Goal: Task Accomplishment & Management: Manage account settings

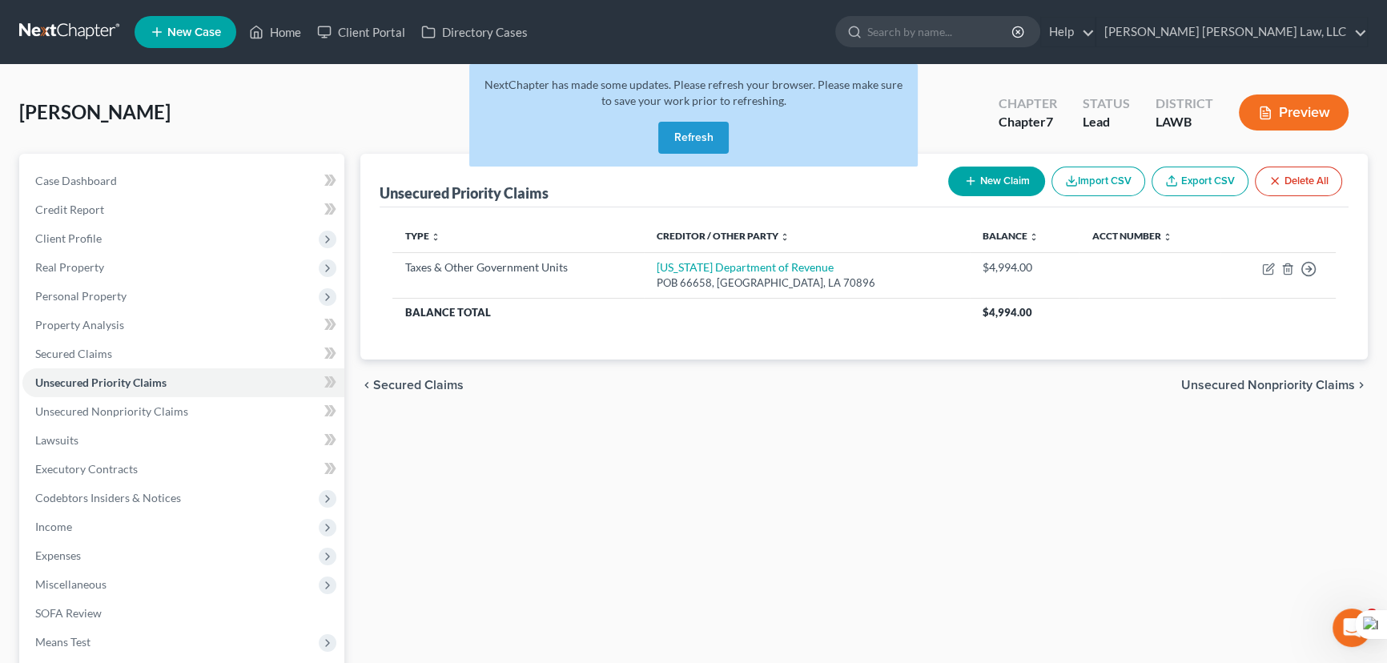
click at [710, 135] on button "Refresh" at bounding box center [693, 138] width 70 height 32
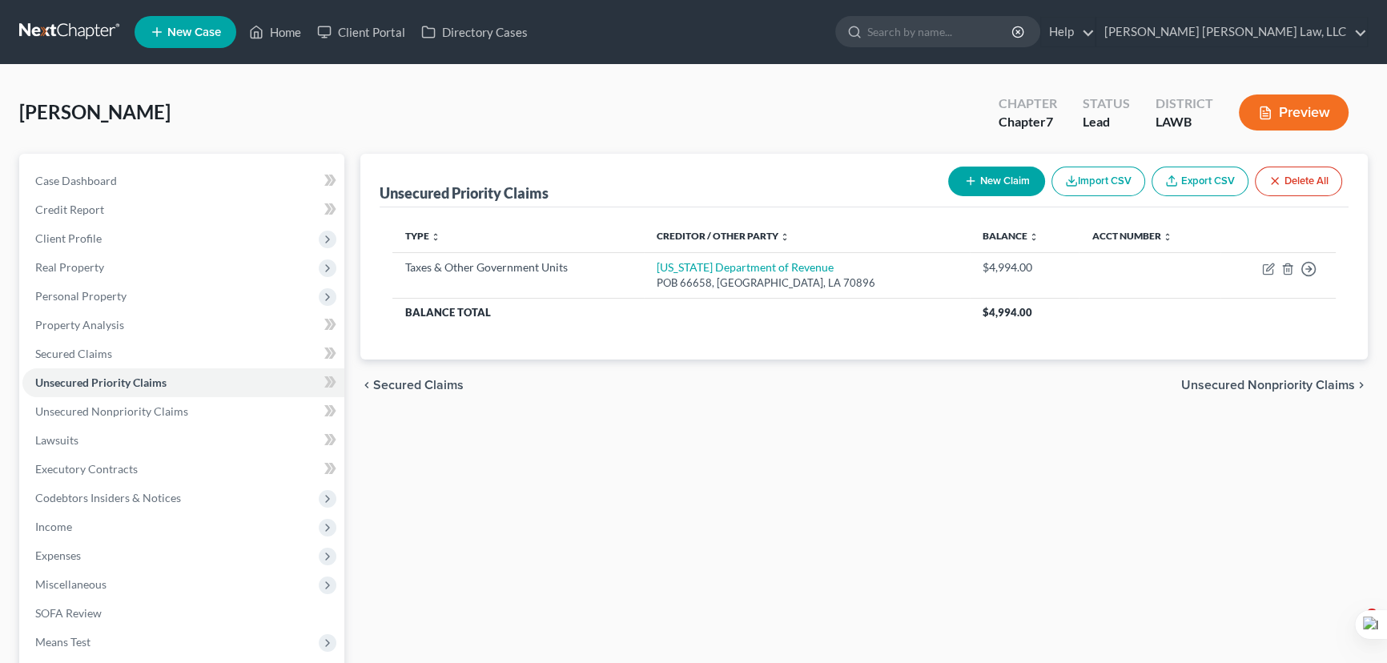
click at [84, 35] on link at bounding box center [70, 32] width 103 height 29
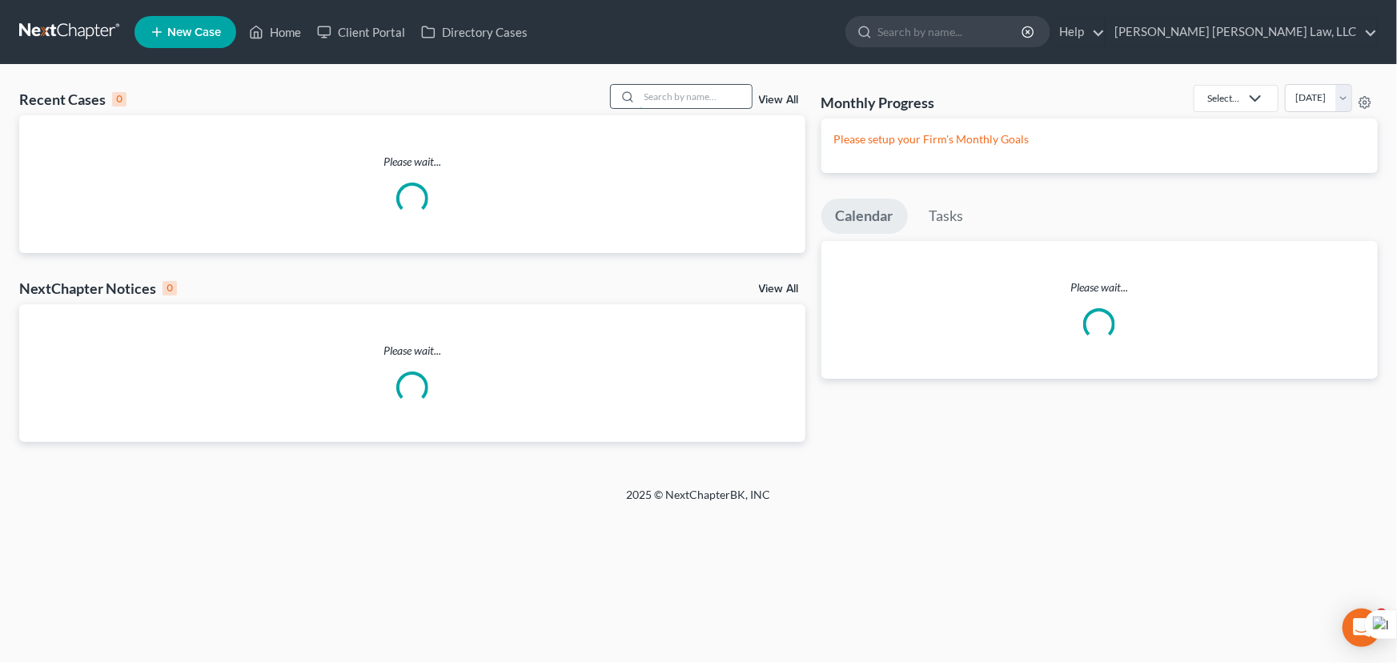
click at [684, 95] on input "search" at bounding box center [696, 96] width 112 height 23
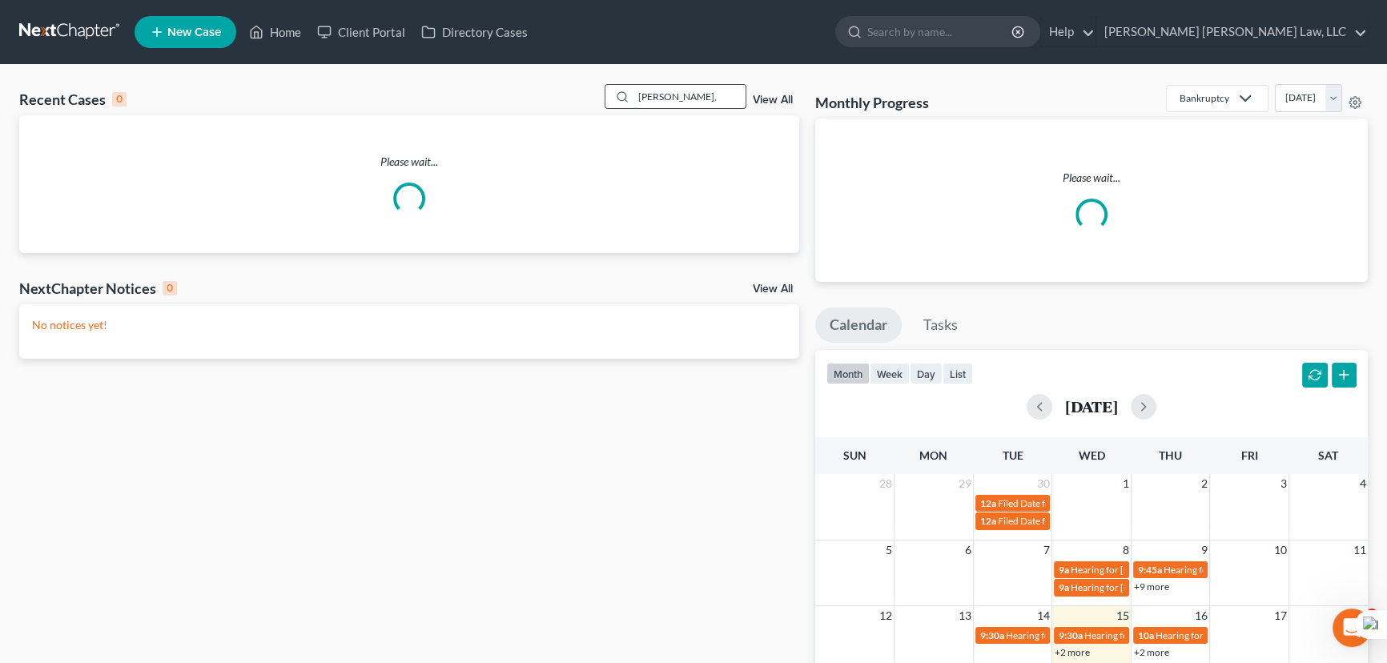
type input "blackard,"
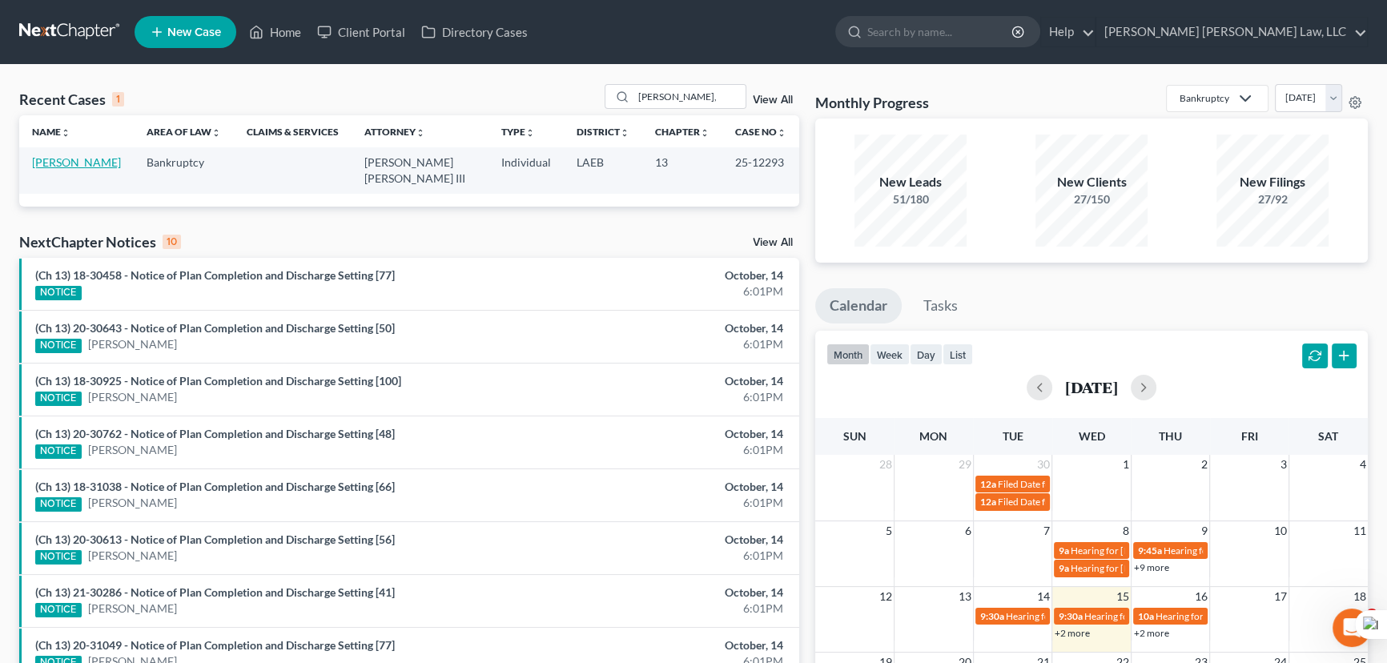
click at [64, 165] on link "[PERSON_NAME]" at bounding box center [76, 162] width 89 height 14
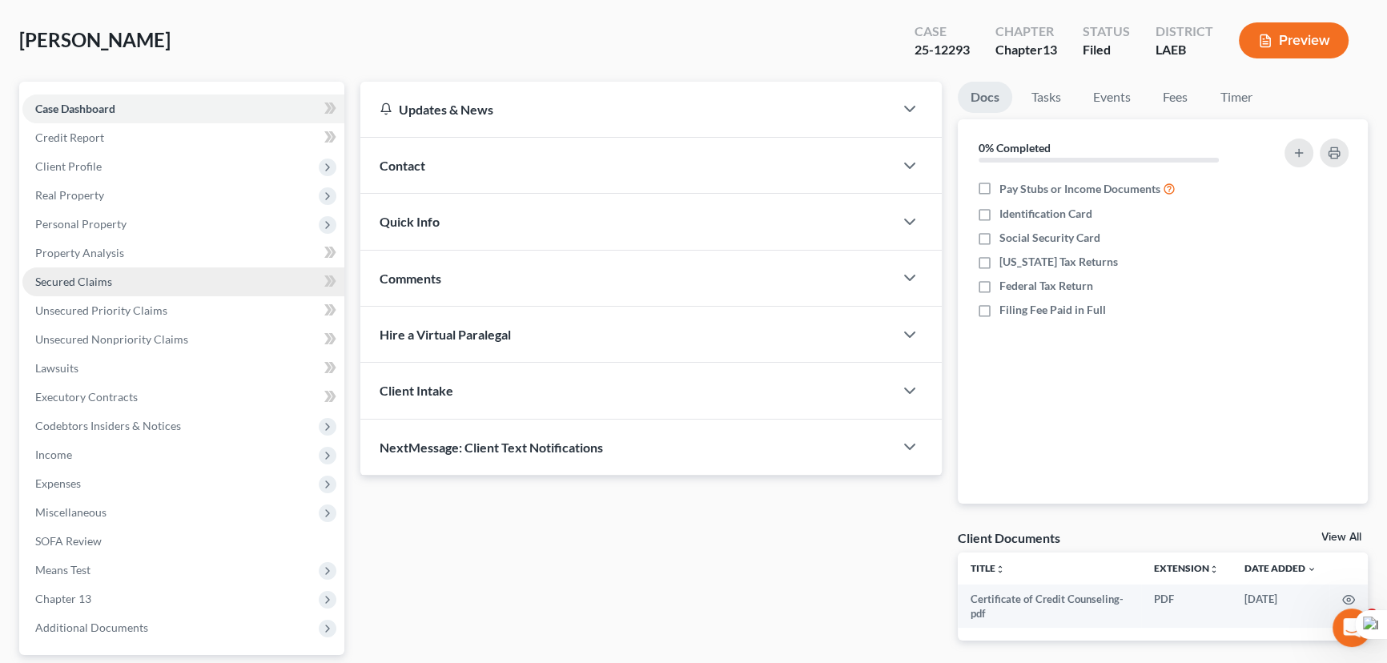
click at [159, 287] on link "Secured Claims" at bounding box center [183, 281] width 322 height 29
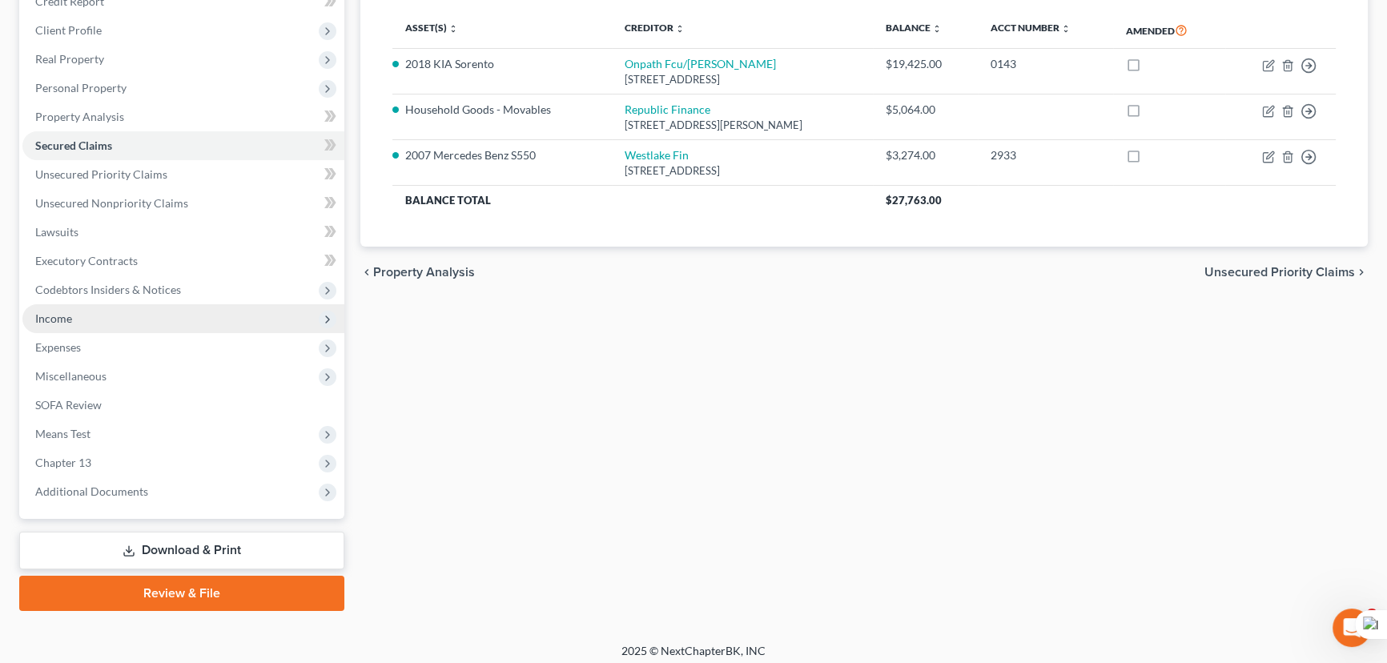
scroll to position [215, 0]
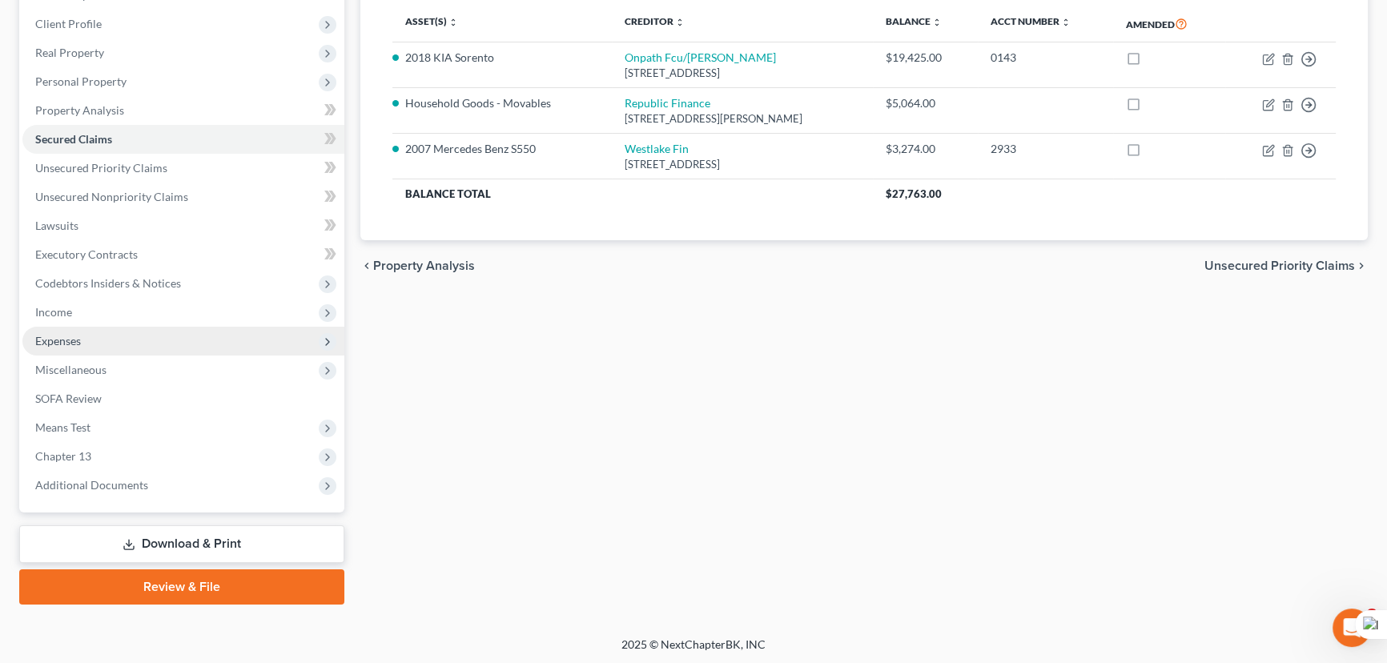
click at [195, 327] on span "Expenses" at bounding box center [183, 341] width 322 height 29
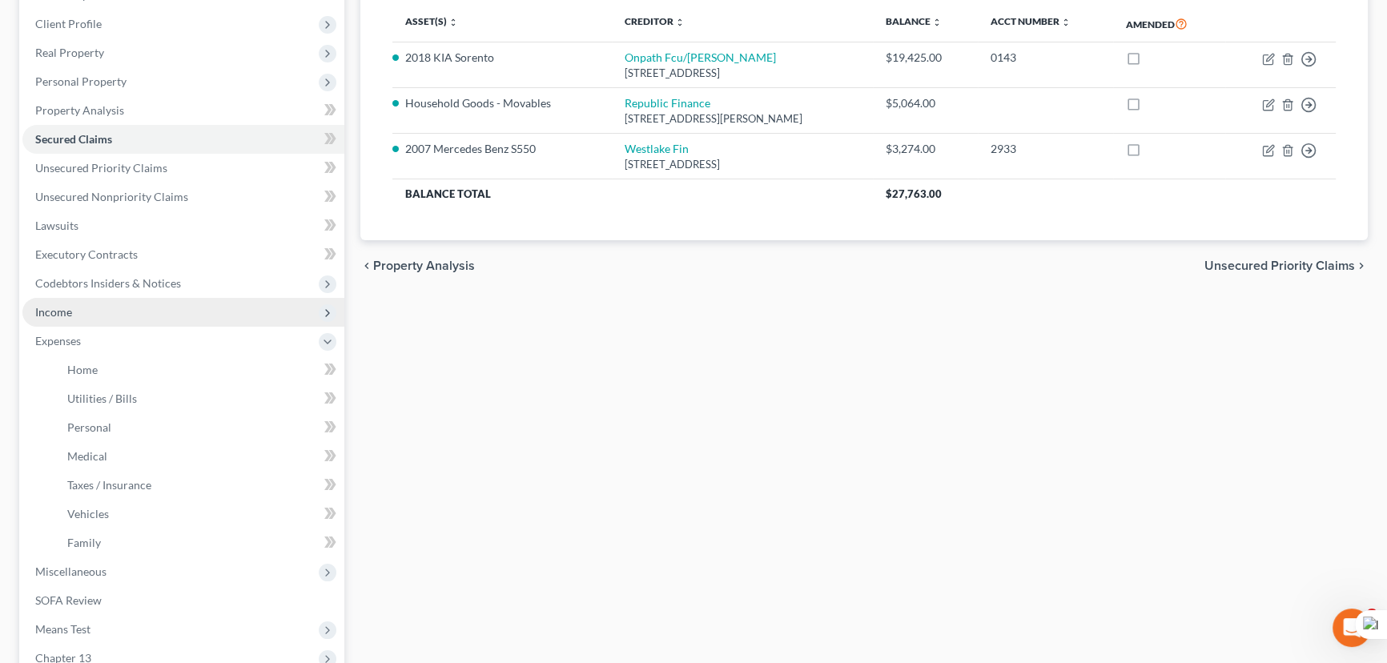
click at [188, 312] on span "Income" at bounding box center [183, 312] width 322 height 29
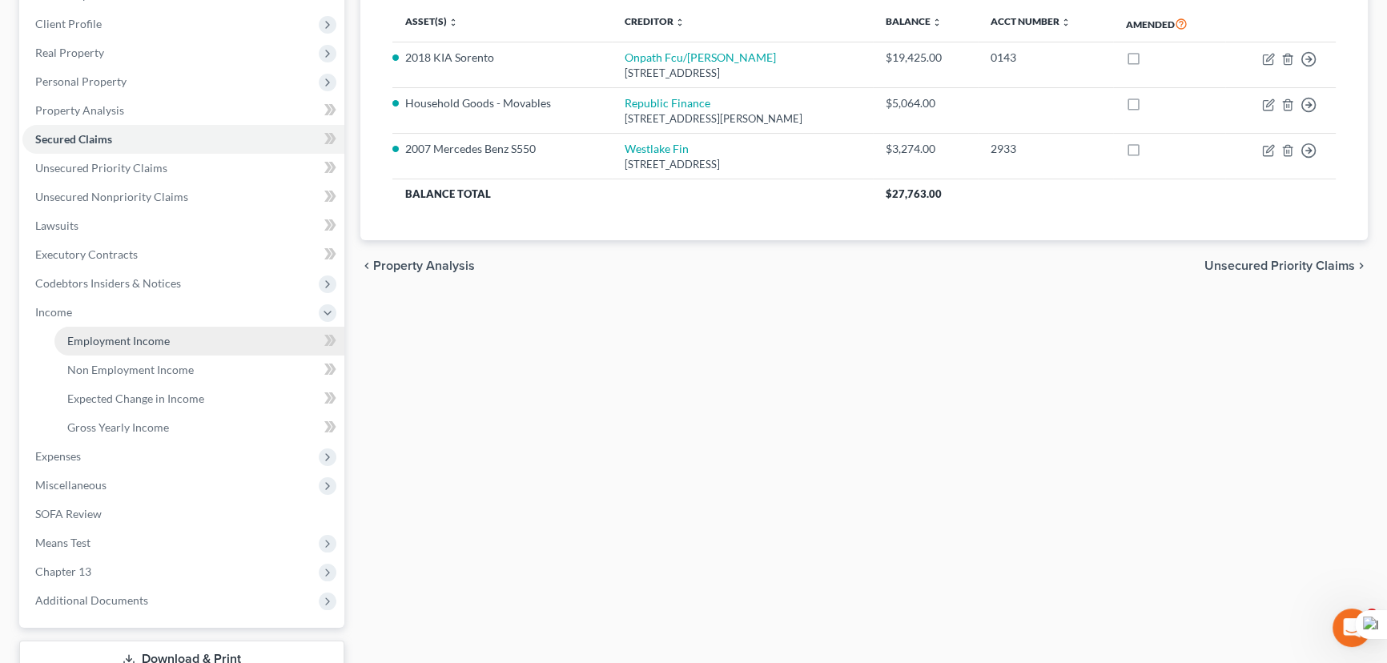
click at [188, 336] on link "Employment Income" at bounding box center [199, 341] width 290 height 29
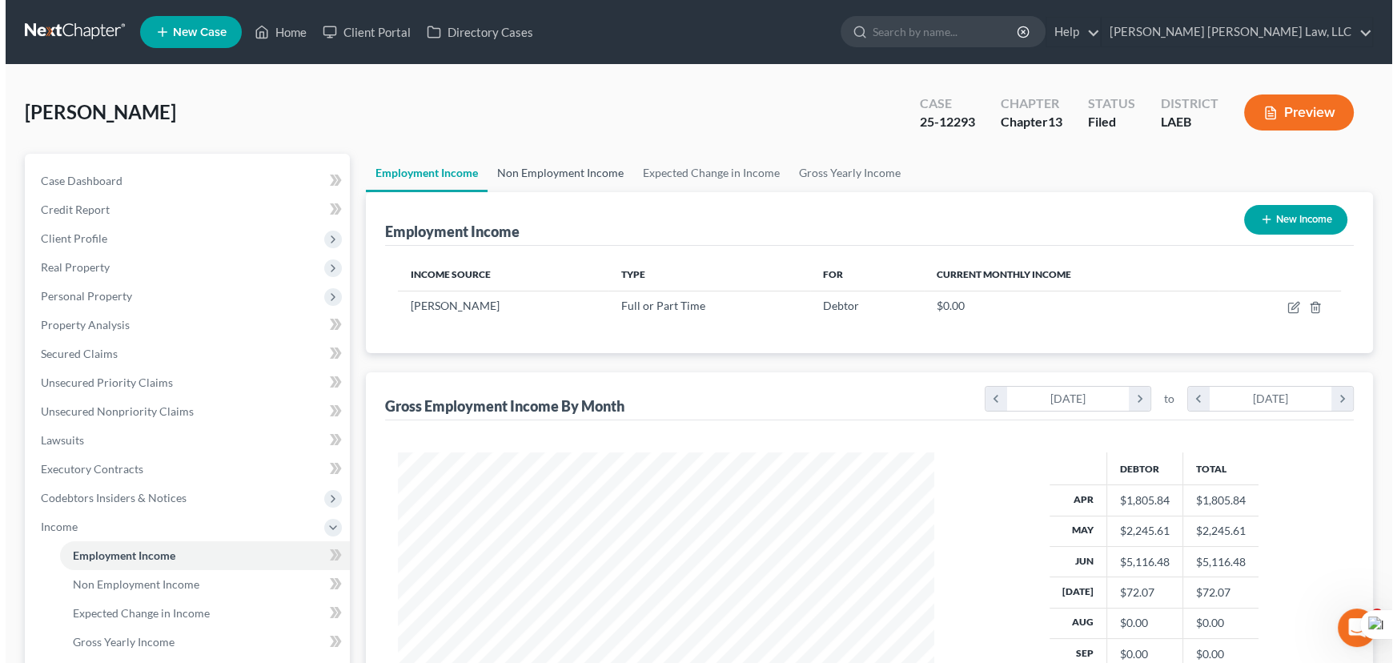
scroll to position [287, 569]
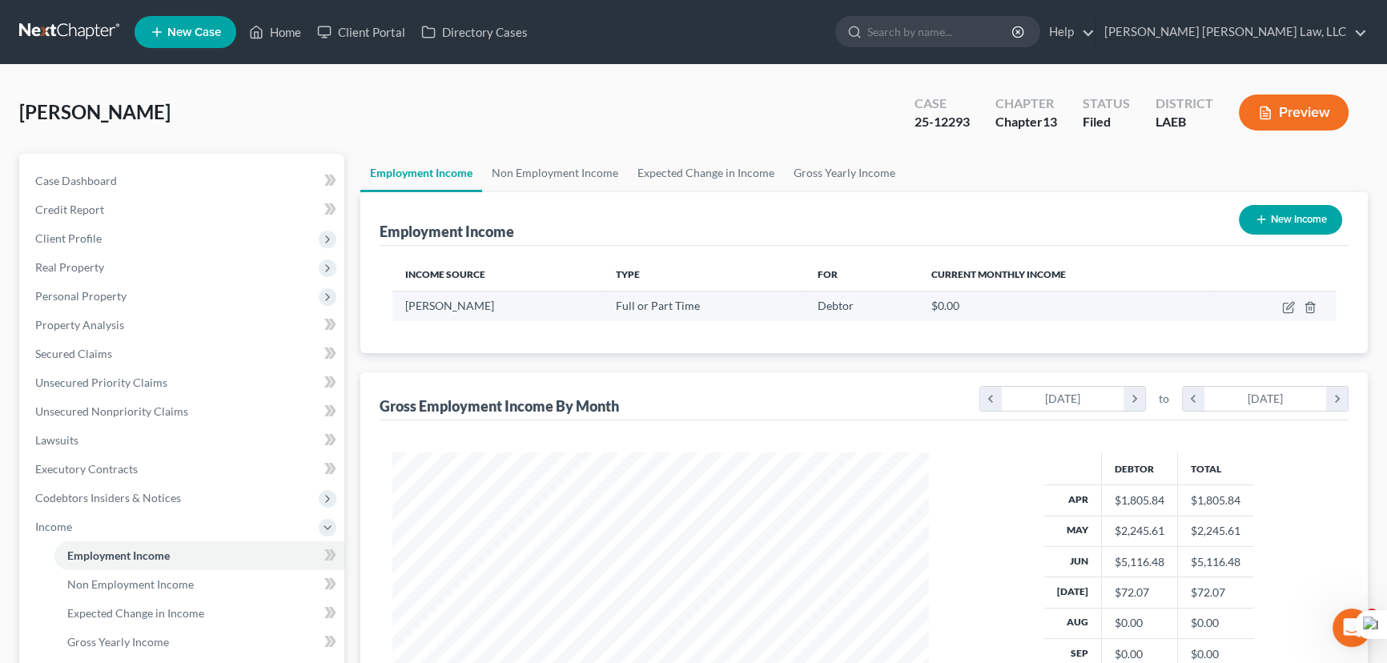
click at [1283, 312] on td at bounding box center [1274, 306] width 123 height 30
click at [1287, 309] on icon "button" at bounding box center [1288, 307] width 13 height 13
select select "0"
select select "19"
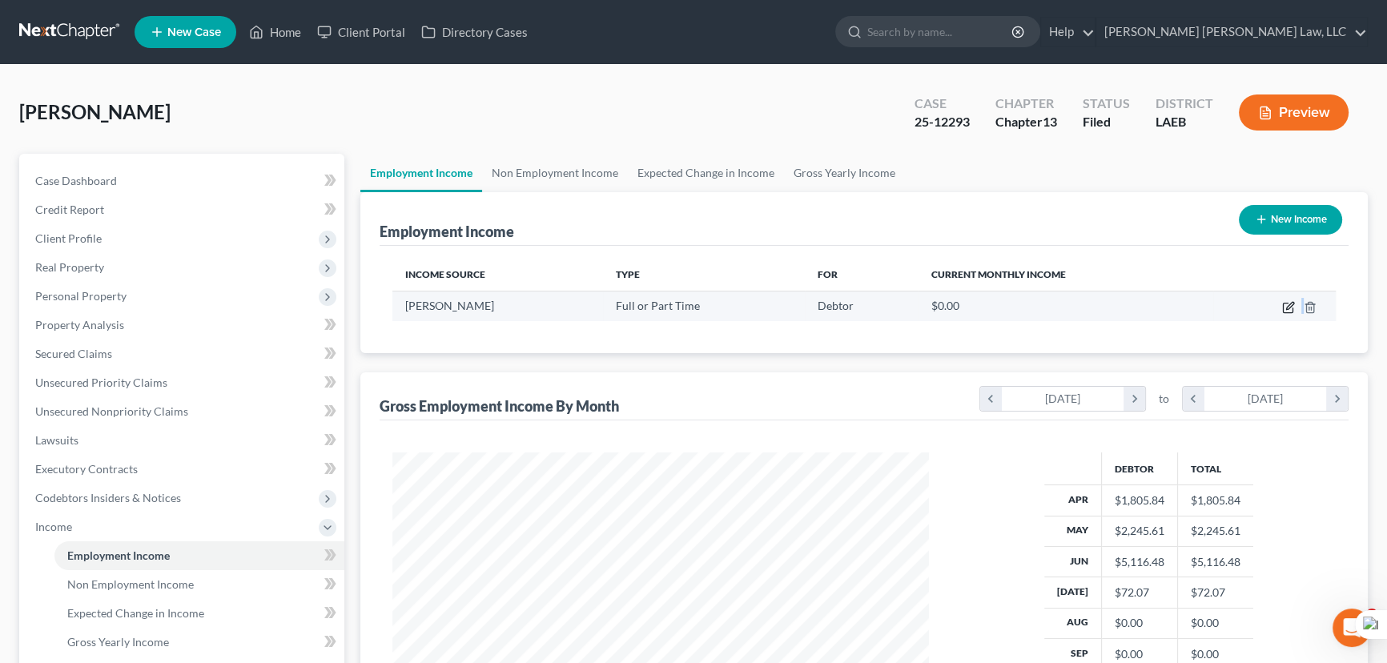
select select "2"
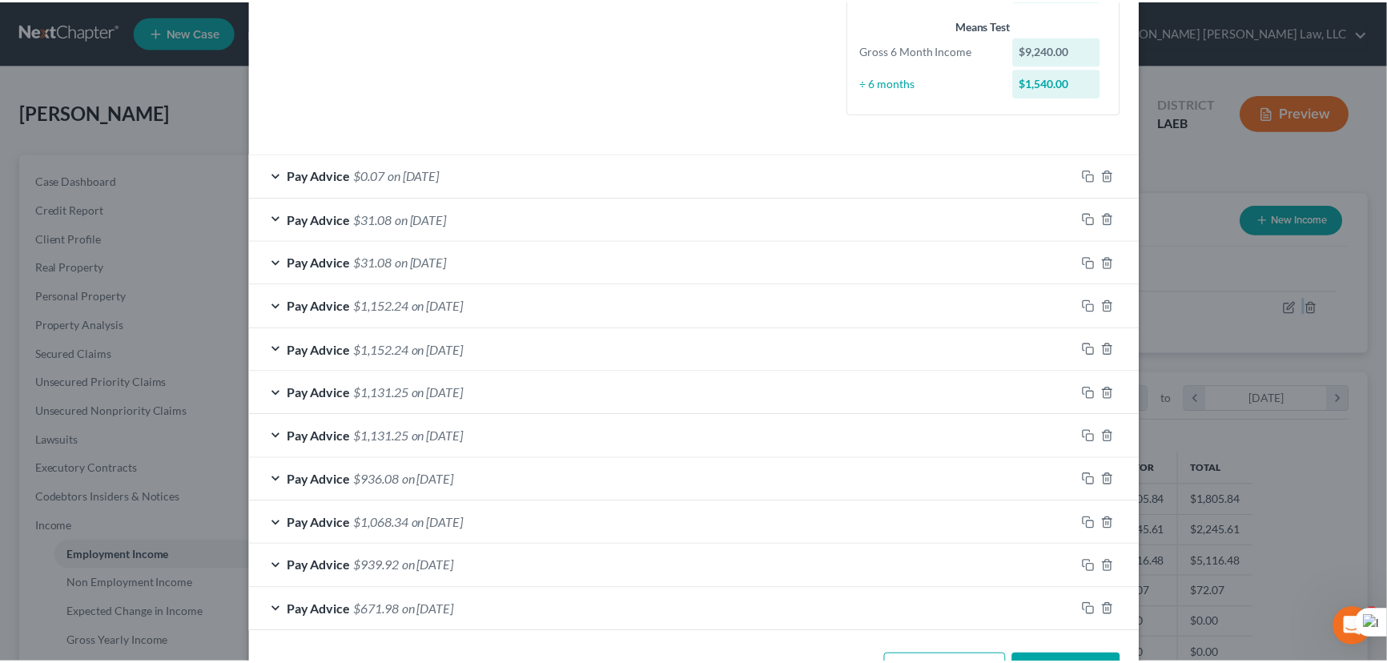
scroll to position [472, 0]
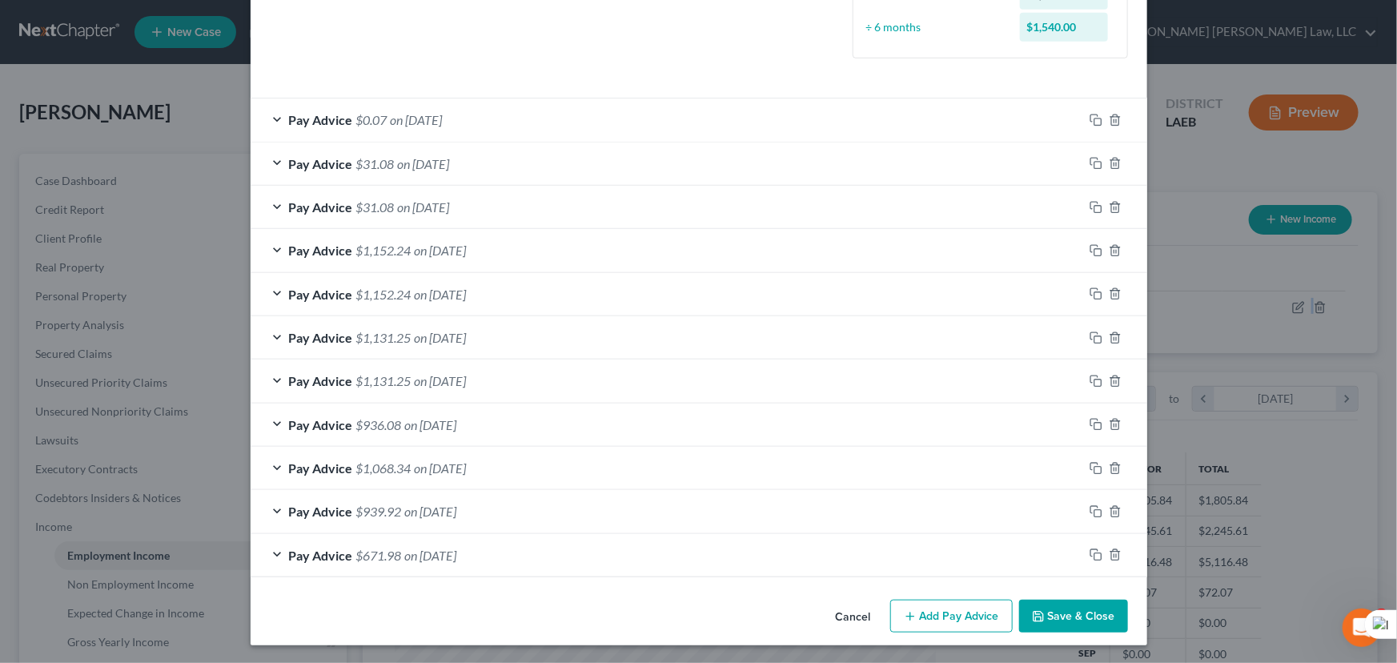
click at [1090, 605] on button "Save & Close" at bounding box center [1073, 617] width 109 height 34
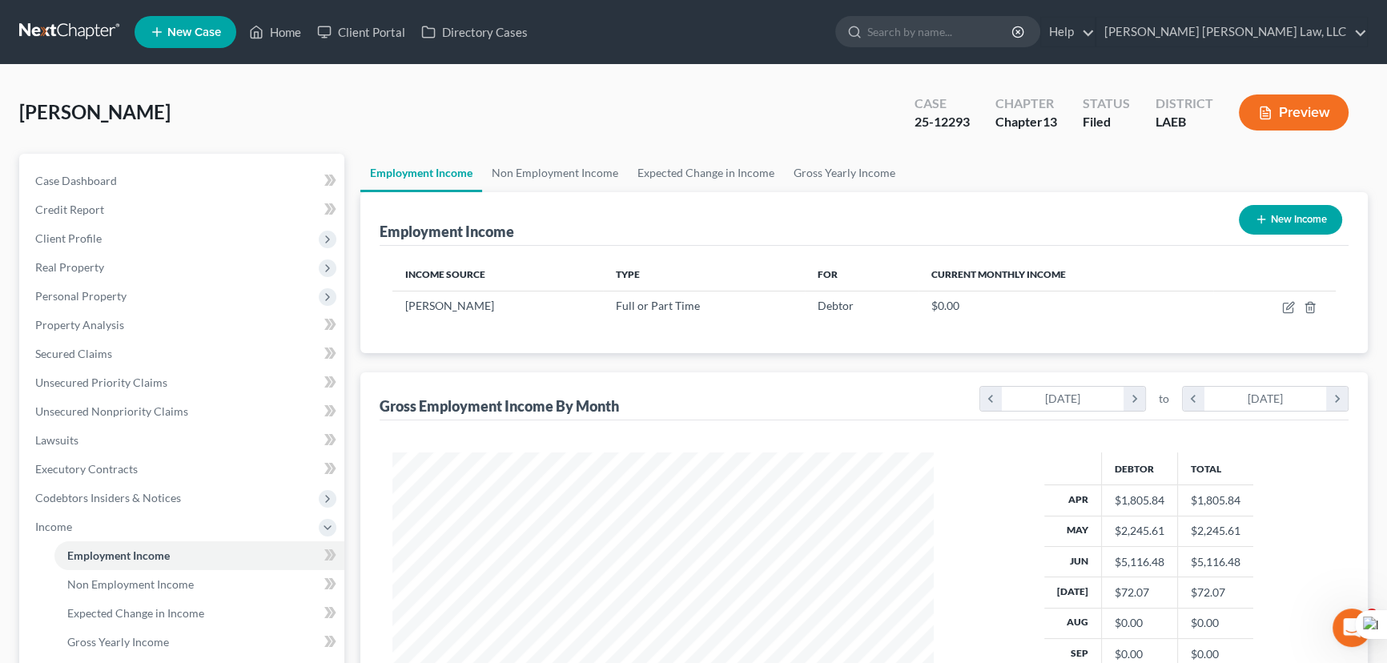
scroll to position [800570, 800288]
click at [571, 154] on link "Non Employment Income" at bounding box center [555, 173] width 146 height 38
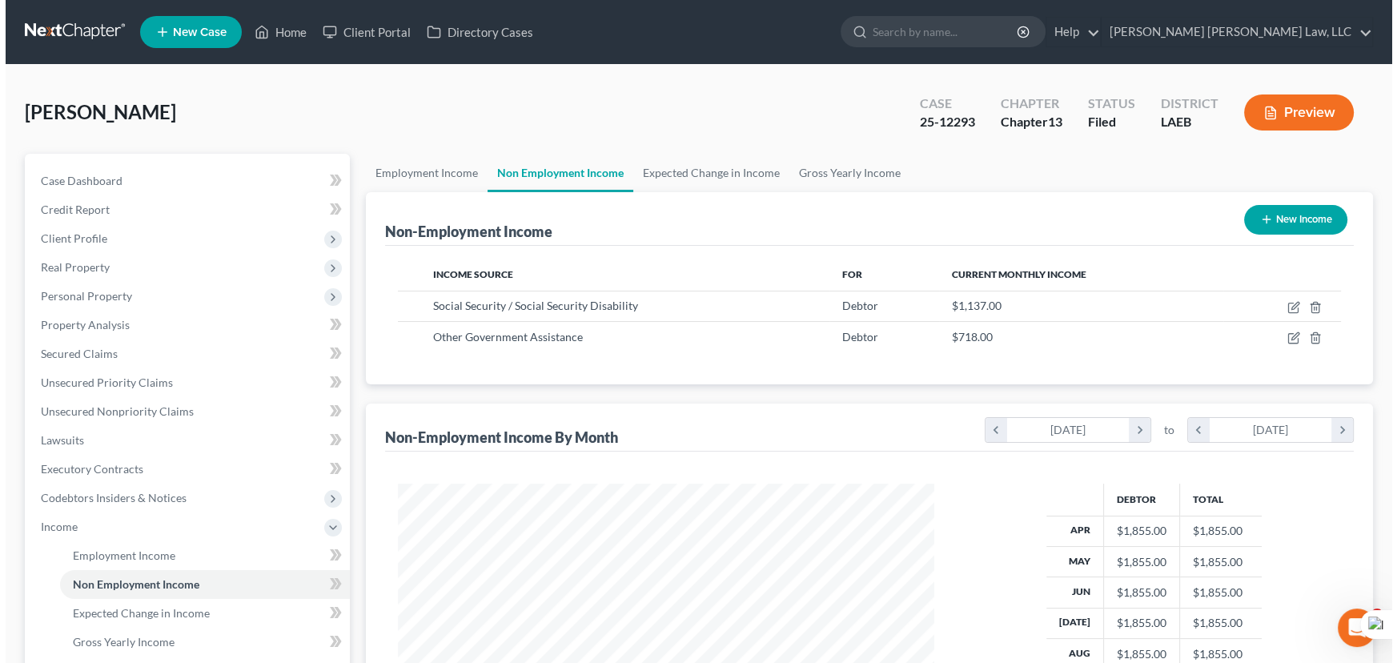
scroll to position [287, 569]
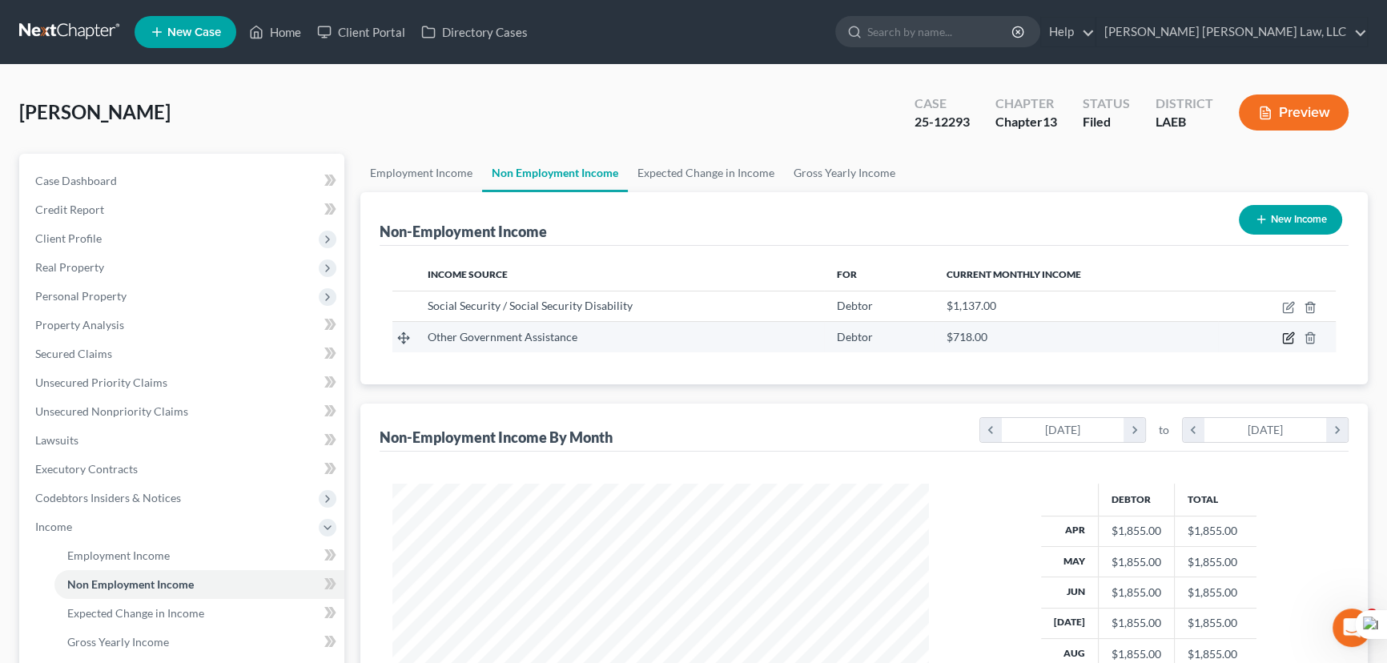
click at [1289, 339] on icon "button" at bounding box center [1289, 336] width 7 height 7
select select "5"
select select "0"
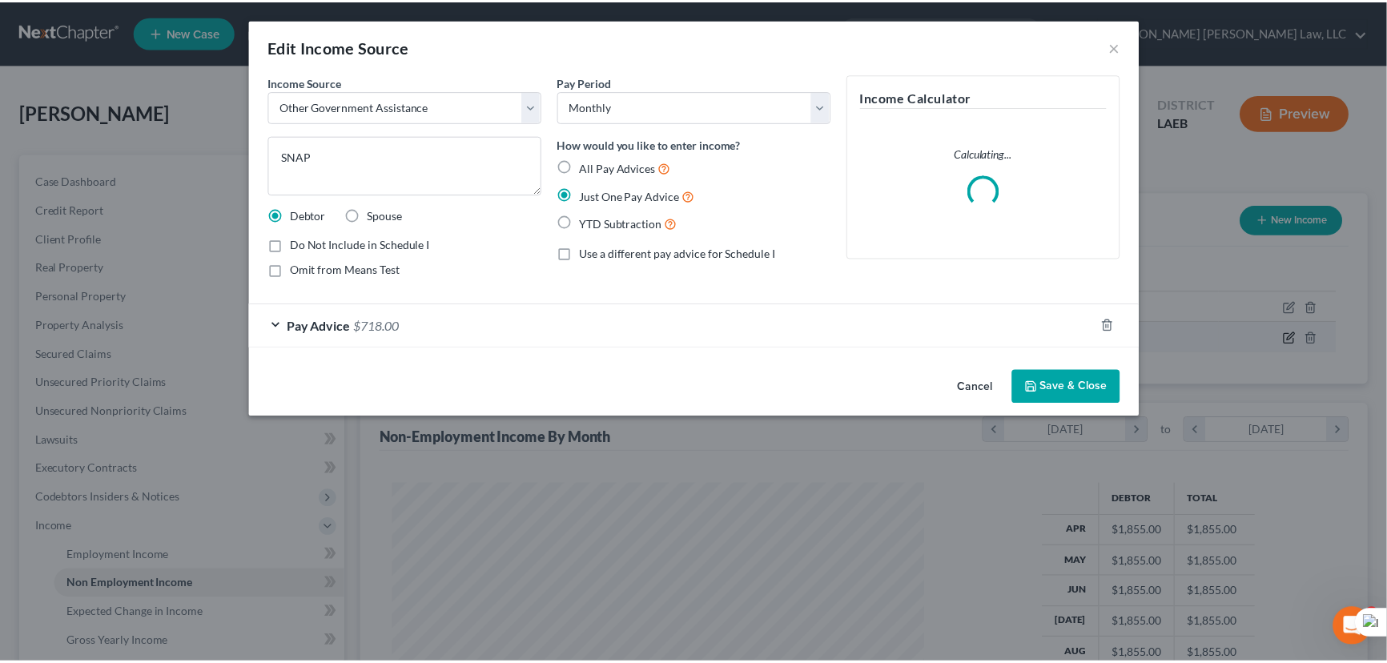
scroll to position [287, 573]
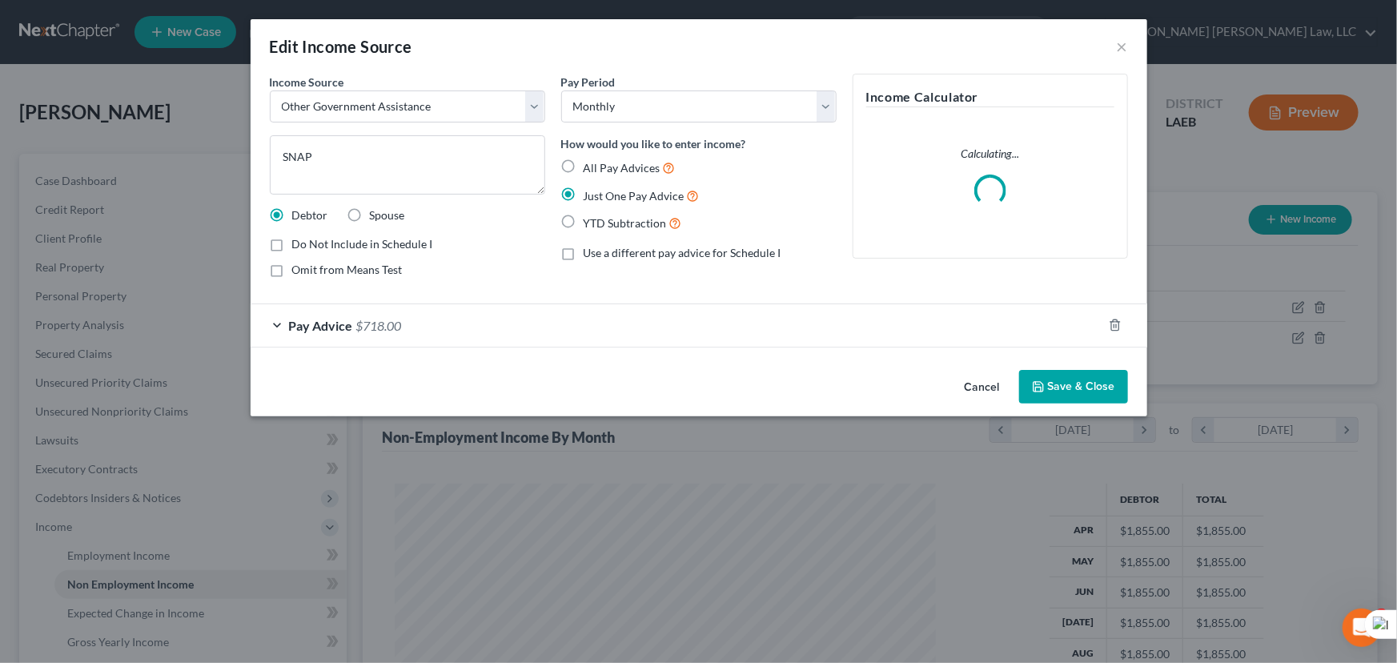
click at [1079, 381] on button "Save & Close" at bounding box center [1073, 387] width 109 height 34
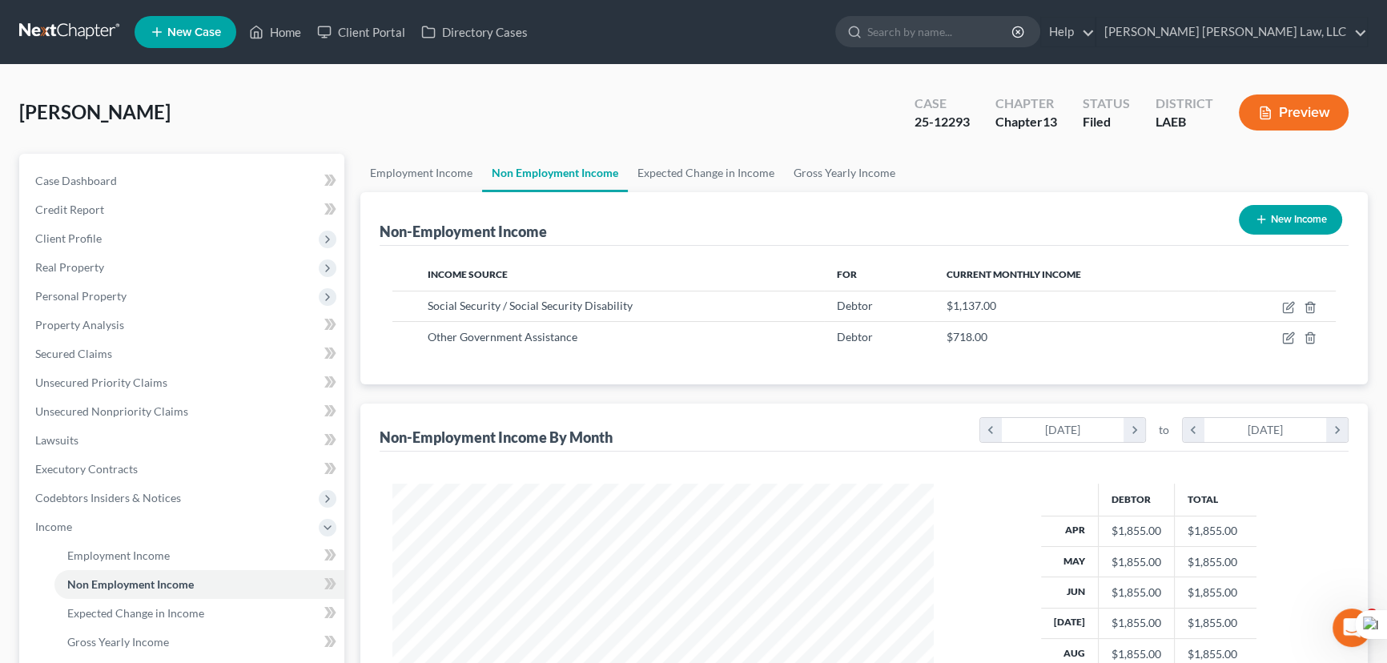
scroll to position [800570, 800288]
click at [40, 34] on link at bounding box center [70, 32] width 103 height 29
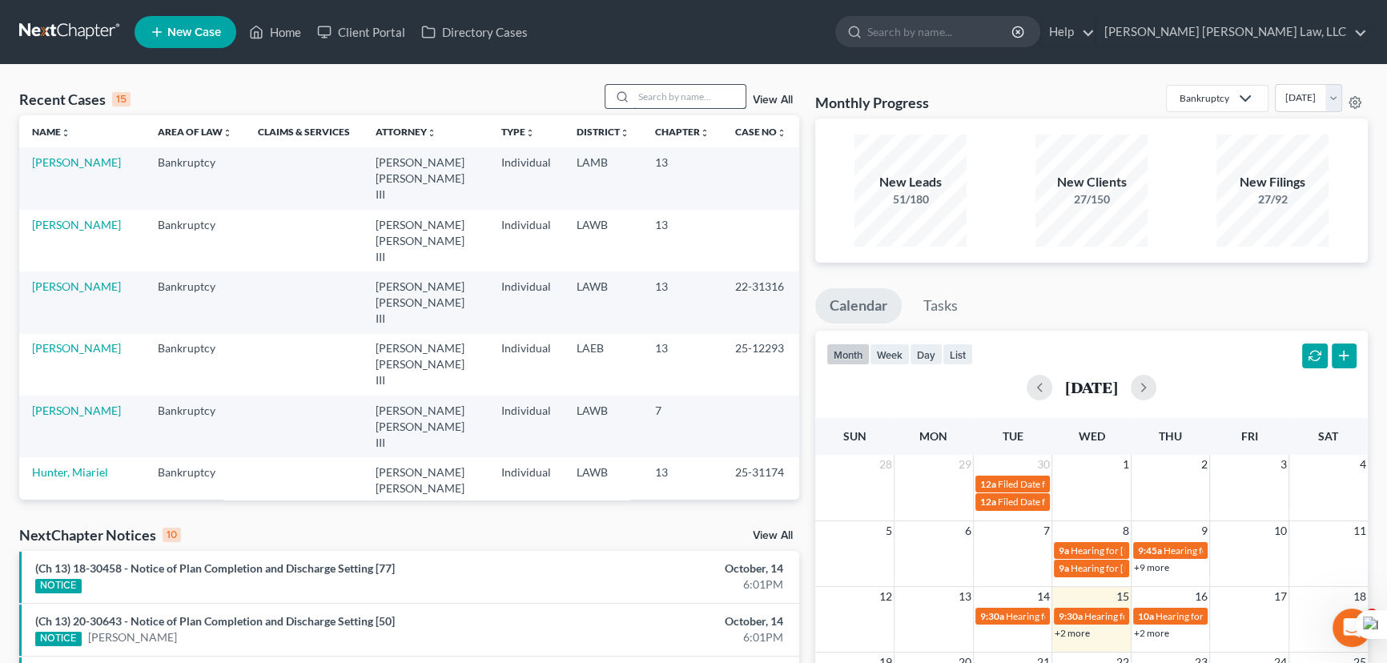
click at [682, 104] on input "search" at bounding box center [689, 96] width 112 height 23
type input "carter, joan"
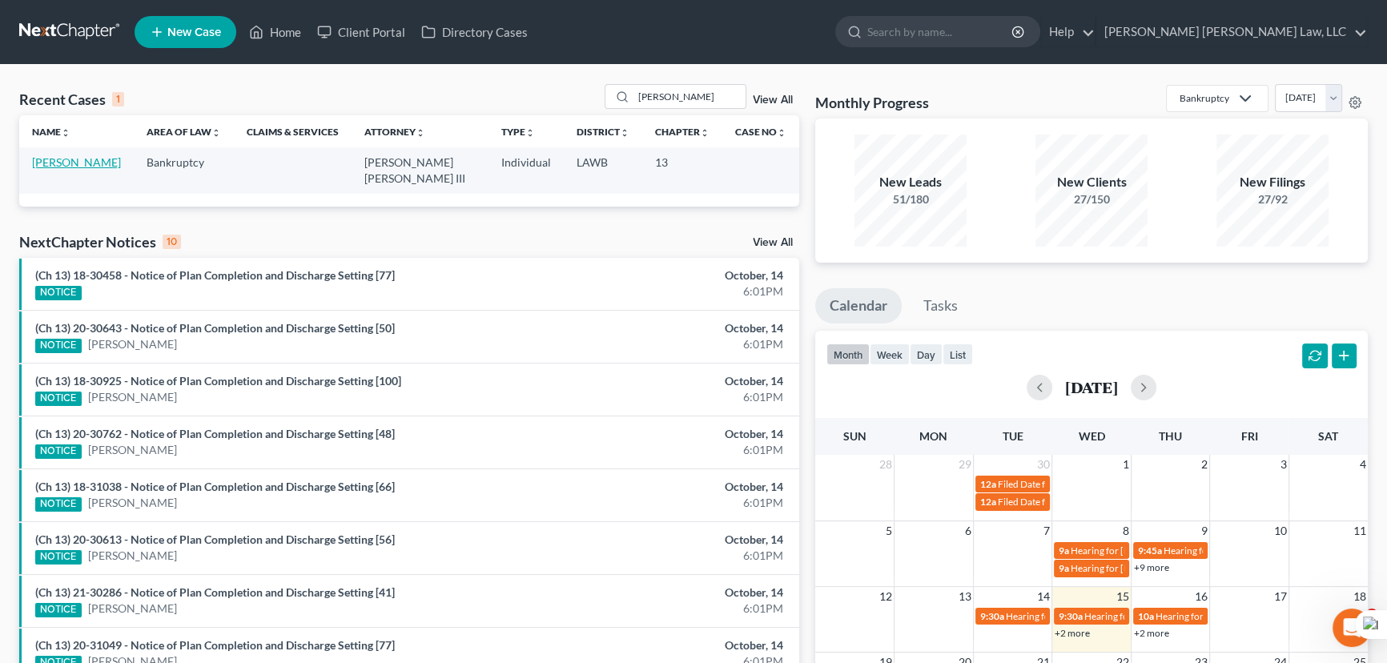
click at [52, 159] on link "Carter, Joan" at bounding box center [76, 162] width 89 height 14
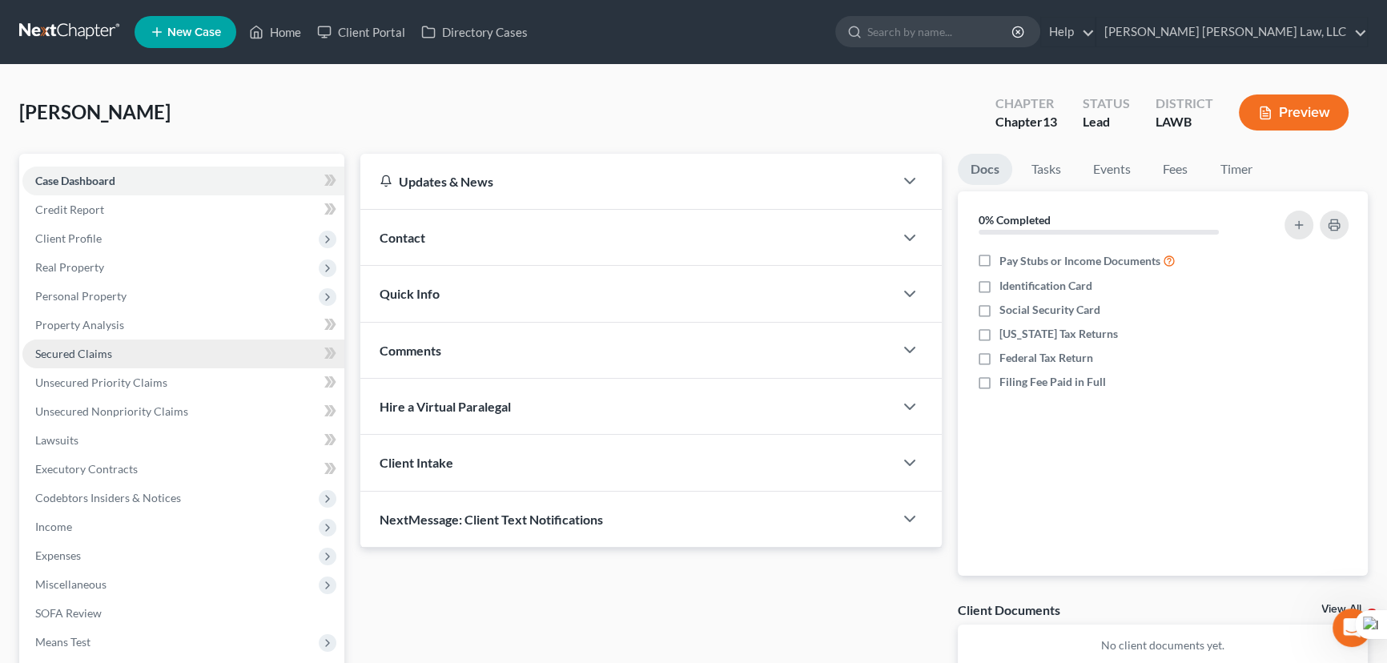
click at [95, 349] on span "Secured Claims" at bounding box center [73, 354] width 77 height 14
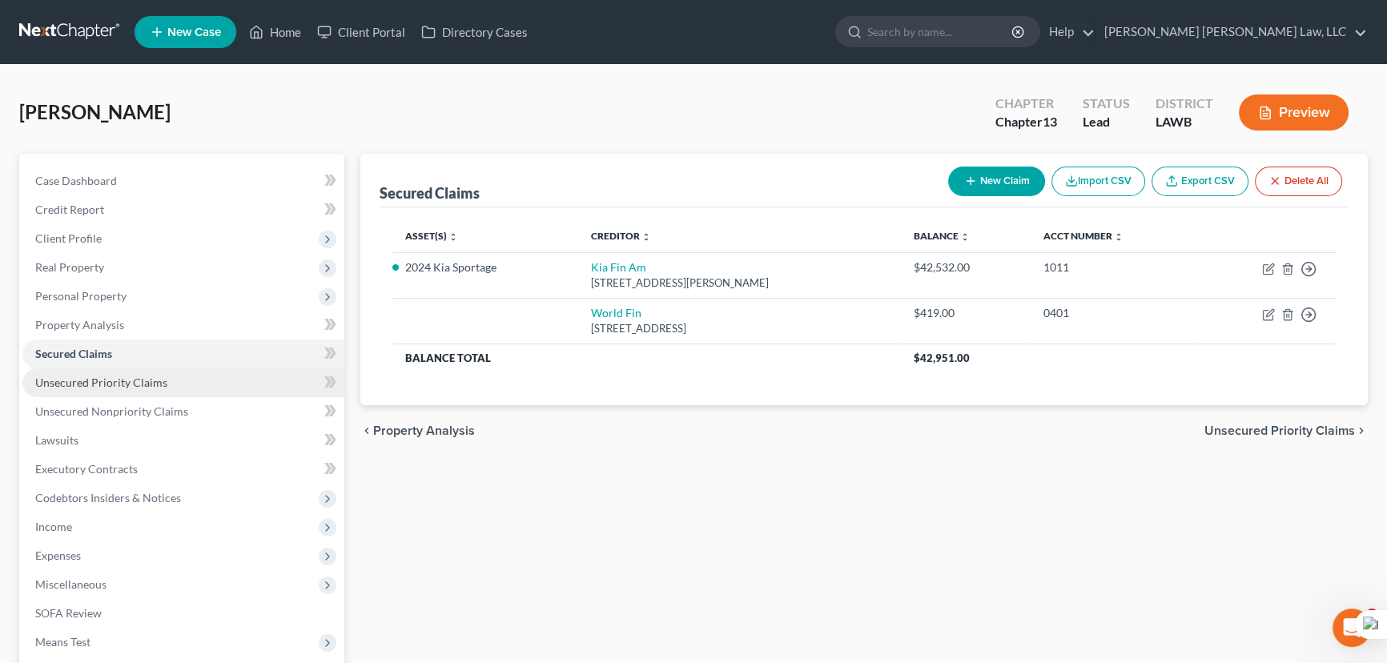
click at [201, 385] on link "Unsecured Priority Claims" at bounding box center [183, 382] width 322 height 29
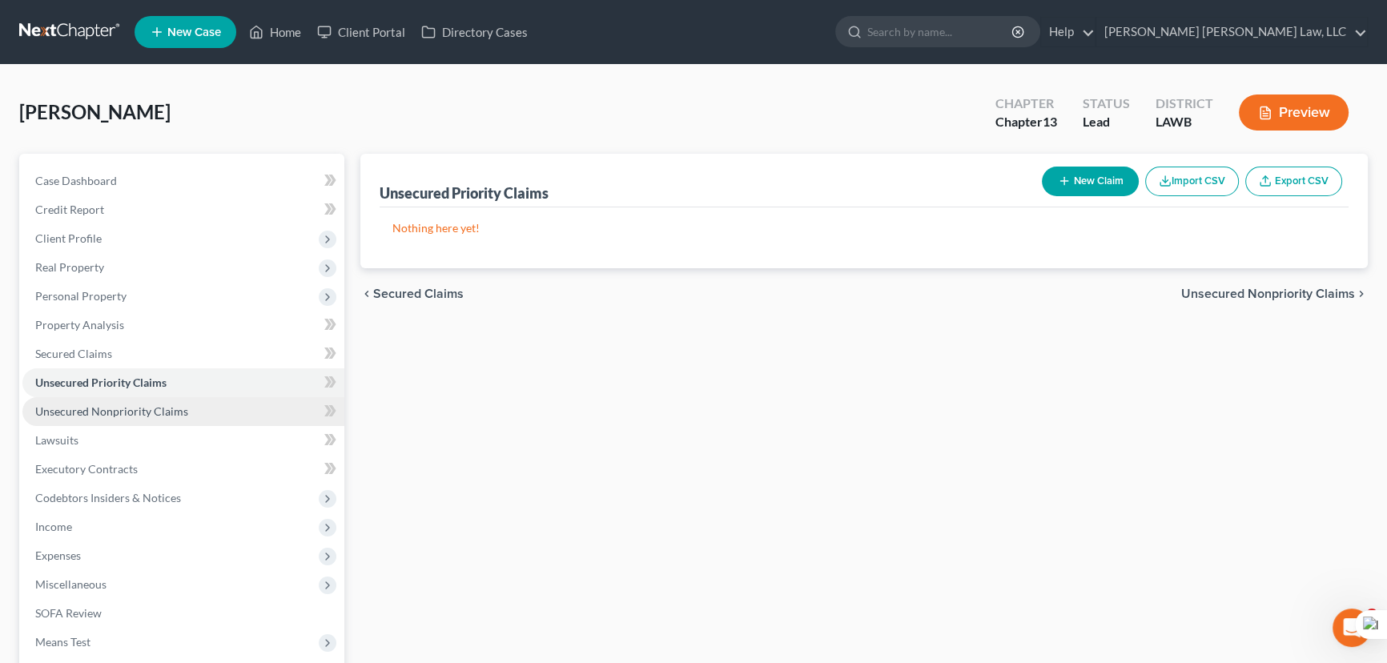
click at [218, 408] on link "Unsecured Nonpriority Claims" at bounding box center [183, 411] width 322 height 29
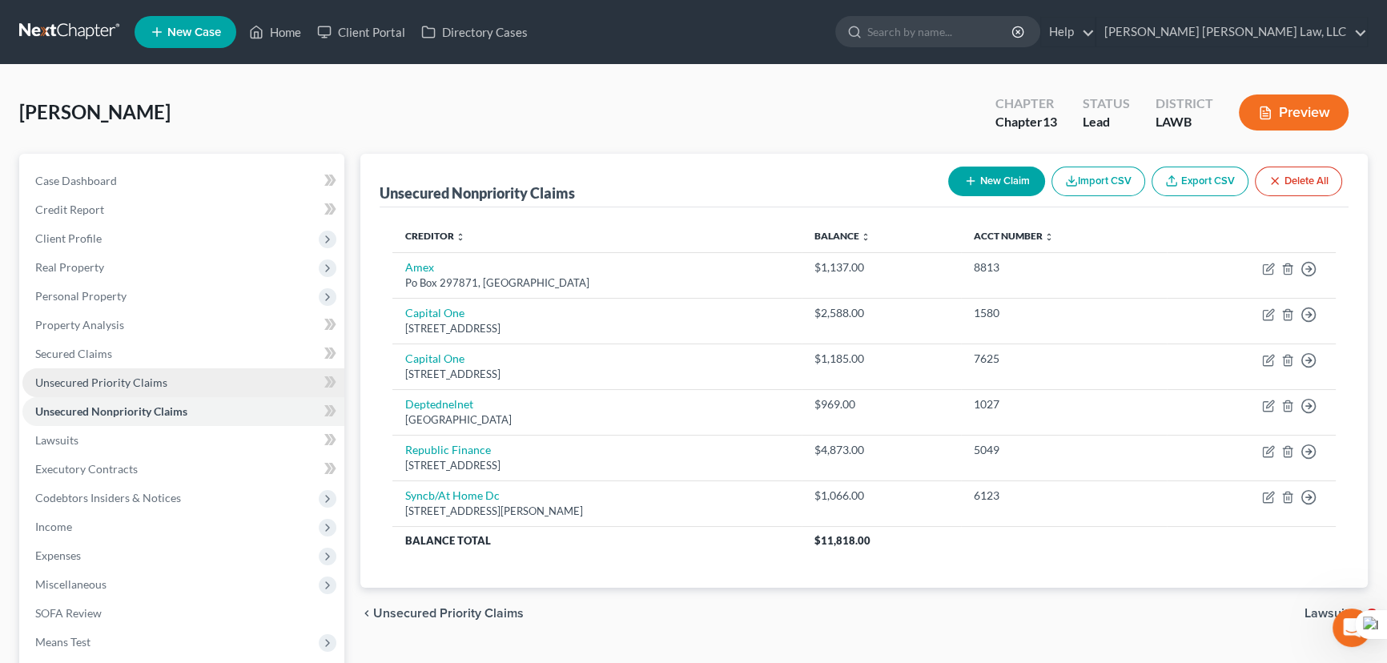
click at [215, 372] on link "Unsecured Priority Claims" at bounding box center [183, 382] width 322 height 29
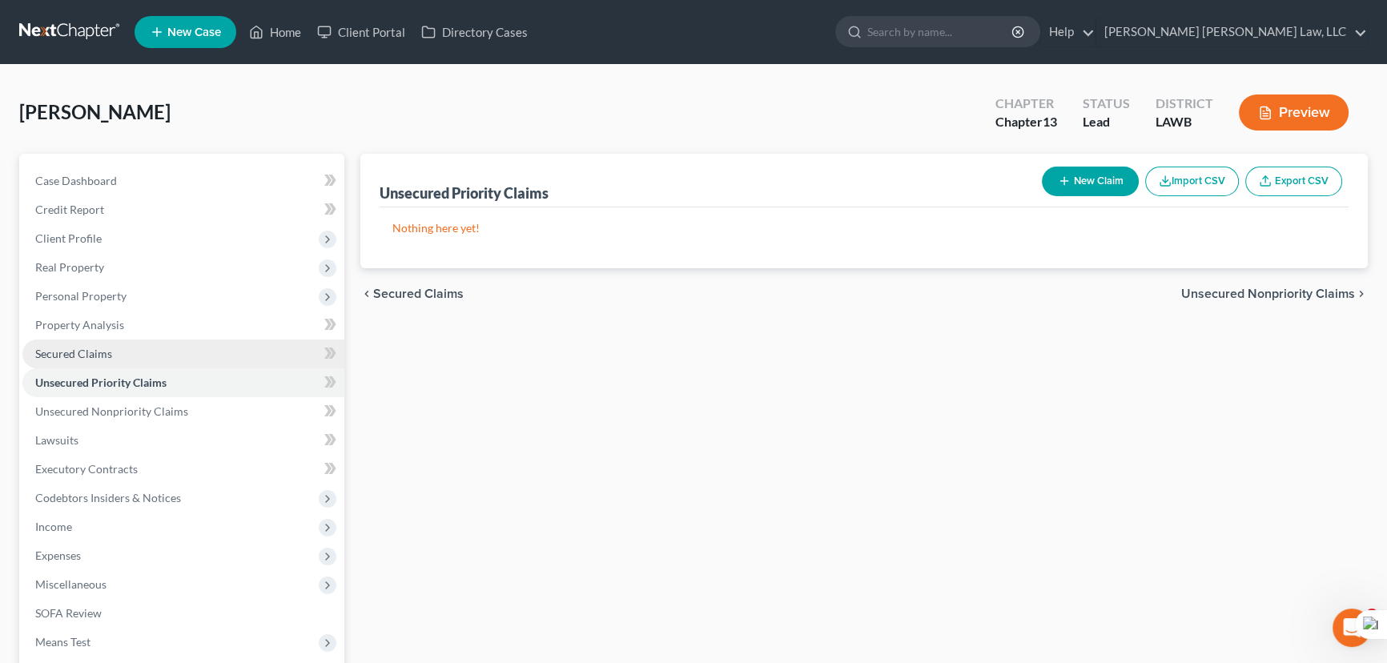
click at [206, 354] on link "Secured Claims" at bounding box center [183, 354] width 322 height 29
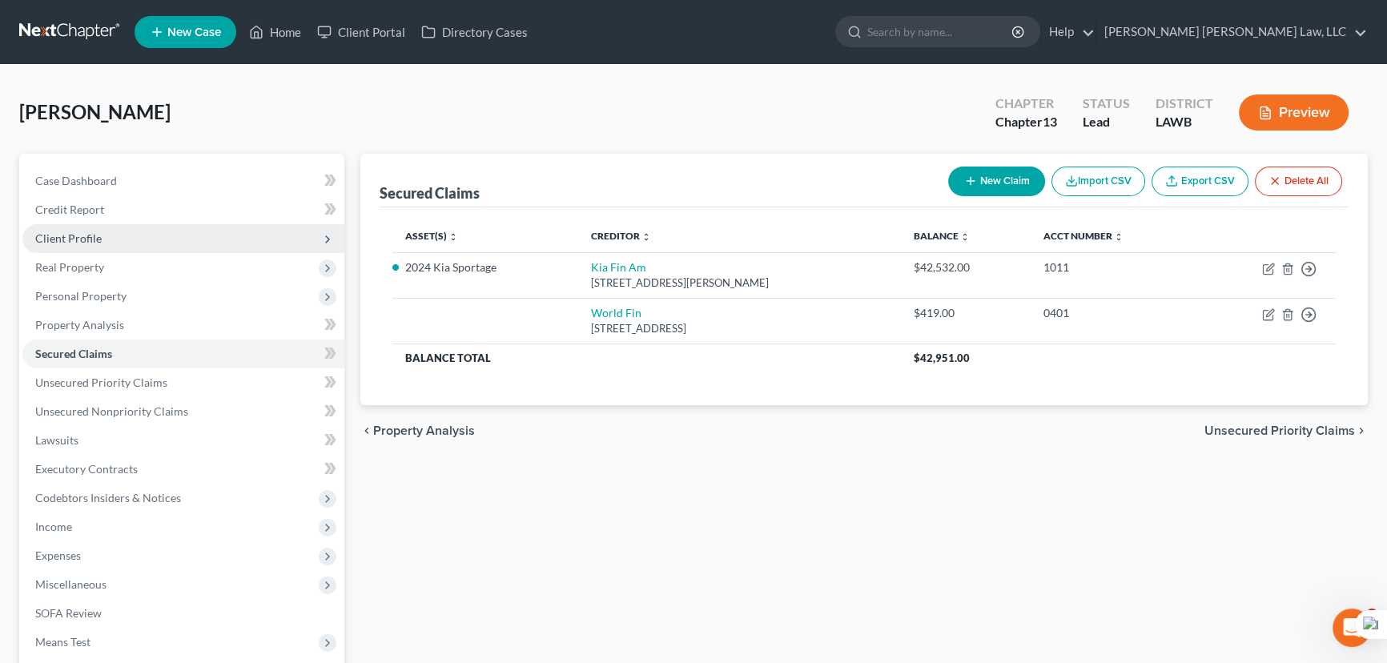
click at [77, 231] on span "Client Profile" at bounding box center [68, 238] width 66 height 14
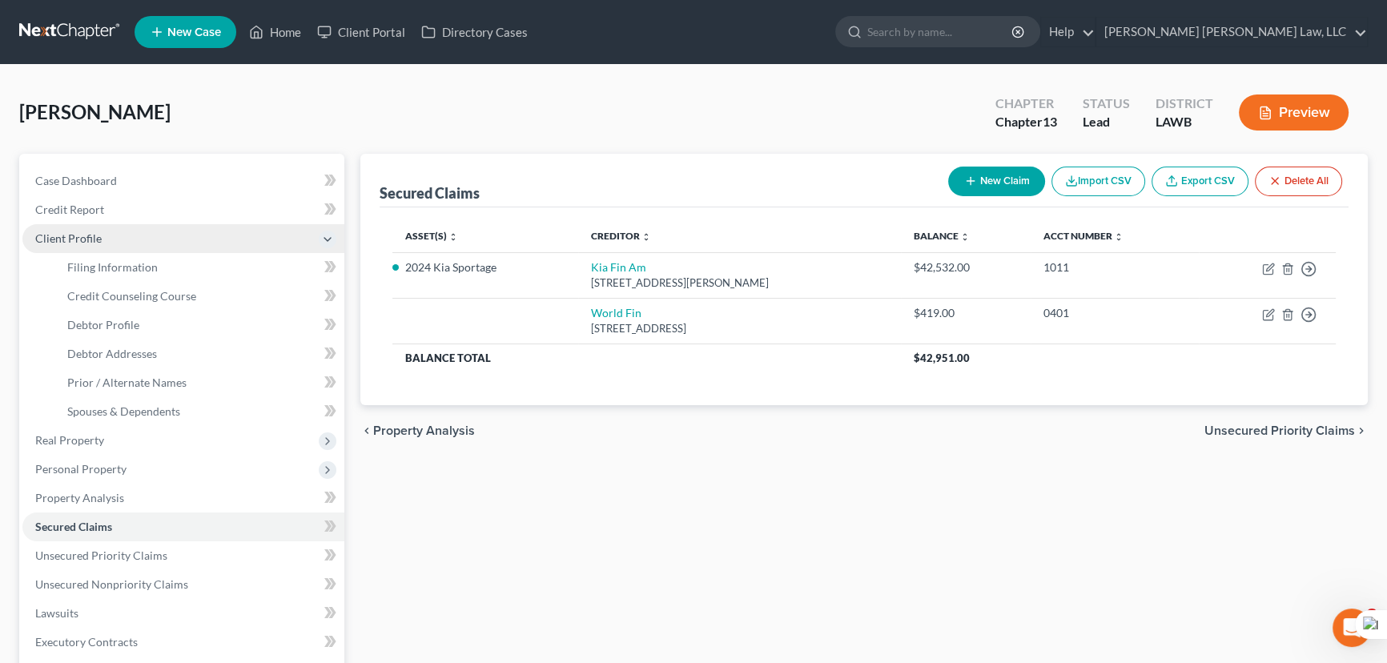
click at [71, 250] on span "Client Profile" at bounding box center [183, 238] width 322 height 29
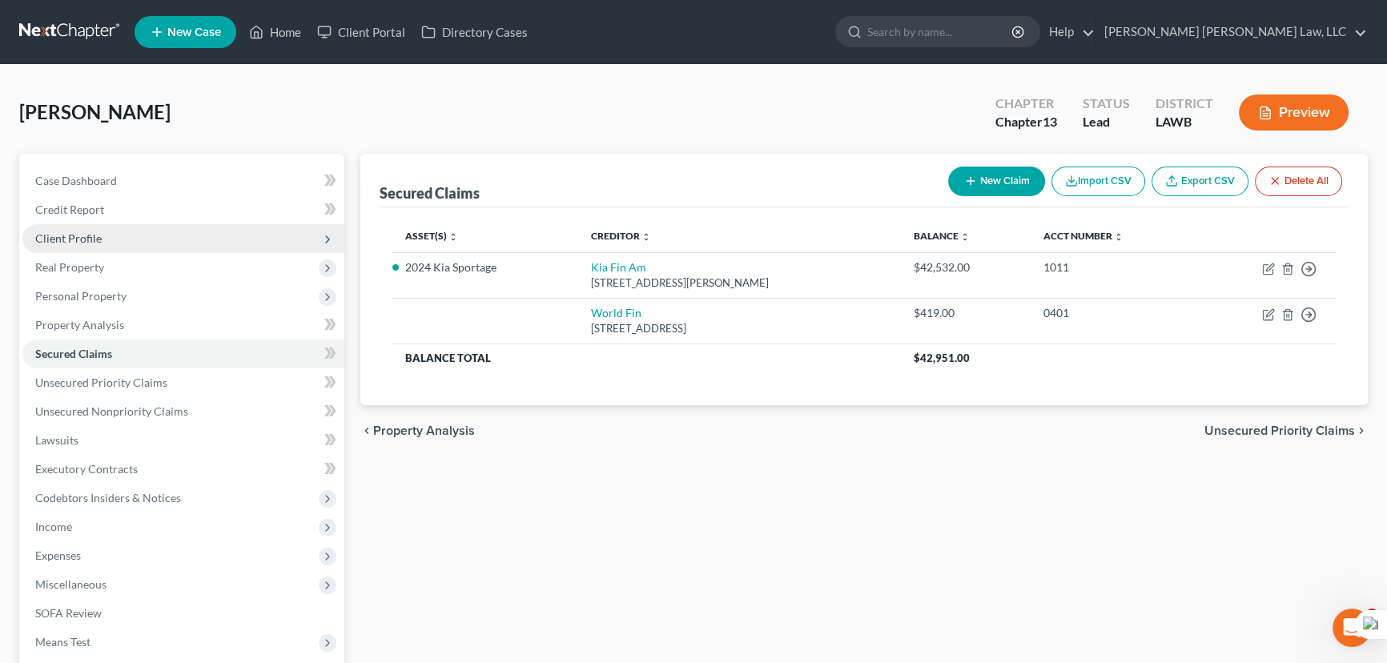
click at [77, 224] on span "Client Profile" at bounding box center [183, 238] width 322 height 29
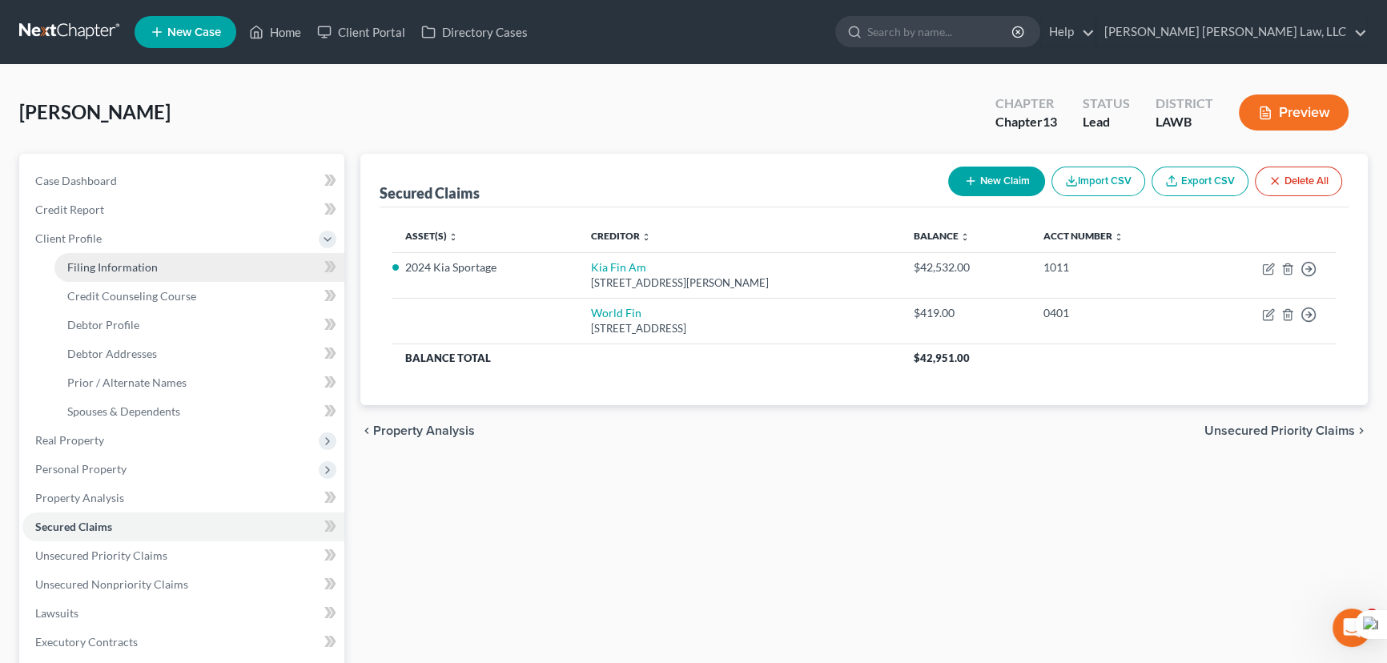
click at [88, 268] on span "Filing Information" at bounding box center [112, 267] width 90 height 14
select select "1"
select select "0"
select select "3"
select select "19"
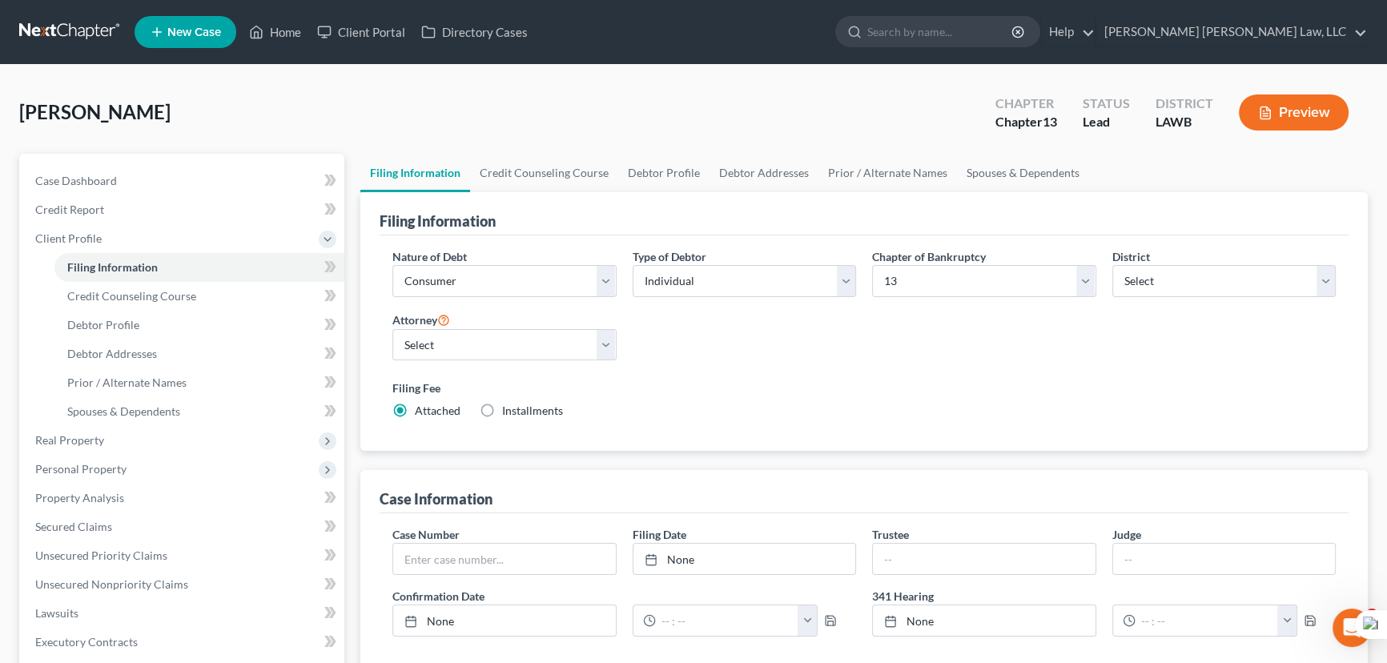
click at [79, 40] on link at bounding box center [70, 32] width 103 height 29
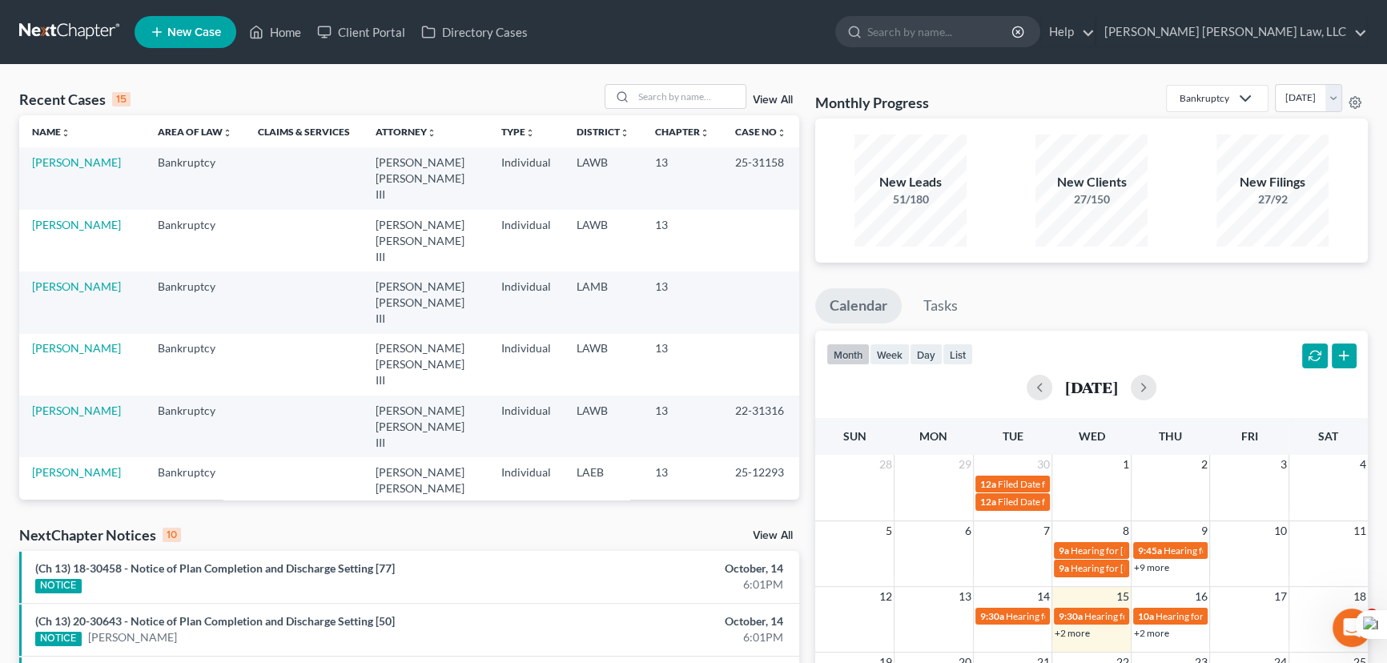
click at [93, 30] on link at bounding box center [70, 32] width 103 height 29
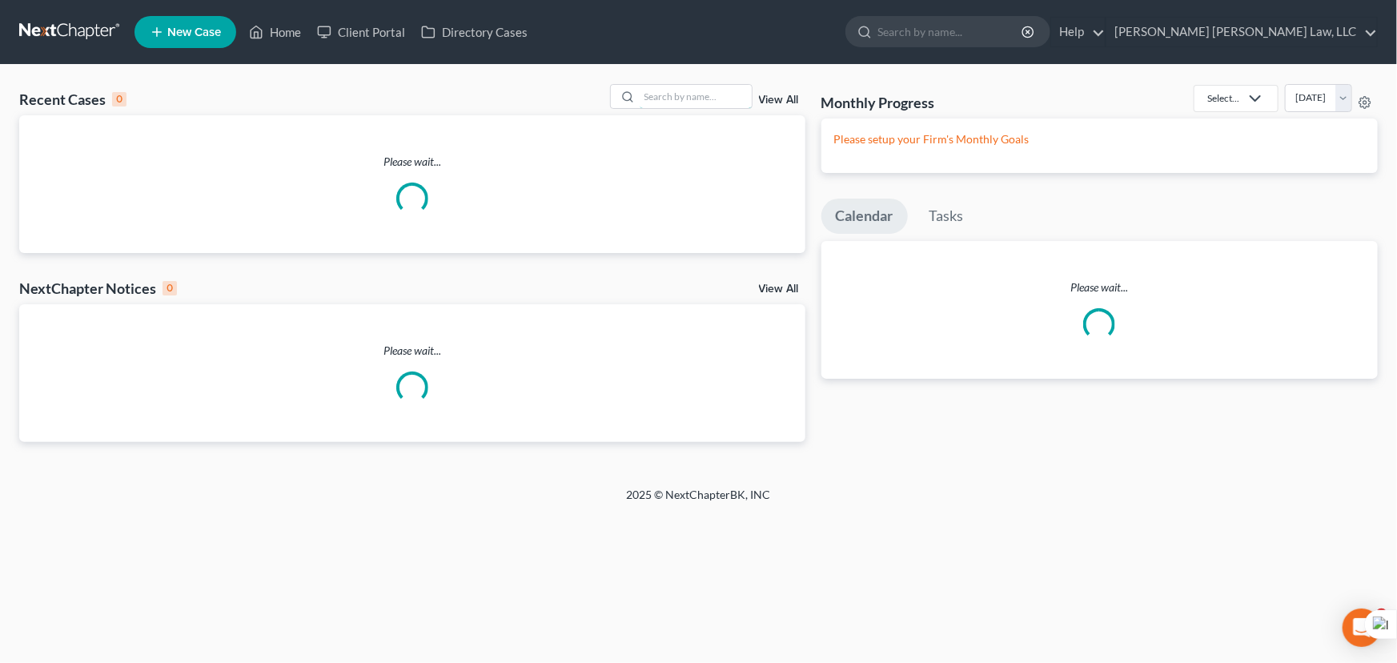
click at [696, 103] on input "search" at bounding box center [696, 96] width 112 height 23
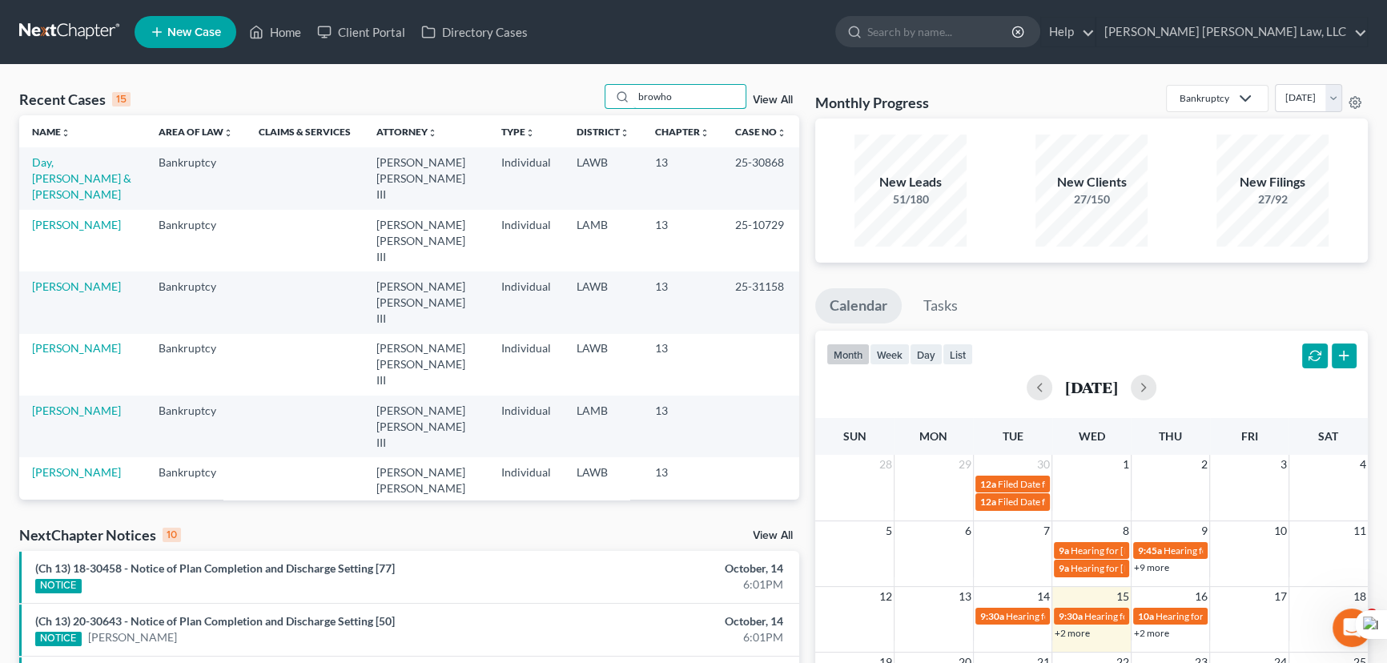
type input "browhow"
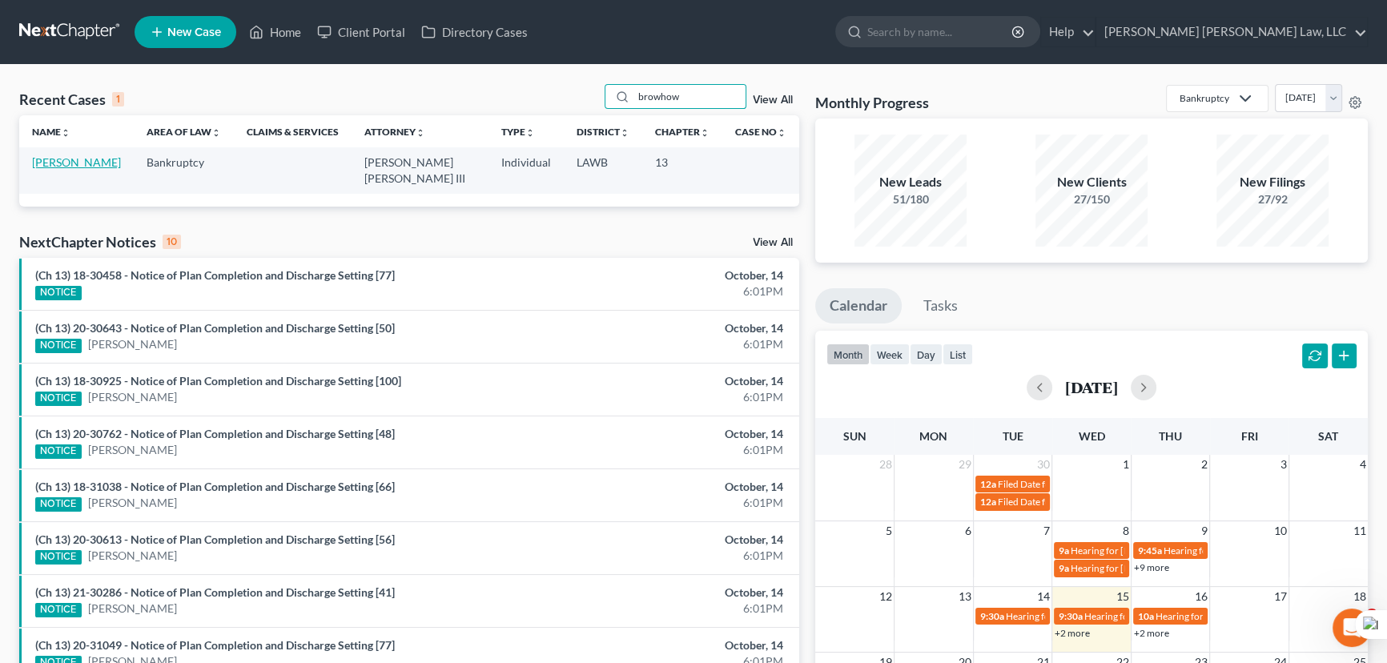
click at [106, 161] on link "[PERSON_NAME]" at bounding box center [76, 162] width 89 height 14
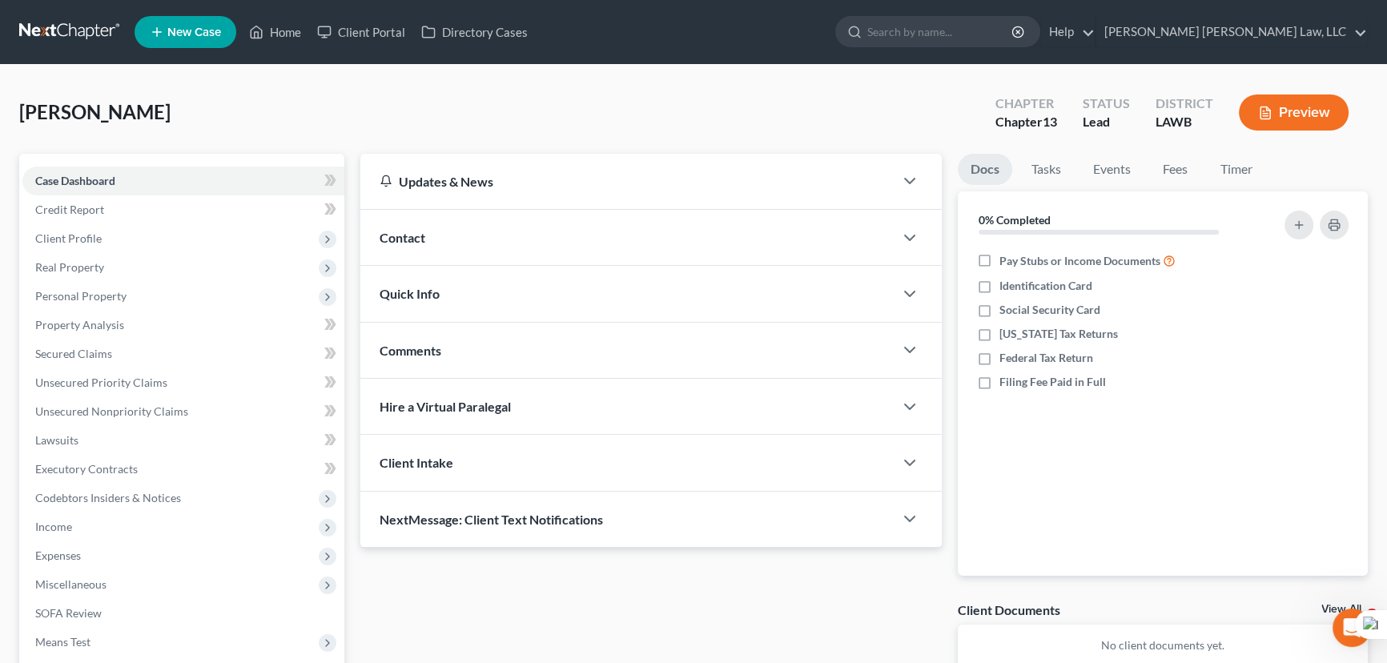
drag, startPoint x: 193, startPoint y: 231, endPoint x: 182, endPoint y: 257, distance: 28.7
click at [193, 231] on span "Client Profile" at bounding box center [183, 238] width 322 height 29
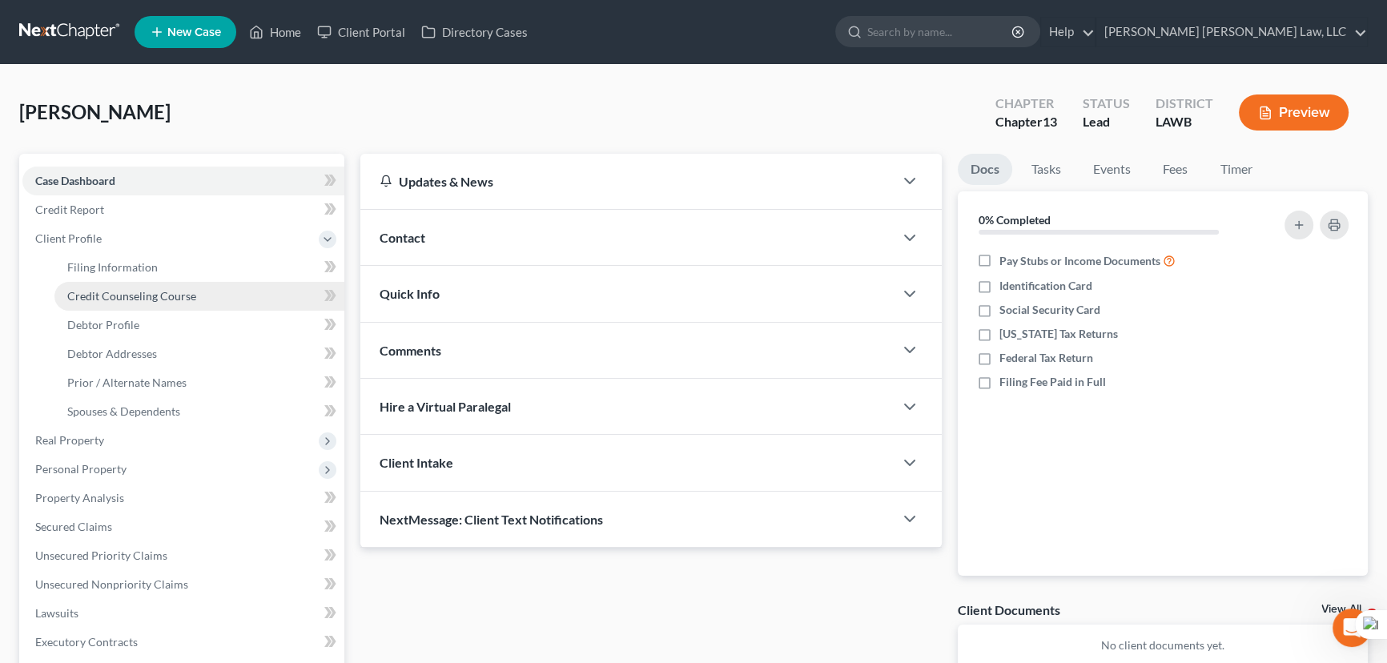
click at [167, 282] on link "Credit Counseling Course" at bounding box center [199, 296] width 290 height 29
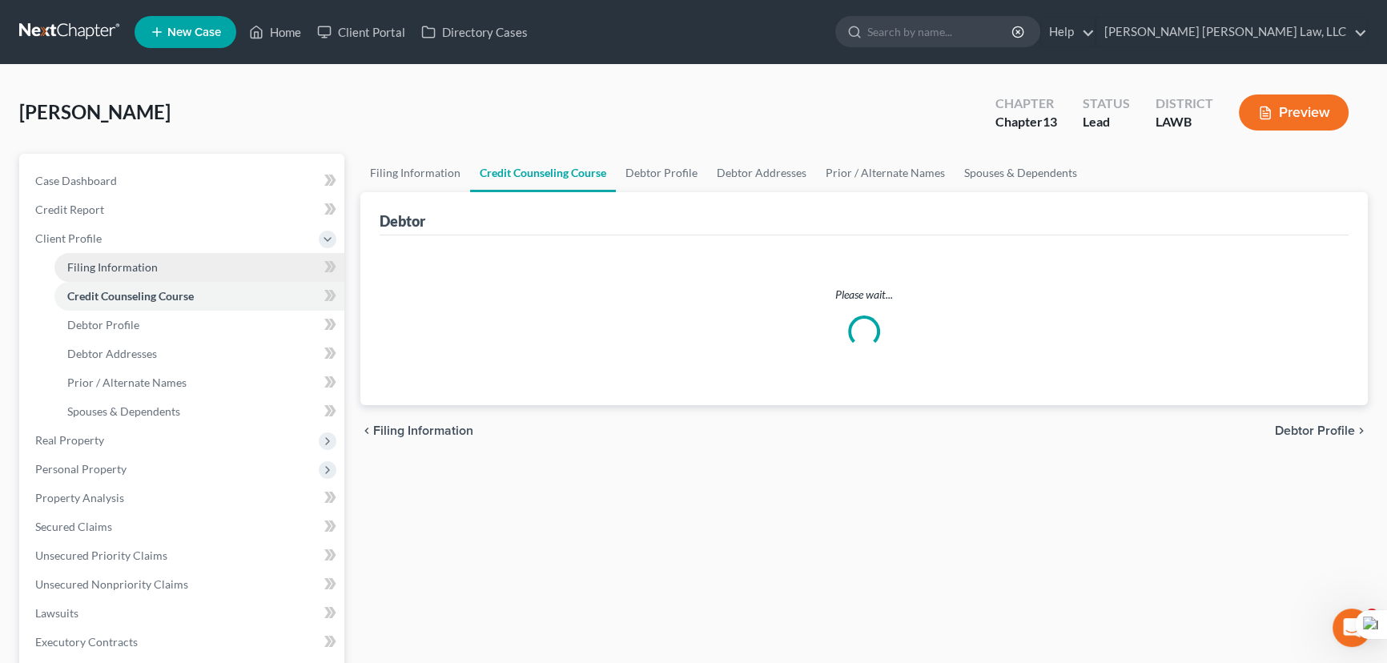
click at [167, 273] on link "Filing Information" at bounding box center [199, 267] width 290 height 29
select select "1"
select select "0"
select select "3"
select select "19"
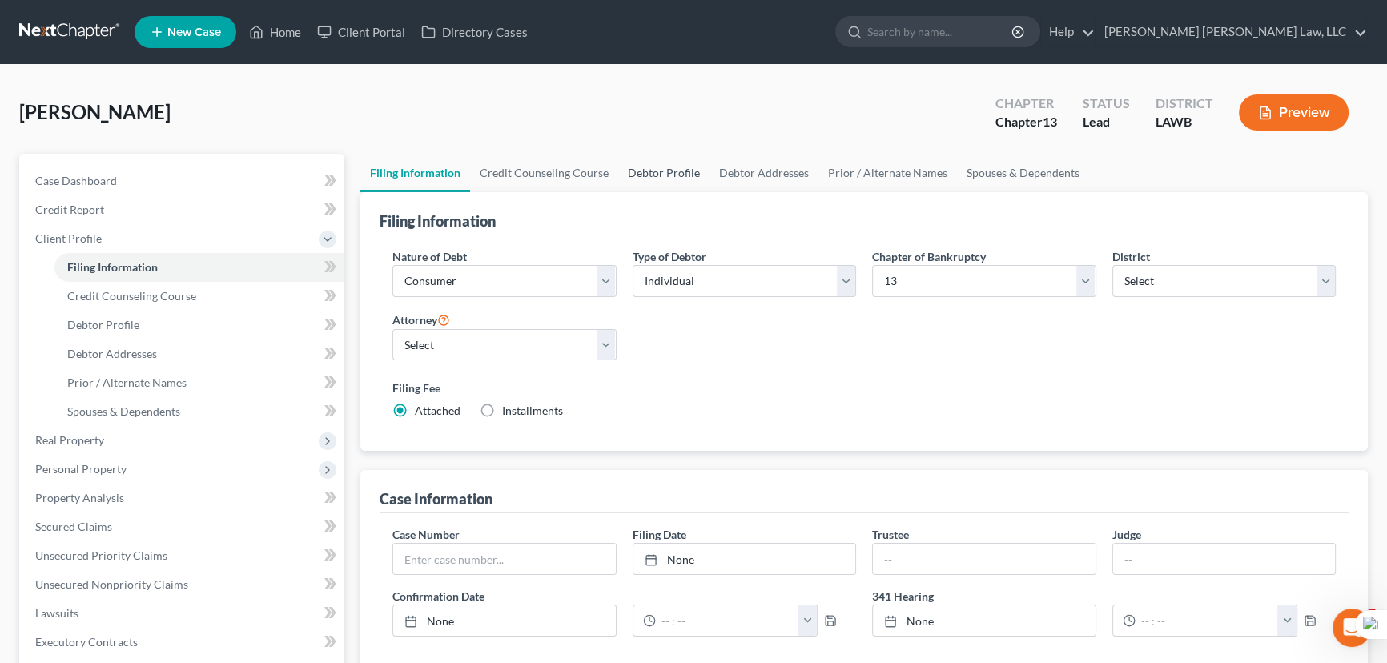
click at [641, 170] on link "Debtor Profile" at bounding box center [663, 173] width 91 height 38
select select "0"
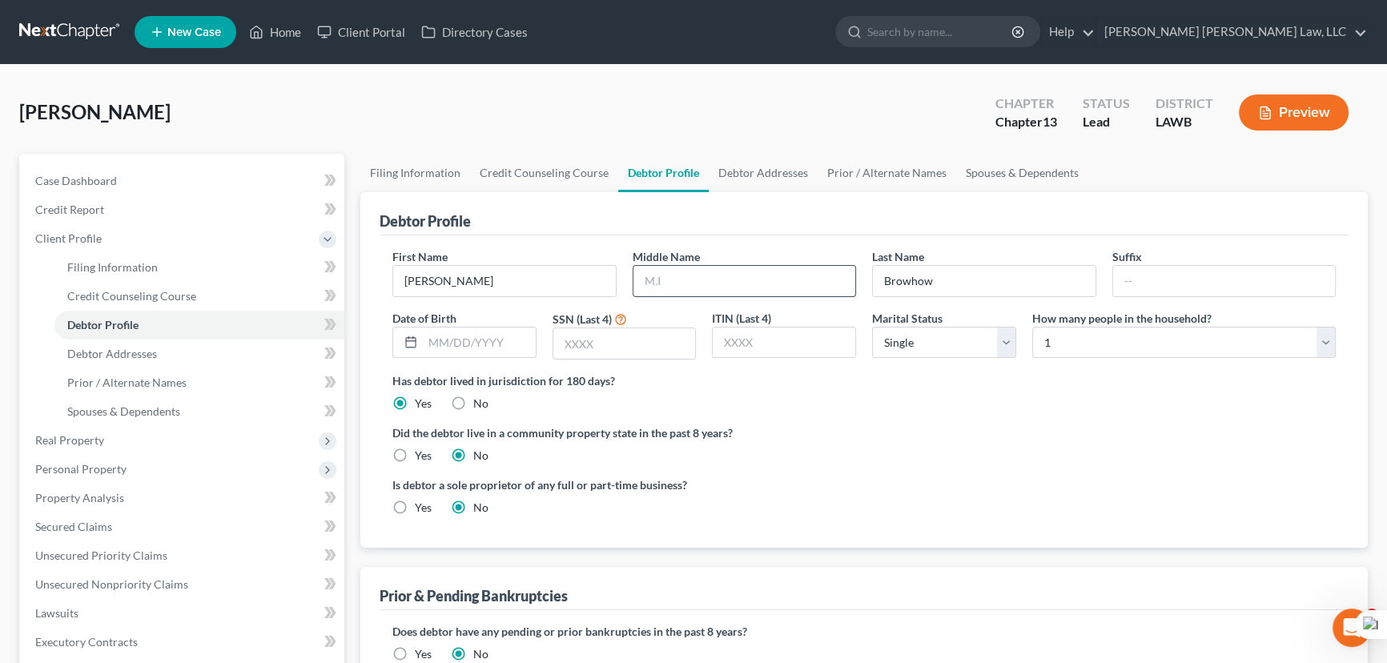
click at [718, 271] on input "text" at bounding box center [744, 281] width 223 height 30
click at [702, 272] on input "text" at bounding box center [744, 281] width 223 height 30
type input "Levet"
click at [461, 334] on input "text" at bounding box center [479, 343] width 113 height 30
type input "08/21/1972"
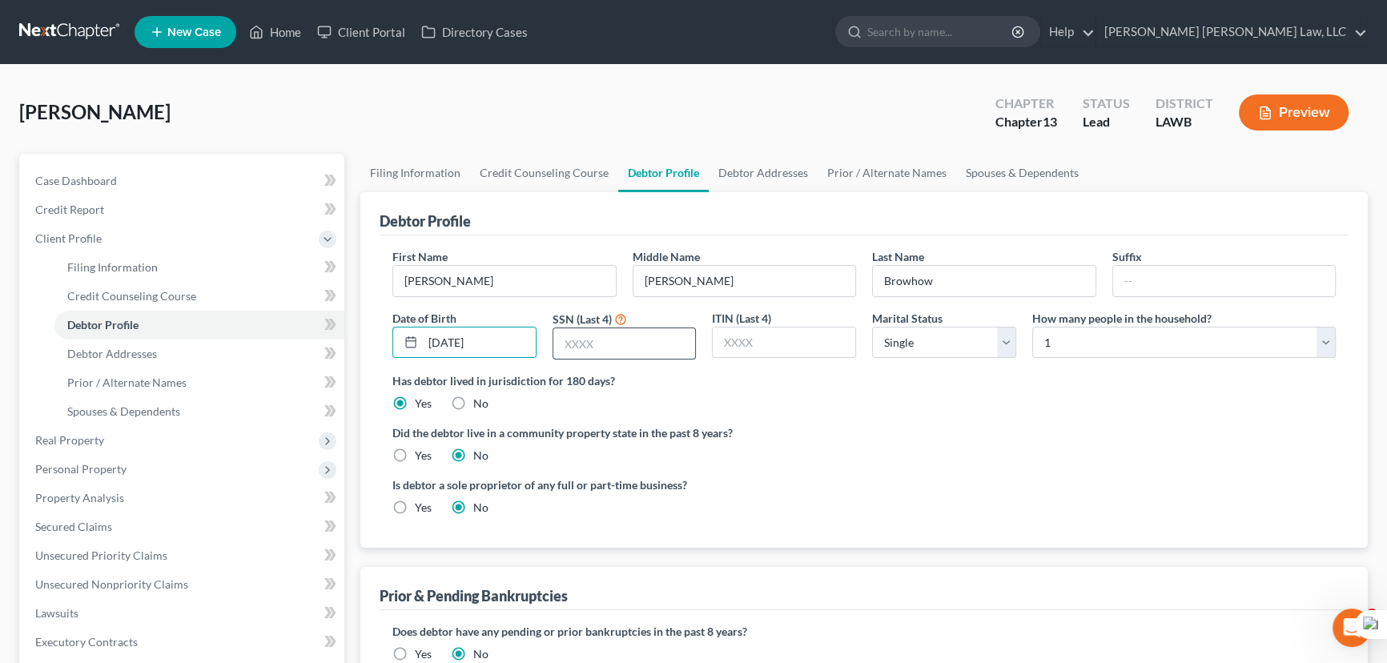
click at [638, 346] on input "text" at bounding box center [624, 343] width 143 height 30
type input "1127"
click at [923, 345] on select "Select Single Married Separated Divorced Widowed" at bounding box center [944, 343] width 144 height 32
select select "3"
click at [872, 327] on select "Select Single Married Separated Divorced Widowed" at bounding box center [944, 343] width 144 height 32
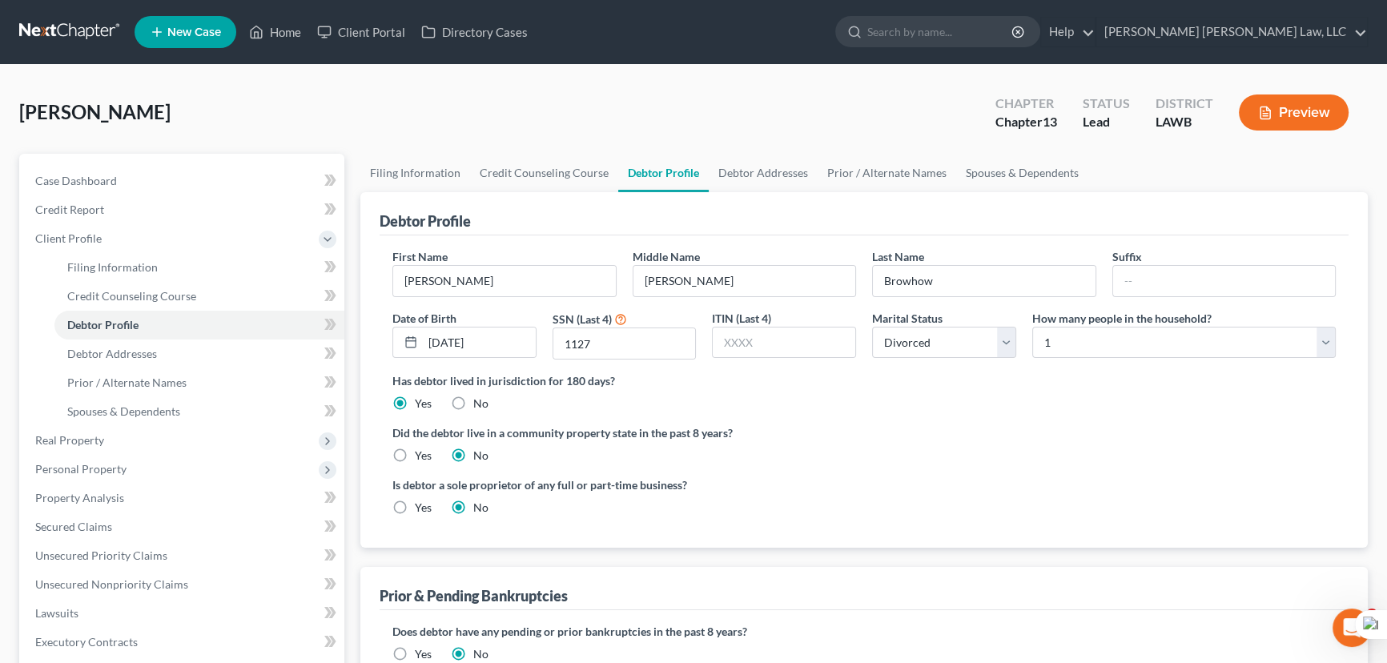
click at [415, 449] on label "Yes" at bounding box center [423, 456] width 17 height 16
click at [421, 449] on input "Yes" at bounding box center [426, 453] width 10 height 10
radio input "true"
radio input "false"
click at [772, 186] on link "Debtor Addresses" at bounding box center [763, 173] width 109 height 38
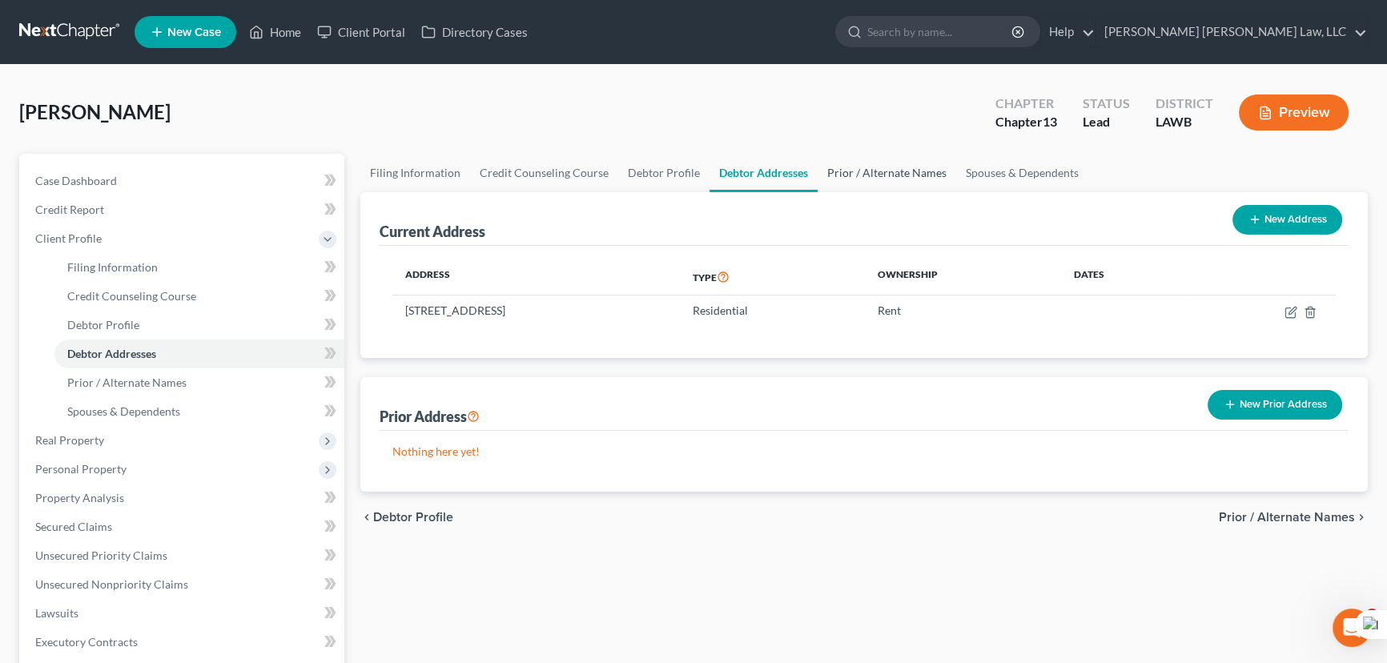
click at [897, 183] on link "Prior / Alternate Names" at bounding box center [887, 173] width 139 height 38
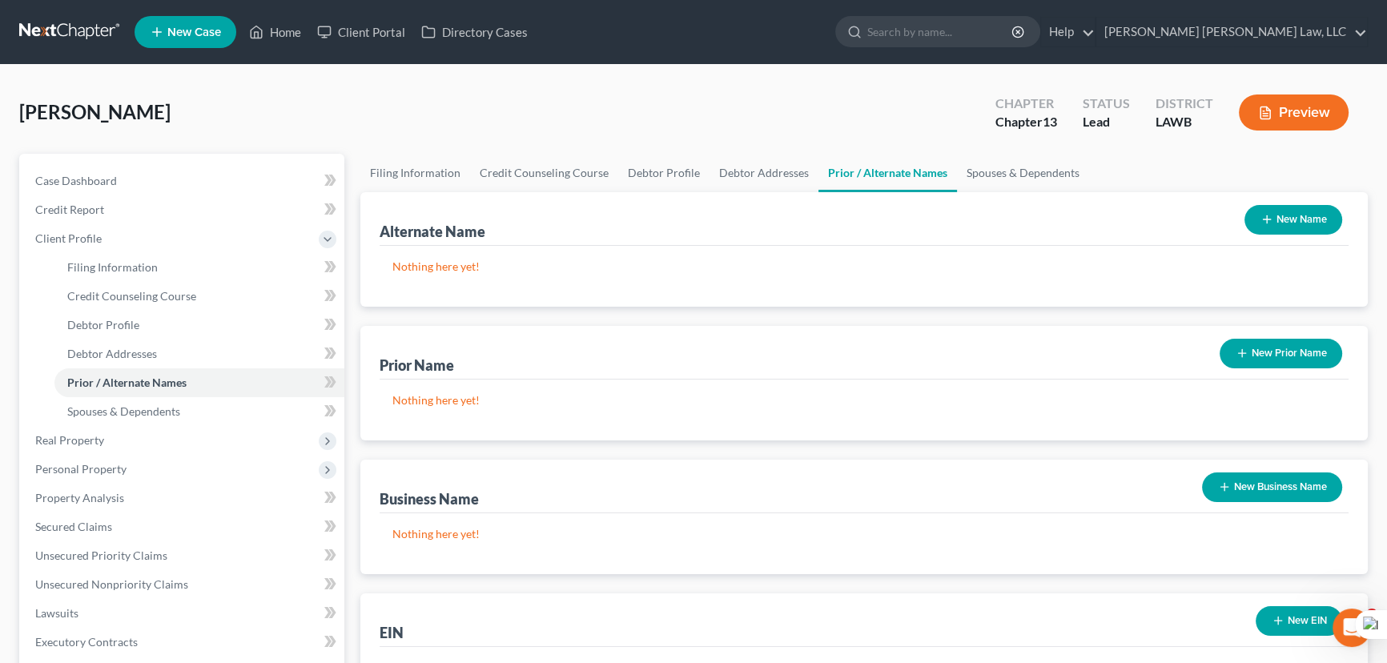
click at [1264, 209] on button "New Name" at bounding box center [1294, 220] width 98 height 30
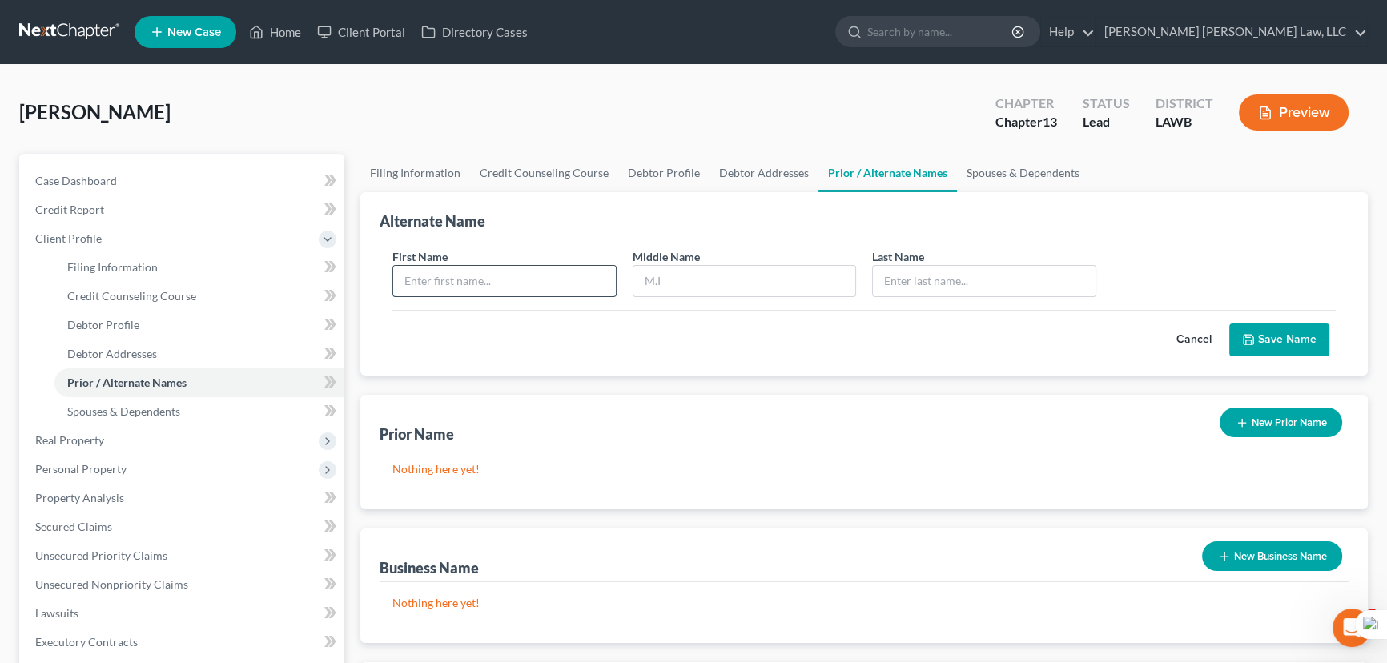
click at [536, 267] on input "text" at bounding box center [504, 281] width 223 height 30
type input "Sonya"
type input "L"
type input "Browhow"
click at [1253, 338] on icon "submit" at bounding box center [1248, 339] width 13 height 13
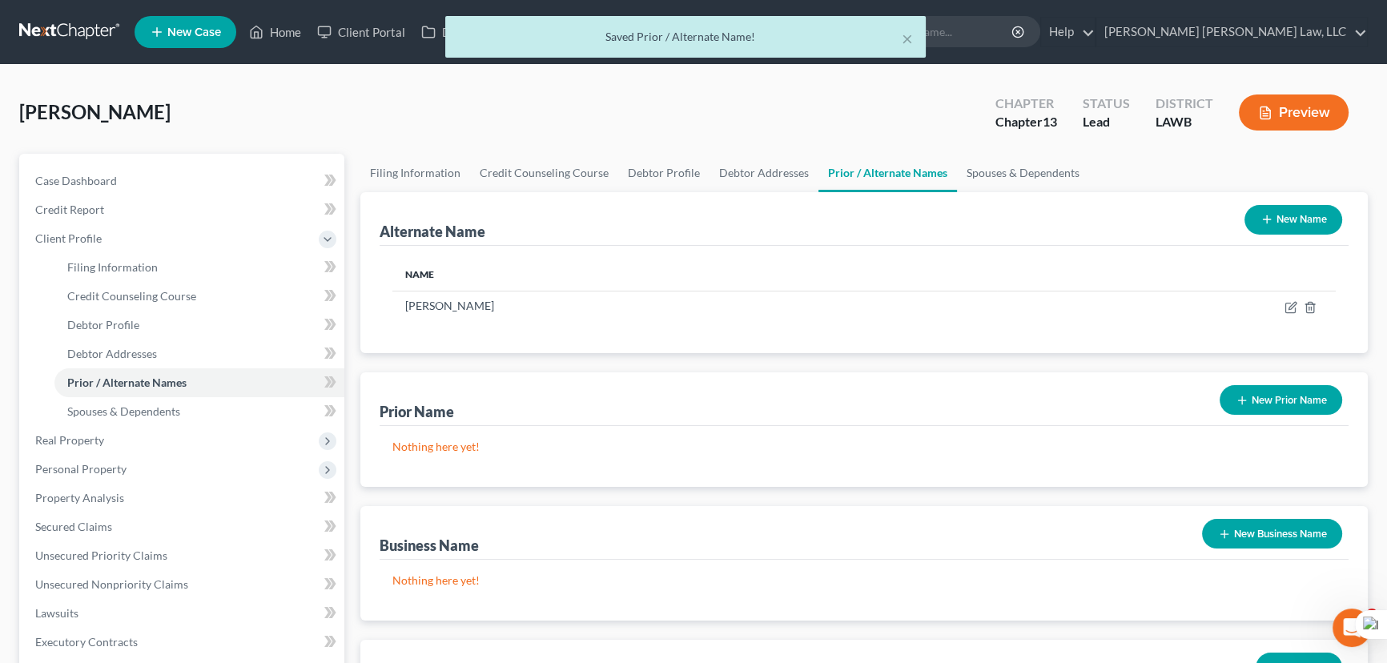
click at [1305, 205] on button "New Name" at bounding box center [1294, 220] width 98 height 30
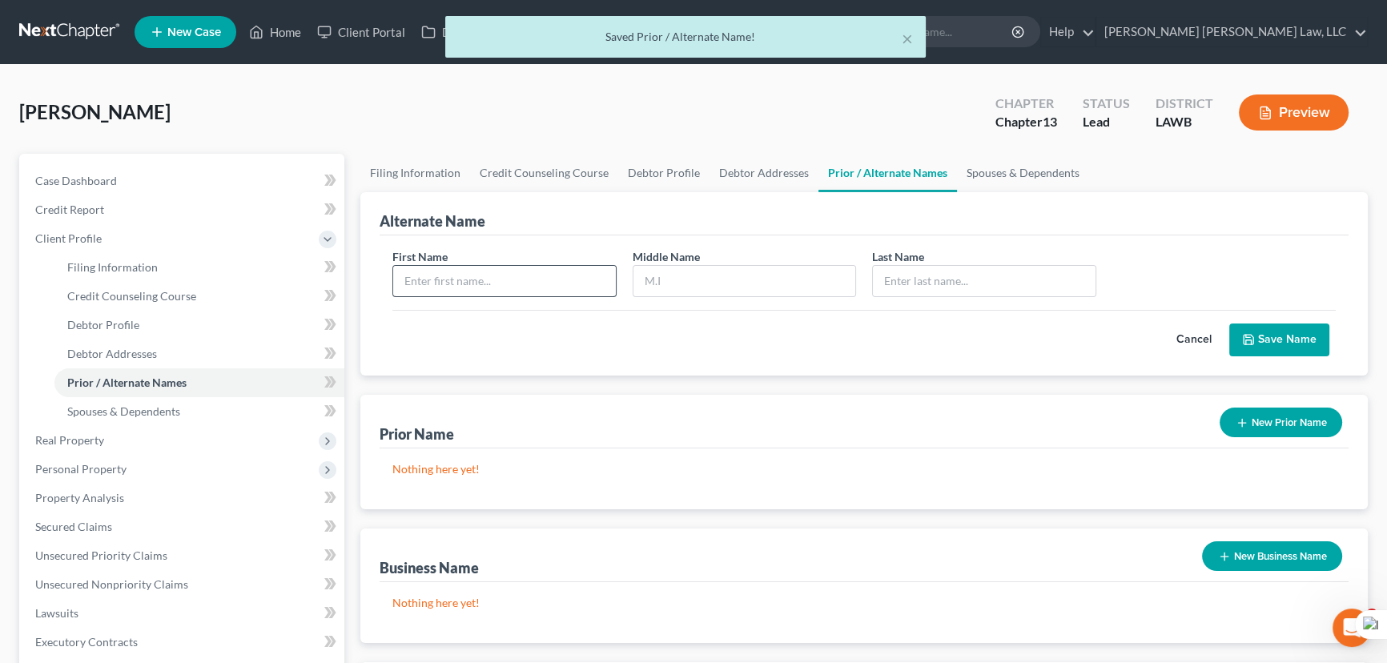
drag, startPoint x: 565, startPoint y: 257, endPoint x: 552, endPoint y: 271, distance: 19.3
click at [561, 259] on div "First Name" at bounding box center [504, 272] width 240 height 49
click at [549, 280] on input "text" at bounding box center [504, 281] width 223 height 30
type input "Sonya"
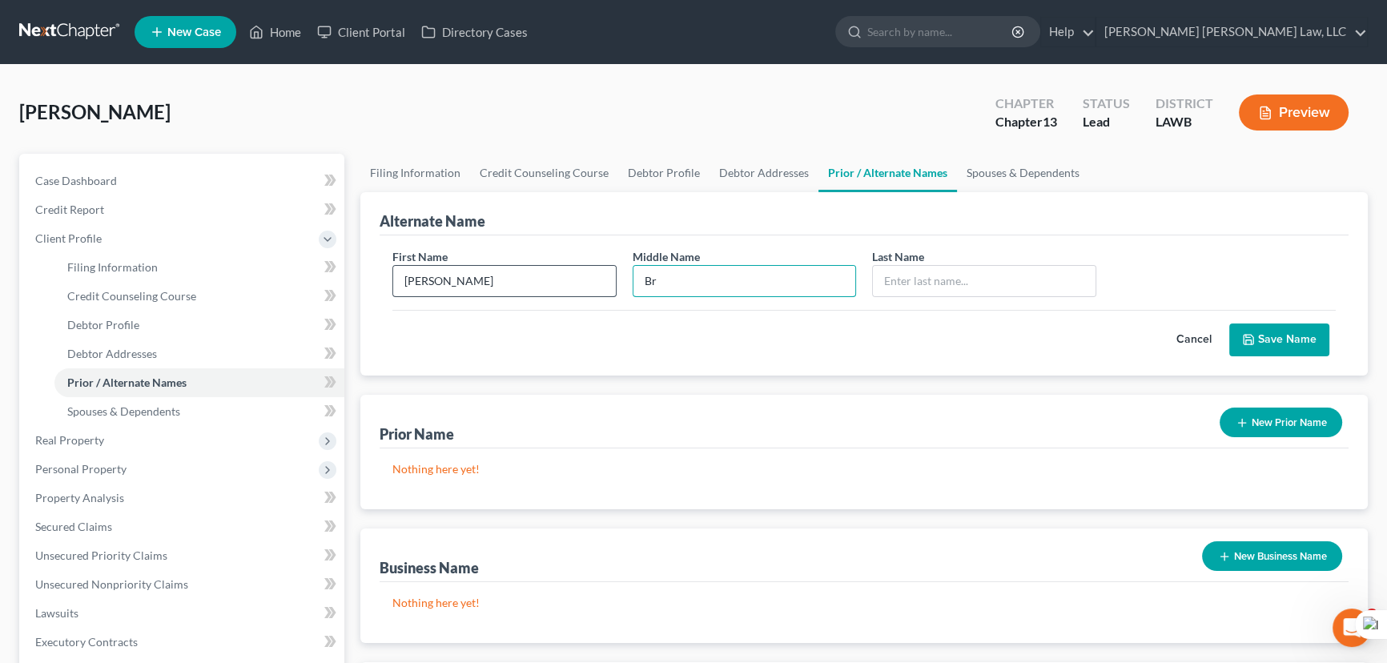
type input "B"
type input "Browhow"
click at [1301, 342] on button "Save Name" at bounding box center [1279, 341] width 100 height 34
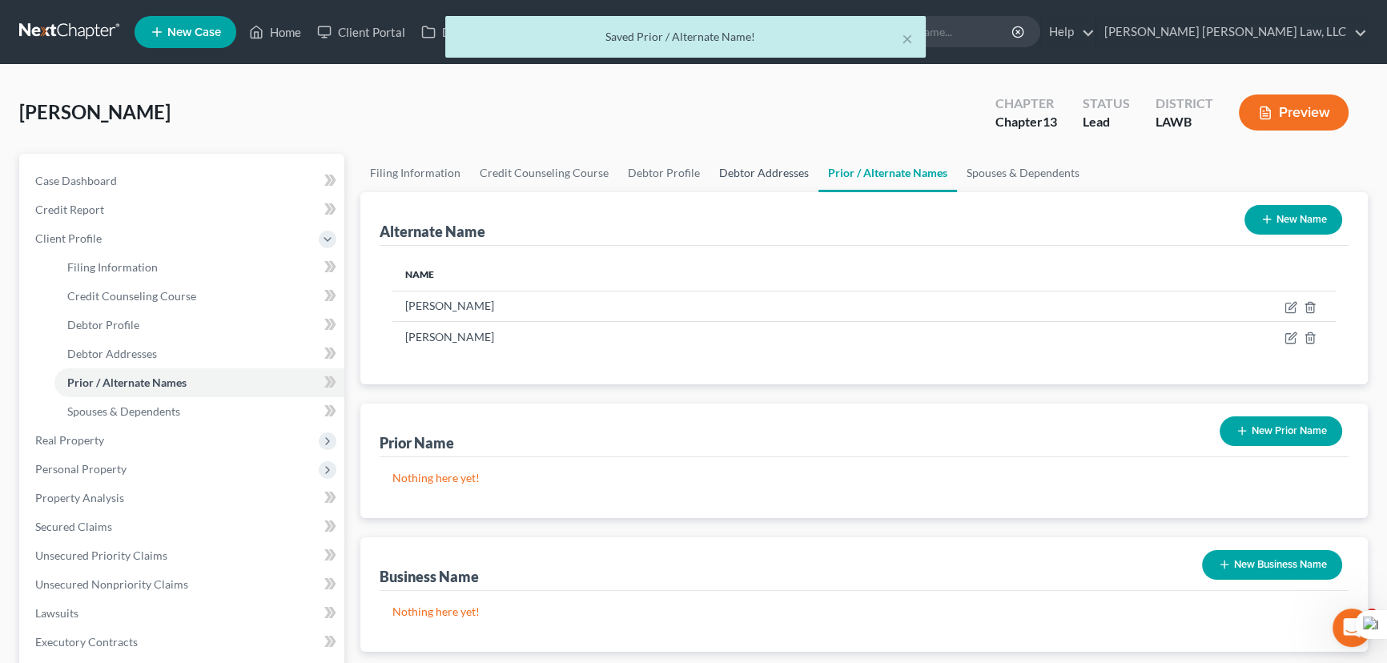
click at [767, 175] on link "Debtor Addresses" at bounding box center [764, 173] width 109 height 38
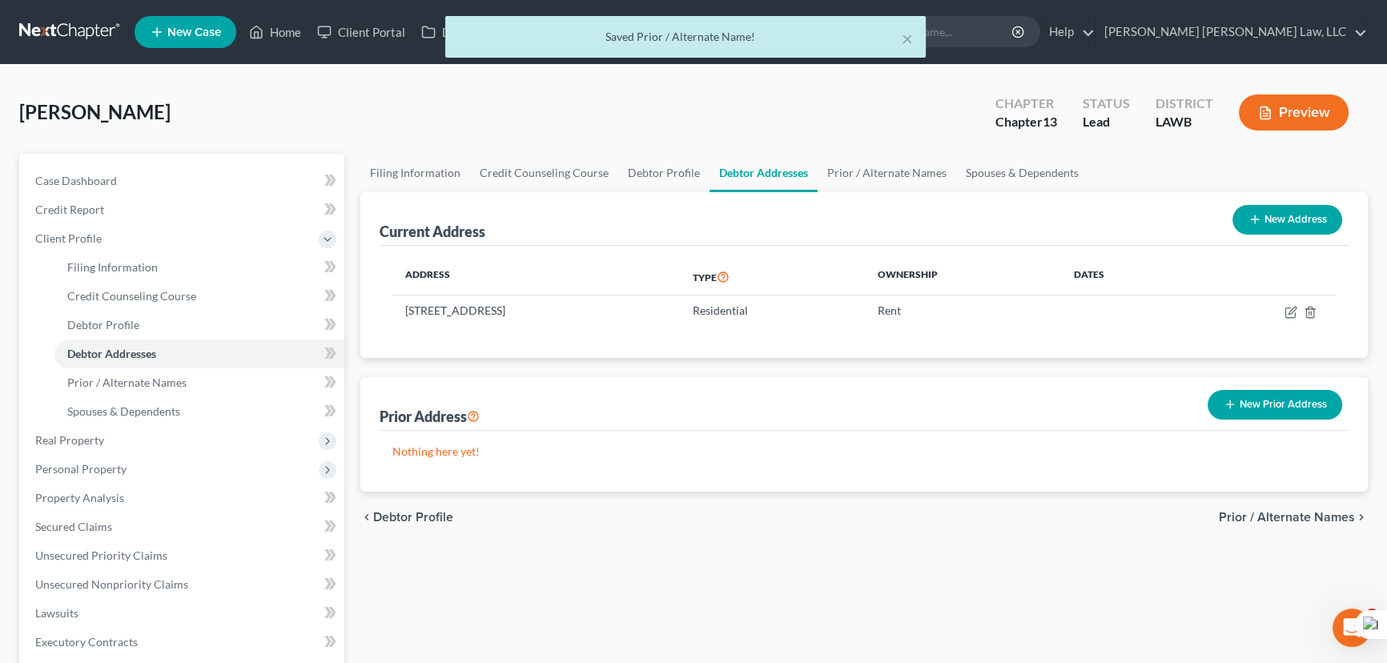
click at [625, 196] on div "Current Address New Address" at bounding box center [864, 219] width 969 height 54
click at [633, 179] on link "Debtor Profile" at bounding box center [663, 173] width 91 height 38
select select "3"
select select "0"
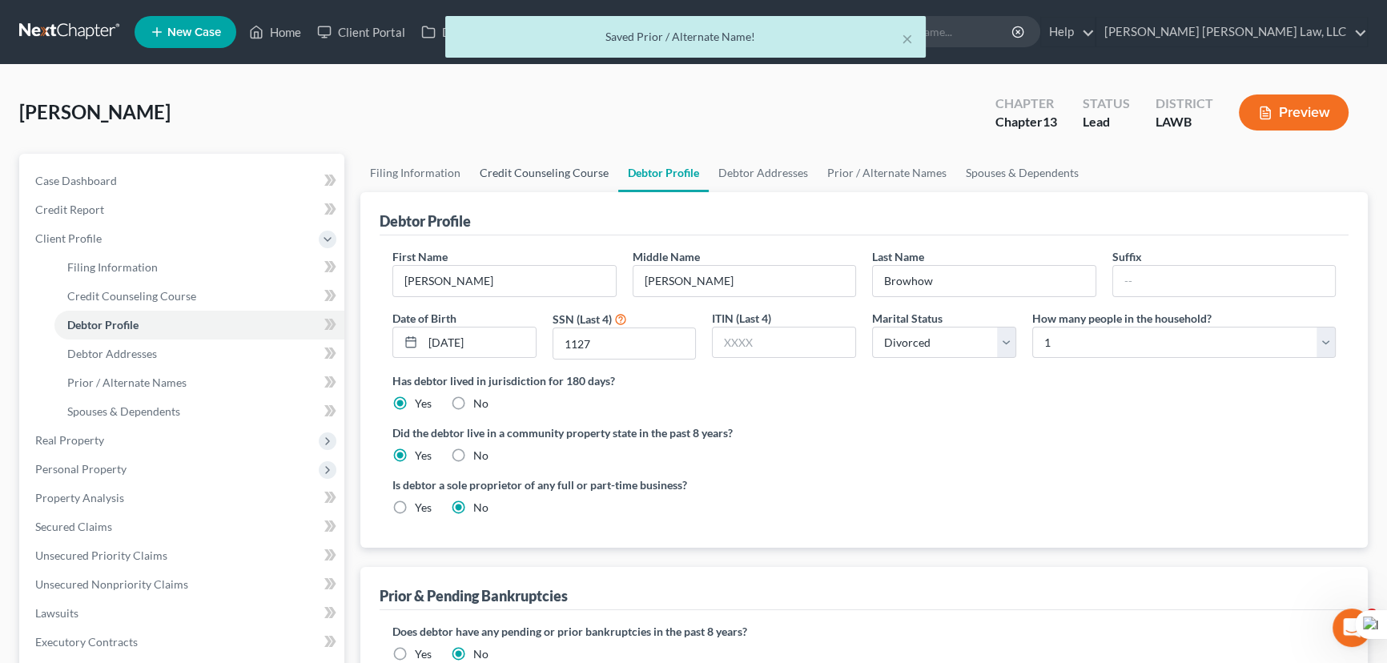
click at [525, 170] on link "Credit Counseling Course" at bounding box center [544, 173] width 148 height 38
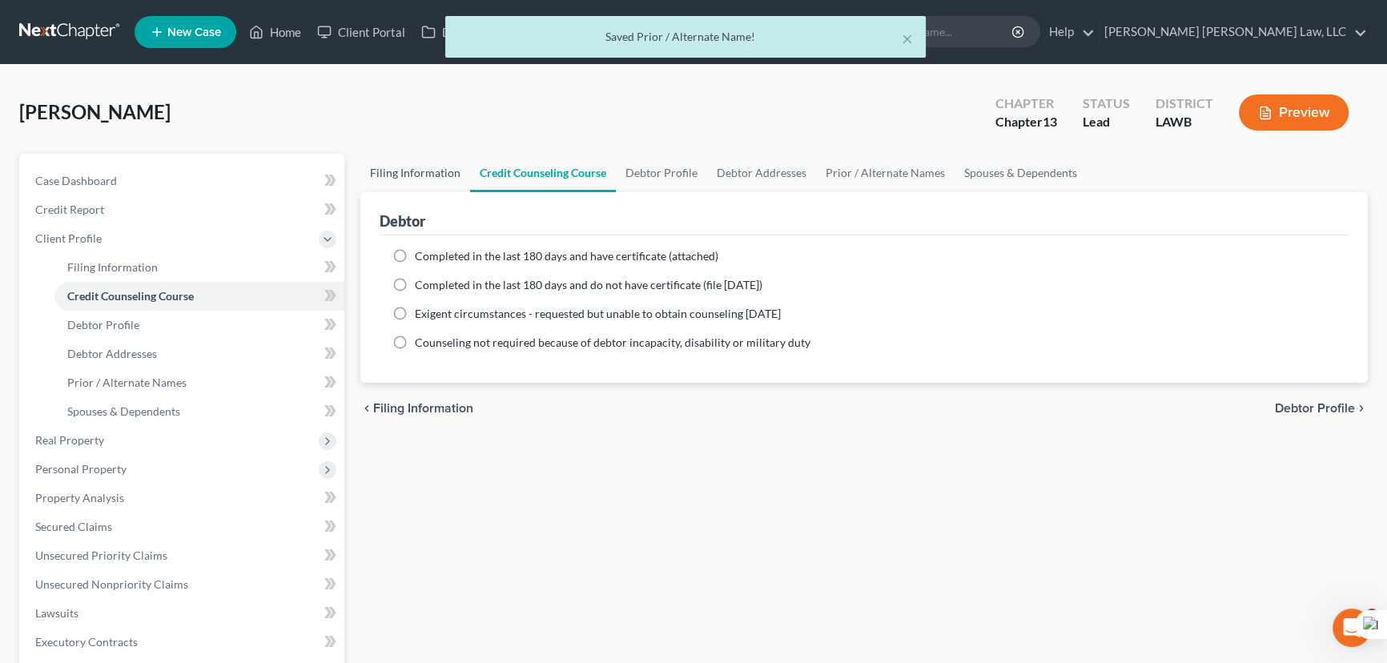
click at [416, 172] on link "Filing Information" at bounding box center [415, 173] width 110 height 38
select select "1"
select select "0"
select select "3"
select select "36"
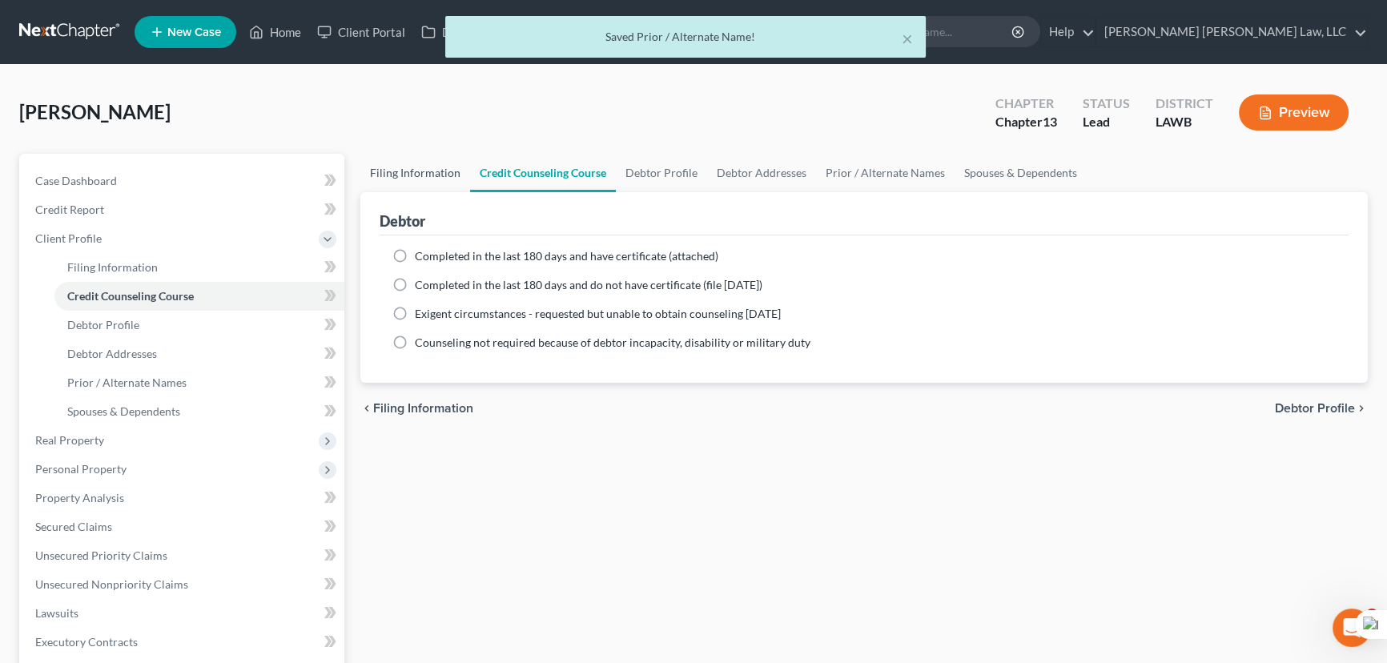
select select "0"
select select "19"
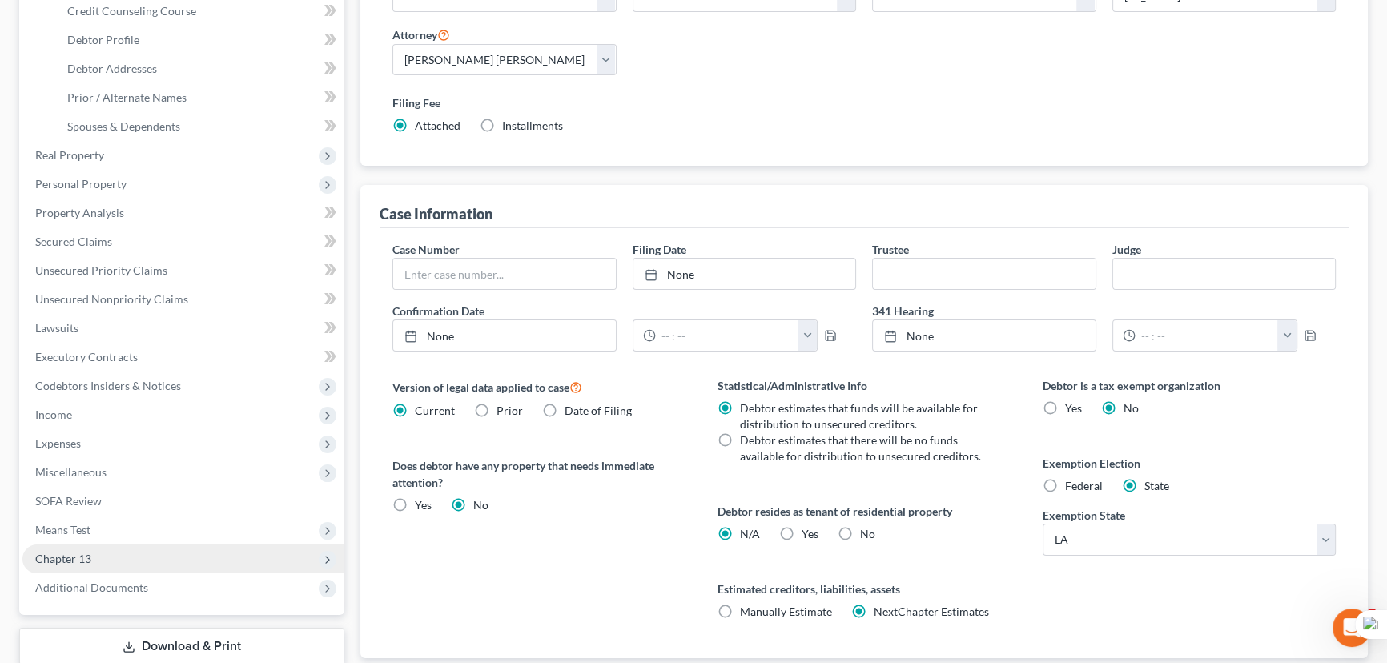
scroll to position [291, 0]
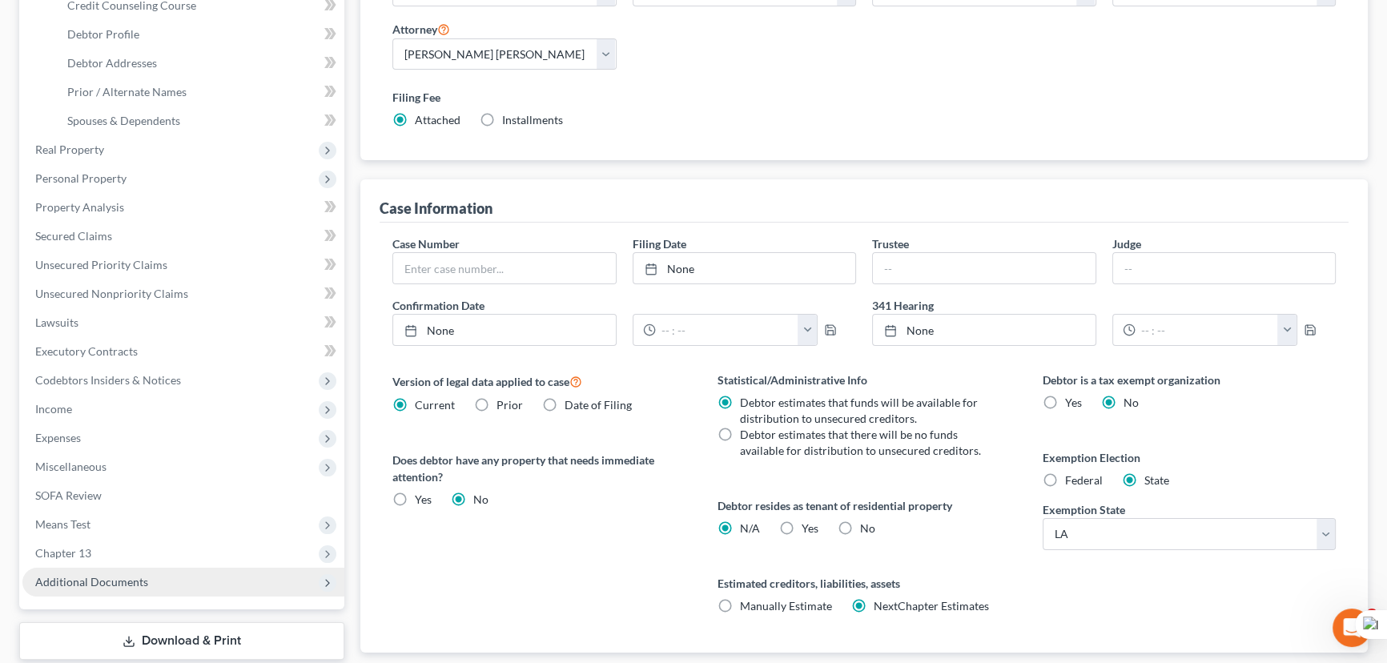
click at [82, 585] on span "Additional Documents" at bounding box center [91, 582] width 113 height 14
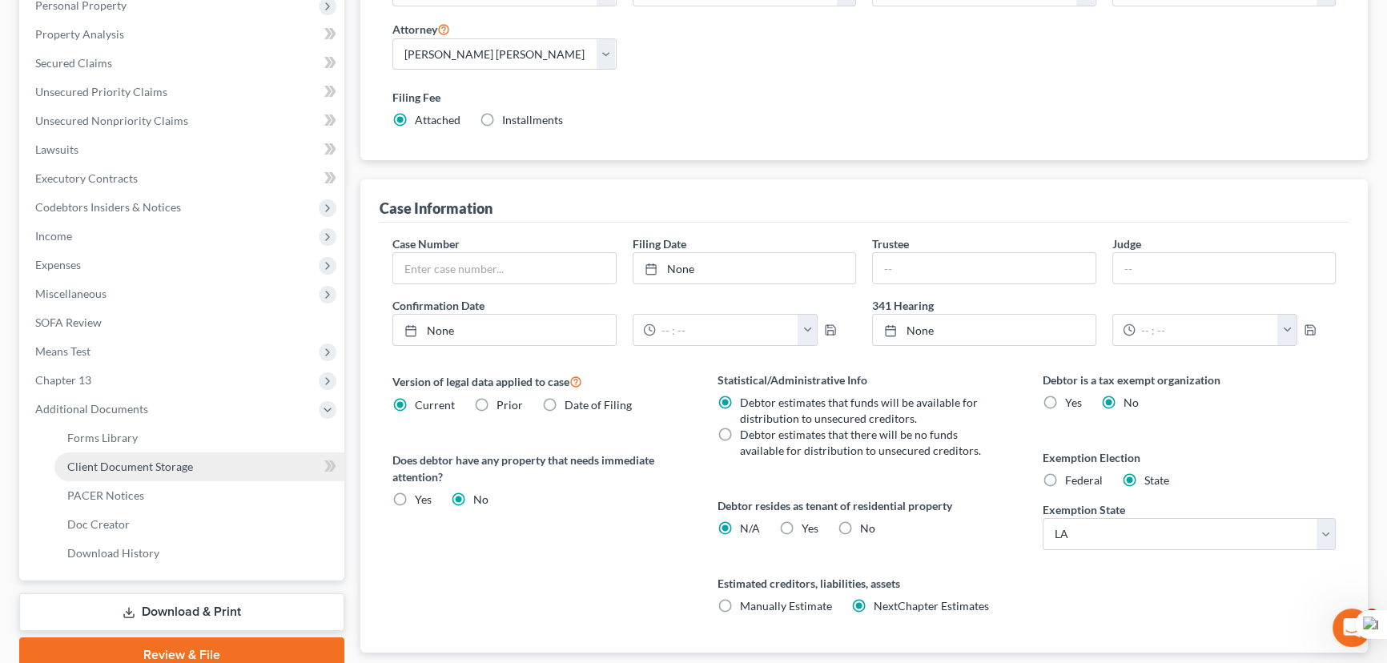
click at [125, 456] on link "Client Document Storage" at bounding box center [199, 466] width 290 height 29
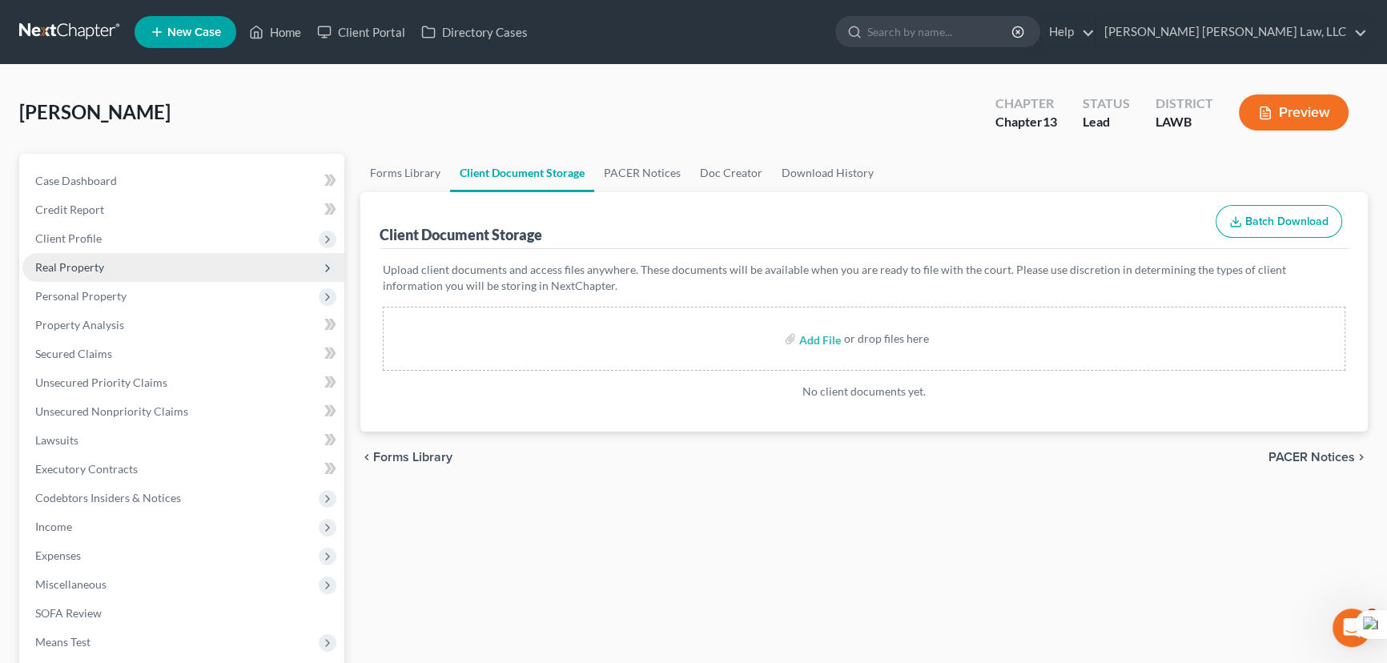
drag, startPoint x: 155, startPoint y: 239, endPoint x: 148, endPoint y: 254, distance: 16.5
click at [155, 239] on span "Client Profile" at bounding box center [183, 238] width 322 height 29
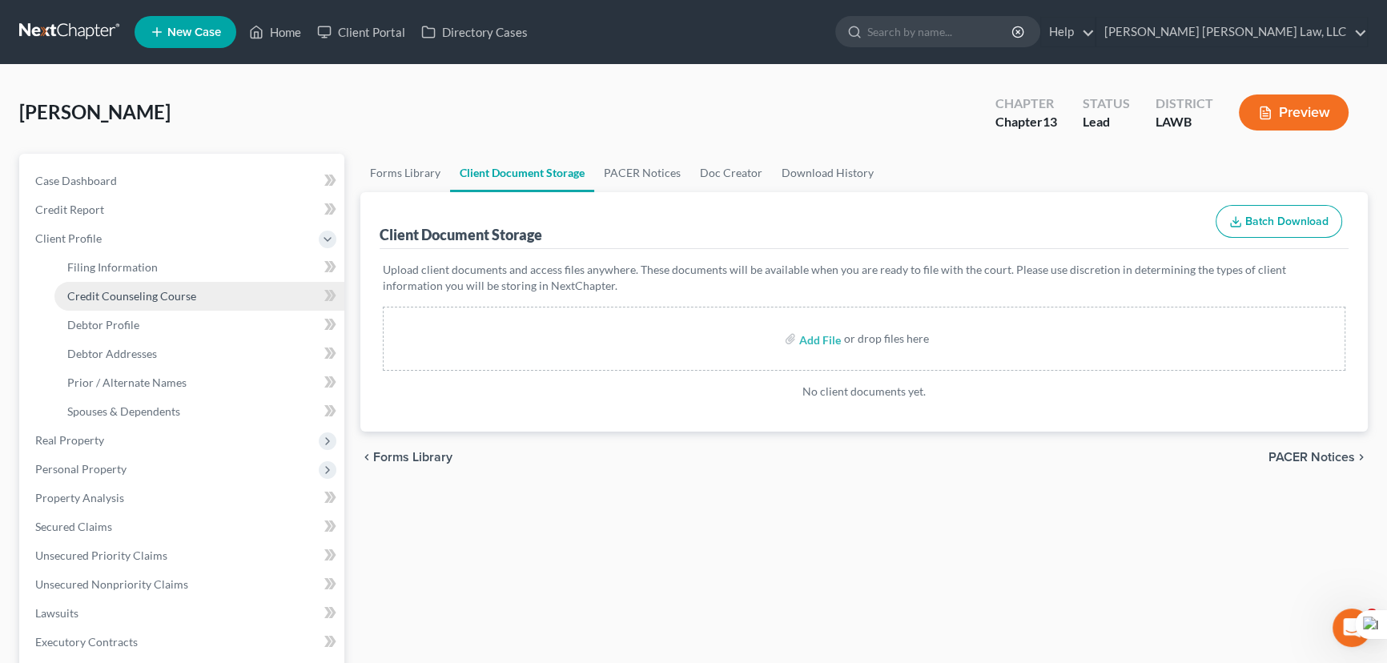
drag, startPoint x: 145, startPoint y: 288, endPoint x: 155, endPoint y: 288, distance: 10.4
click at [145, 289] on span "Credit Counseling Course" at bounding box center [131, 296] width 129 height 14
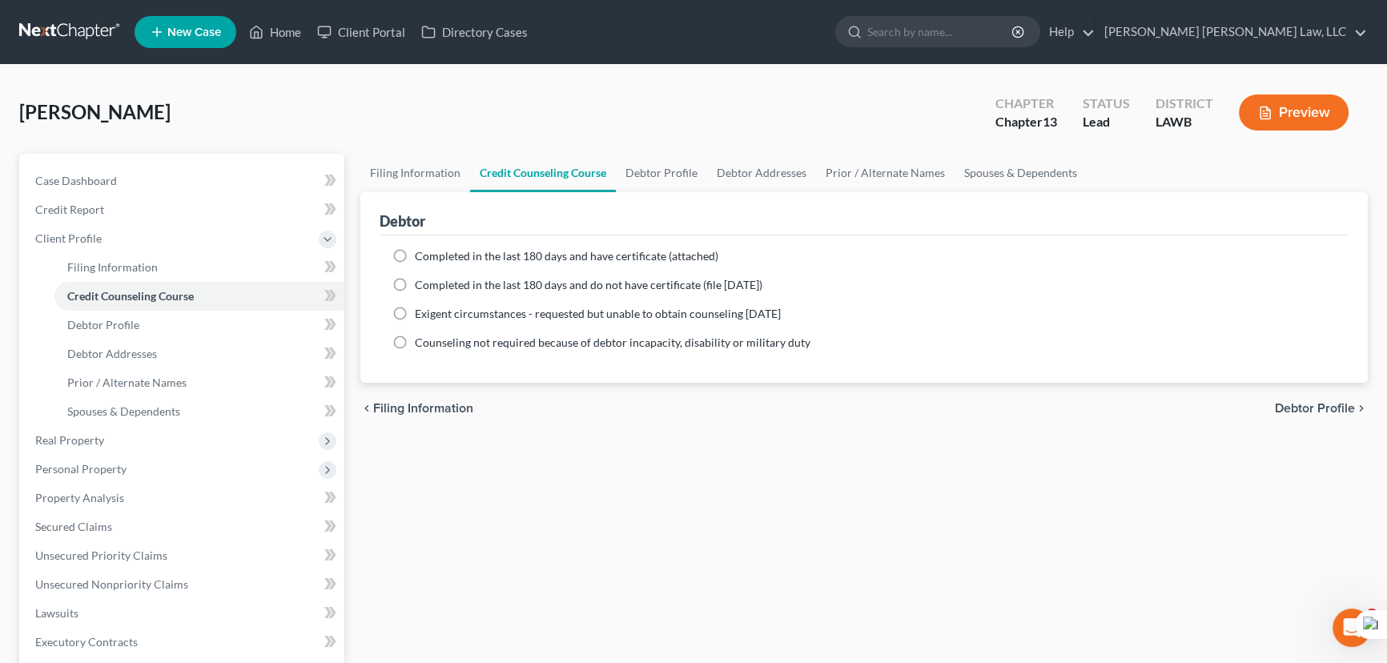
click at [415, 286] on label "Completed in the last 180 days and do not have certificate (file within 14 days)" at bounding box center [589, 285] width 348 height 16
click at [421, 286] on input "Completed in the last 180 days and do not have certificate (file within 14 days)" at bounding box center [426, 282] width 10 height 10
radio input "true"
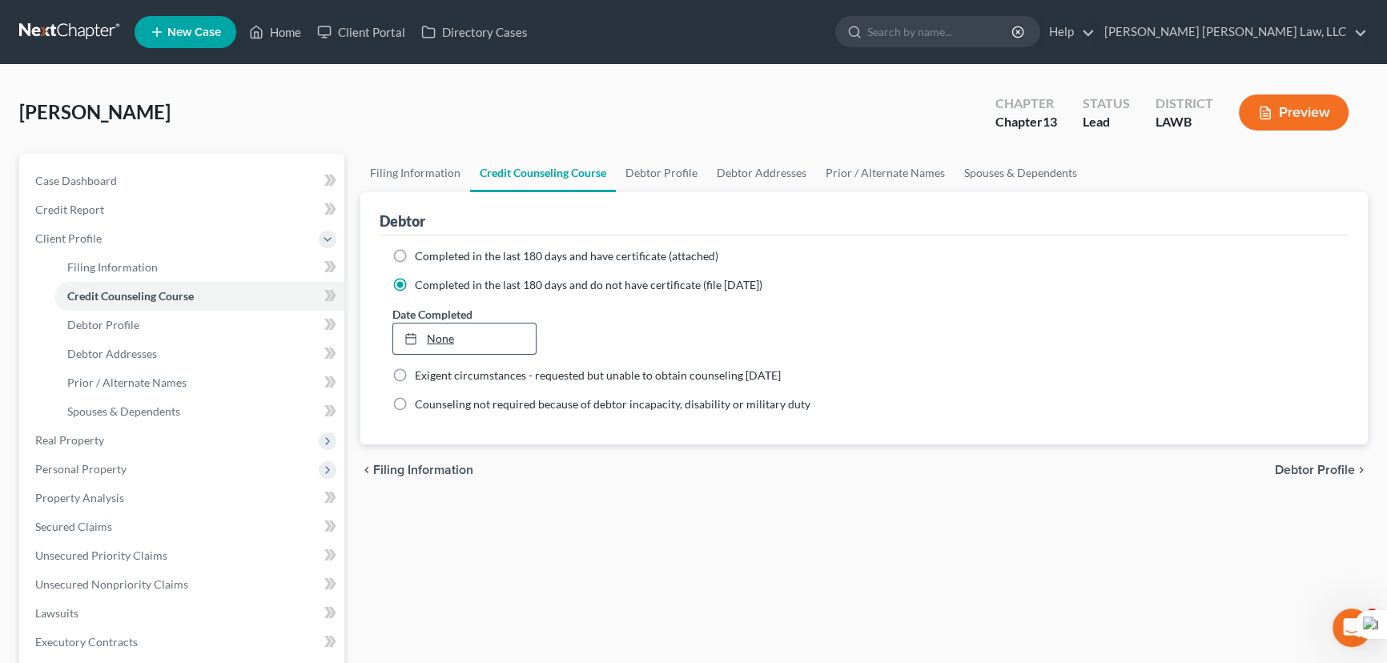
click at [455, 339] on link "None" at bounding box center [464, 339] width 143 height 30
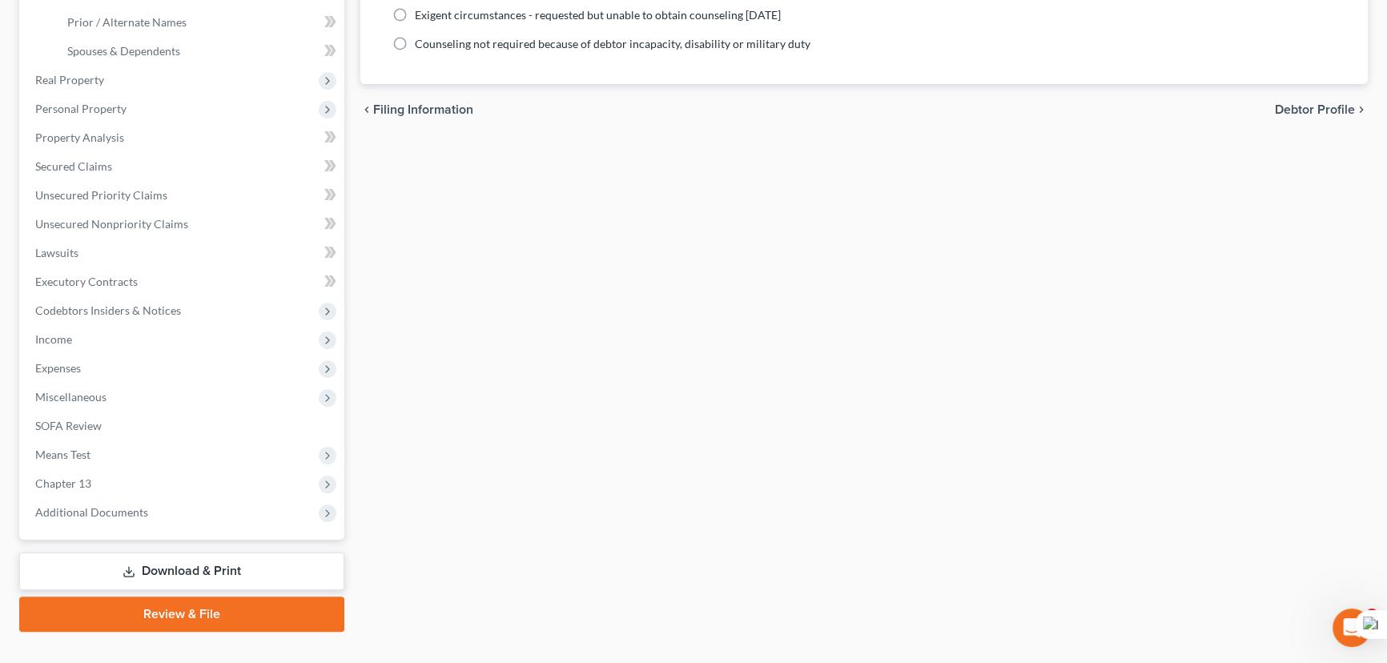
scroll to position [388, 0]
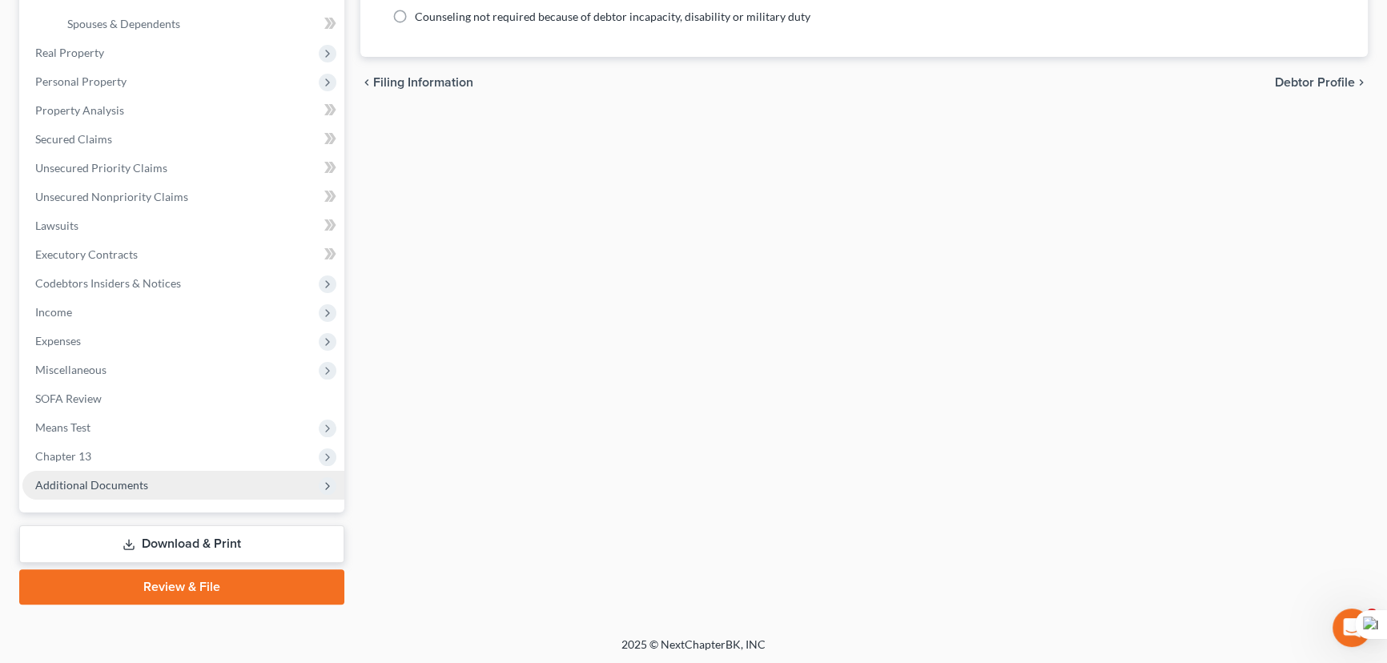
click at [147, 473] on span "Additional Documents" at bounding box center [183, 485] width 322 height 29
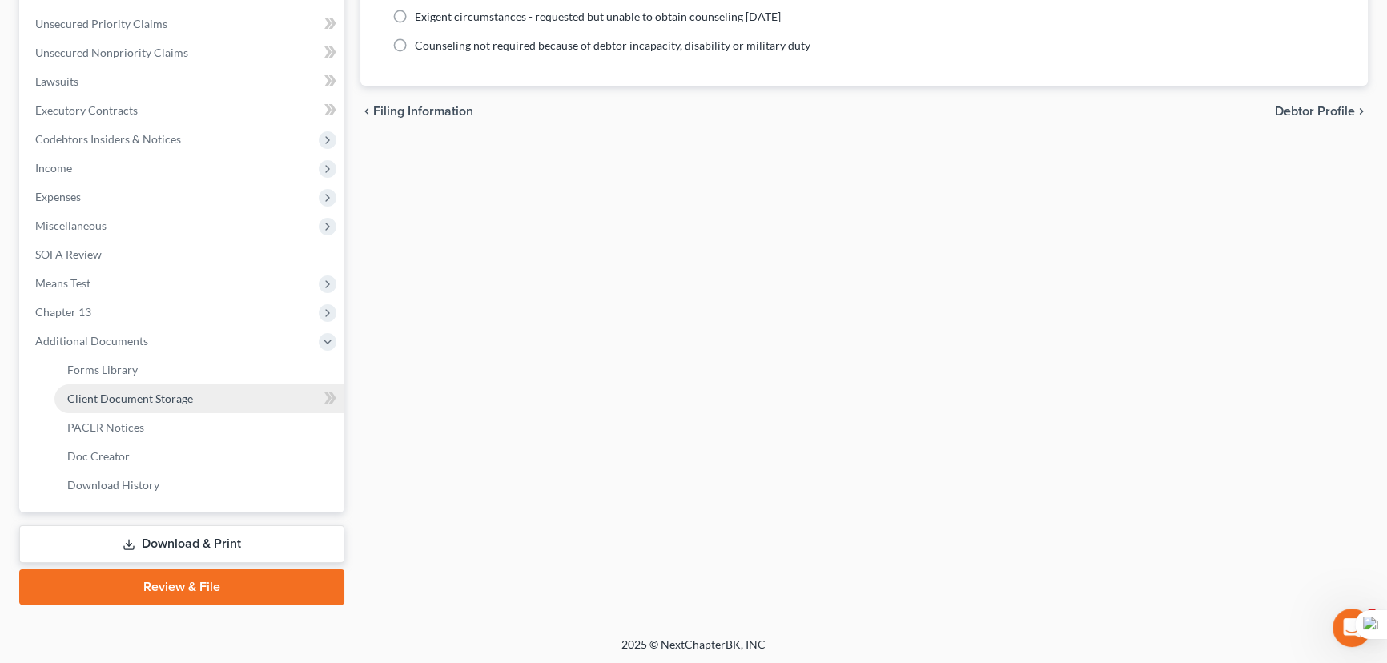
click at [172, 402] on span "Client Document Storage" at bounding box center [130, 399] width 126 height 14
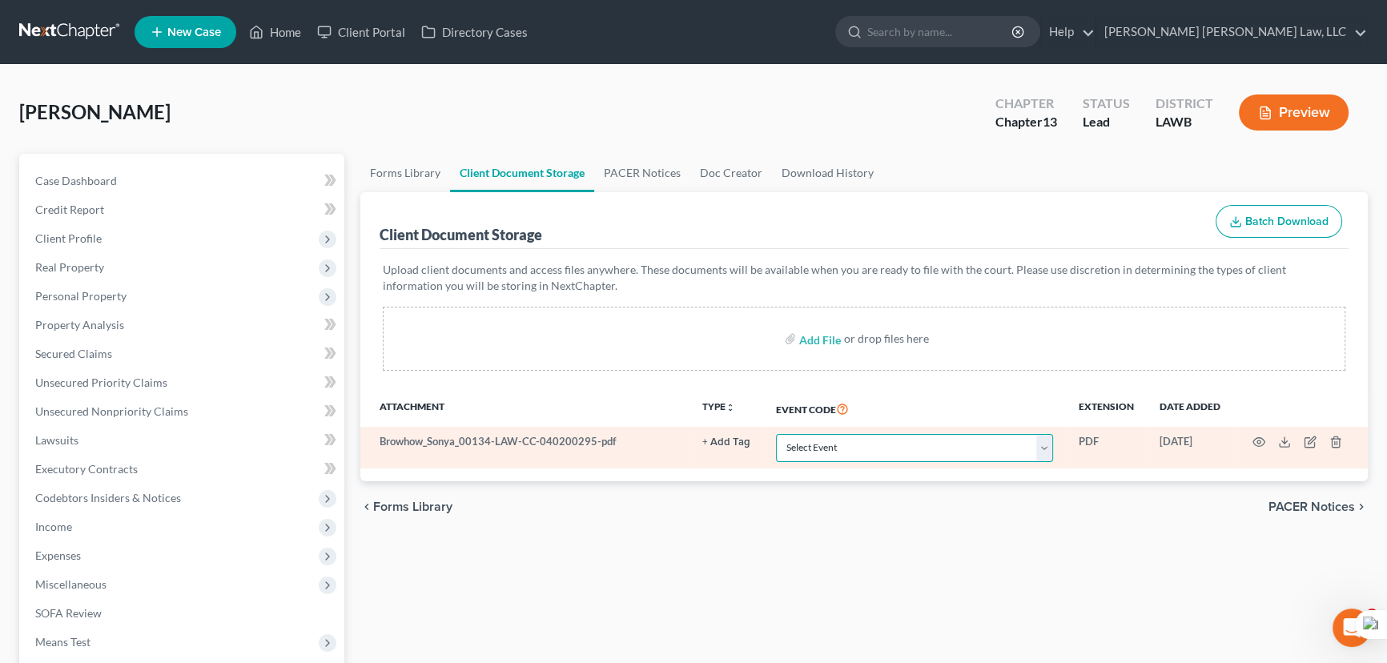
click at [781, 440] on select "Select Event 20 Largest Unsecured Creditors Amended Creditor Matrix (Fee) Amend…" at bounding box center [914, 448] width 277 height 28
select select "9"
click at [776, 434] on select "Select Event 20 Largest Unsecured Creditors Amended Creditor Matrix (Fee) Amend…" at bounding box center [914, 448] width 277 height 28
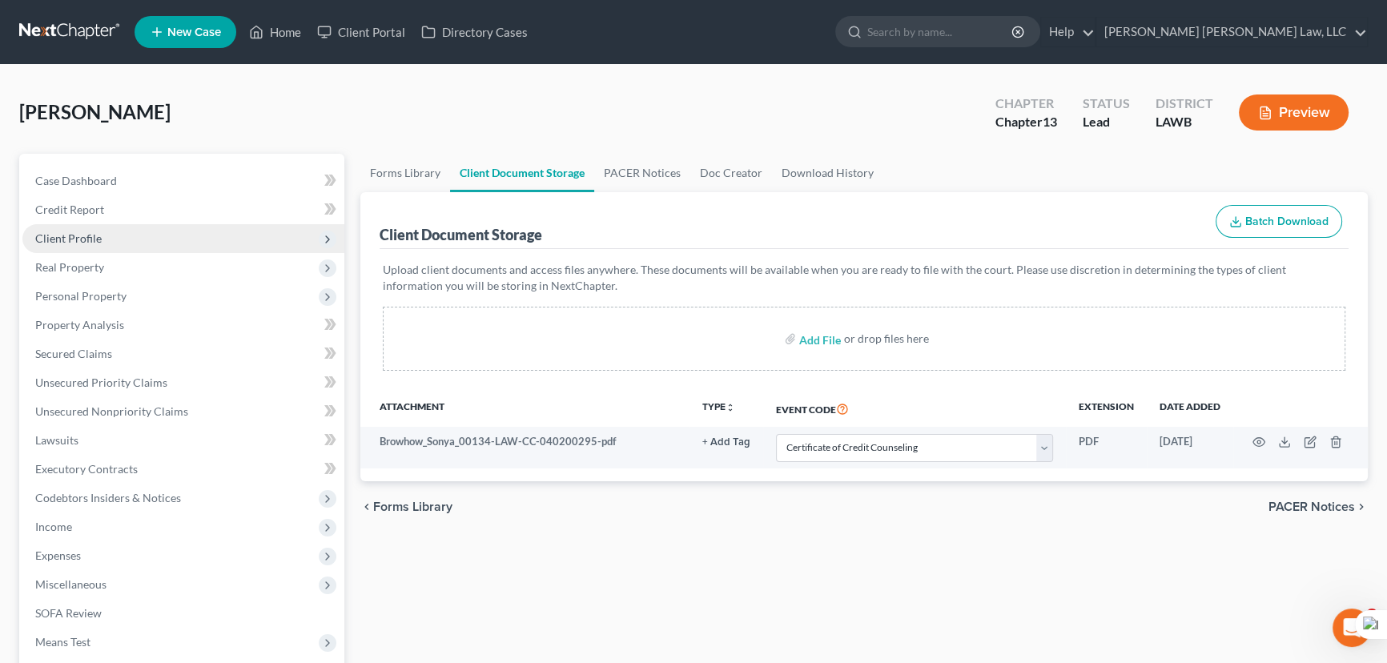
click at [138, 243] on span "Client Profile" at bounding box center [183, 238] width 322 height 29
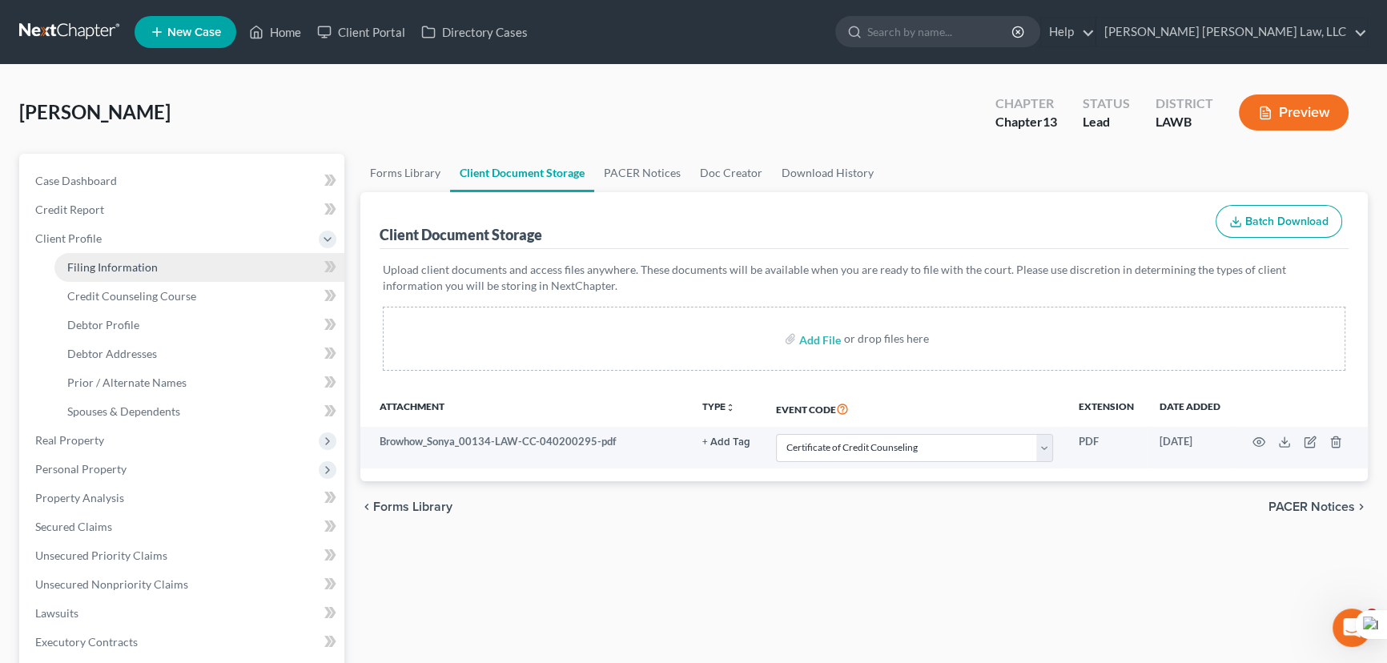
click at [139, 268] on span "Filing Information" at bounding box center [112, 267] width 90 height 14
select select "1"
select select "0"
select select "3"
select select "36"
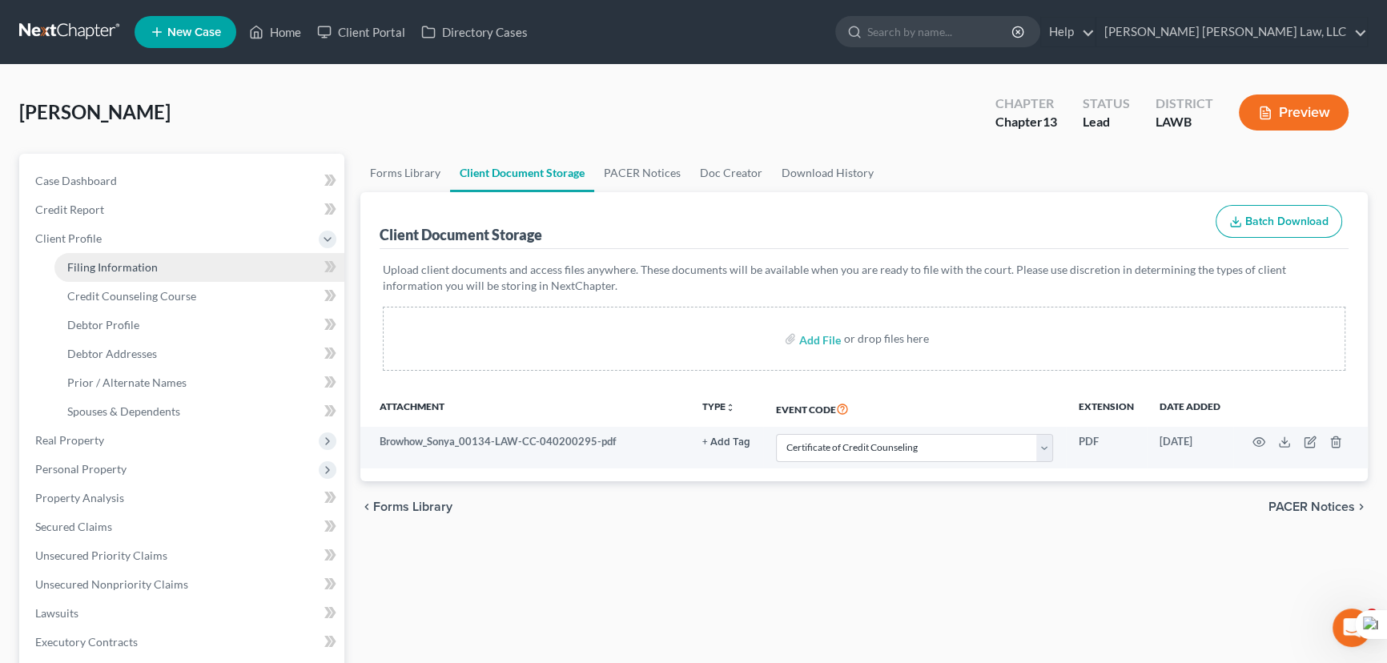
select select "0"
select select "19"
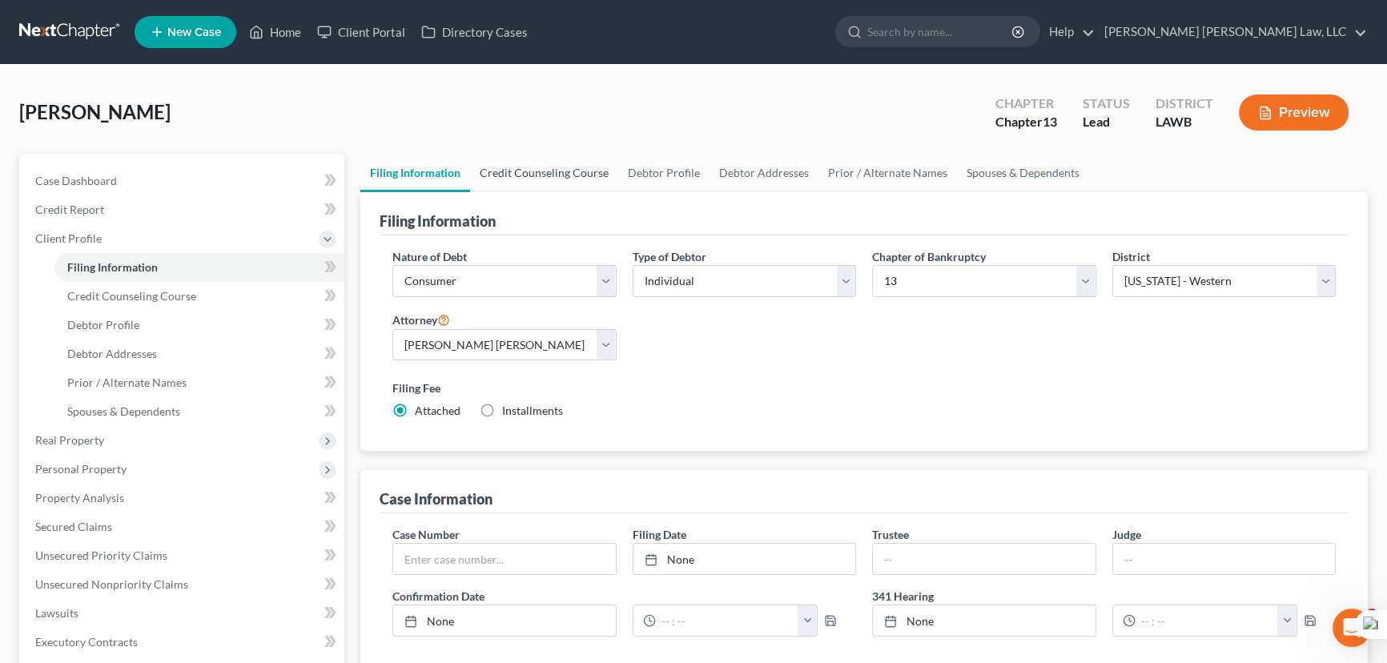
click at [557, 168] on link "Credit Counseling Course" at bounding box center [544, 173] width 148 height 38
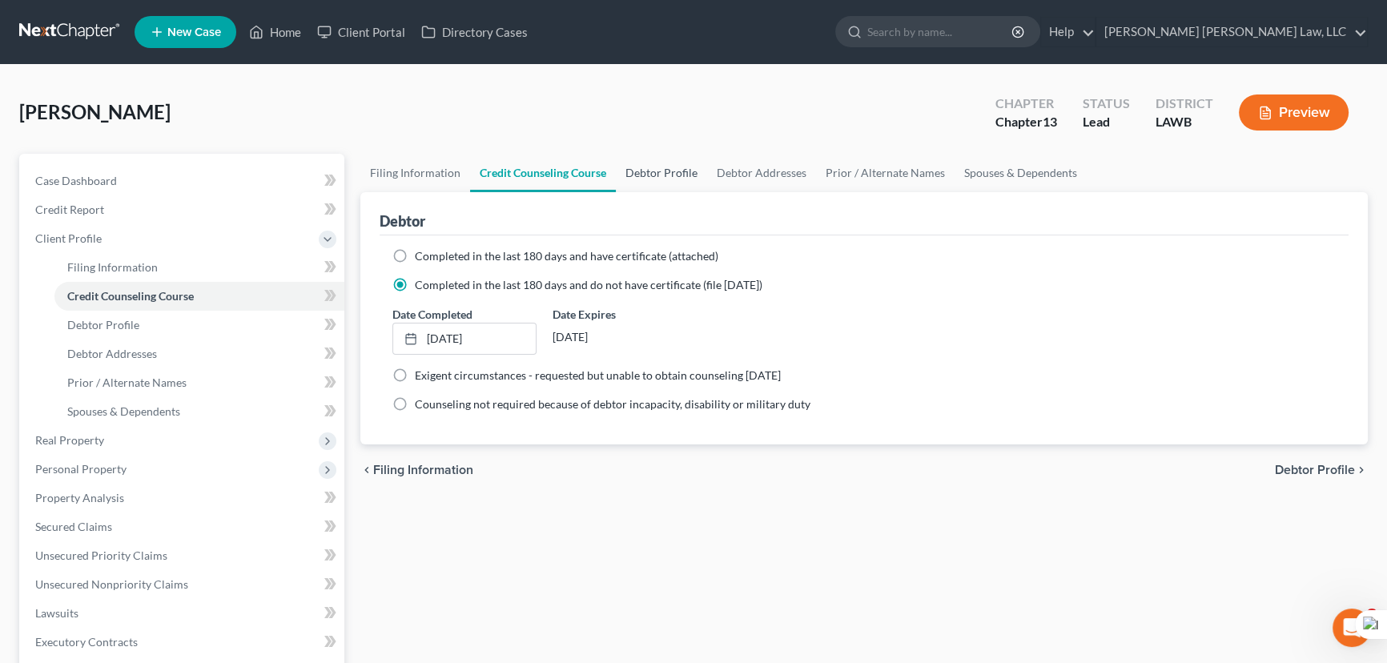
click at [665, 174] on link "Debtor Profile" at bounding box center [661, 173] width 91 height 38
select select "3"
select select "0"
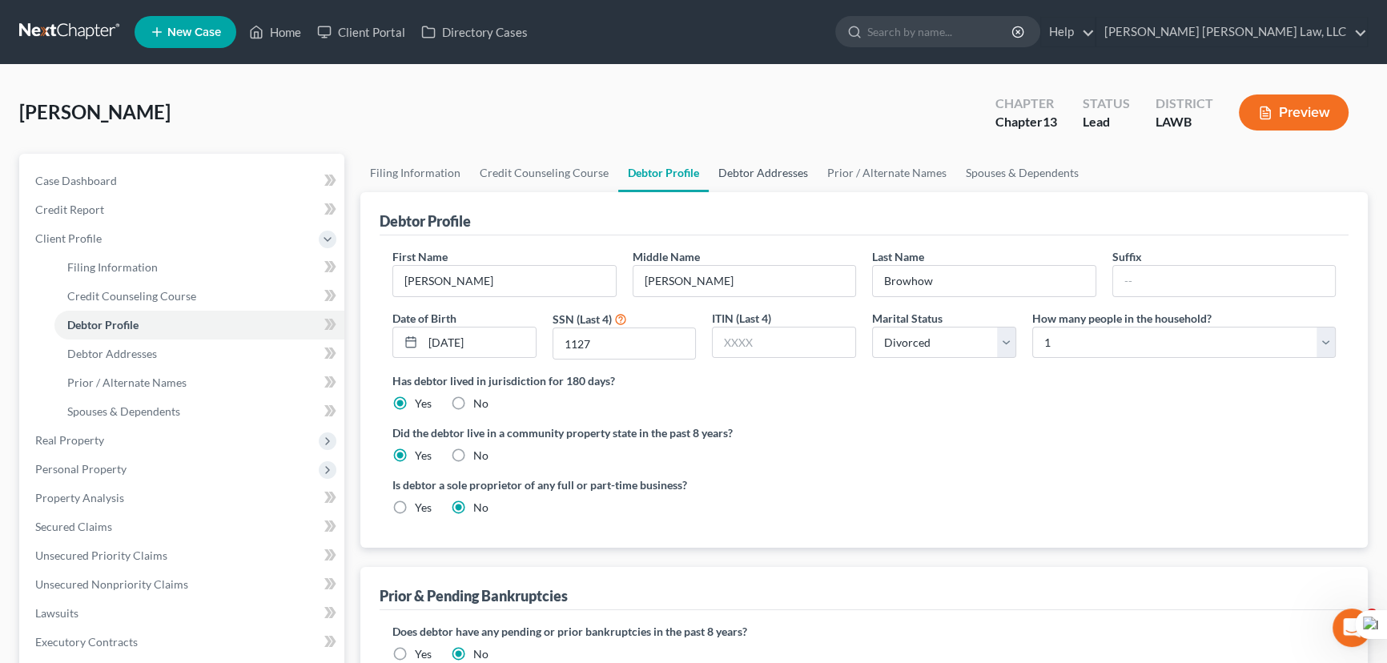
click at [753, 184] on link "Debtor Addresses" at bounding box center [763, 173] width 109 height 38
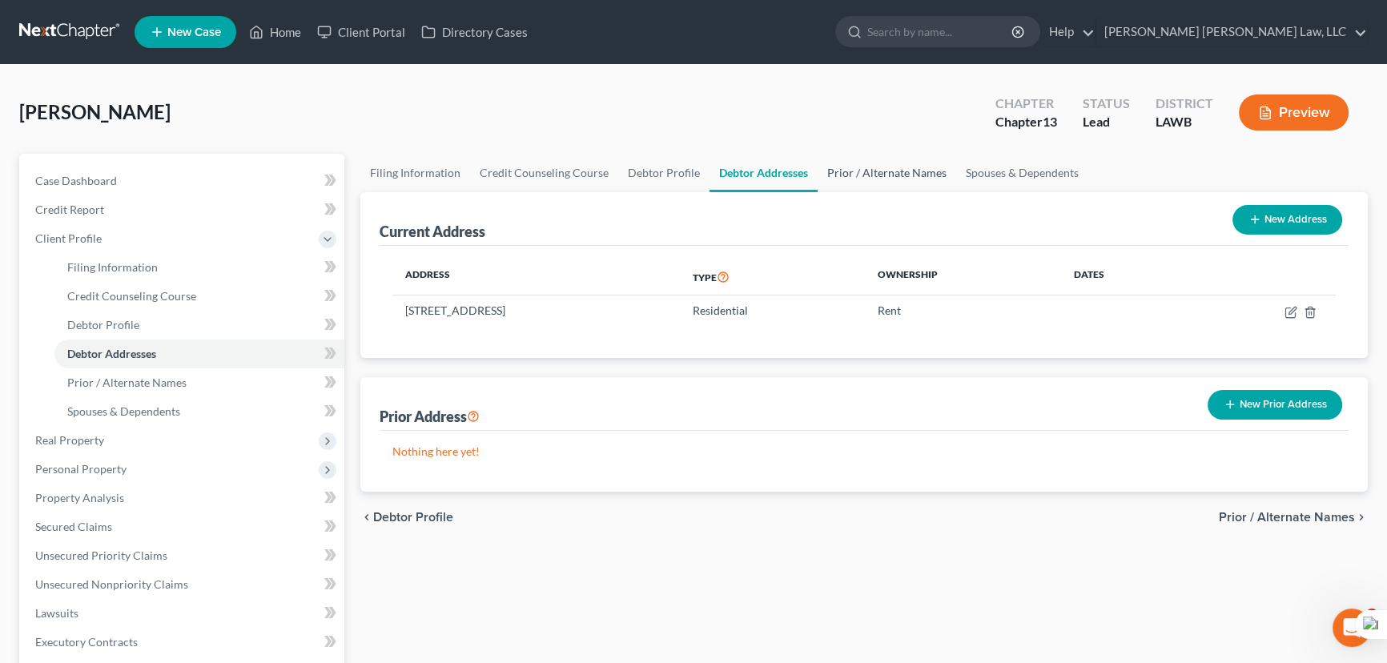
click at [857, 179] on link "Prior / Alternate Names" at bounding box center [887, 173] width 139 height 38
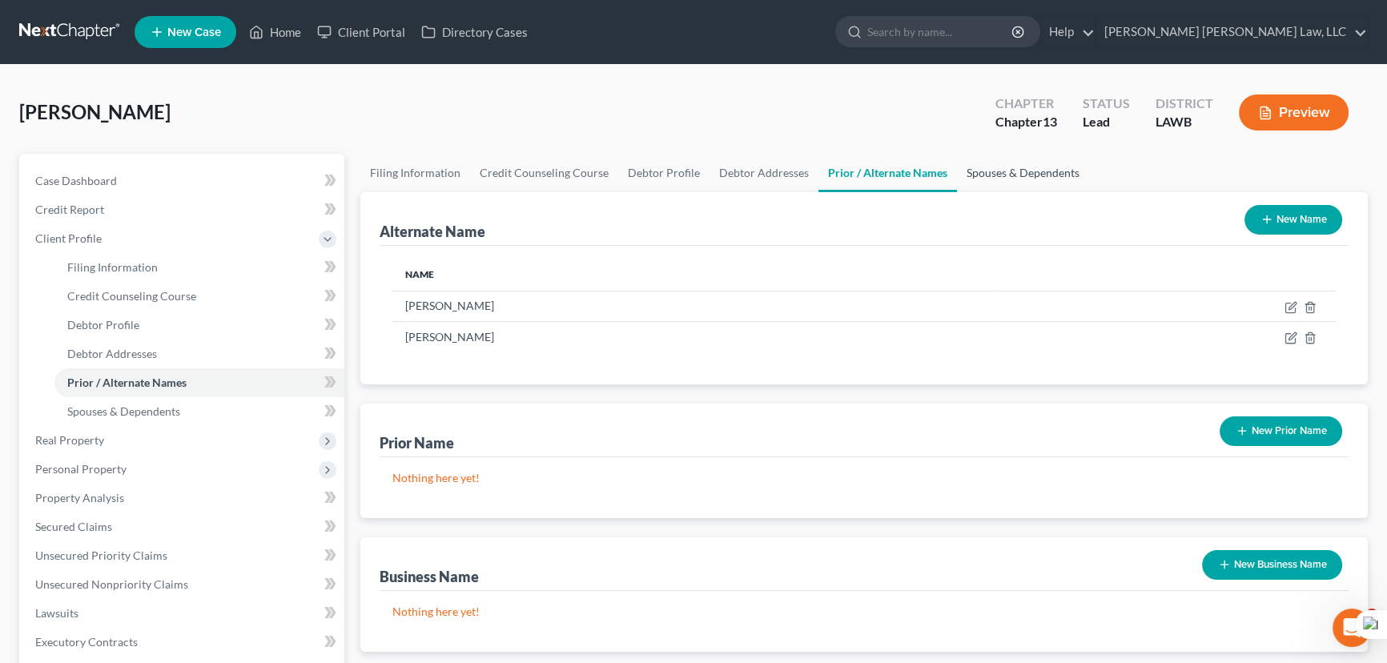
click at [1001, 177] on link "Spouses & Dependents" at bounding box center [1023, 173] width 132 height 38
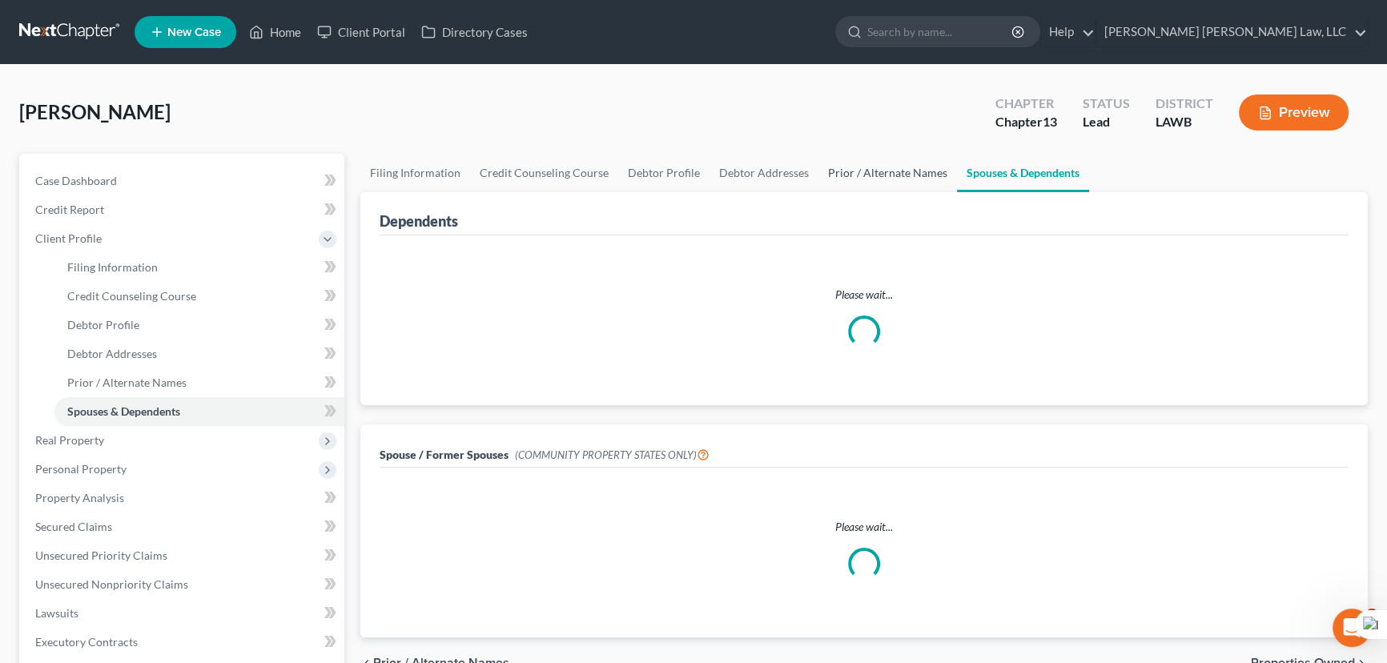
click at [893, 181] on link "Prior / Alternate Names" at bounding box center [887, 173] width 139 height 38
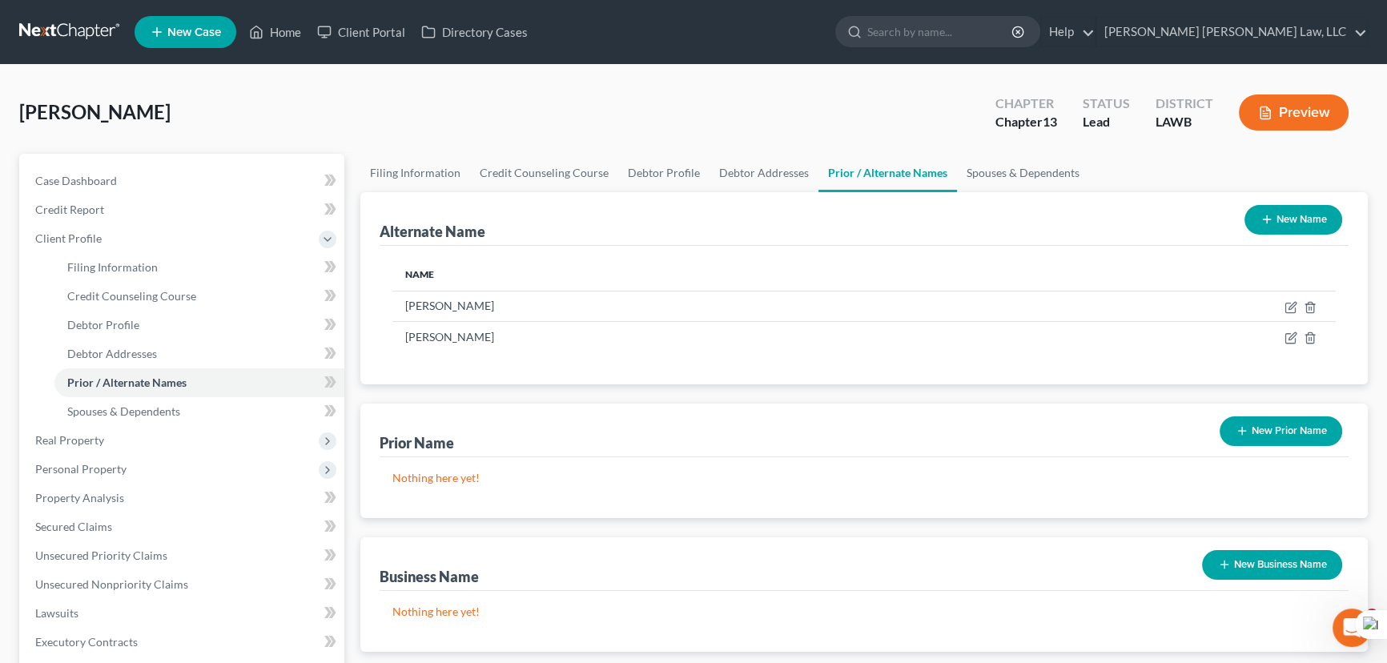
click at [1279, 440] on button "New Prior Name" at bounding box center [1281, 431] width 123 height 30
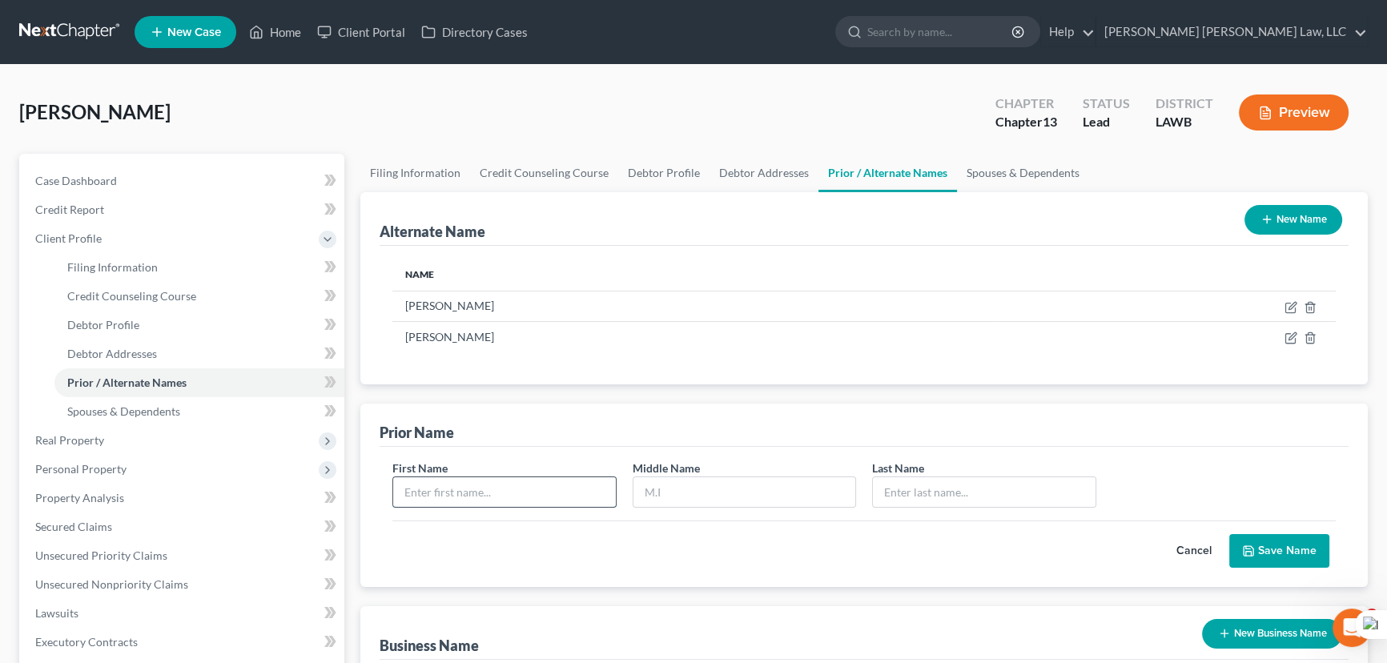
click at [497, 489] on input "text" at bounding box center [504, 492] width 223 height 30
type input "Sonya"
type input "Scott"
click at [1297, 553] on button "Save Name" at bounding box center [1279, 551] width 100 height 34
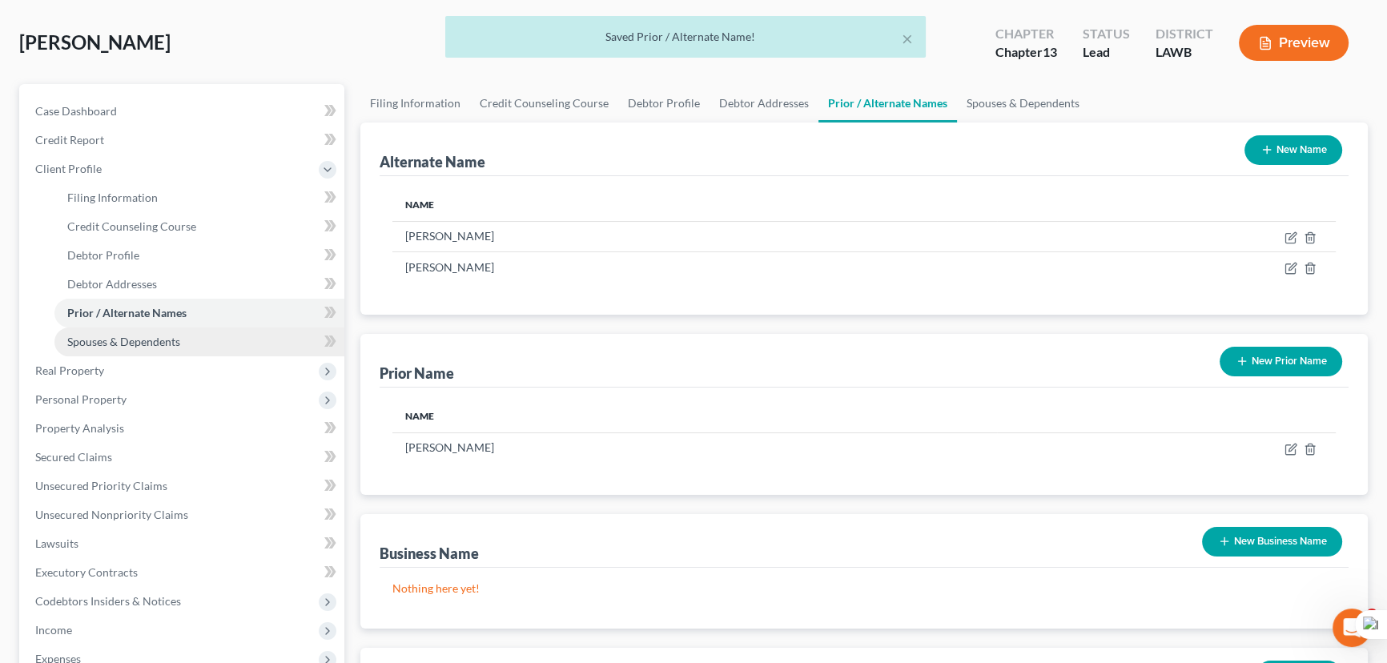
scroll to position [218, 0]
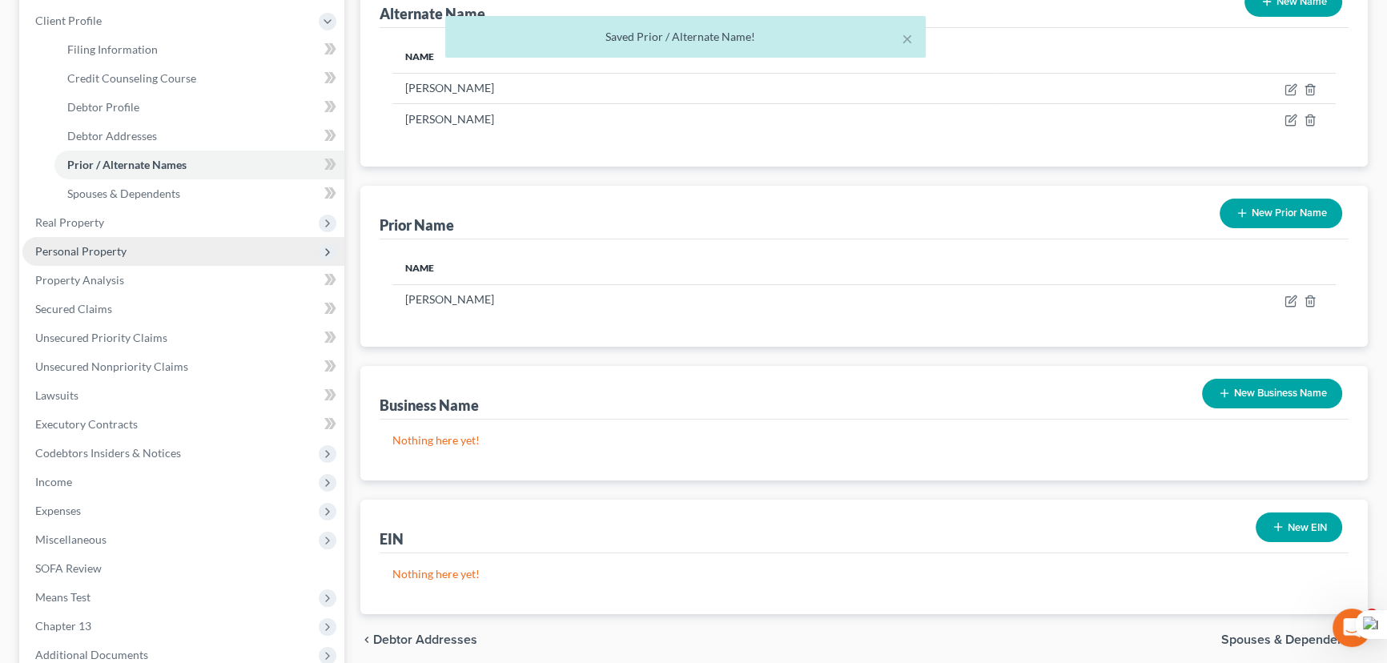
click at [106, 254] on span "Personal Property" at bounding box center [80, 251] width 91 height 14
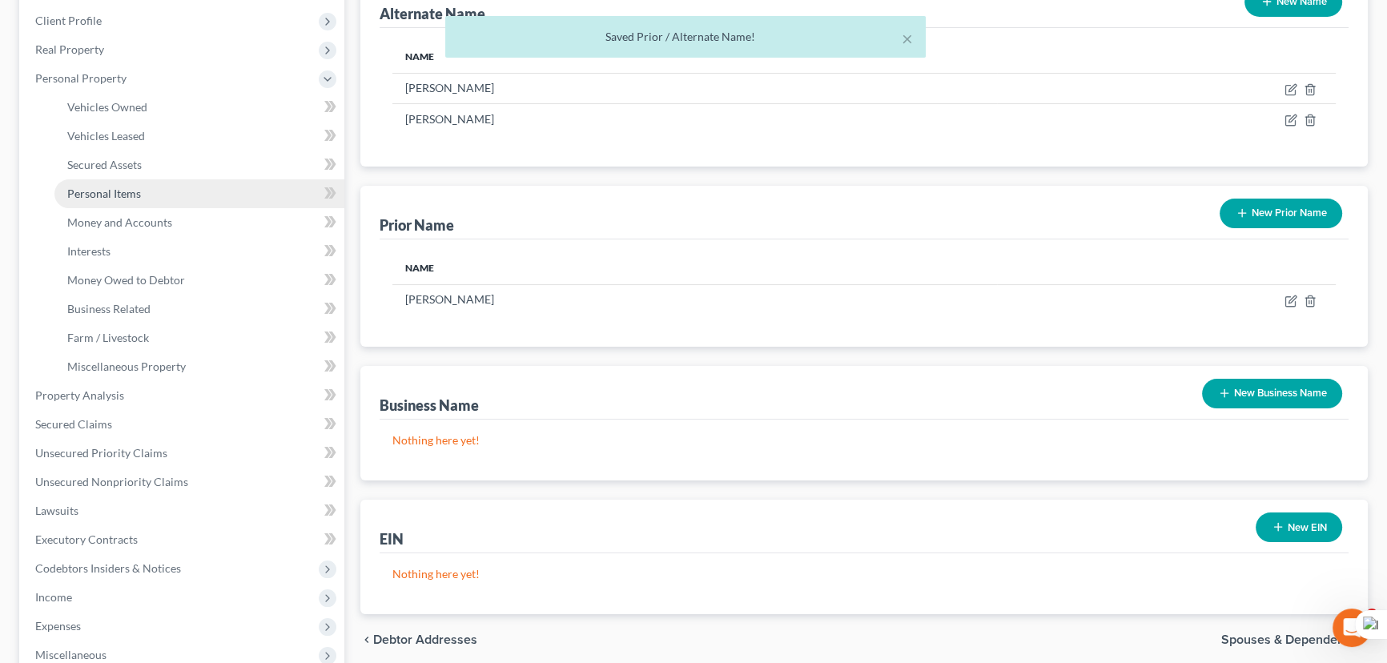
click at [144, 196] on link "Personal Items" at bounding box center [199, 193] width 290 height 29
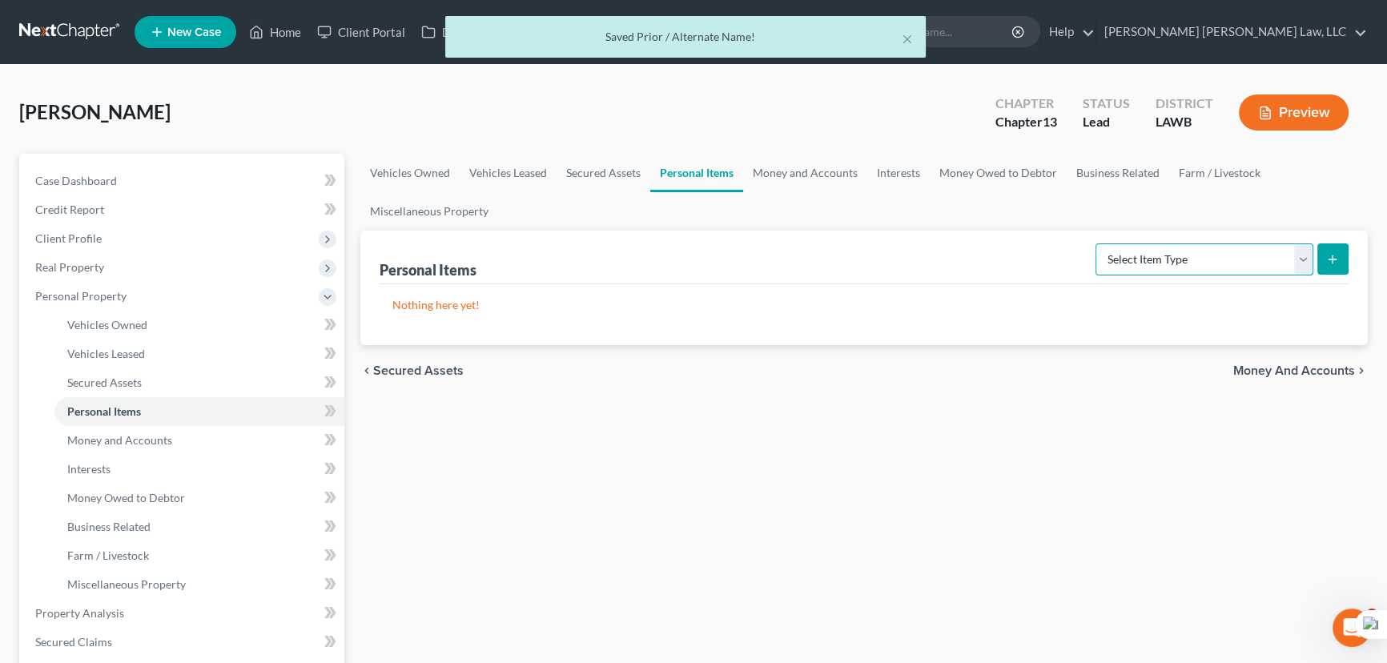
drag, startPoint x: 1248, startPoint y: 264, endPoint x: 1238, endPoint y: 272, distance: 12.5
click at [1248, 264] on select "Select Item Type Clothing (A/B: 11) Collectibles Of Value (A/B: 8) Electronics …" at bounding box center [1205, 259] width 218 height 32
select select "clothing"
click at [1098, 243] on select "Select Item Type Clothing (A/B: 11) Collectibles Of Value (A/B: 8) Electronics …" at bounding box center [1205, 259] width 218 height 32
click at [1329, 259] on icon "submit" at bounding box center [1332, 259] width 13 height 13
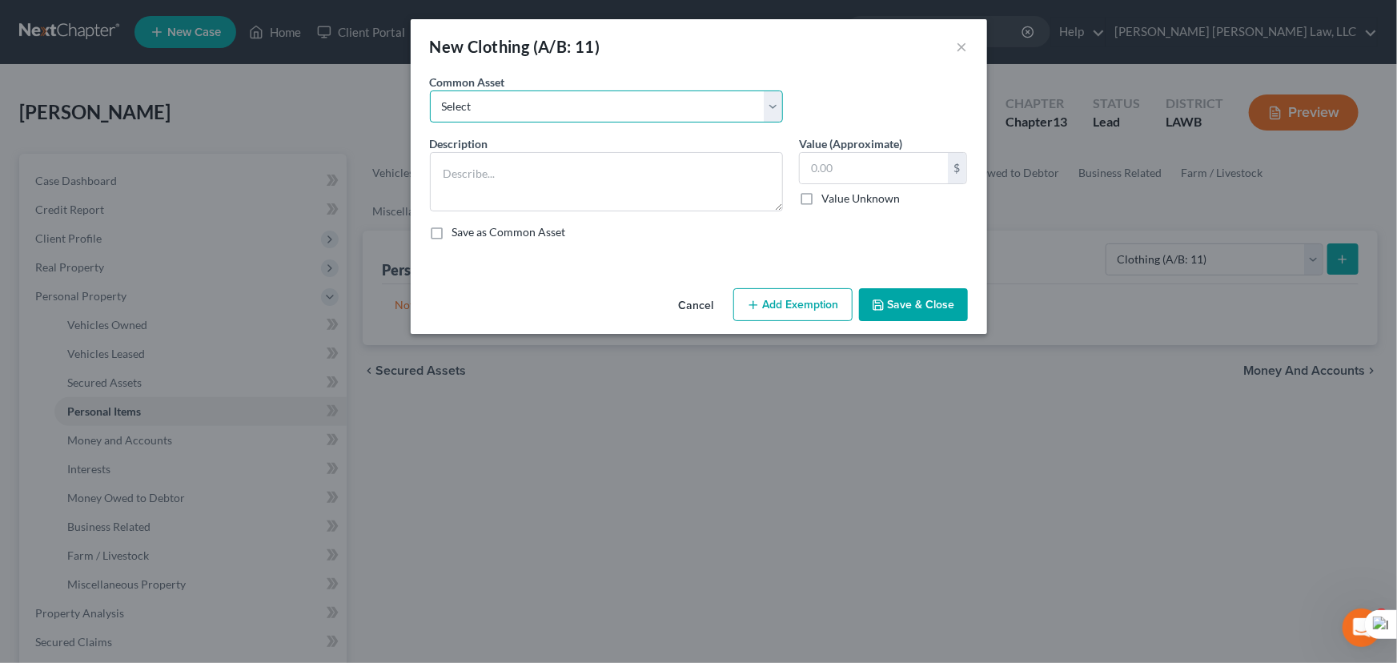
click at [638, 119] on select "Select Clothes Clothes" at bounding box center [606, 106] width 353 height 32
select select "0"
click at [430, 90] on select "Select Clothes Clothes" at bounding box center [606, 106] width 353 height 32
type textarea "Clothes"
type input "300.00"
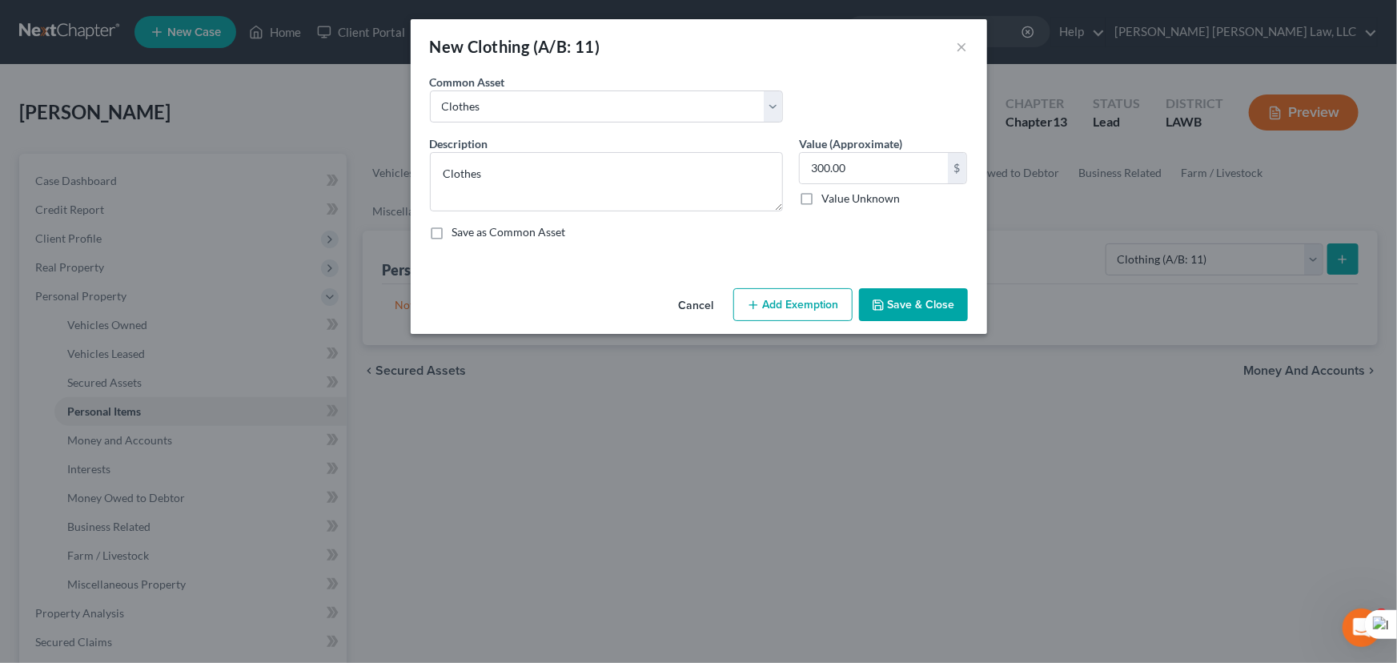
click at [805, 300] on button "Add Exemption" at bounding box center [793, 305] width 119 height 34
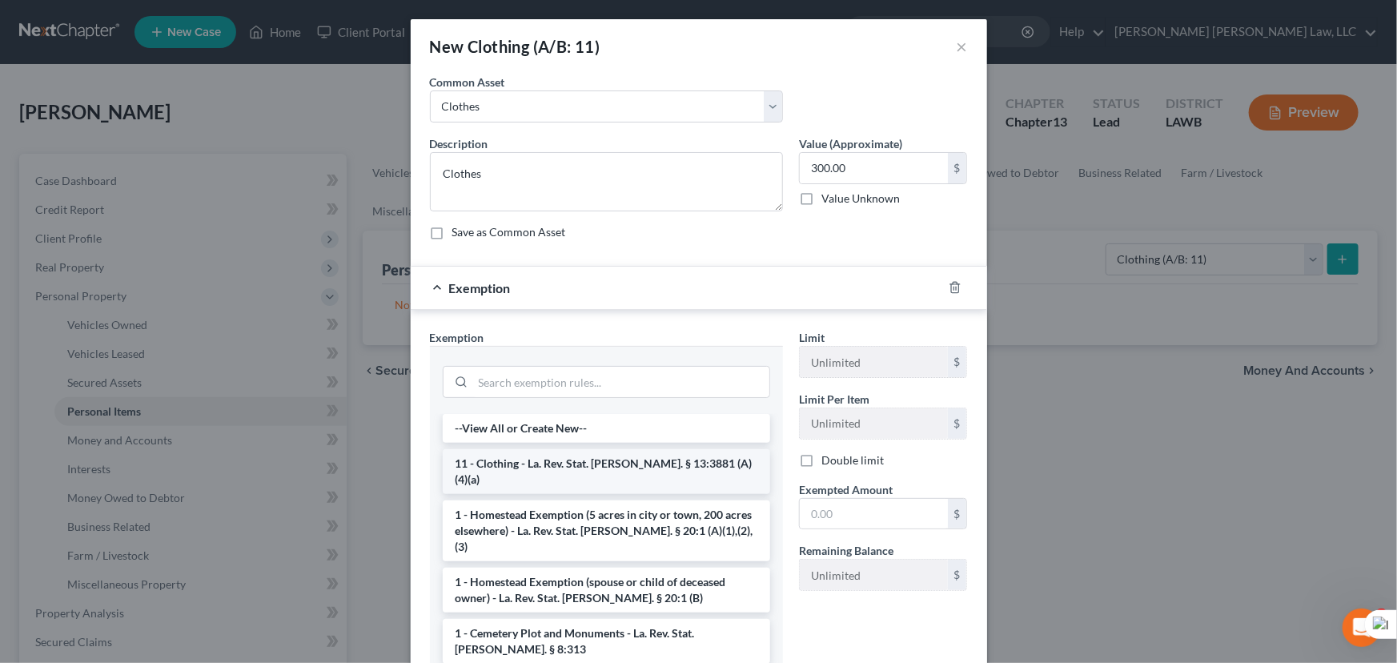
click at [590, 469] on li "11 - Clothing - La. Rev. Stat. Ann. § 13:3881 (A)(4)(a)" at bounding box center [607, 471] width 328 height 45
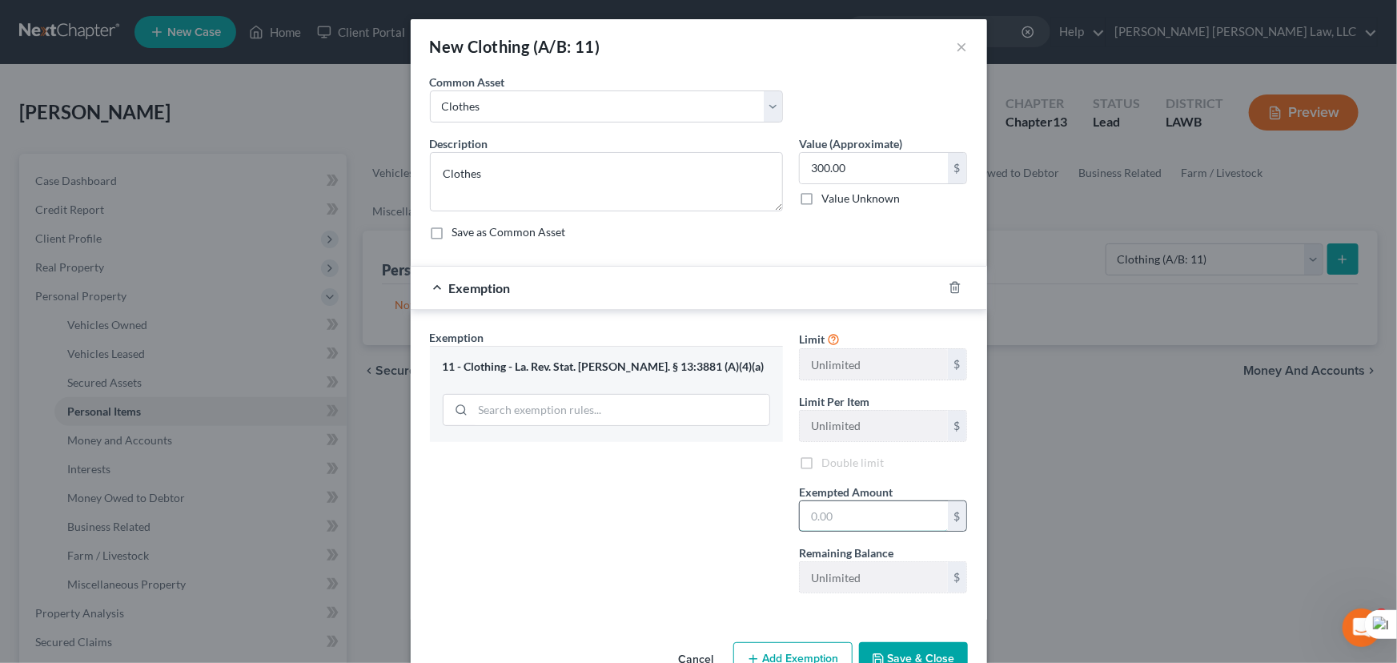
click at [879, 525] on input "text" at bounding box center [874, 516] width 148 height 30
type input "300.00"
click at [913, 651] on button "Save & Close" at bounding box center [913, 659] width 109 height 34
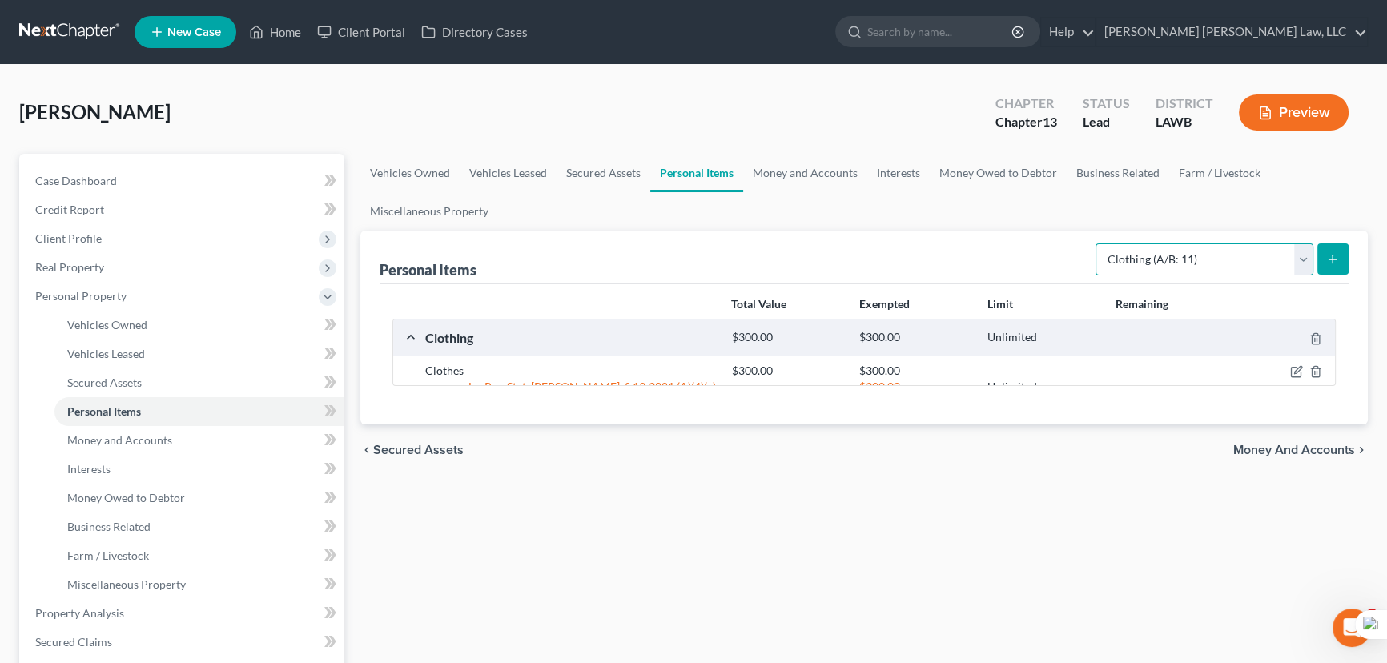
drag, startPoint x: 1213, startPoint y: 252, endPoint x: 1205, endPoint y: 271, distance: 20.1
click at [1213, 252] on select "Select Item Type Clothing (A/B: 11) Collectibles Of Value (A/B: 8) Electronics …" at bounding box center [1205, 259] width 218 height 32
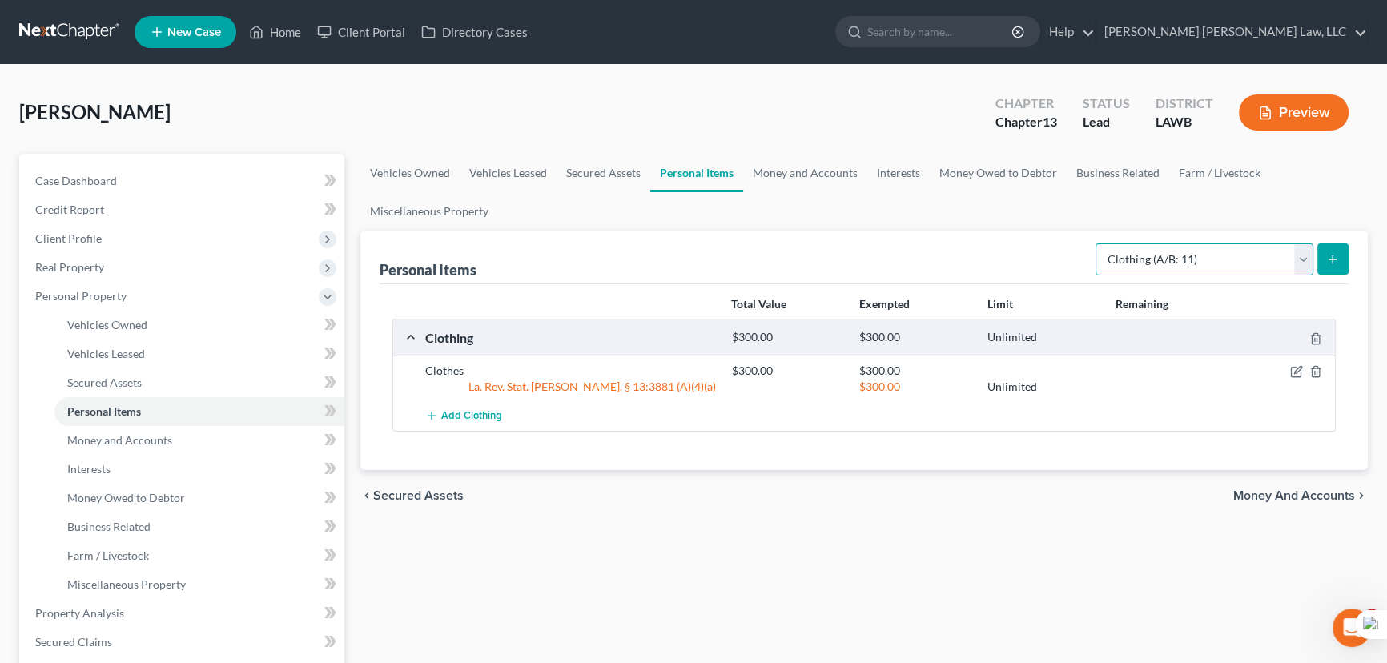
select select "household_goods"
click at [1098, 243] on select "Select Item Type Clothing (A/B: 11) Collectibles Of Value (A/B: 8) Electronics …" at bounding box center [1205, 259] width 218 height 32
click at [1344, 244] on button "submit" at bounding box center [1332, 258] width 31 height 31
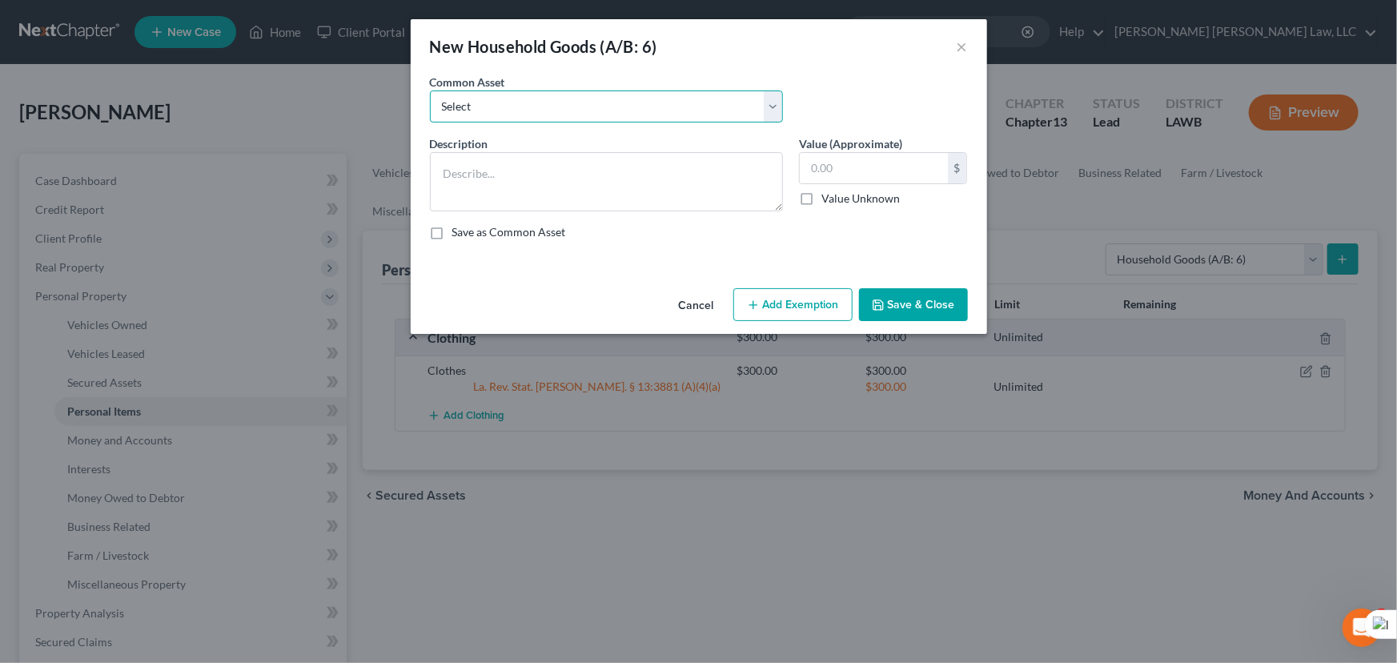
drag, startPoint x: 610, startPoint y: 104, endPoint x: 597, endPoint y: 119, distance: 19.8
click at [610, 104] on select "Select Furniture Movables 2002 Chevy Tahoe 231,000 miles Movables Movables Mova…" at bounding box center [606, 106] width 353 height 32
select select "1"
click at [430, 90] on select "Select Furniture Movables 2002 Chevy Tahoe 231,000 miles Movables Movables Mova…" at bounding box center [606, 106] width 353 height 32
type textarea "Movables"
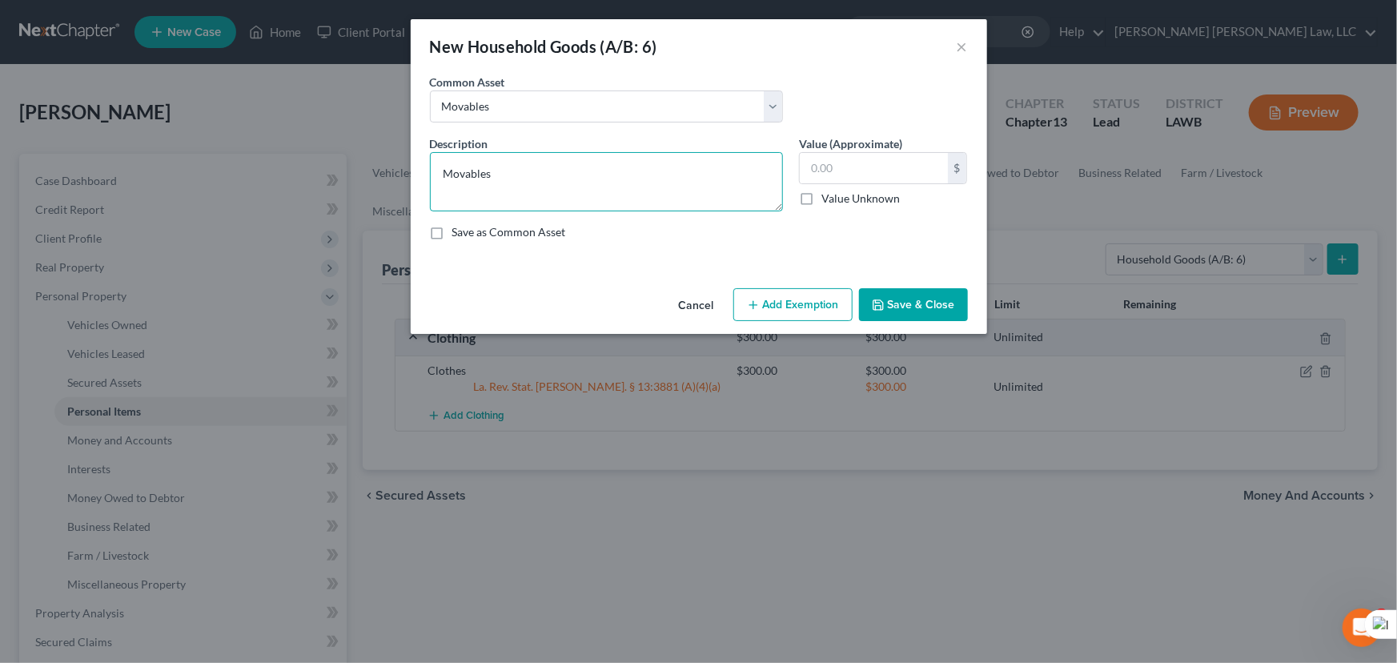
type input "3,600.00"
click at [575, 160] on textarea "Movables" at bounding box center [606, 181] width 353 height 59
click at [580, 119] on select "Select Furniture Movables 2002 Chevy Tahoe 231,000 miles Movables Movables Mova…" at bounding box center [606, 106] width 353 height 32
select select "0"
click at [430, 90] on select "Select Furniture Movables 2002 Chevy Tahoe 231,000 miles Movables Movables Mova…" at bounding box center [606, 106] width 353 height 32
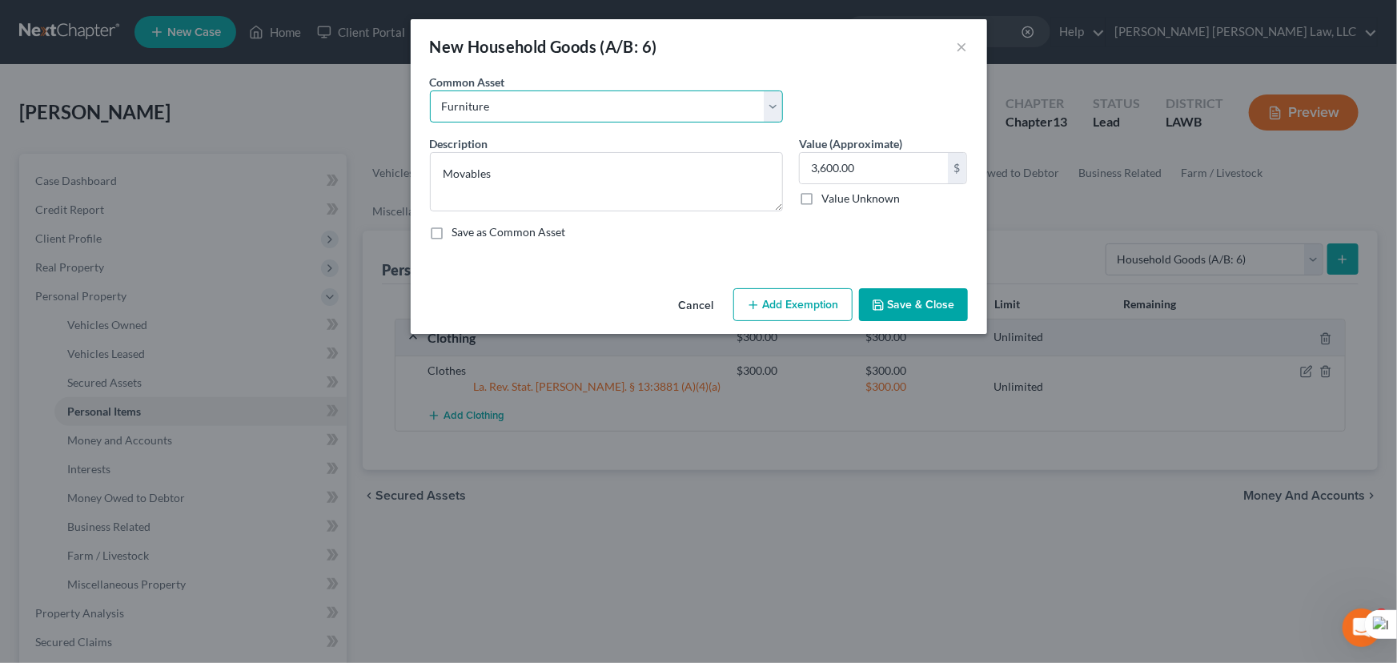
type textarea "Furniture"
type input "1,200.00"
click at [802, 318] on button "Add Exemption" at bounding box center [793, 305] width 119 height 34
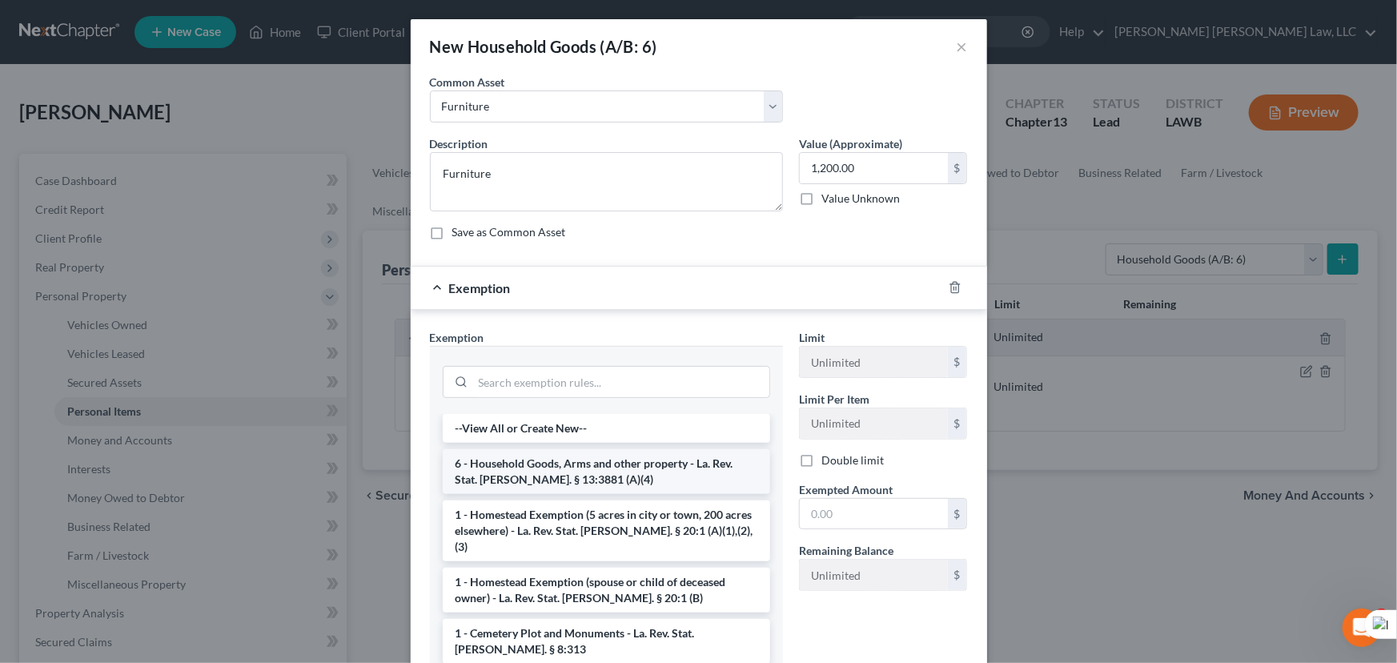
click at [613, 463] on li "6 - Household Goods, Arms and other property - La. Rev. Stat. Ann. § 13:3881 (A…" at bounding box center [607, 471] width 328 height 45
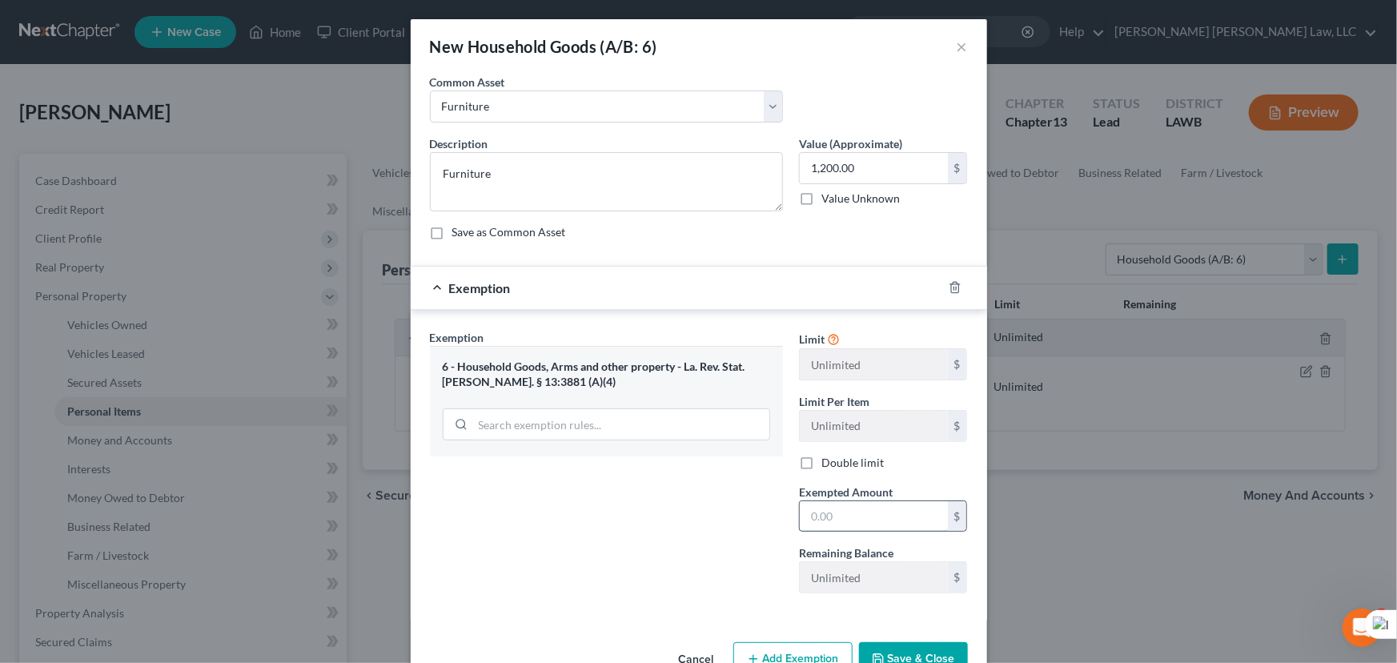
click at [889, 514] on input "text" at bounding box center [874, 516] width 148 height 30
click at [890, 517] on input "text" at bounding box center [874, 516] width 148 height 30
type input "1200"
click at [899, 660] on button "Save & Close" at bounding box center [913, 659] width 109 height 34
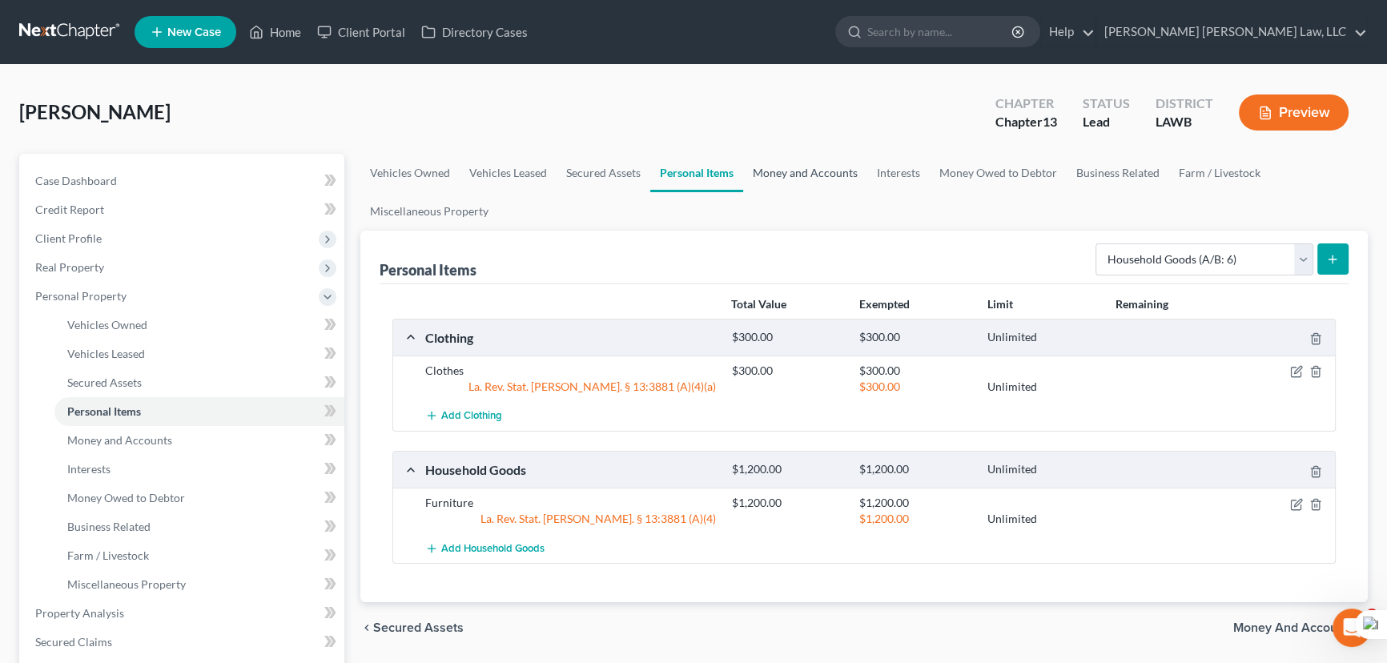
click at [816, 168] on link "Money and Accounts" at bounding box center [805, 173] width 124 height 38
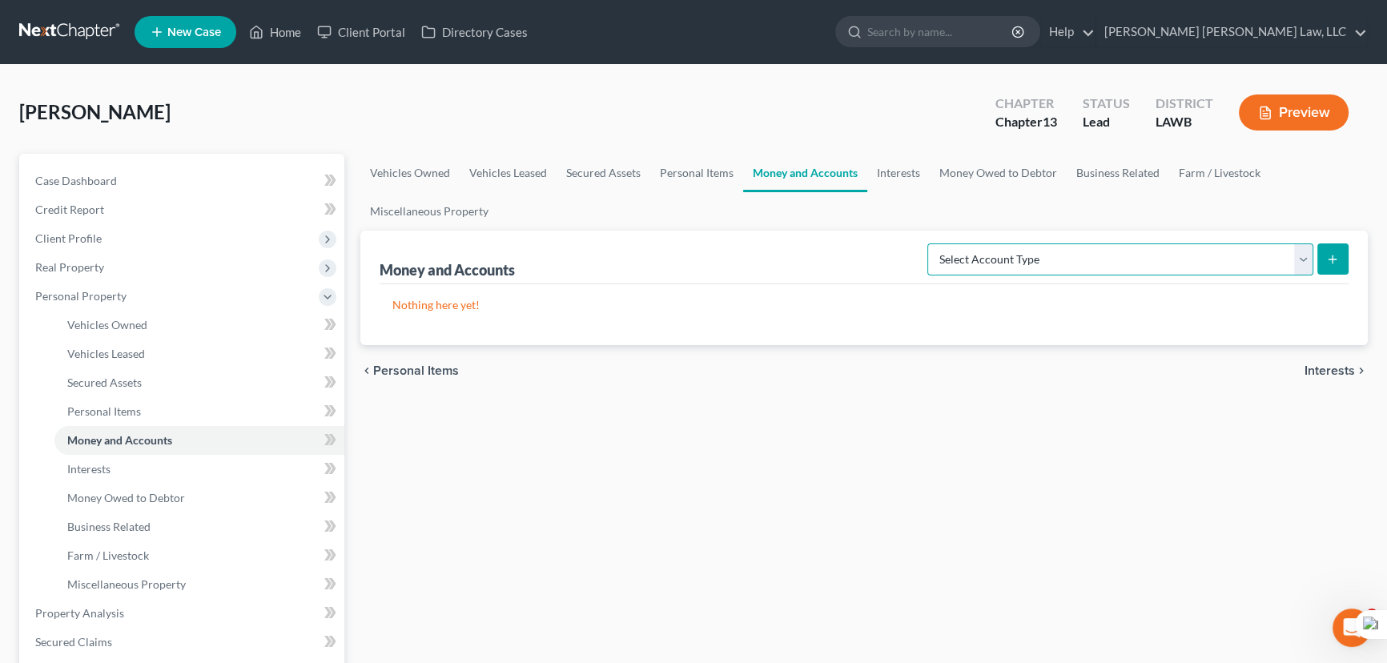
drag, startPoint x: 1124, startPoint y: 253, endPoint x: 1120, endPoint y: 262, distance: 9.7
click at [1124, 253] on select "Select Account Type Brokerage (A/B: 18, SOFA: 20) Cash on Hand (A/B: 16) Certif…" at bounding box center [1120, 259] width 386 height 32
select select "checking"
click at [932, 243] on select "Select Account Type Brokerage (A/B: 18, SOFA: 20) Cash on Hand (A/B: 16) Certif…" at bounding box center [1120, 259] width 386 height 32
click at [1329, 253] on icon "submit" at bounding box center [1332, 259] width 13 height 13
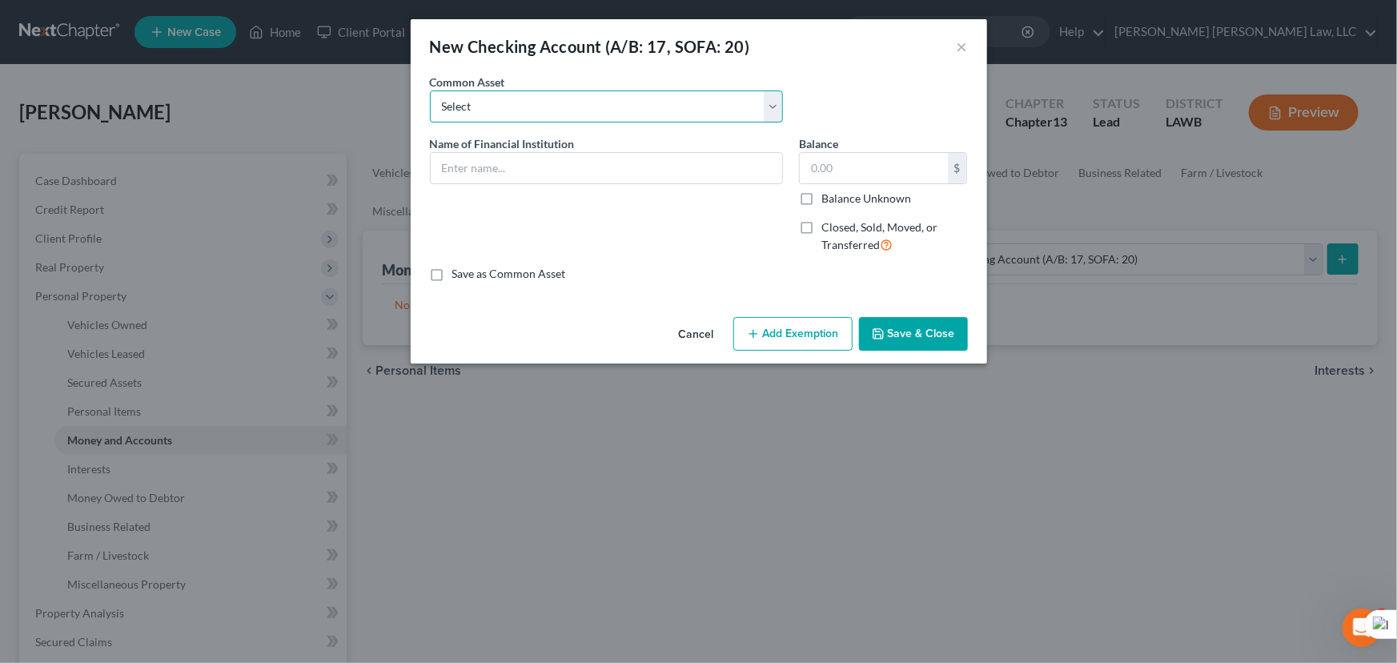
click at [517, 104] on select "Select Current Bank Sevenfold Credit Union Apple Cash First Horizon Bank Centri…" at bounding box center [606, 106] width 353 height 32
select select "4"
click at [430, 90] on select "Select Current Bank Sevenfold Credit Union Apple Cash First Horizon Bank Centri…" at bounding box center [606, 106] width 353 height 32
type input "Centric FCU"
click at [880, 313] on div "Cancel Add Exemption Save & Close" at bounding box center [699, 337] width 577 height 53
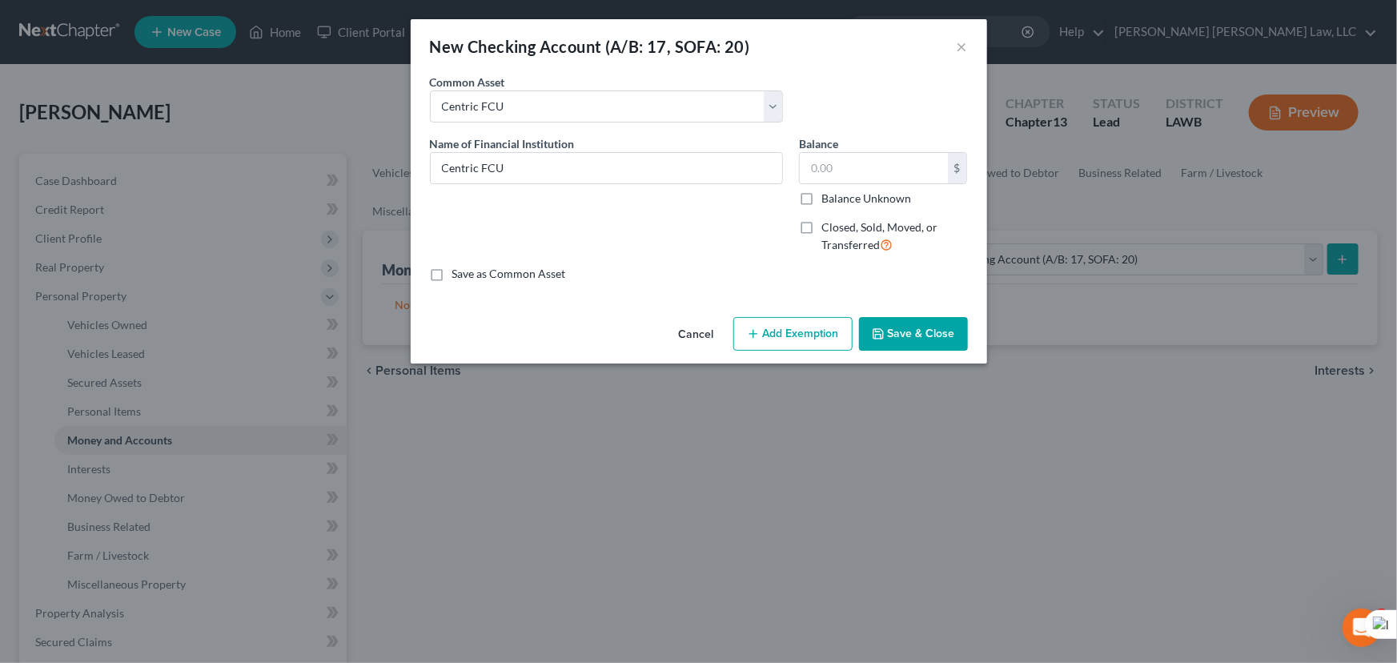
click at [887, 328] on button "Save & Close" at bounding box center [913, 334] width 109 height 34
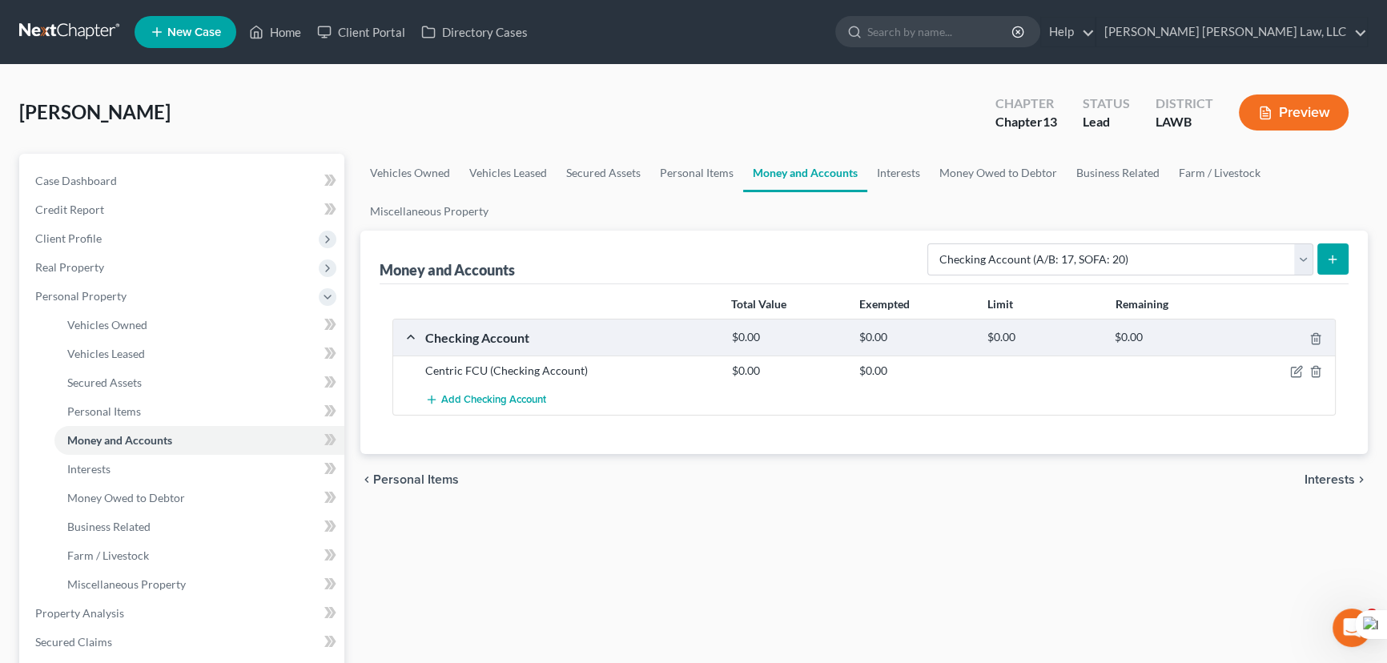
click at [1322, 267] on button "submit" at bounding box center [1332, 258] width 31 height 31
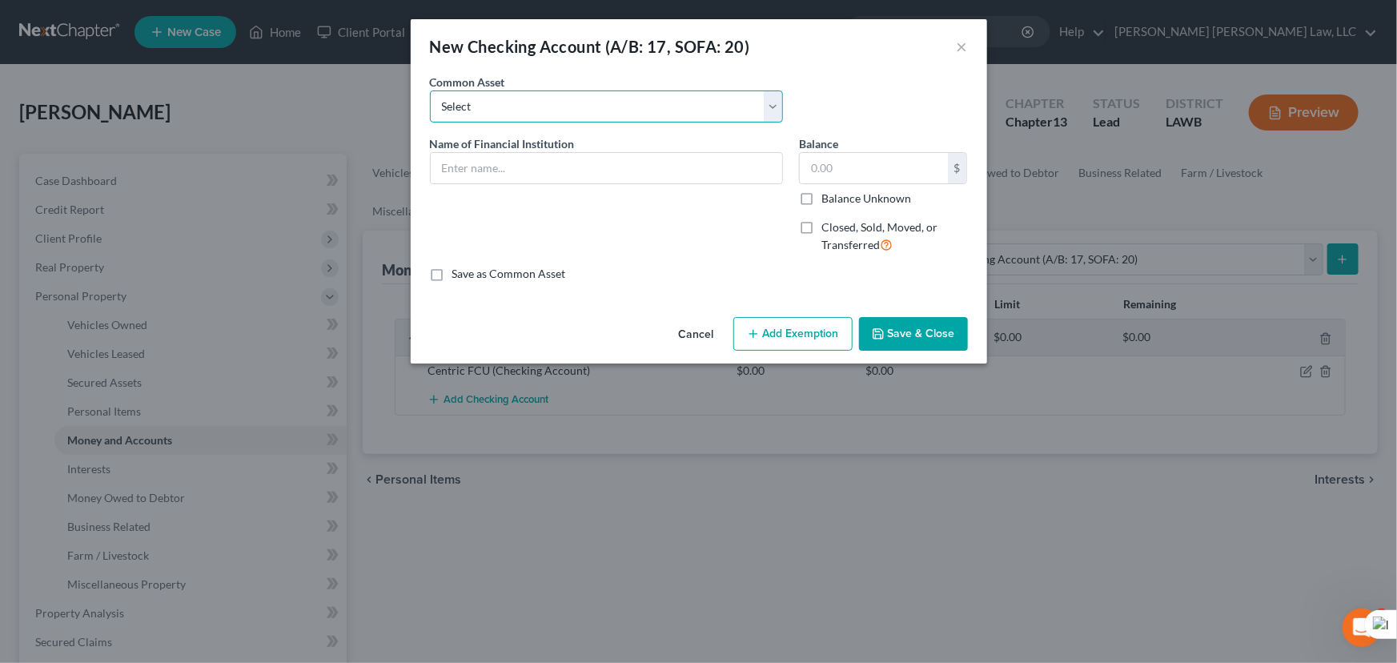
click at [676, 104] on select "Select Current Bank Sevenfold Credit Union Apple Cash First Horizon Bank Centri…" at bounding box center [606, 106] width 353 height 32
drag, startPoint x: 737, startPoint y: 74, endPoint x: 701, endPoint y: 121, distance: 59.4
click at [737, 74] on div "Common Asset Select Current Bank Sevenfold Credit Union Apple Cash First Horizo…" at bounding box center [606, 98] width 369 height 49
click at [665, 167] on input "text" at bounding box center [607, 168] width 352 height 30
type input "Wood Forest Bank"
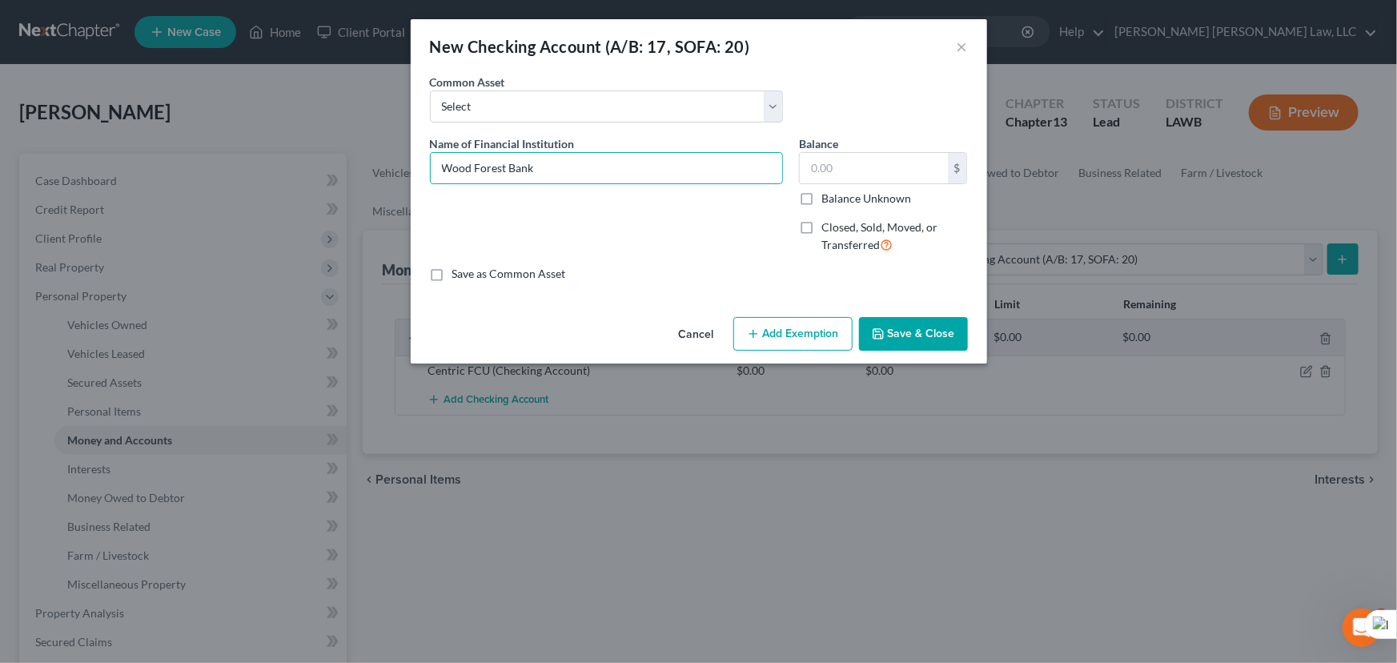
click at [873, 323] on button "Save & Close" at bounding box center [913, 334] width 109 height 34
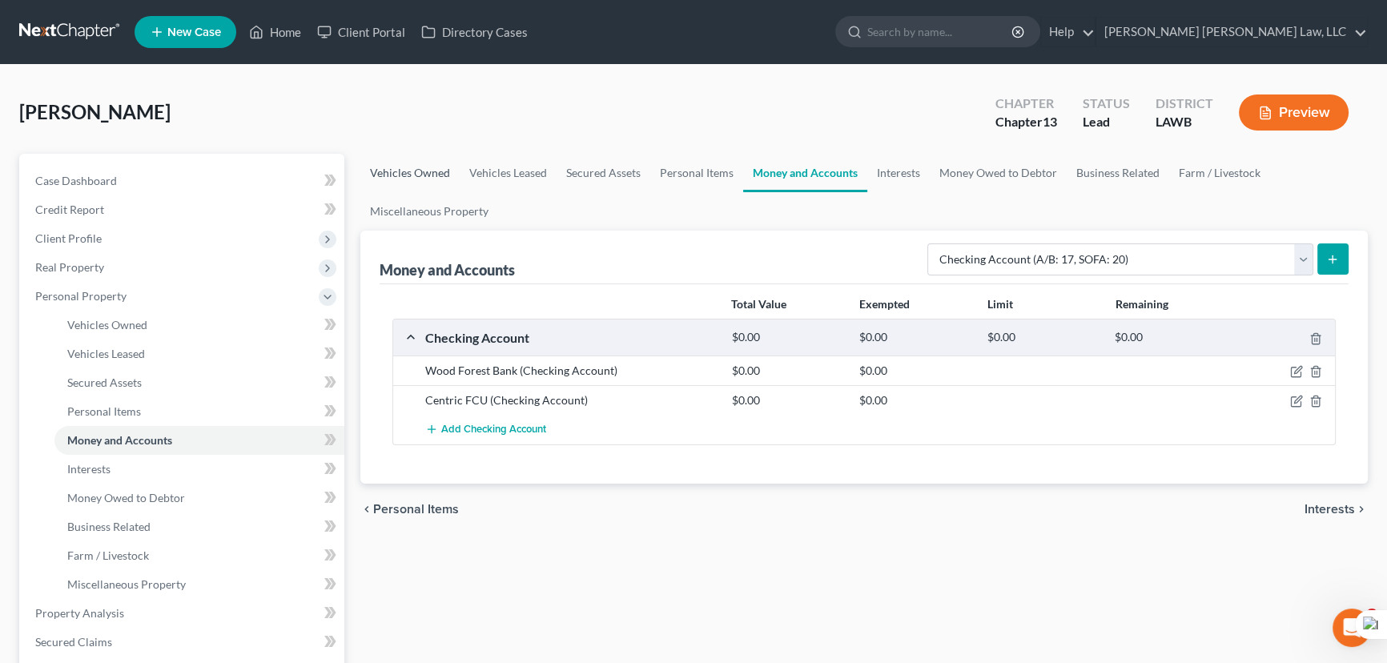
click at [452, 167] on link "Vehicles Owned" at bounding box center [409, 173] width 99 height 38
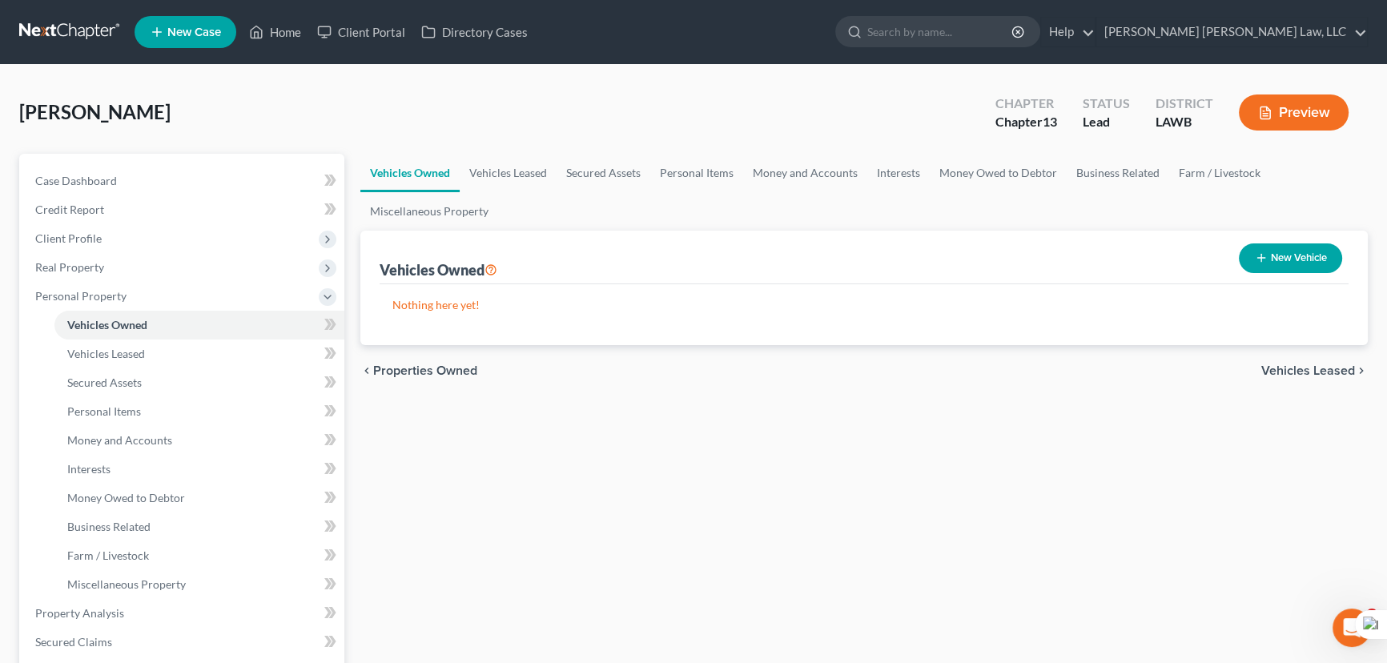
drag, startPoint x: 1293, startPoint y: 276, endPoint x: 1286, endPoint y: 271, distance: 9.1
click at [1286, 271] on div "New Vehicle" at bounding box center [1291, 258] width 116 height 42
click at [1286, 271] on button "New Vehicle" at bounding box center [1290, 258] width 103 height 30
select select "0"
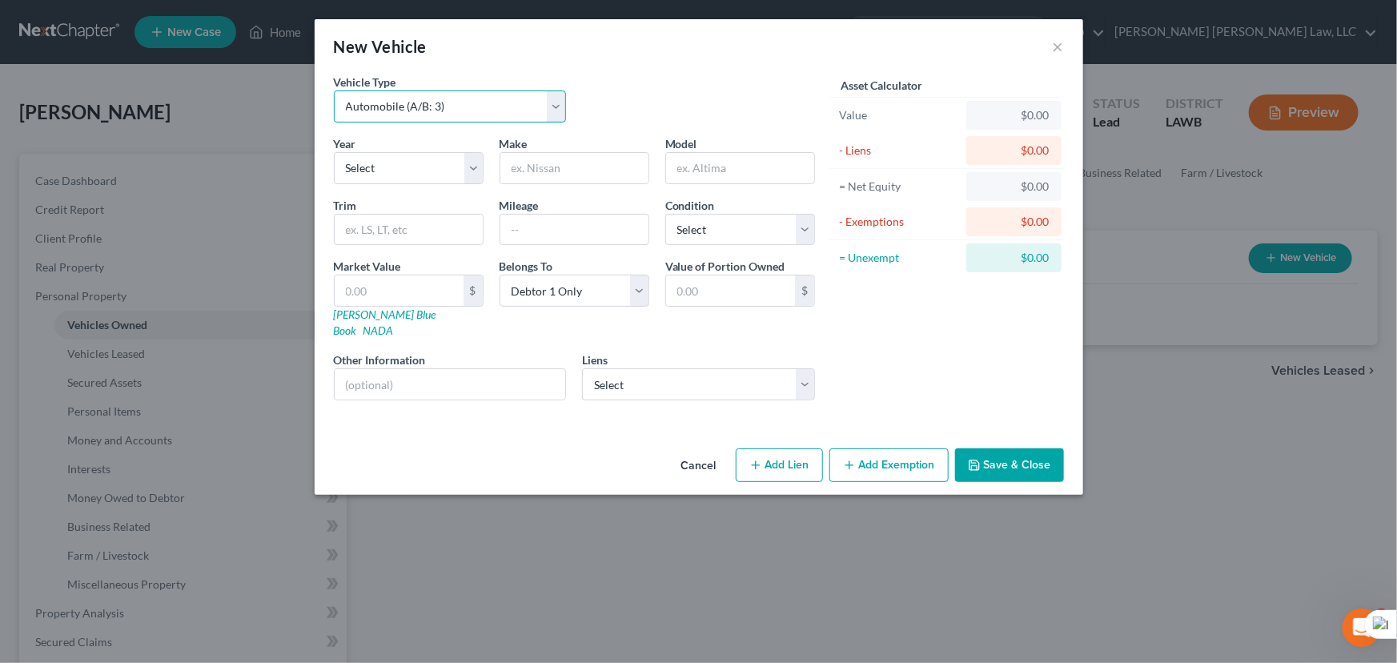
click at [486, 100] on select "Select Automobile (A/B: 3) Truck (A/B: 3) Trailer (A/B: 4) Watercraft (A/B: 4) …" at bounding box center [450, 106] width 233 height 32
click at [601, 87] on div "Vehicle Type Select Automobile (A/B: 3) Truck (A/B: 3) Trailer (A/B: 4) Watercr…" at bounding box center [574, 105] width 497 height 62
click at [420, 160] on select "Select 2026 2025 2024 2023 2022 2021 2020 2019 2018 2017 2016 2015 2014 2013 20…" at bounding box center [409, 168] width 150 height 32
click at [414, 175] on select "Select 2026 2025 2024 2023 2022 2021 2020 2019 2018 2017 2016 2015 2014 2013 20…" at bounding box center [409, 168] width 150 height 32
select select "8"
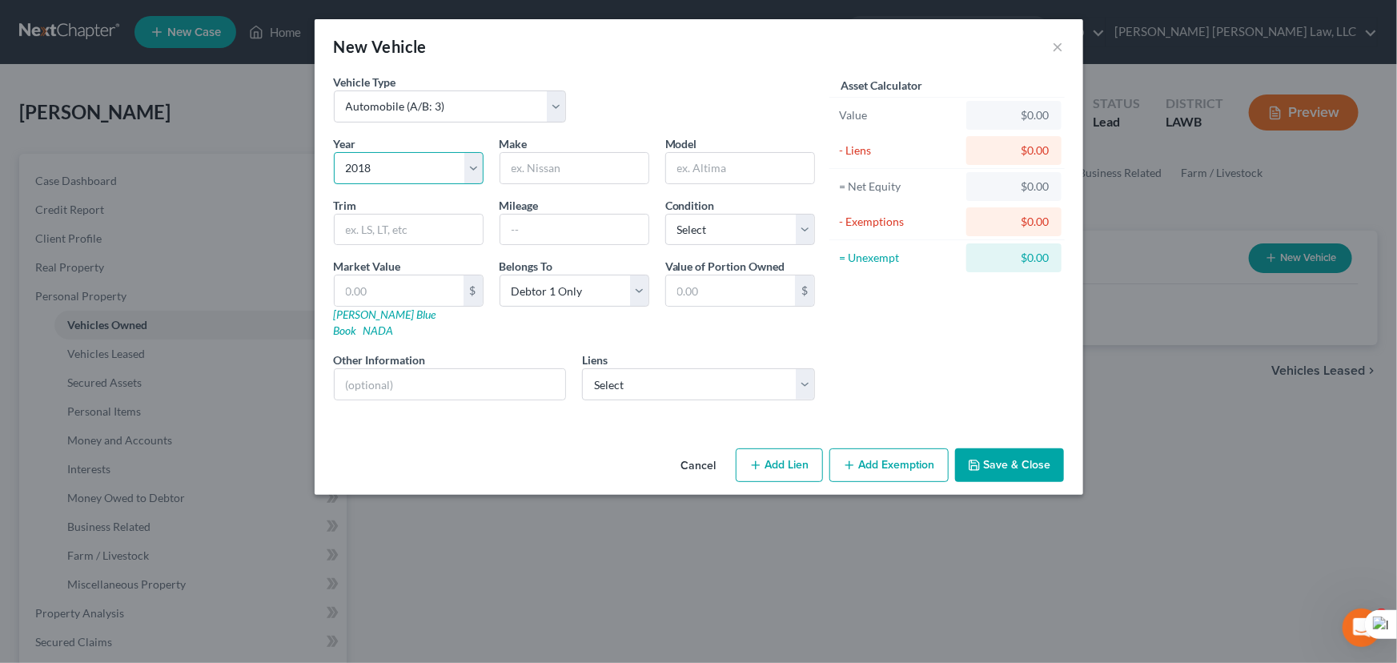
click at [334, 152] on select "Select 2026 2025 2024 2023 2022 2021 2020 2019 2018 2017 2016 2015 2014 2013 20…" at bounding box center [409, 168] width 150 height 32
click at [563, 167] on input "text" at bounding box center [575, 168] width 148 height 30
type input "Chevrolet"
type input "Equinox"
click at [436, 282] on input "text" at bounding box center [399, 290] width 129 height 30
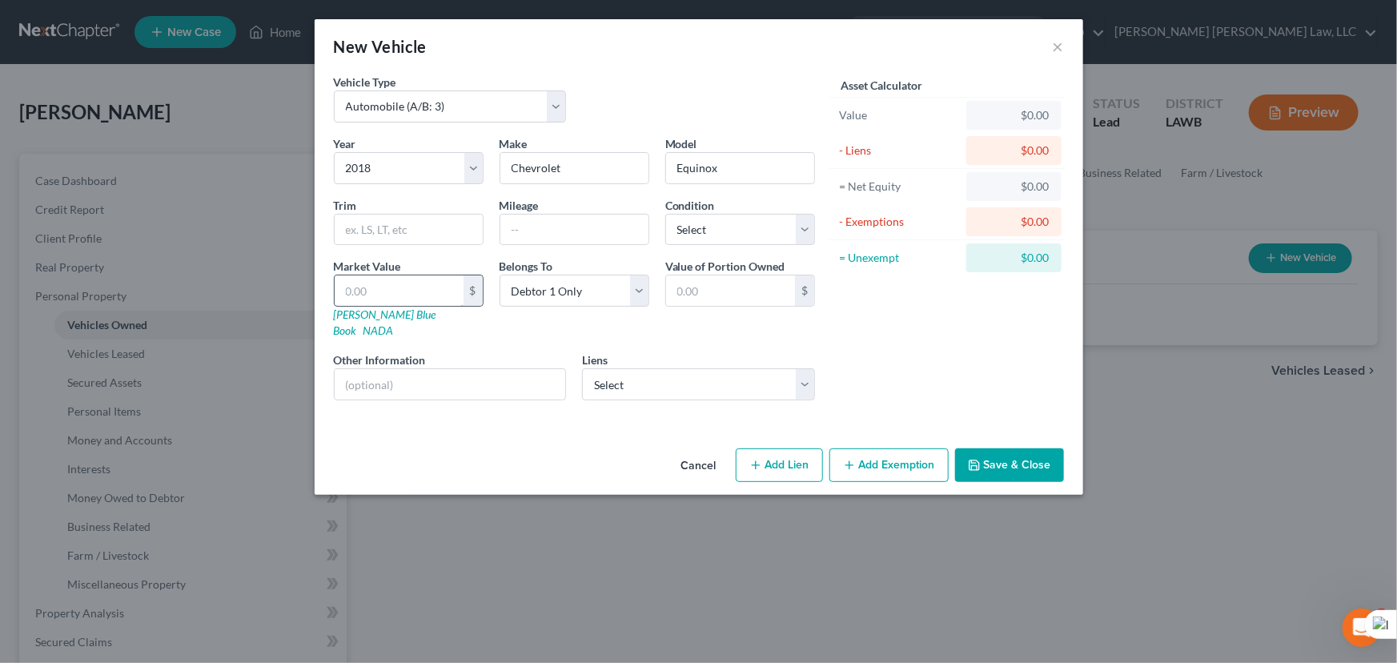
type input "9"
type input "9.00"
type input "92"
type input "92.00"
type input "922"
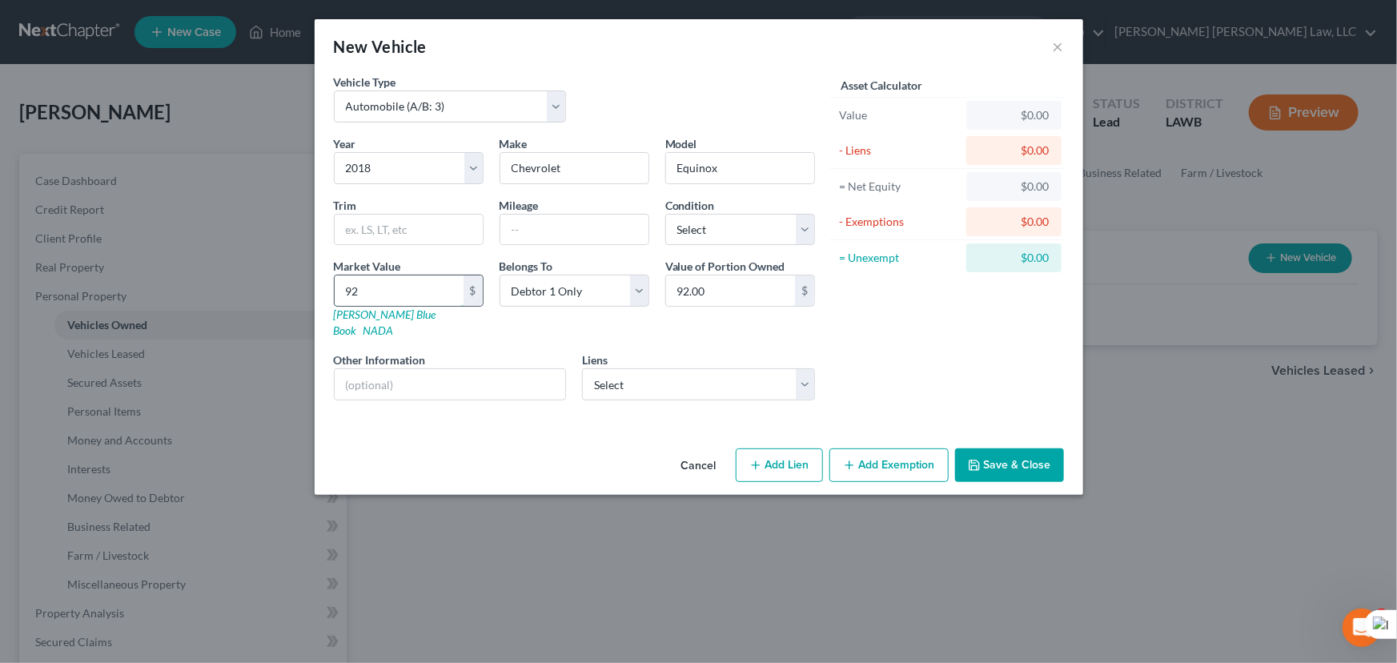
type input "922.00"
type input "9225"
type input "9,225.00"
type input "9,225"
click at [631, 381] on select "Select Stellantis Financial S - $17,743.00" at bounding box center [698, 384] width 233 height 32
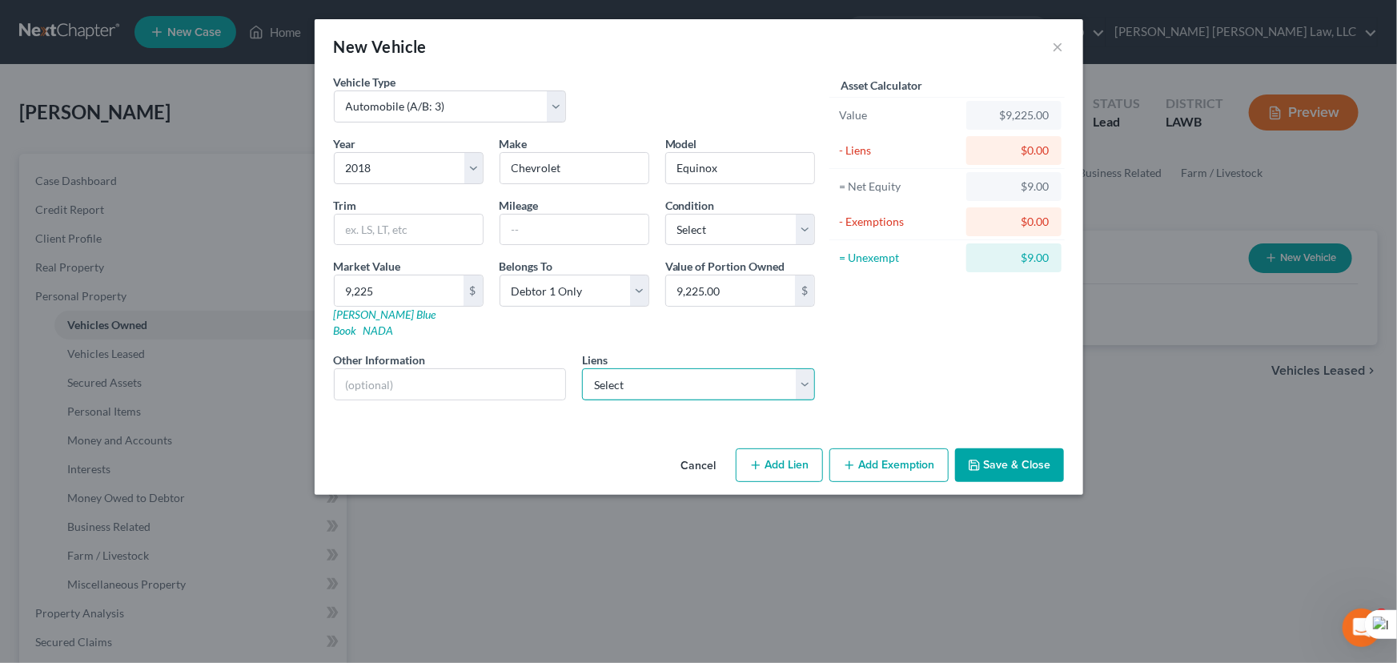
select select "45"
select select "0"
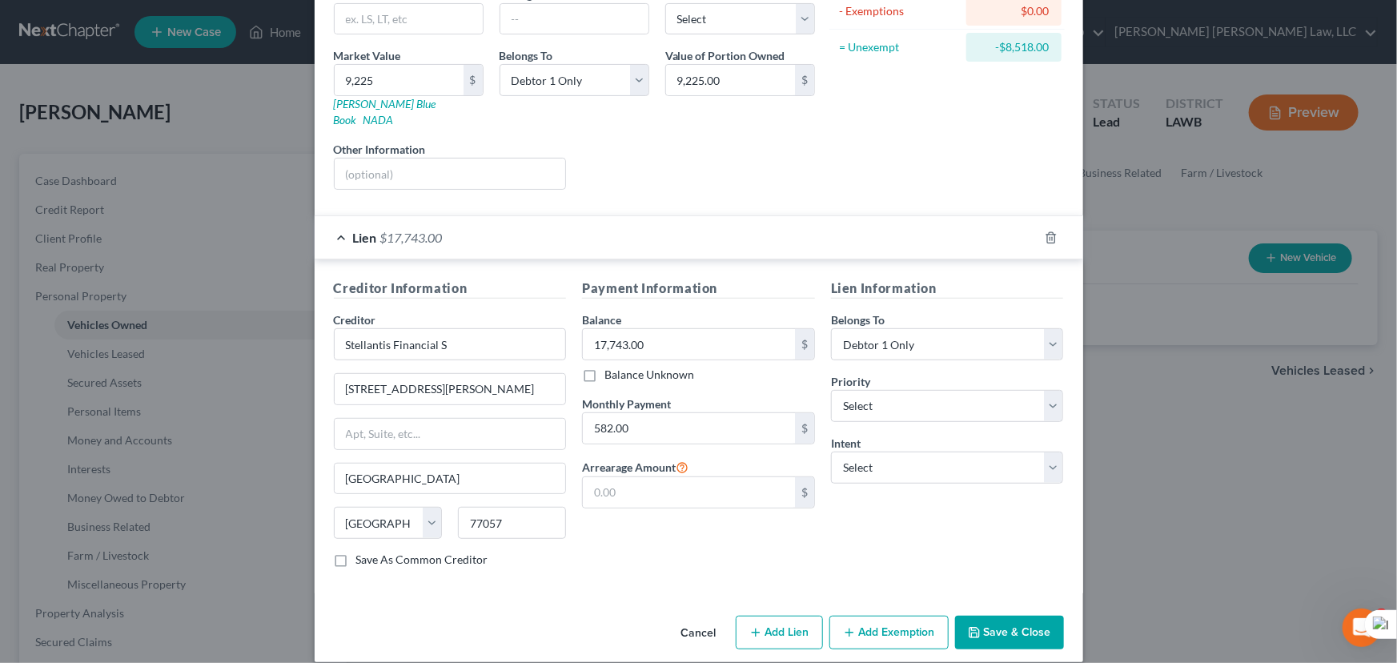
click at [865, 618] on button "Add Exemption" at bounding box center [889, 633] width 119 height 34
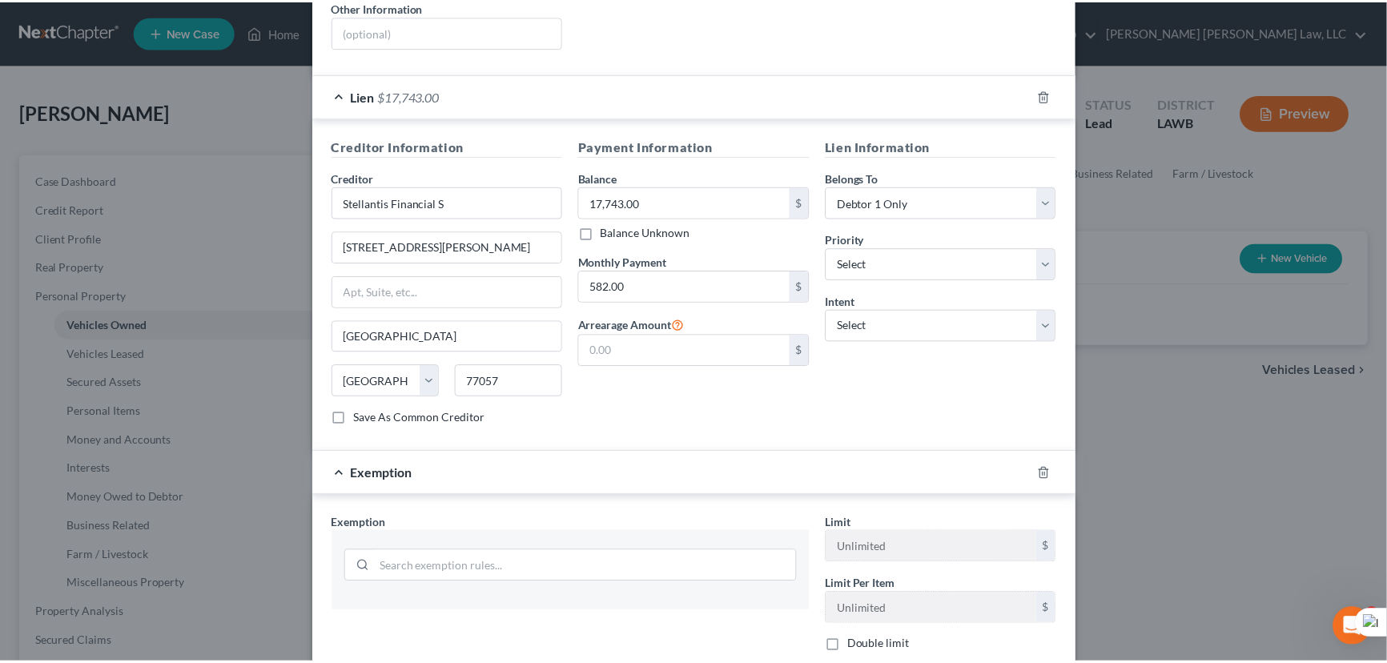
scroll to position [561, 0]
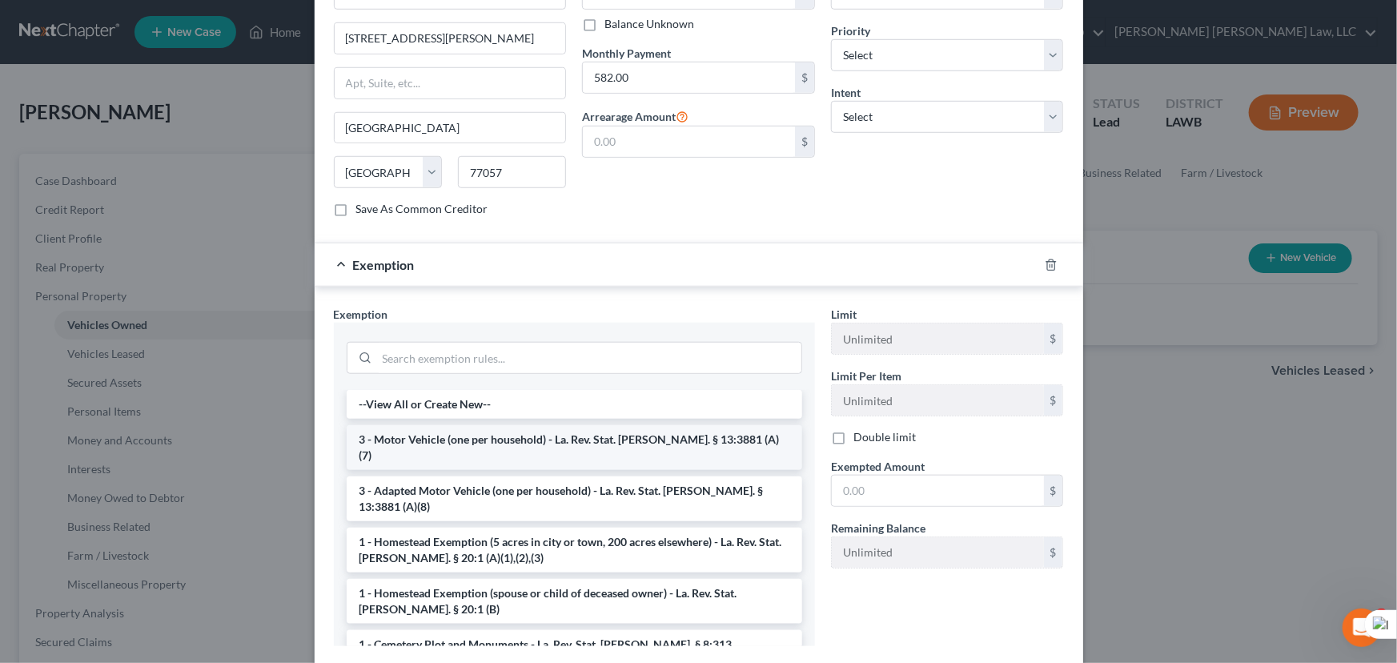
click at [424, 425] on li "3 - Motor Vehicle (one per household) - La. Rev. Stat. [PERSON_NAME]. § 13:3881…" at bounding box center [575, 447] width 456 height 45
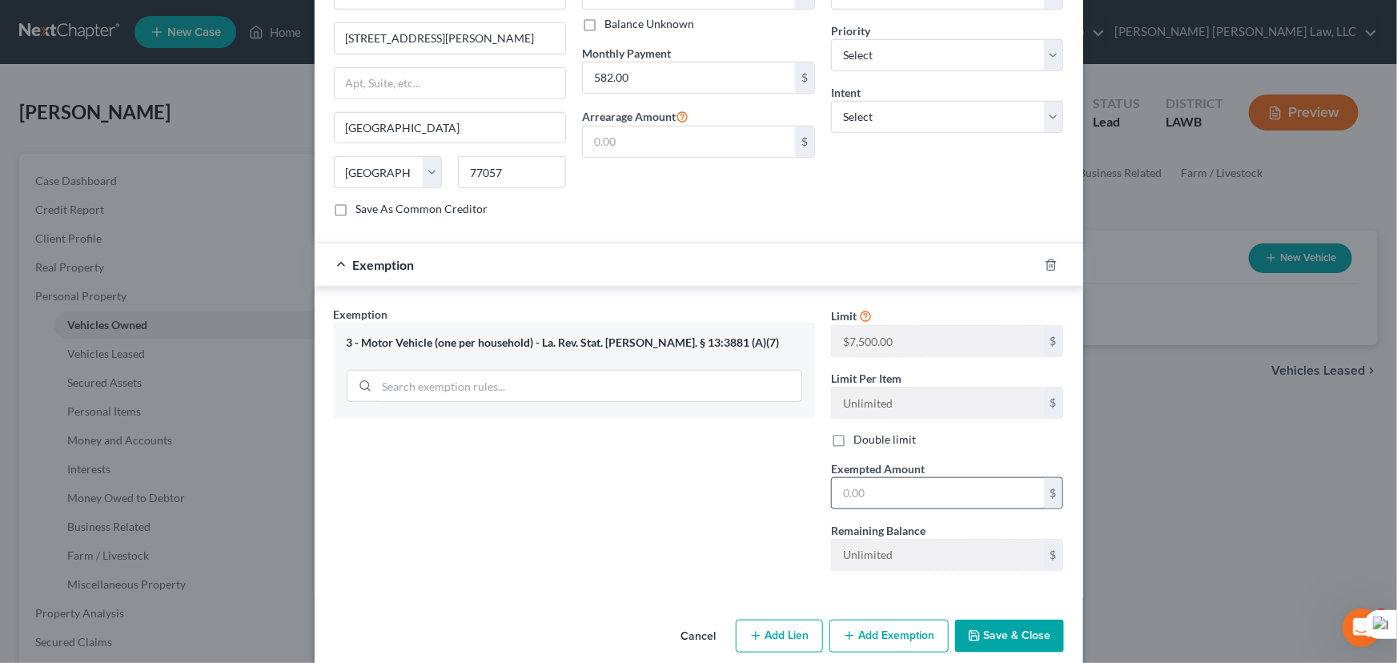
click at [872, 479] on input "text" at bounding box center [938, 493] width 212 height 30
type input "7,500"
click at [1040, 627] on button "Save & Close" at bounding box center [1009, 637] width 109 height 34
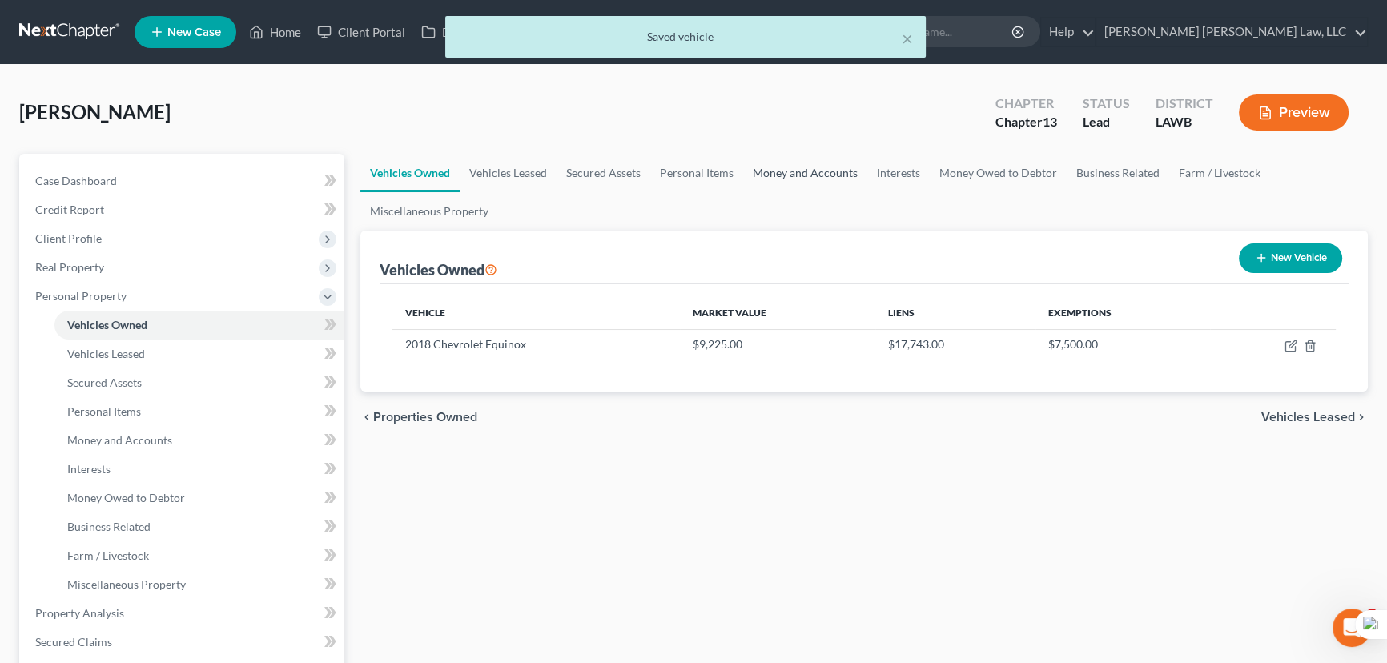
drag, startPoint x: 774, startPoint y: 163, endPoint x: 786, endPoint y: 167, distance: 11.9
click at [774, 163] on link "Money and Accounts" at bounding box center [805, 173] width 124 height 38
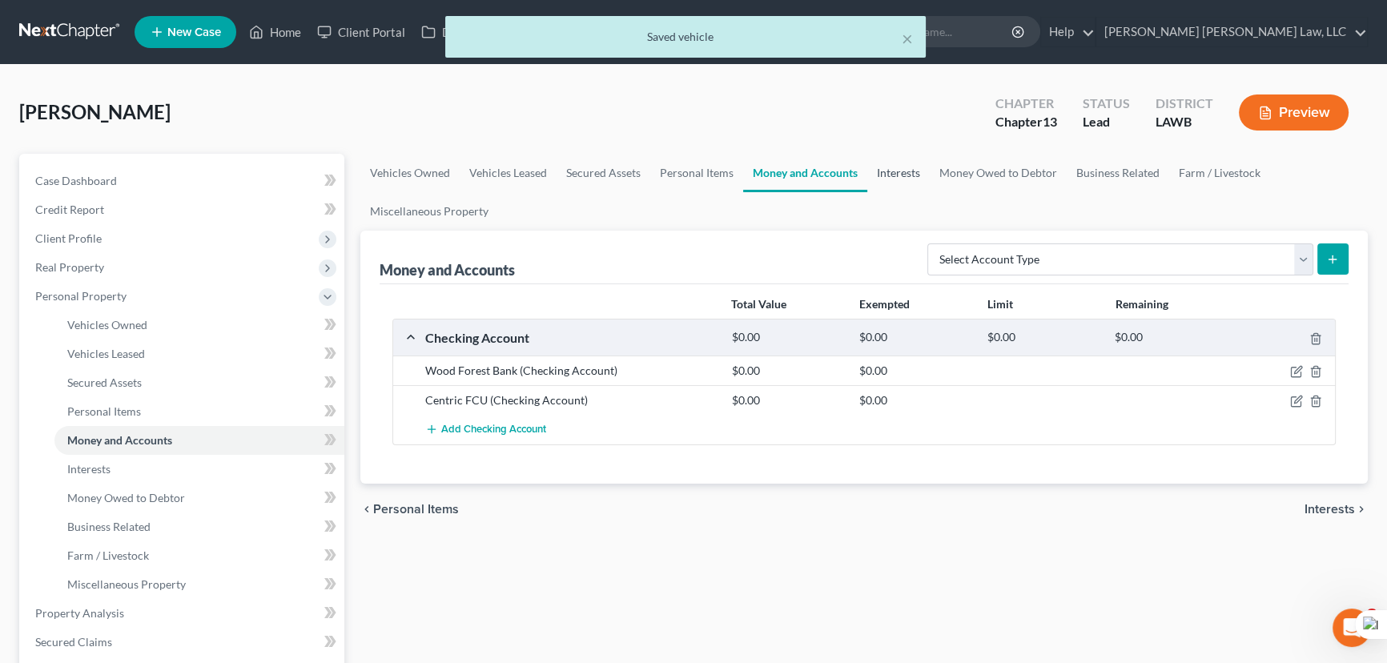
click at [900, 168] on link "Interests" at bounding box center [898, 173] width 62 height 38
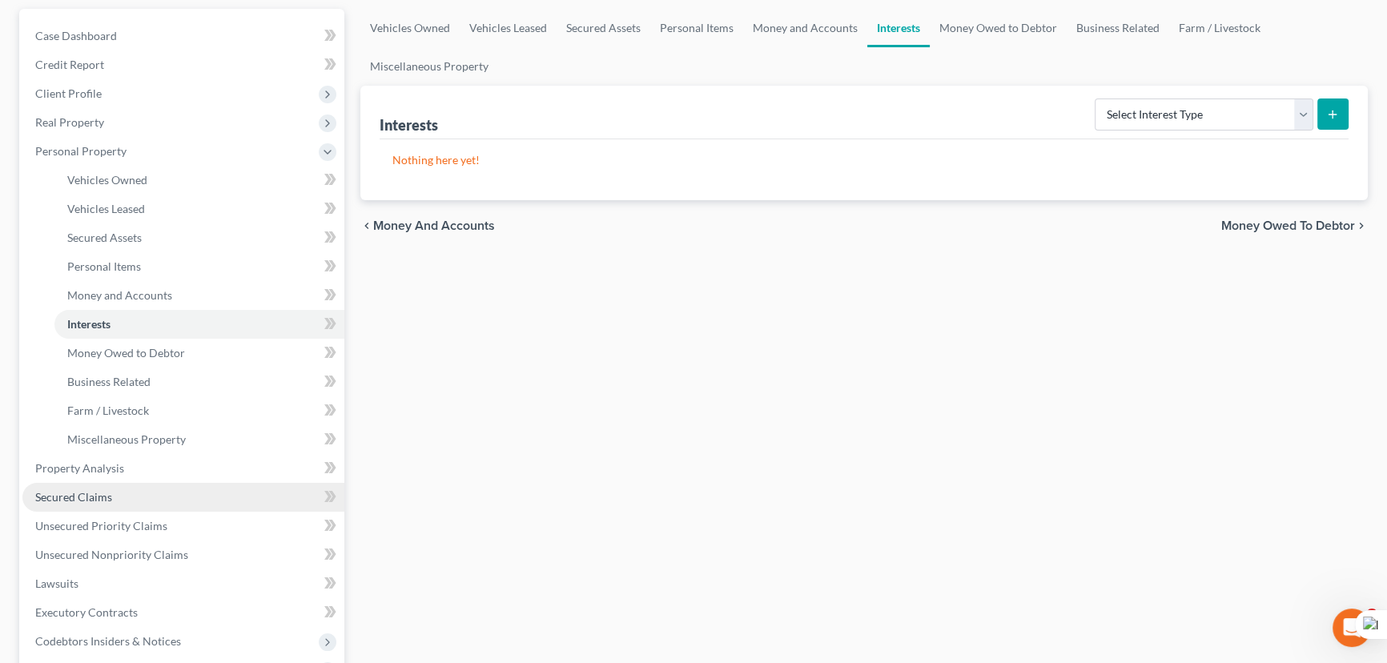
click at [118, 483] on link "Secured Claims" at bounding box center [183, 497] width 322 height 29
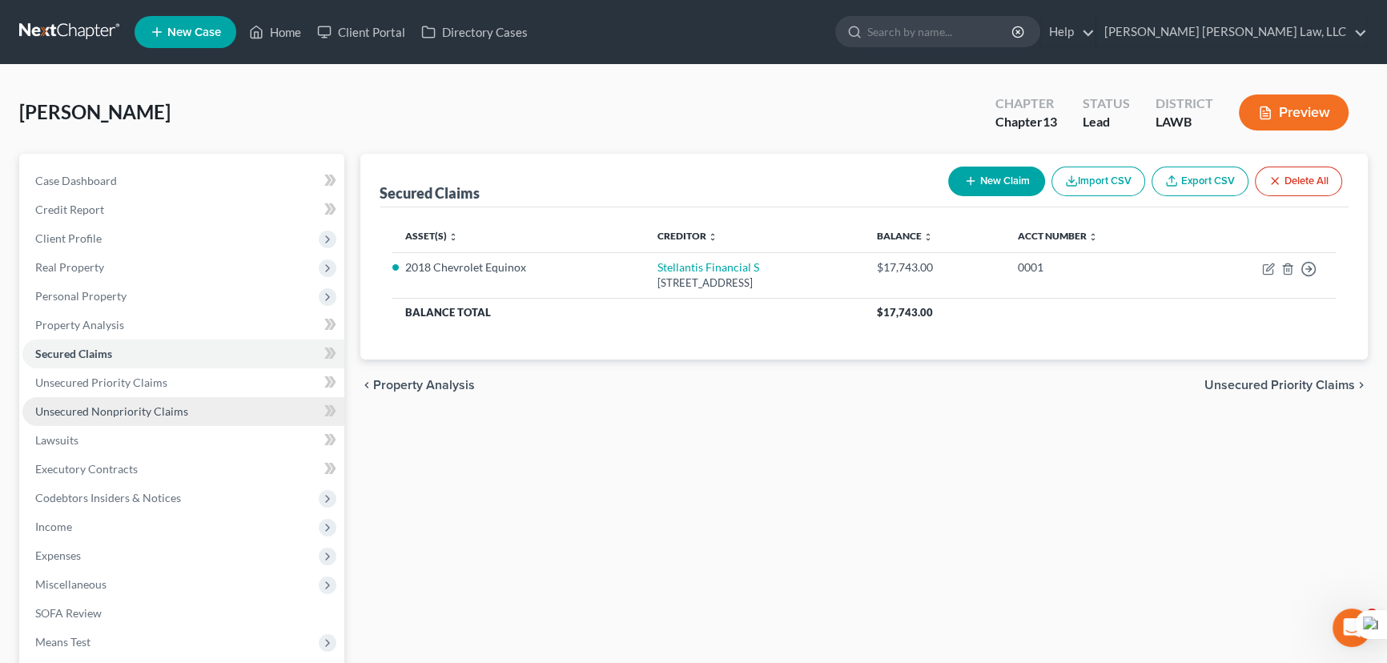
click at [112, 409] on span "Unsecured Nonpriority Claims" at bounding box center [111, 411] width 153 height 14
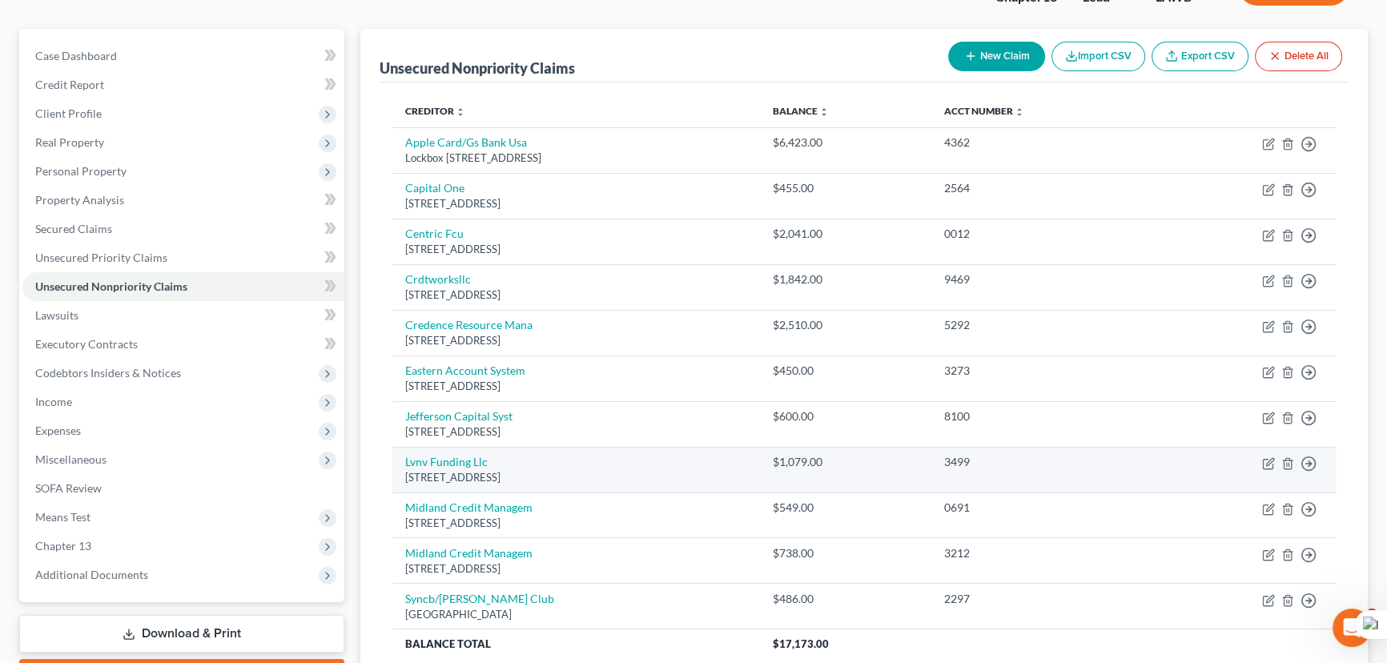
scroll to position [116, 0]
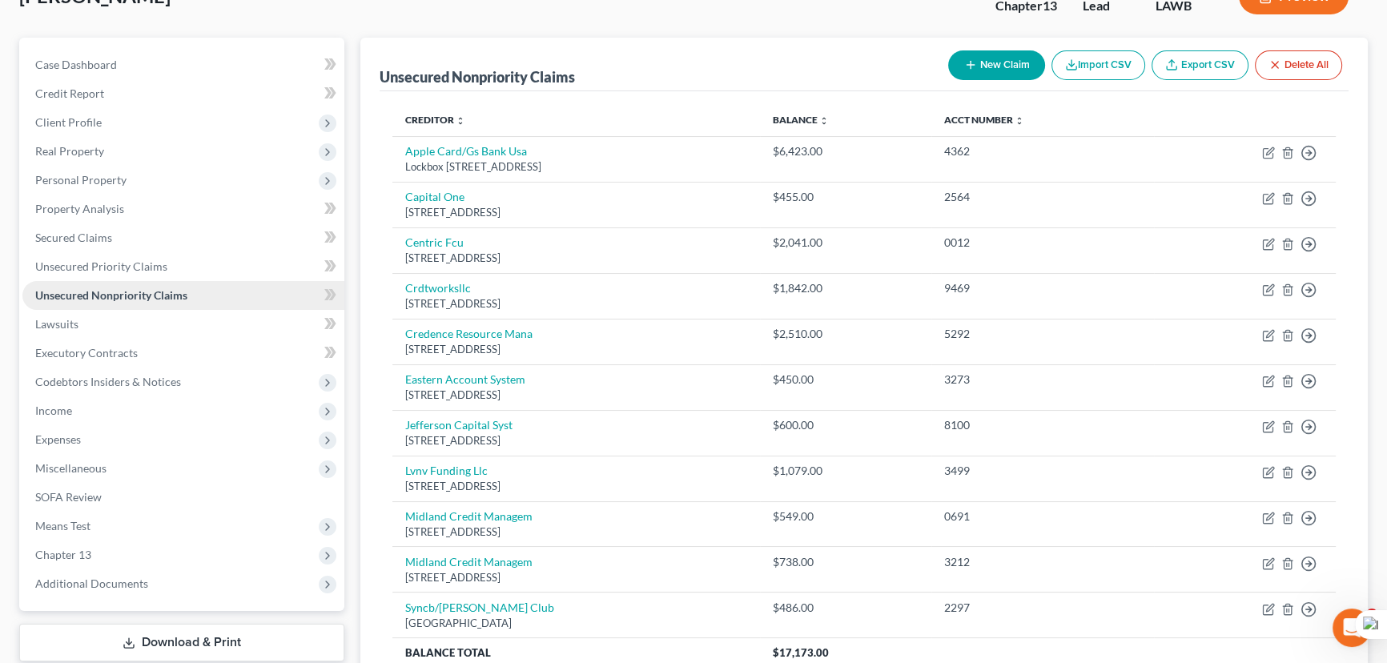
click at [222, 283] on link "Unsecured Nonpriority Claims" at bounding box center [183, 295] width 322 height 29
click at [197, 377] on span "Codebtors Insiders & Notices" at bounding box center [183, 382] width 322 height 29
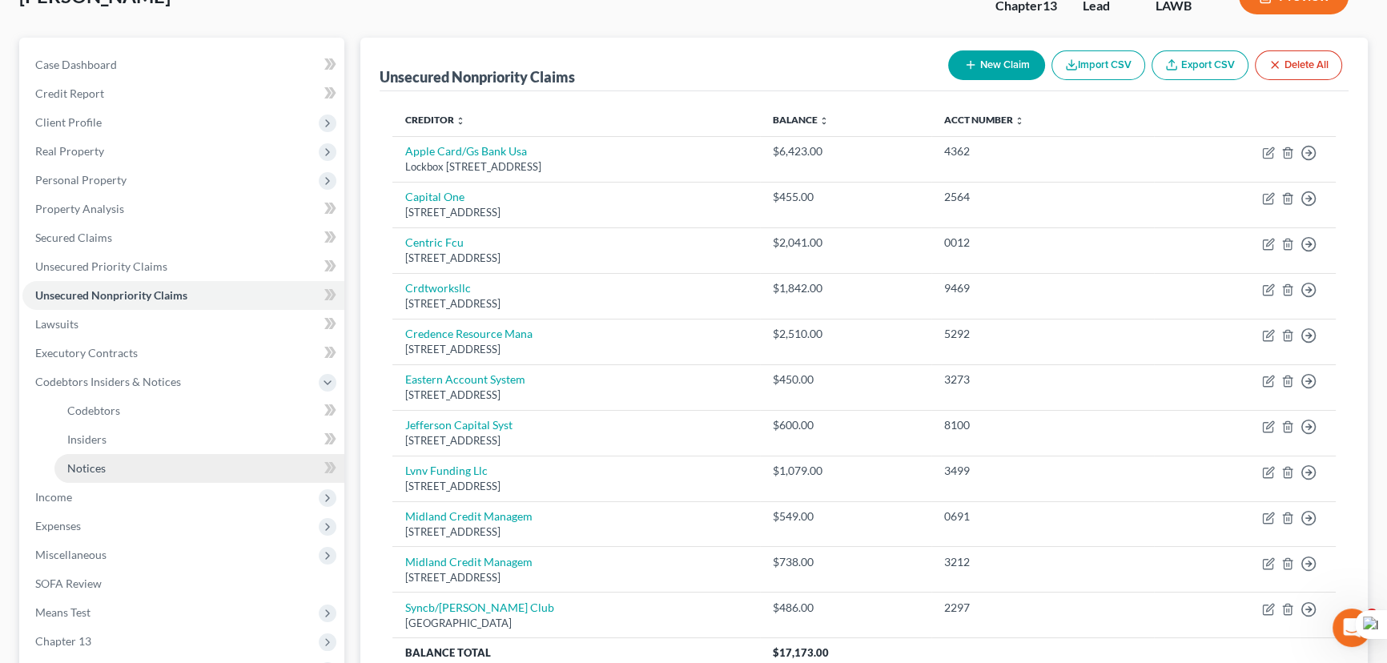
click at [171, 464] on link "Notices" at bounding box center [199, 468] width 290 height 29
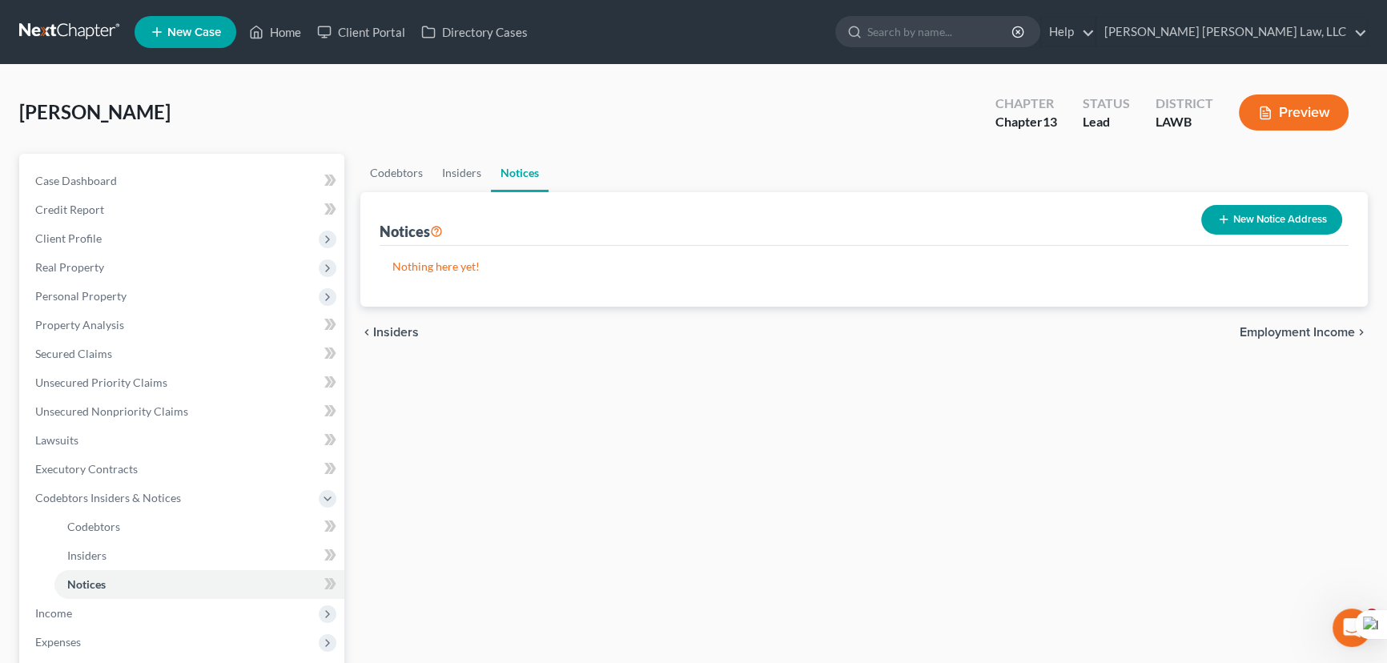
click at [1257, 228] on button "New Notice Address" at bounding box center [1271, 220] width 141 height 30
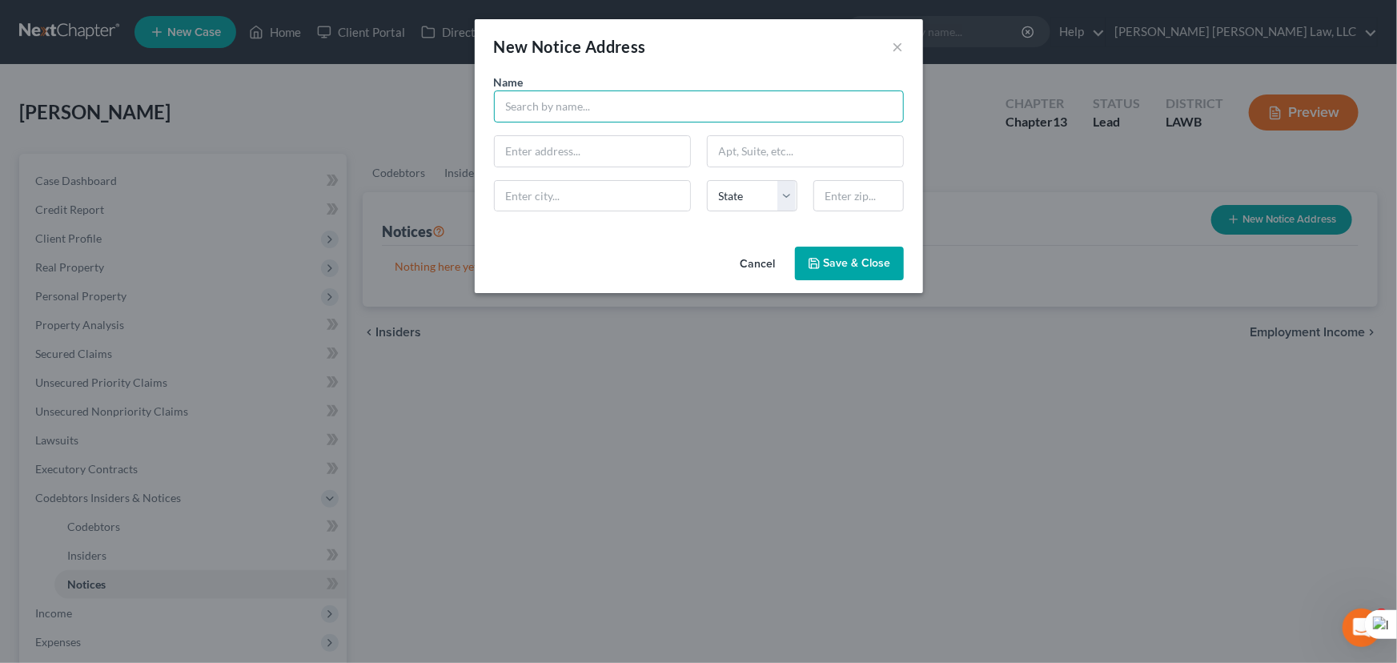
click at [581, 101] on input "text" at bounding box center [699, 106] width 410 height 32
type input "Ouachita Parish Sheriff's Office"
type input "400 St. John Street"
type input "Suite 301"
type input "Monroe"
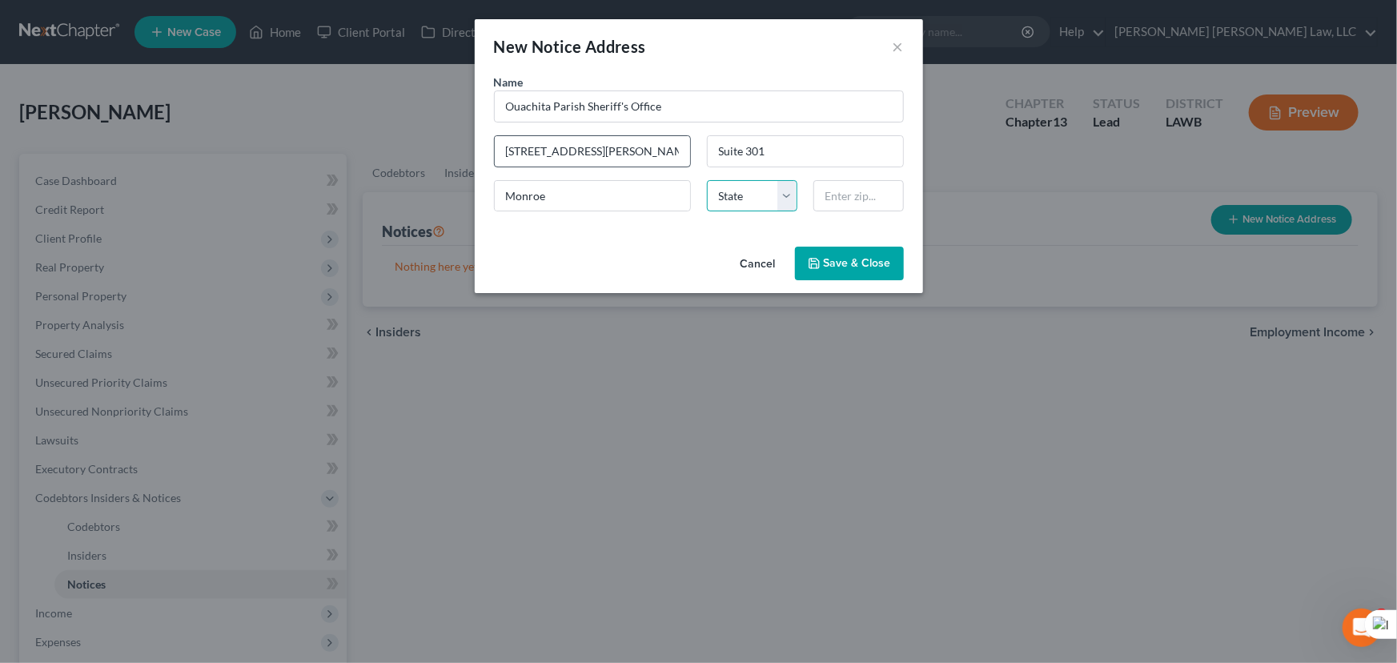
select select "19"
type input "71201"
click at [865, 280] on div "Cancel Save & Close" at bounding box center [699, 266] width 448 height 53
click at [865, 275] on button "Save & Close" at bounding box center [849, 264] width 109 height 34
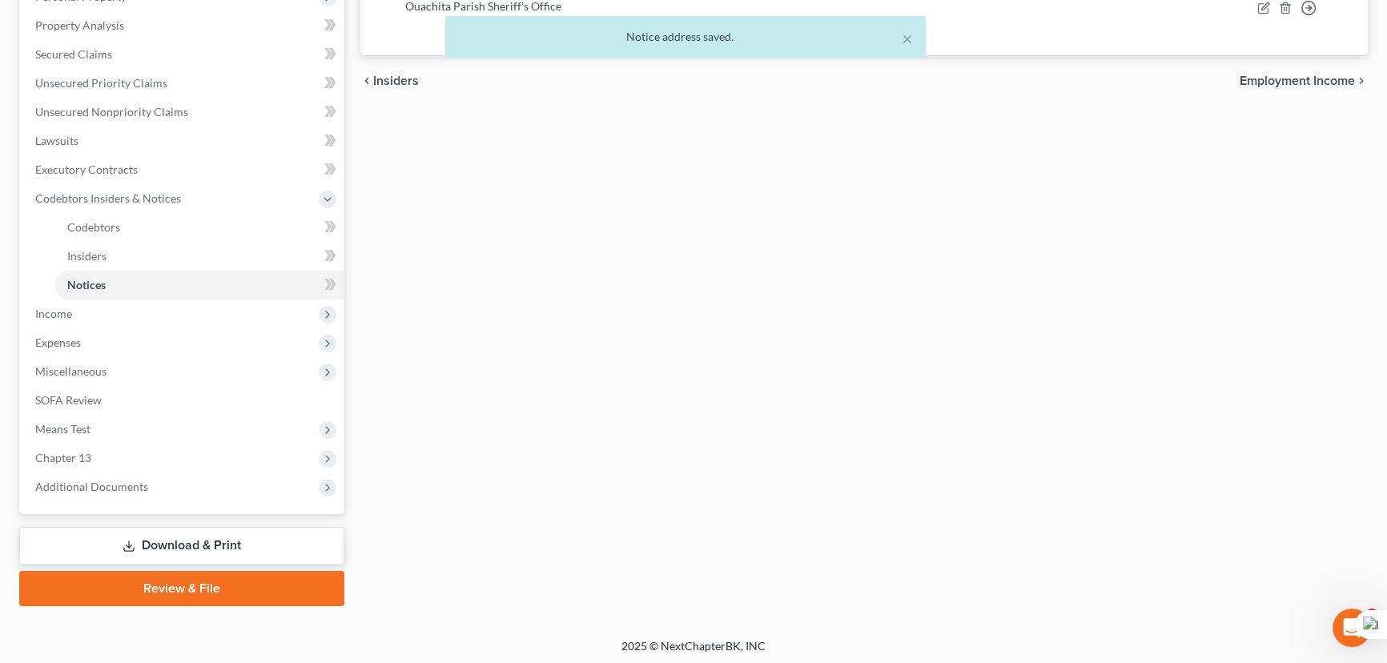
scroll to position [301, 0]
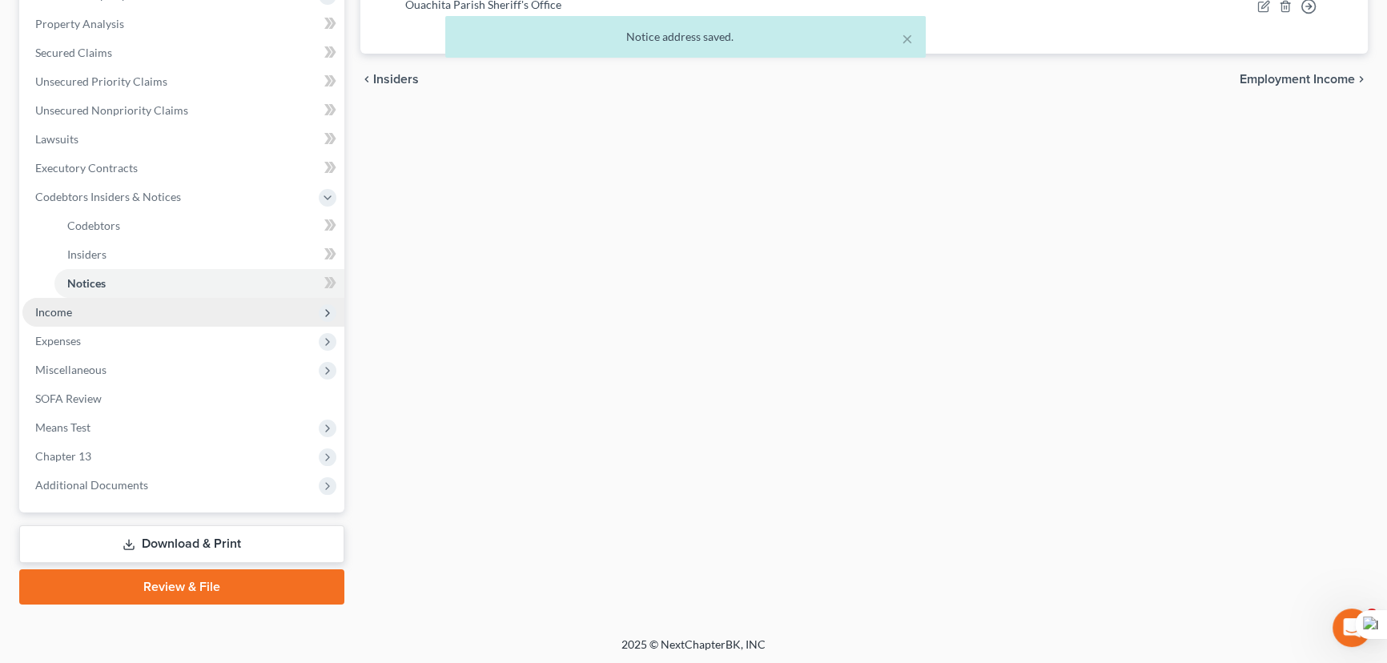
click at [200, 315] on span "Income" at bounding box center [183, 312] width 322 height 29
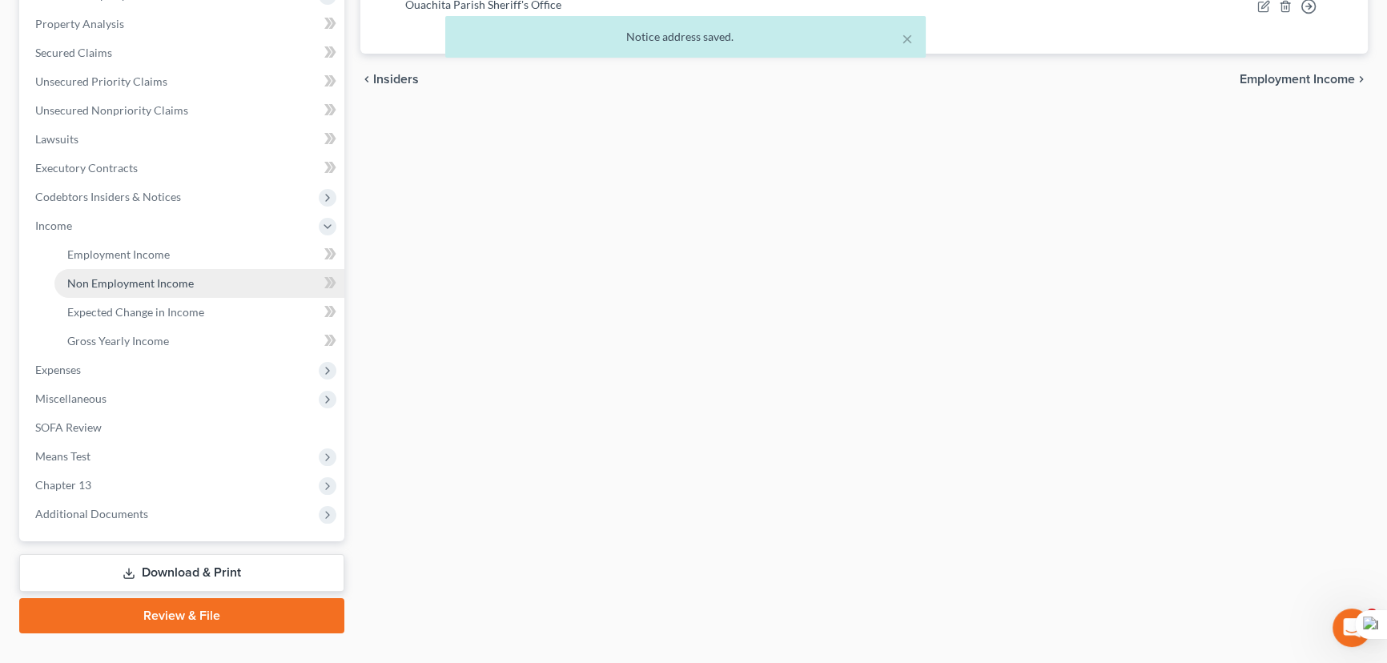
click at [201, 270] on link "Non Employment Income" at bounding box center [199, 283] width 290 height 29
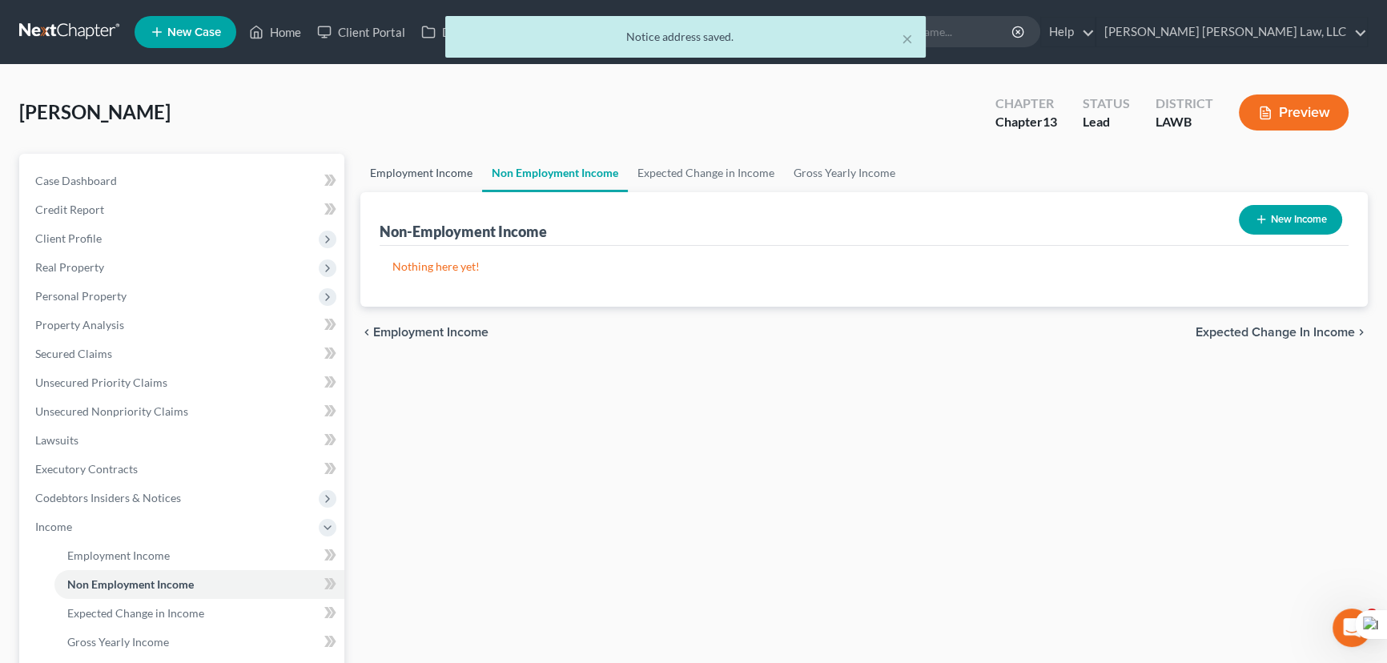
click at [452, 172] on link "Employment Income" at bounding box center [421, 173] width 122 height 38
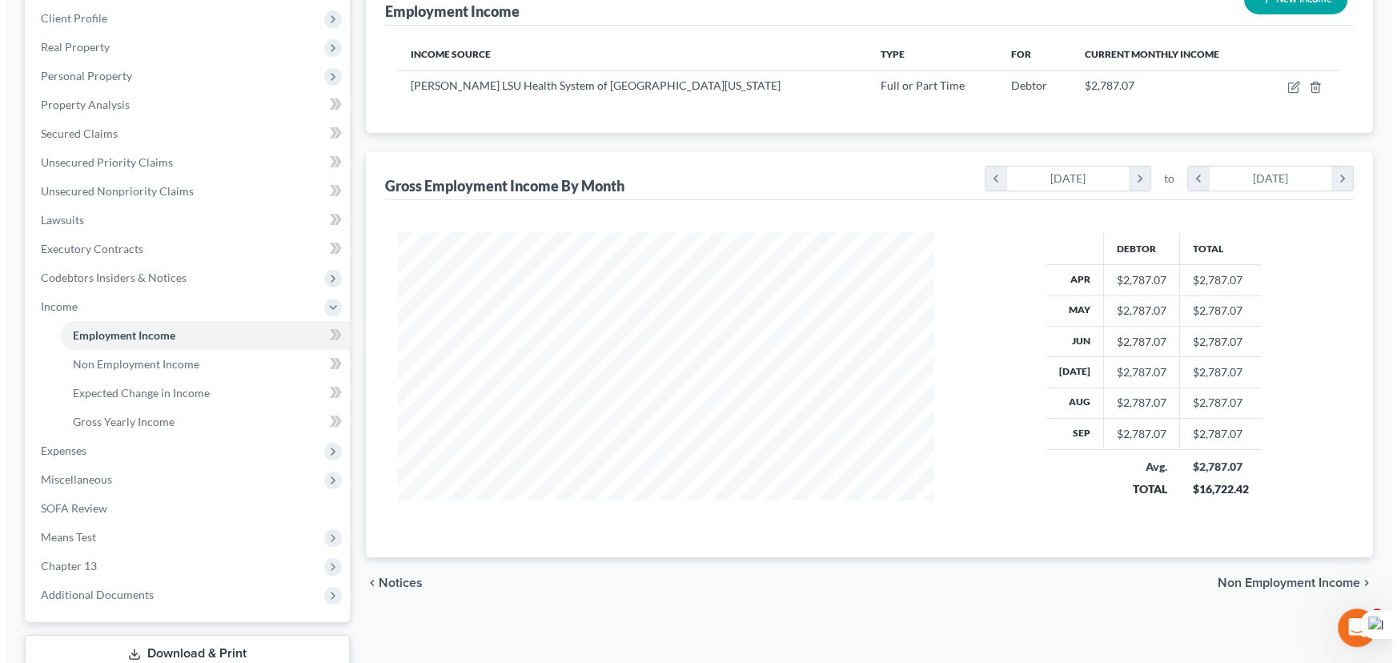
scroll to position [112, 0]
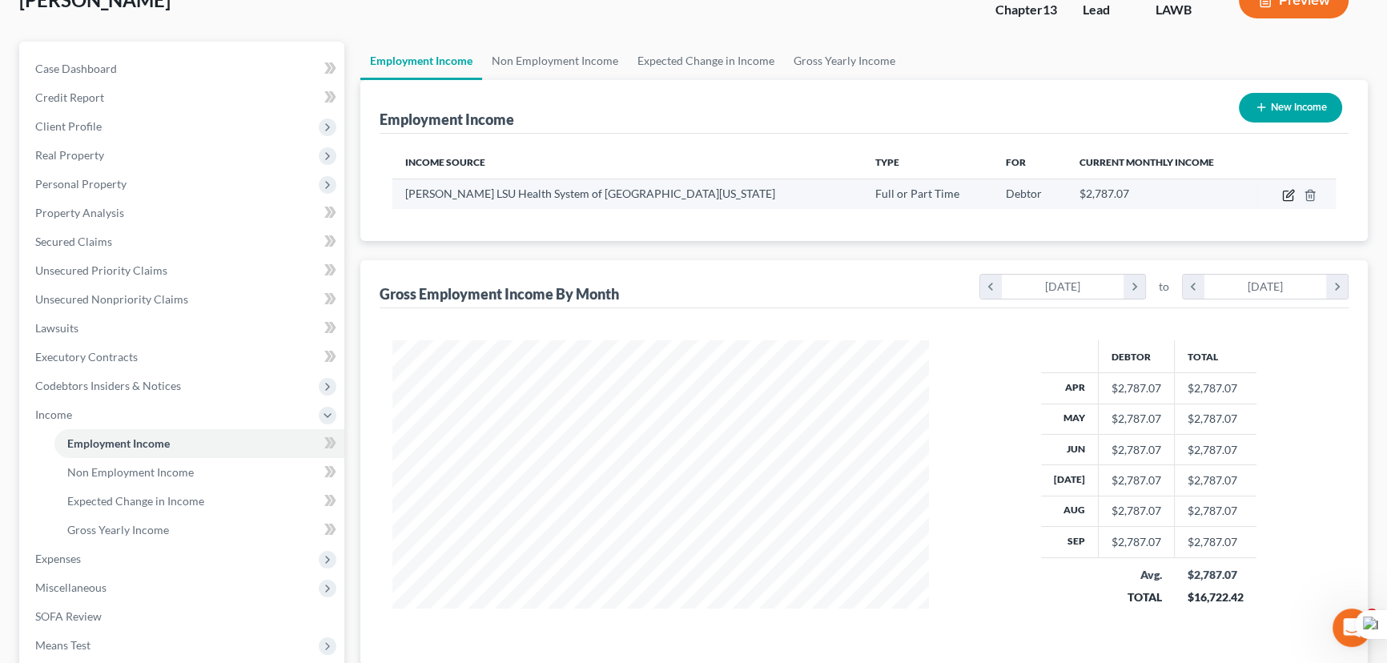
click at [1287, 191] on icon "button" at bounding box center [1288, 195] width 13 height 13
select select "0"
select select "19"
select select "2"
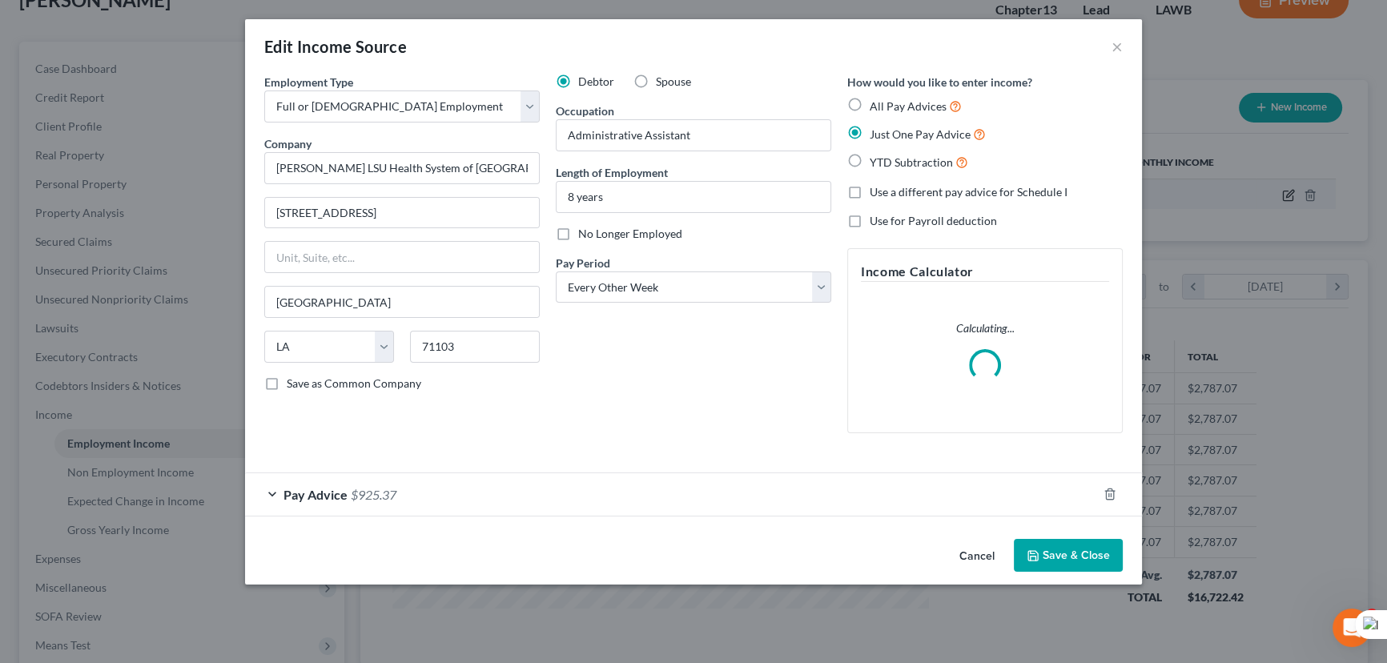
scroll to position [287, 573]
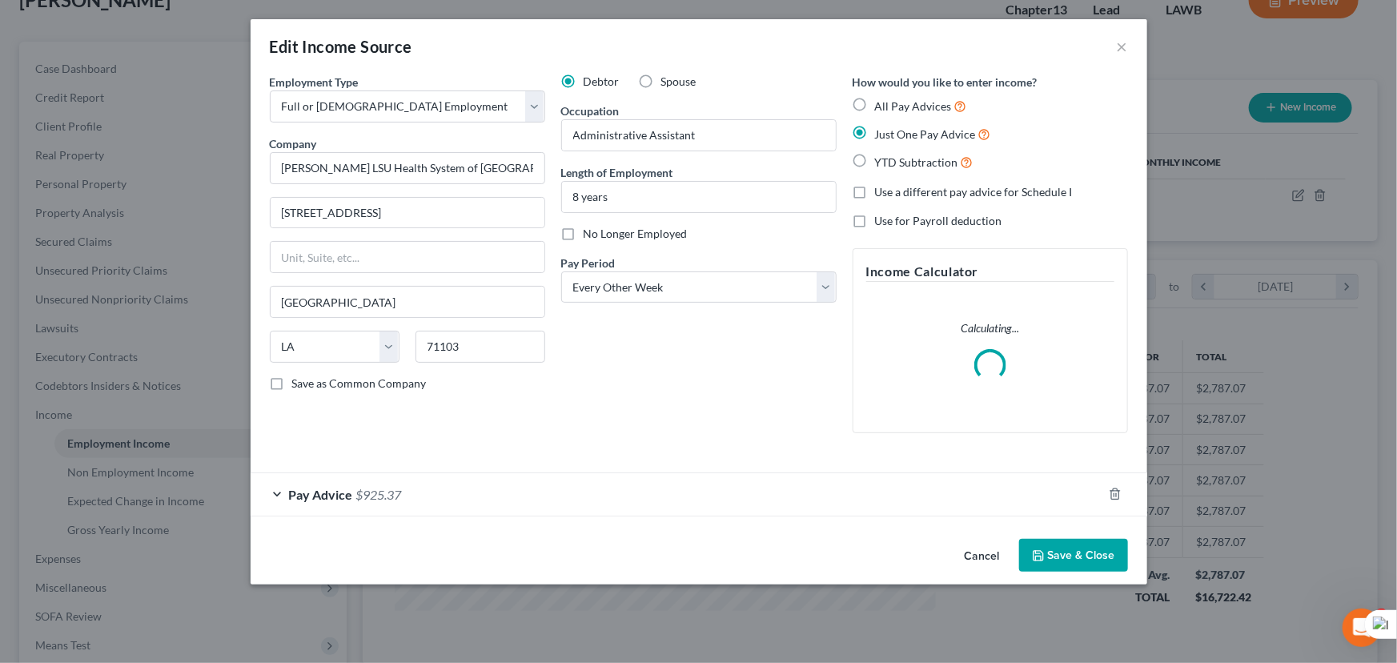
click at [1060, 559] on button "Save & Close" at bounding box center [1073, 556] width 109 height 34
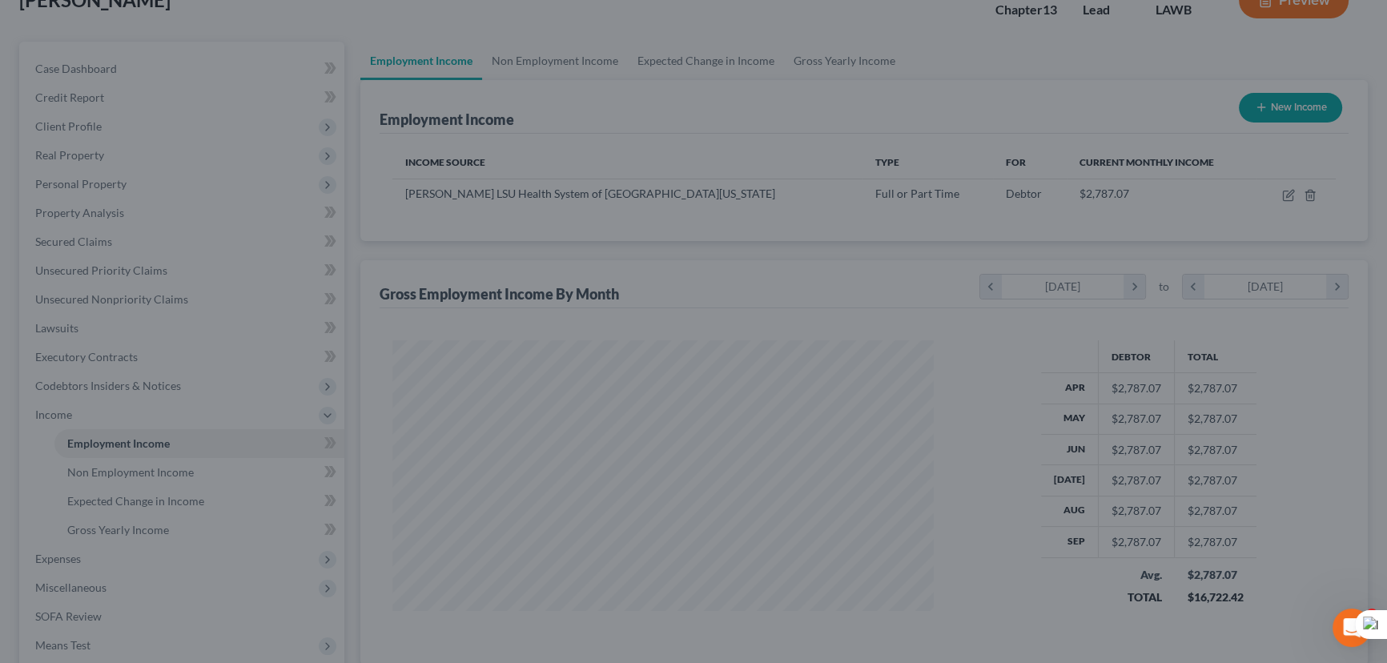
scroll to position [800570, 800288]
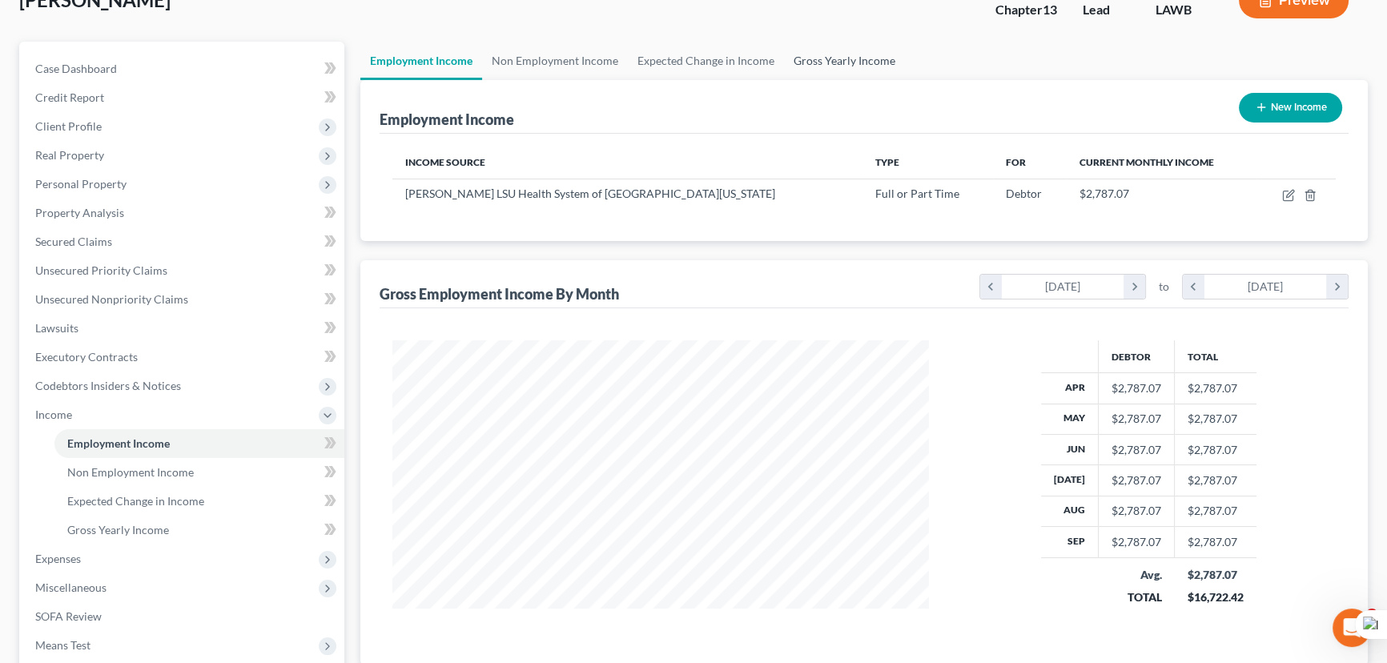
click at [849, 63] on link "Gross Yearly Income" at bounding box center [844, 61] width 121 height 38
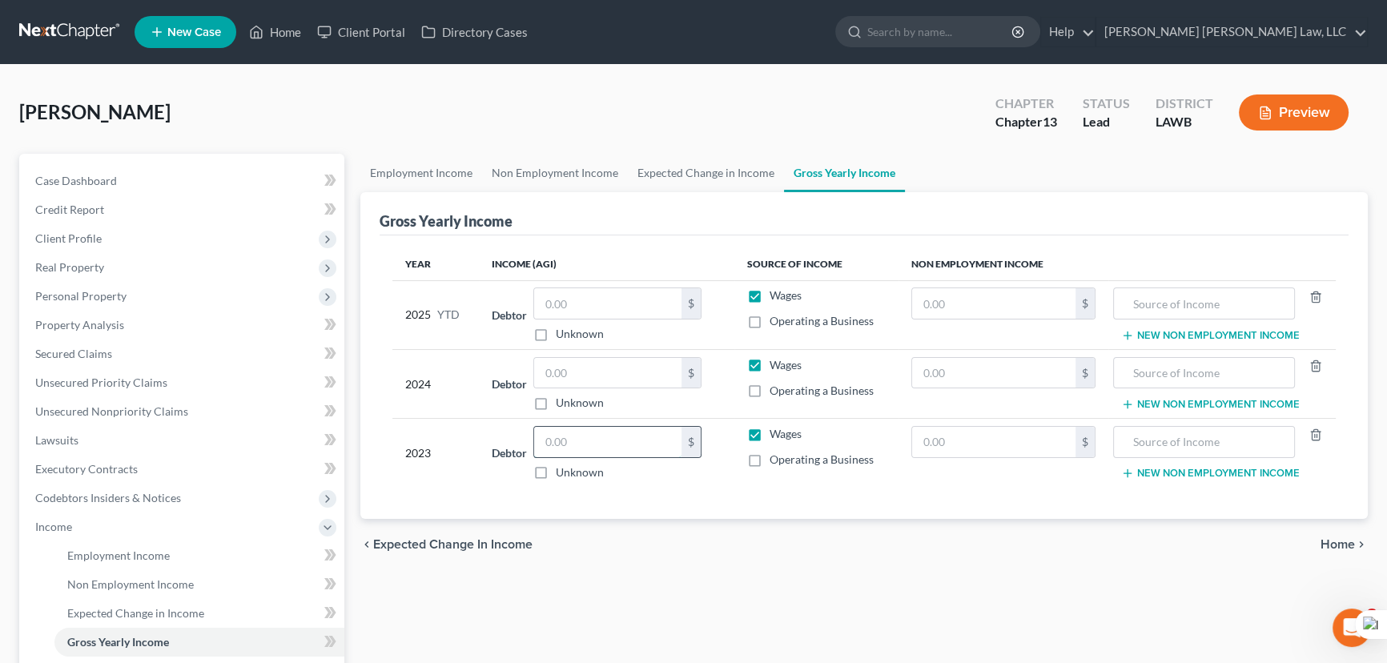
click at [619, 438] on input "text" at bounding box center [607, 442] width 147 height 30
click at [625, 371] on input "text" at bounding box center [607, 373] width 147 height 30
click at [617, 438] on input "text" at bounding box center [607, 442] width 147 height 30
drag, startPoint x: 617, startPoint y: 376, endPoint x: 617, endPoint y: 423, distance: 47.3
click at [617, 376] on input "text" at bounding box center [607, 373] width 147 height 30
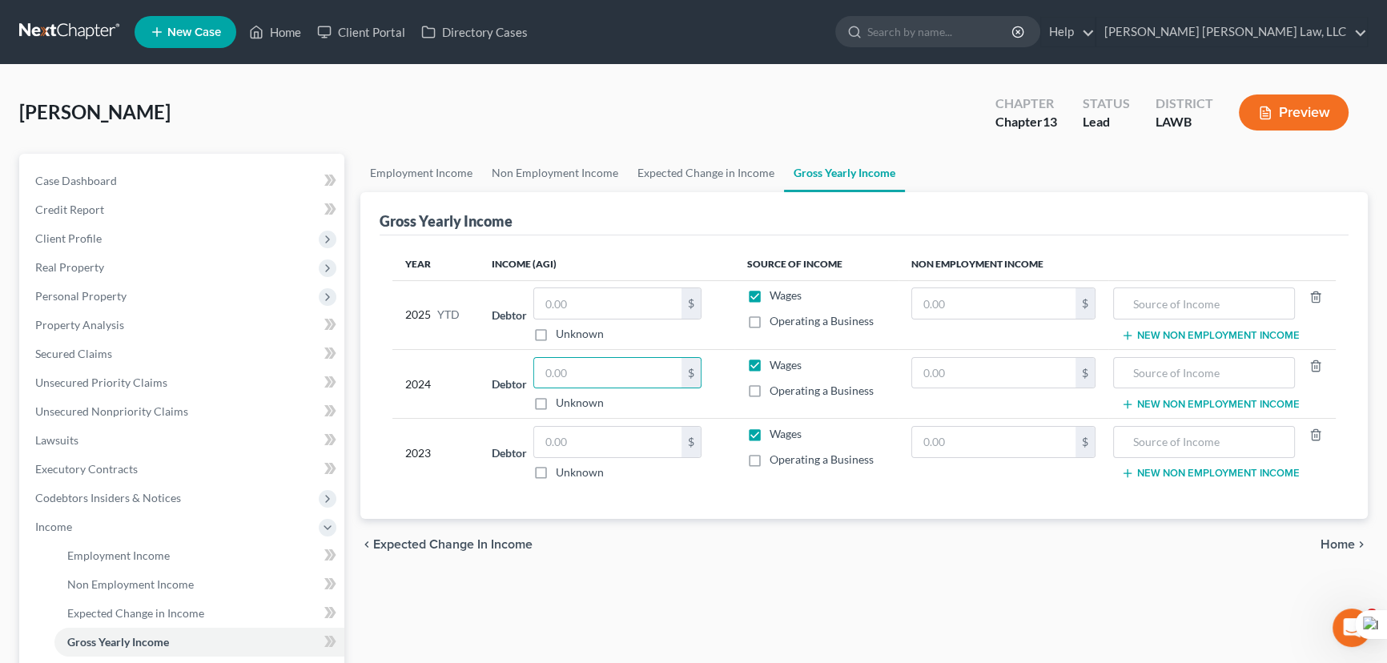
drag, startPoint x: 617, startPoint y: 459, endPoint x: 614, endPoint y: 395, distance: 64.1
click at [616, 460] on div "$ Unknown" at bounding box center [617, 453] width 168 height 54
drag, startPoint x: 614, startPoint y: 375, endPoint x: 613, endPoint y: 330, distance: 44.9
click at [614, 374] on input "text" at bounding box center [607, 373] width 147 height 30
click at [613, 310] on input "text" at bounding box center [607, 303] width 147 height 30
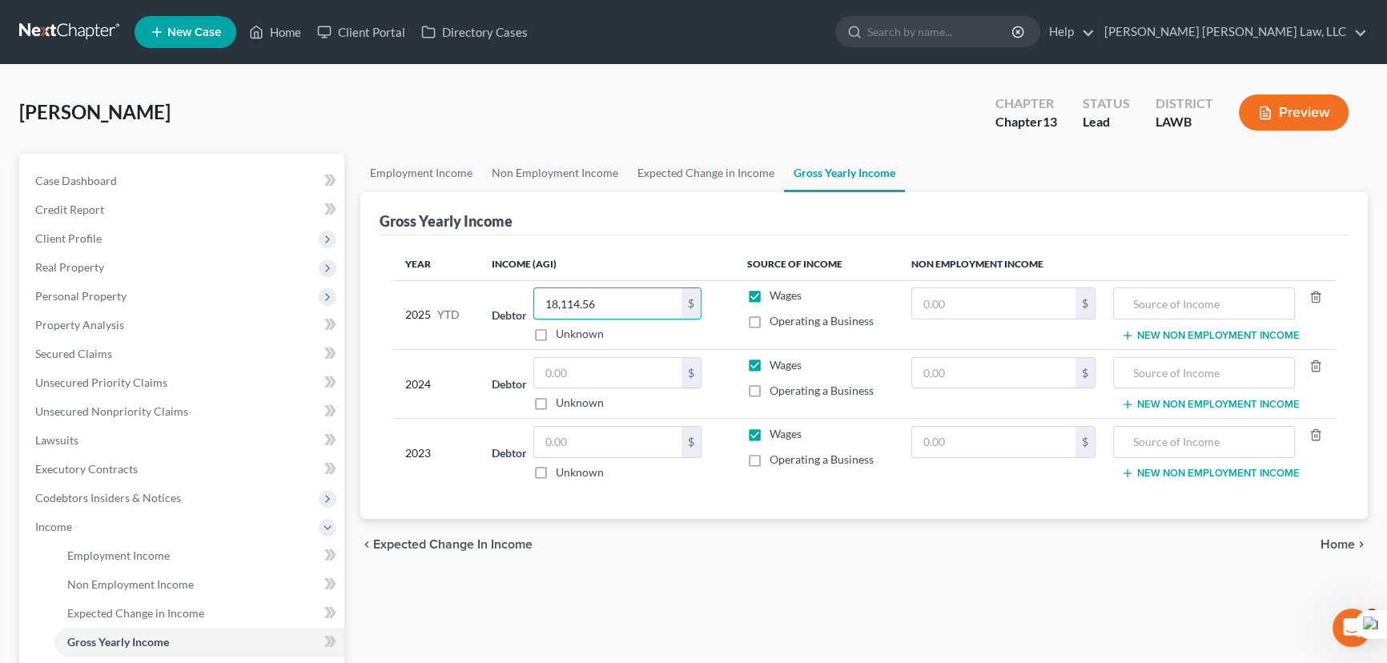
type input "18,114.56"
click at [596, 448] on input "text" at bounding box center [607, 442] width 147 height 30
type input "28,956"
click at [625, 381] on input "text" at bounding box center [607, 373] width 147 height 30
type input "28,999"
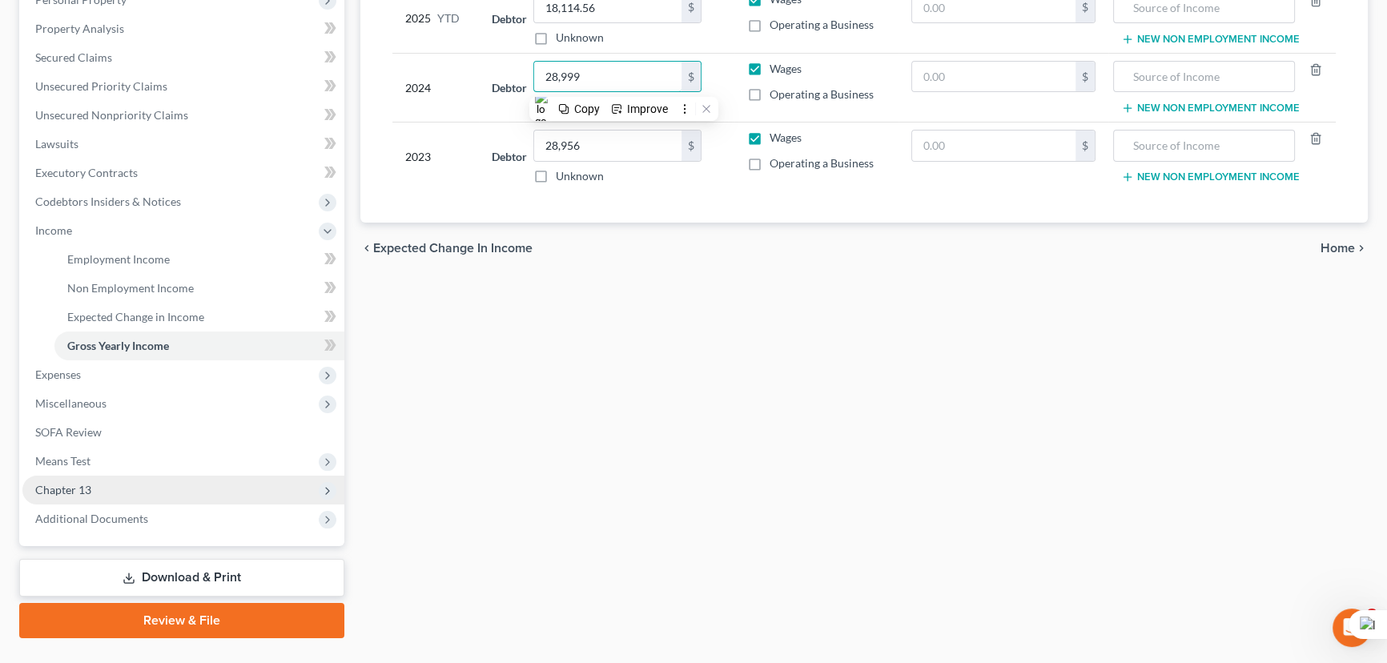
scroll to position [330, 0]
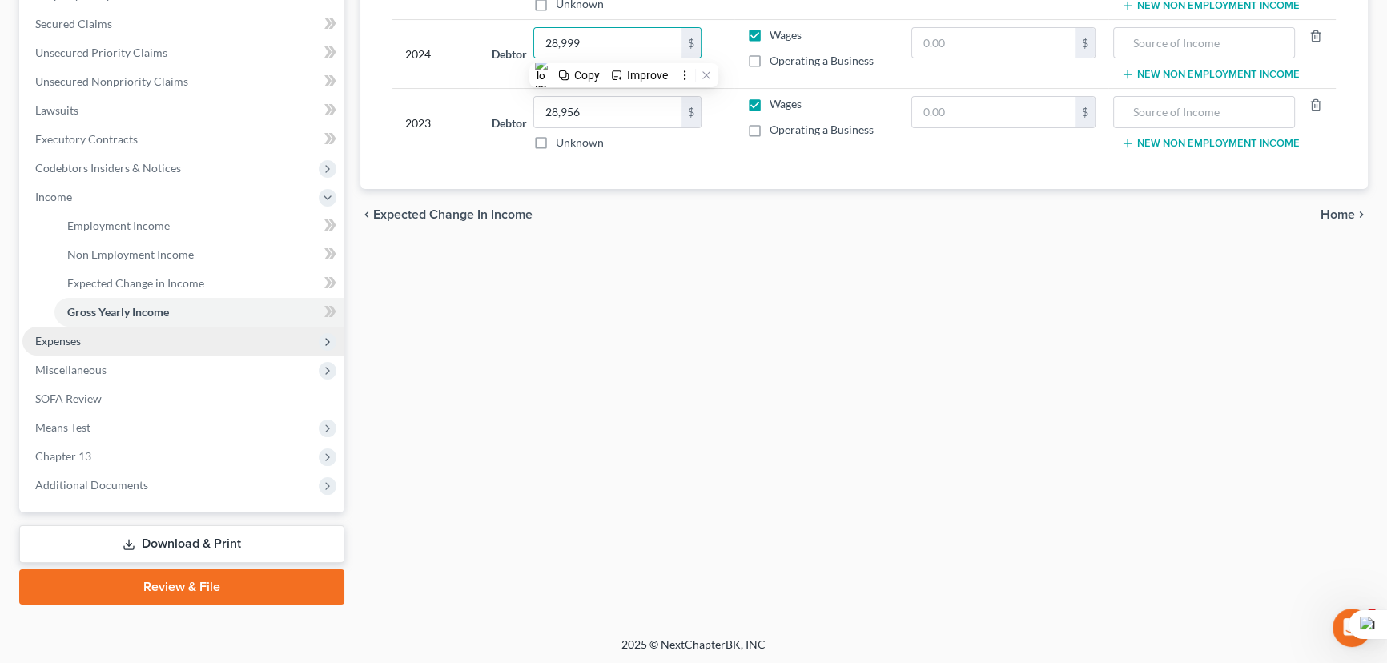
click at [128, 336] on span "Expenses" at bounding box center [183, 341] width 322 height 29
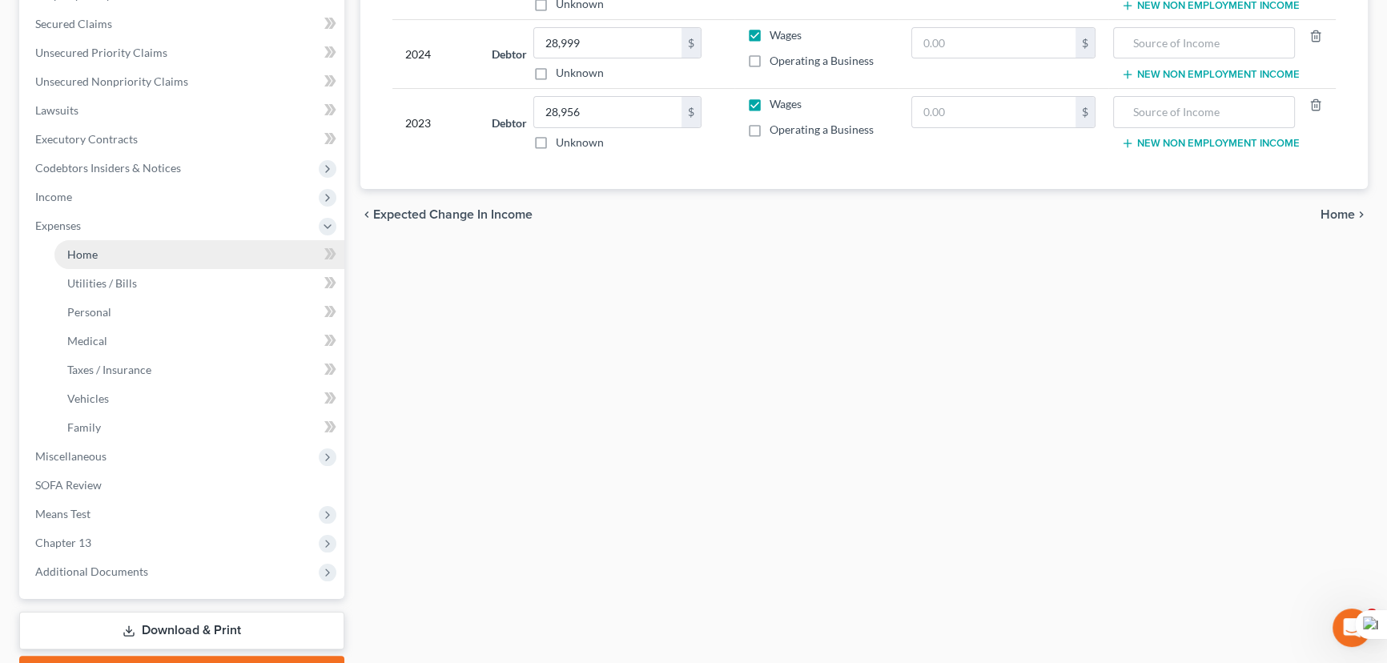
click at [147, 258] on link "Home" at bounding box center [199, 254] width 290 height 29
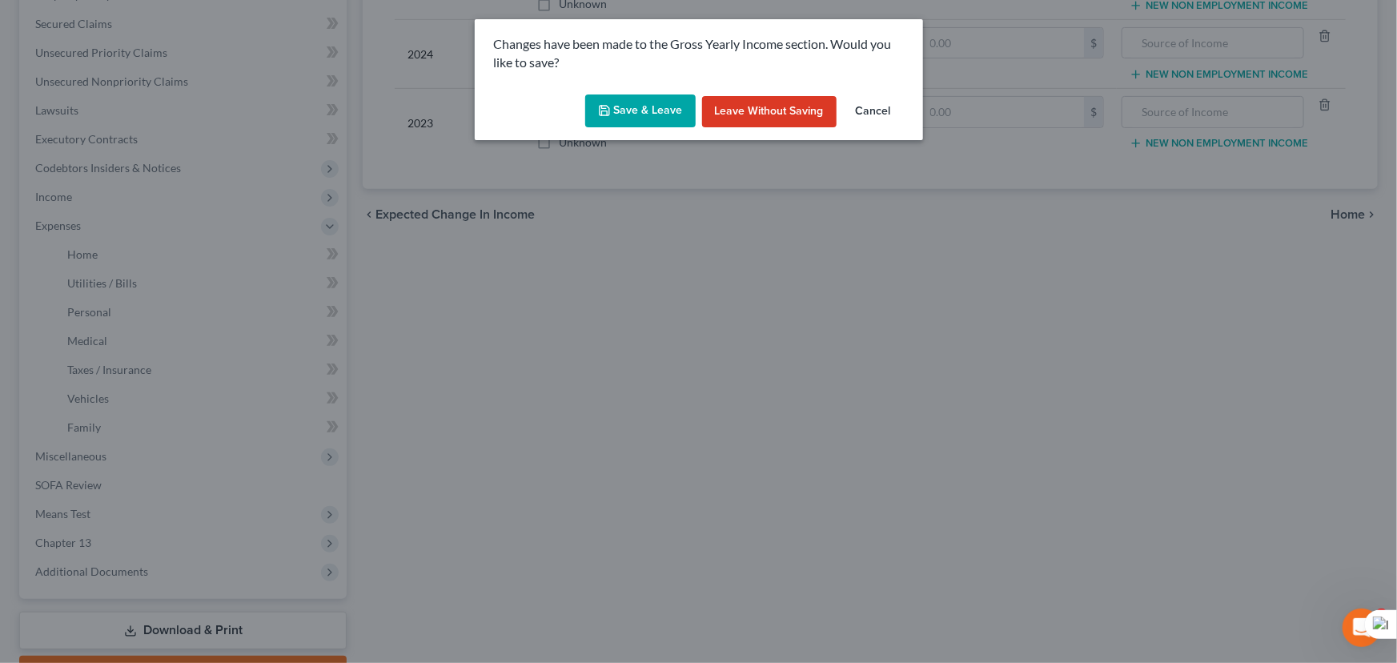
click at [661, 118] on button "Save & Leave" at bounding box center [640, 112] width 111 height 34
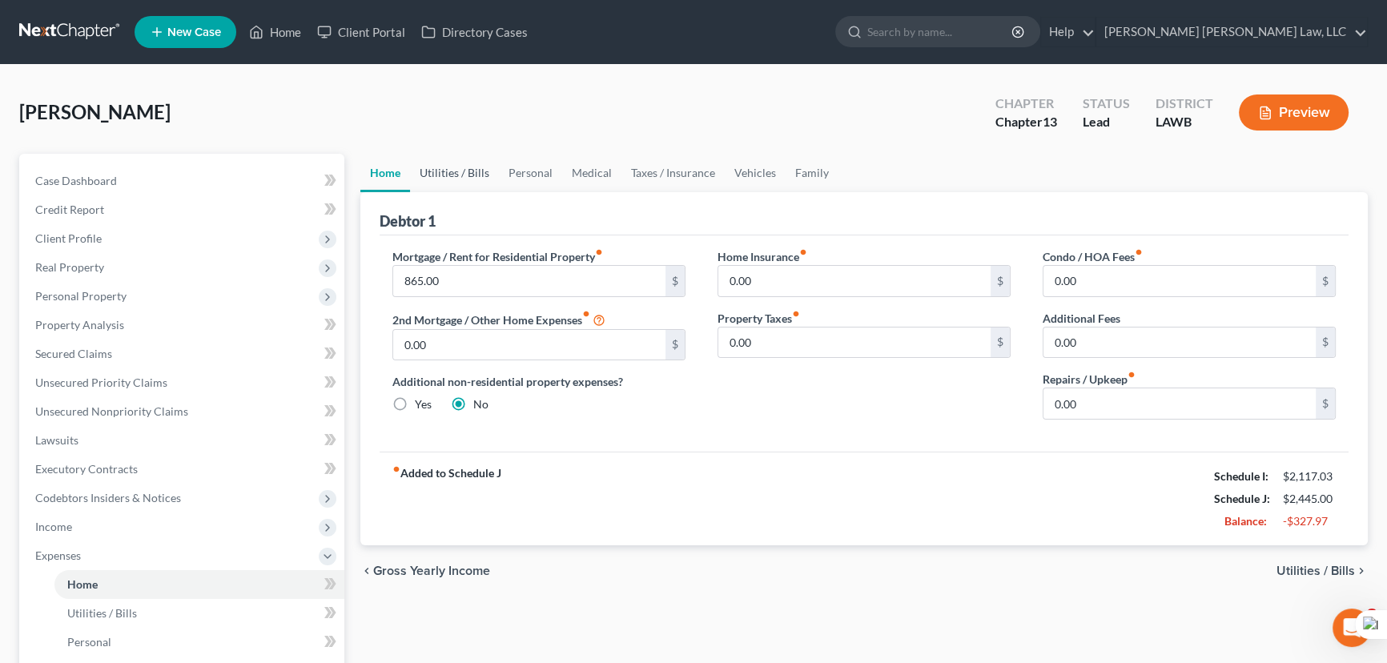
click at [485, 180] on link "Utilities / Bills" at bounding box center [454, 173] width 89 height 38
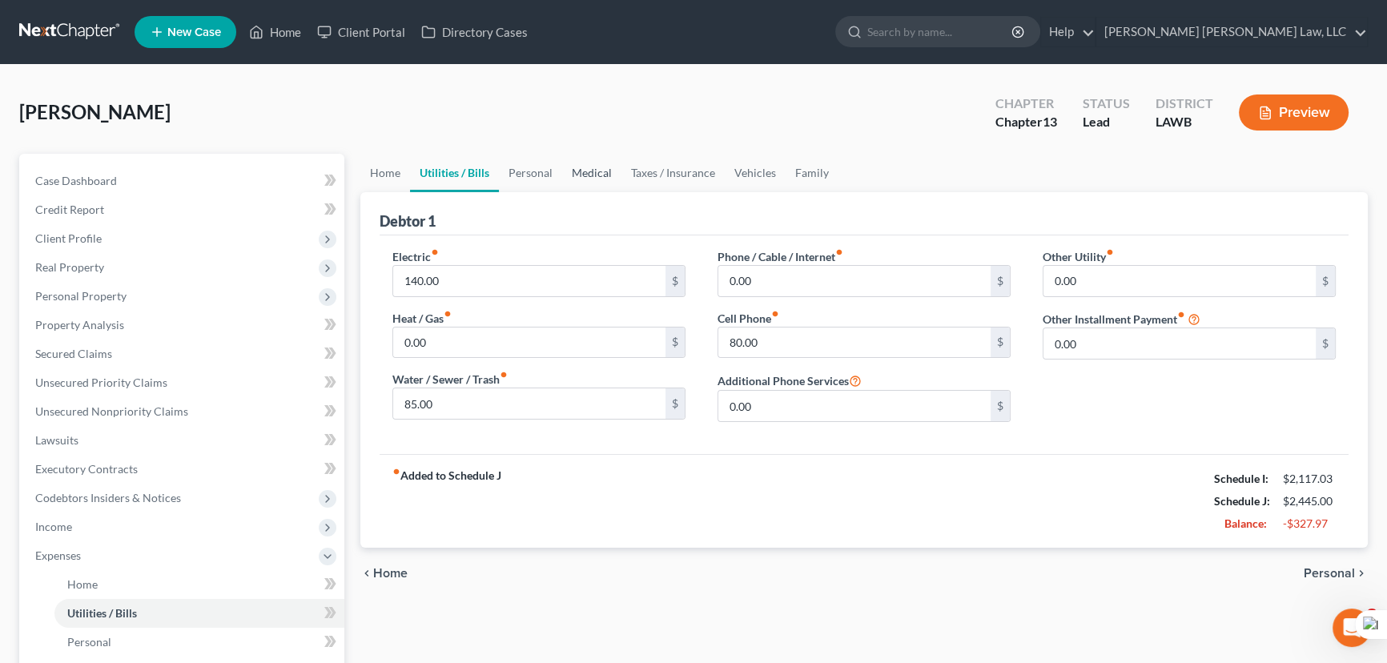
click at [569, 171] on link "Medical" at bounding box center [591, 173] width 59 height 38
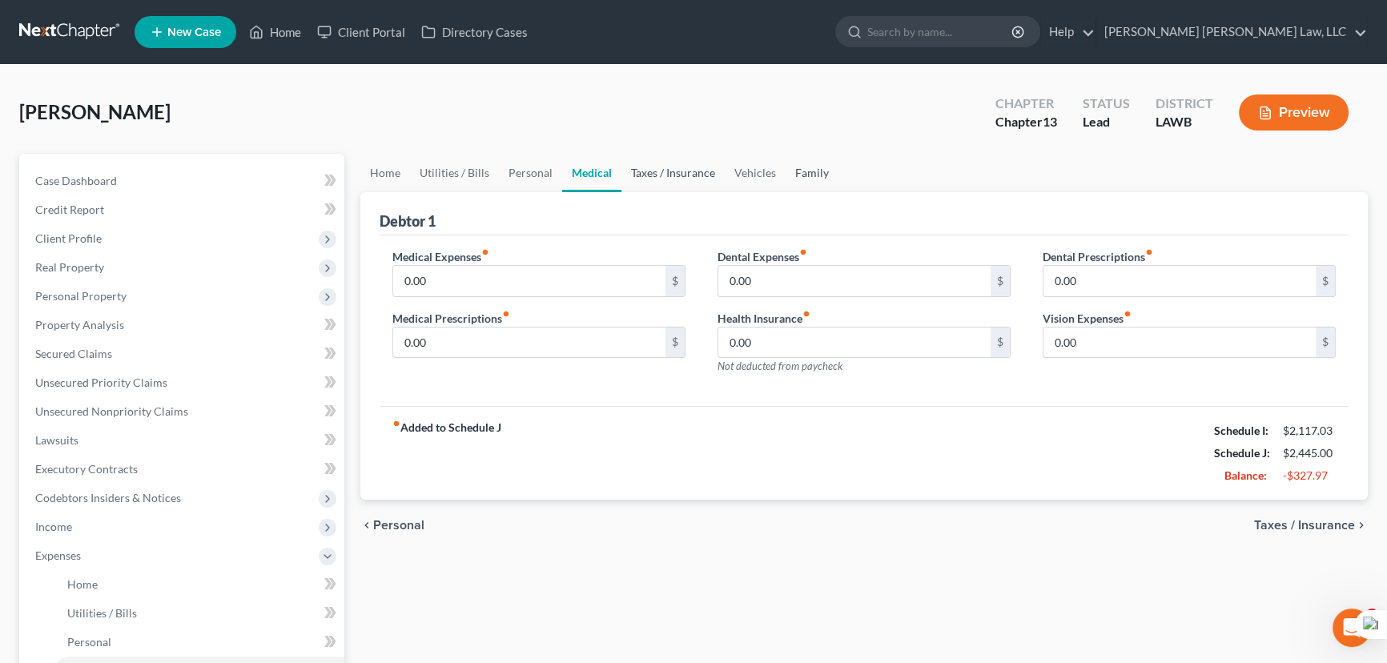
click at [709, 171] on link "Taxes / Insurance" at bounding box center [672, 173] width 103 height 38
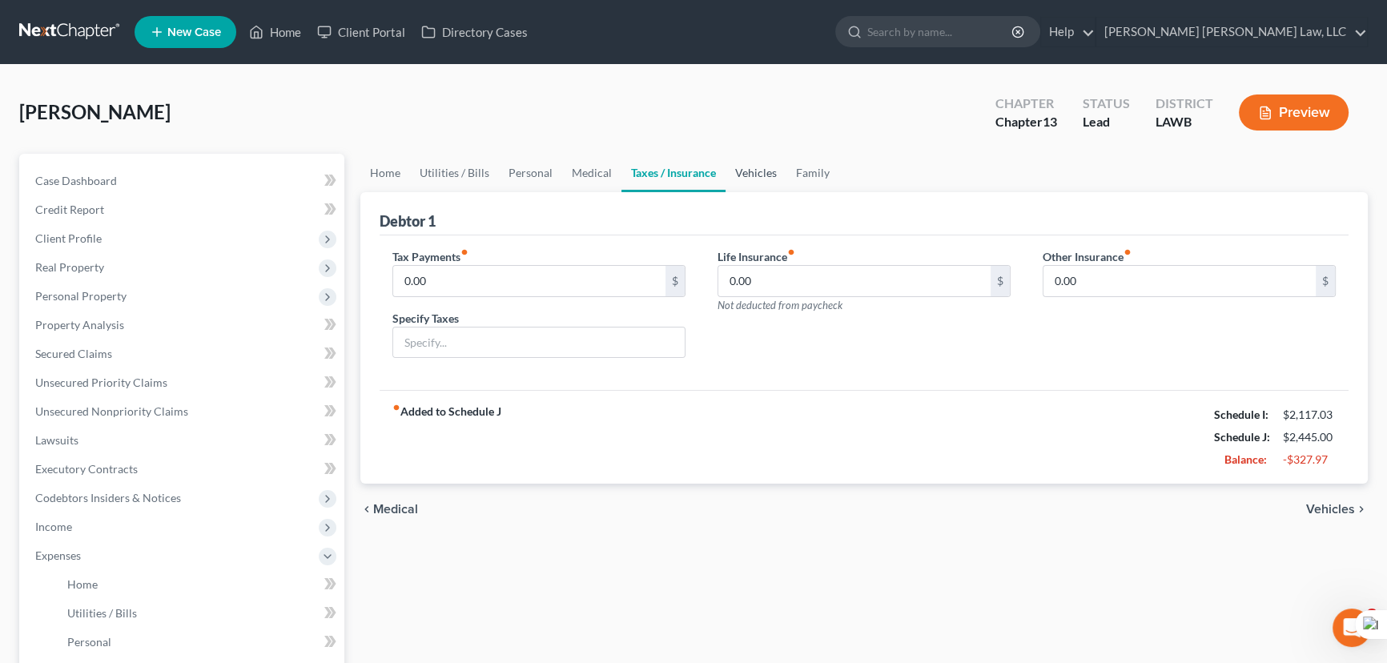
click at [767, 161] on link "Vehicles" at bounding box center [756, 173] width 61 height 38
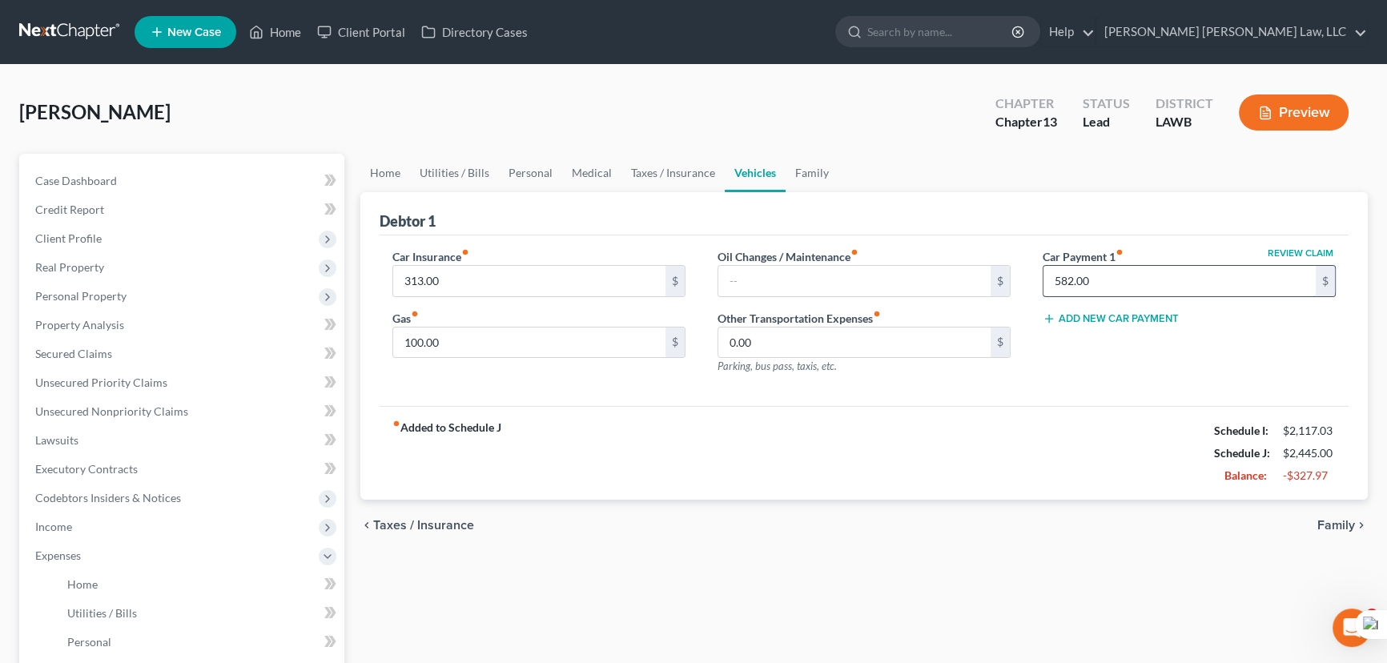
drag, startPoint x: 1081, startPoint y: 260, endPoint x: 1108, endPoint y: 283, distance: 34.7
click at [1108, 283] on input "582.00" at bounding box center [1180, 281] width 272 height 30
click at [553, 171] on link "Personal" at bounding box center [530, 173] width 63 height 38
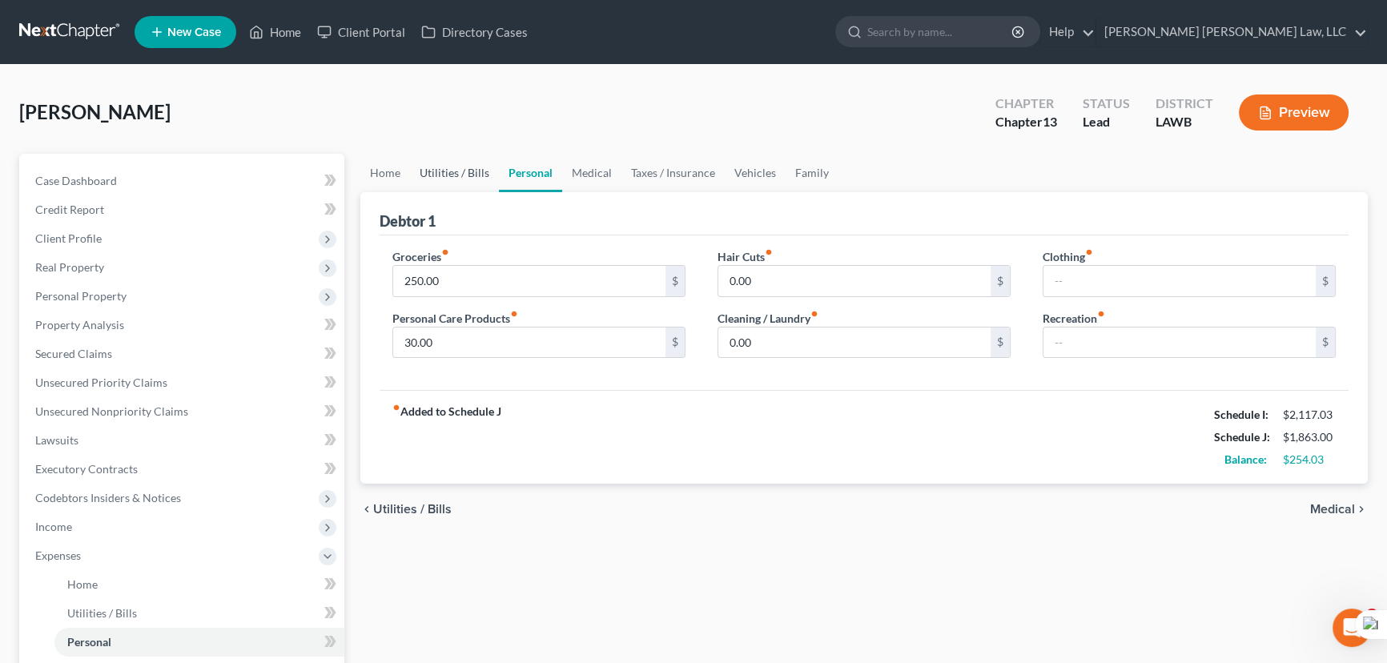
click at [412, 156] on link "Utilities / Bills" at bounding box center [454, 173] width 89 height 38
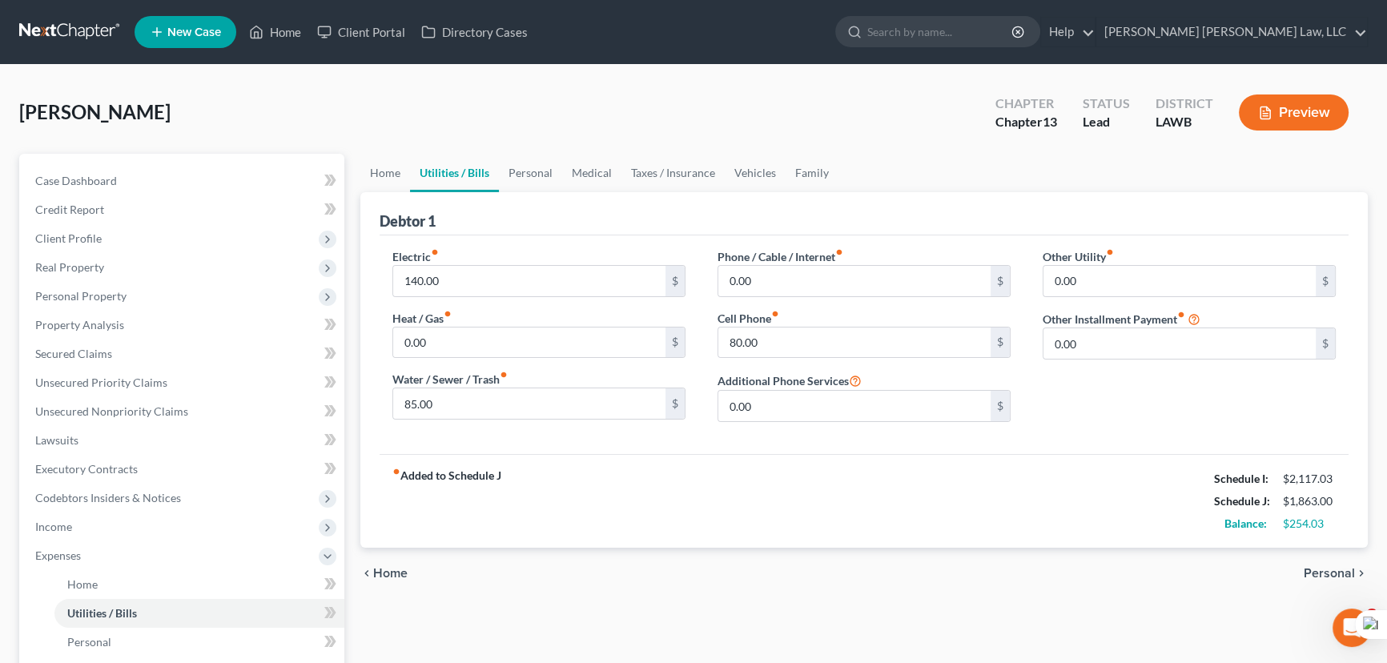
click at [431, 166] on link "Utilities / Bills" at bounding box center [454, 173] width 89 height 38
click at [354, 181] on div "Home Utilities / Bills Personal Medical Taxes / Insurance Vehicles Family Debto…" at bounding box center [863, 587] width 1023 height 867
click at [377, 173] on link "Home" at bounding box center [385, 173] width 50 height 38
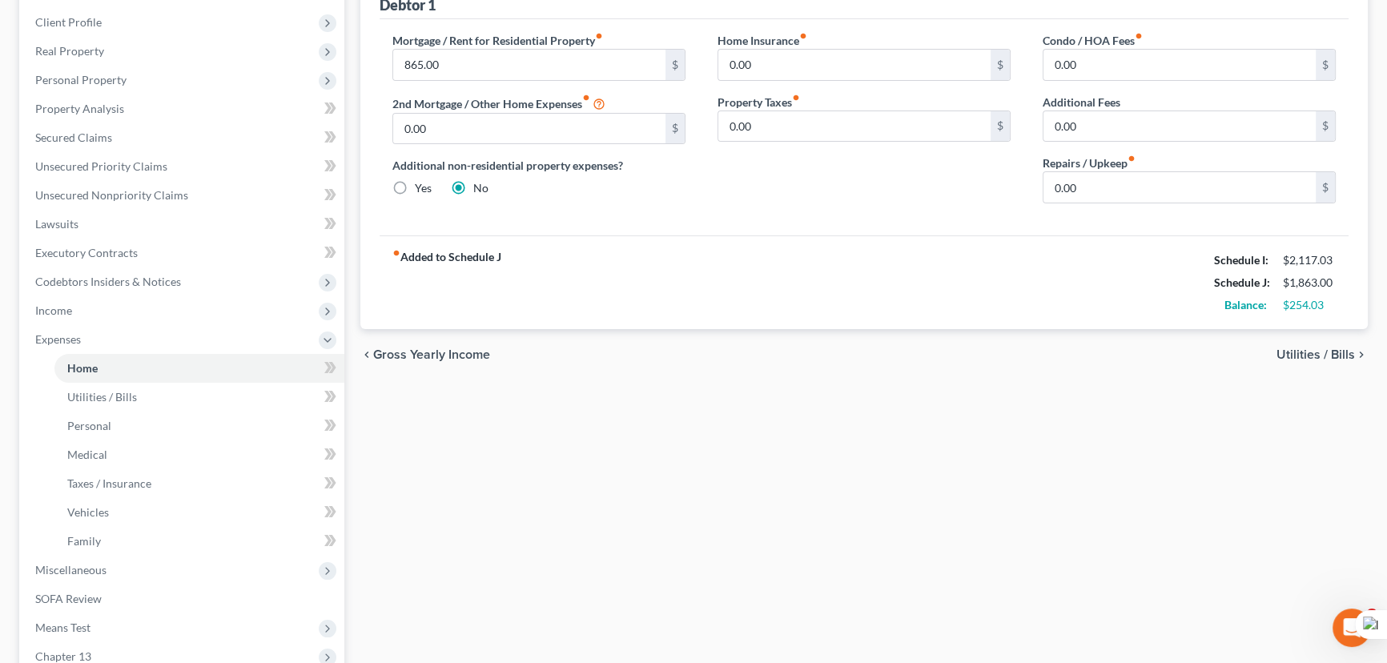
scroll to position [291, 0]
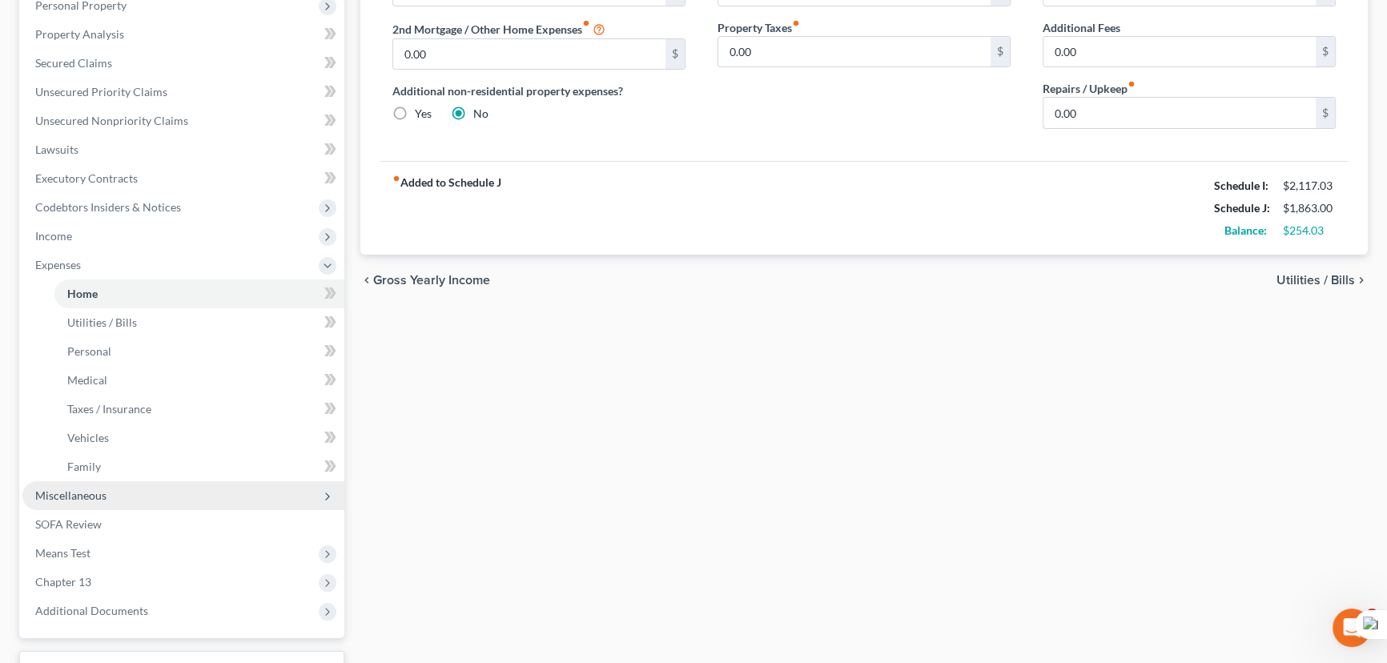
click at [123, 488] on span "Miscellaneous" at bounding box center [183, 495] width 322 height 29
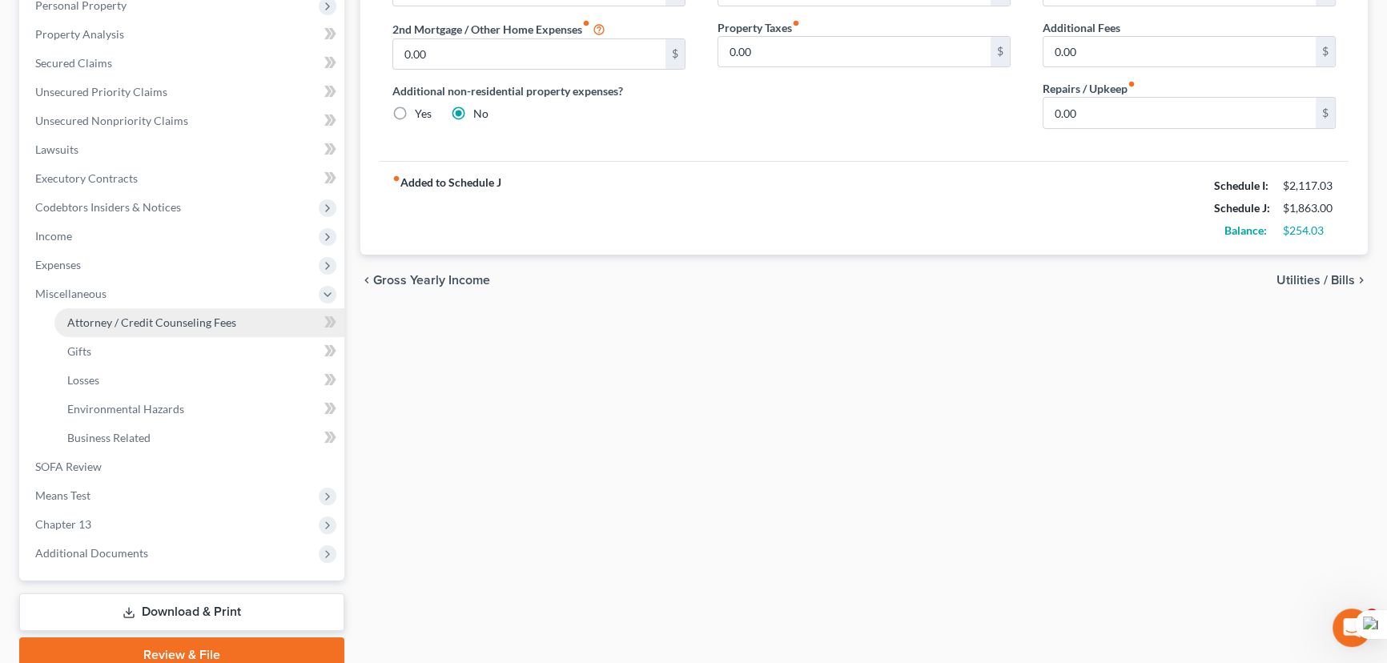
click at [127, 320] on span "Attorney / Credit Counseling Fees" at bounding box center [151, 323] width 169 height 14
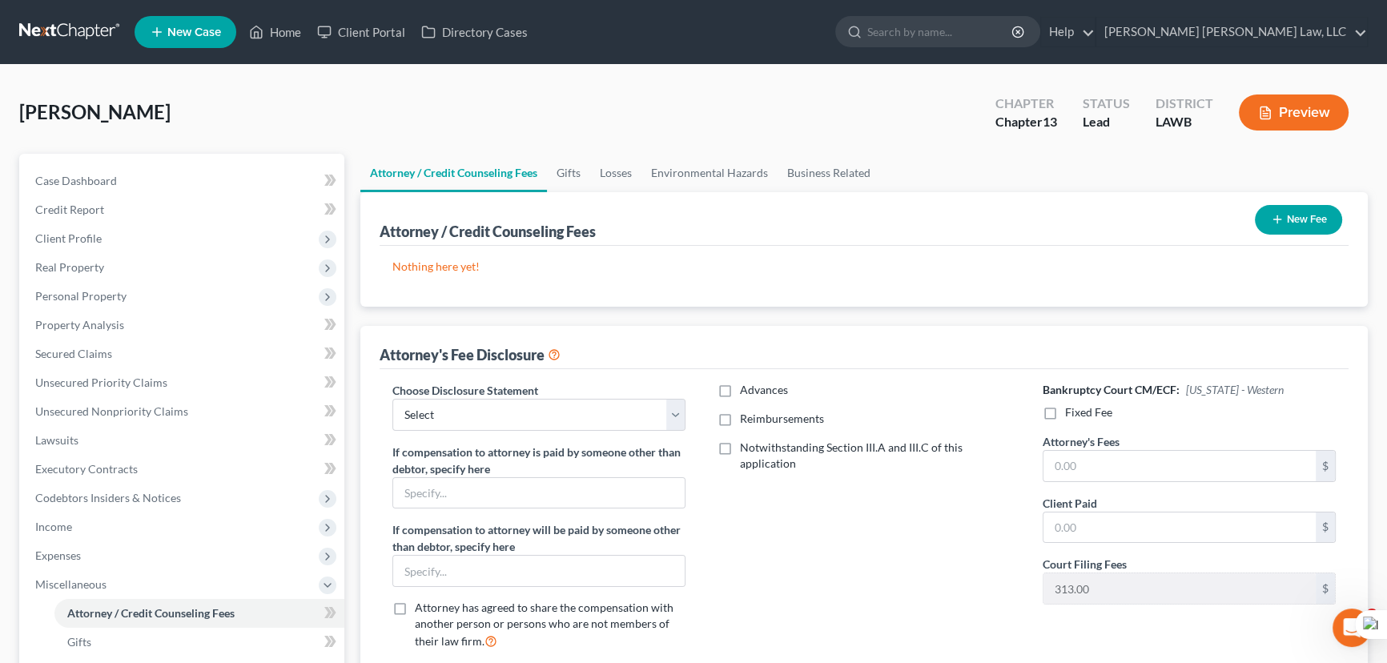
click at [1297, 213] on button "New Fee" at bounding box center [1298, 220] width 87 height 30
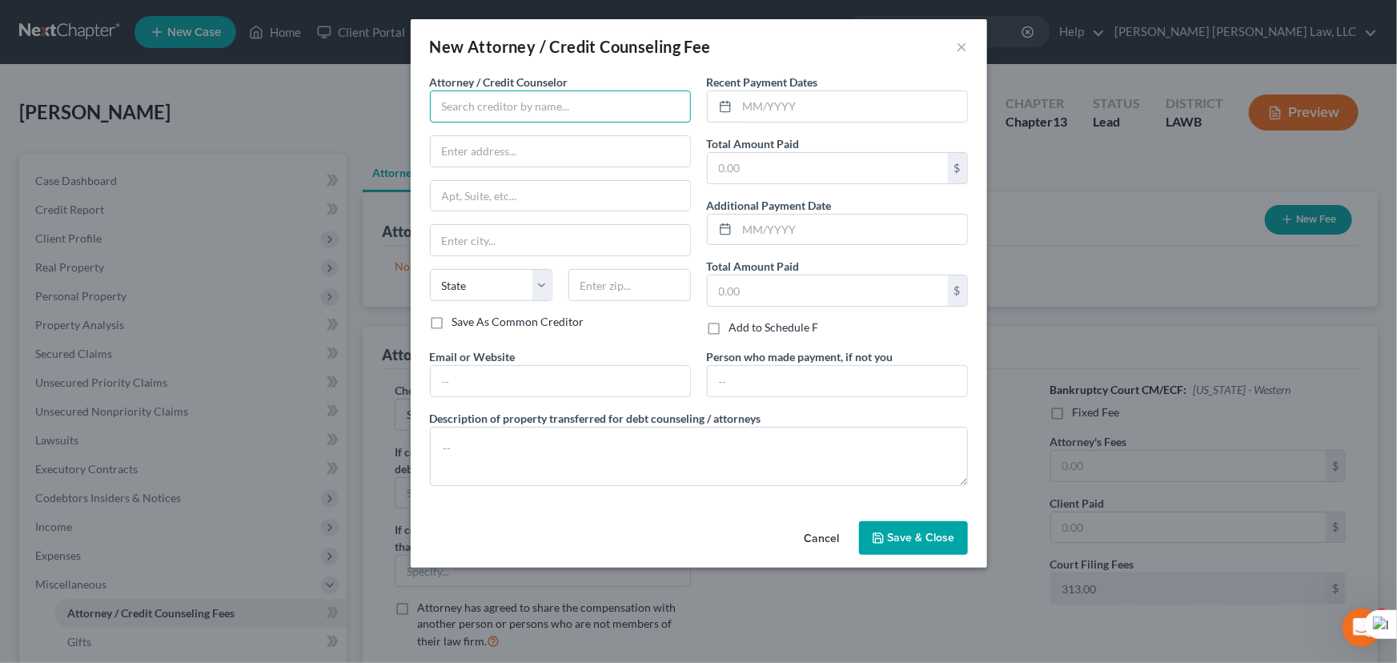
click at [491, 107] on input "text" at bounding box center [560, 106] width 261 height 32
type input "E Orum Young Law Office"
type input "200 Washington Street"
type input "Monroe"
select select "19"
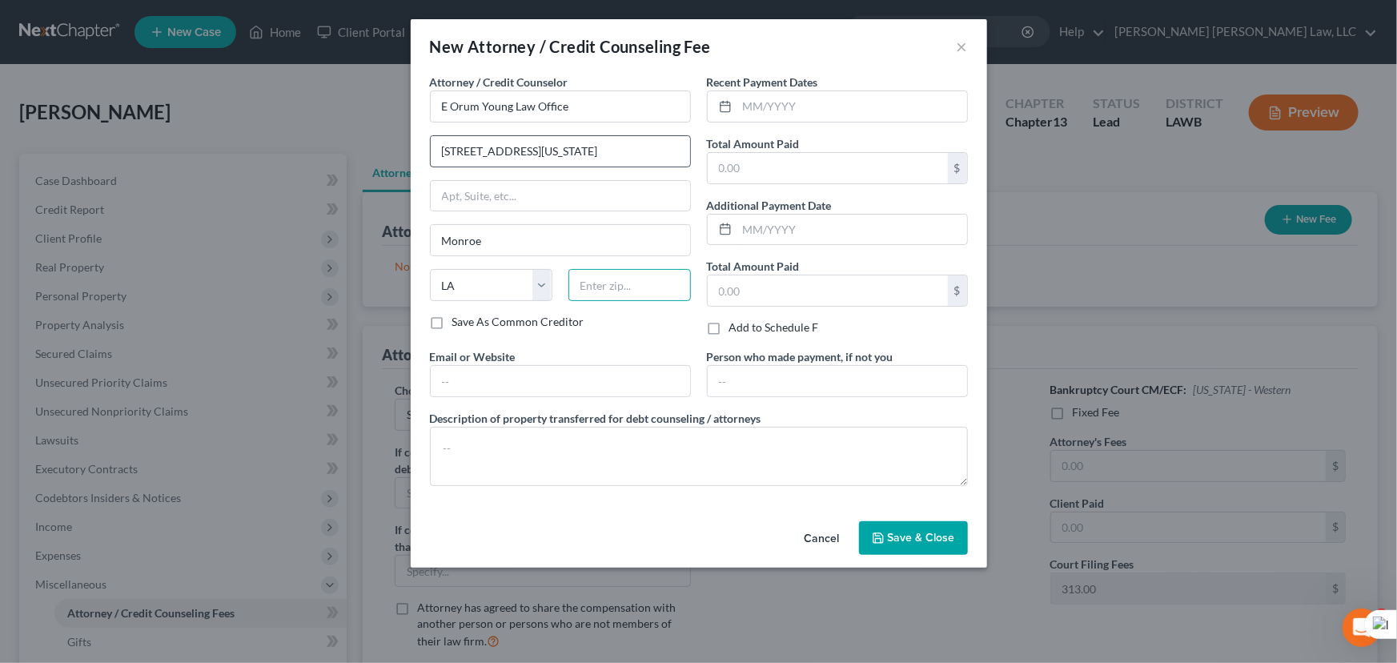
type input "71201"
click at [802, 112] on input "text" at bounding box center [853, 106] width 230 height 30
type input "10/2025"
click at [784, 168] on input "text" at bounding box center [828, 168] width 240 height 30
type input "365"
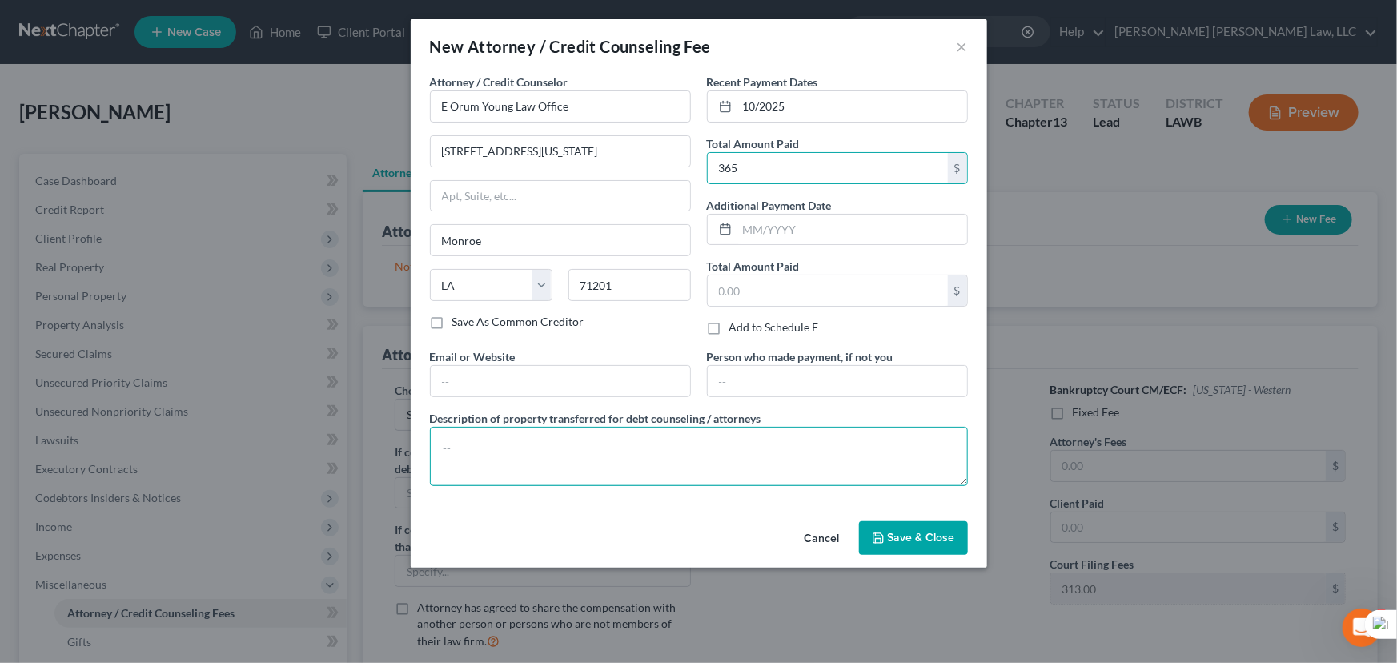
click at [653, 464] on textarea at bounding box center [699, 456] width 538 height 59
type textarea "credit report, credit counseling, filing fee"
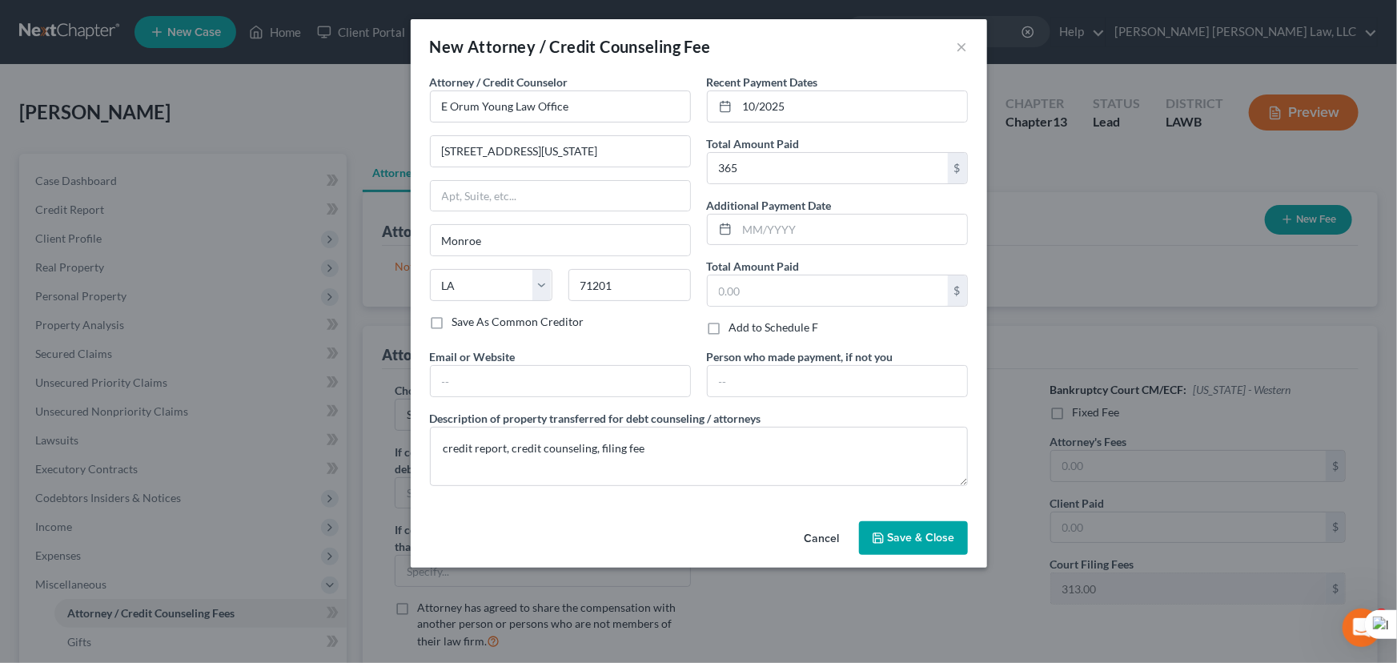
click at [922, 537] on span "Save & Close" at bounding box center [921, 538] width 67 height 14
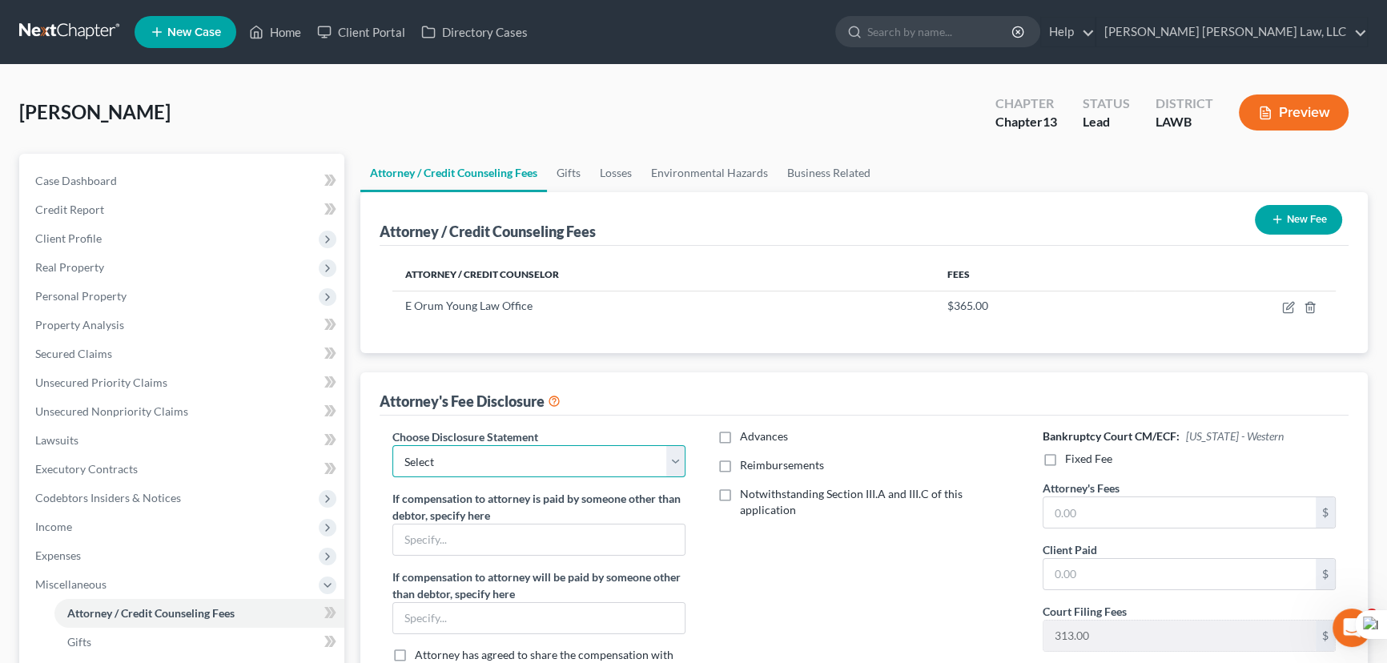
click at [456, 462] on select "Select LAEB 2016 Bankruptcy Rule 2016(B) Disclosure and Application for Approva…" at bounding box center [538, 461] width 293 height 32
select select "1"
click at [392, 445] on select "Select LAEB 2016 Bankruptcy Rule 2016(B) Disclosure and Application for Approva…" at bounding box center [538, 461] width 293 height 32
click at [740, 464] on label "Reimbursements" at bounding box center [782, 465] width 84 height 16
click at [746, 464] on input "Reimbursements" at bounding box center [751, 462] width 10 height 10
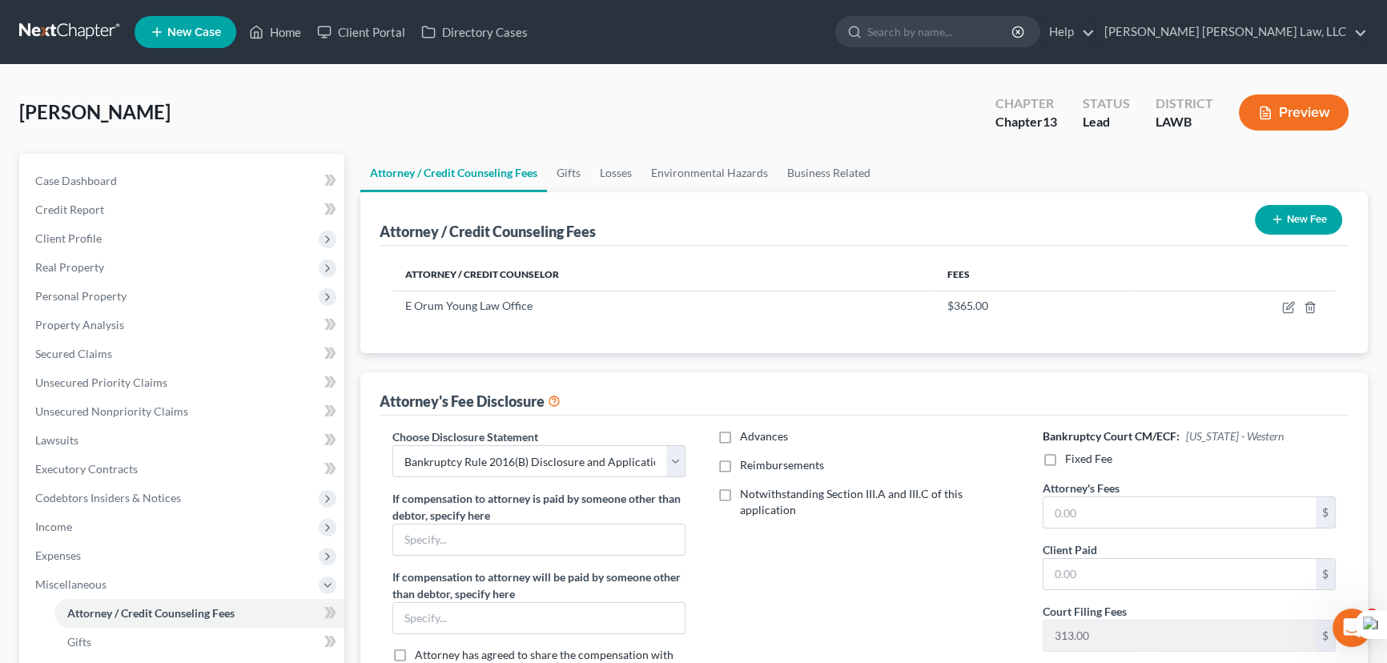
checkbox input "true"
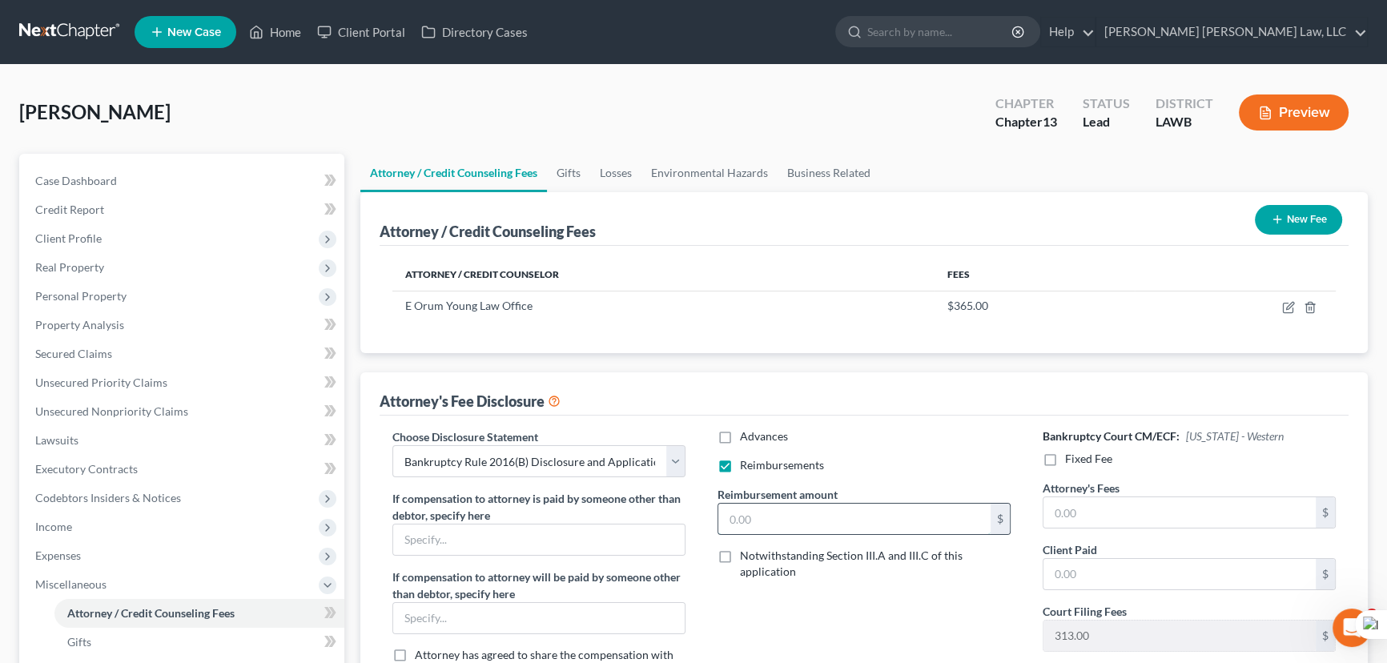
click at [744, 529] on input "text" at bounding box center [854, 519] width 272 height 30
type input "250"
click at [1065, 458] on label "Fixed Fee" at bounding box center [1088, 459] width 47 height 16
click at [1072, 458] on input "Fixed Fee" at bounding box center [1077, 456] width 10 height 10
checkbox input "true"
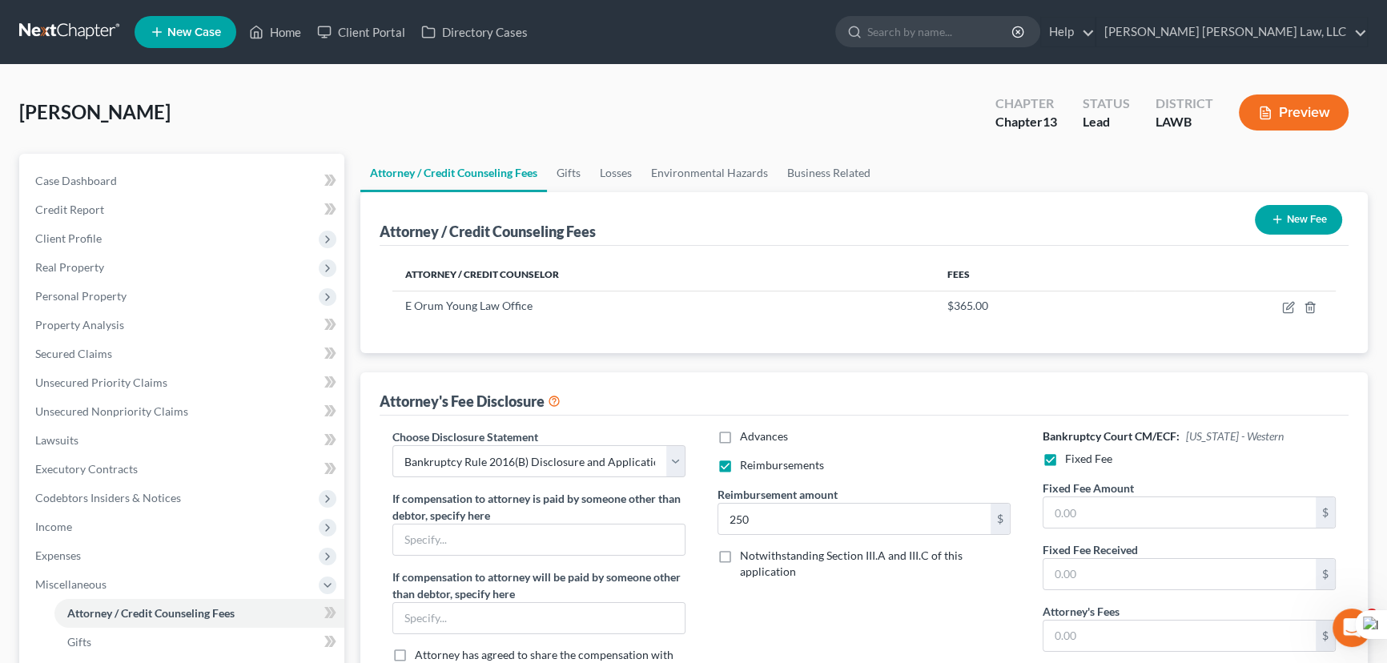
scroll to position [291, 0]
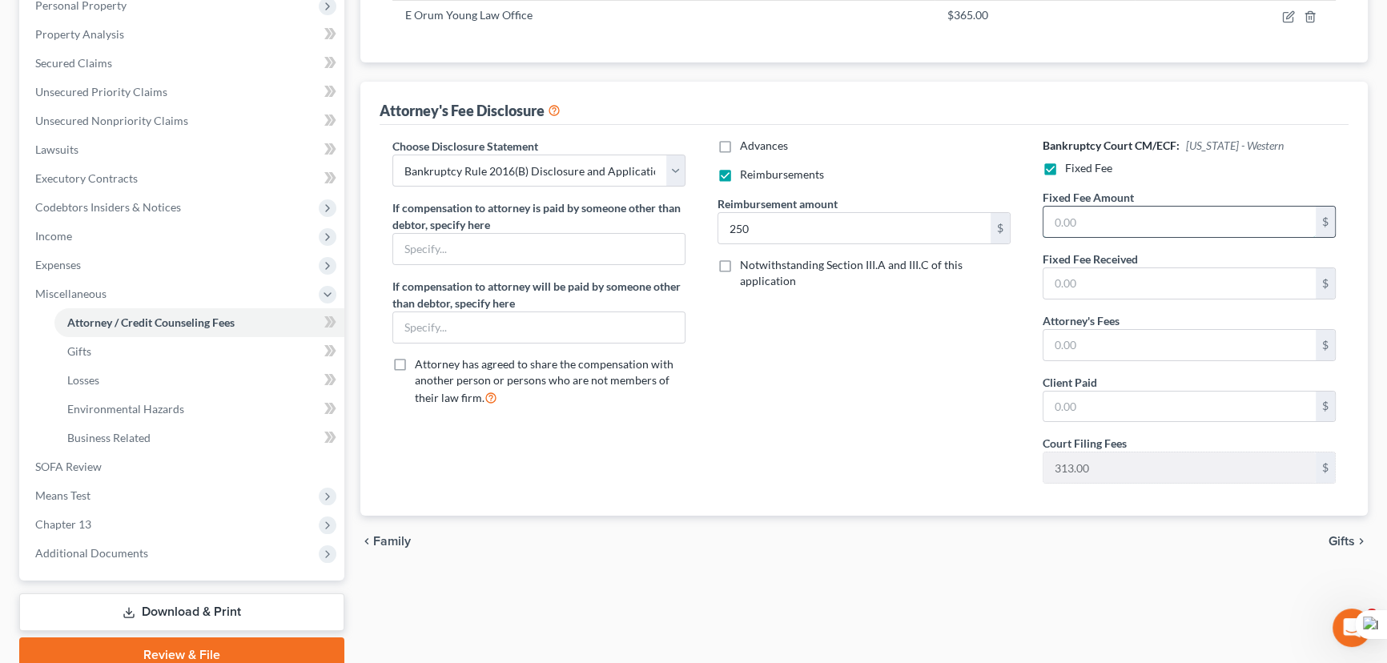
click at [1129, 208] on input "text" at bounding box center [1180, 222] width 272 height 30
type input "5,025"
click at [1131, 355] on input "text" at bounding box center [1180, 345] width 272 height 30
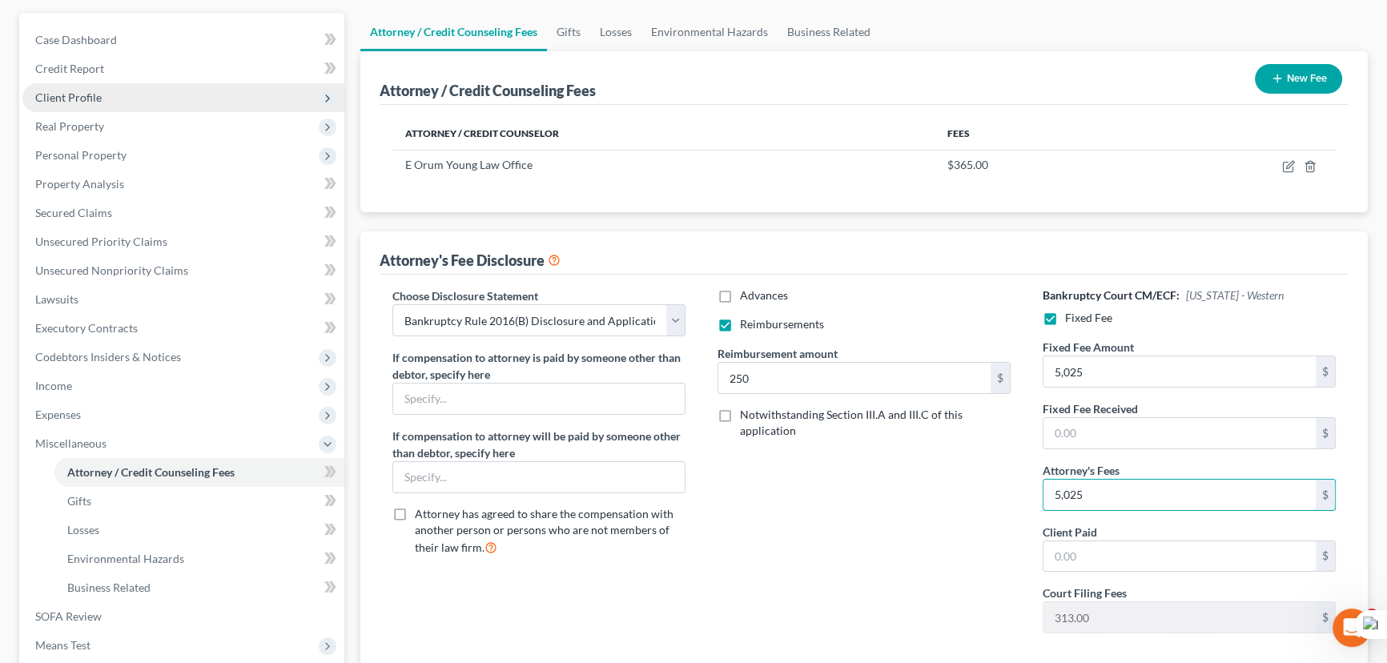
scroll to position [140, 0]
type input "5,025"
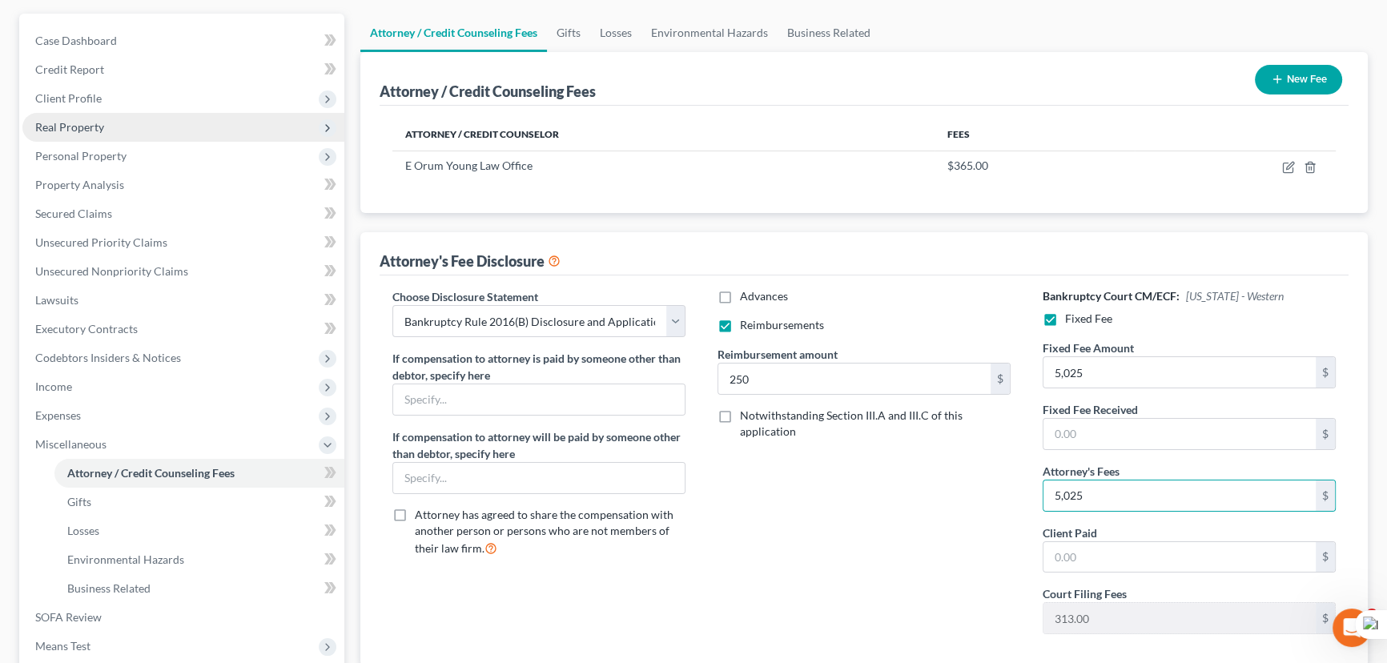
drag, startPoint x: 171, startPoint y: 90, endPoint x: 171, endPoint y: 127, distance: 36.8
click at [171, 90] on span "Client Profile" at bounding box center [183, 98] width 322 height 29
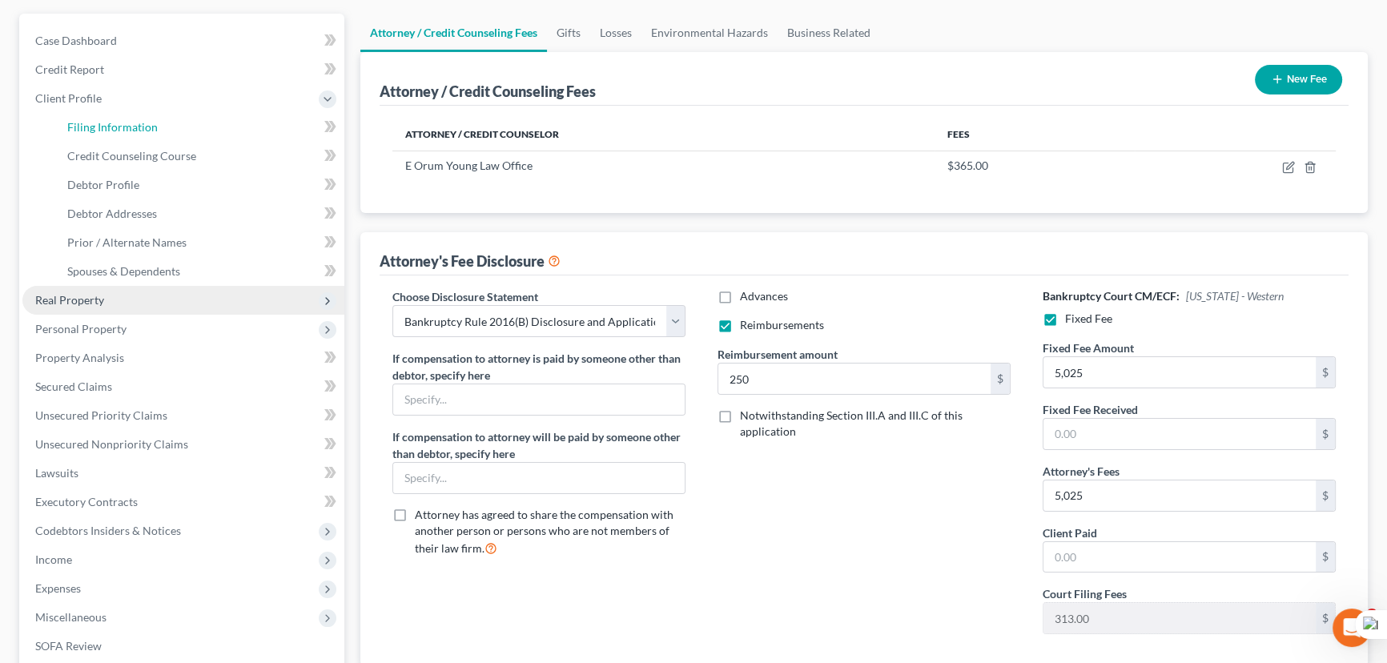
click at [171, 127] on link "Filing Information" at bounding box center [199, 127] width 290 height 29
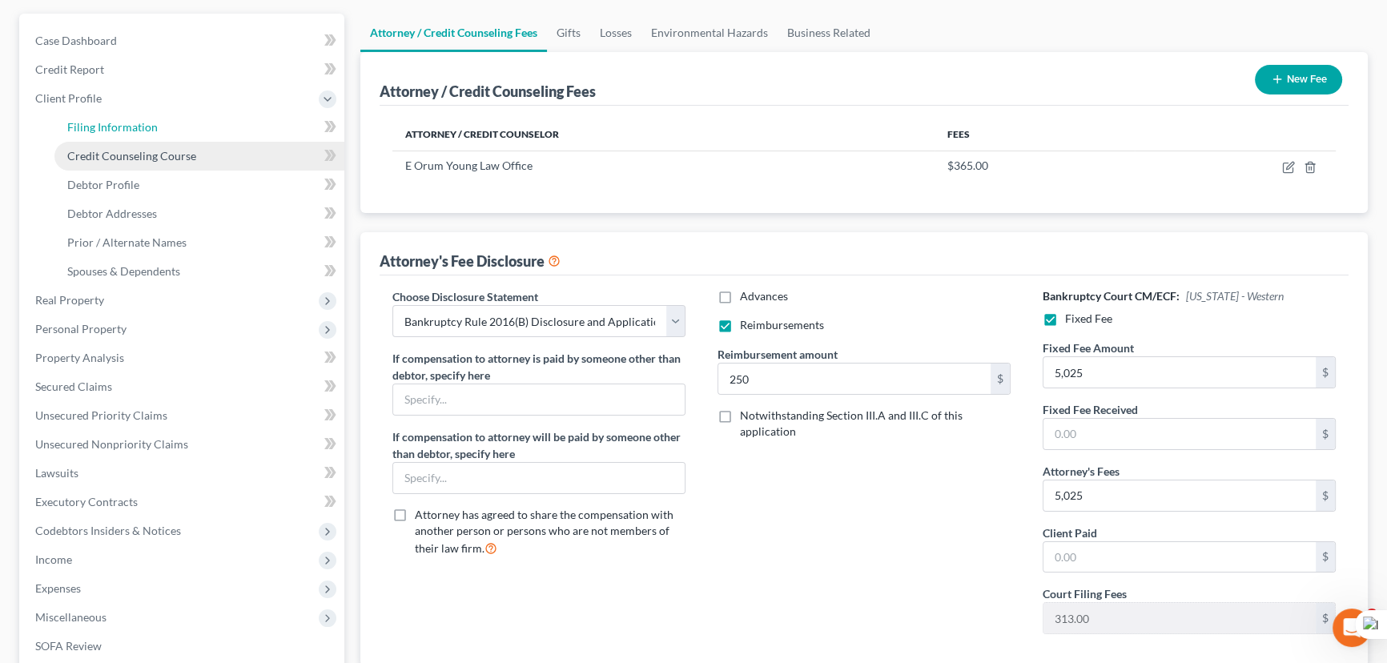
select select "1"
select select "0"
select select "3"
select select "36"
select select "0"
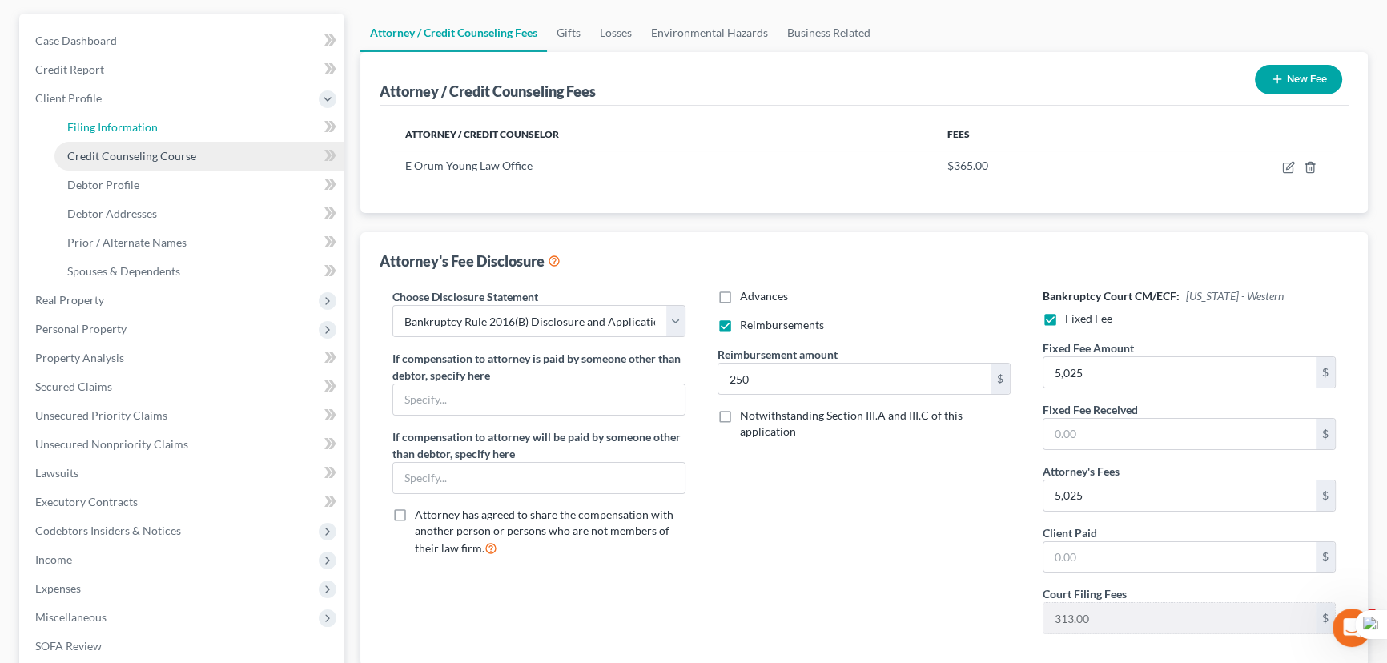
select select "19"
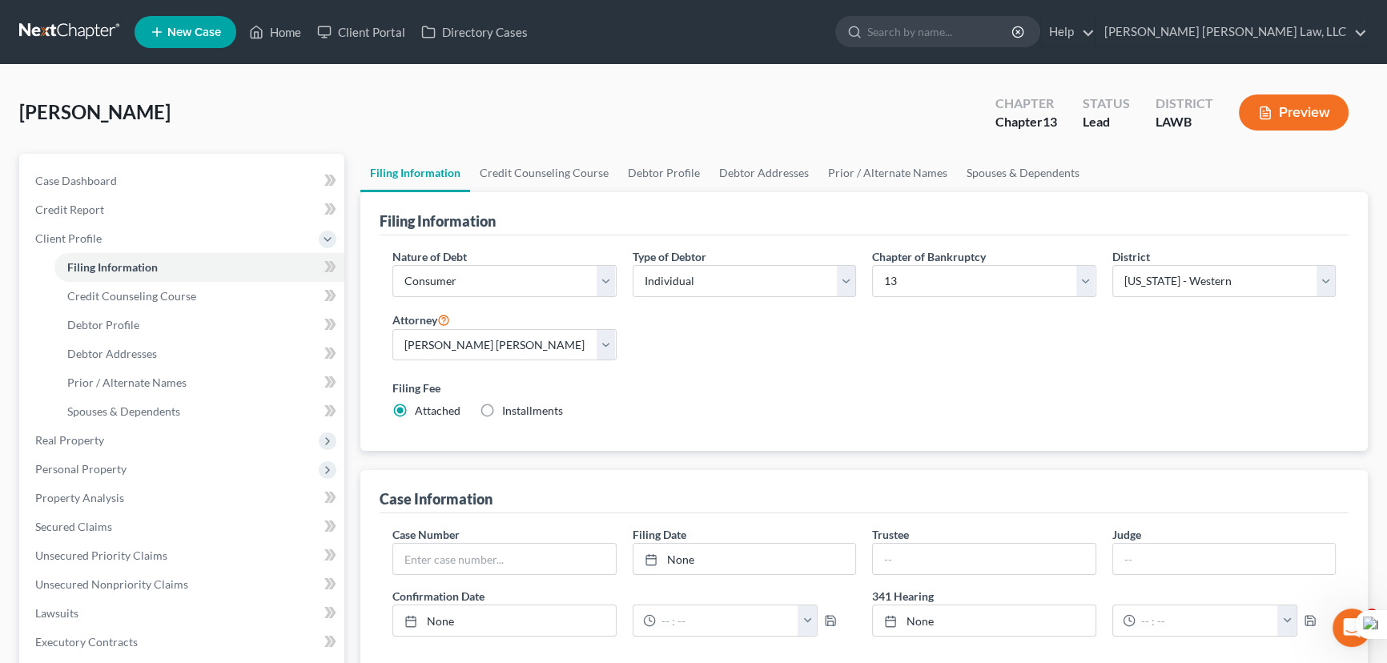
click at [507, 149] on div "Browhow, Sonya Upgraded Chapter Chapter 13 Status Lead District LAWB Preview" at bounding box center [693, 119] width 1349 height 70
click at [521, 170] on link "Credit Counseling Course" at bounding box center [544, 173] width 148 height 38
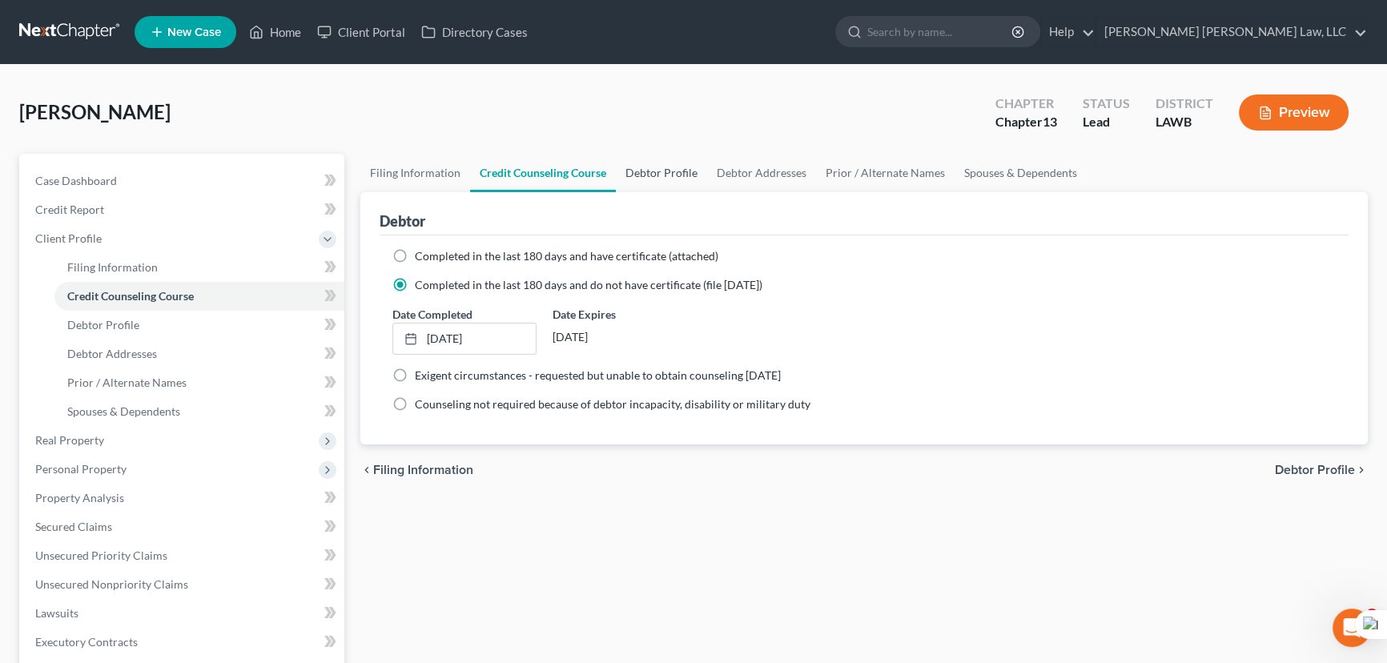
click at [658, 177] on link "Debtor Profile" at bounding box center [661, 173] width 91 height 38
select select "3"
select select "0"
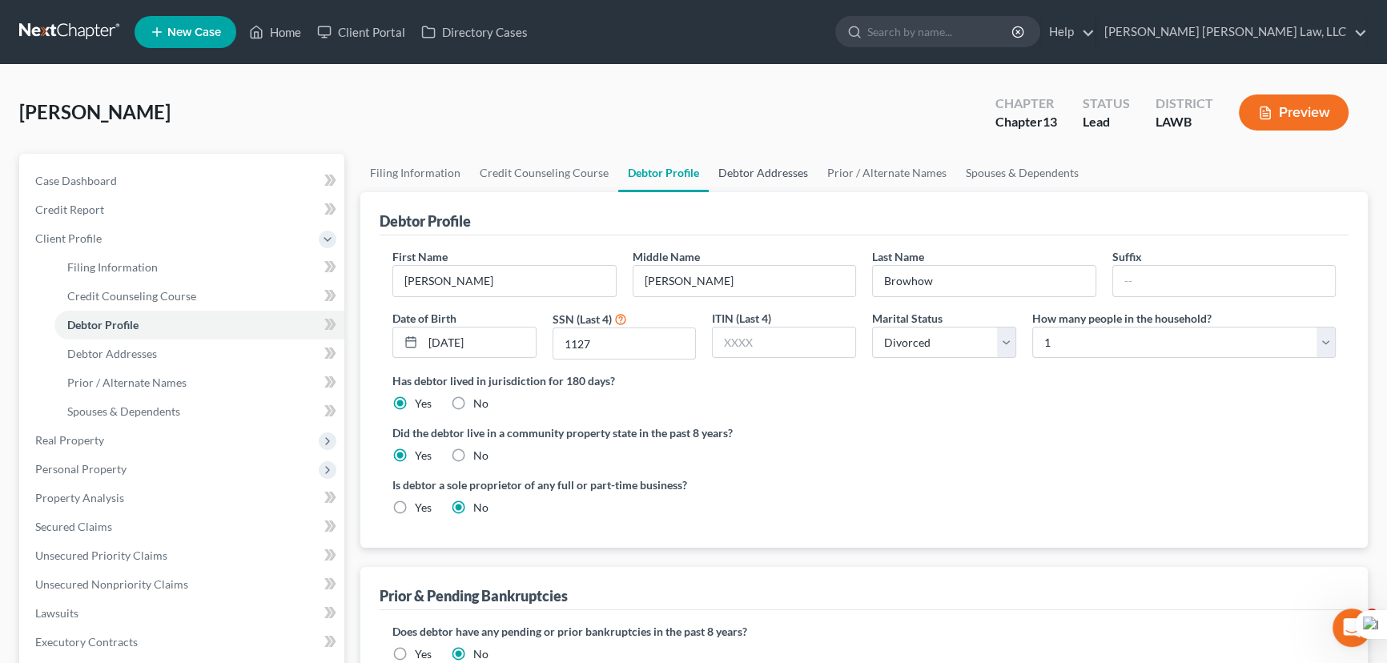
click at [746, 183] on link "Debtor Addresses" at bounding box center [763, 173] width 109 height 38
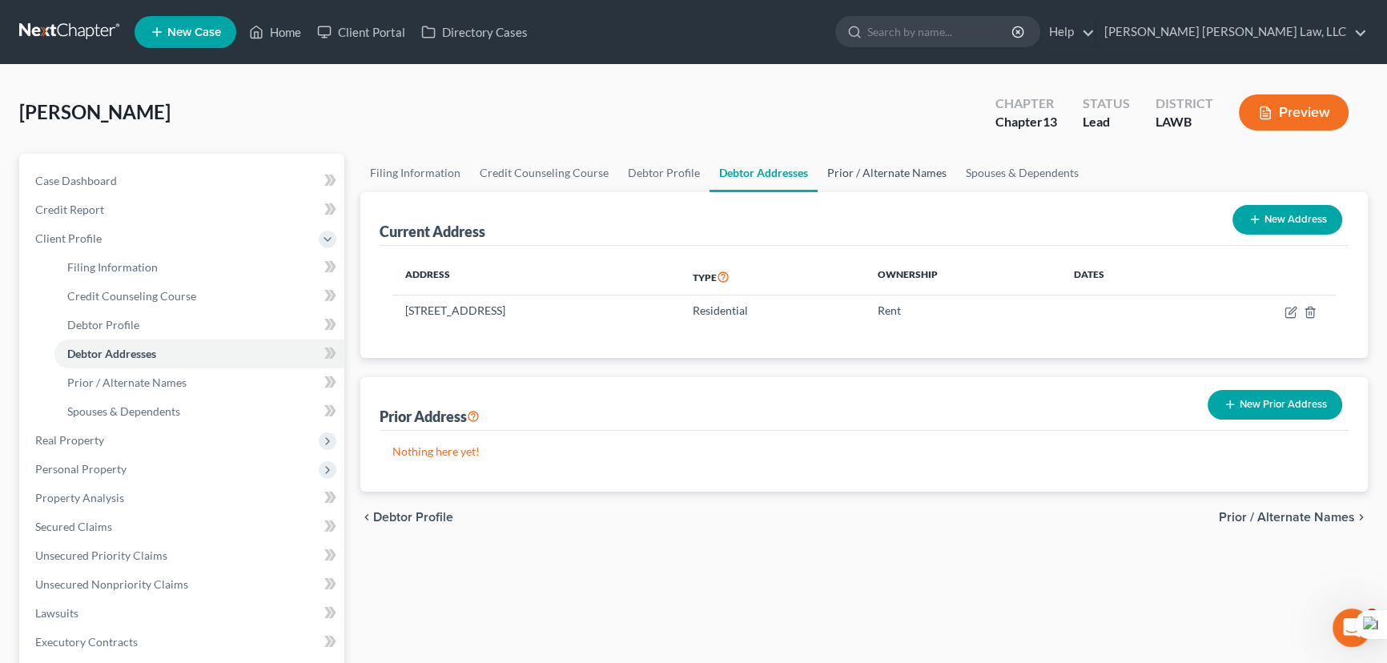
click at [846, 183] on link "Prior / Alternate Names" at bounding box center [887, 173] width 139 height 38
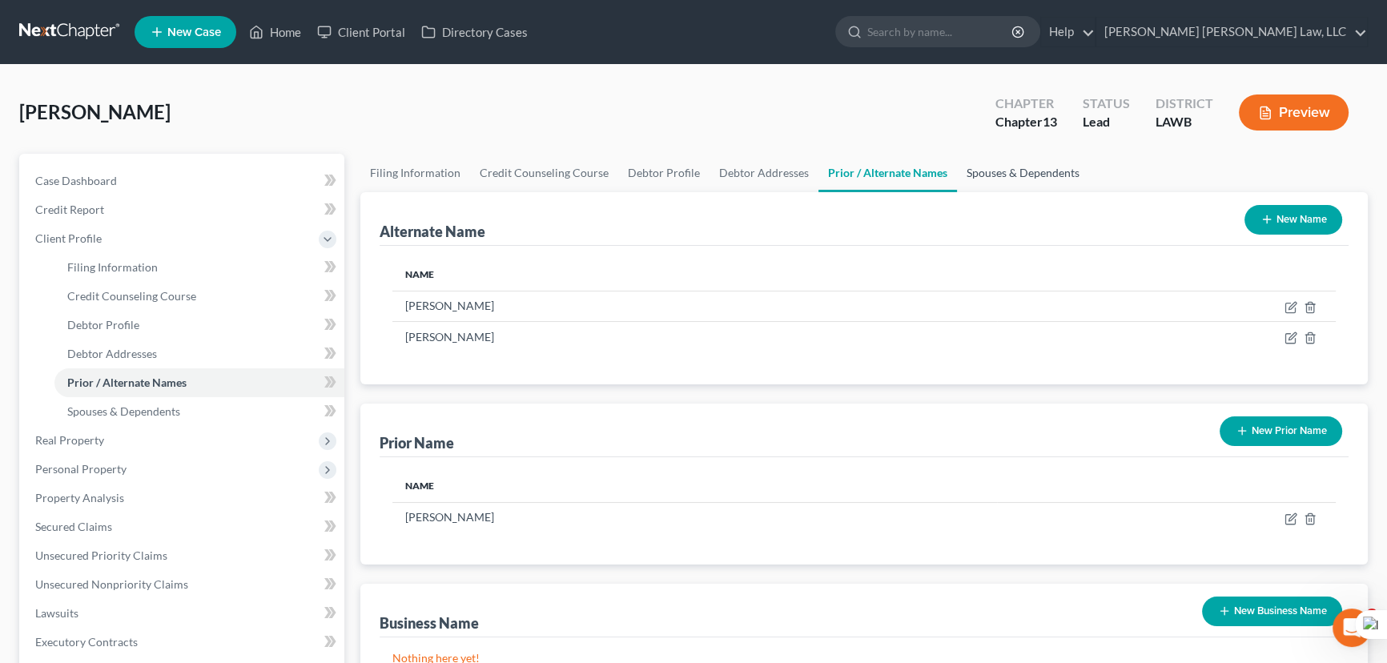
click at [1029, 183] on link "Spouses & Dependents" at bounding box center [1023, 173] width 132 height 38
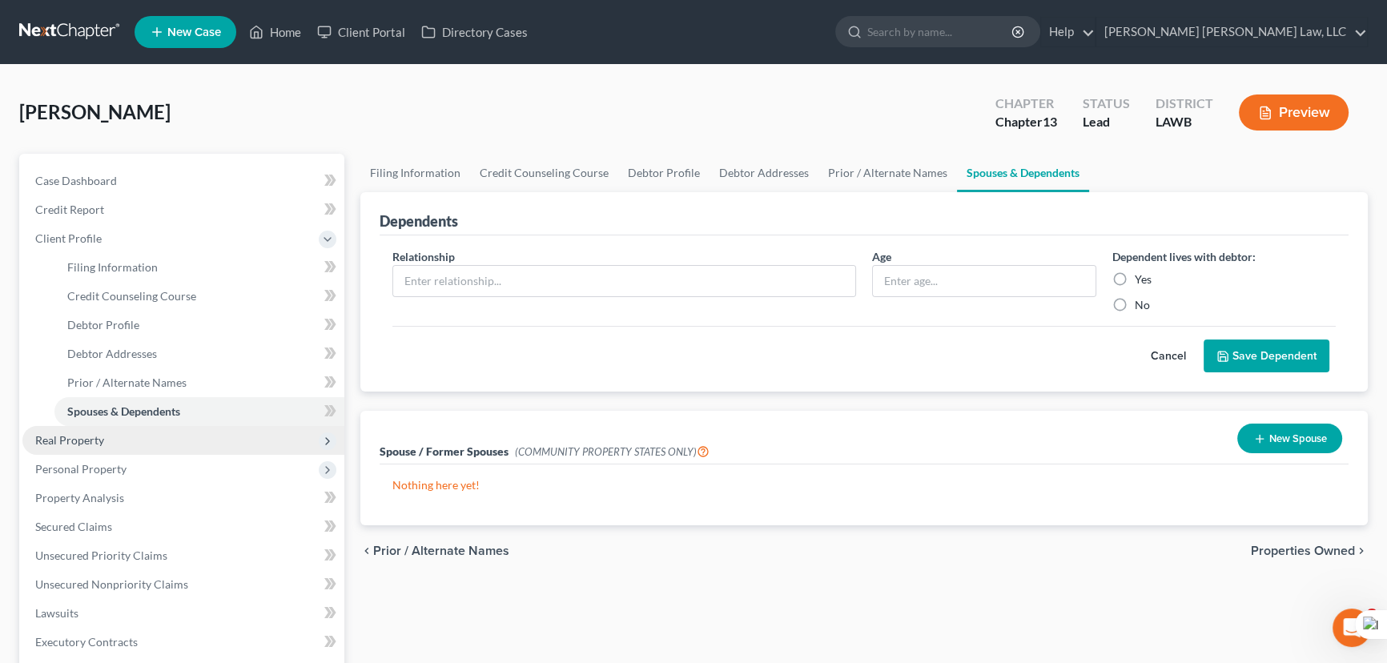
click at [168, 436] on span "Real Property" at bounding box center [183, 440] width 322 height 29
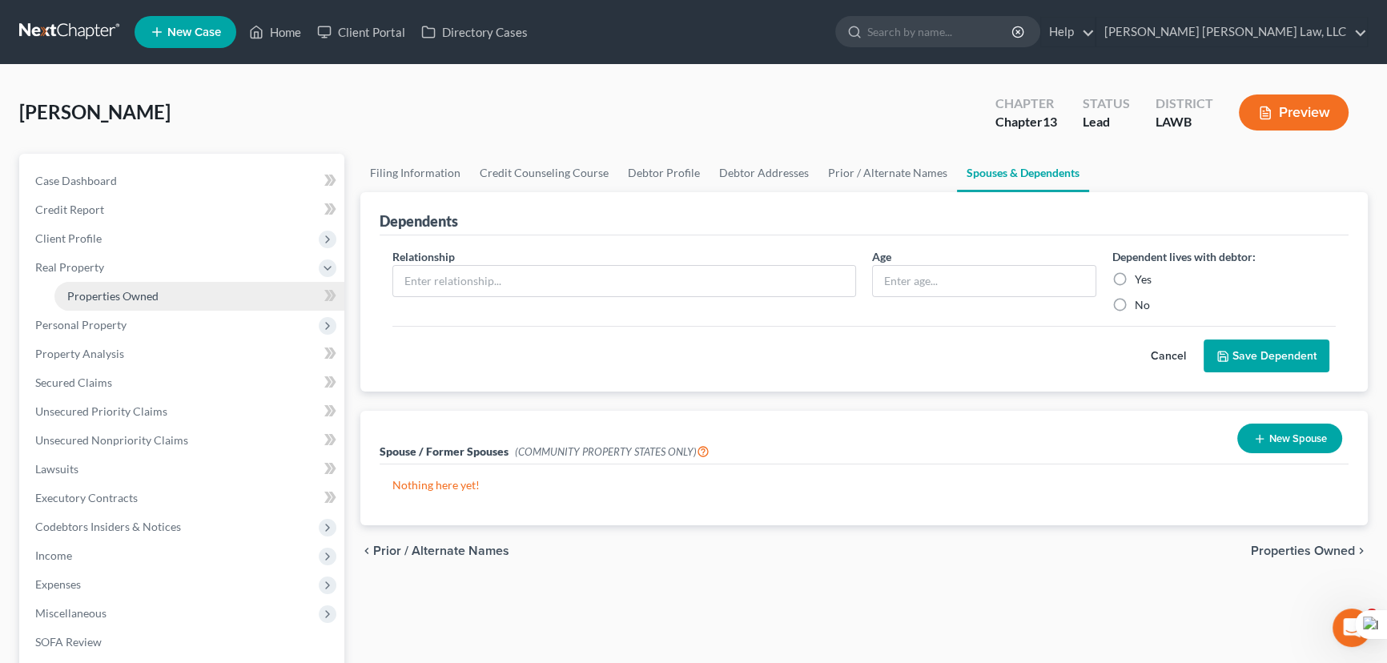
click at [141, 300] on span "Properties Owned" at bounding box center [112, 296] width 91 height 14
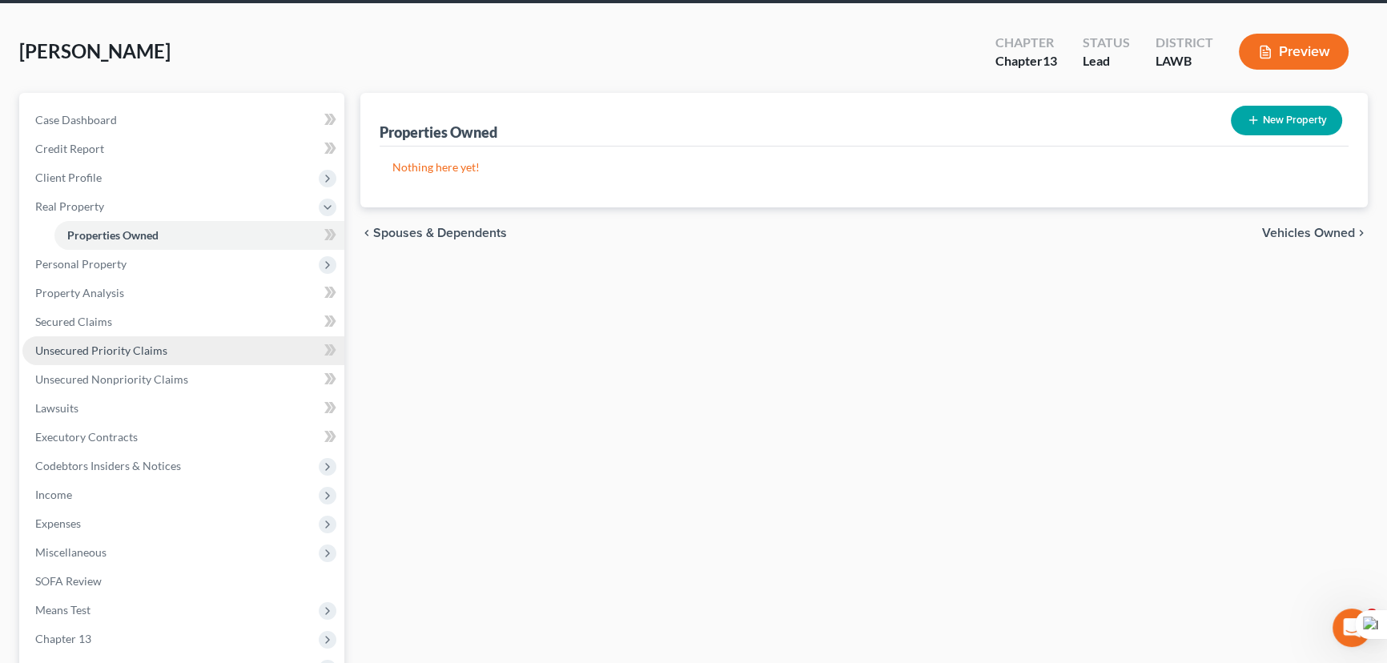
scroll to position [145, 0]
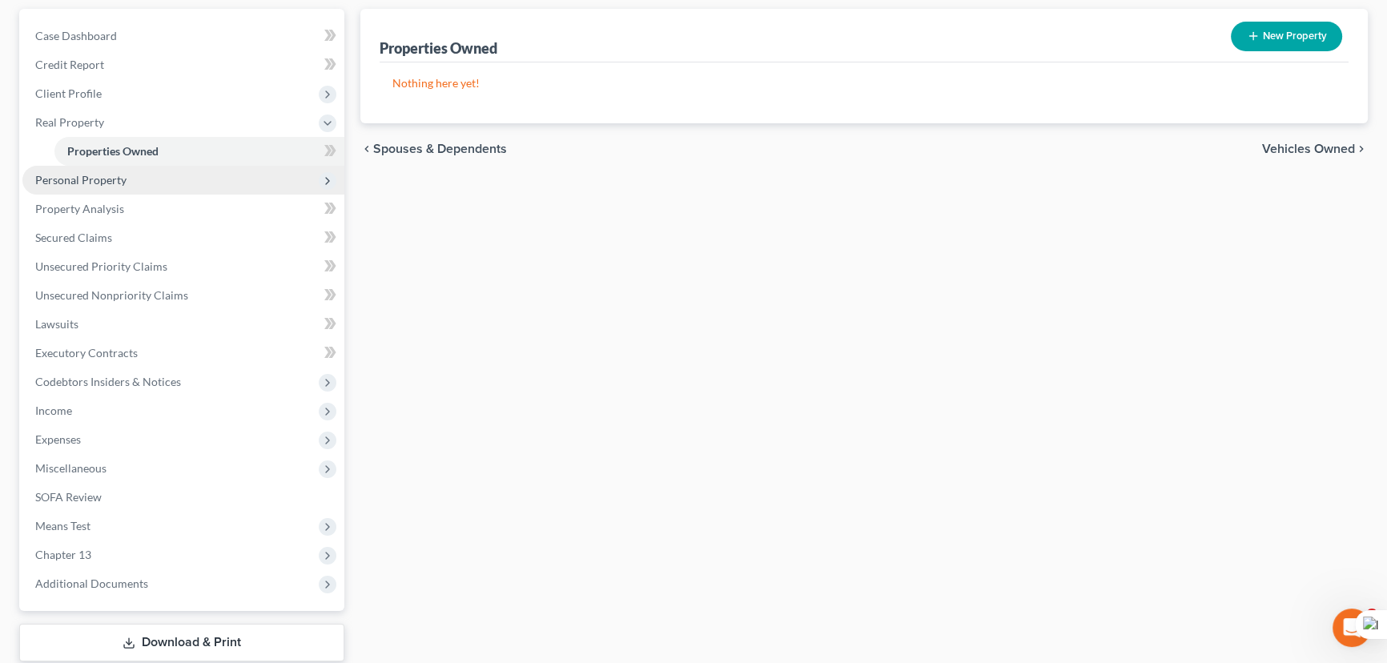
click at [162, 184] on span "Personal Property" at bounding box center [183, 180] width 322 height 29
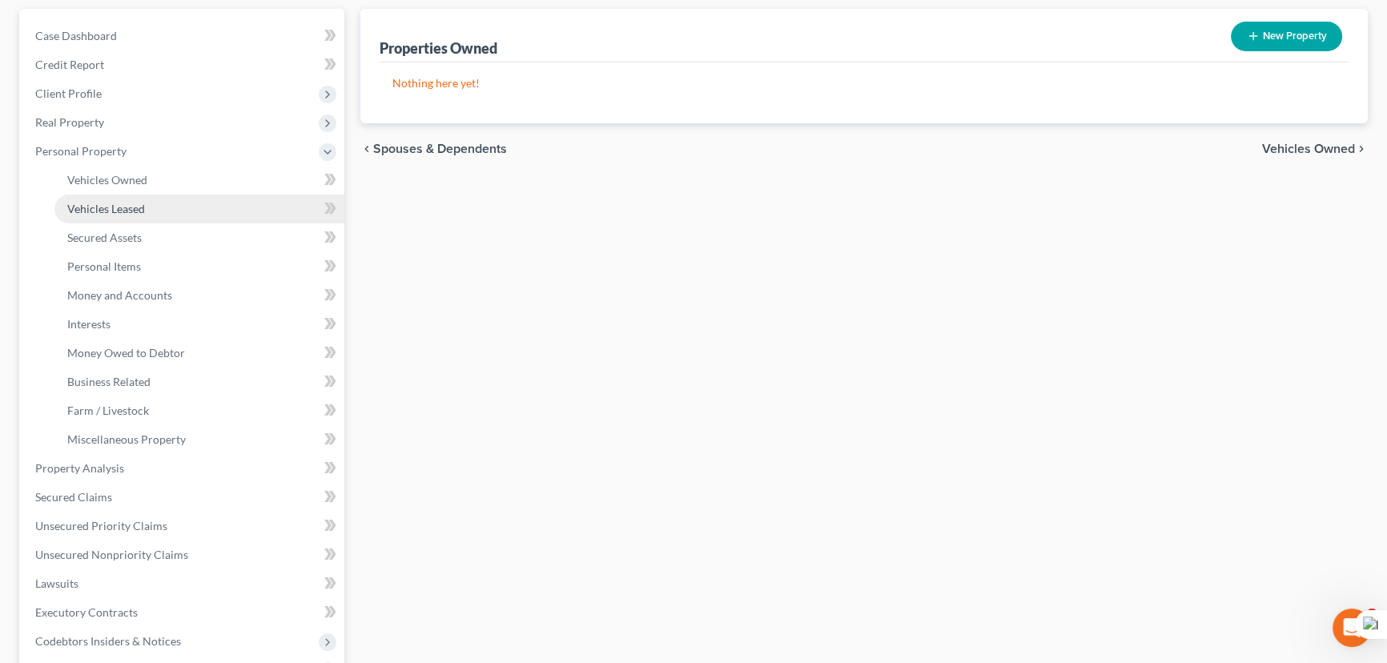
click at [171, 195] on link "Vehicles Leased" at bounding box center [199, 209] width 290 height 29
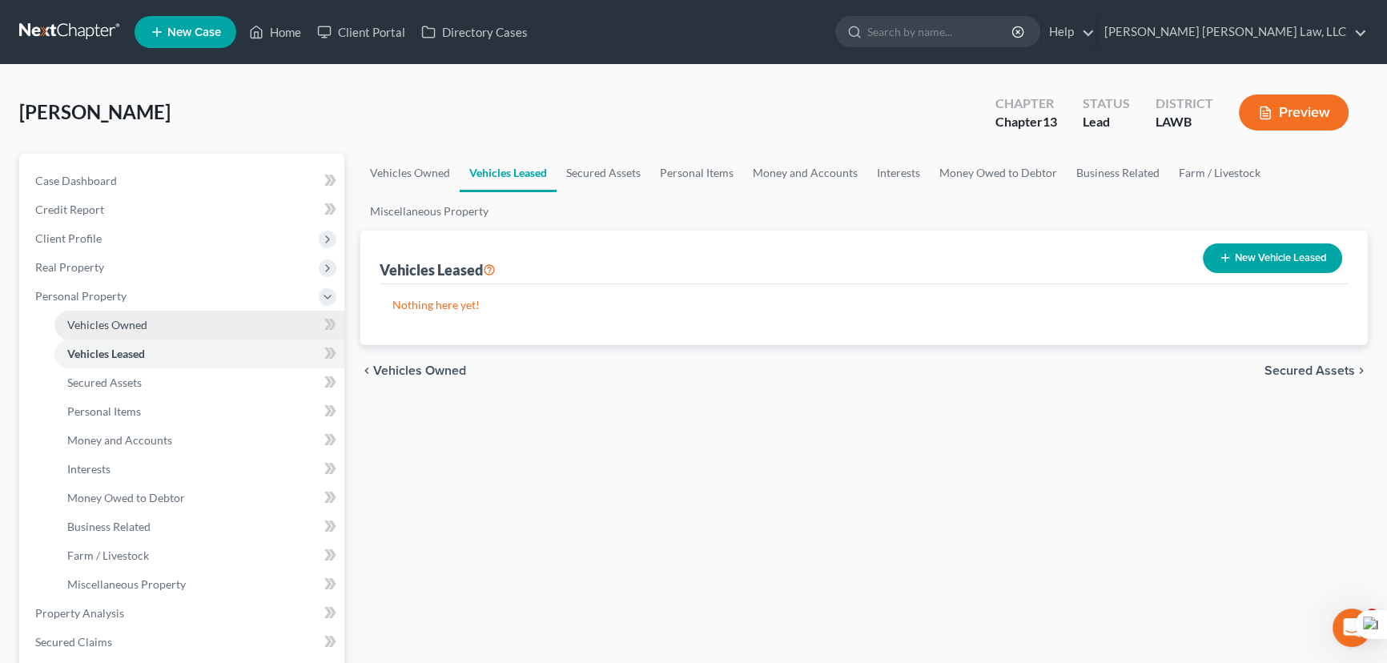
click at [168, 323] on link "Vehicles Owned" at bounding box center [199, 325] width 290 height 29
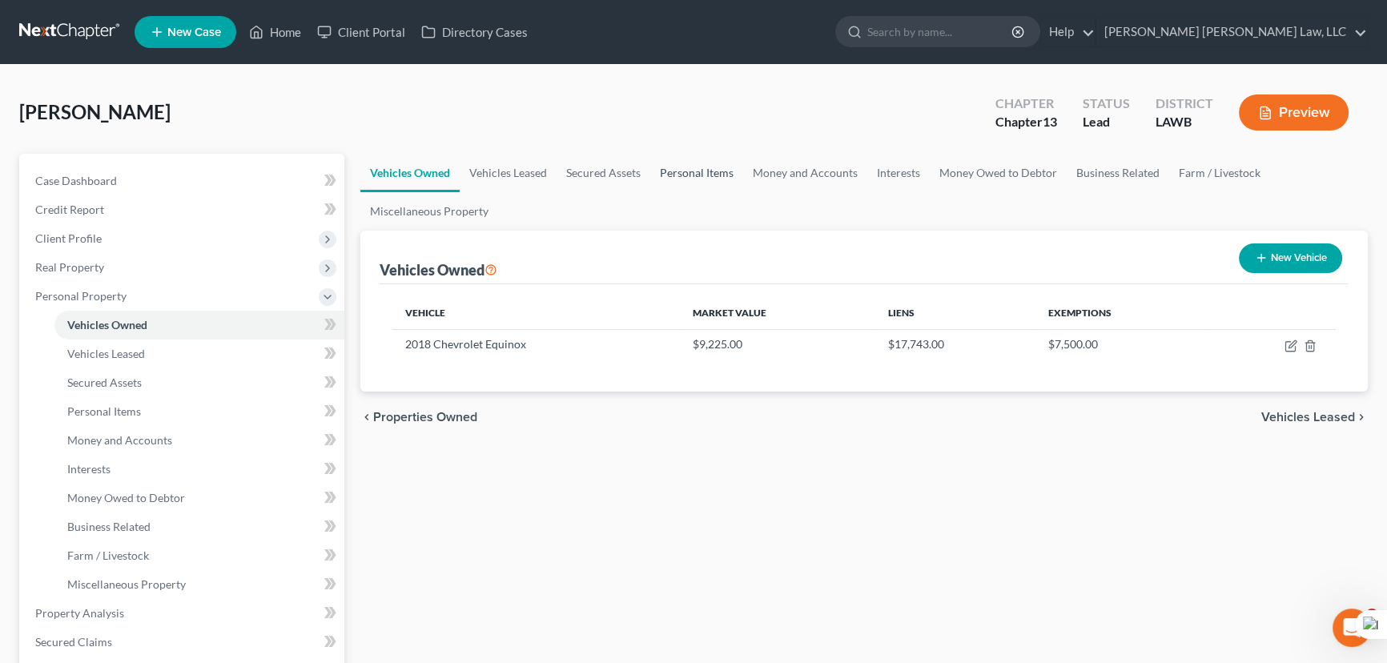
click at [728, 168] on link "Personal Items" at bounding box center [696, 173] width 93 height 38
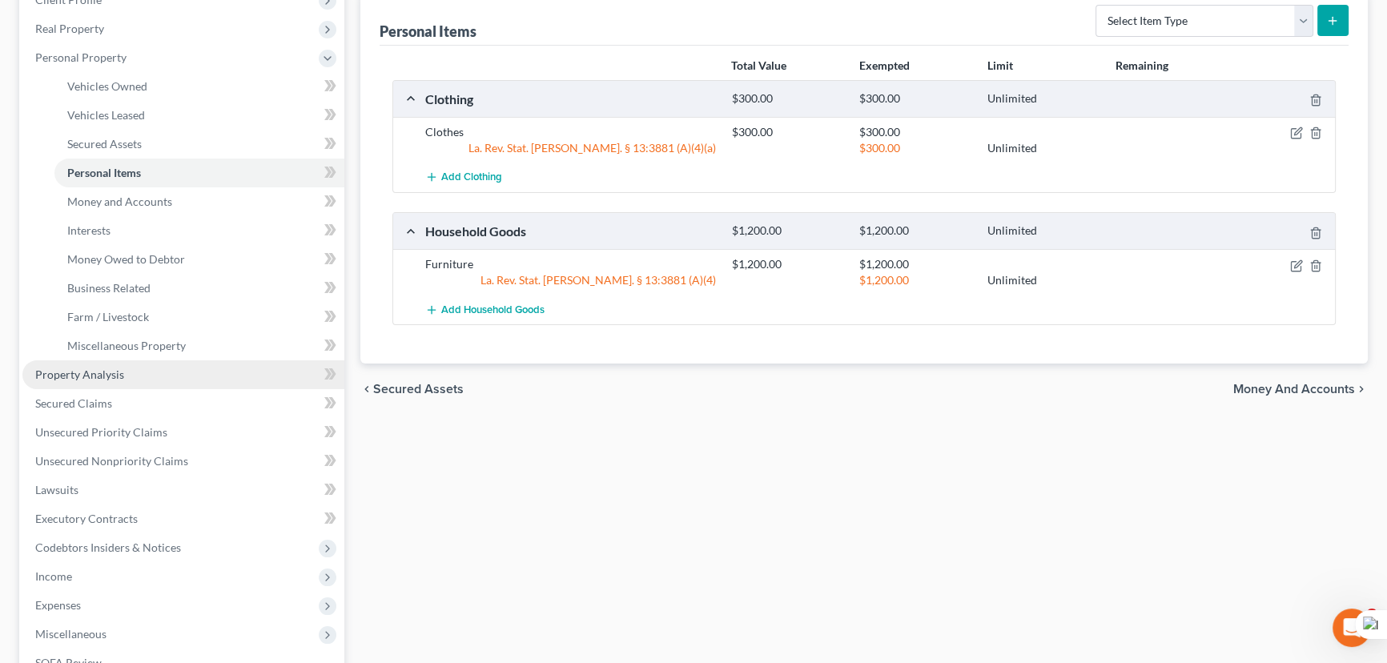
scroll to position [291, 0]
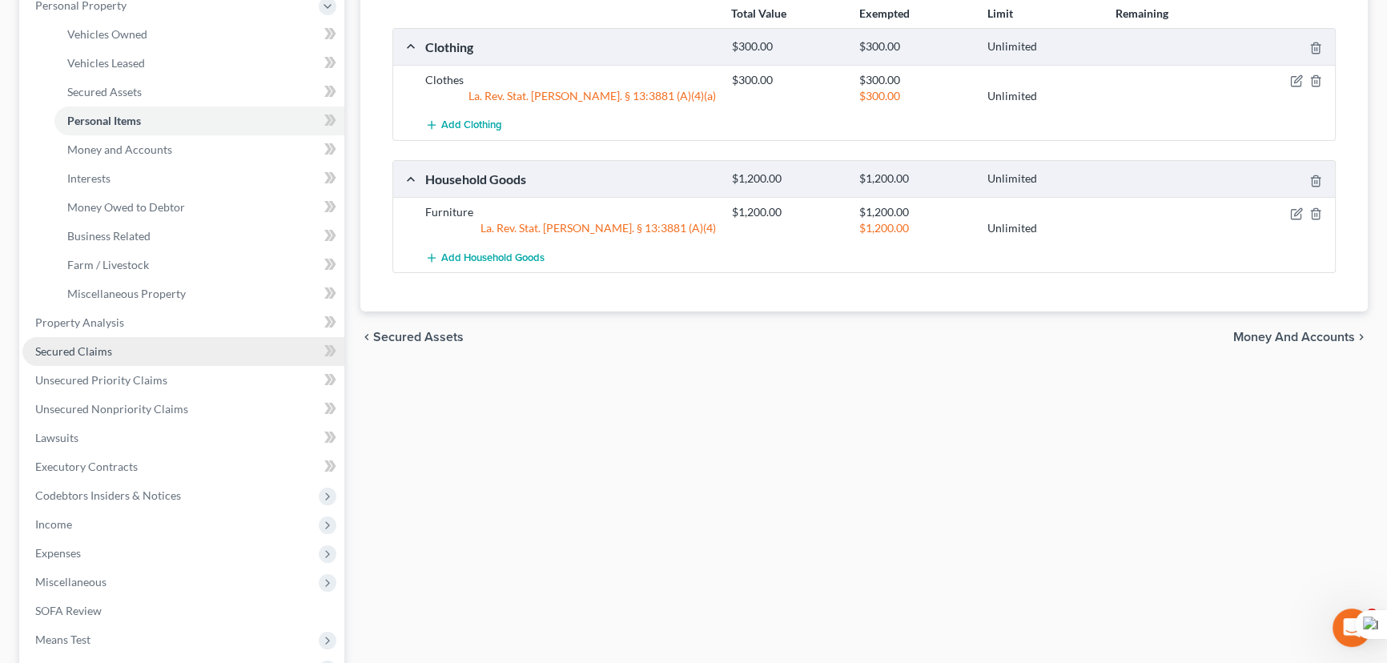
click at [141, 347] on link "Secured Claims" at bounding box center [183, 351] width 322 height 29
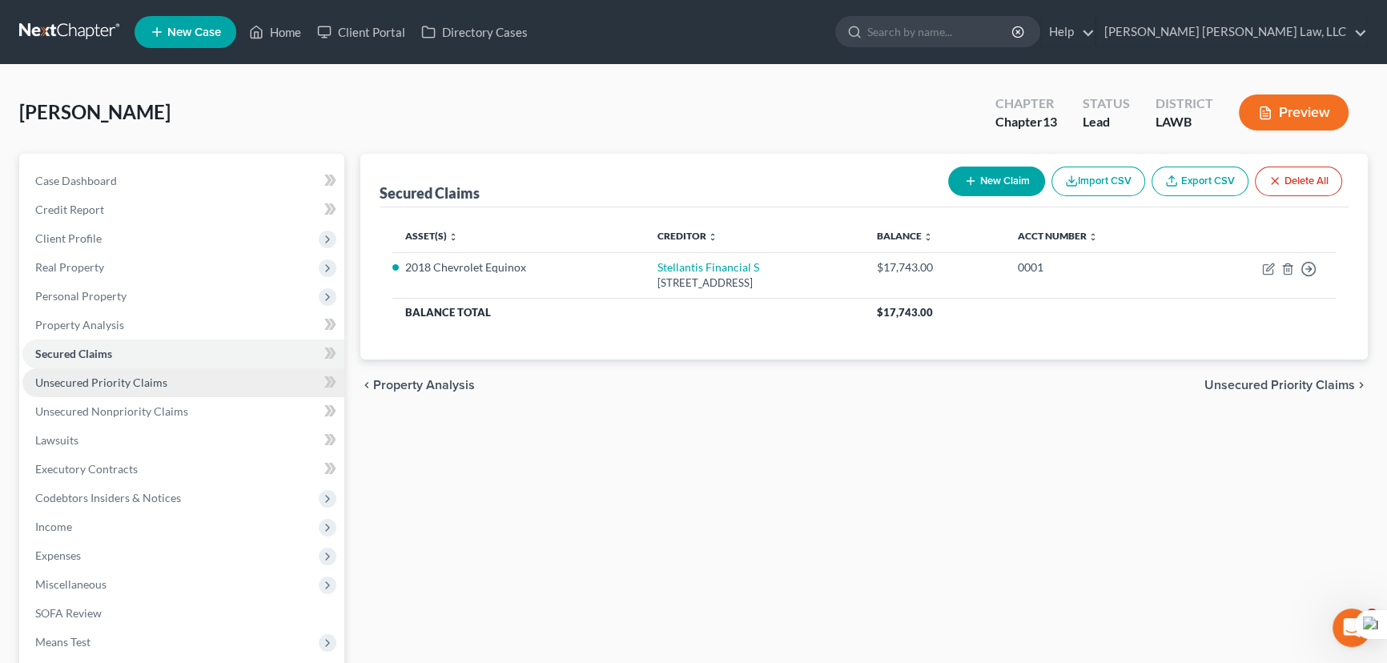
click at [175, 392] on link "Unsecured Priority Claims" at bounding box center [183, 382] width 322 height 29
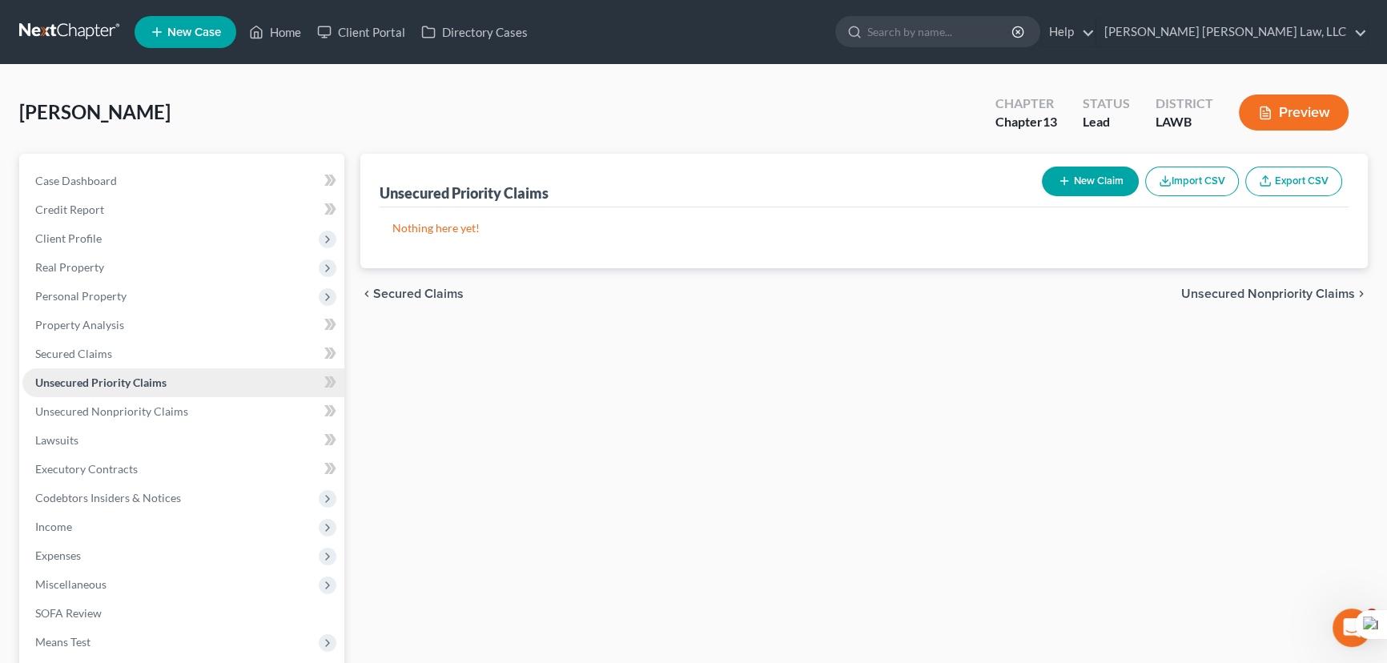
click at [171, 388] on link "Unsecured Priority Claims" at bounding box center [183, 382] width 322 height 29
click at [167, 404] on span "Unsecured Nonpriority Claims" at bounding box center [111, 411] width 153 height 14
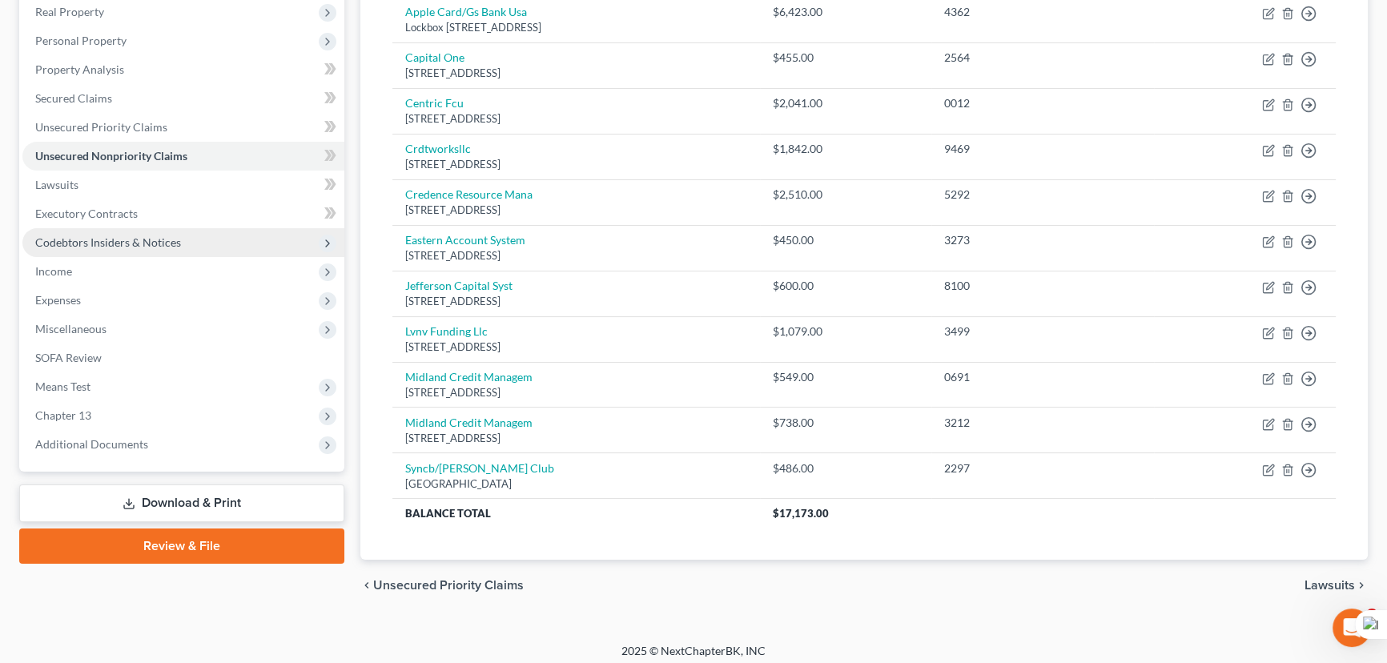
scroll to position [262, 0]
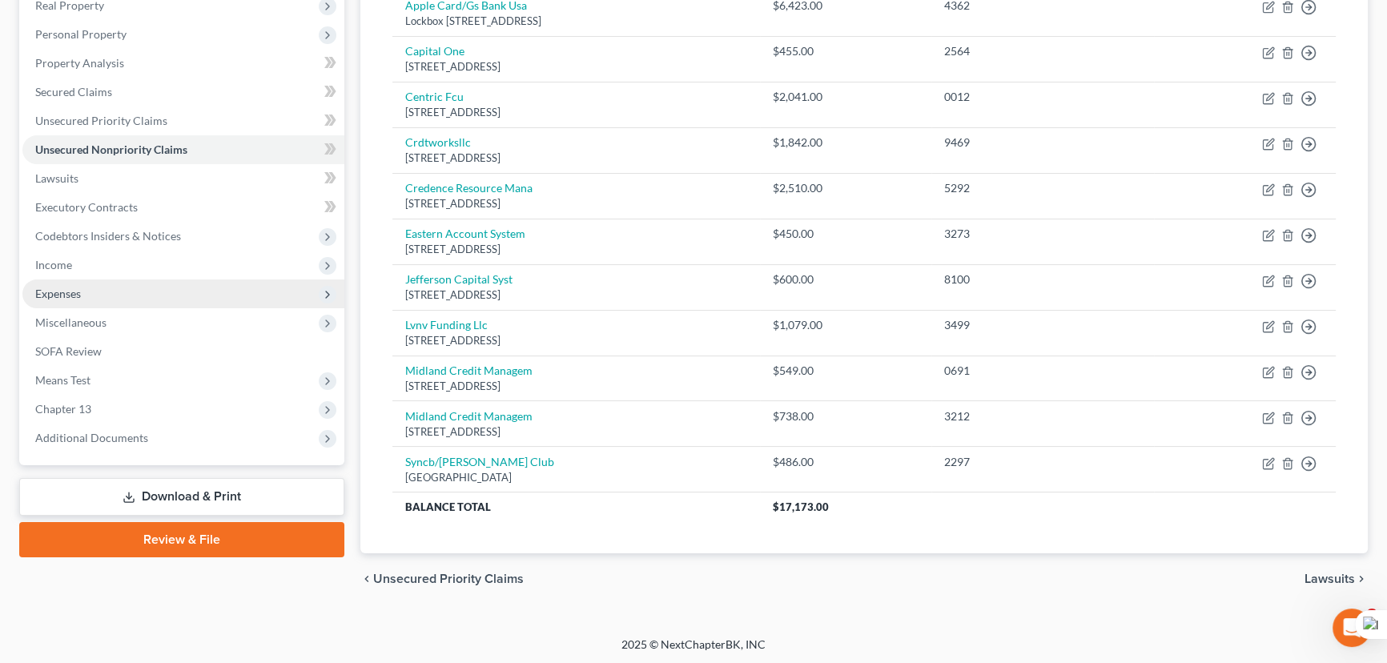
click at [72, 229] on span "Codebtors Insiders & Notices" at bounding box center [108, 236] width 146 height 14
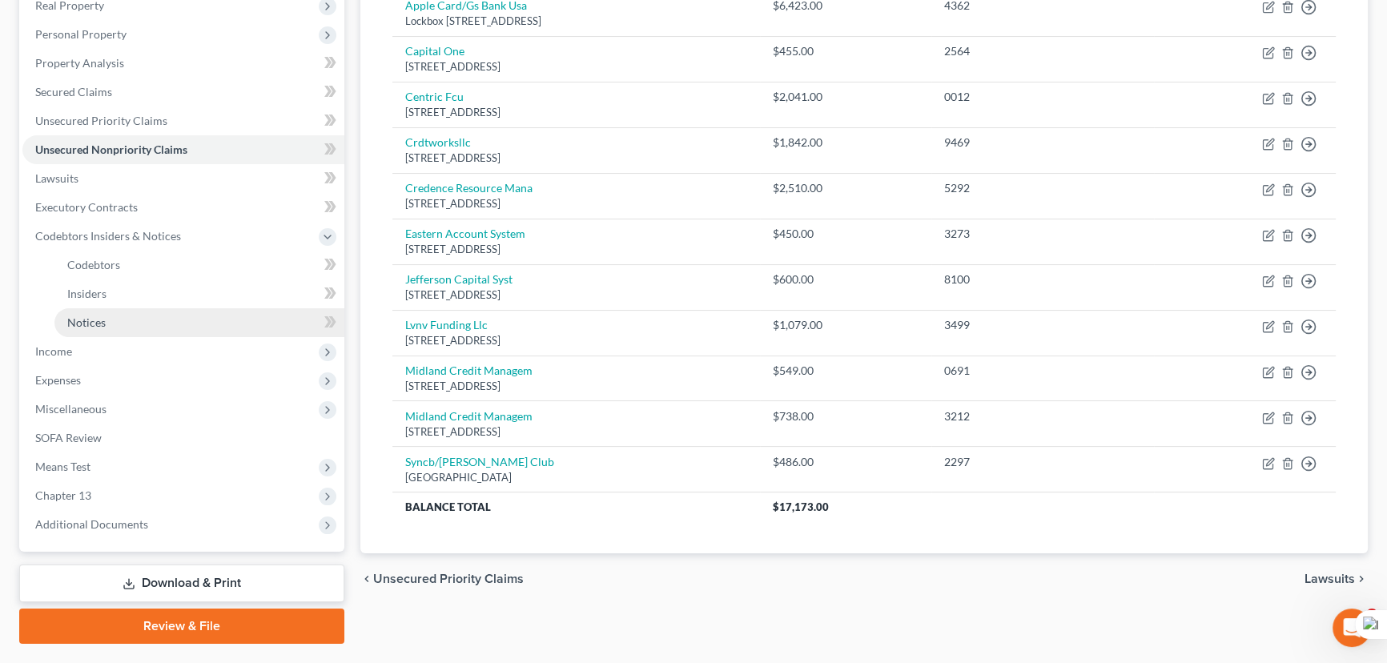
click at [127, 326] on link "Notices" at bounding box center [199, 322] width 290 height 29
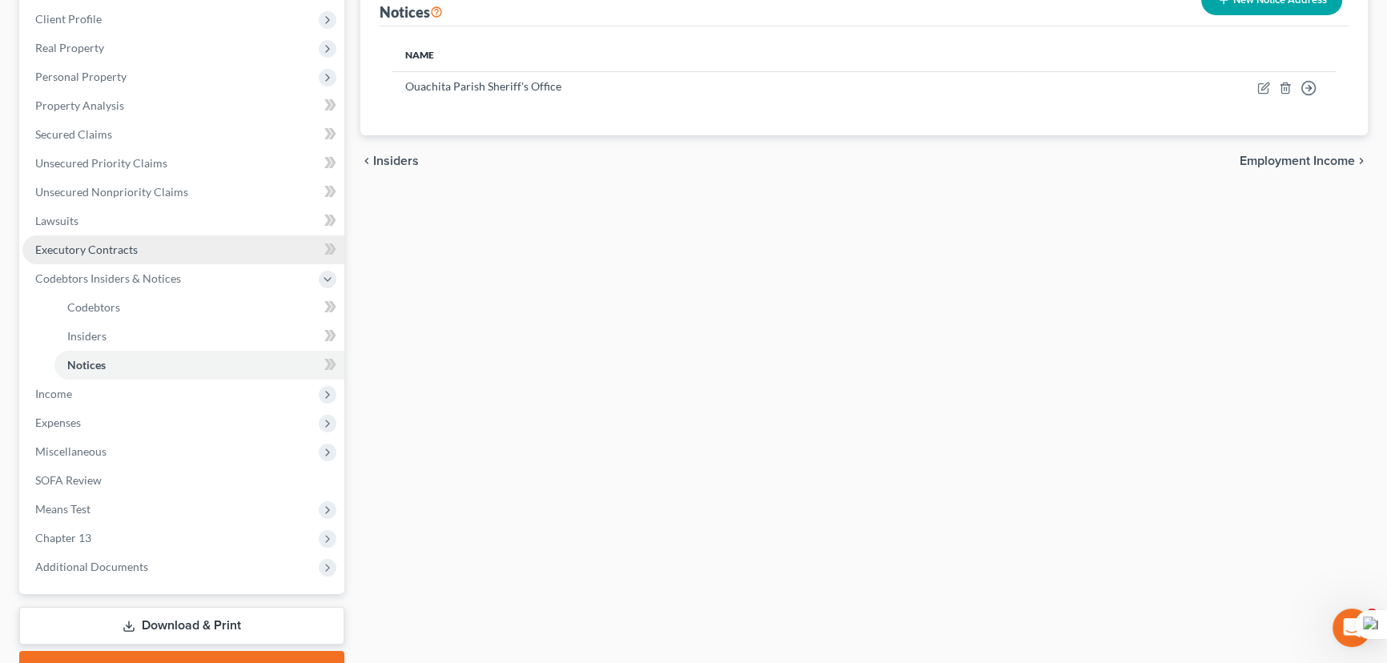
scroll to position [301, 0]
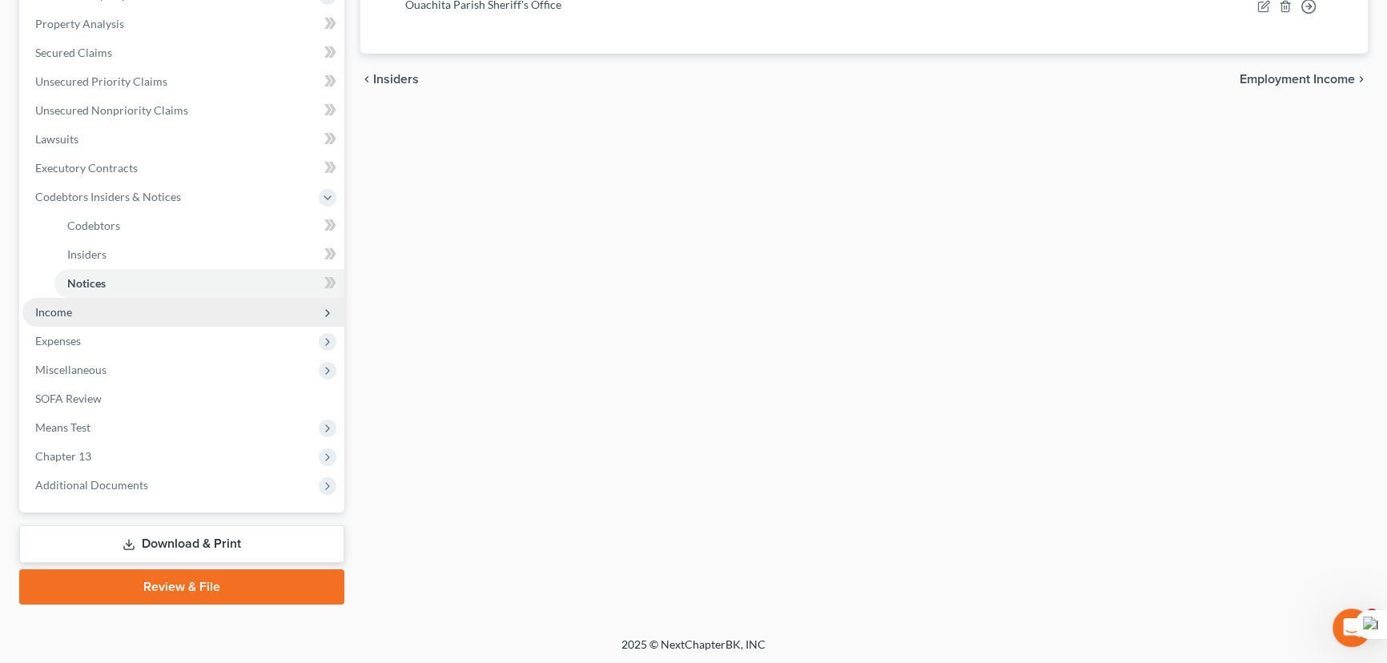
click at [115, 302] on span "Income" at bounding box center [183, 312] width 322 height 29
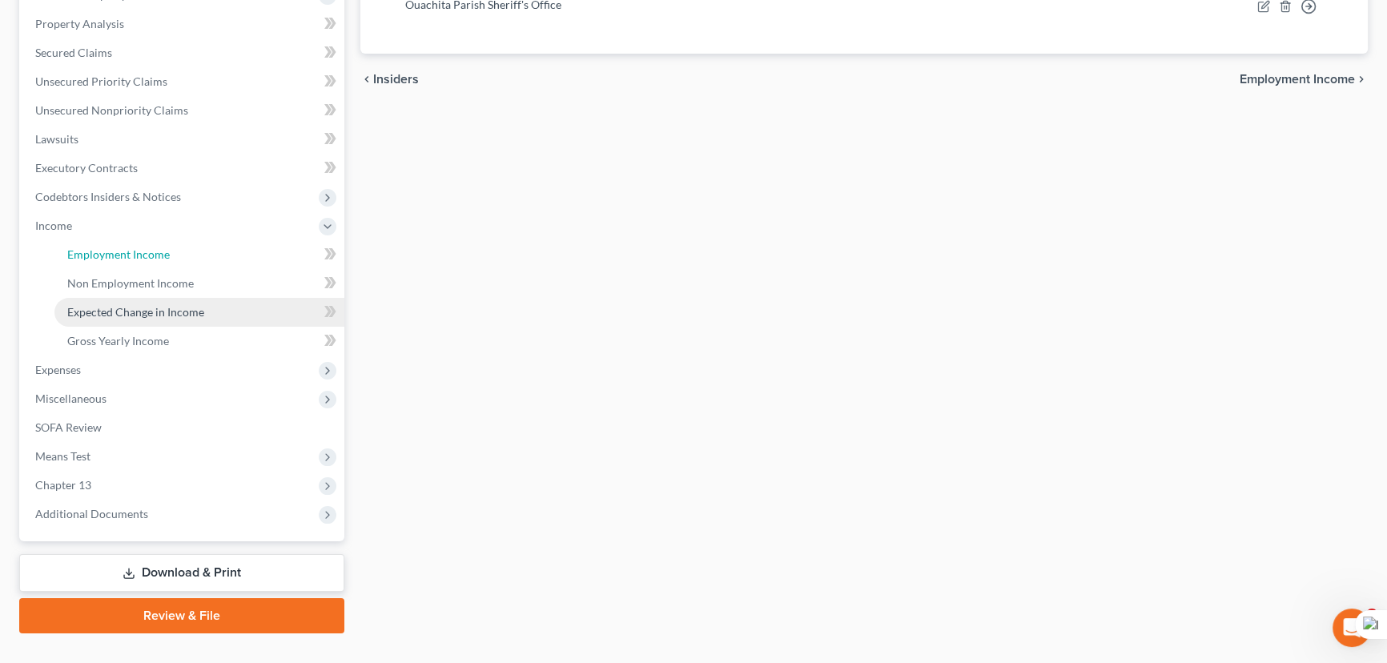
click at [127, 248] on span "Employment Income" at bounding box center [118, 254] width 103 height 14
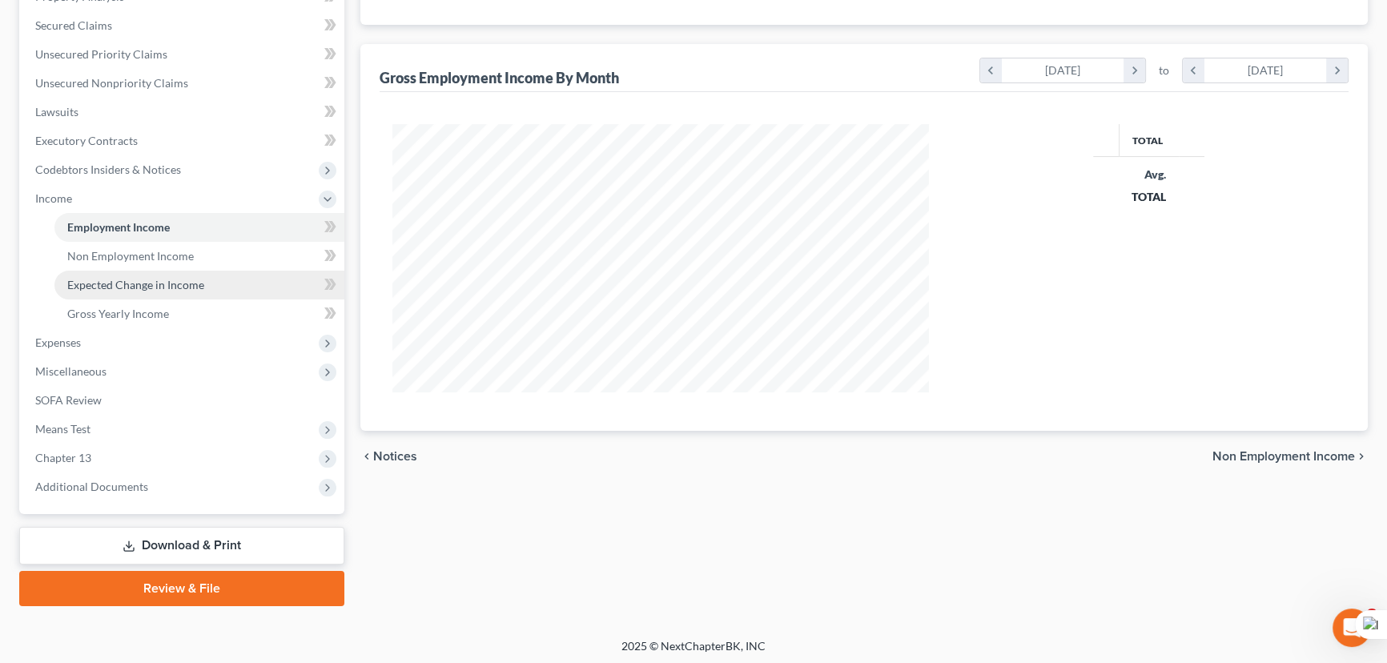
scroll to position [287, 569]
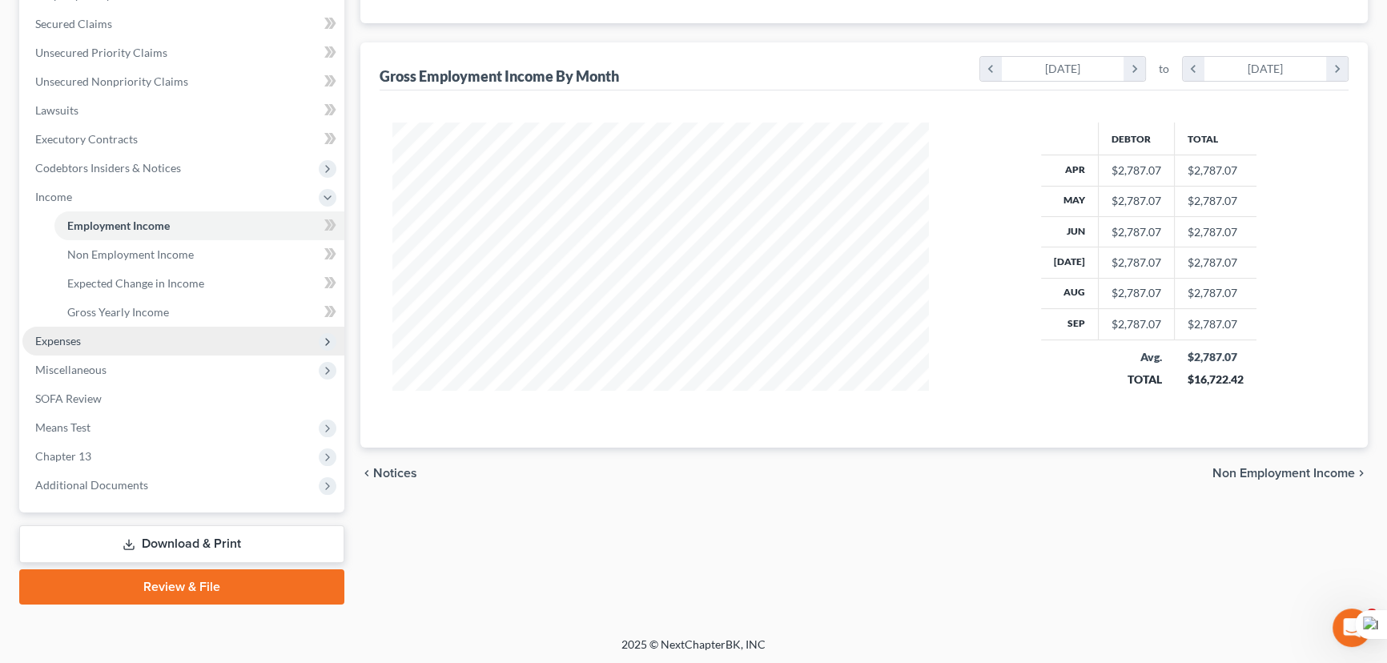
click at [159, 337] on span "Expenses" at bounding box center [183, 341] width 322 height 29
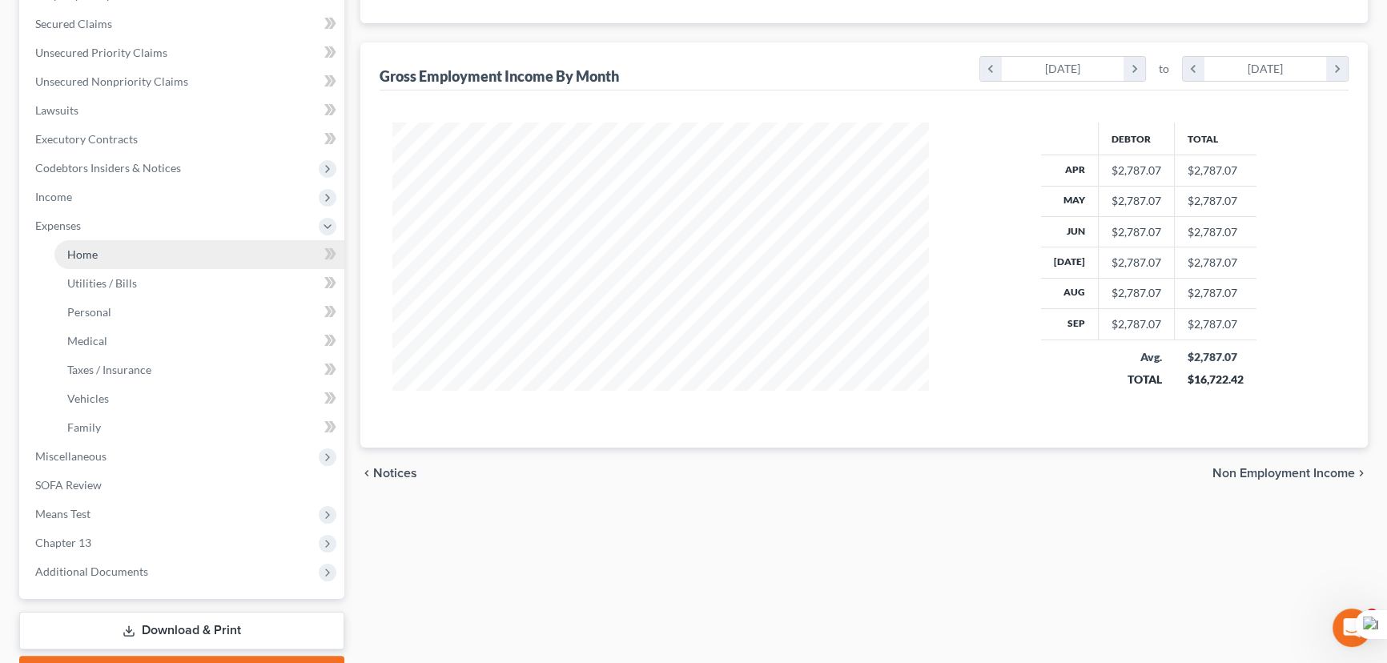
click at [130, 251] on link "Home" at bounding box center [199, 254] width 290 height 29
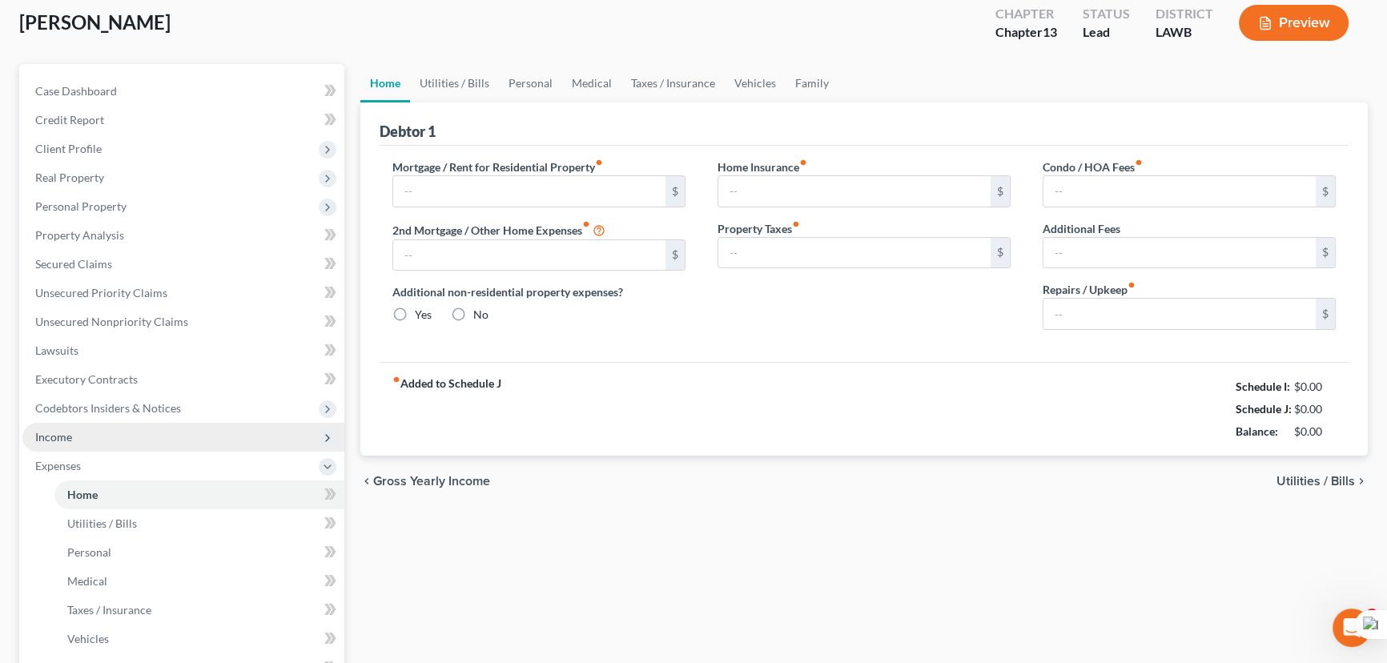
scroll to position [12, 0]
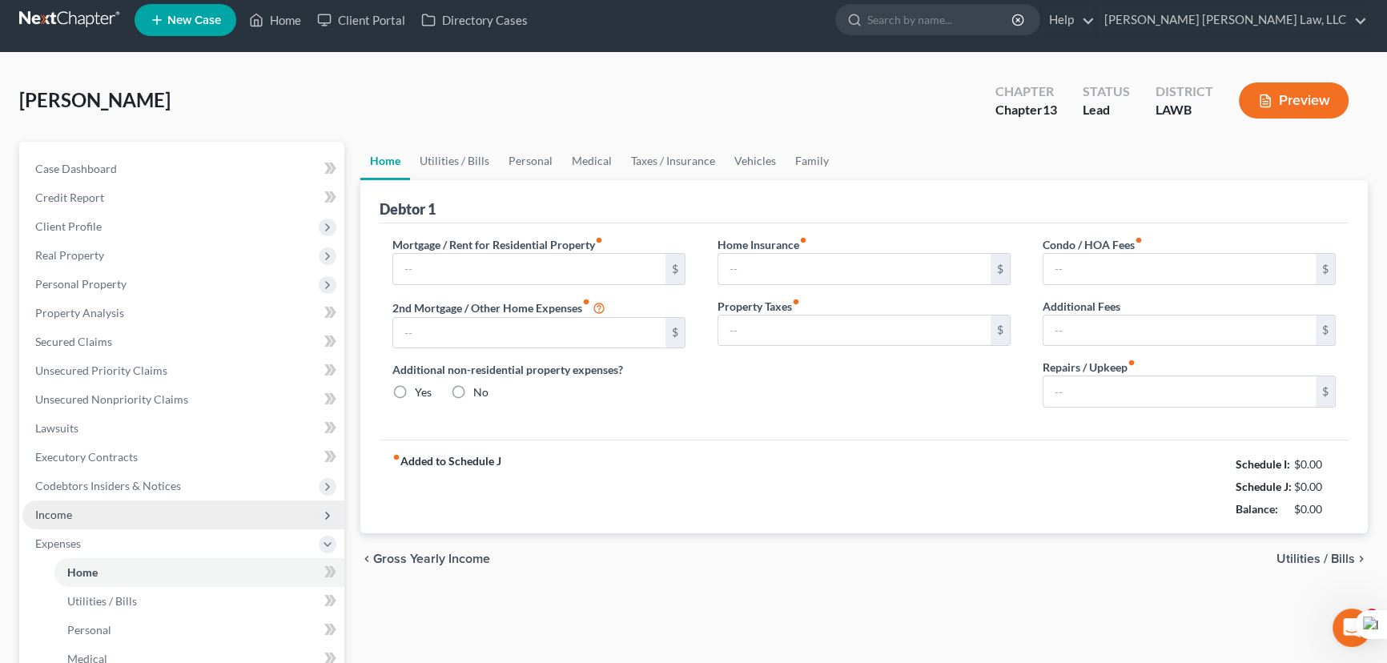
type input "865.00"
type input "0.00"
radio input "true"
type input "0.00"
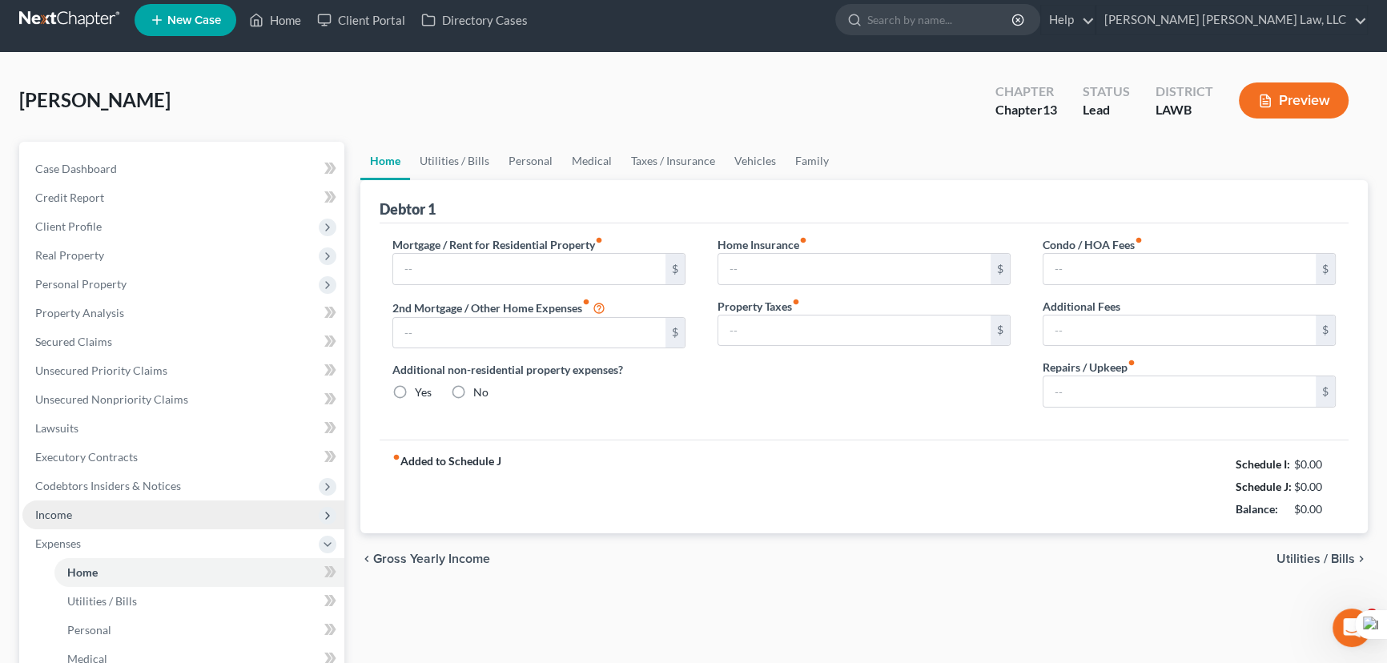
type input "0.00"
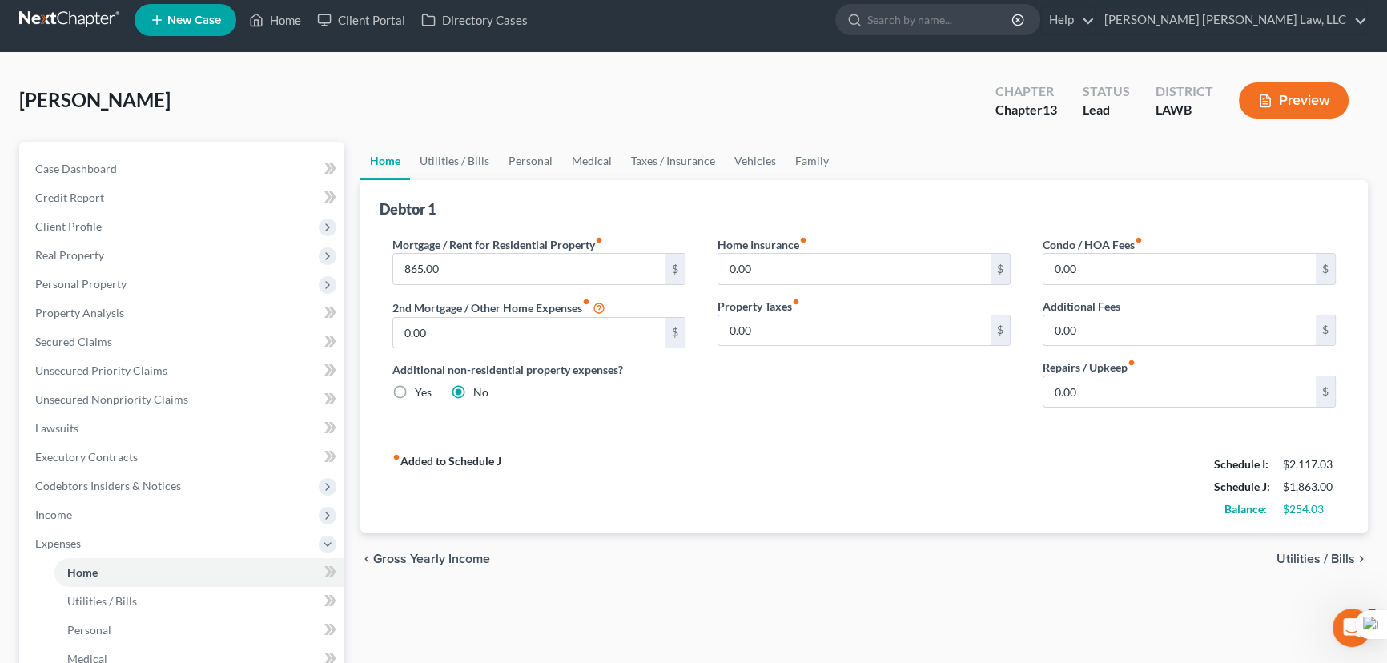
scroll to position [0, 0]
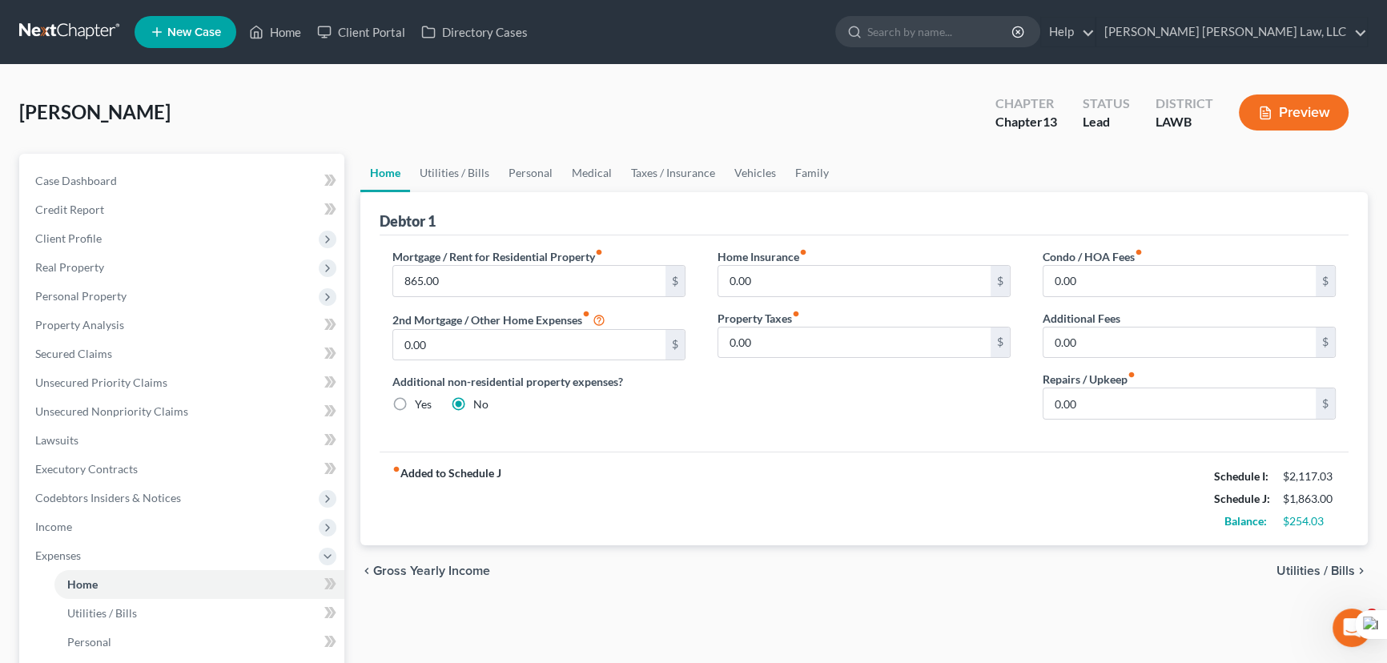
click at [90, 26] on link at bounding box center [70, 32] width 103 height 29
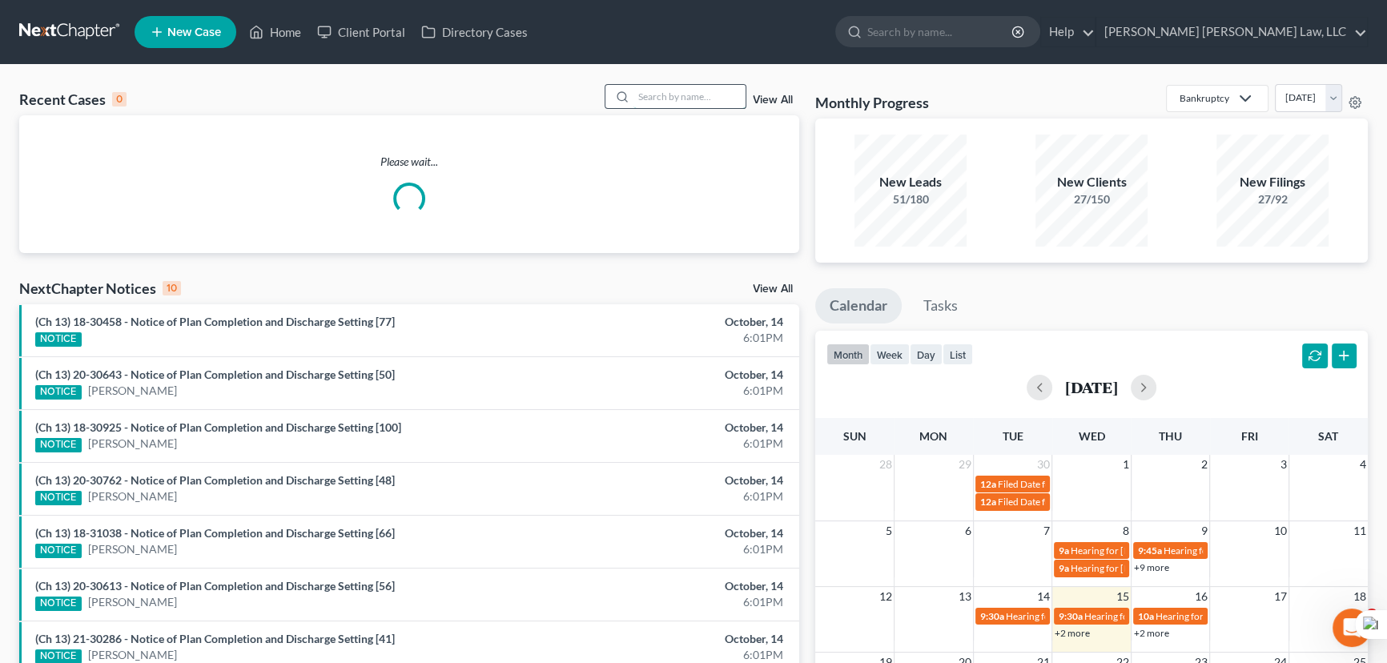
click at [686, 103] on input "search" at bounding box center [689, 96] width 112 height 23
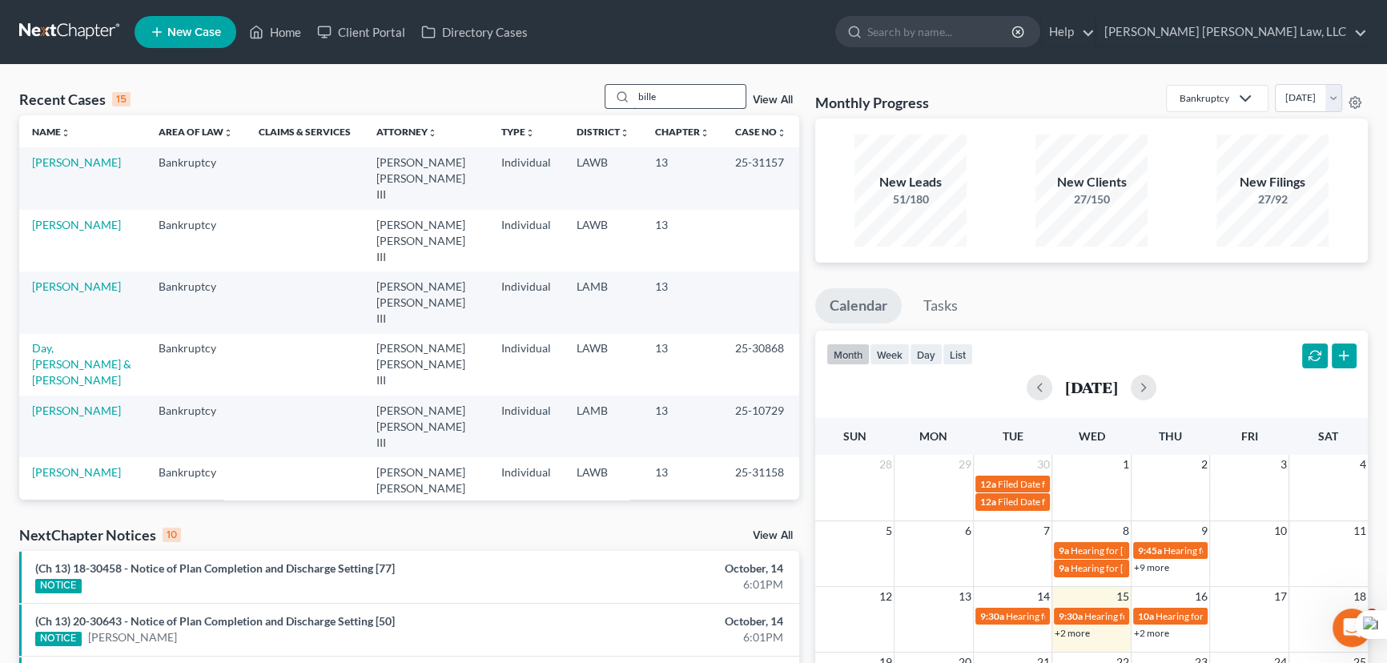
type input "bille"
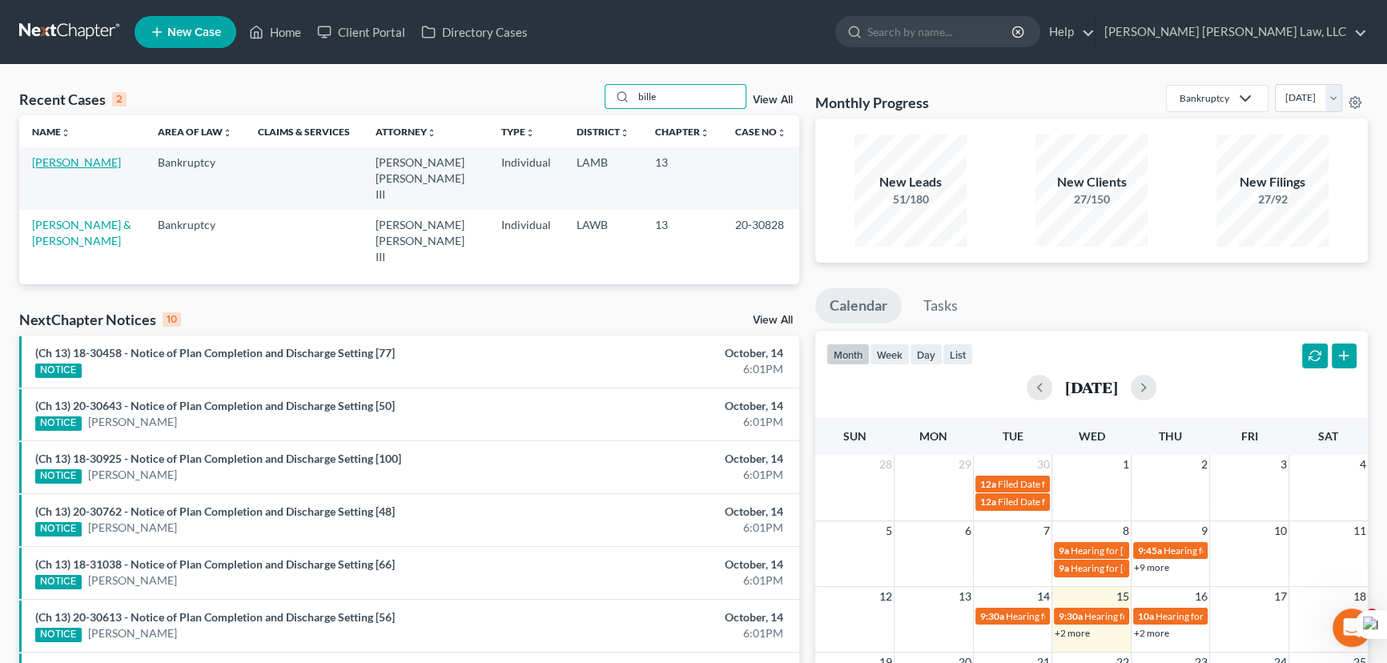
click at [82, 162] on link "[PERSON_NAME]" at bounding box center [76, 162] width 89 height 14
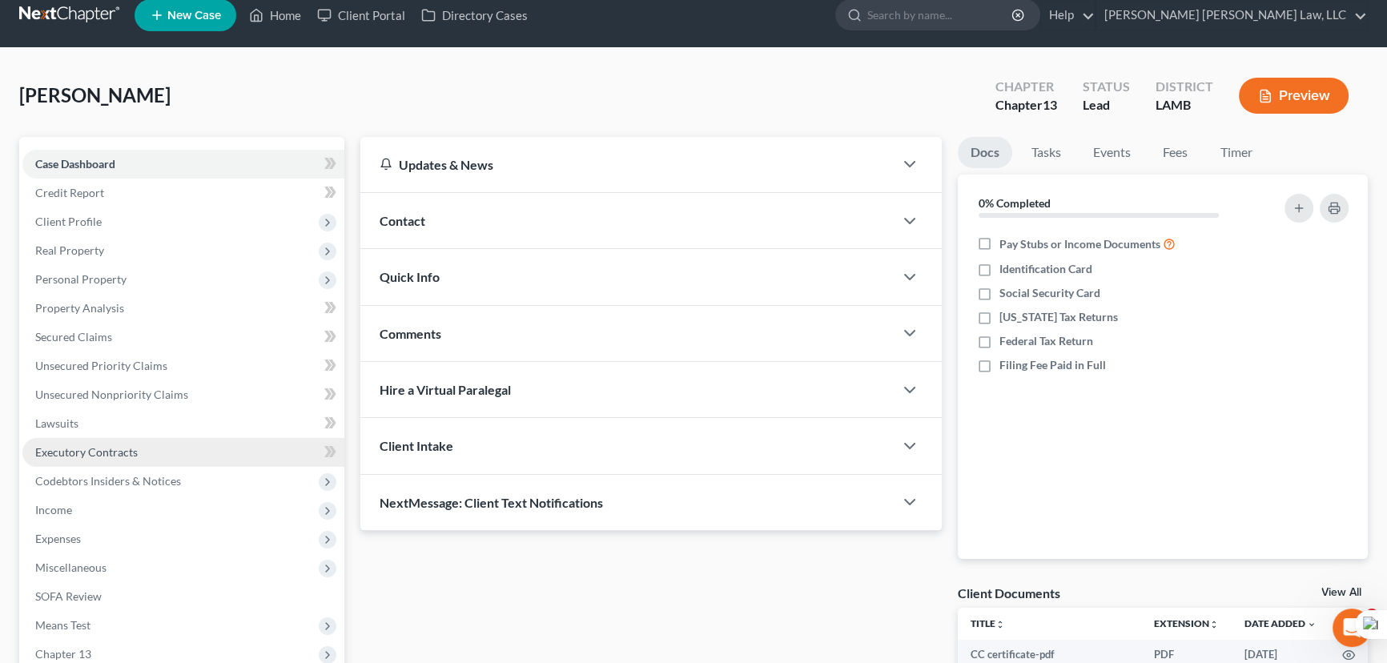
scroll to position [72, 0]
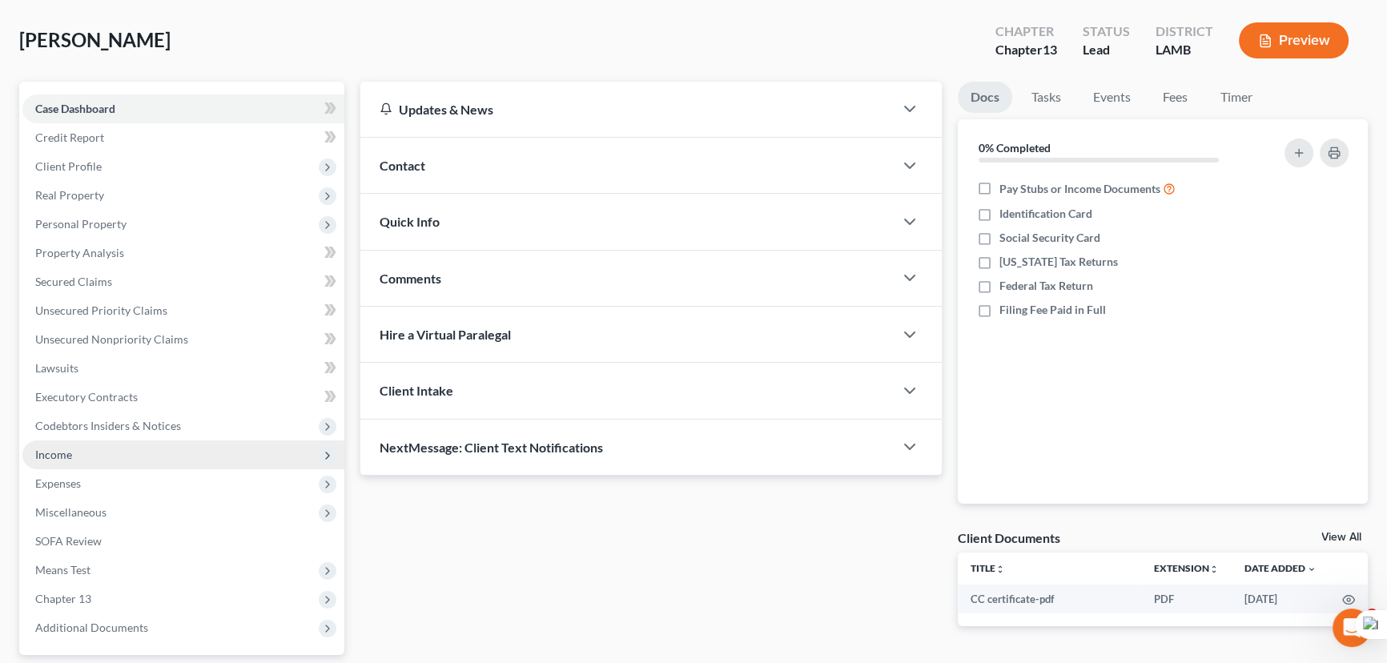
click at [126, 455] on span "Income" at bounding box center [183, 454] width 322 height 29
click at [136, 465] on span "Income" at bounding box center [183, 454] width 322 height 29
click at [152, 456] on span "Income" at bounding box center [183, 454] width 322 height 29
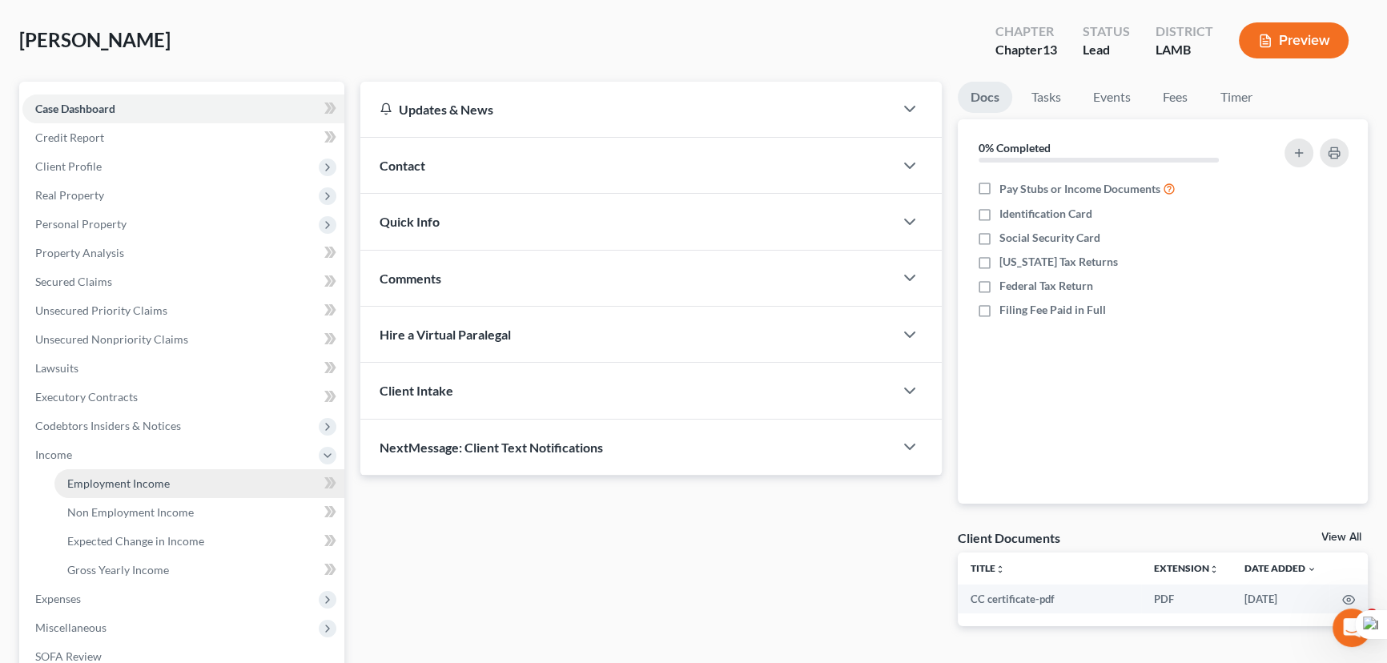
drag, startPoint x: 155, startPoint y: 478, endPoint x: 278, endPoint y: 474, distance: 122.6
click at [156, 479] on span "Employment Income" at bounding box center [118, 484] width 103 height 14
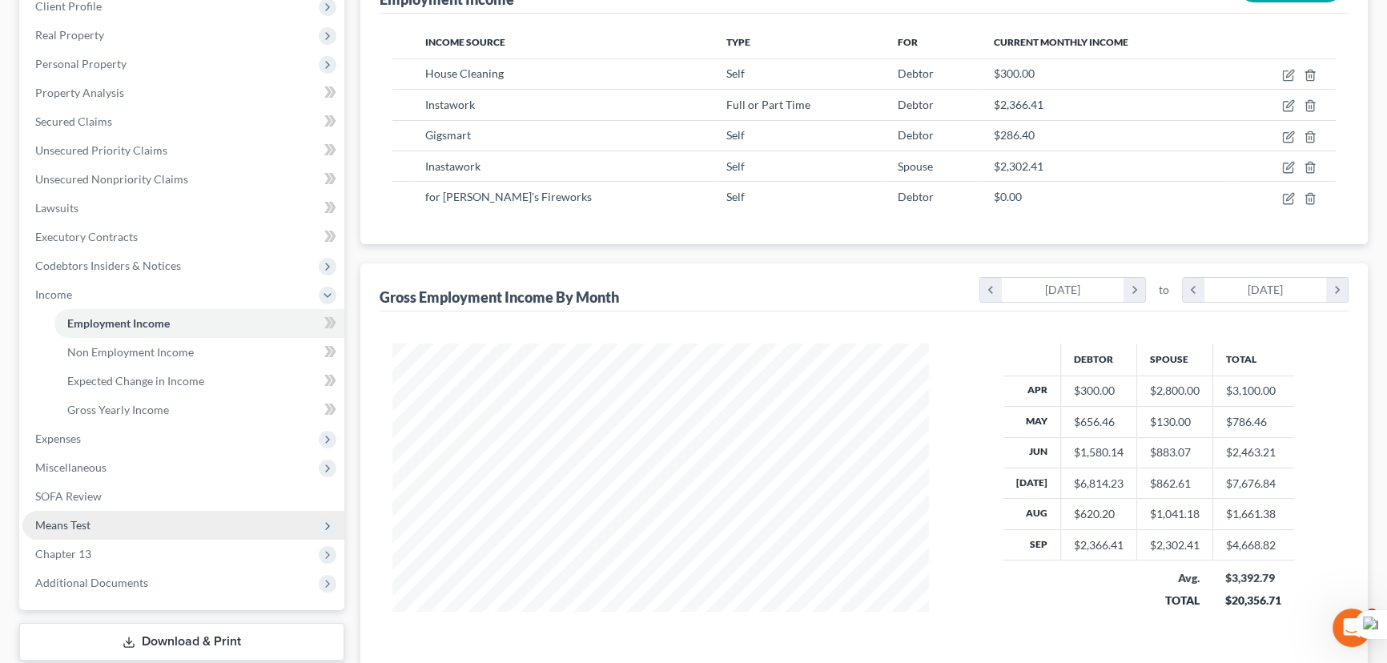
scroll to position [347, 0]
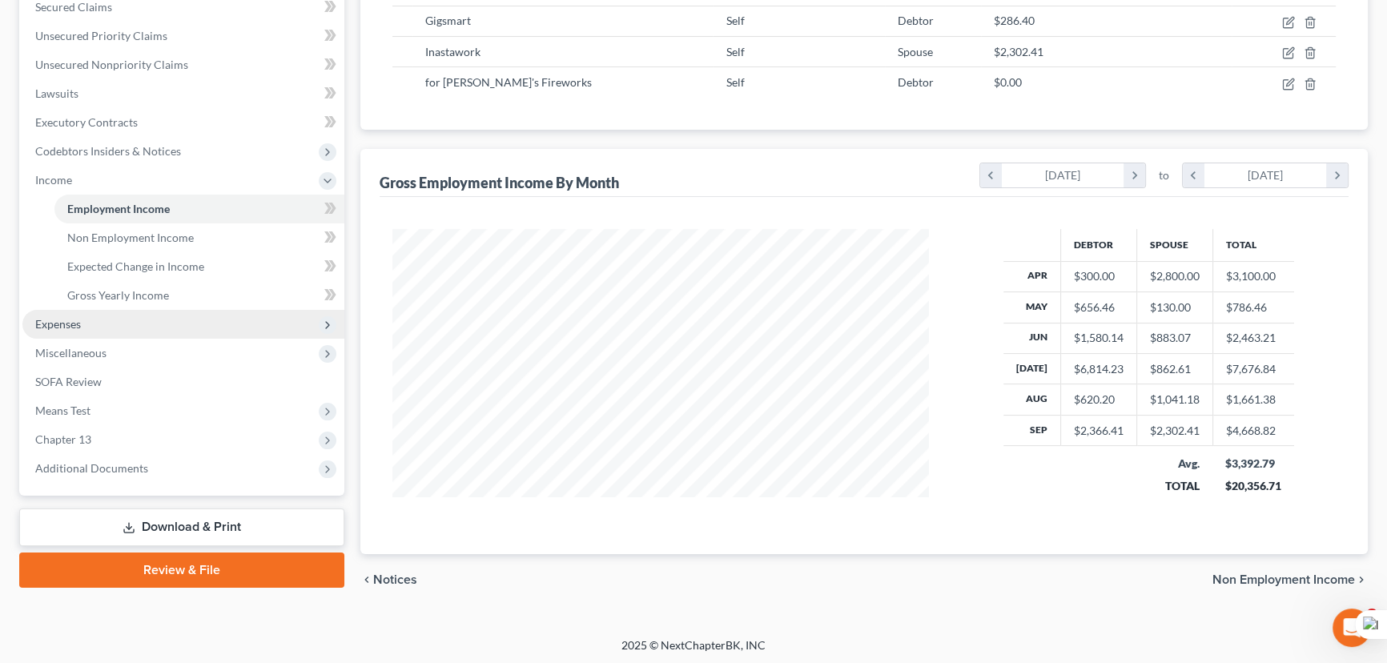
click at [120, 327] on span "Expenses" at bounding box center [183, 324] width 322 height 29
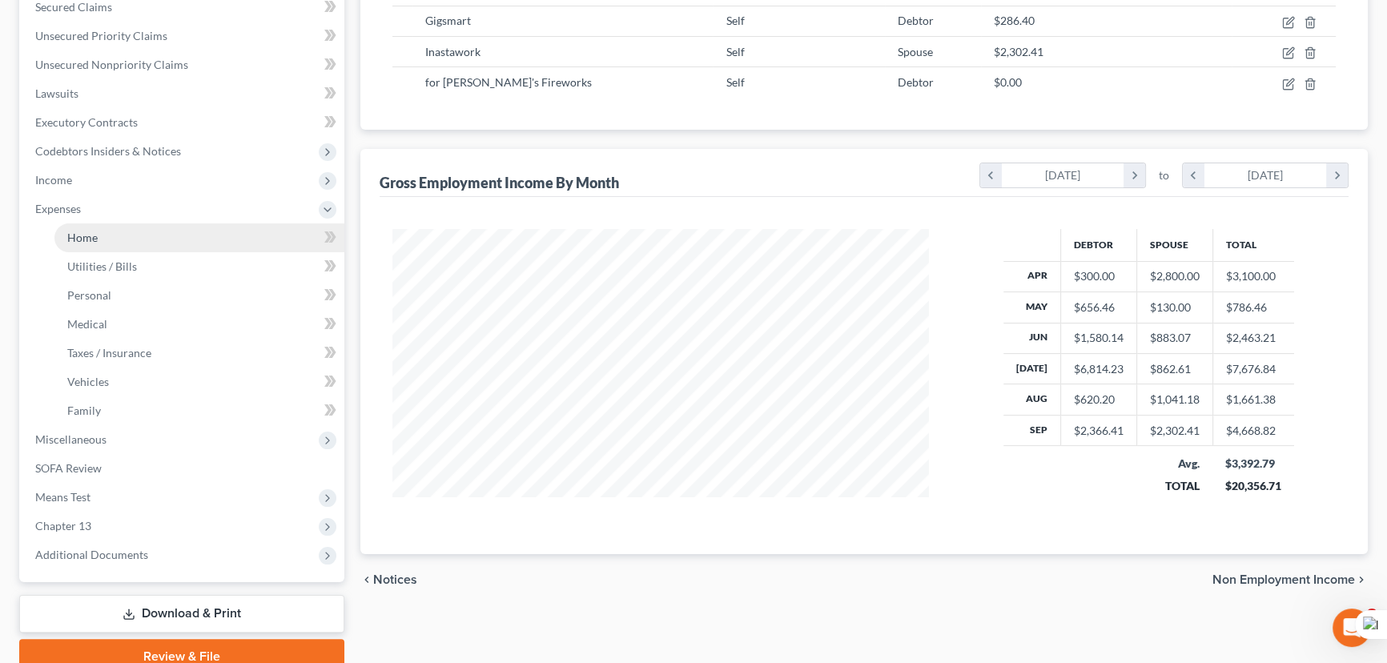
click at [120, 236] on link "Home" at bounding box center [199, 237] width 290 height 29
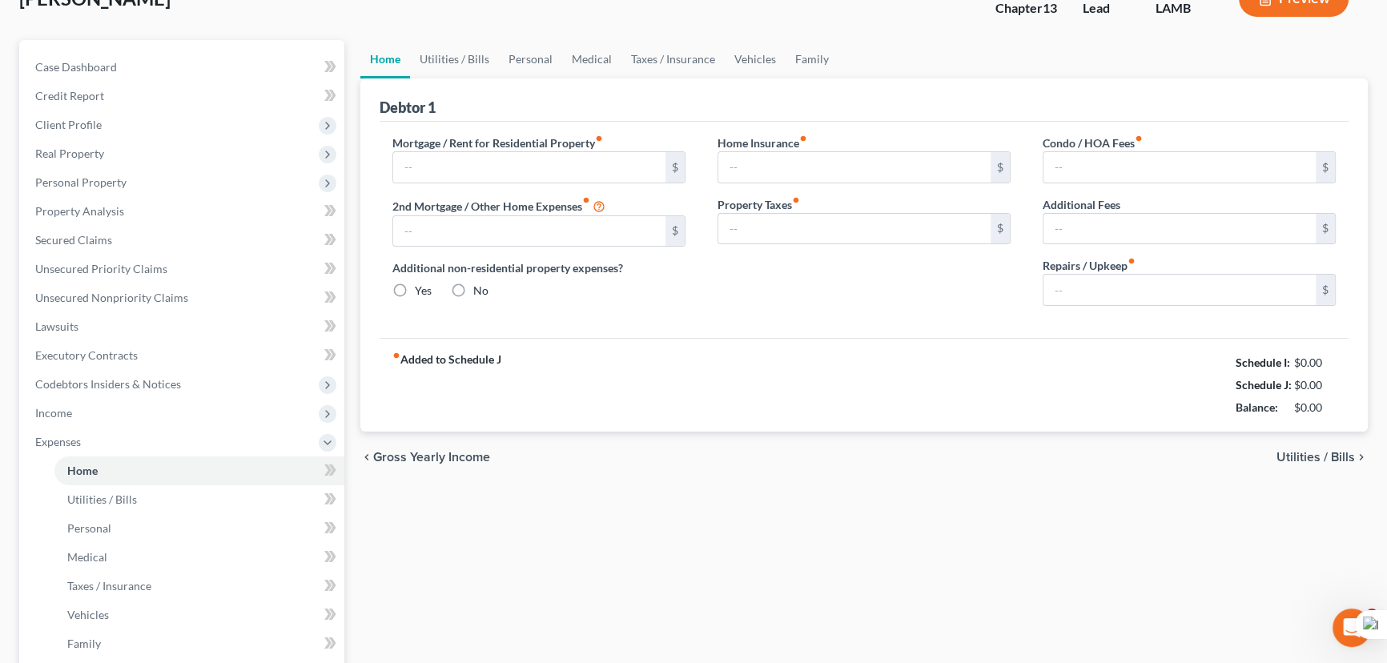
type input "0.00"
radio input "true"
type input "0.00"
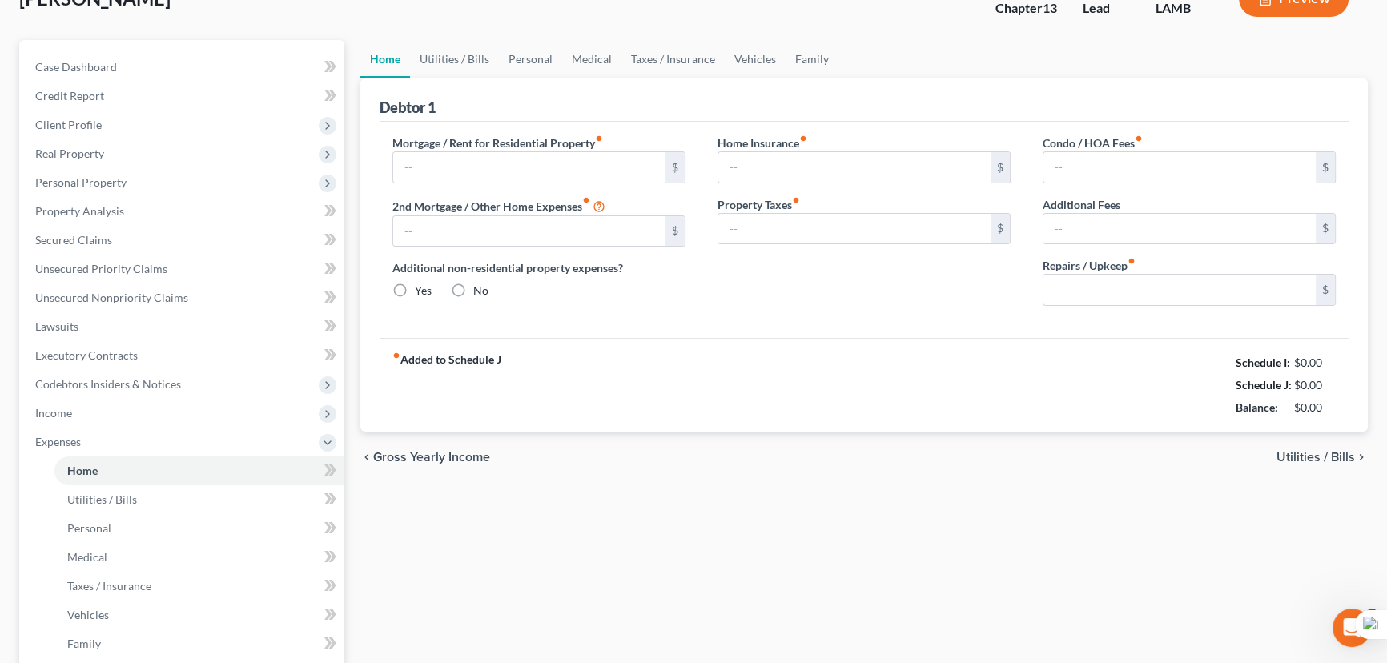
type input "0.00"
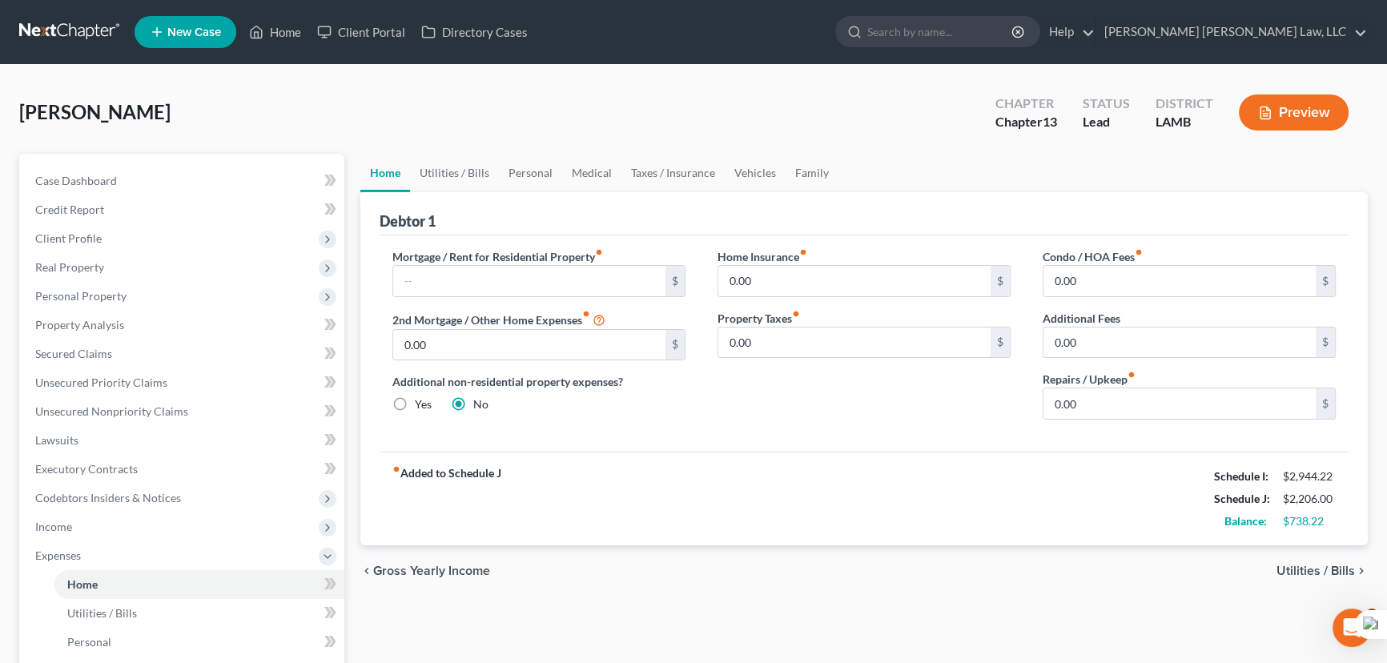
click at [404, 157] on link "Home" at bounding box center [385, 173] width 50 height 38
click at [456, 166] on link "Utilities / Bills" at bounding box center [454, 173] width 89 height 38
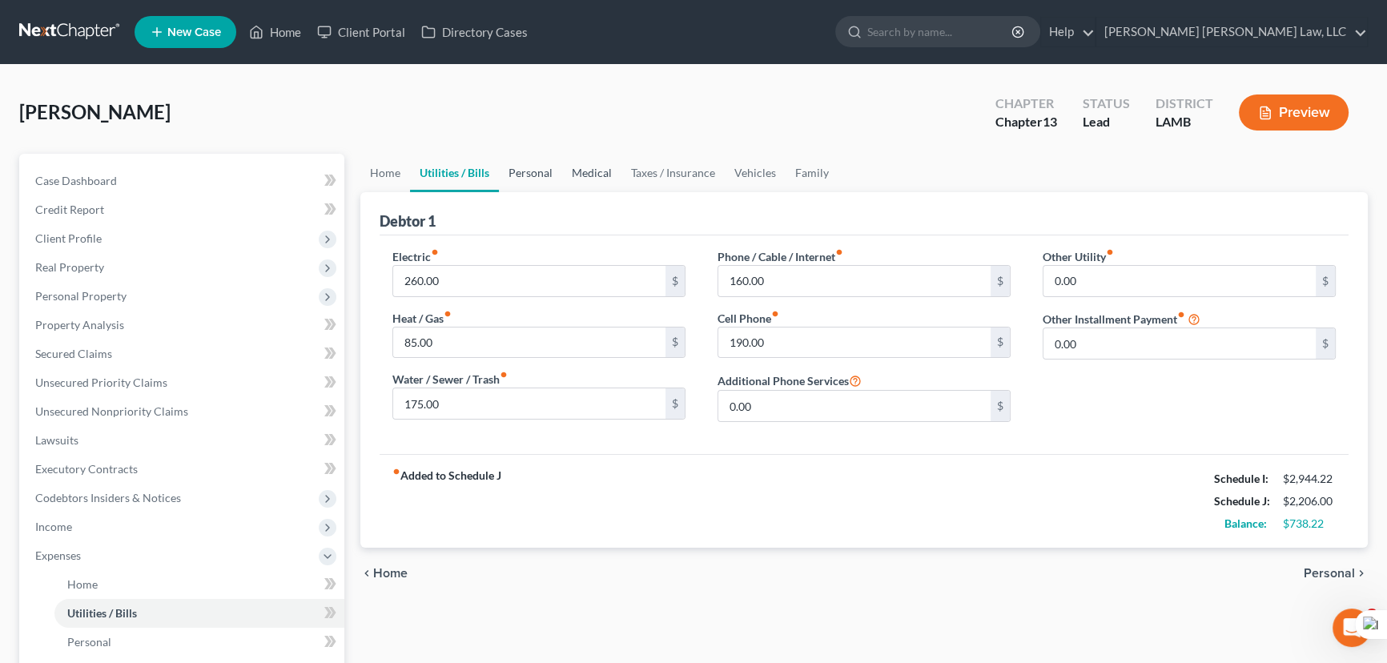
drag, startPoint x: 537, startPoint y: 180, endPoint x: 562, endPoint y: 187, distance: 26.4
click at [538, 180] on link "Personal" at bounding box center [530, 173] width 63 height 38
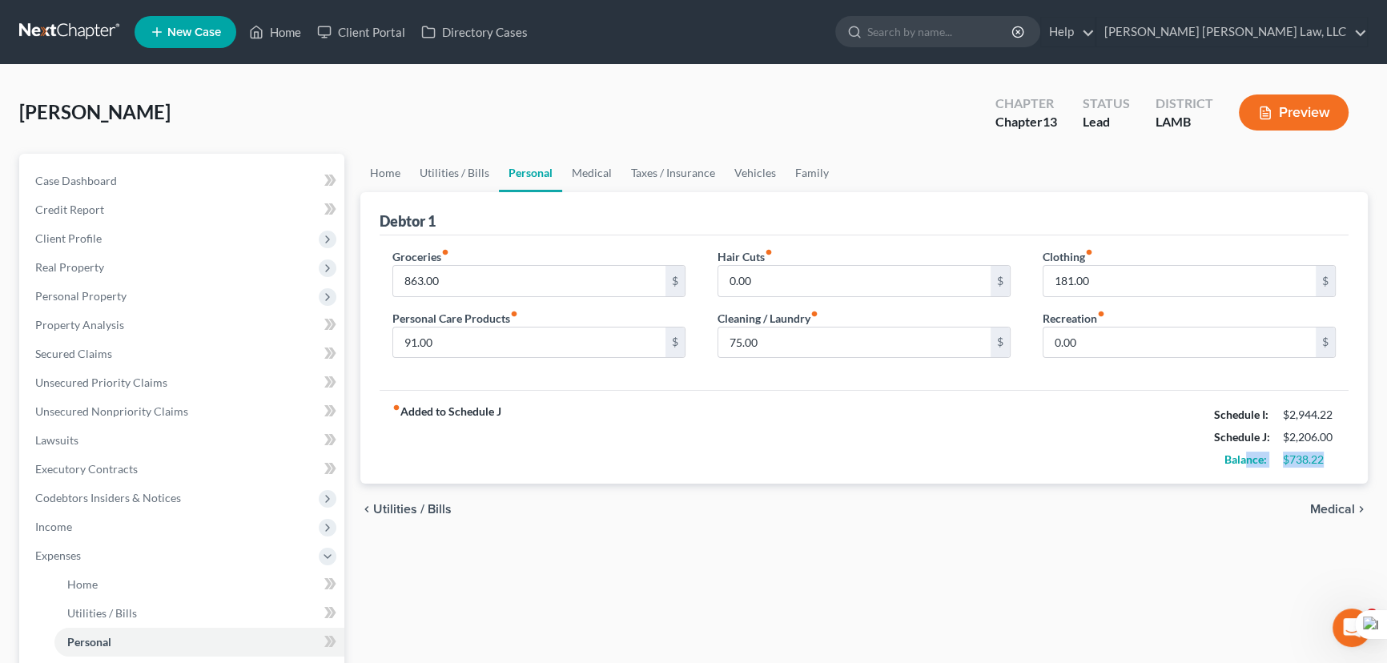
drag, startPoint x: 1329, startPoint y: 456, endPoint x: 1247, endPoint y: 464, distance: 82.9
click at [1247, 464] on div "Balance: $738.22" at bounding box center [1275, 459] width 138 height 22
click at [1197, 532] on div "chevron_left Utilities / Bills Medical chevron_right" at bounding box center [863, 509] width 1007 height 51
click at [385, 177] on link "Home" at bounding box center [385, 173] width 50 height 38
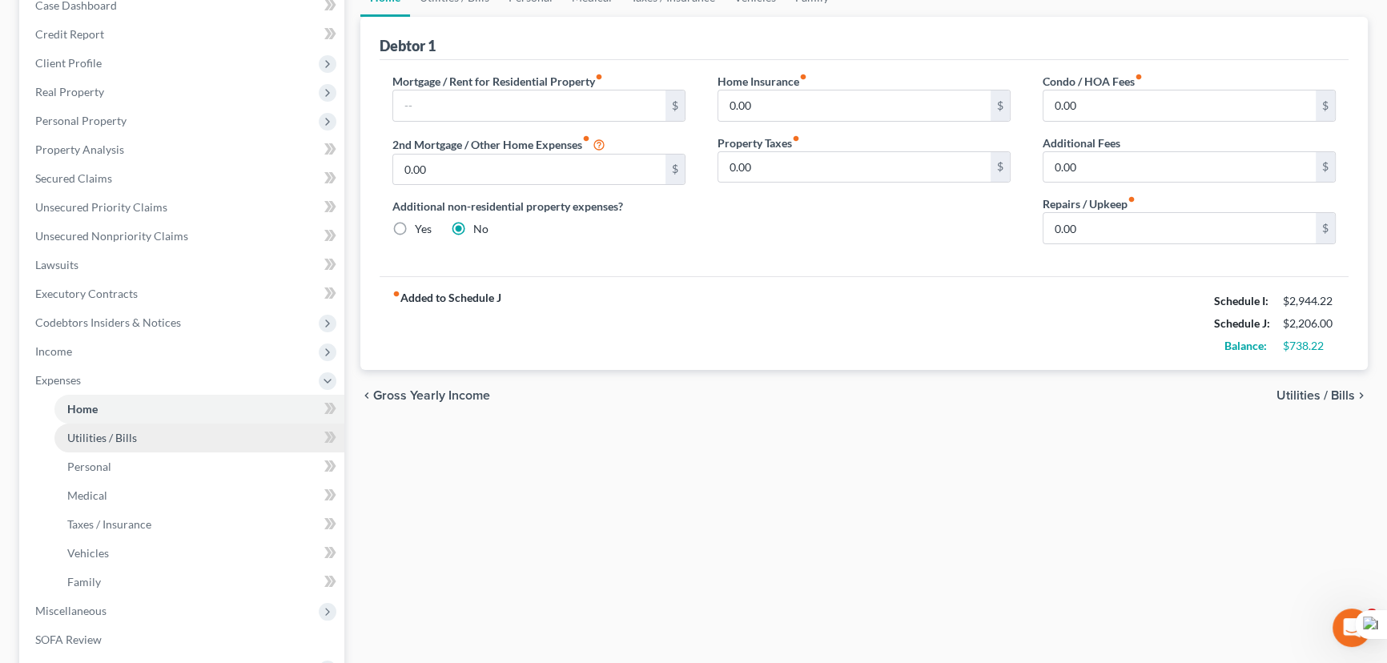
scroll to position [218, 0]
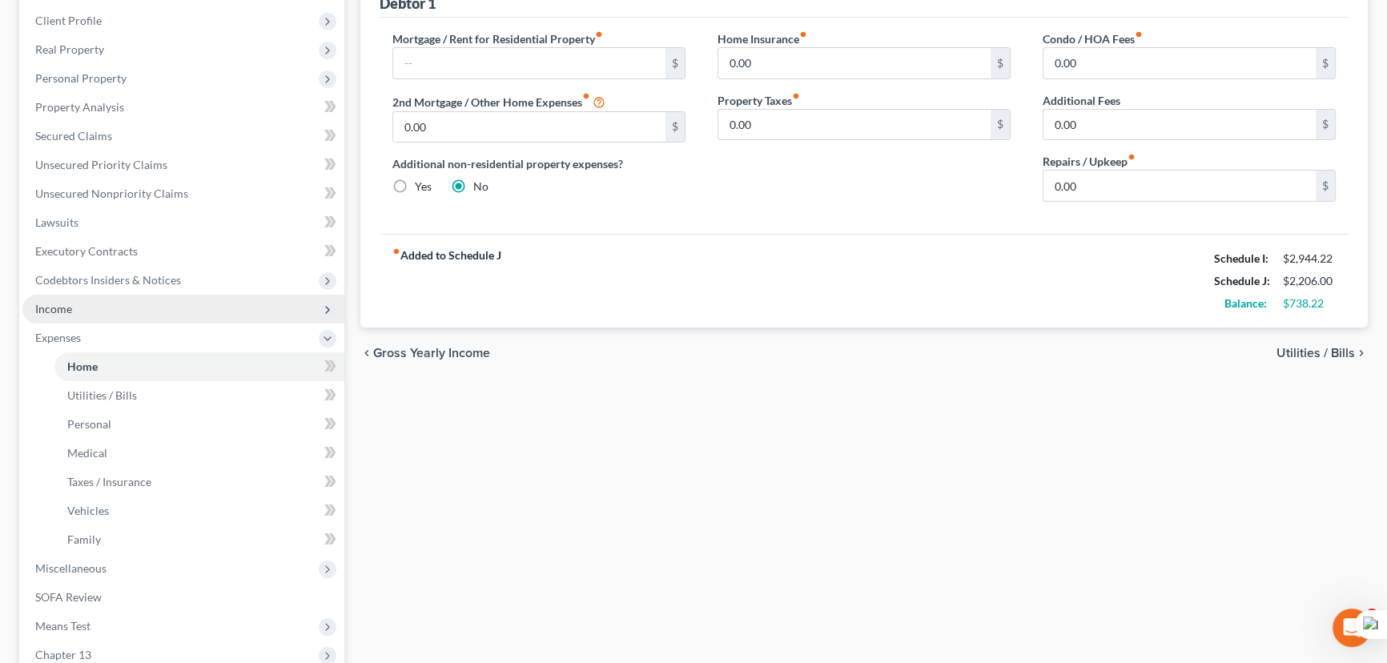
click at [83, 305] on span "Income" at bounding box center [183, 309] width 322 height 29
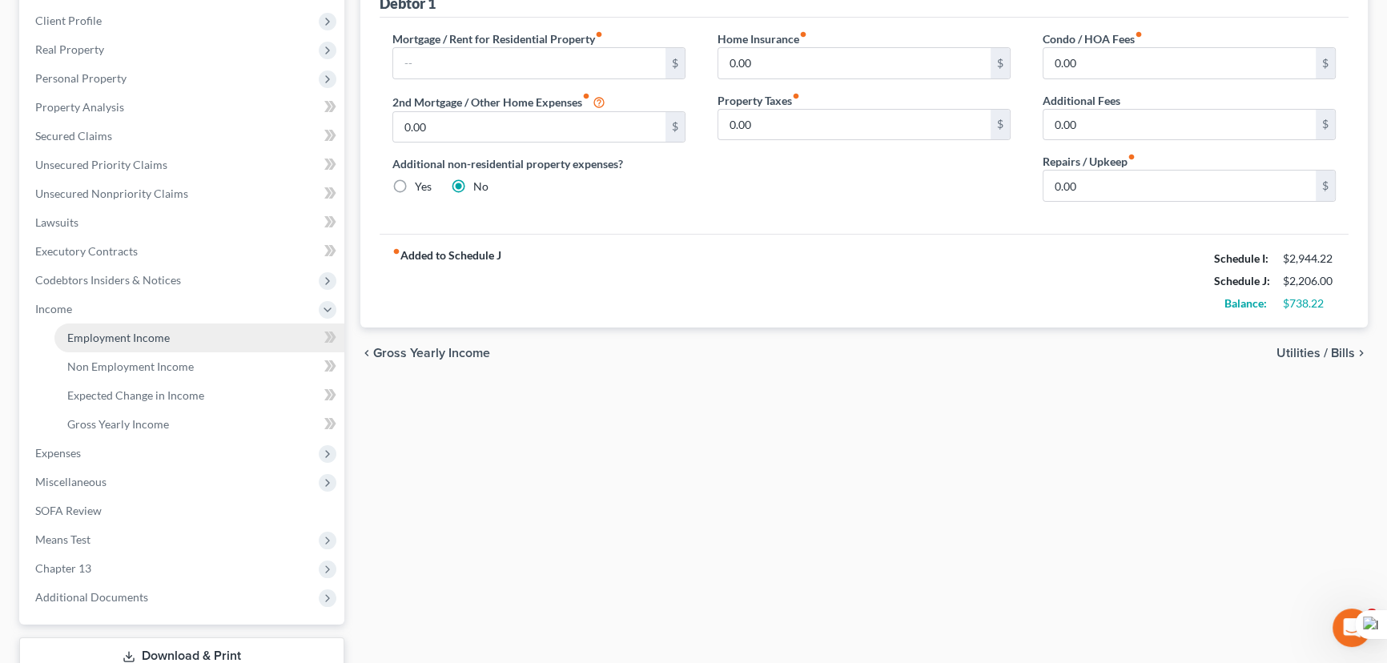
click at [104, 339] on span "Employment Income" at bounding box center [118, 338] width 103 height 14
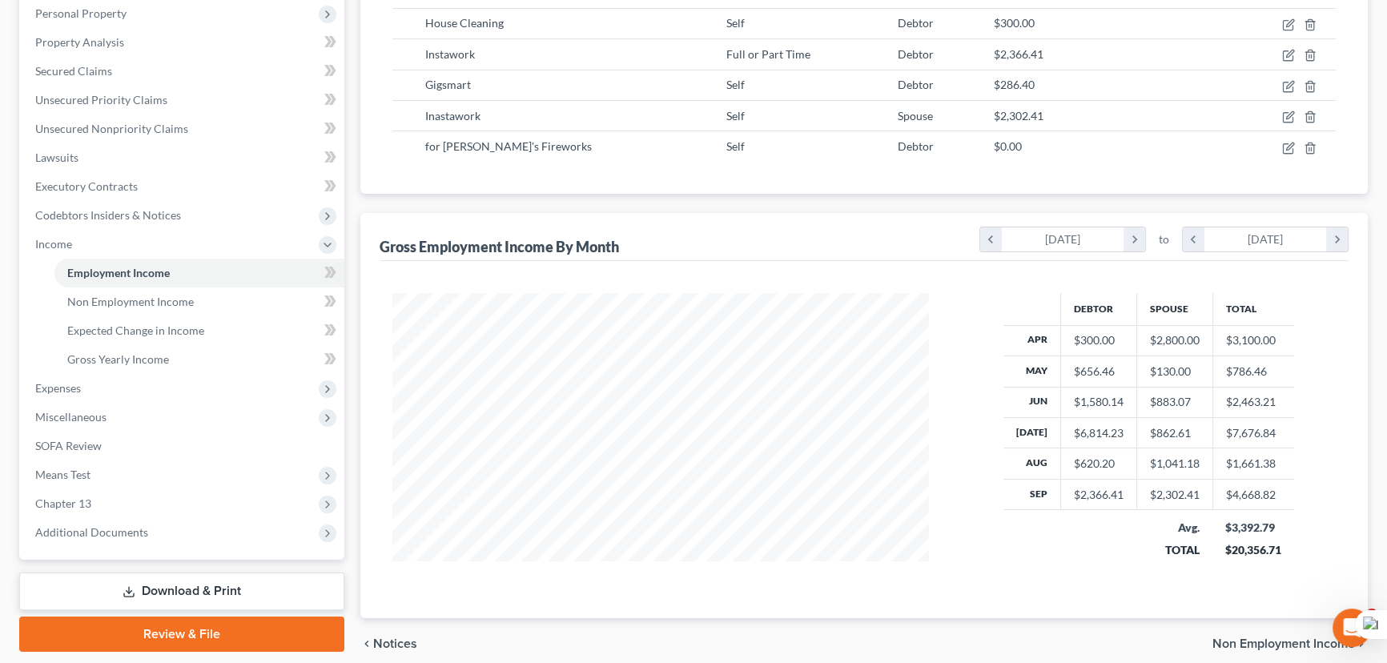
scroll to position [291, 0]
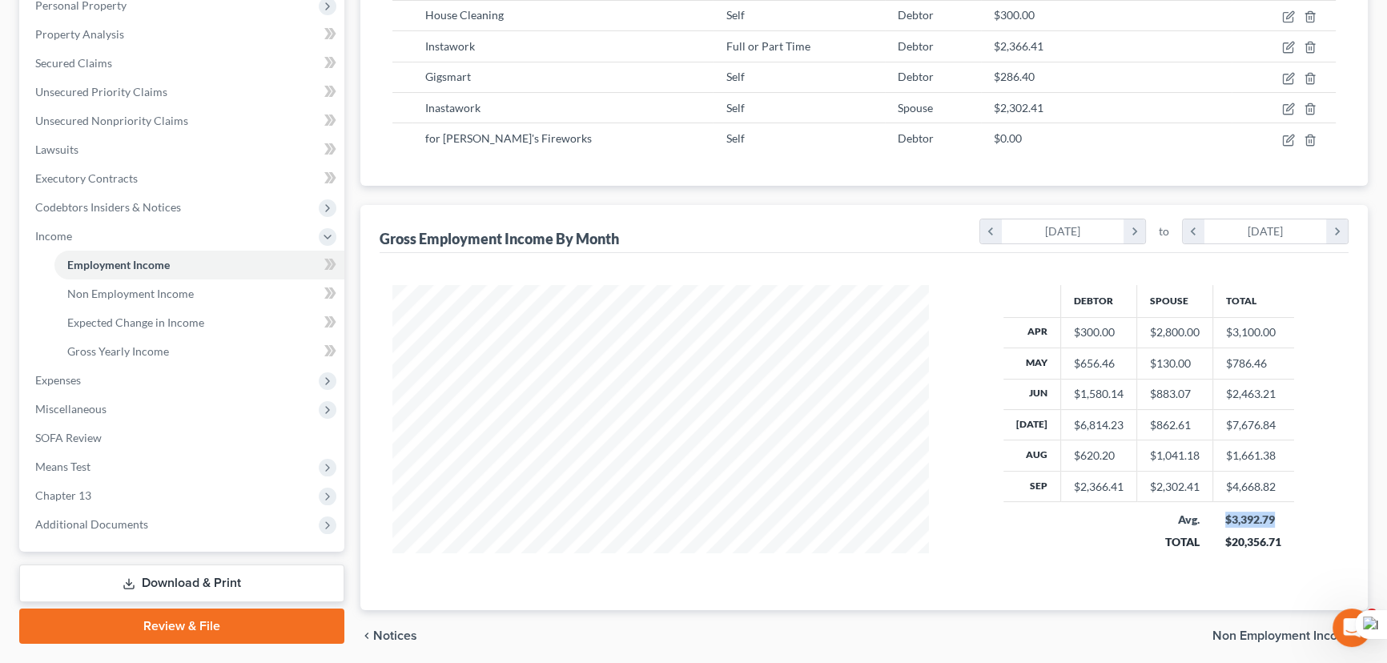
drag, startPoint x: 1275, startPoint y: 518, endPoint x: 1216, endPoint y: 517, distance: 59.3
click at [1216, 517] on td "$3,392.79 $20,356.71" at bounding box center [1253, 530] width 82 height 57
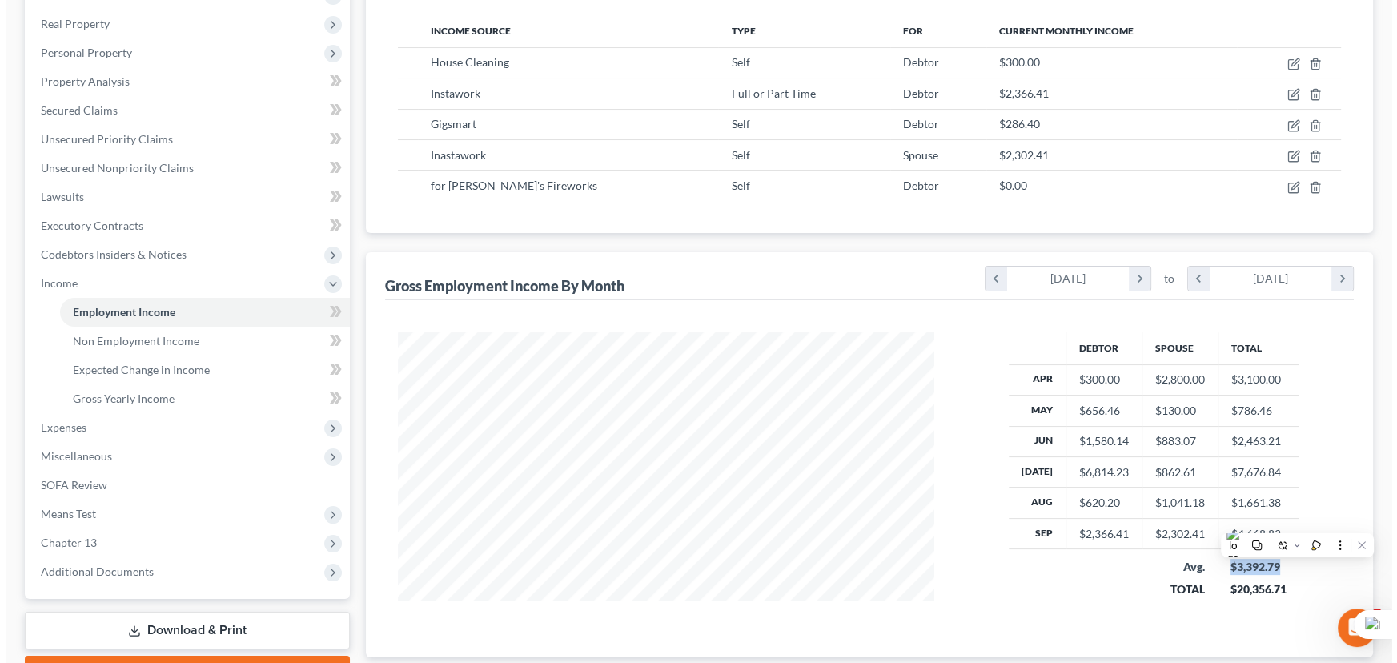
scroll to position [218, 0]
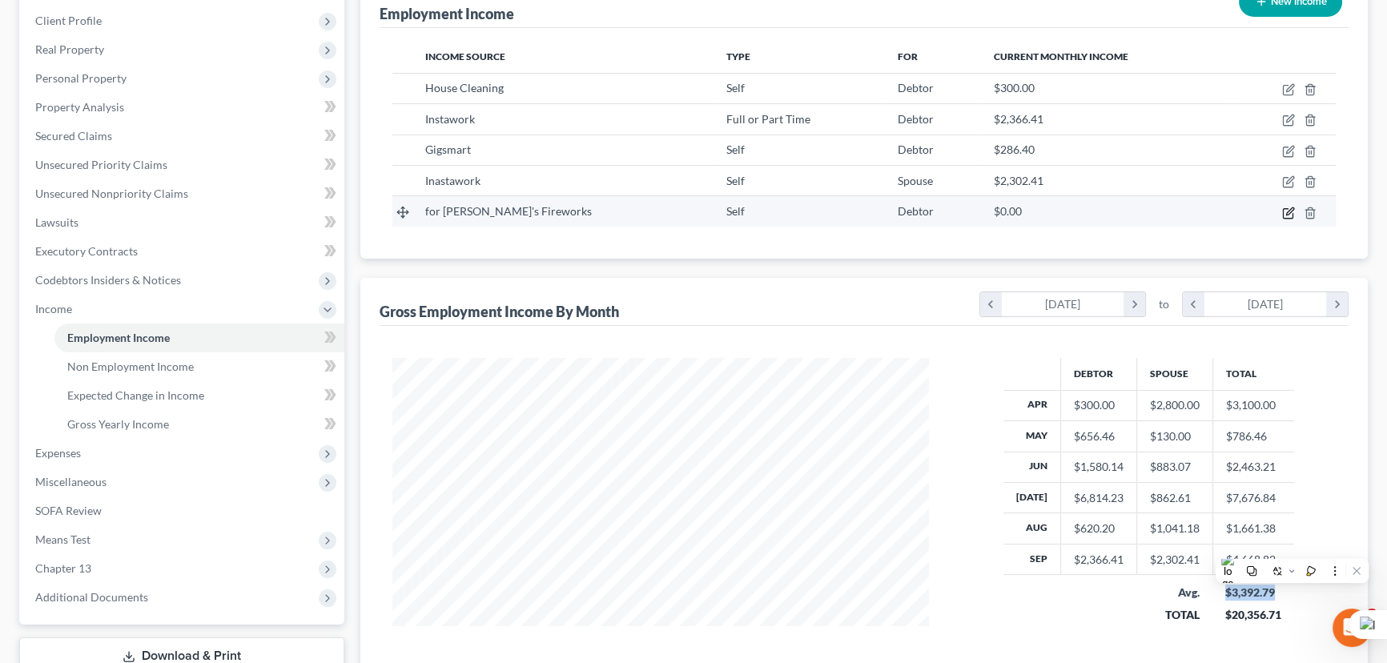
click at [1294, 216] on icon "button" at bounding box center [1288, 213] width 13 height 13
select select "1"
select select "19"
select select "0"
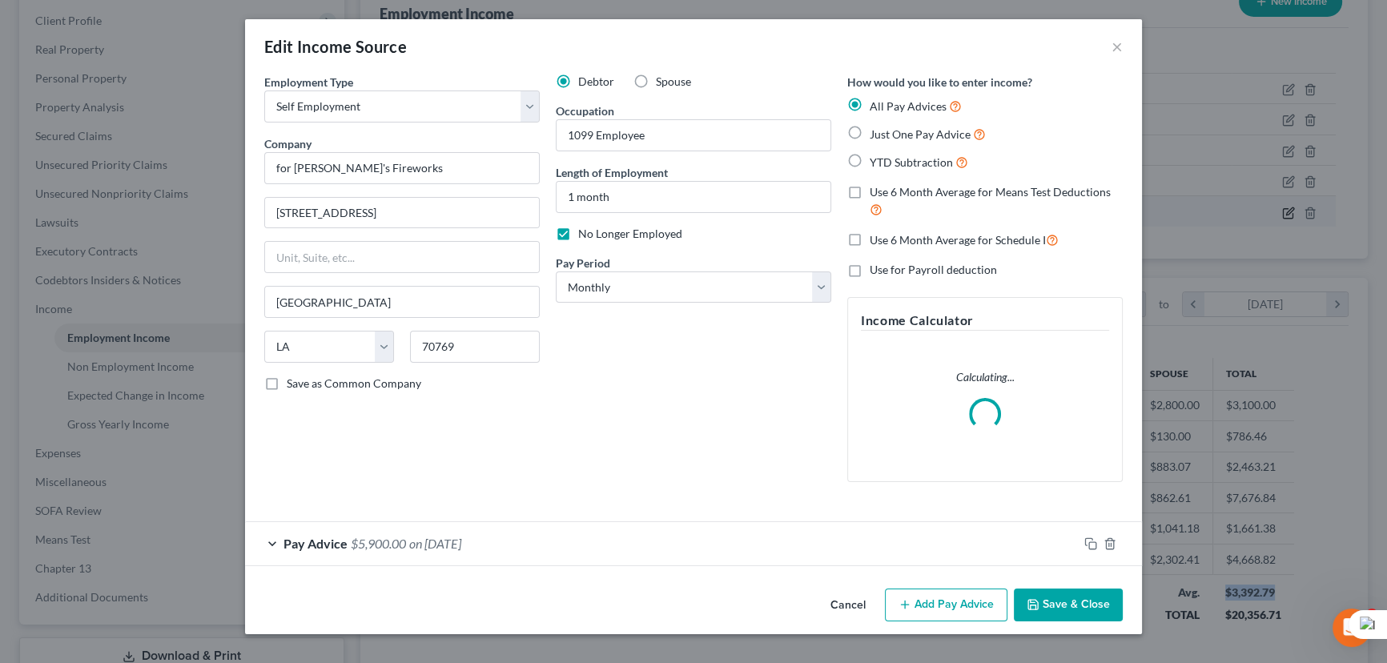
scroll to position [287, 573]
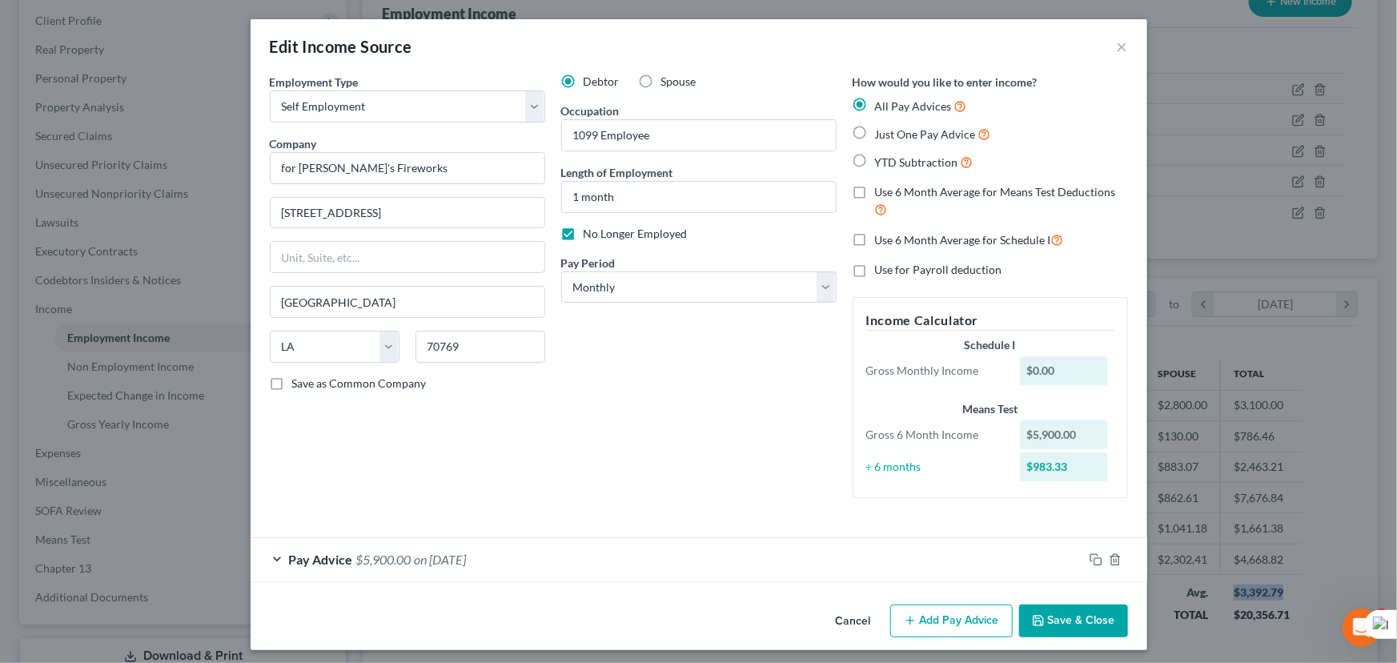
click at [1088, 613] on button "Save & Close" at bounding box center [1073, 622] width 109 height 34
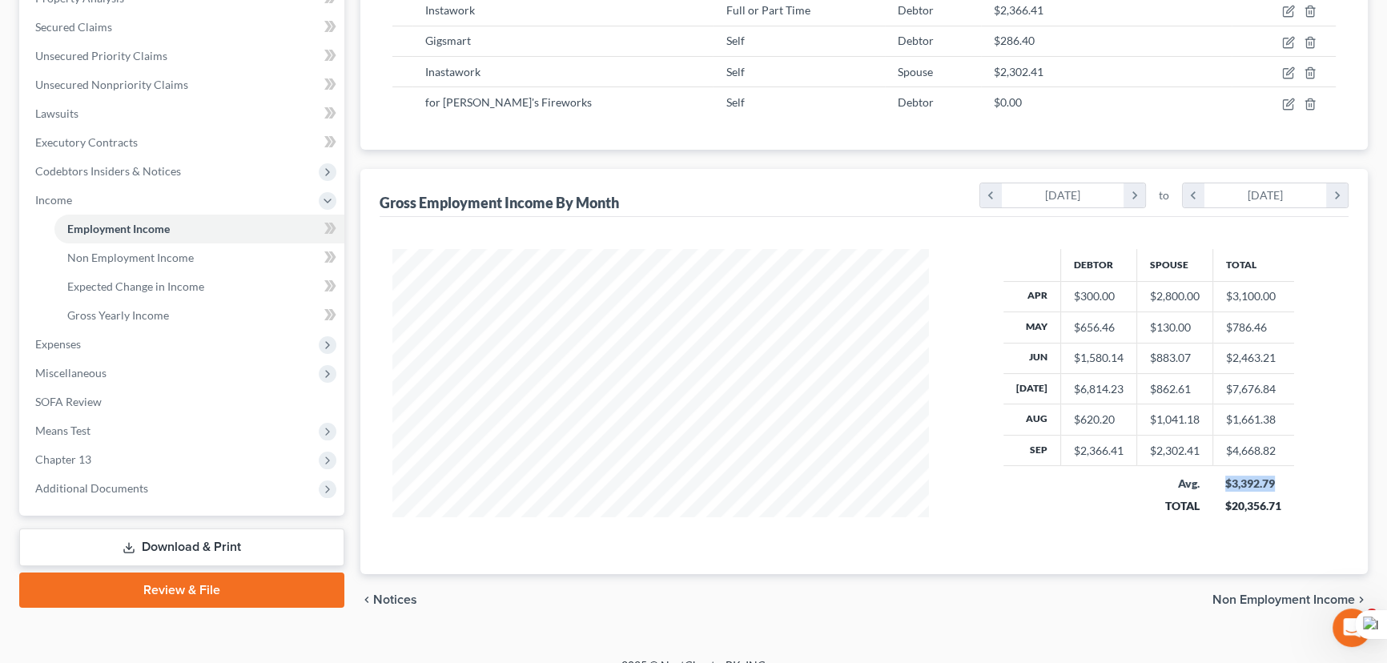
scroll to position [347, 0]
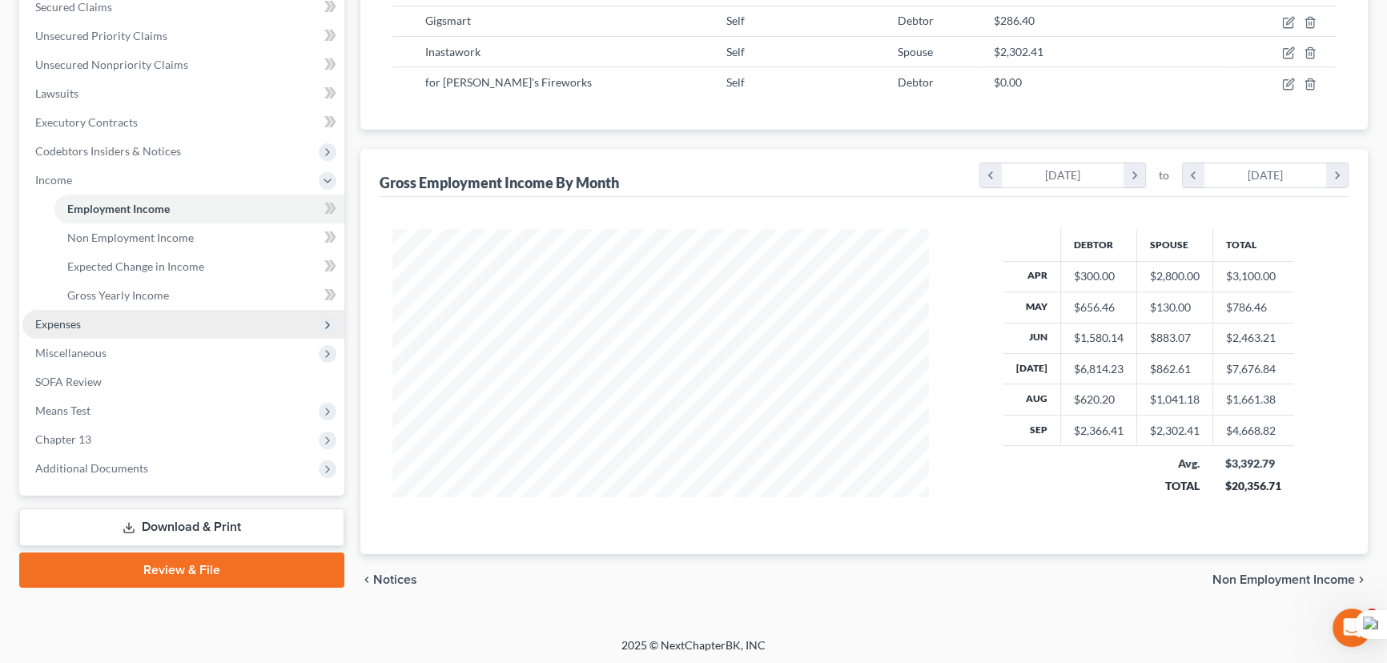
drag, startPoint x: 174, startPoint y: 320, endPoint x: 174, endPoint y: 329, distance: 8.8
click at [174, 320] on span "Expenses" at bounding box center [183, 324] width 322 height 29
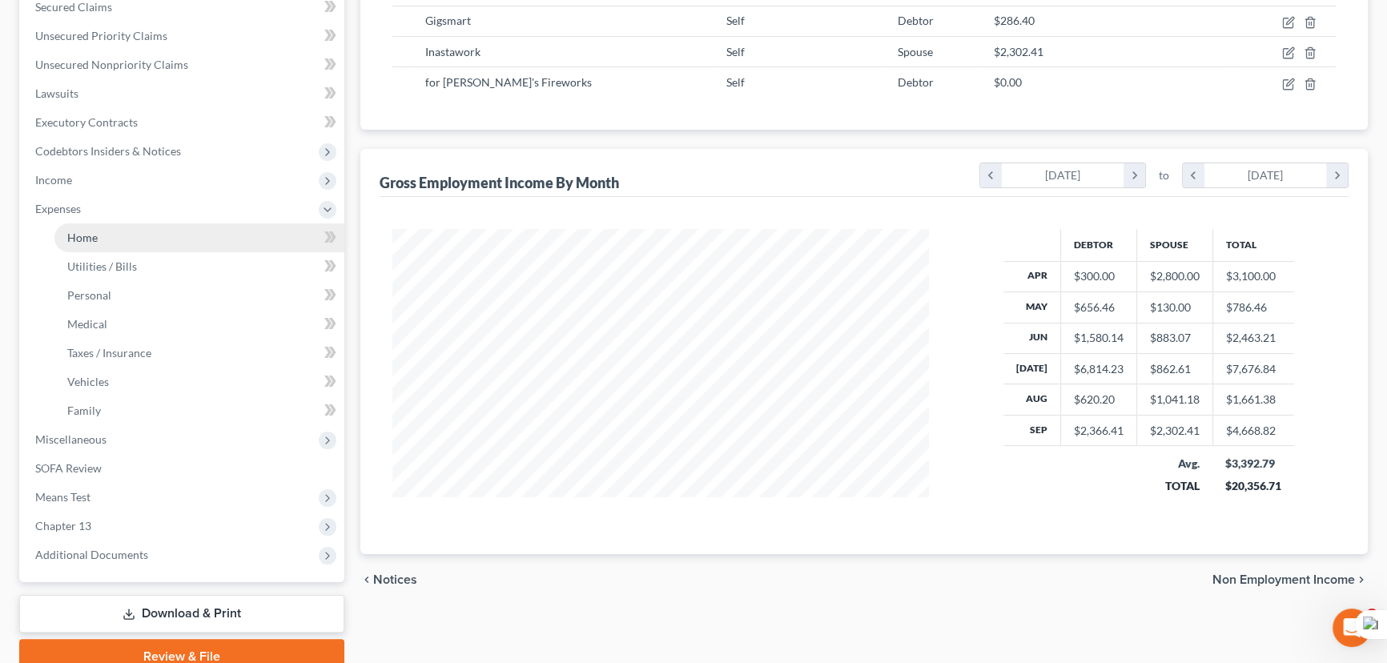
click at [140, 234] on link "Home" at bounding box center [199, 237] width 290 height 29
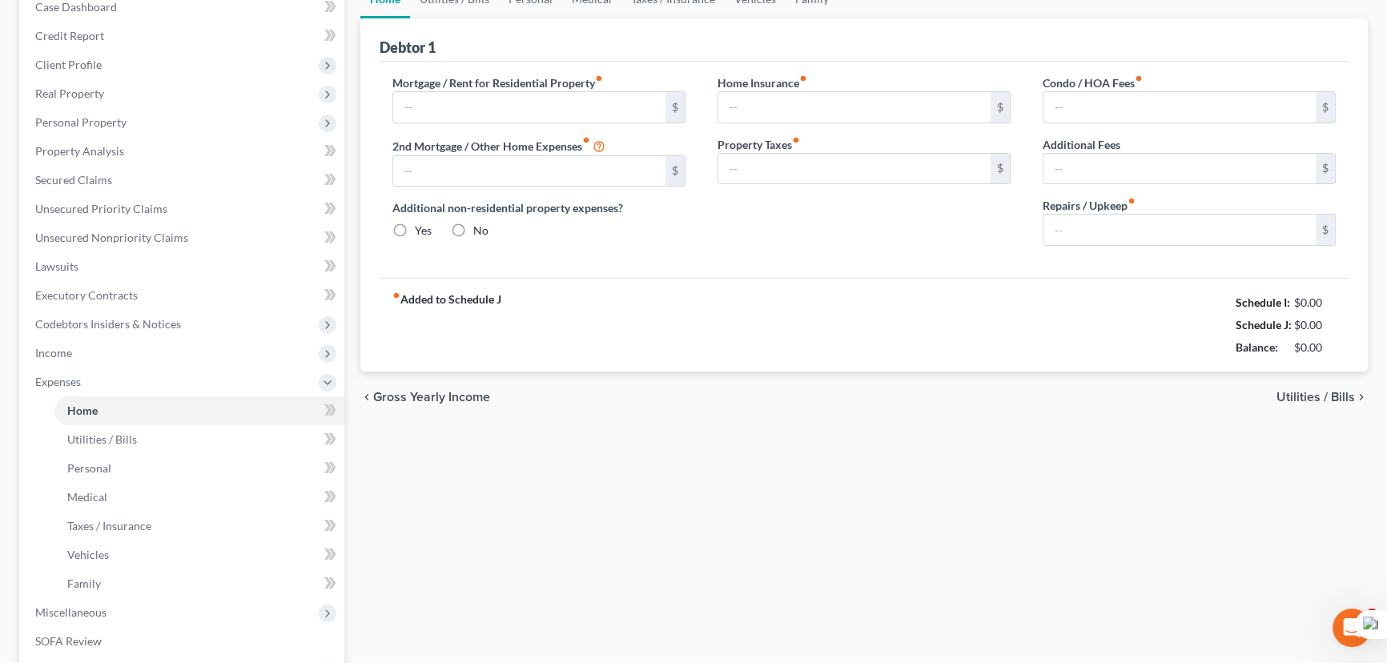
type input "0.00"
radio input "true"
type input "0.00"
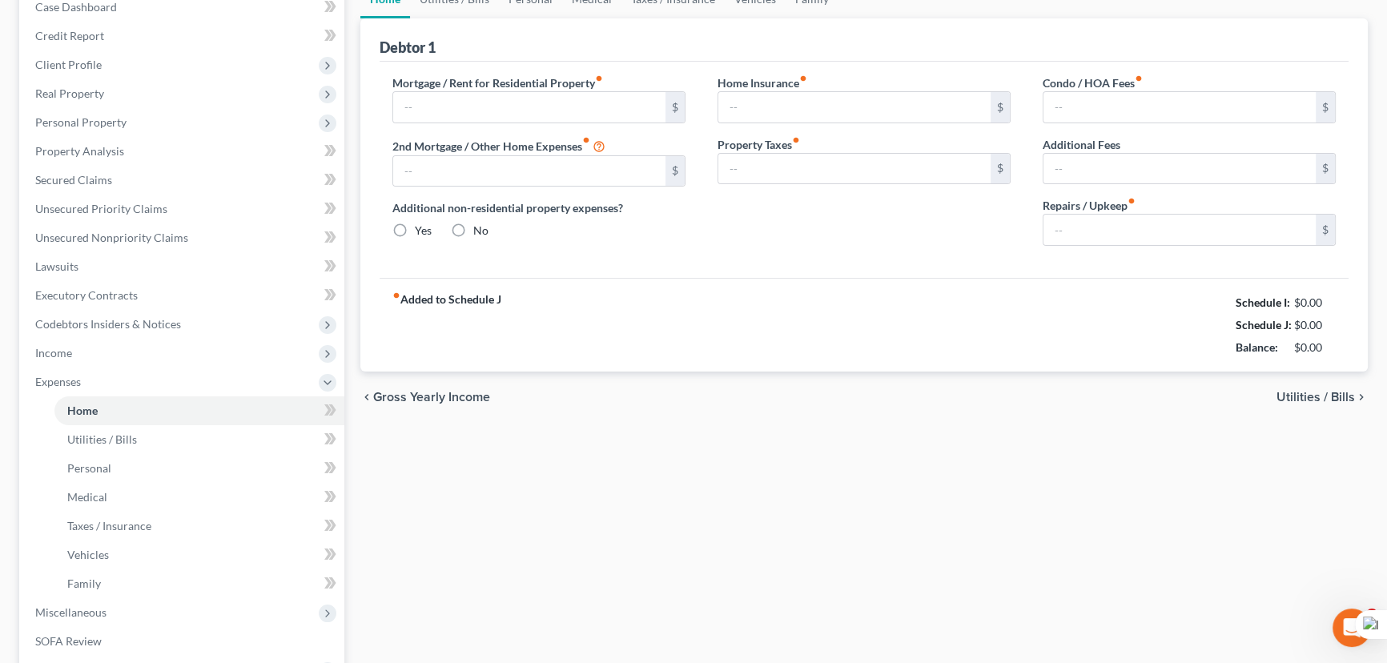
type input "0.00"
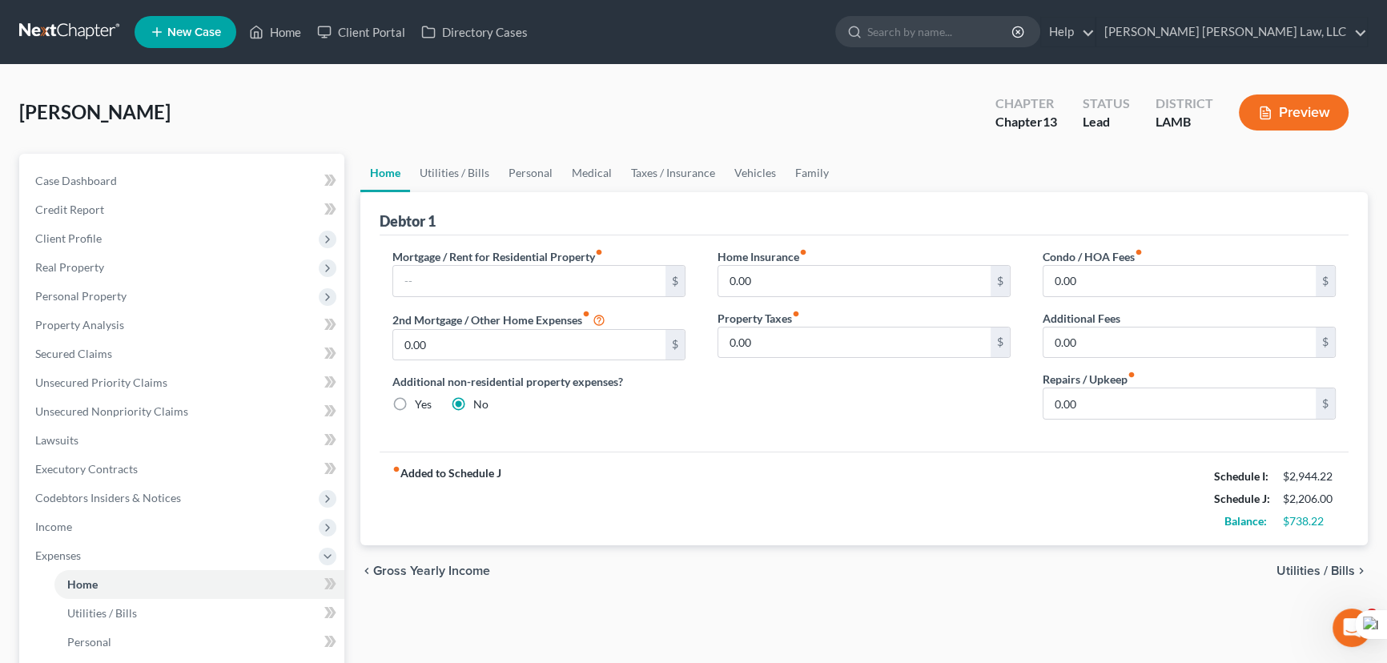
scroll to position [72, 0]
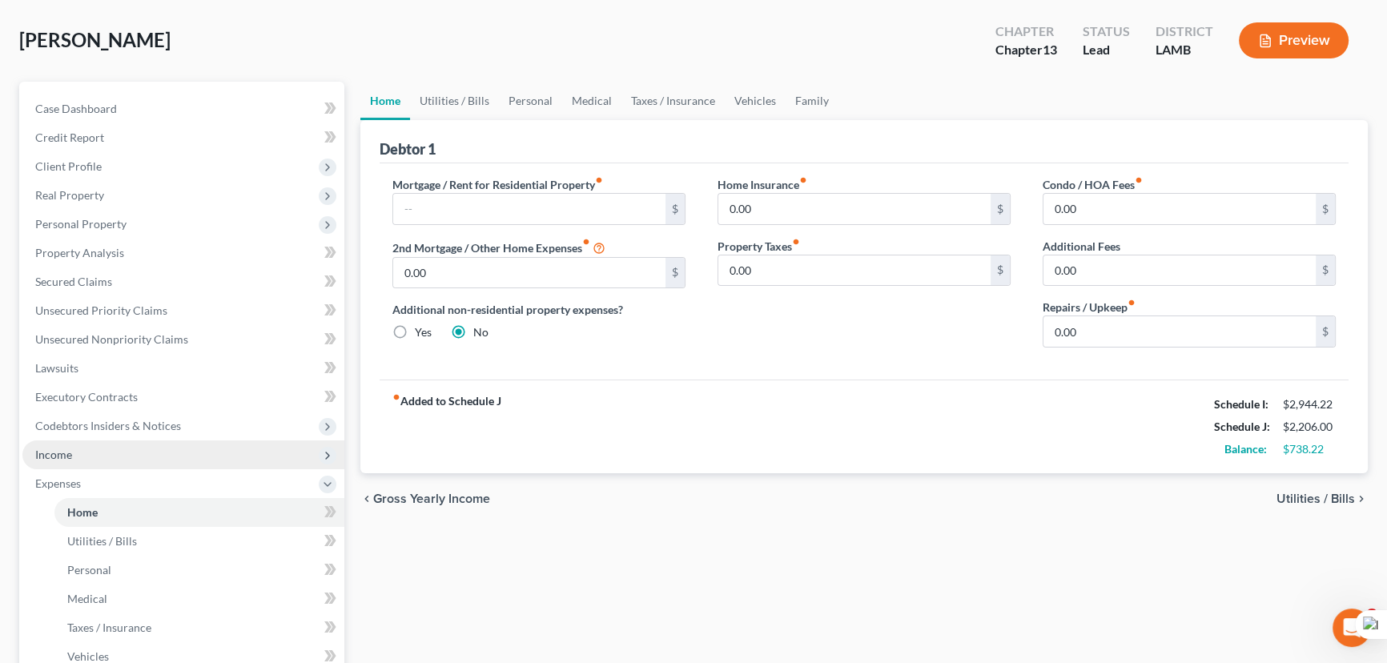
click at [145, 465] on span "Income" at bounding box center [183, 454] width 322 height 29
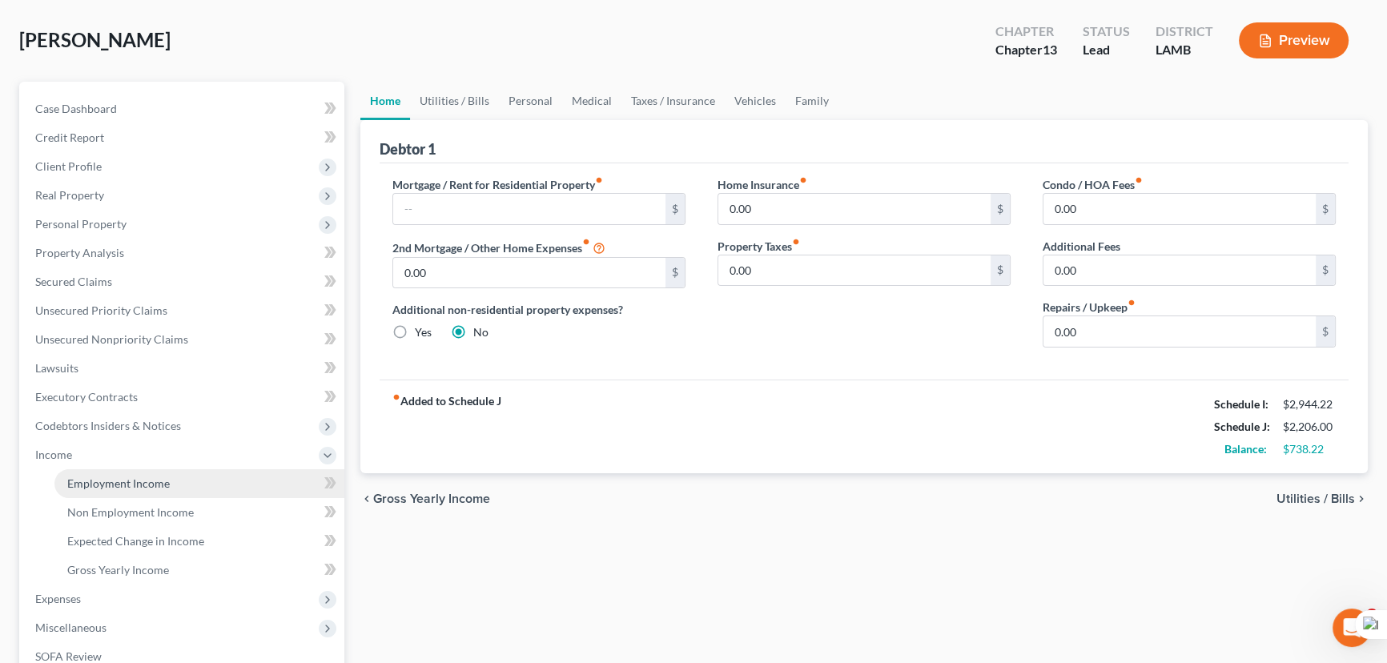
click at [144, 471] on link "Employment Income" at bounding box center [199, 483] width 290 height 29
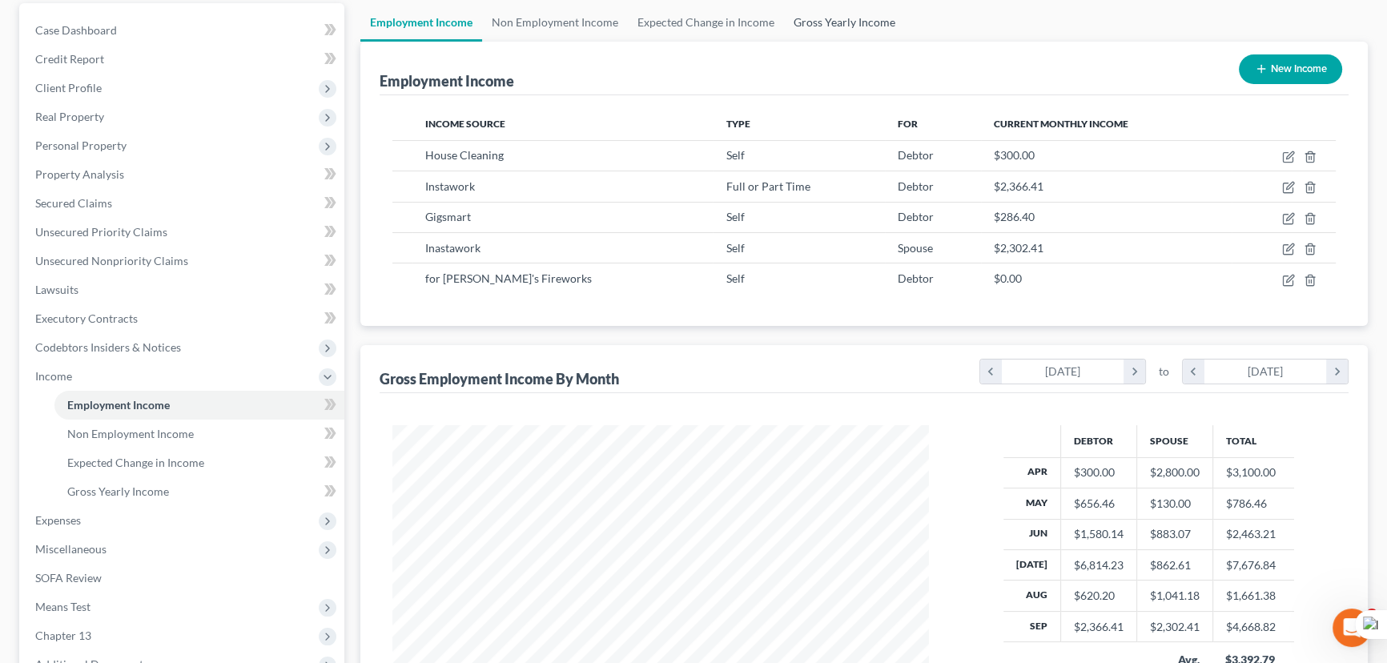
scroll to position [145, 0]
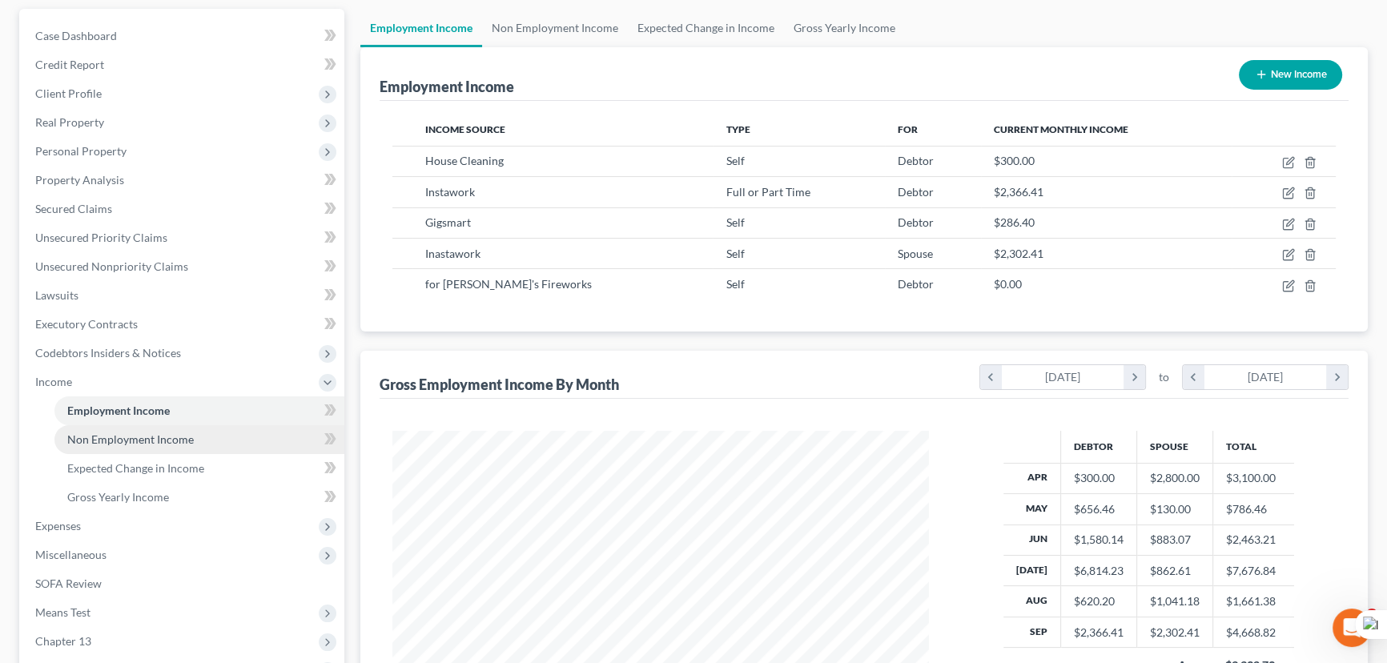
click at [147, 440] on span "Non Employment Income" at bounding box center [130, 439] width 127 height 14
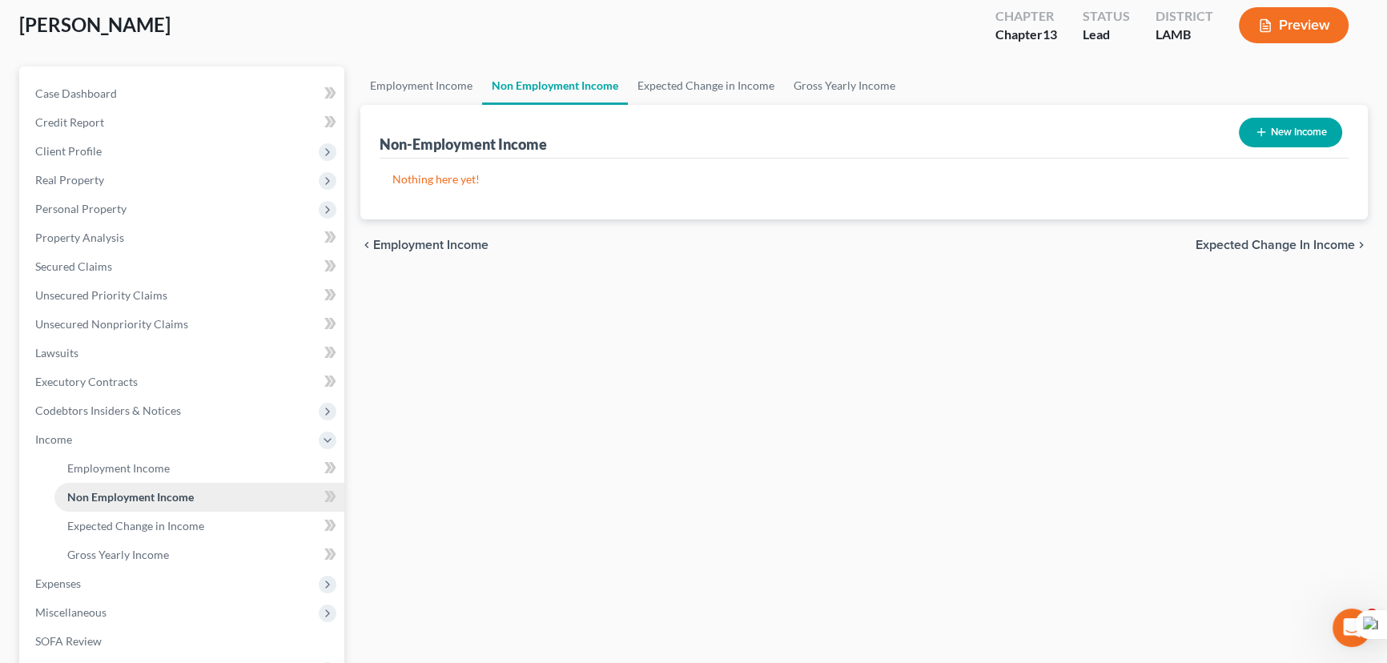
scroll to position [145, 0]
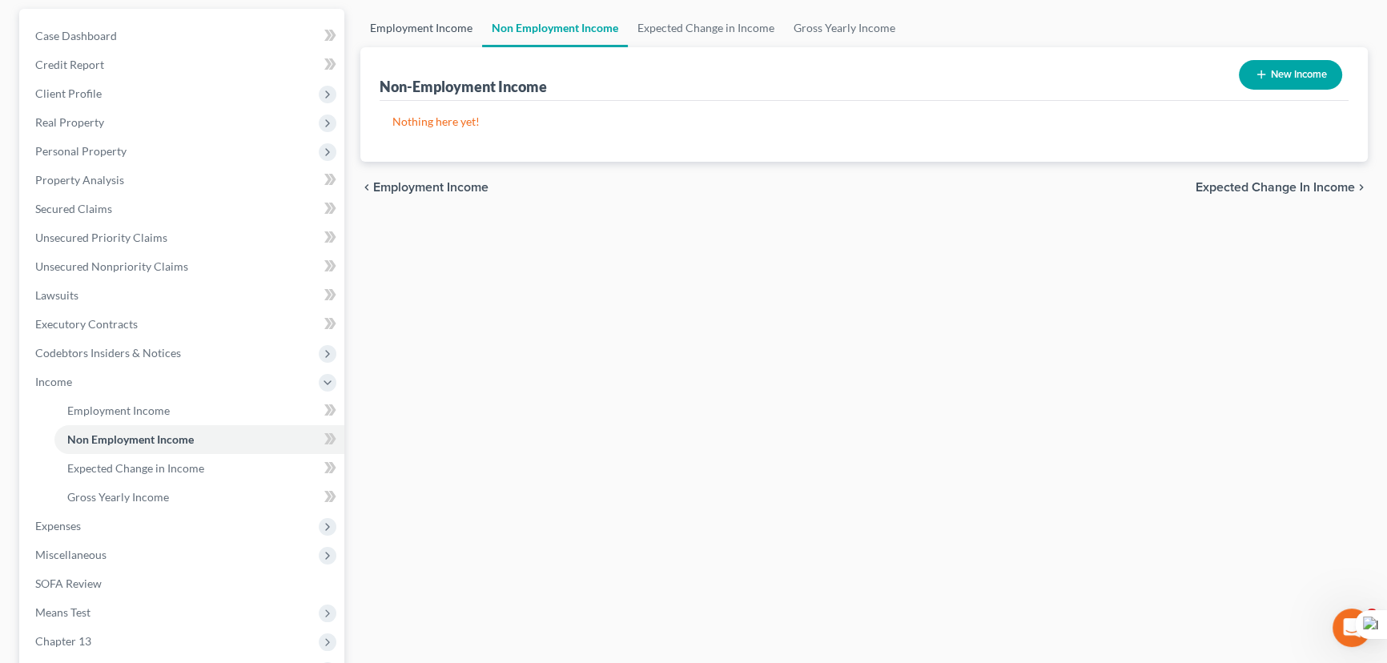
click at [439, 32] on link "Employment Income" at bounding box center [421, 28] width 122 height 38
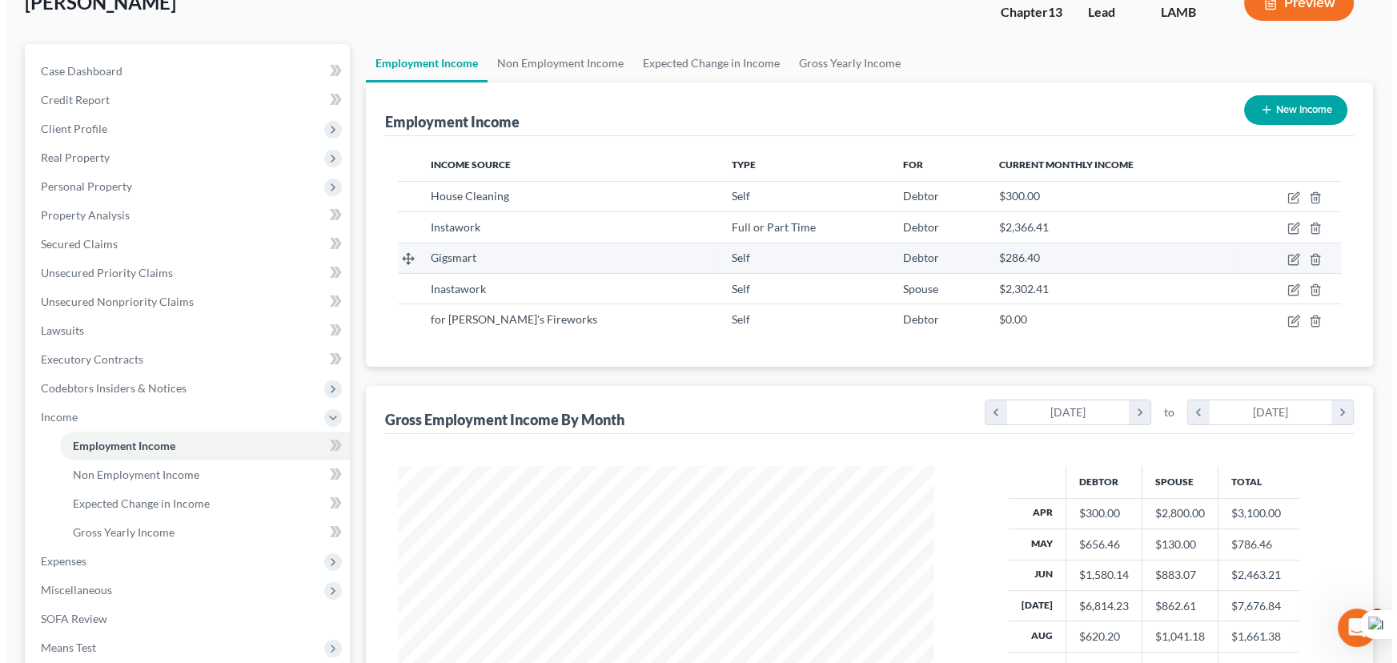
scroll to position [145, 0]
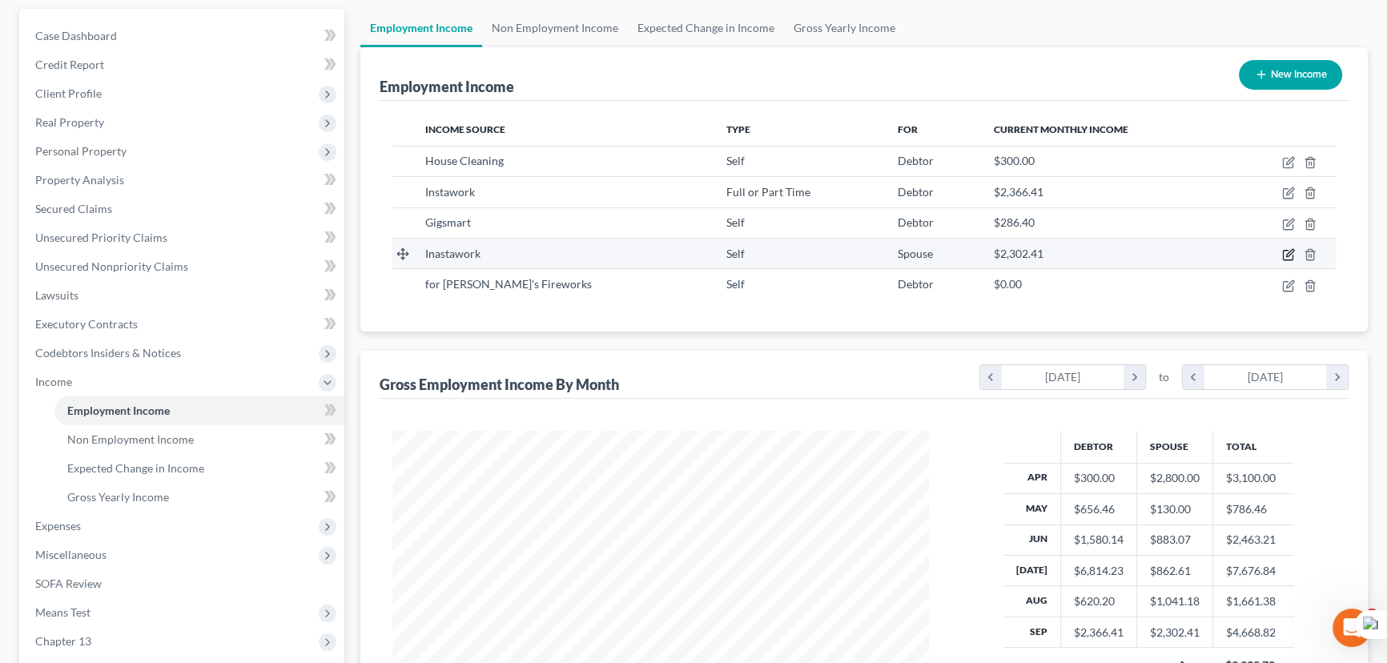
drag, startPoint x: 1285, startPoint y: 262, endPoint x: 1290, endPoint y: 251, distance: 11.8
click at [1284, 261] on td at bounding box center [1284, 253] width 104 height 30
click at [1290, 251] on icon "button" at bounding box center [1289, 252] width 7 height 7
select select "1"
select select "19"
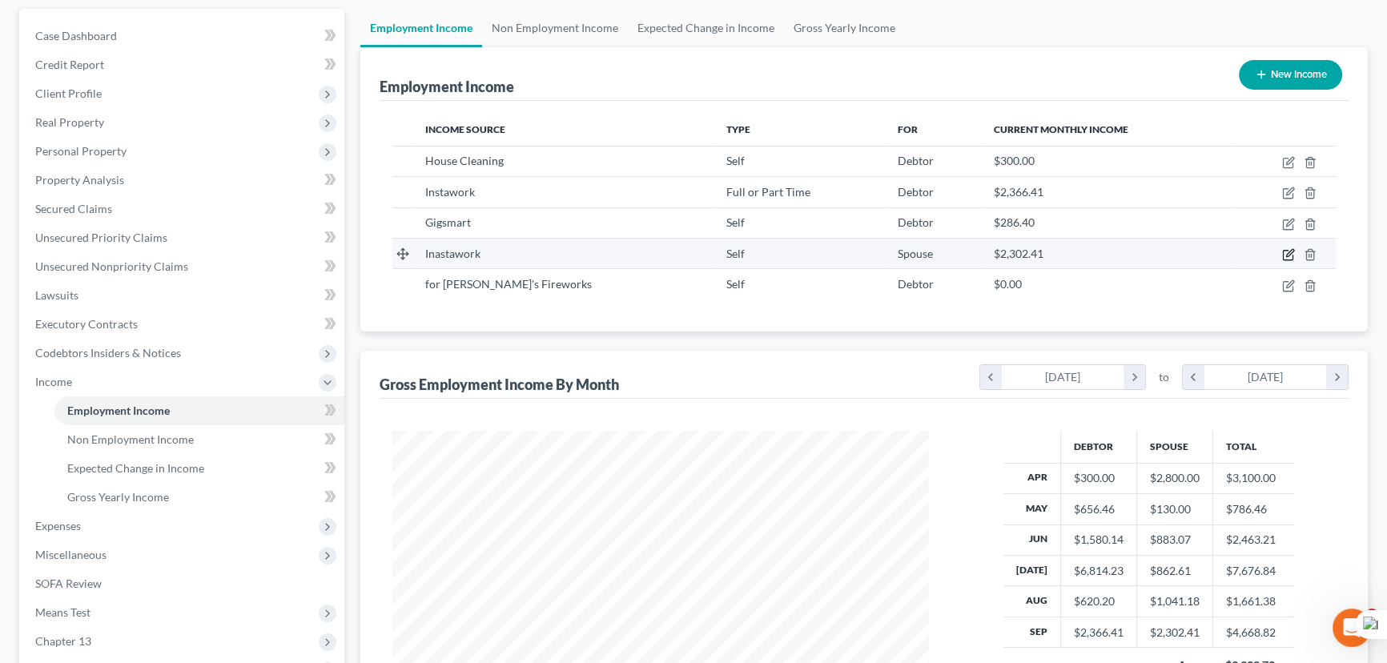
select select "0"
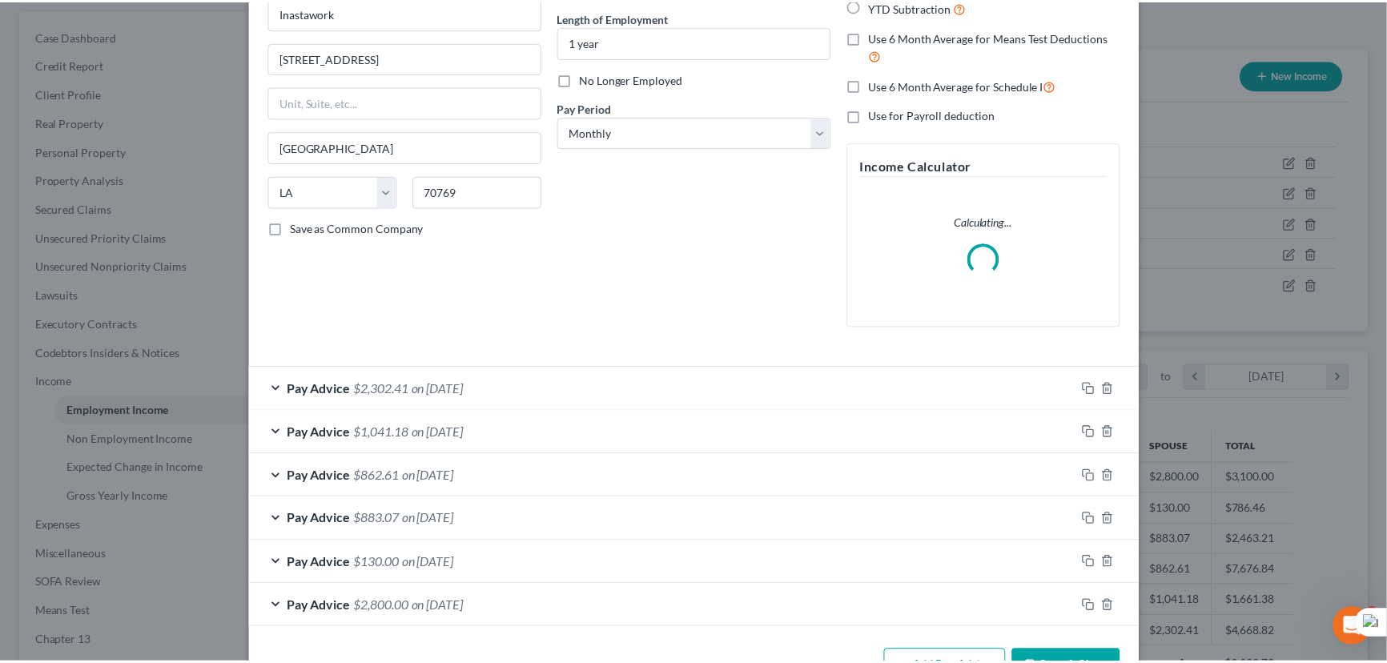
scroll to position [207, 0]
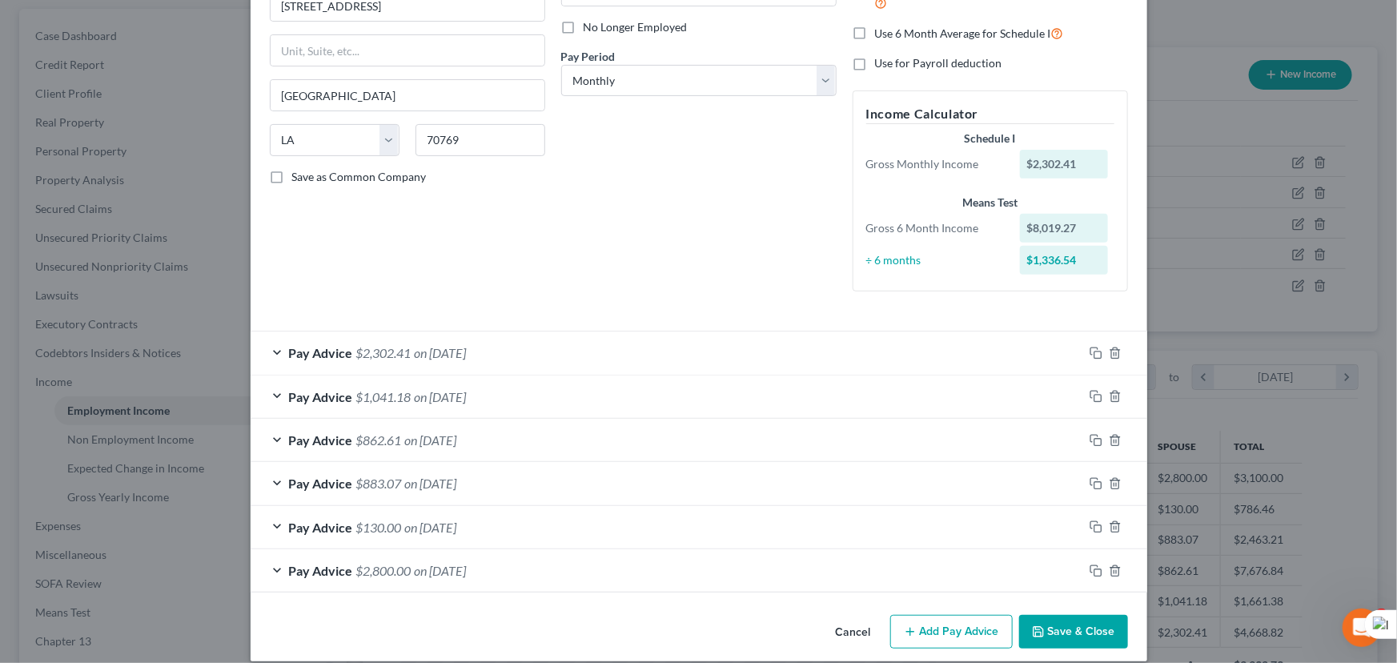
click at [1110, 625] on button "Save & Close" at bounding box center [1073, 632] width 109 height 34
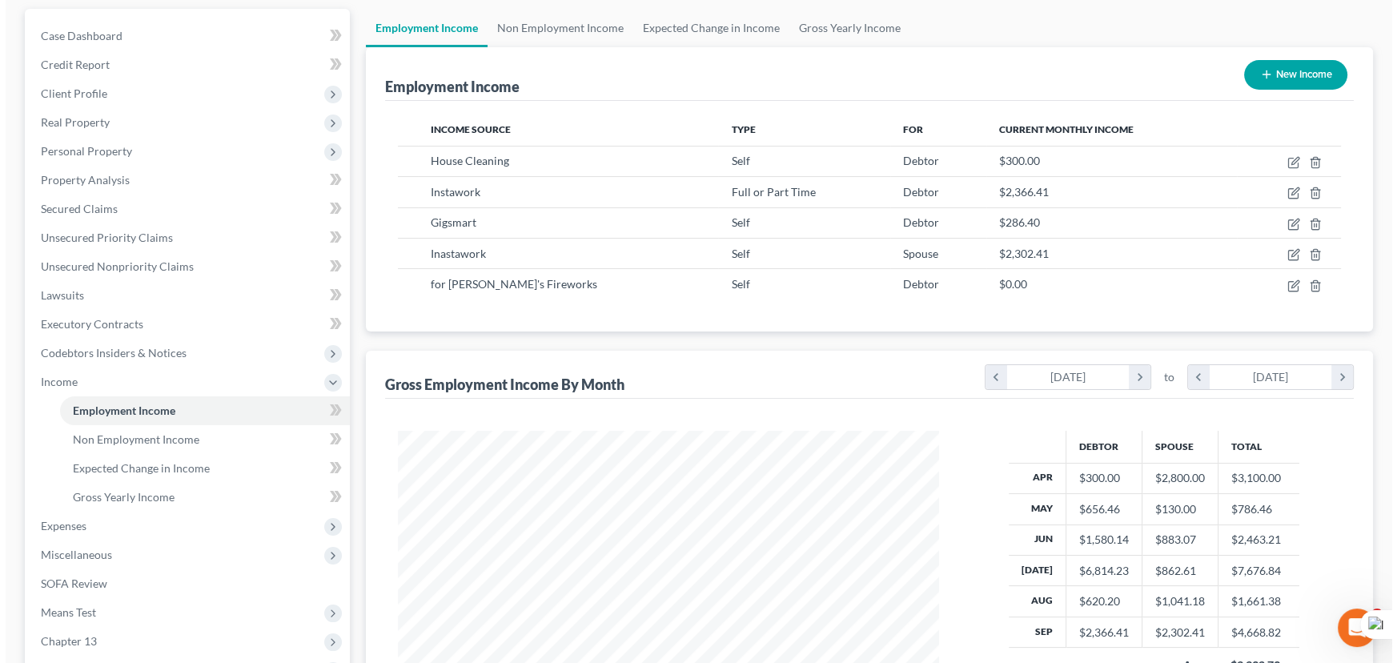
scroll to position [800570, 800288]
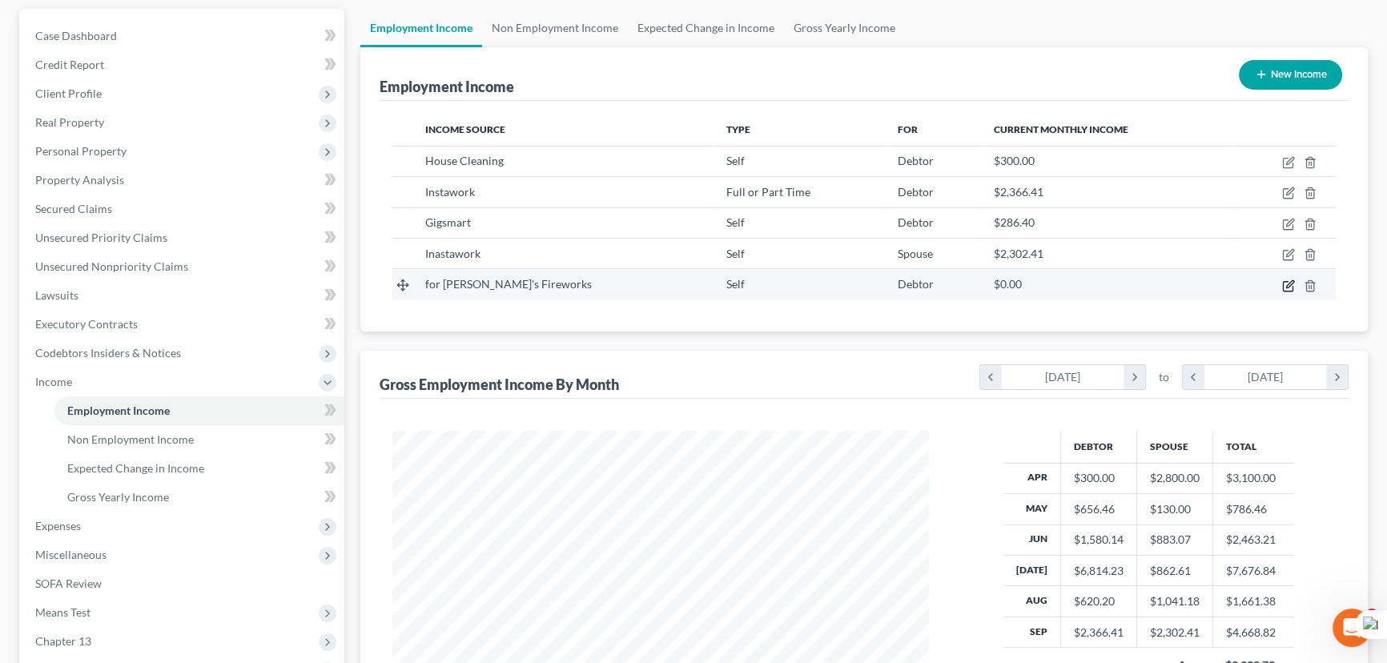
click at [1282, 279] on icon "button" at bounding box center [1288, 285] width 13 height 13
select select "1"
select select "19"
select select "0"
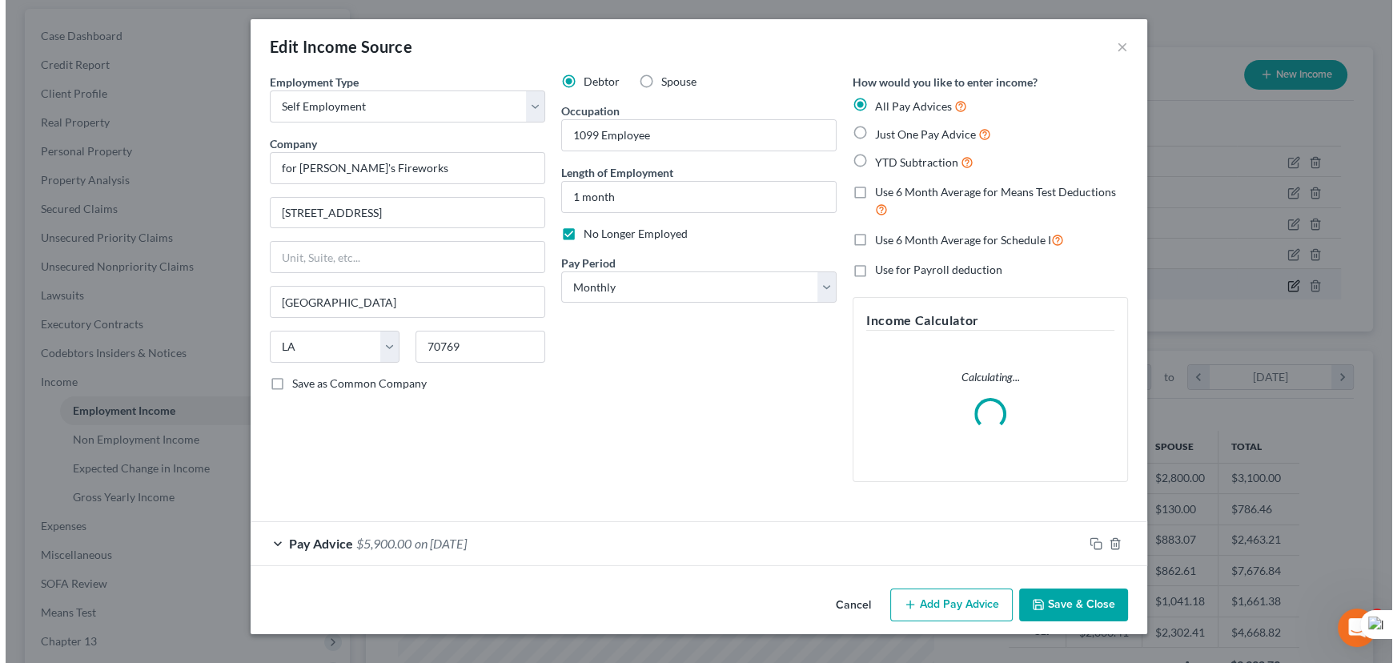
scroll to position [287, 573]
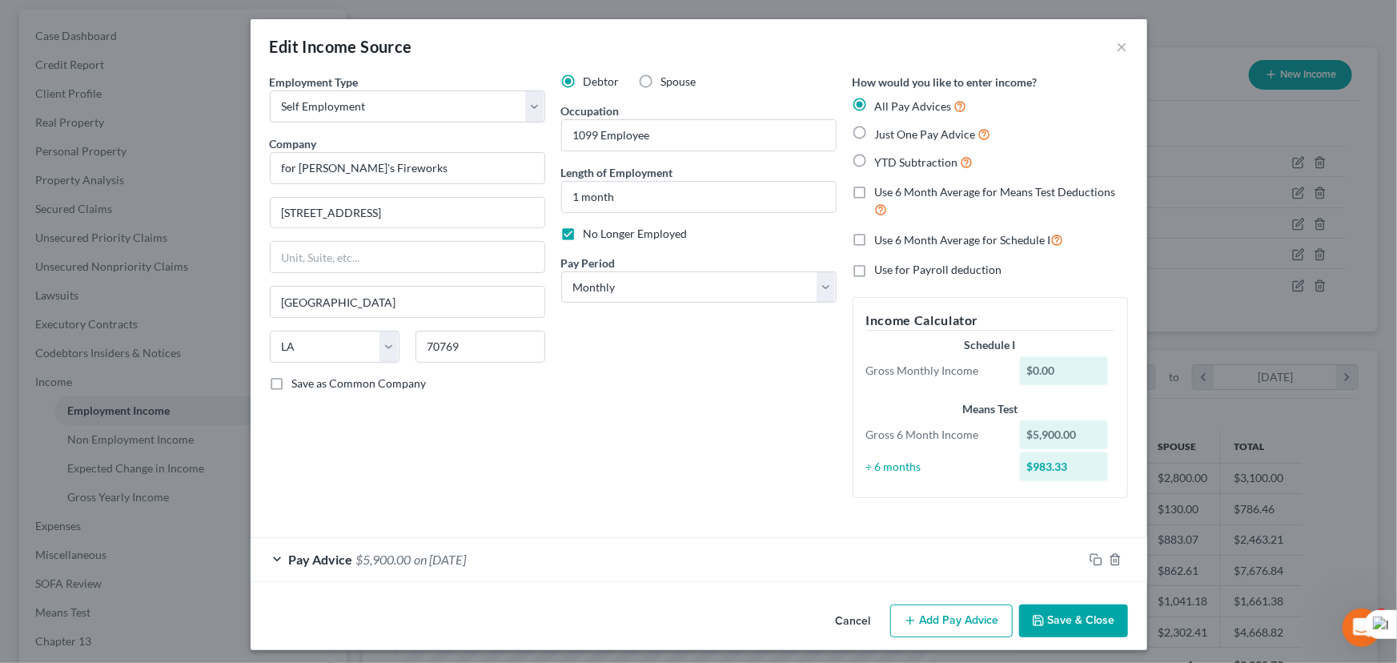
click at [1073, 630] on button "Save & Close" at bounding box center [1073, 622] width 109 height 34
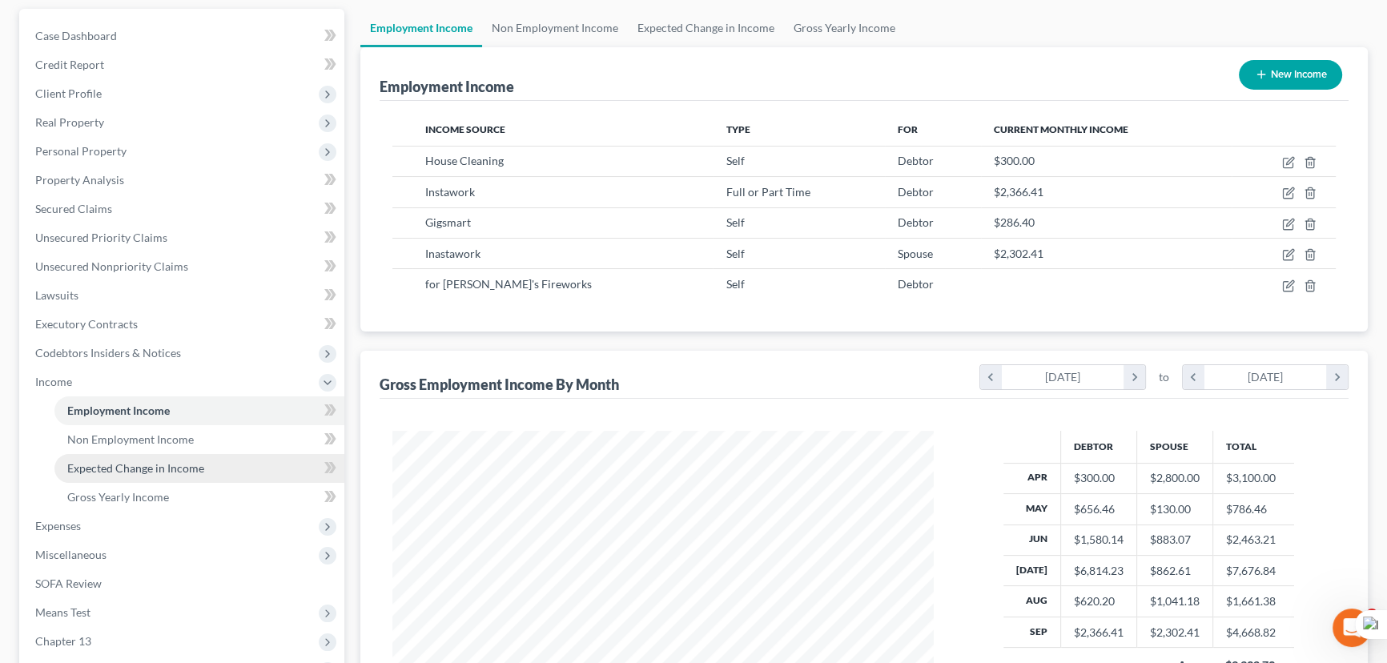
scroll to position [800570, 800288]
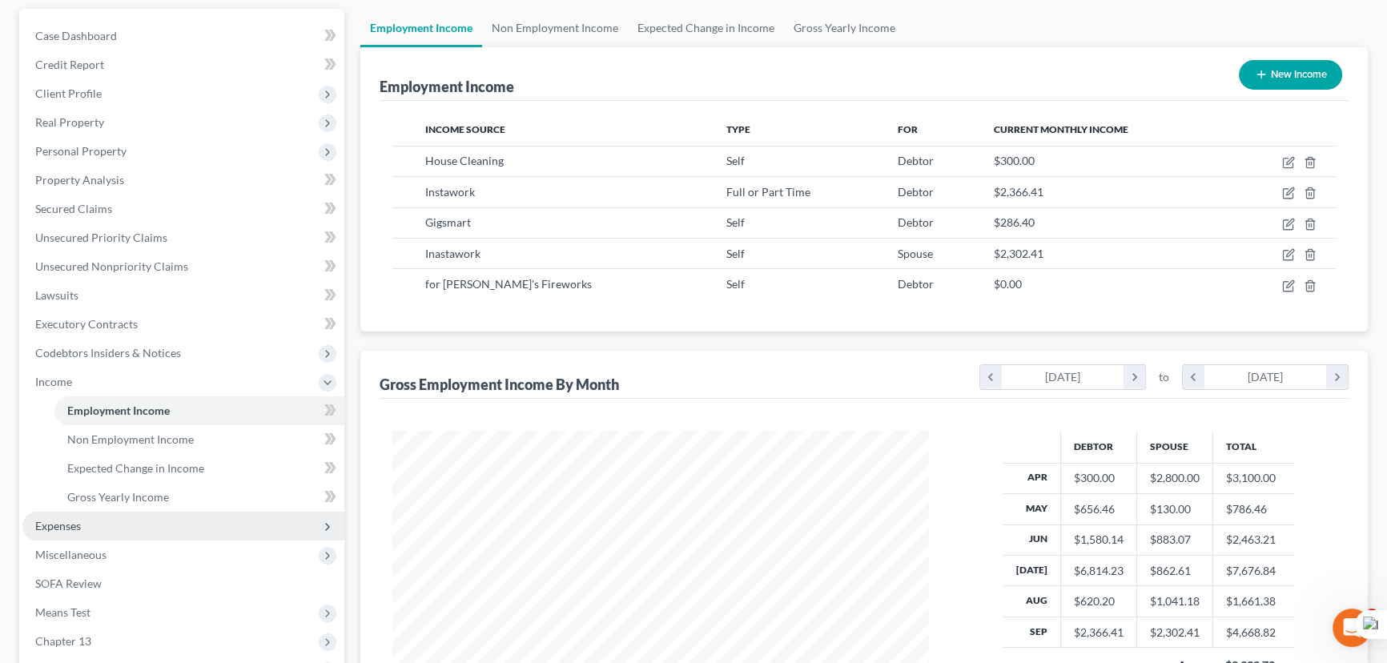
click at [171, 526] on span "Expenses" at bounding box center [183, 526] width 322 height 29
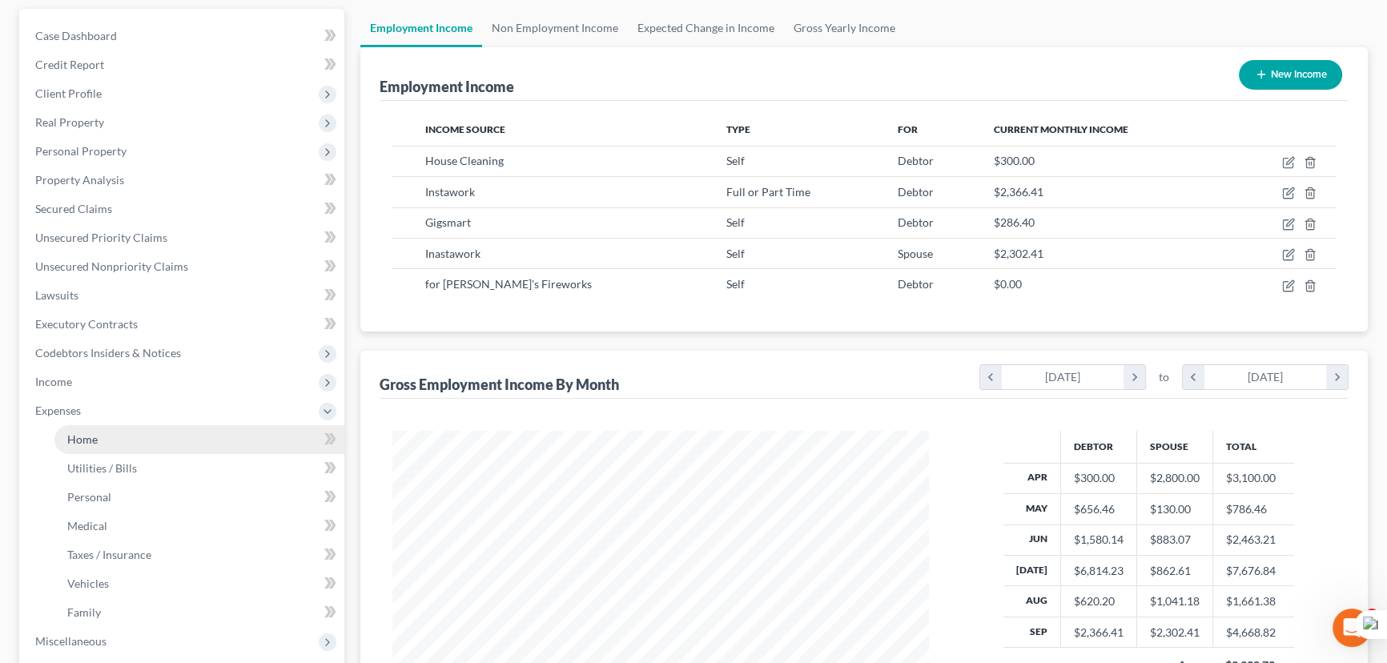
click at [195, 432] on link "Home" at bounding box center [199, 439] width 290 height 29
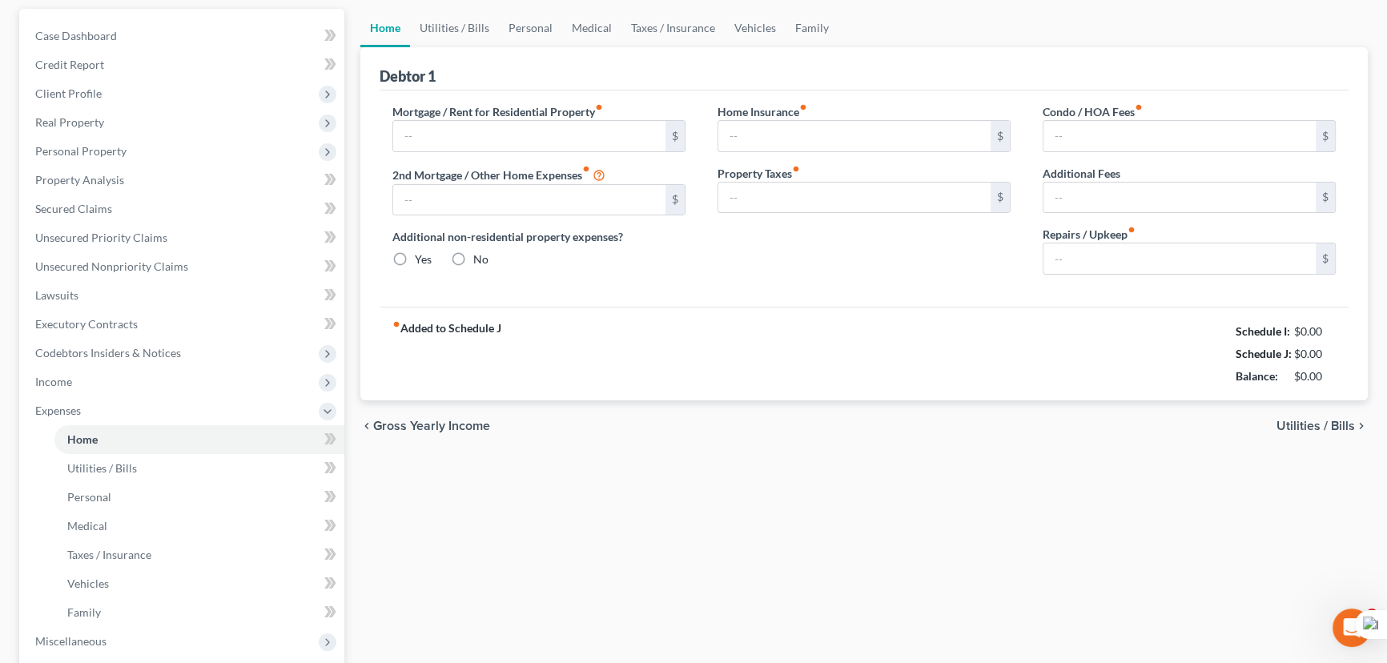
scroll to position [5, 0]
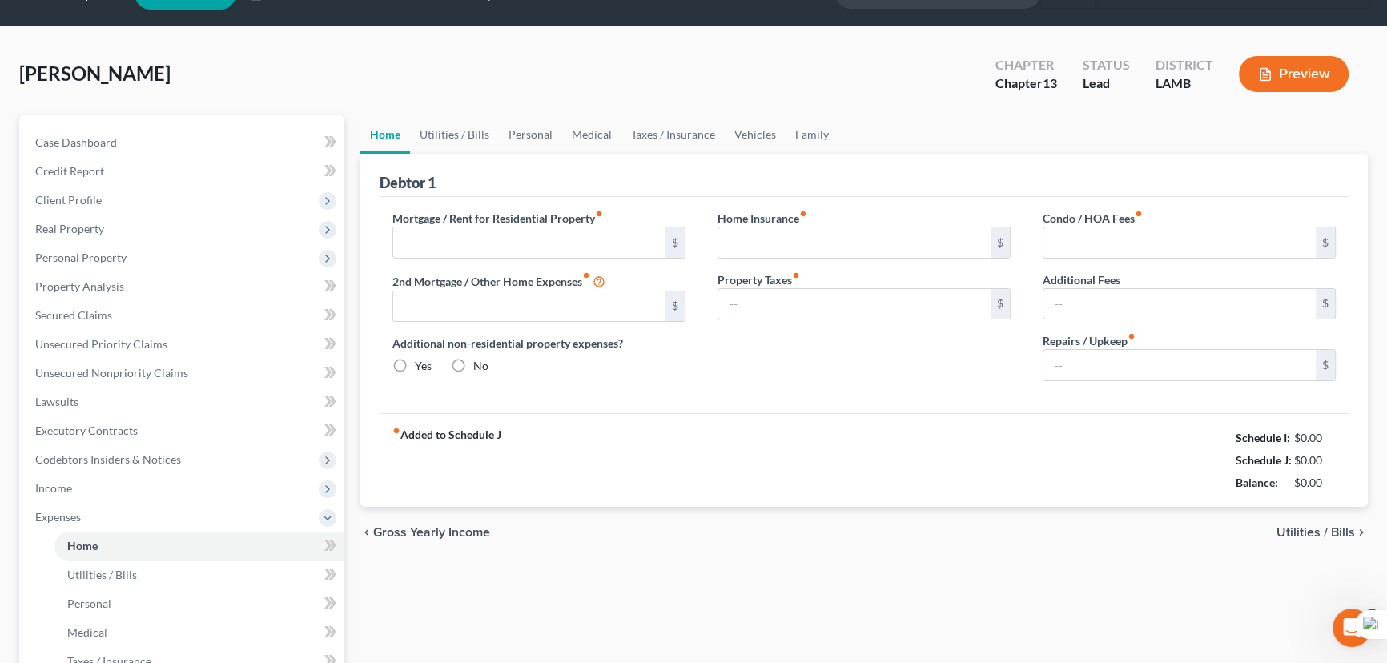
type input "0.00"
radio input "true"
type input "0.00"
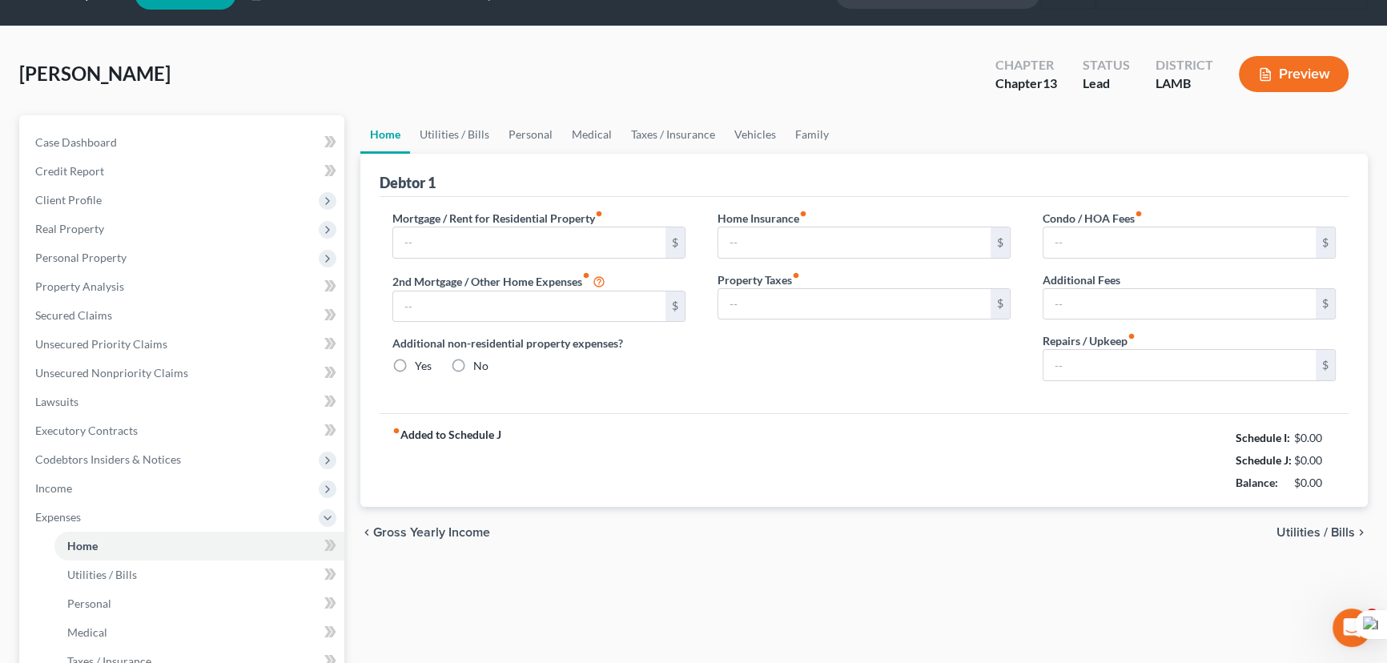
type input "0.00"
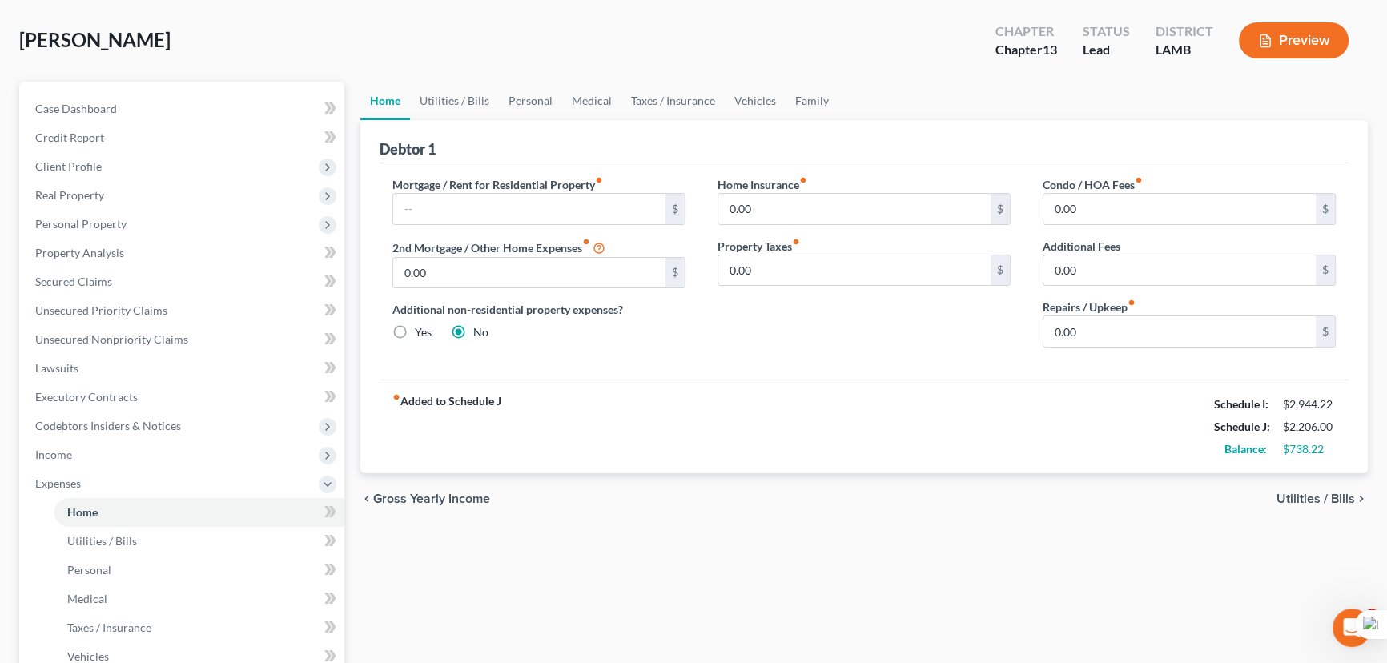
scroll to position [72, 0]
click at [151, 448] on span "Income" at bounding box center [183, 454] width 322 height 29
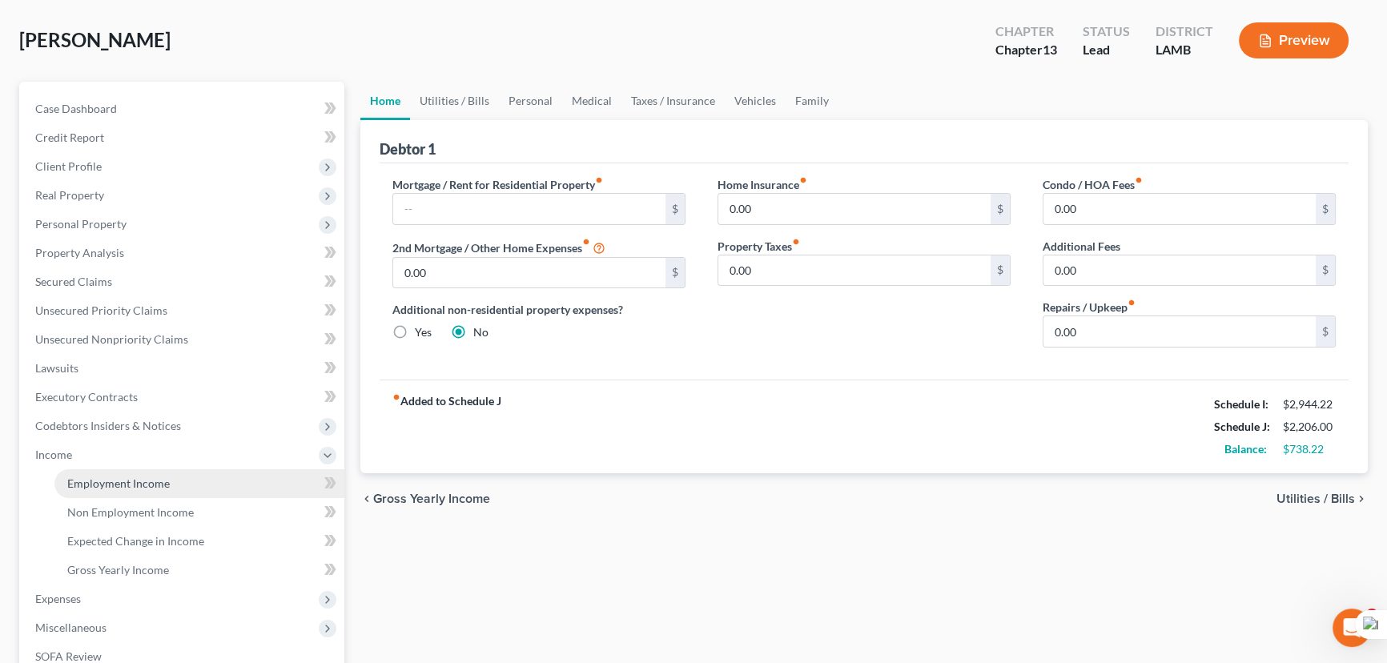
click at [167, 477] on span "Employment Income" at bounding box center [118, 484] width 103 height 14
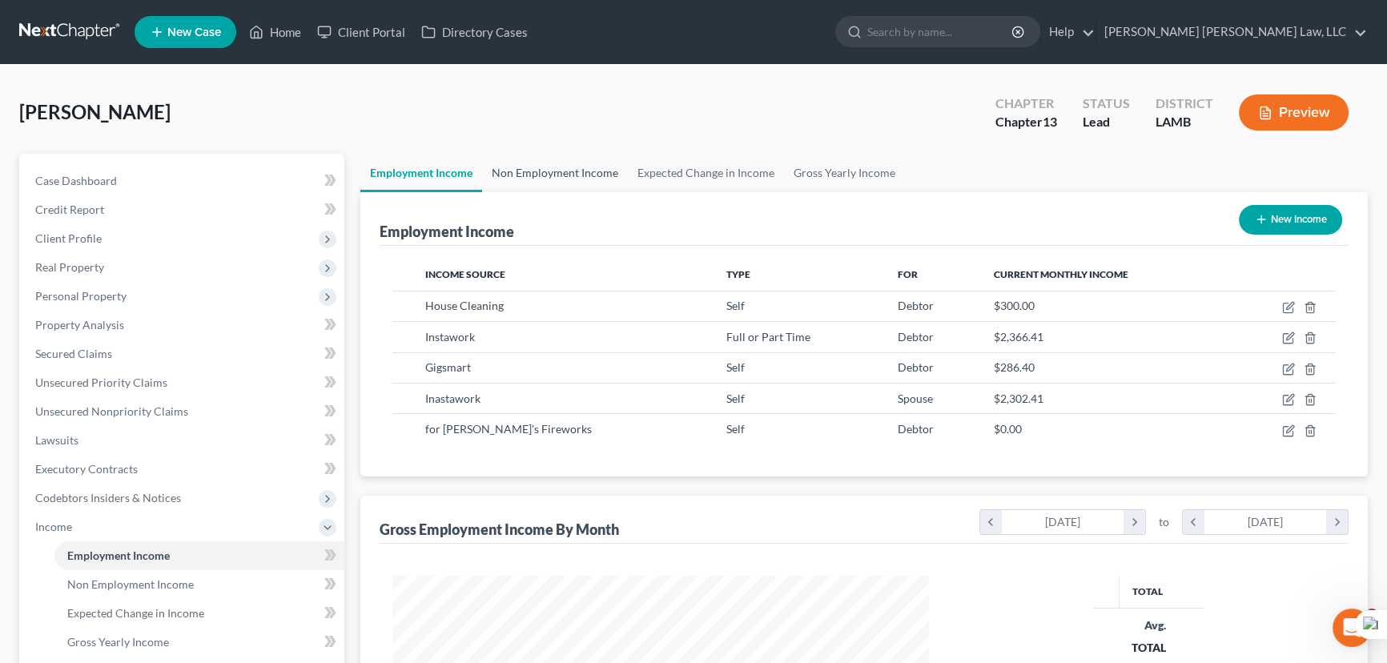
click at [489, 178] on link "Non Employment Income" at bounding box center [555, 173] width 146 height 38
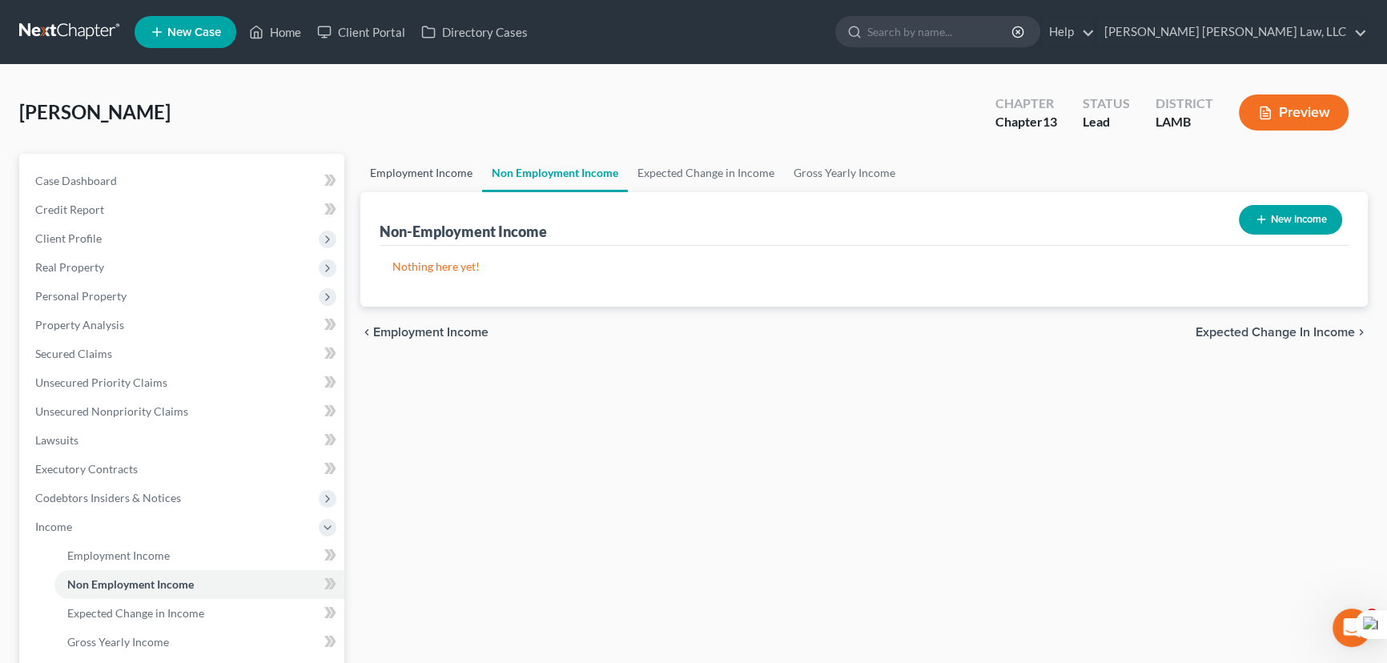
click at [447, 171] on link "Employment Income" at bounding box center [421, 173] width 122 height 38
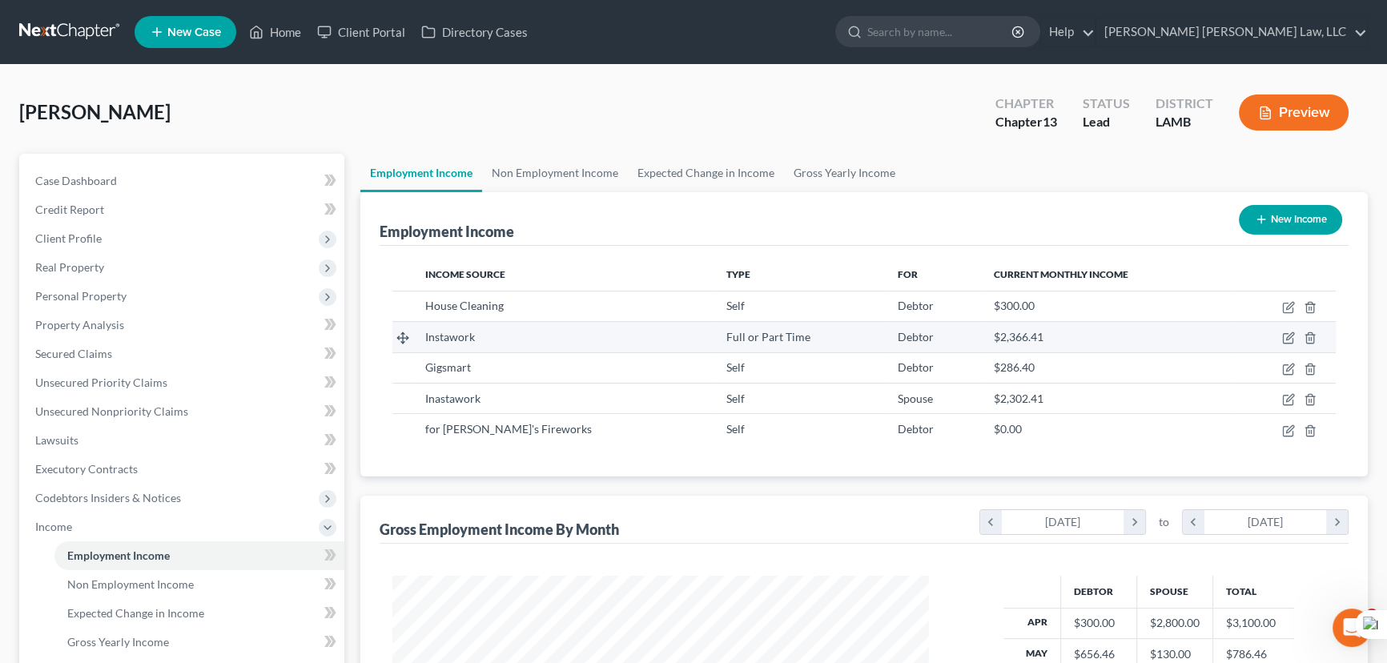
scroll to position [287, 569]
click at [58, 26] on link at bounding box center [70, 32] width 103 height 29
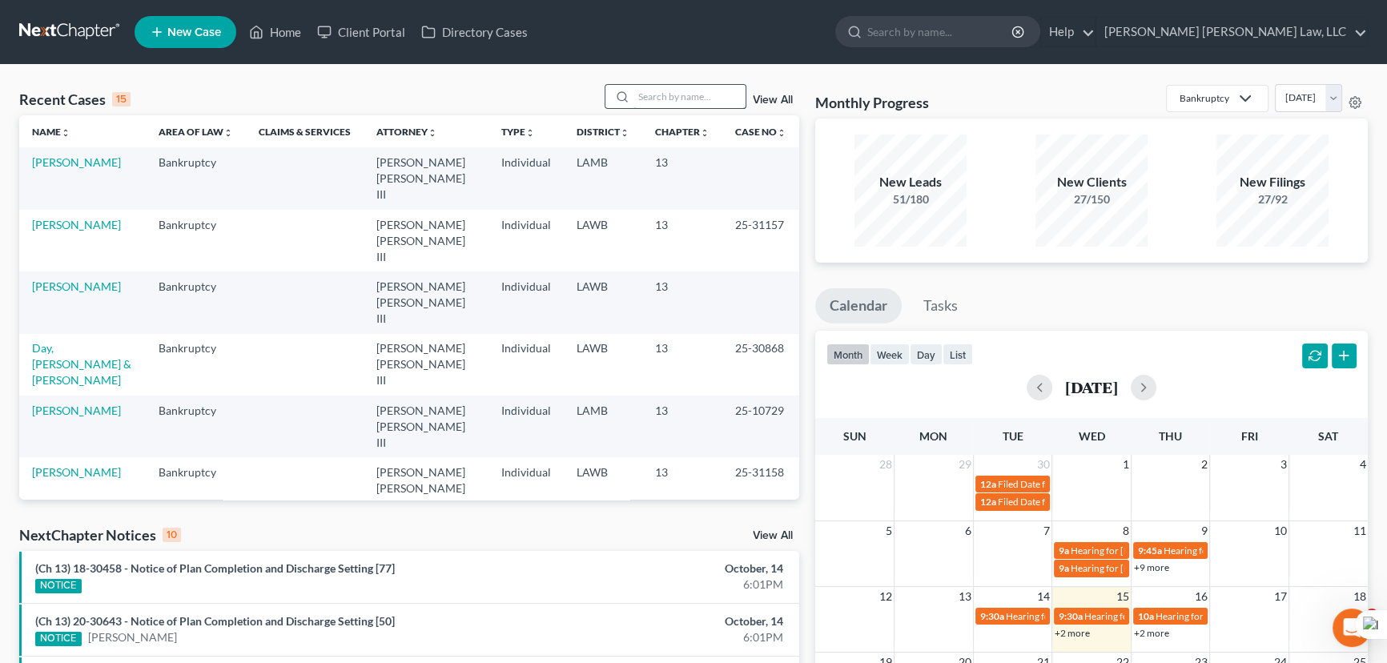
click at [666, 107] on input "search" at bounding box center [689, 96] width 112 height 23
type input "[PERSON_NAME]"
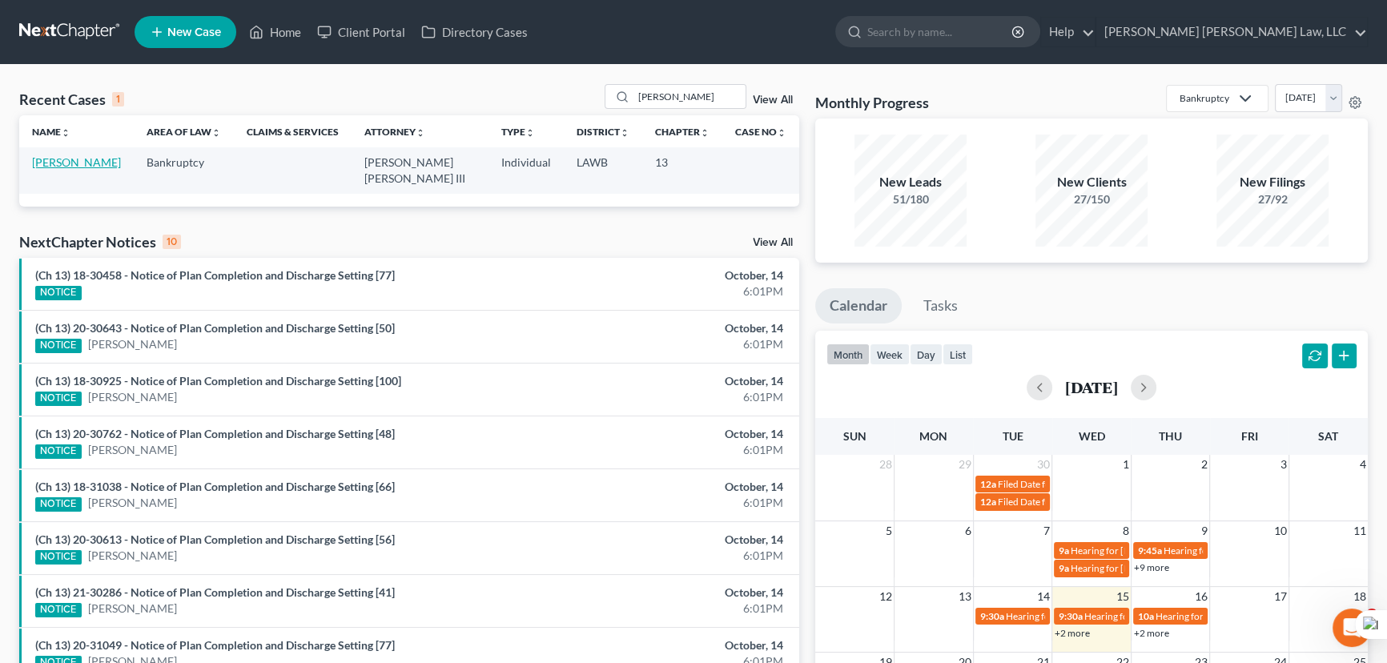
click at [81, 160] on link "[PERSON_NAME]" at bounding box center [76, 162] width 89 height 14
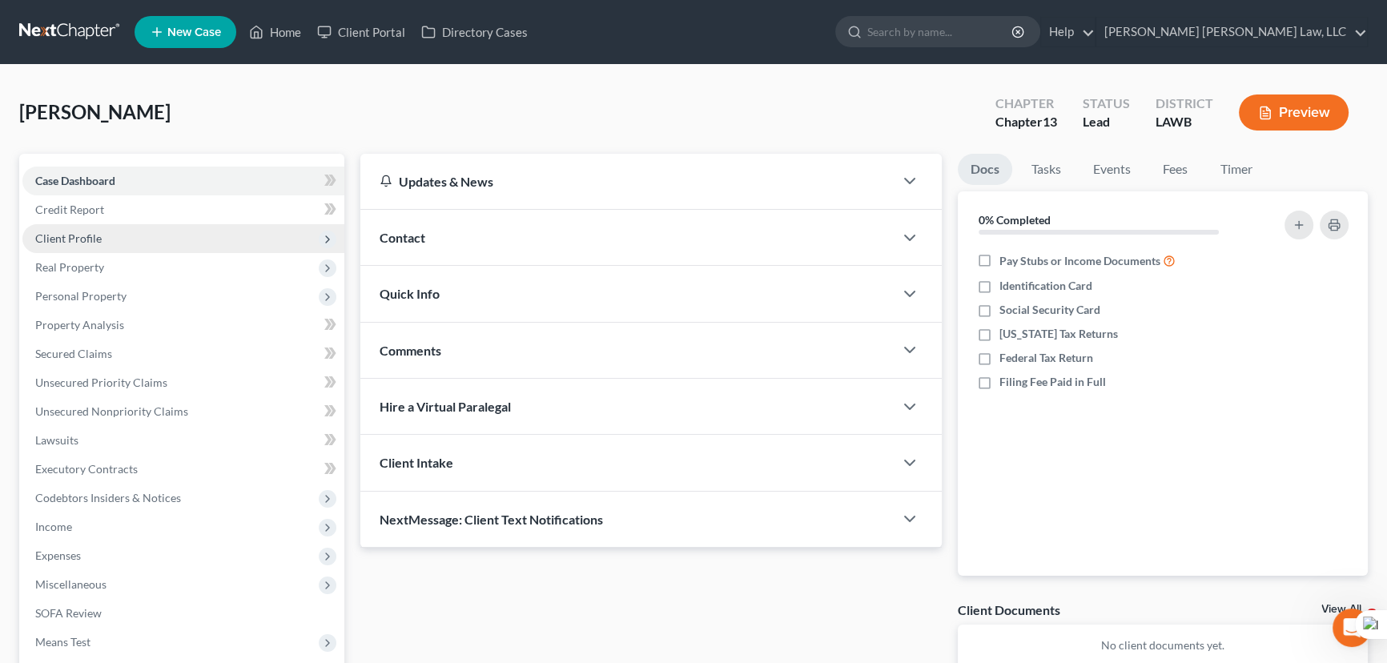
click at [156, 243] on span "Client Profile" at bounding box center [183, 238] width 322 height 29
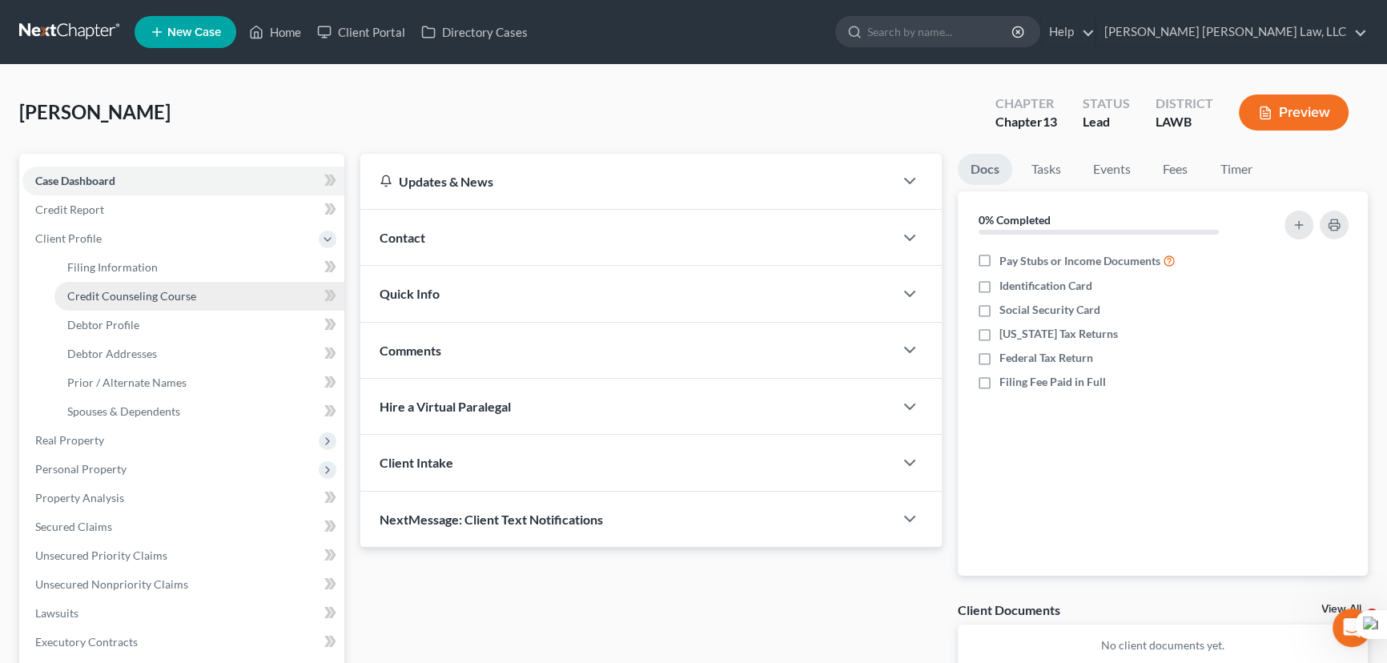
click at [159, 291] on span "Credit Counseling Course" at bounding box center [131, 296] width 129 height 14
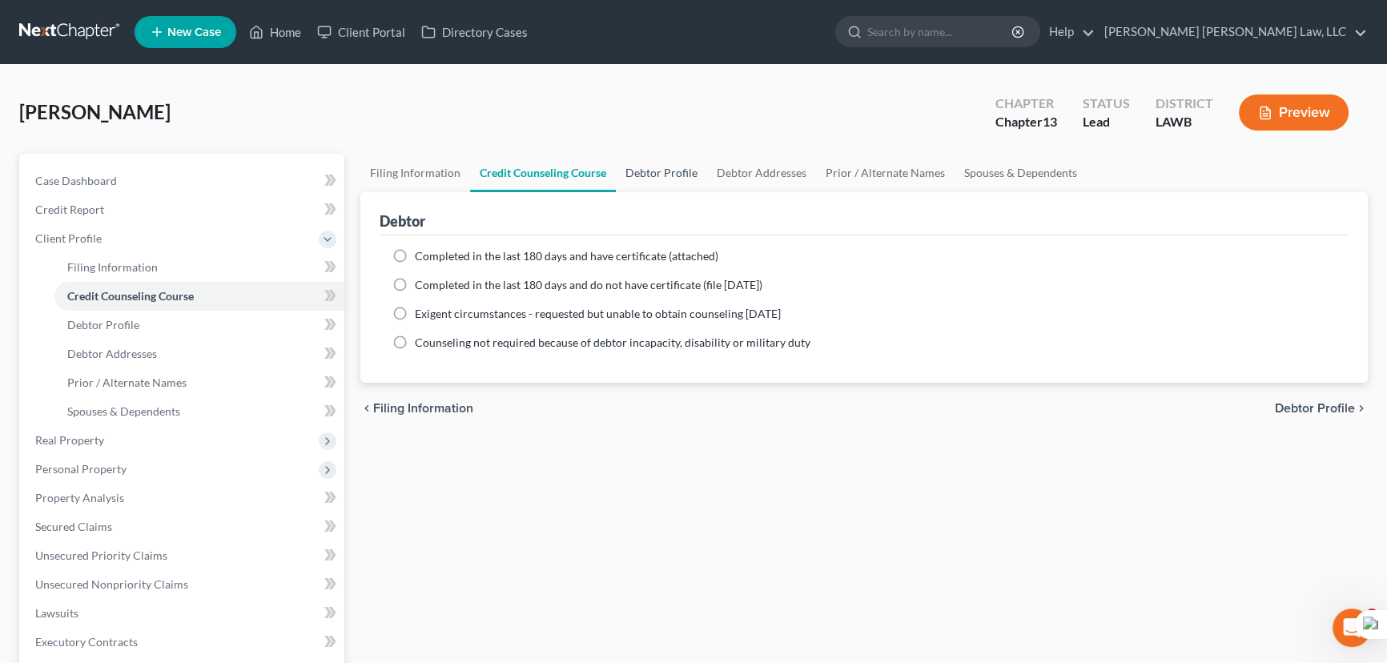
click at [651, 167] on link "Debtor Profile" at bounding box center [661, 173] width 91 height 38
select select "0"
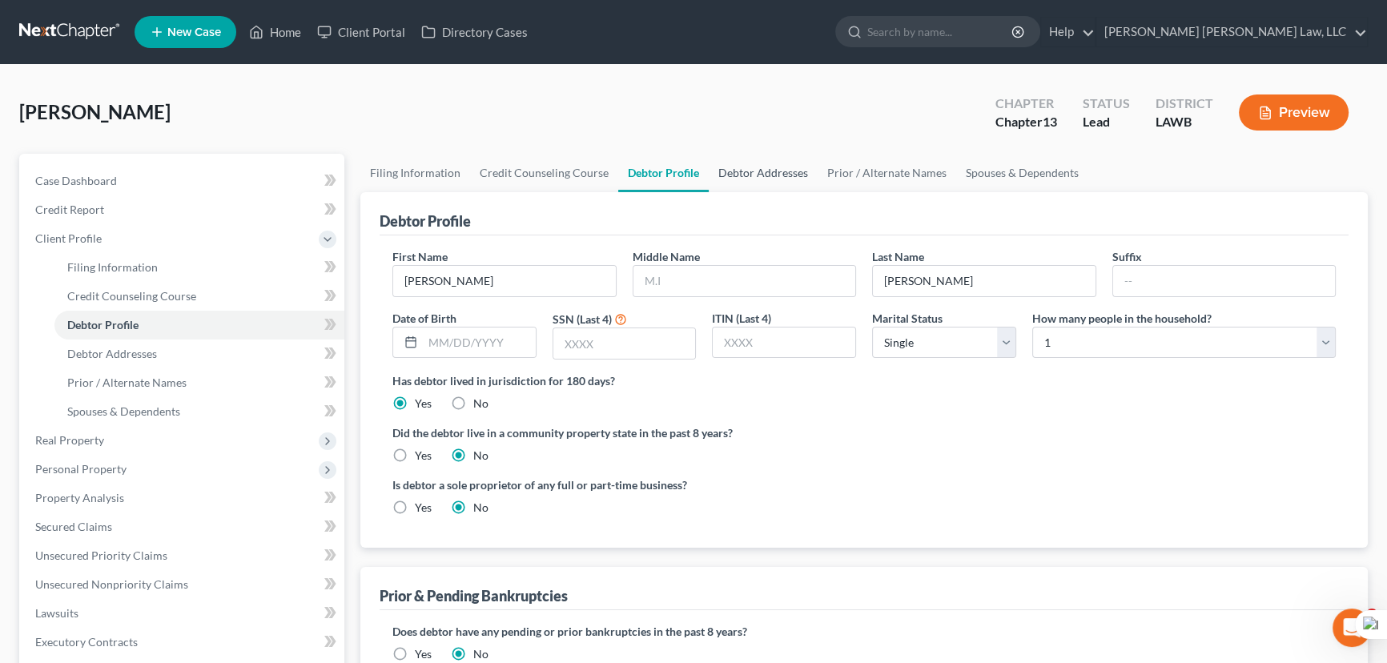
click at [752, 175] on link "Debtor Addresses" at bounding box center [763, 173] width 109 height 38
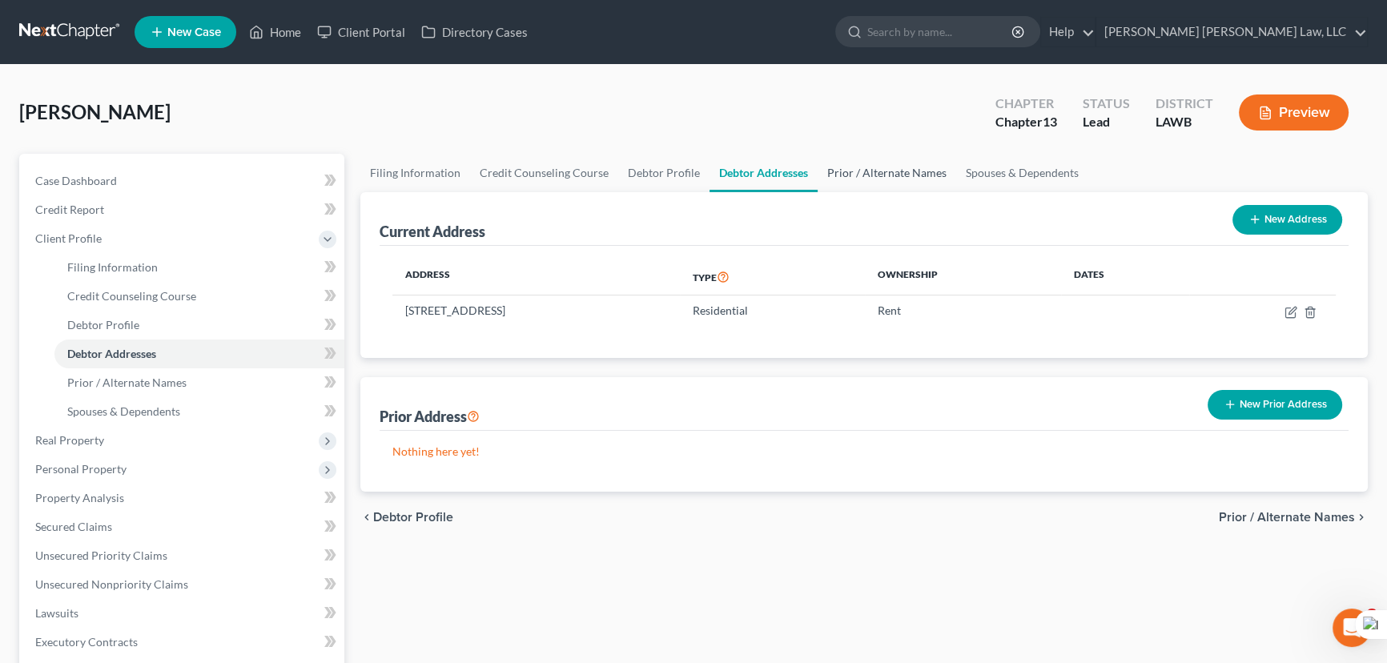
click at [868, 183] on link "Prior / Alternate Names" at bounding box center [887, 173] width 139 height 38
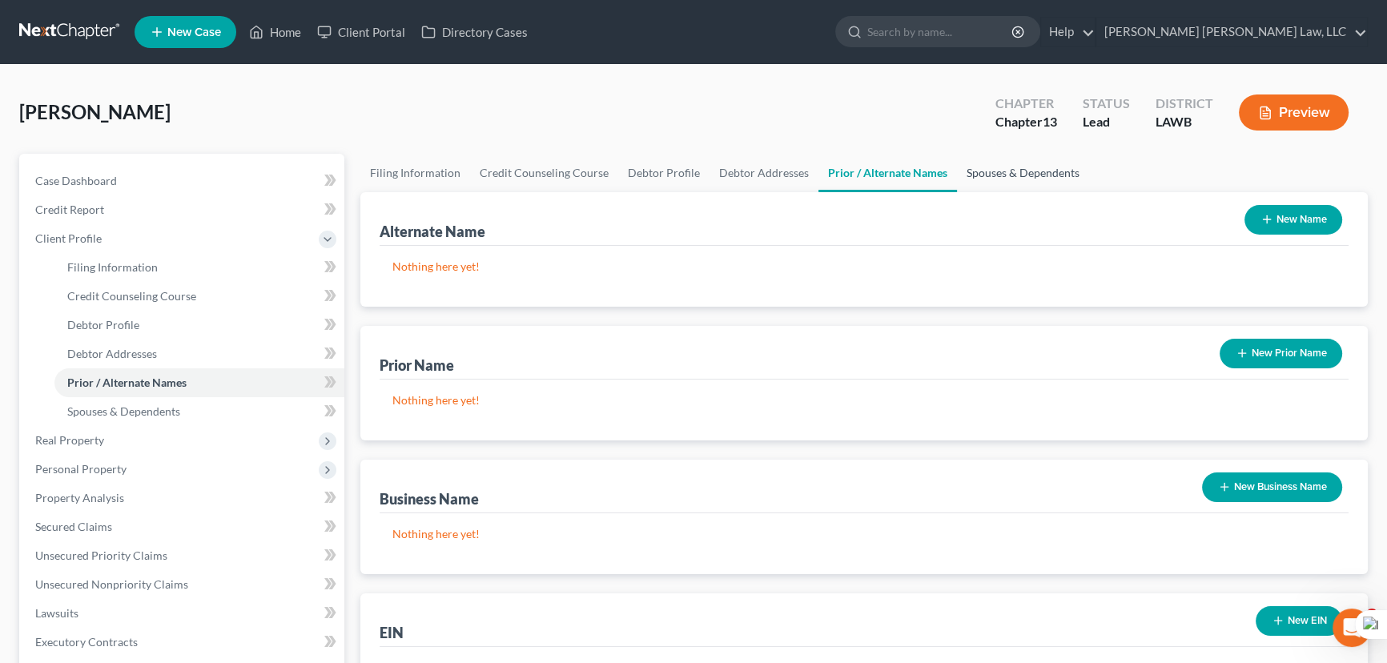
click at [1001, 175] on link "Spouses & Dependents" at bounding box center [1023, 173] width 132 height 38
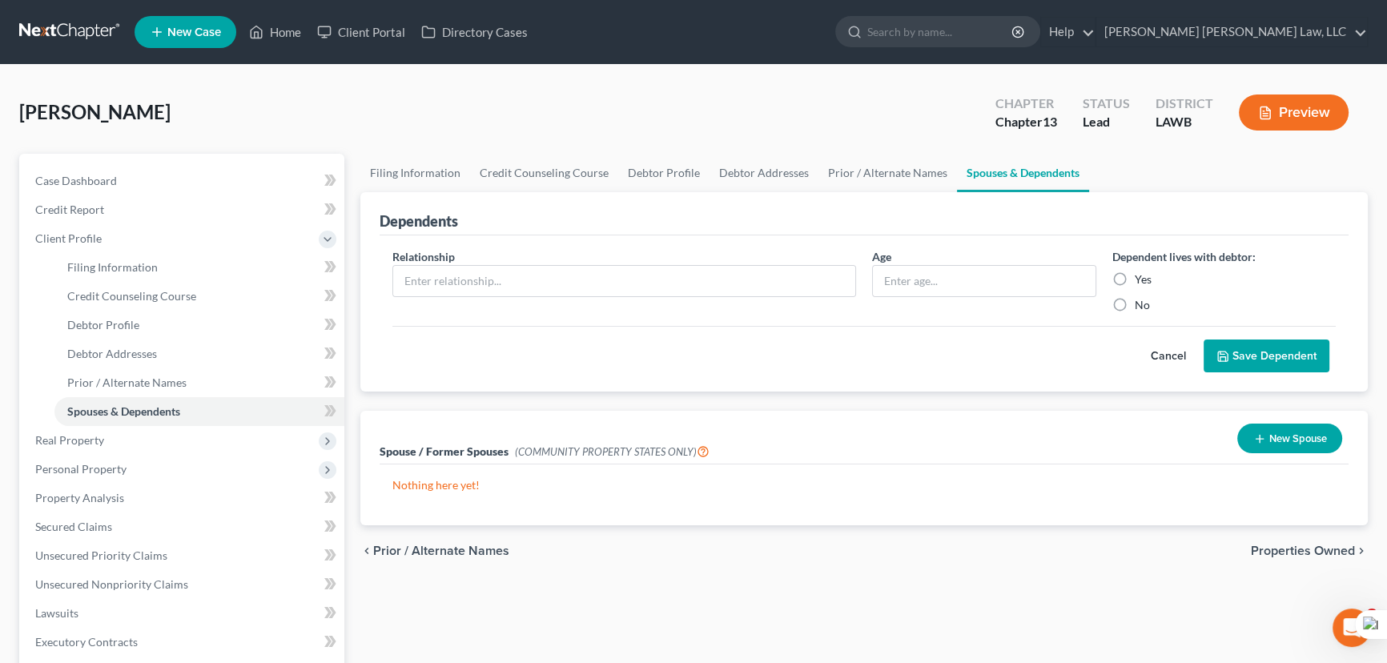
click at [47, 36] on link at bounding box center [70, 32] width 103 height 29
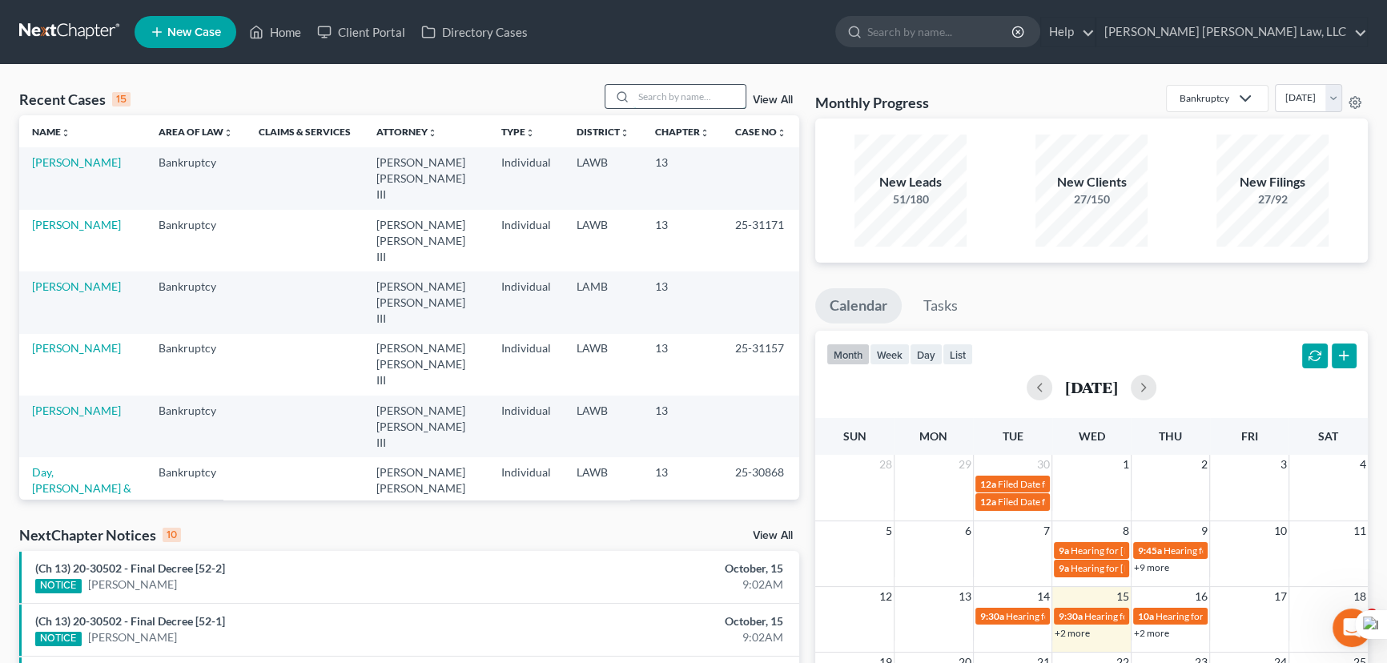
click at [703, 103] on input "search" at bounding box center [689, 96] width 112 height 23
type input "[PERSON_NAME]"
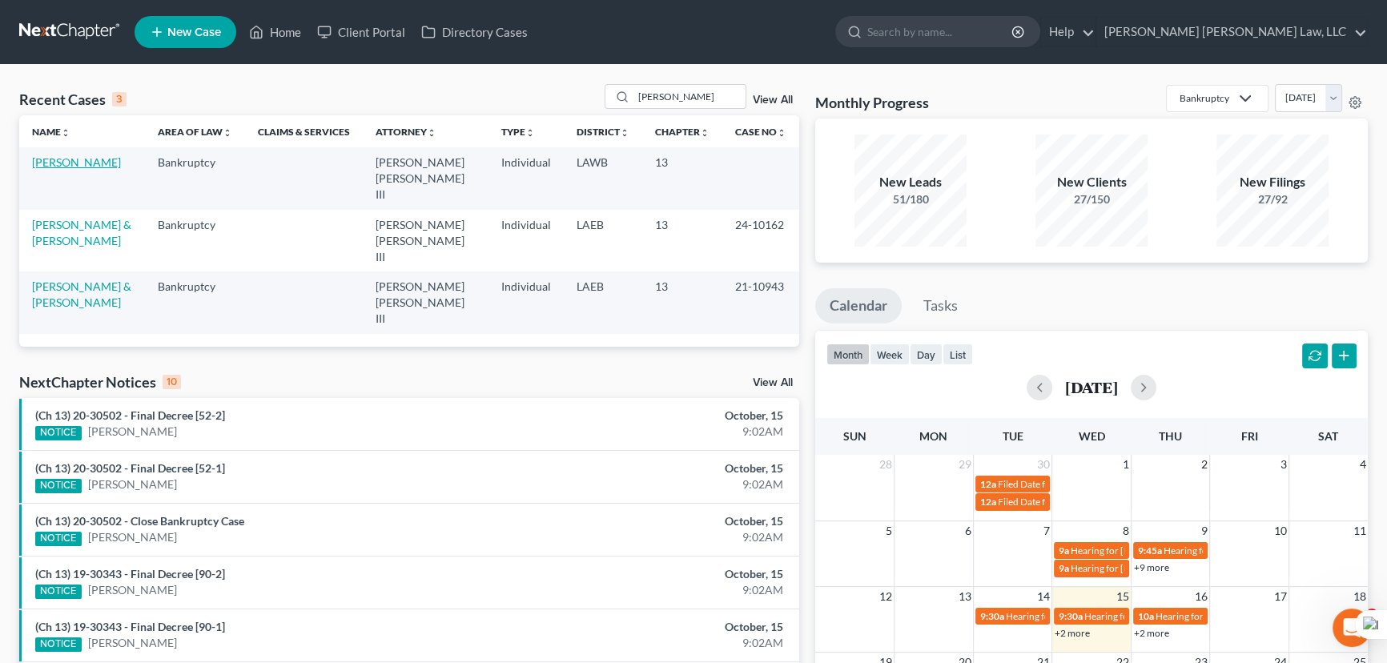
click at [60, 167] on link "[PERSON_NAME]" at bounding box center [76, 162] width 89 height 14
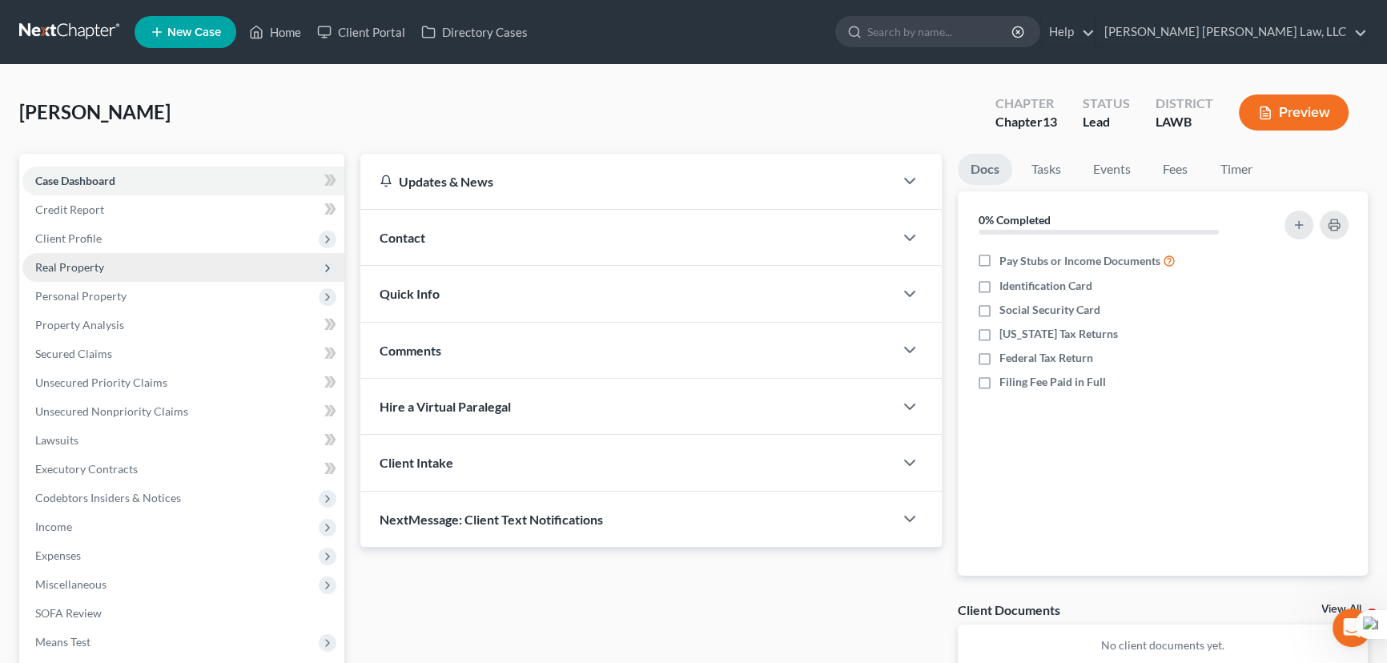
click at [223, 253] on span "Real Property" at bounding box center [183, 267] width 322 height 29
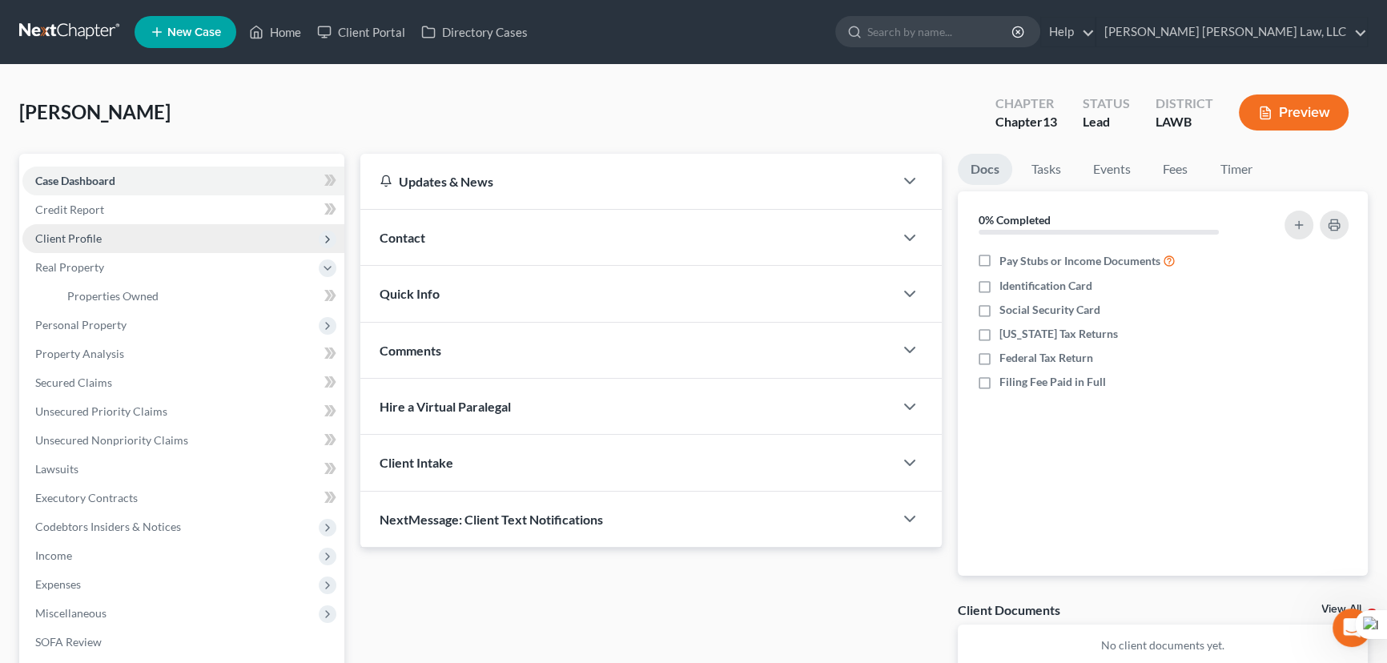
click at [215, 232] on span "Client Profile" at bounding box center [183, 238] width 322 height 29
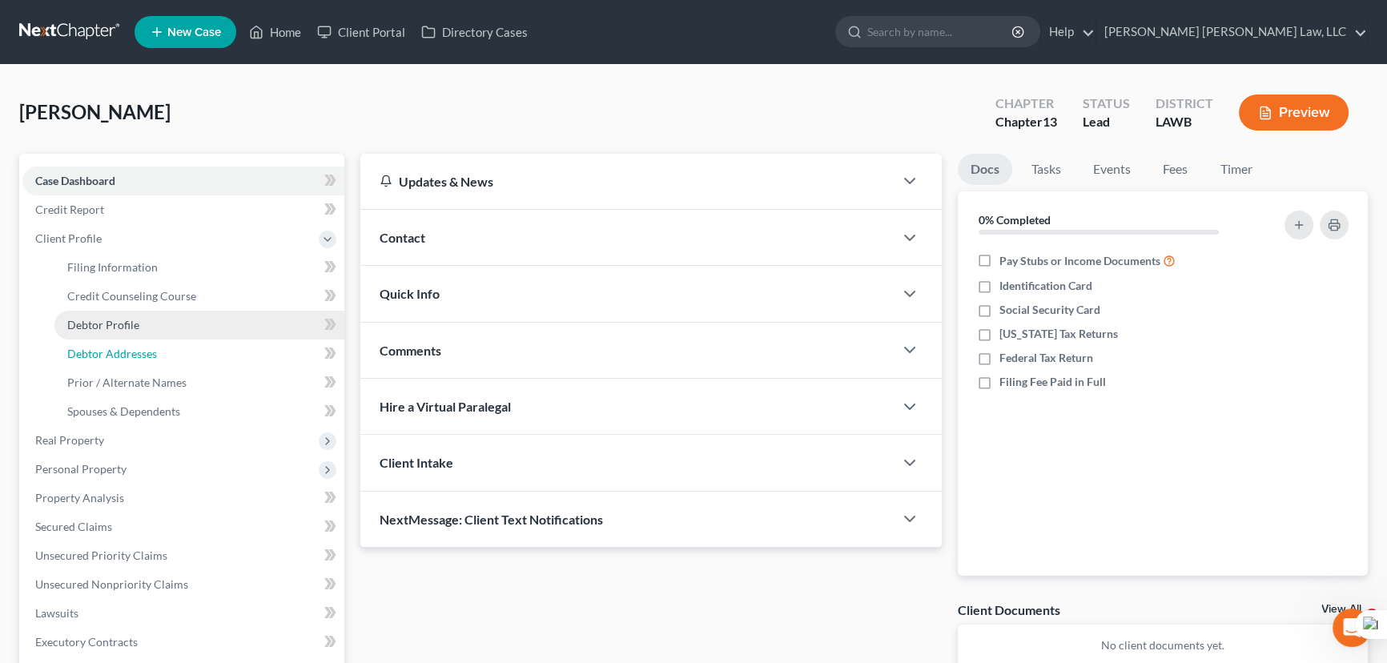
click at [203, 340] on link "Debtor Addresses" at bounding box center [199, 354] width 290 height 29
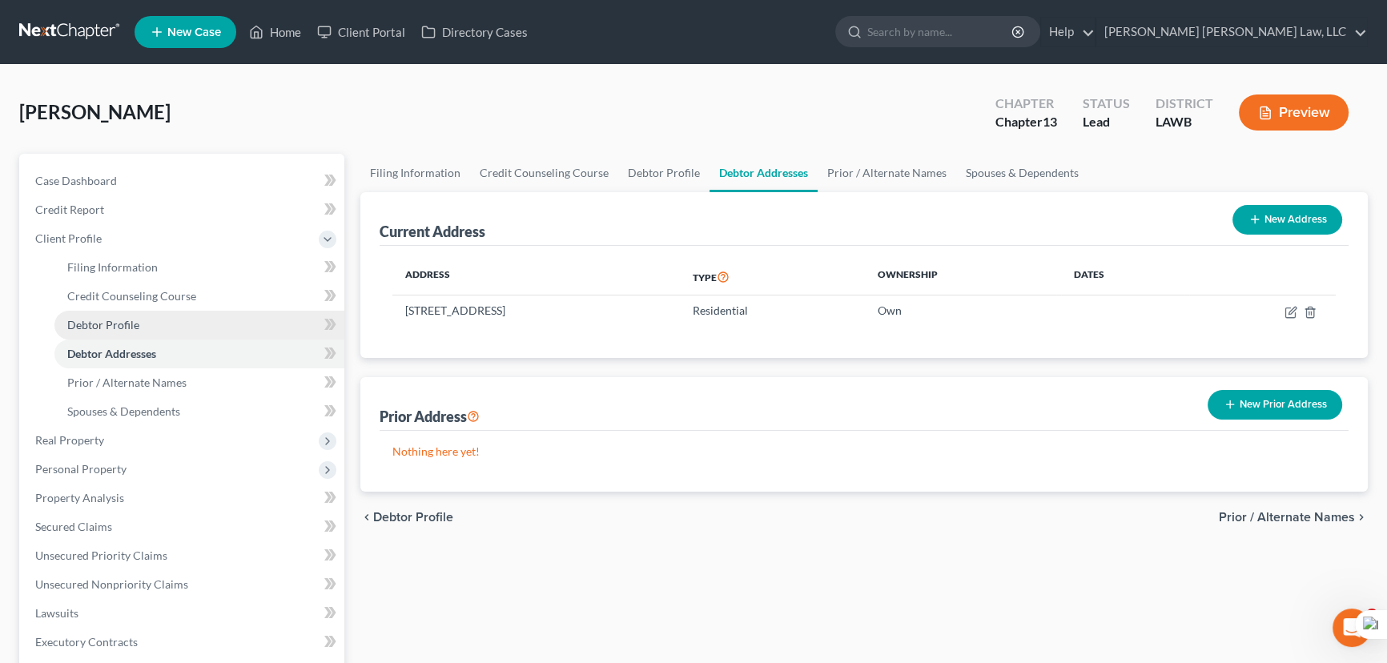
click at [203, 321] on link "Debtor Profile" at bounding box center [199, 325] width 290 height 29
select select "0"
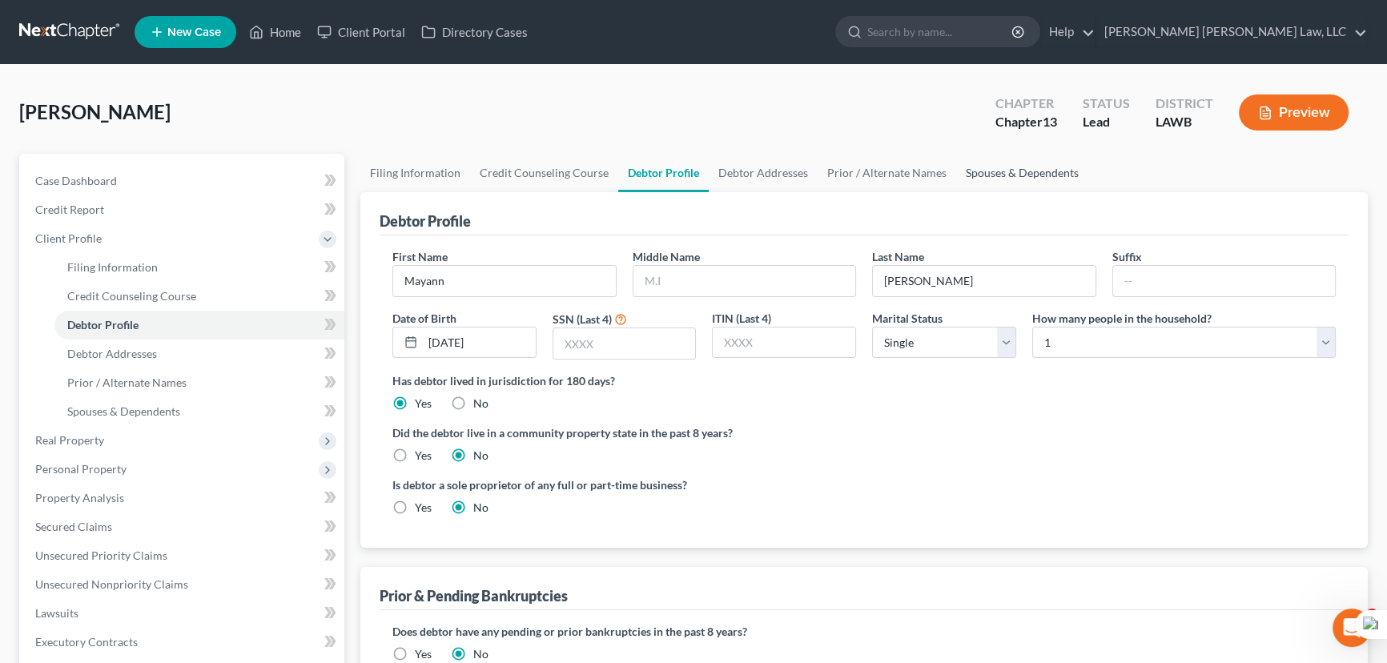
click at [985, 180] on link "Spouses & Dependents" at bounding box center [1022, 173] width 132 height 38
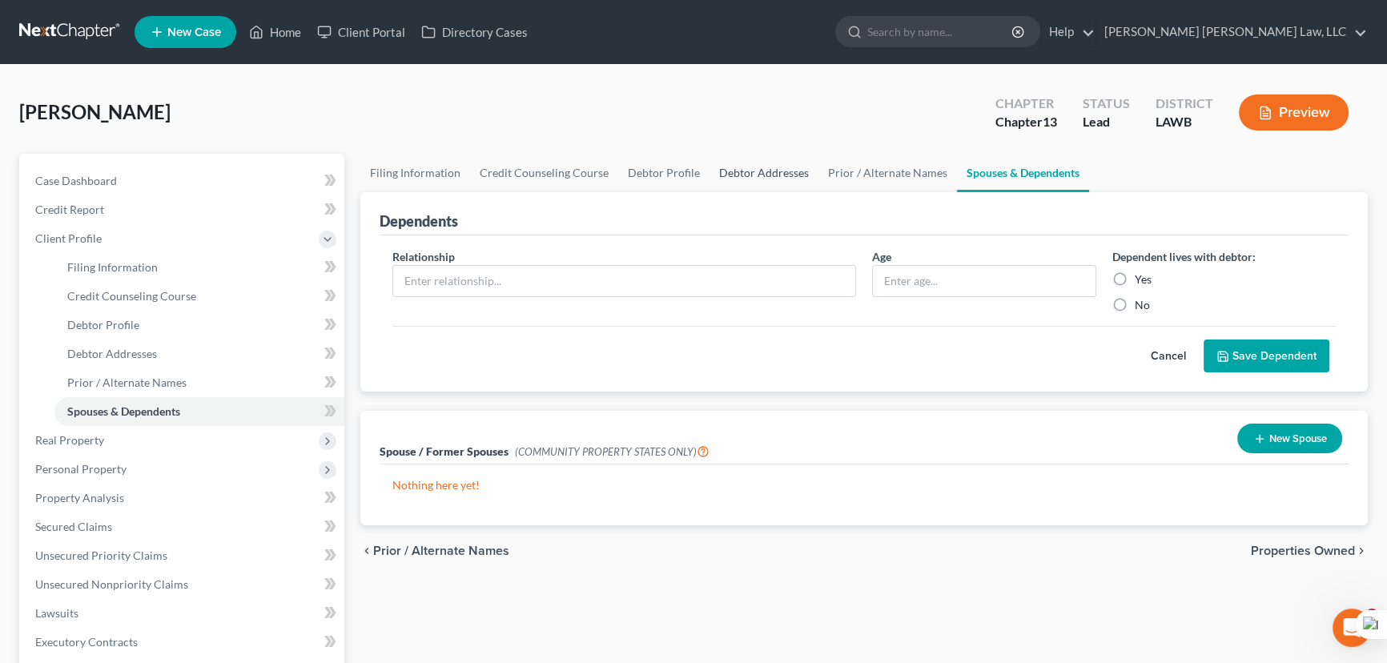
click at [714, 163] on link "Debtor Addresses" at bounding box center [764, 173] width 109 height 38
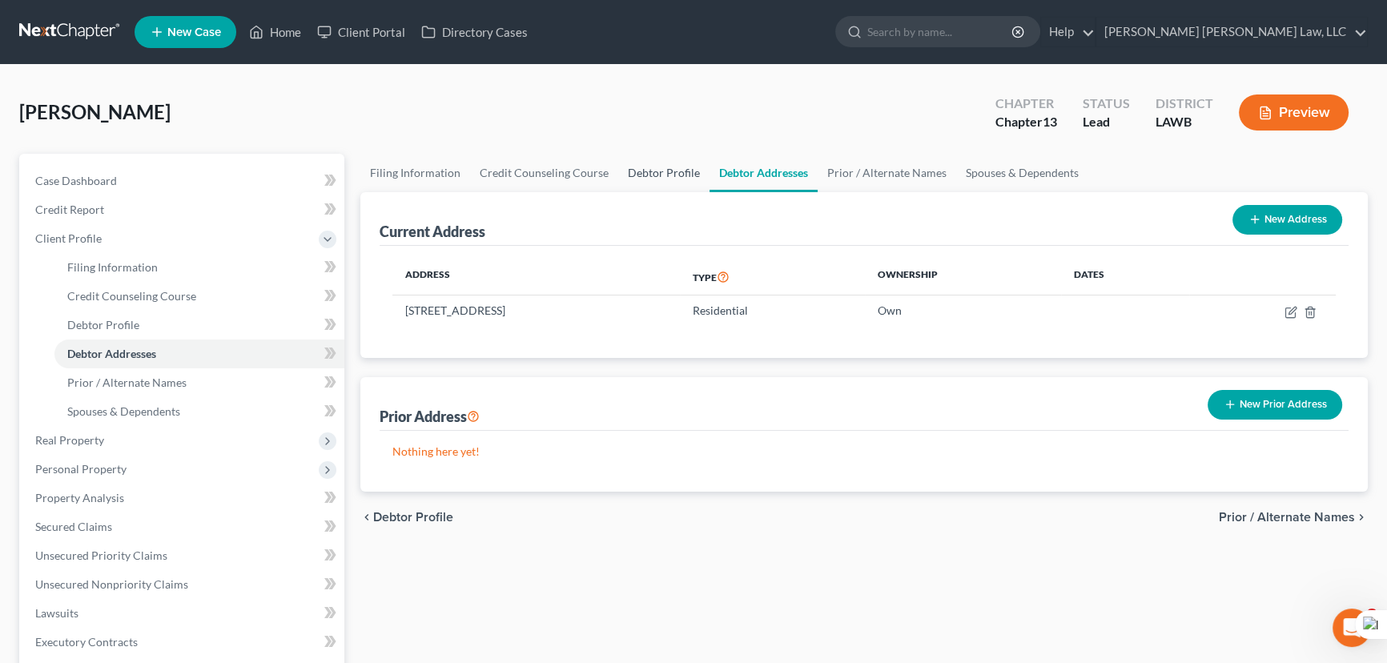
click at [647, 167] on link "Debtor Profile" at bounding box center [663, 173] width 91 height 38
select select "0"
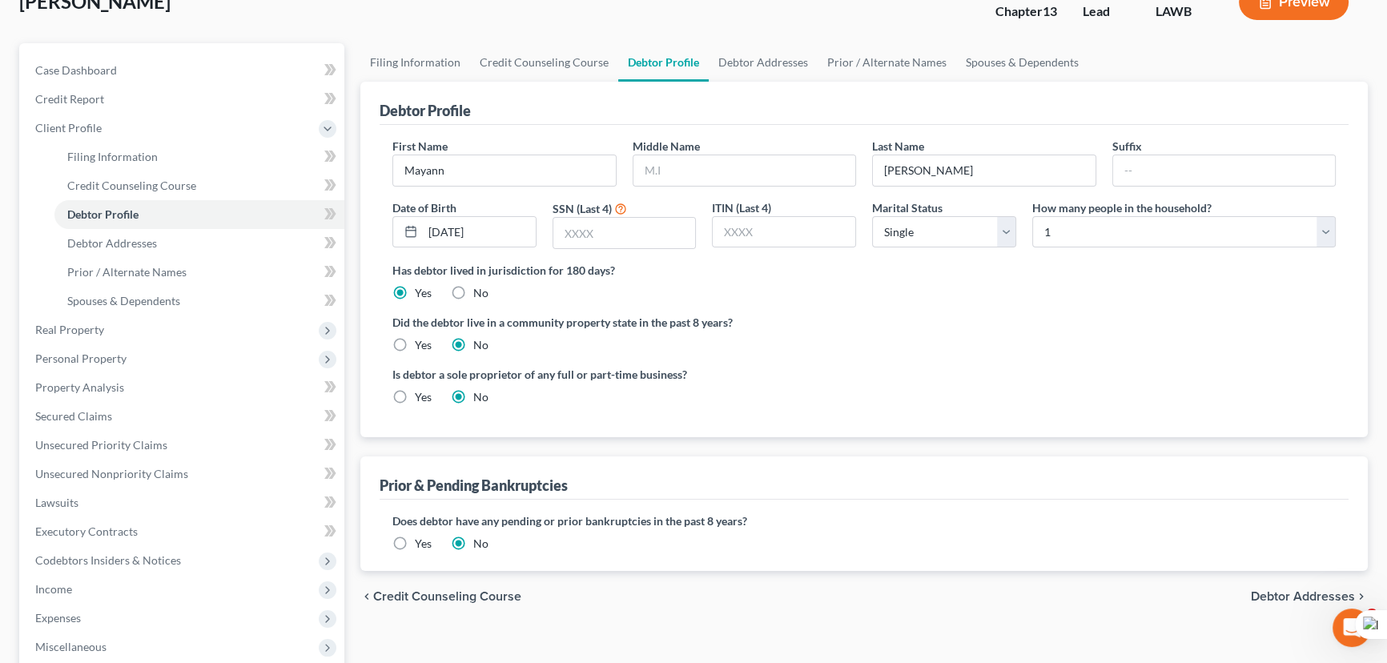
scroll to position [145, 0]
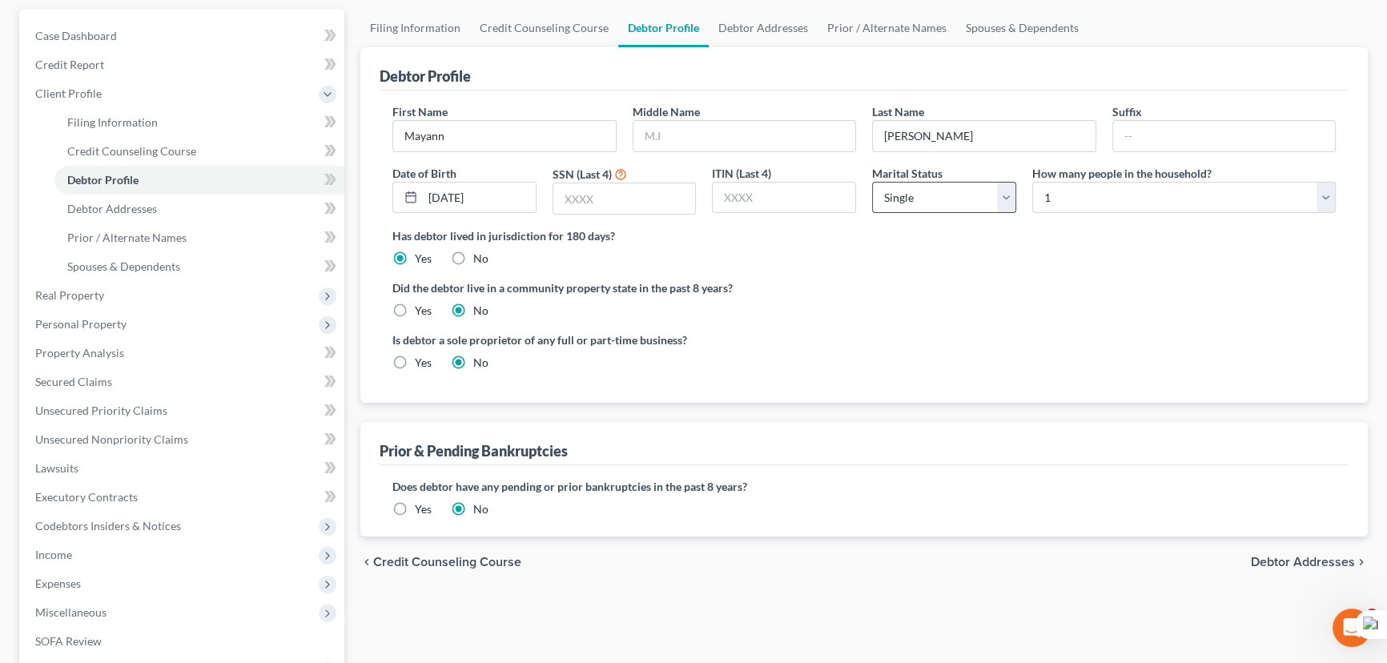
drag, startPoint x: 938, startPoint y: 170, endPoint x: 934, endPoint y: 183, distance: 14.2
click at [936, 171] on label "Marital Status" at bounding box center [907, 173] width 70 height 17
click at [934, 191] on select "Select Single Married Separated Divorced Widowed" at bounding box center [944, 198] width 144 height 32
select select "3"
click at [872, 182] on select "Select Single Married Separated Divorced Widowed" at bounding box center [944, 198] width 144 height 32
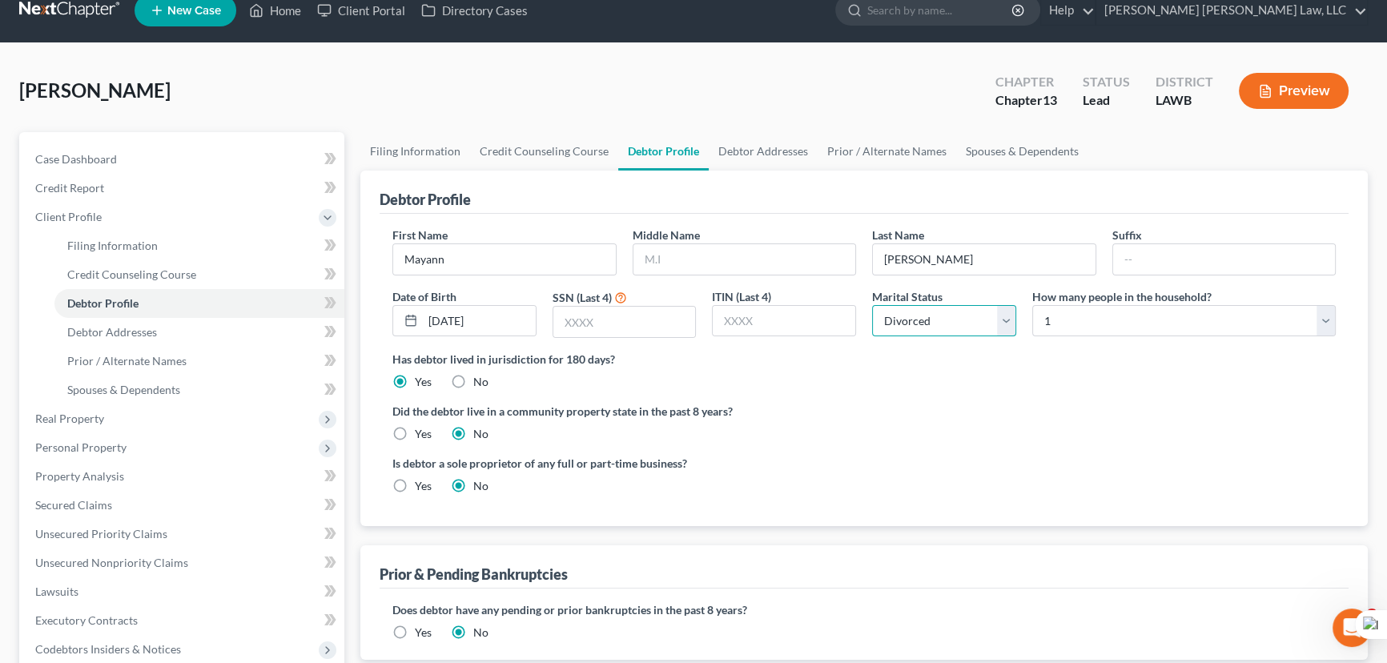
scroll to position [0, 0]
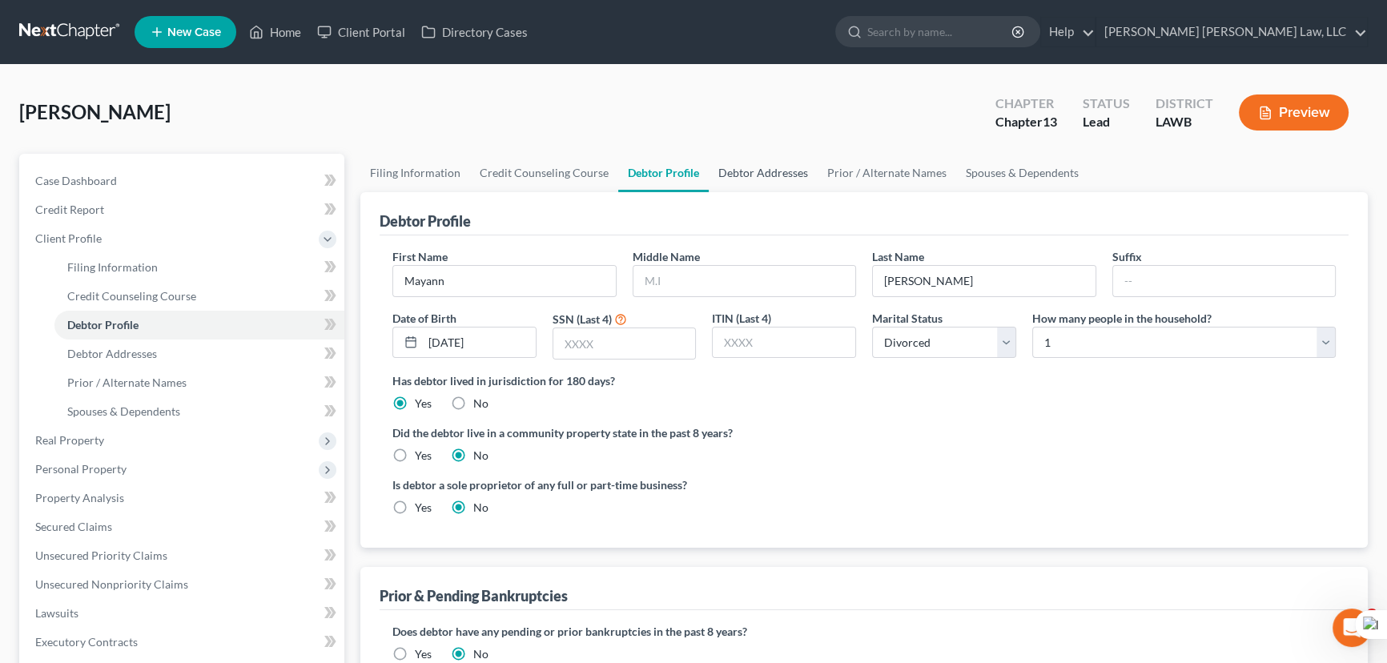
drag, startPoint x: 757, startPoint y: 180, endPoint x: 734, endPoint y: 179, distance: 22.5
click at [757, 180] on link "Debtor Addresses" at bounding box center [763, 173] width 109 height 38
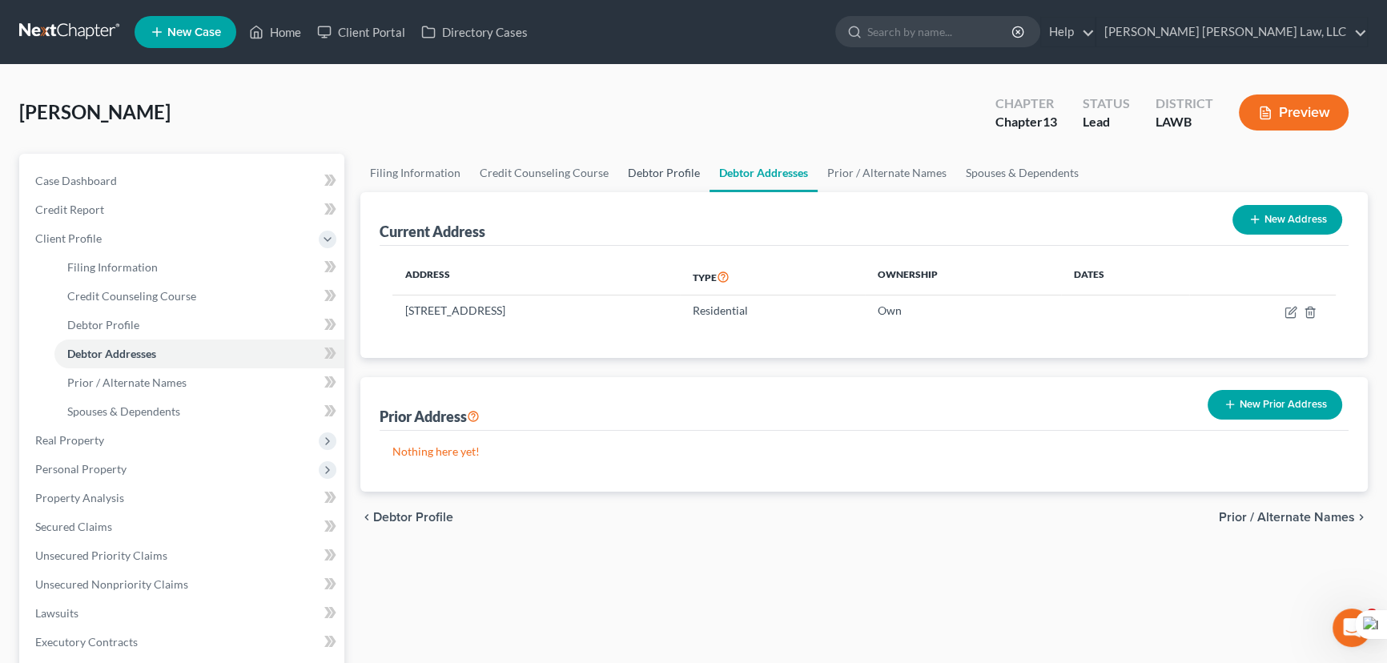
click at [688, 173] on link "Debtor Profile" at bounding box center [663, 173] width 91 height 38
select select "3"
select select "0"
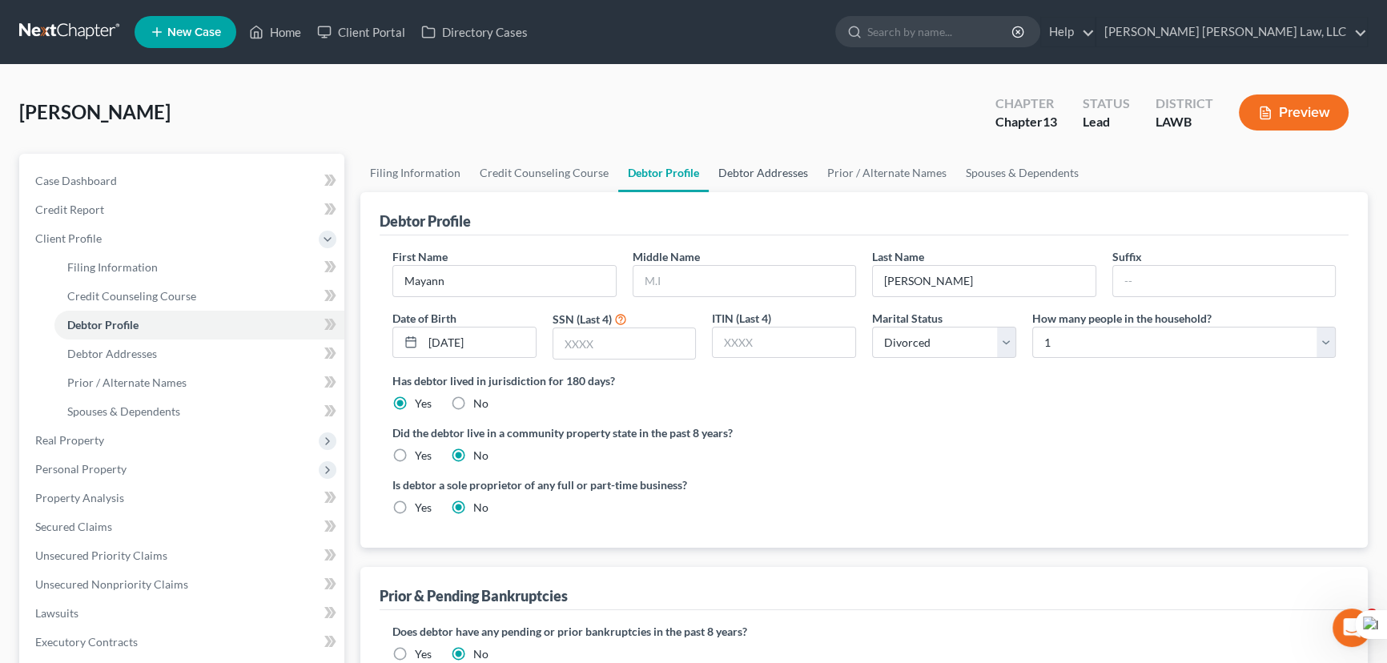
click at [787, 178] on link "Debtor Addresses" at bounding box center [763, 173] width 109 height 38
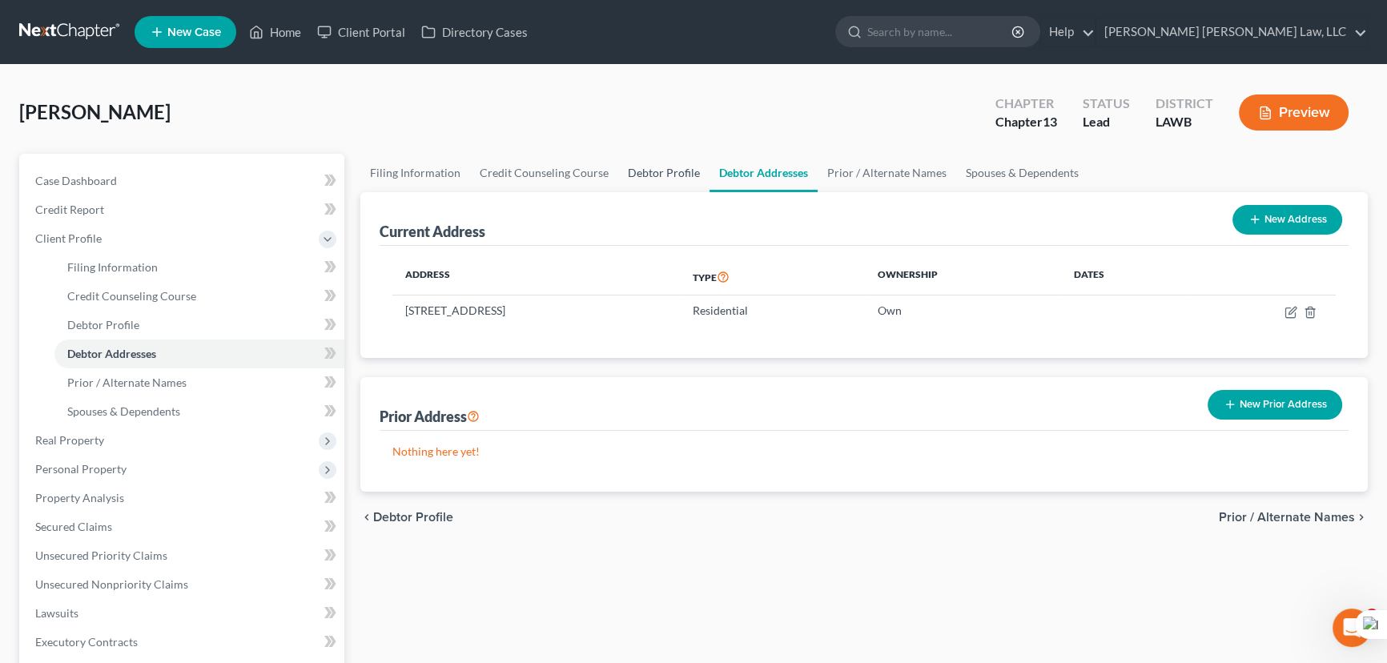
click at [691, 168] on link "Debtor Profile" at bounding box center [663, 173] width 91 height 38
select select "3"
select select "0"
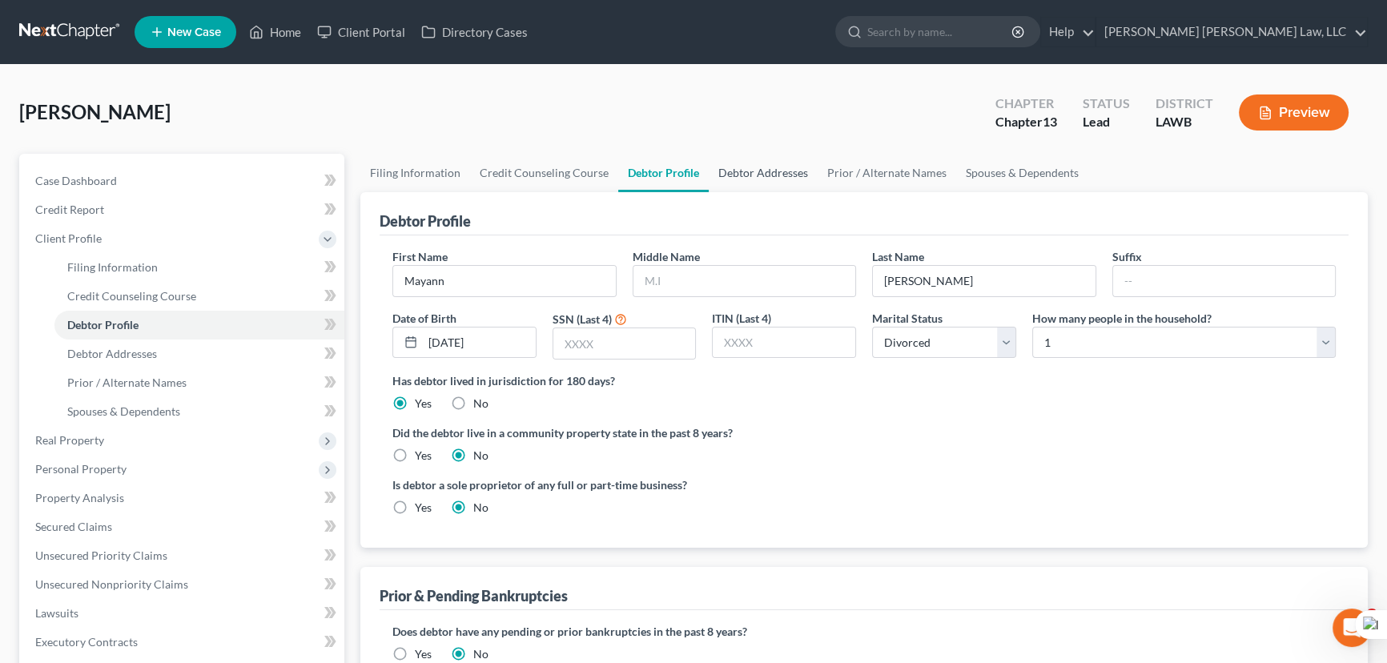
click at [781, 173] on link "Debtor Addresses" at bounding box center [763, 173] width 109 height 38
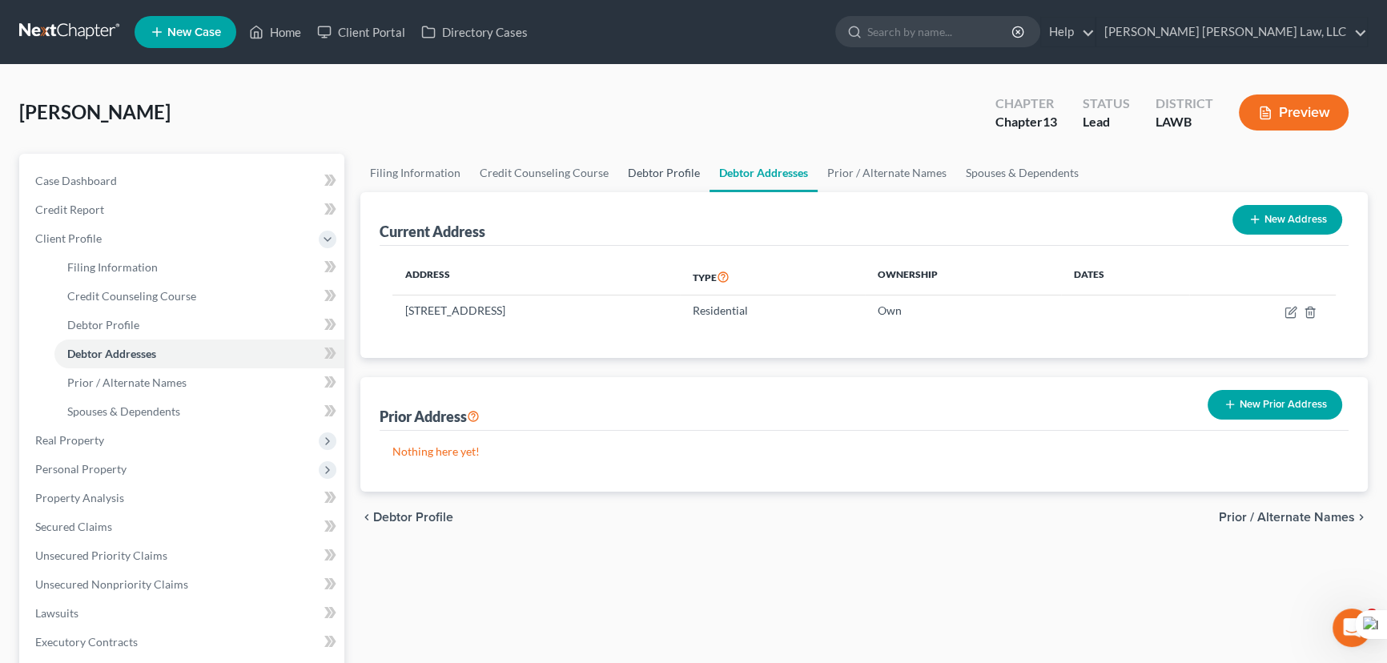
click at [690, 168] on link "Debtor Profile" at bounding box center [663, 173] width 91 height 38
select select "3"
select select "0"
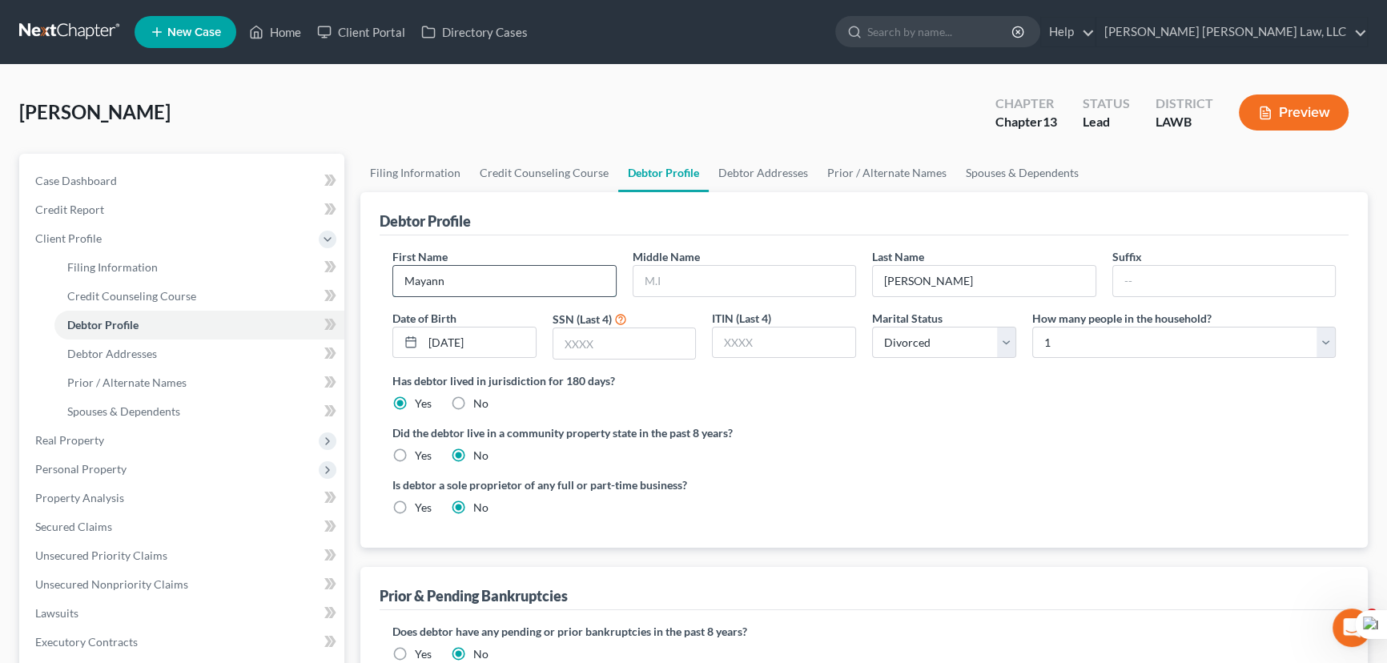
click at [462, 269] on input "Mayann" at bounding box center [504, 281] width 223 height 30
click at [963, 289] on input "Bonvillian" at bounding box center [984, 281] width 223 height 30
click at [807, 284] on input "text" at bounding box center [744, 281] width 223 height 30
type input "C"
click at [658, 341] on input "text" at bounding box center [624, 343] width 143 height 30
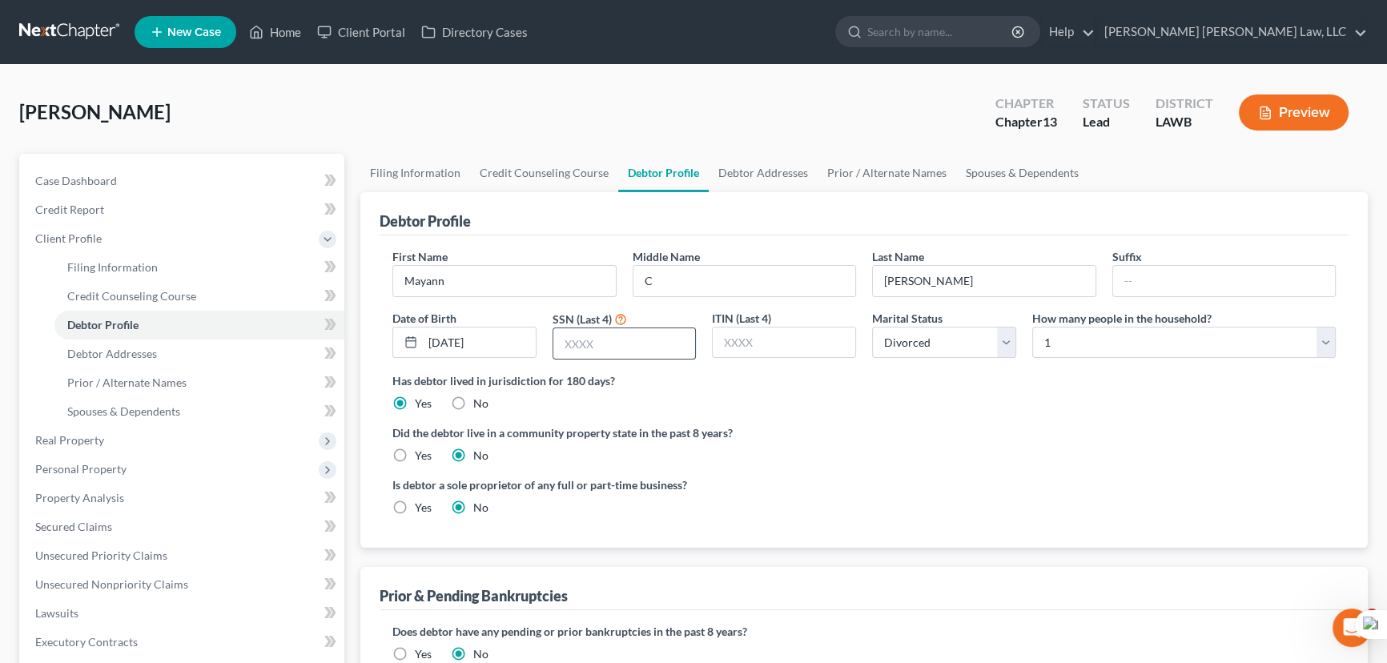
click at [625, 335] on input "text" at bounding box center [624, 343] width 143 height 30
type input "7"
type input "5275"
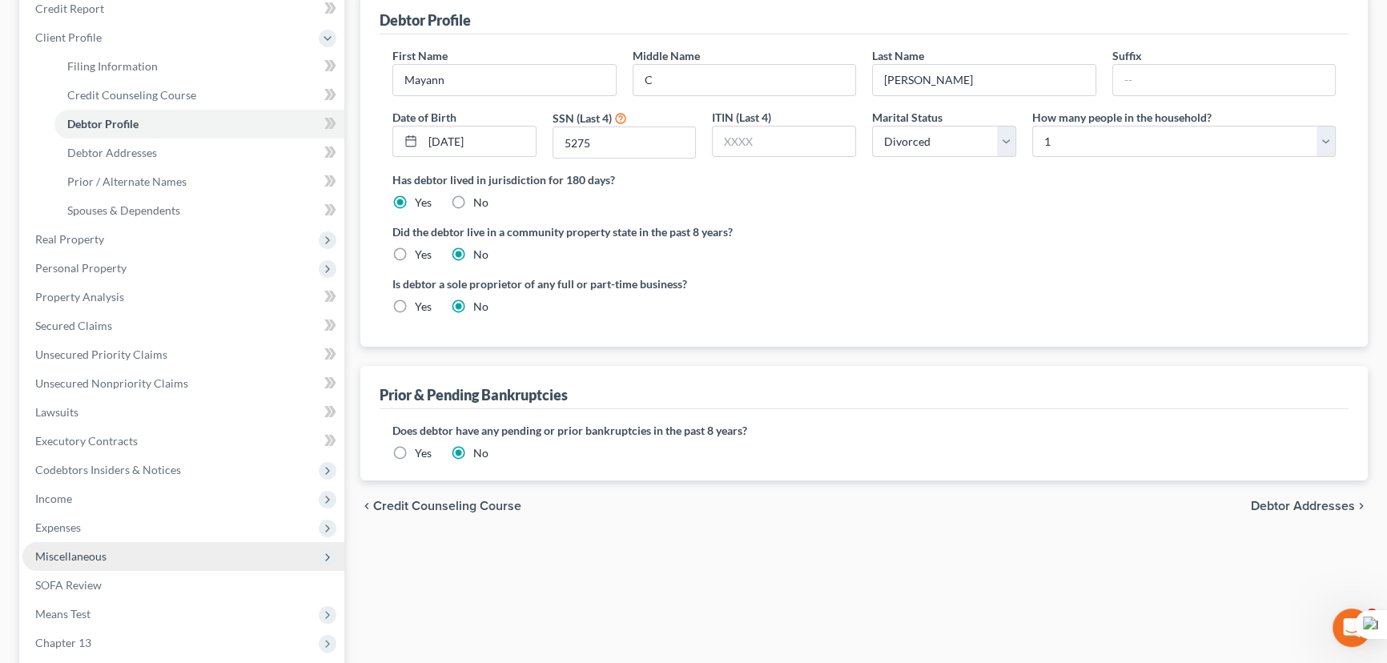
scroll to position [388, 0]
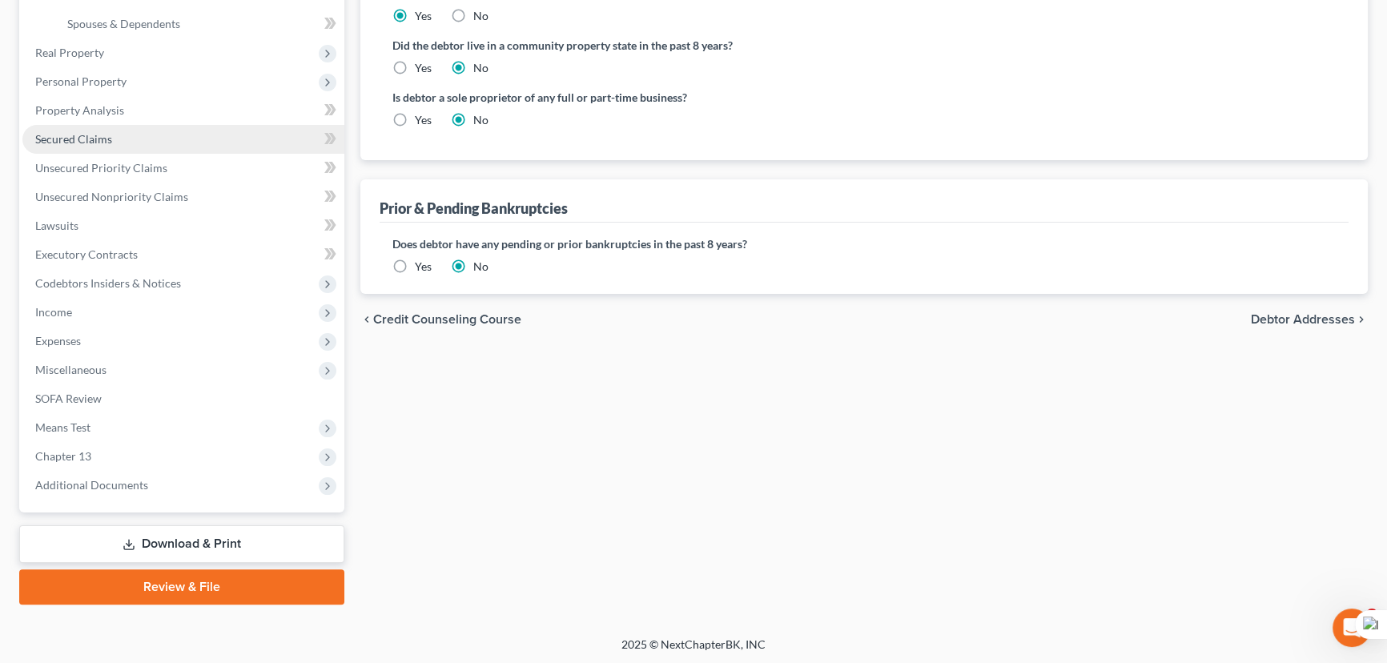
click at [167, 136] on link "Secured Claims" at bounding box center [183, 139] width 322 height 29
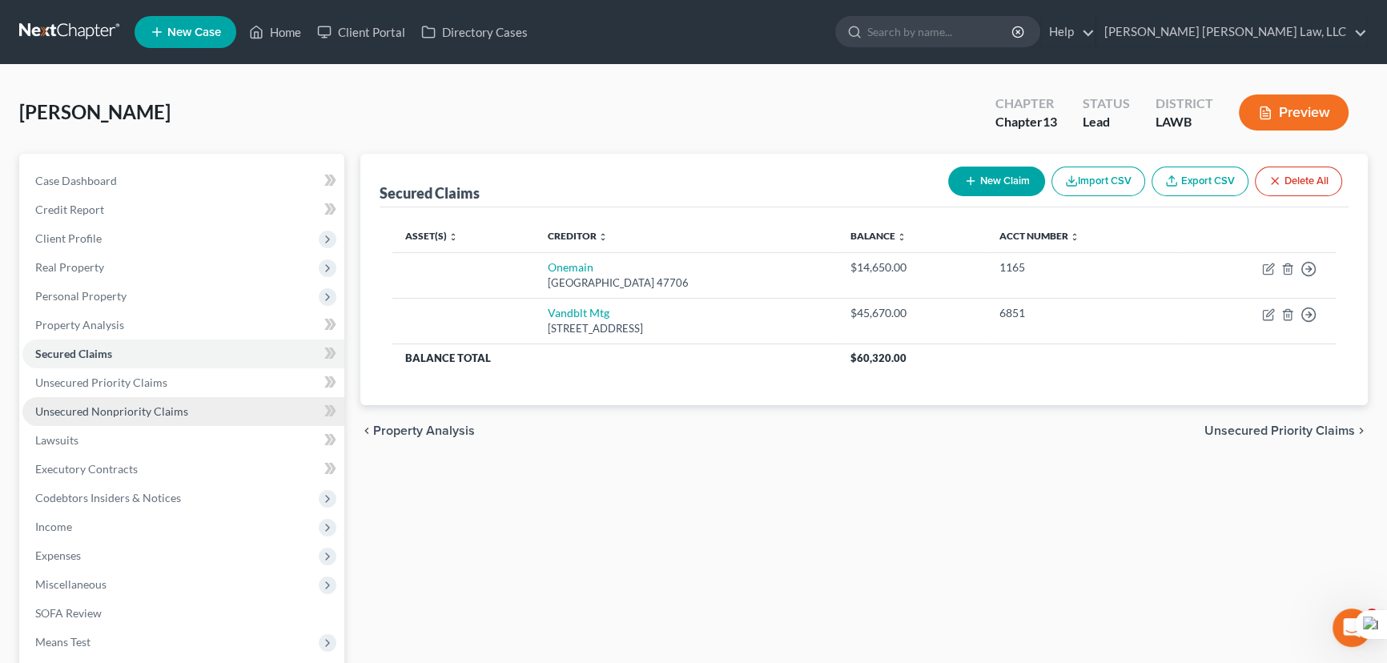
click at [115, 407] on span "Unsecured Nonpriority Claims" at bounding box center [111, 411] width 153 height 14
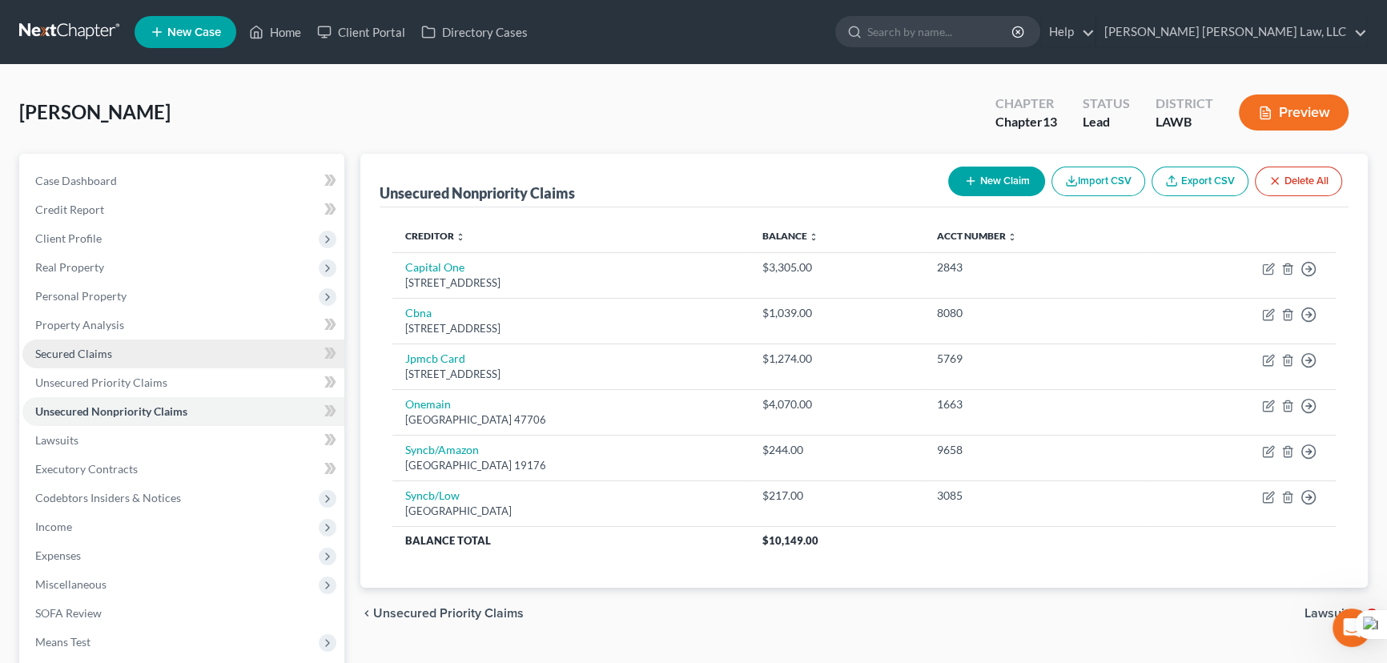
click at [122, 350] on link "Secured Claims" at bounding box center [183, 354] width 322 height 29
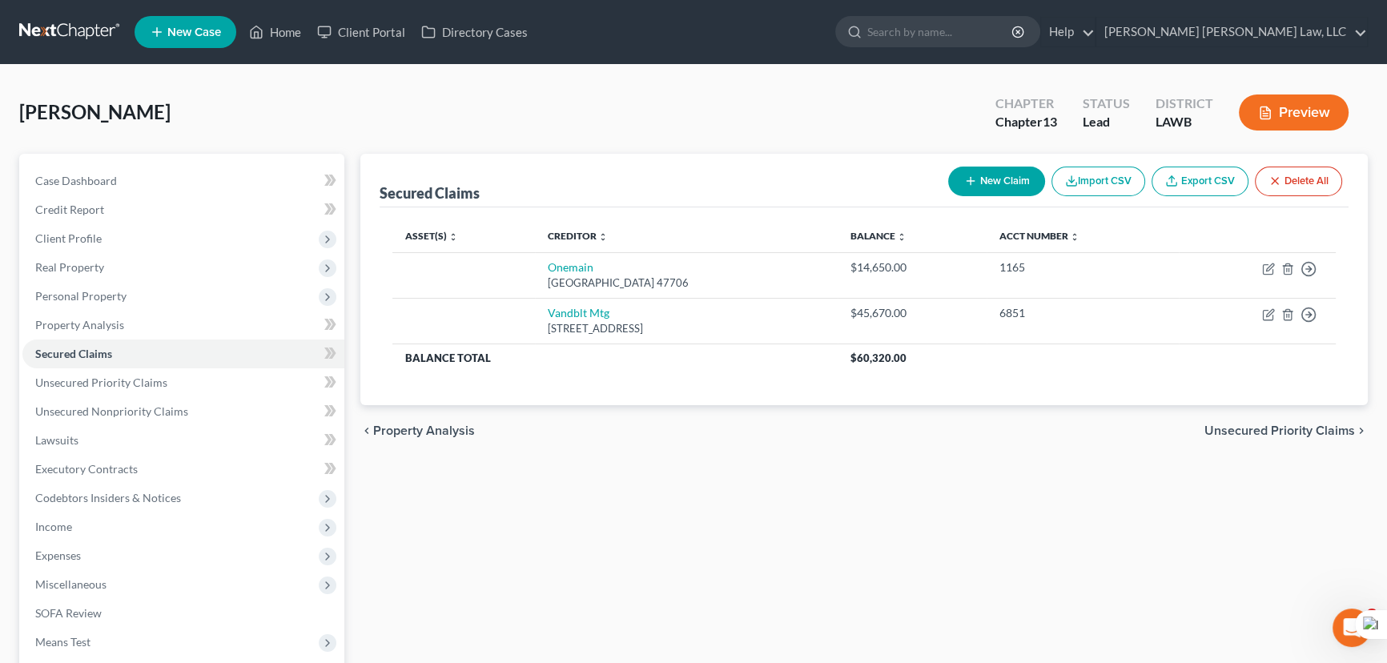
click at [82, 25] on link at bounding box center [70, 32] width 103 height 29
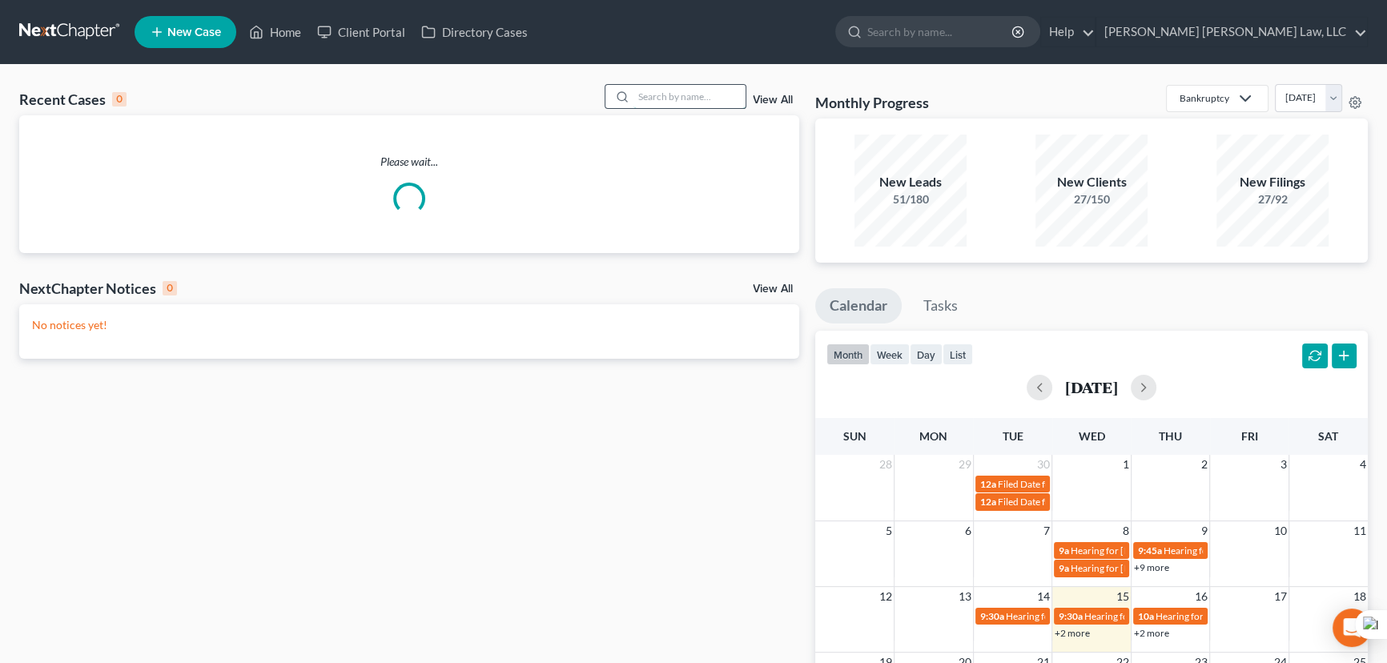
click at [673, 96] on input "search" at bounding box center [689, 96] width 112 height 23
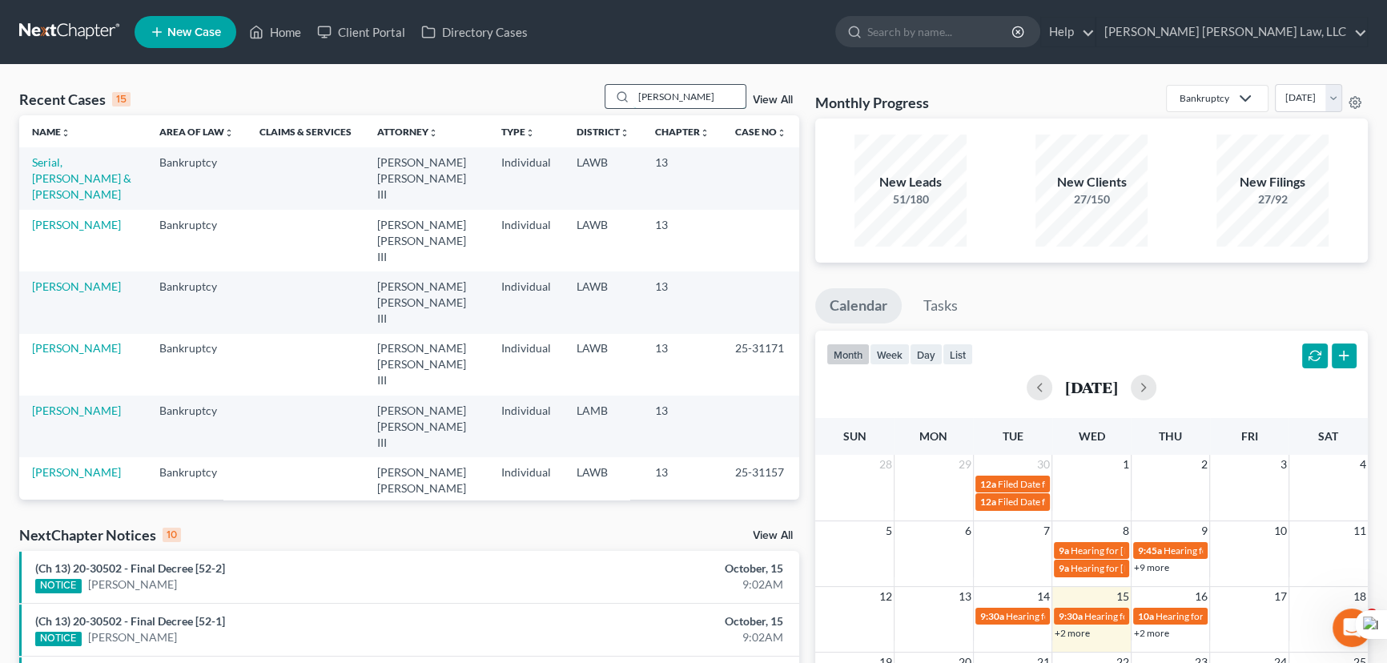
type input "[PERSON_NAME]"
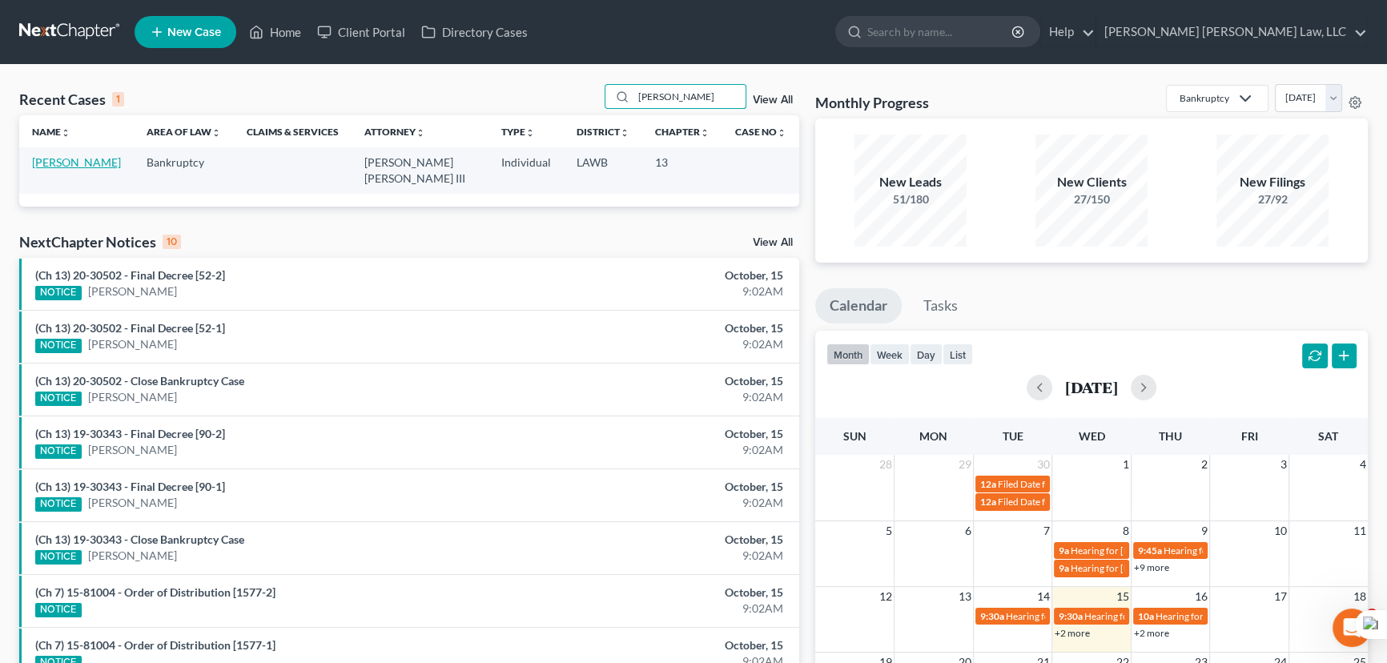
click at [38, 167] on link "[PERSON_NAME]" at bounding box center [76, 162] width 89 height 14
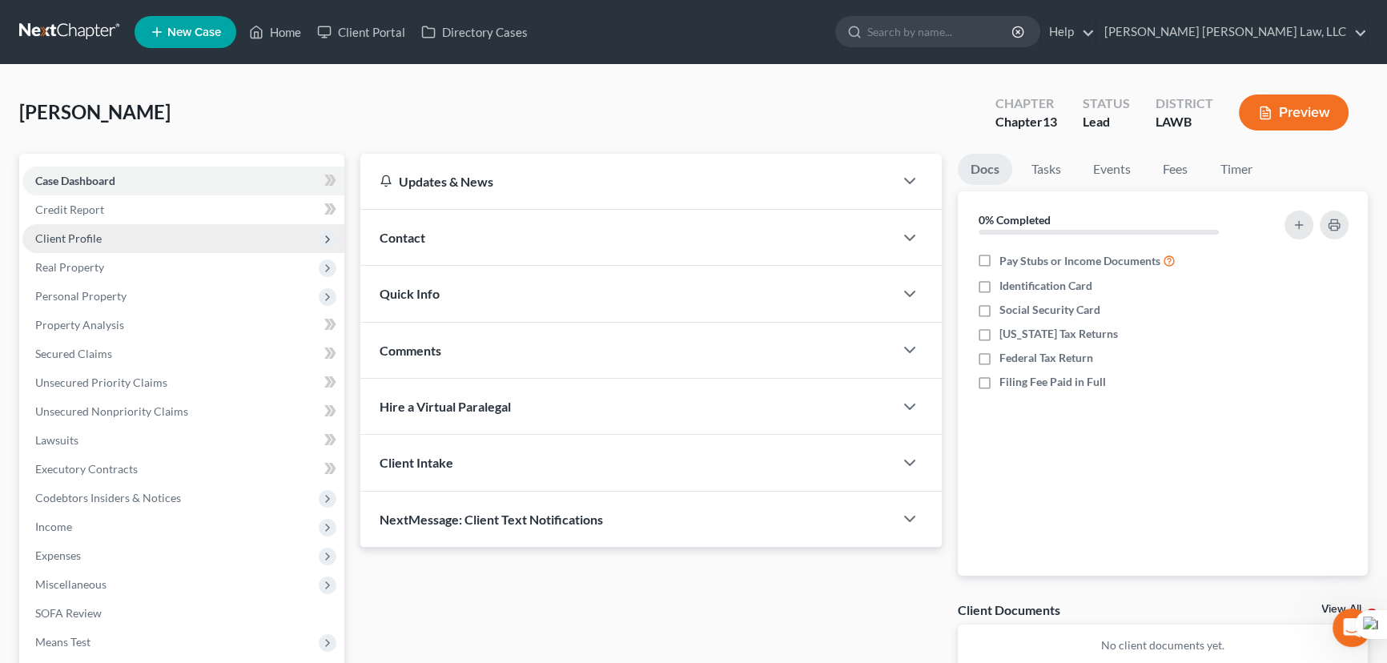
click at [89, 248] on span "Client Profile" at bounding box center [183, 238] width 322 height 29
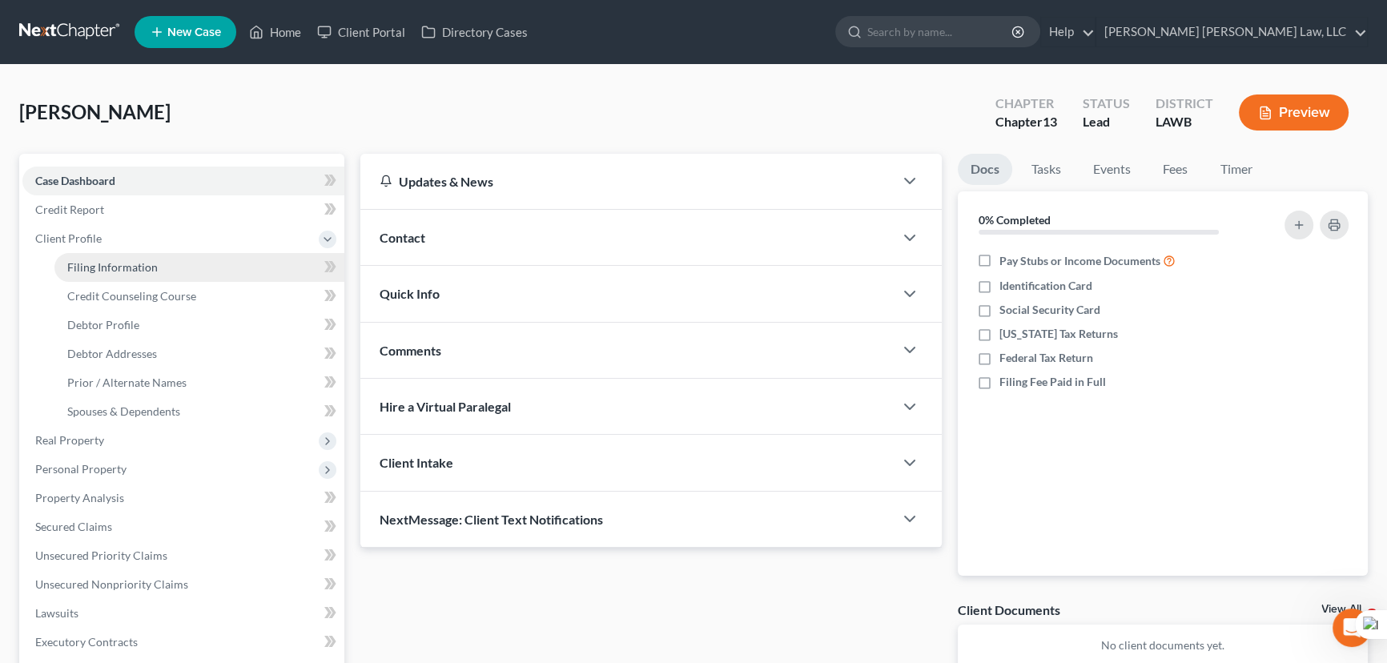
click at [98, 266] on span "Filing Information" at bounding box center [112, 267] width 90 height 14
select select "1"
select select "0"
select select "3"
select select "19"
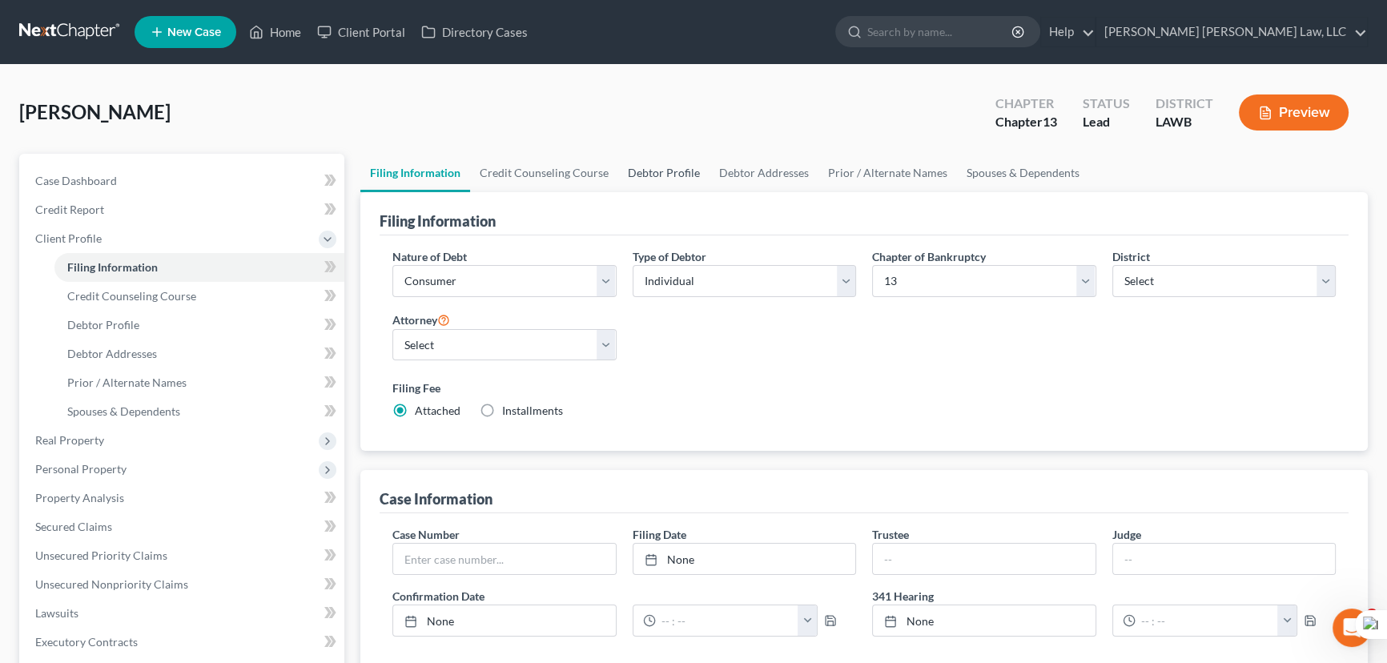
drag, startPoint x: 665, startPoint y: 144, endPoint x: 665, endPoint y: 171, distance: 27.2
click at [665, 146] on div "[PERSON_NAME] Upgraded Chapter Chapter 13 Status Lead District LAWB Preview" at bounding box center [693, 119] width 1349 height 70
click at [665, 171] on link "Debtor Profile" at bounding box center [663, 173] width 91 height 38
select select "0"
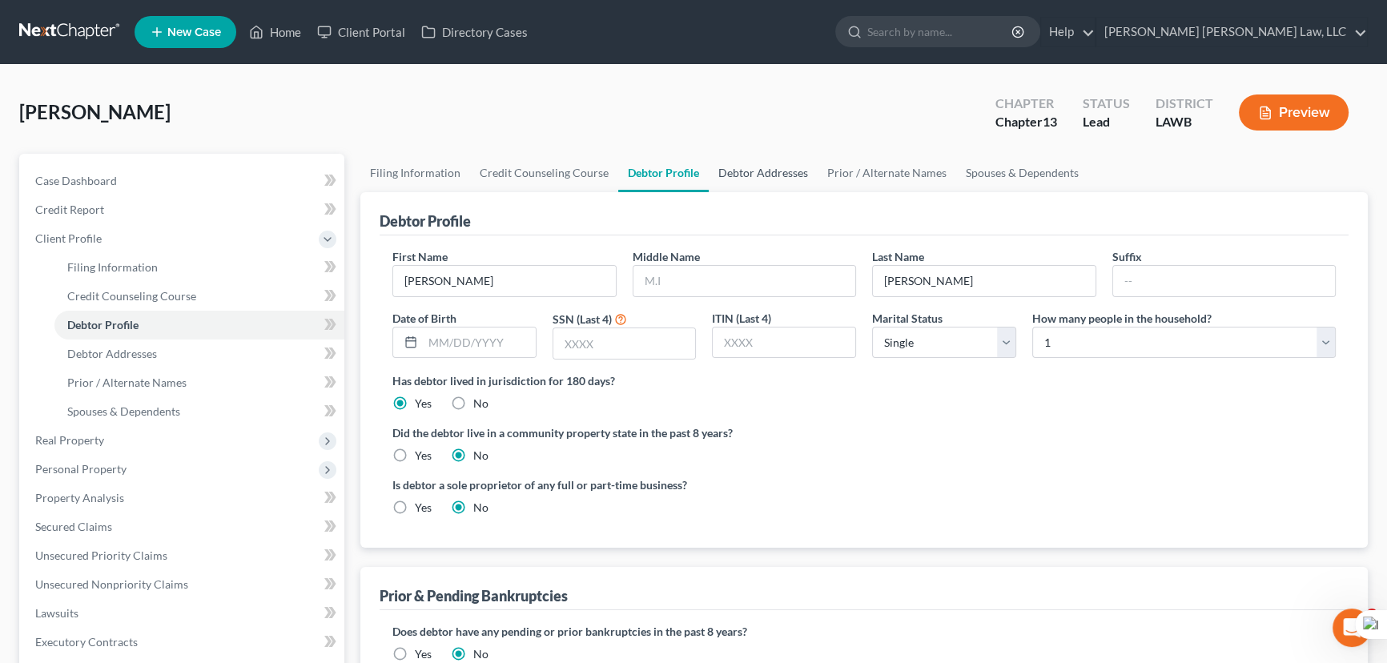
click at [735, 176] on link "Debtor Addresses" at bounding box center [763, 173] width 109 height 38
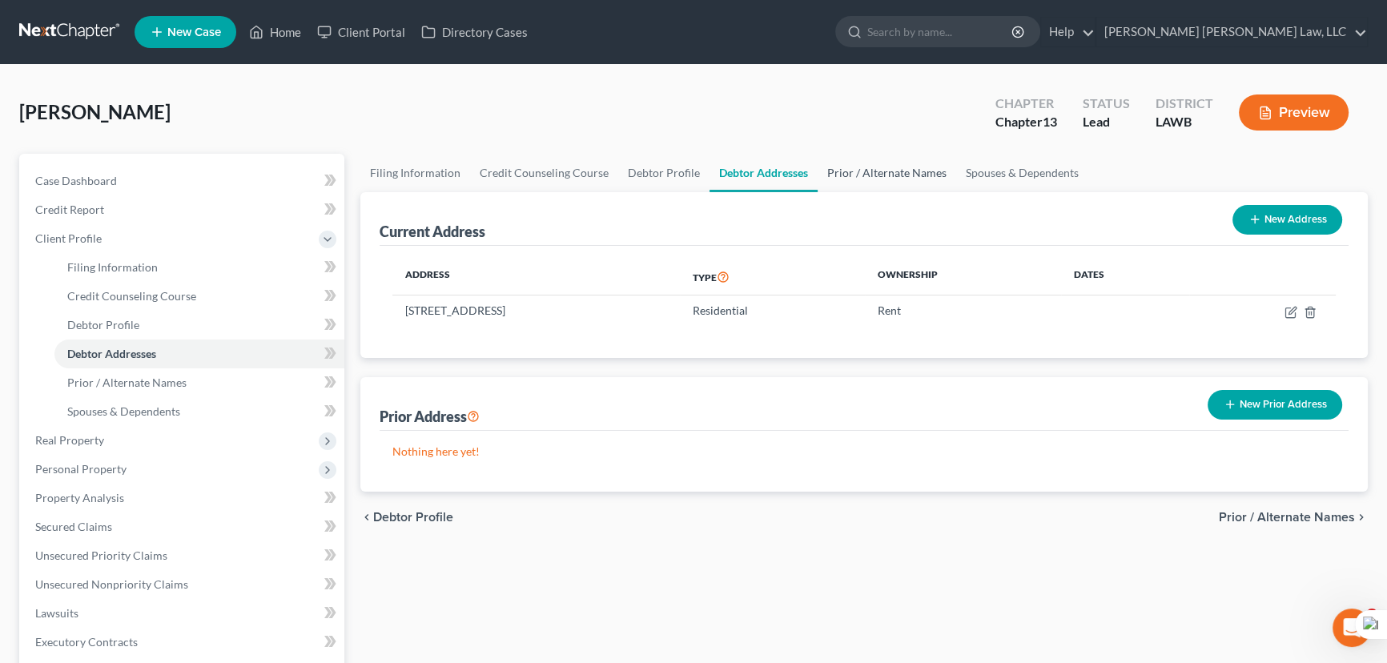
click at [876, 176] on link "Prior / Alternate Names" at bounding box center [887, 173] width 139 height 38
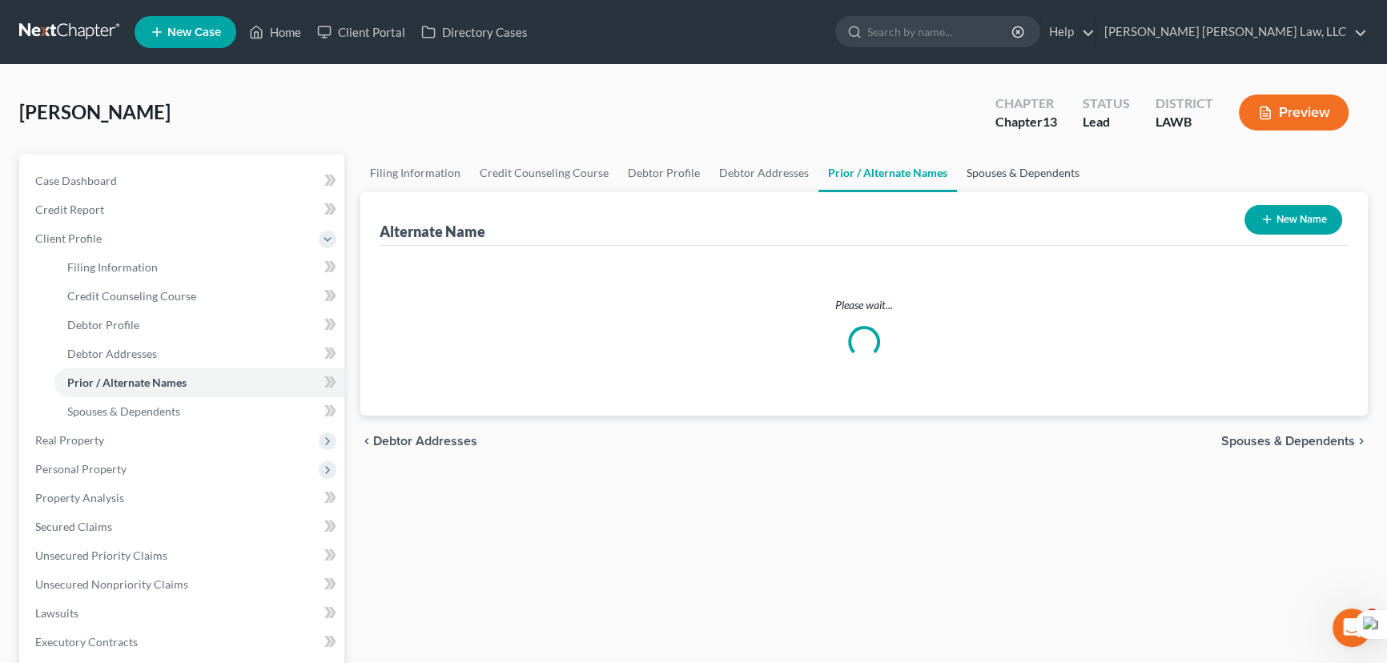
click at [1017, 182] on link "Spouses & Dependents" at bounding box center [1023, 173] width 132 height 38
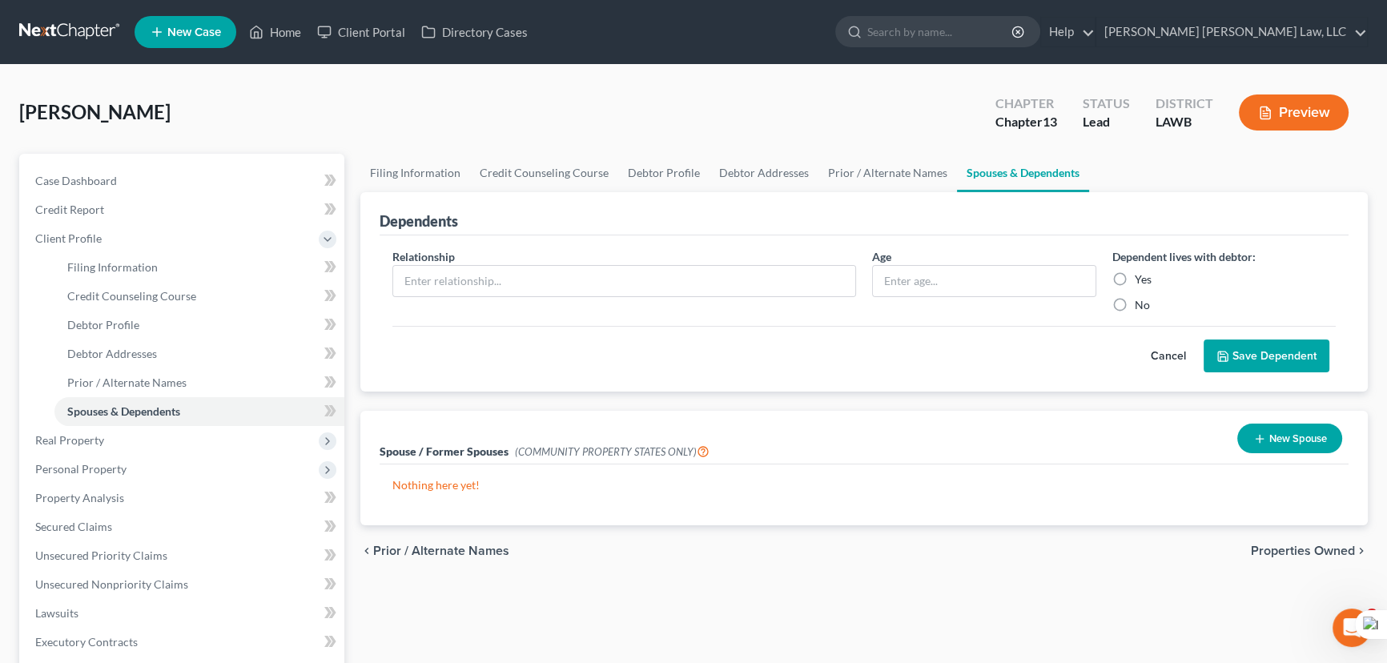
click at [62, 26] on link at bounding box center [70, 32] width 103 height 29
click at [149, 326] on link "Debtor Profile" at bounding box center [199, 325] width 290 height 29
select select "2"
select select "0"
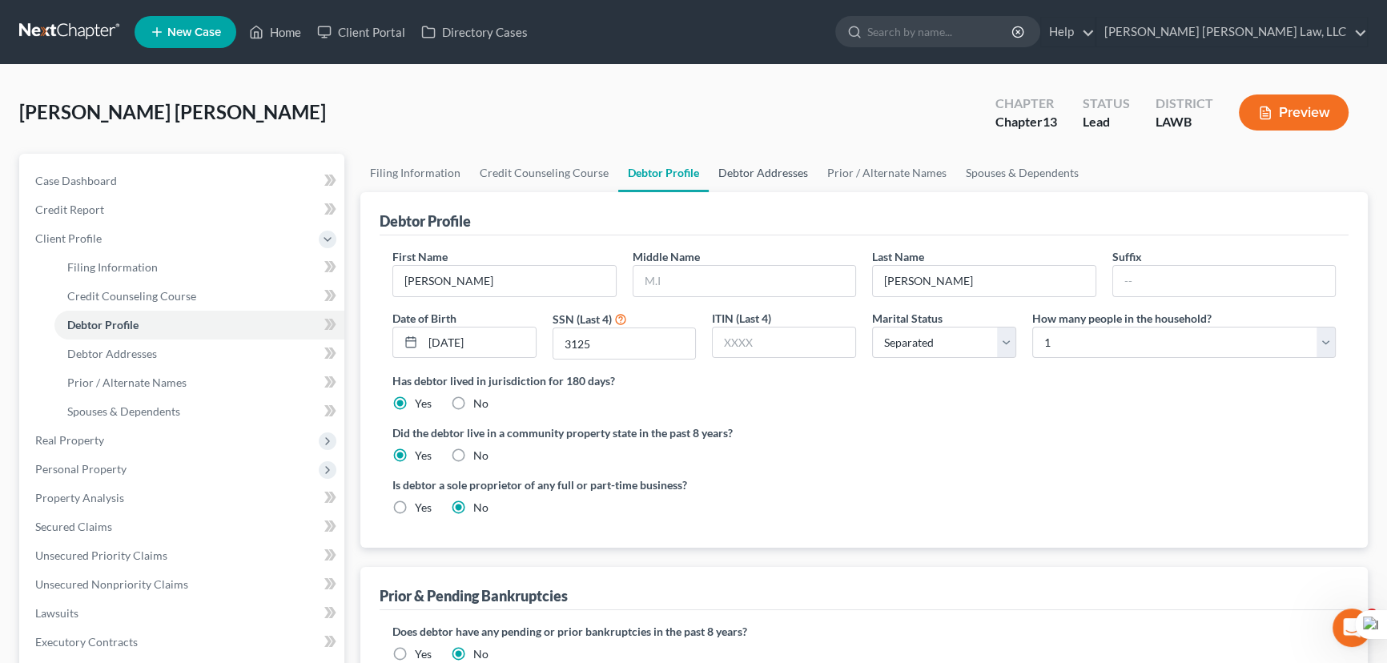
click at [709, 169] on link "Debtor Addresses" at bounding box center [763, 173] width 109 height 38
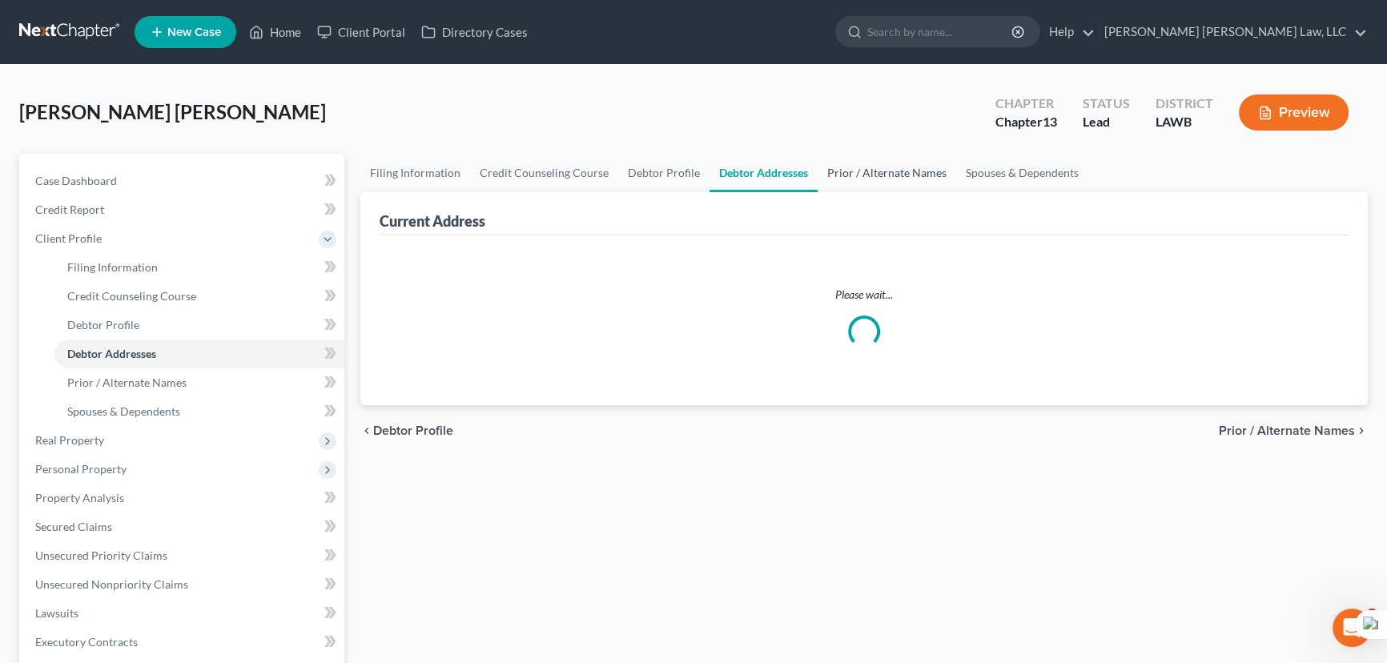
click at [818, 160] on link "Prior / Alternate Names" at bounding box center [887, 173] width 139 height 38
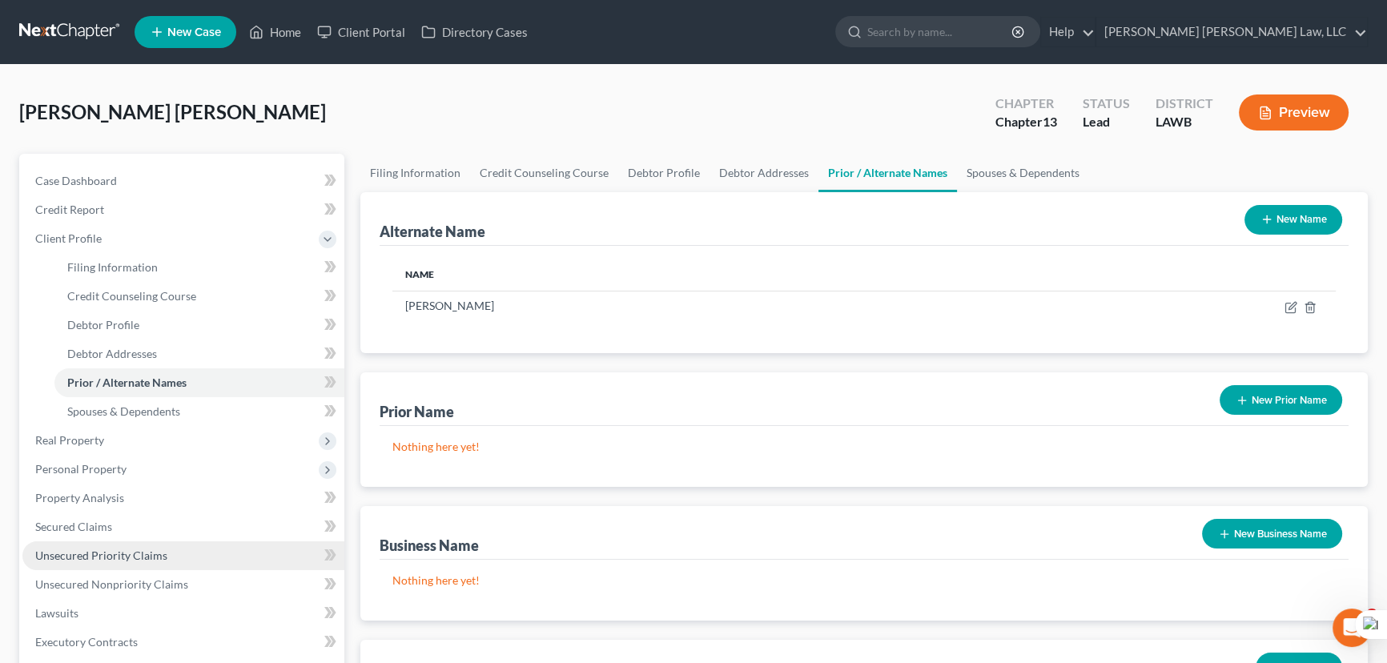
click at [159, 545] on link "Unsecured Priority Claims" at bounding box center [183, 555] width 322 height 29
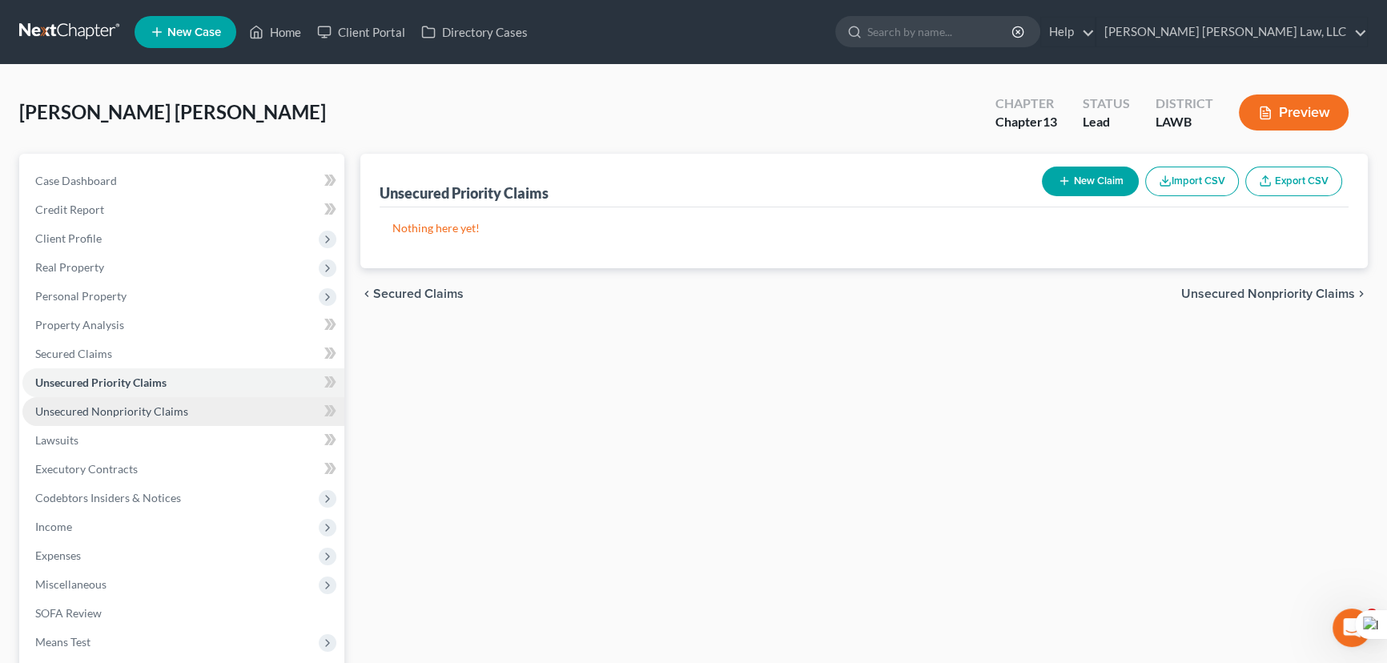
click at [152, 412] on span "Unsecured Nonpriority Claims" at bounding box center [111, 411] width 153 height 14
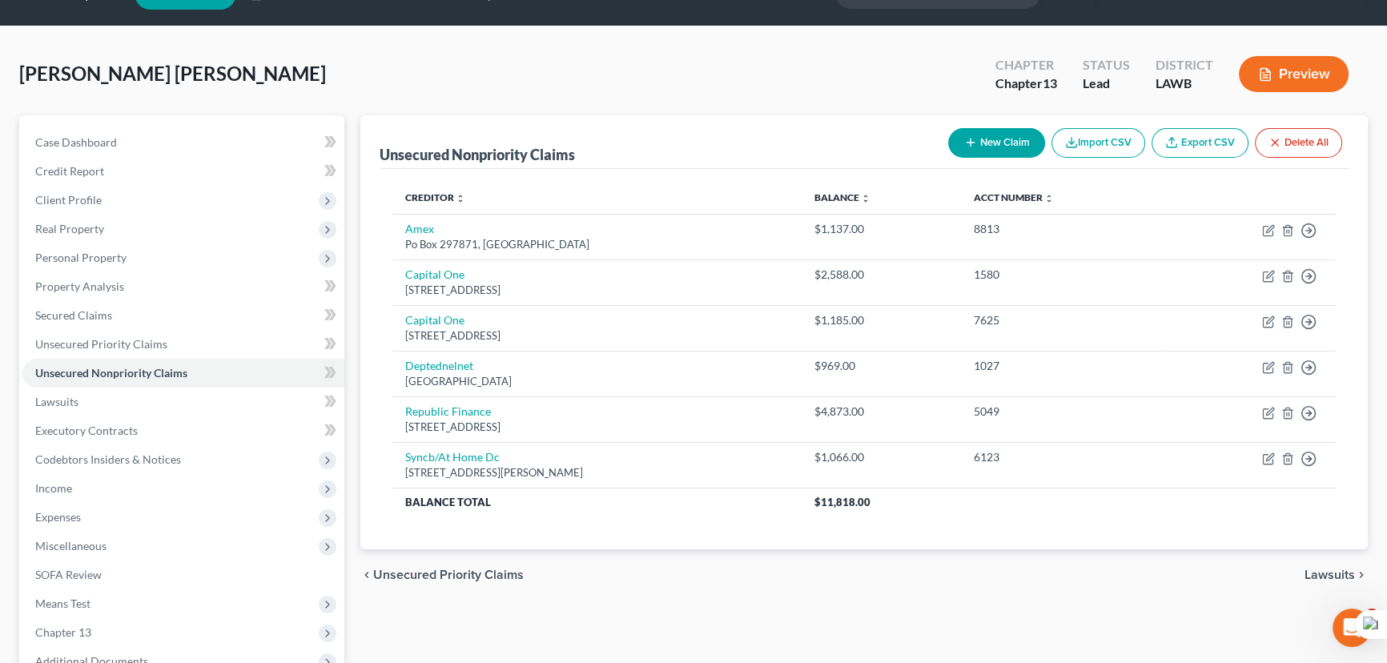
scroll to position [72, 0]
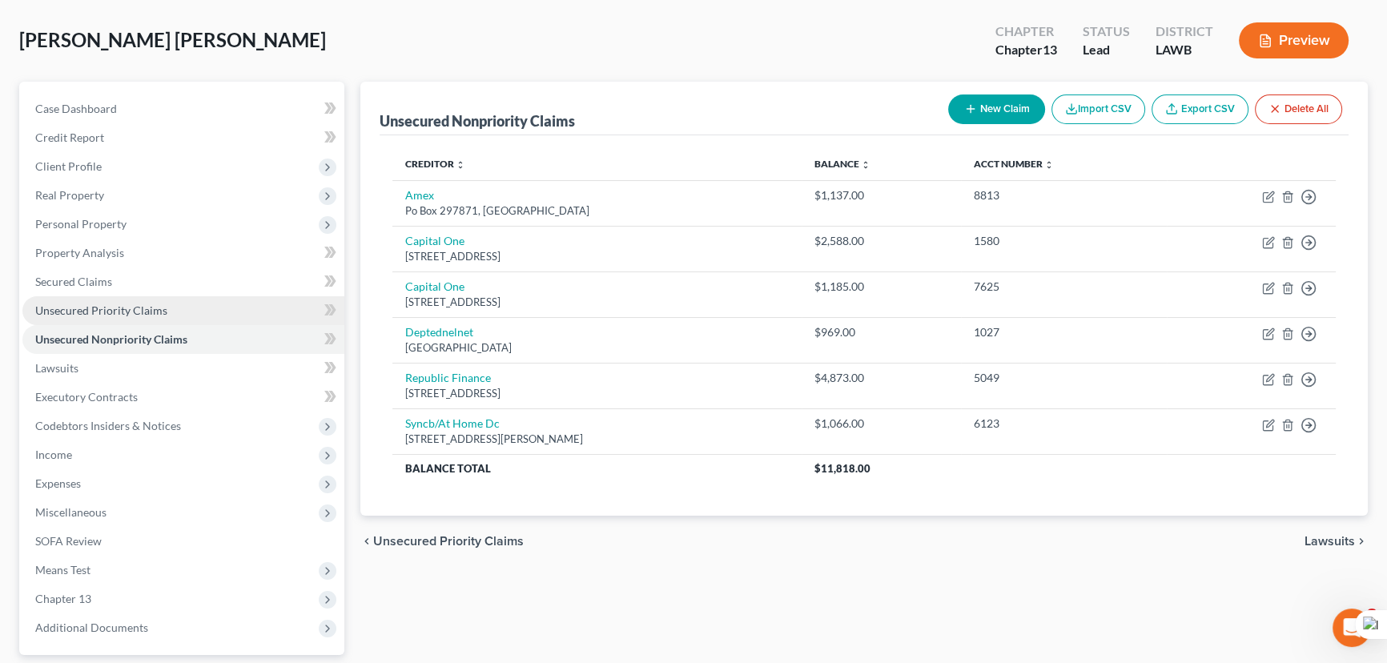
click at [151, 320] on link "Unsecured Priority Claims" at bounding box center [183, 310] width 322 height 29
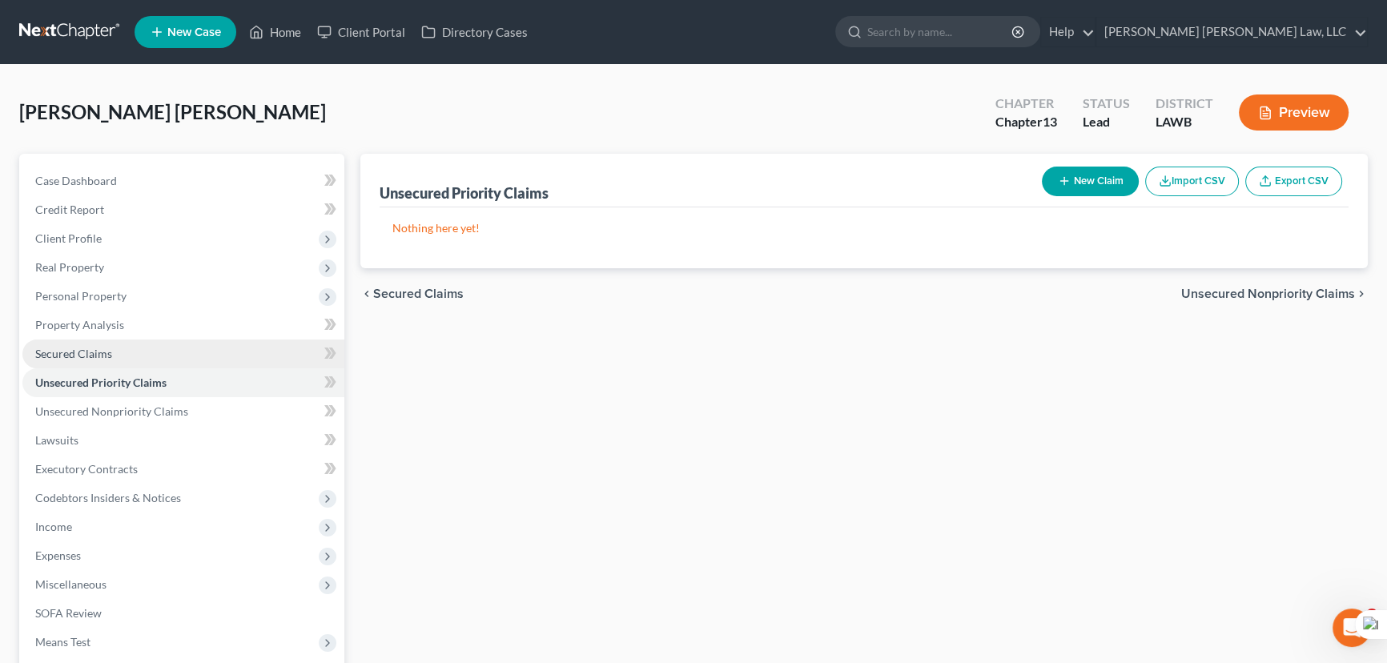
click at [152, 366] on link "Secured Claims" at bounding box center [183, 354] width 322 height 29
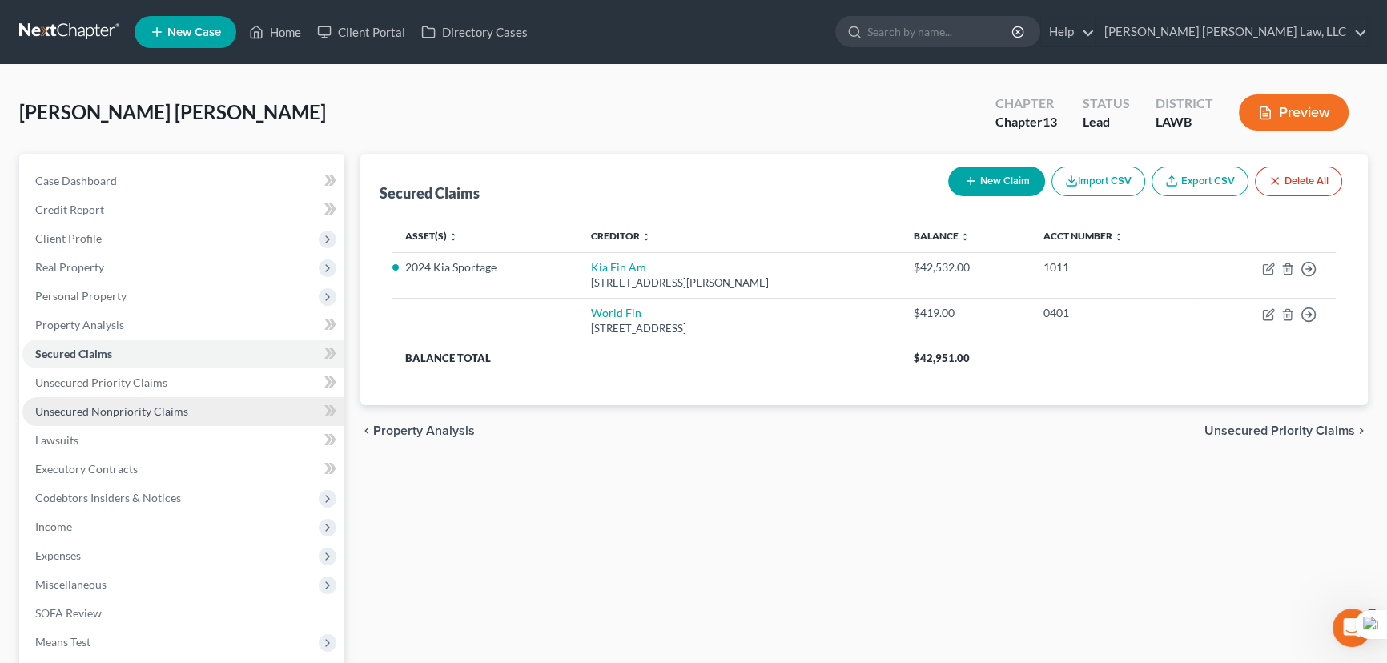
click at [187, 408] on link "Unsecured Nonpriority Claims" at bounding box center [183, 411] width 322 height 29
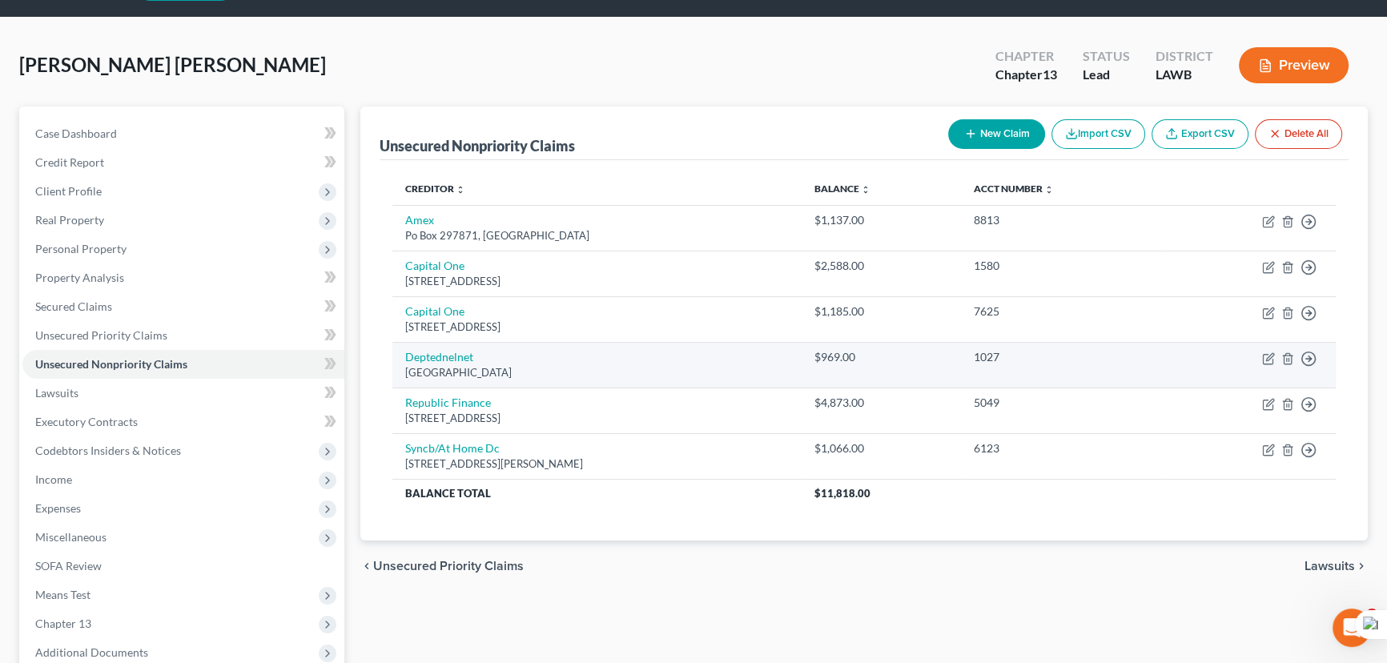
scroll to position [72, 0]
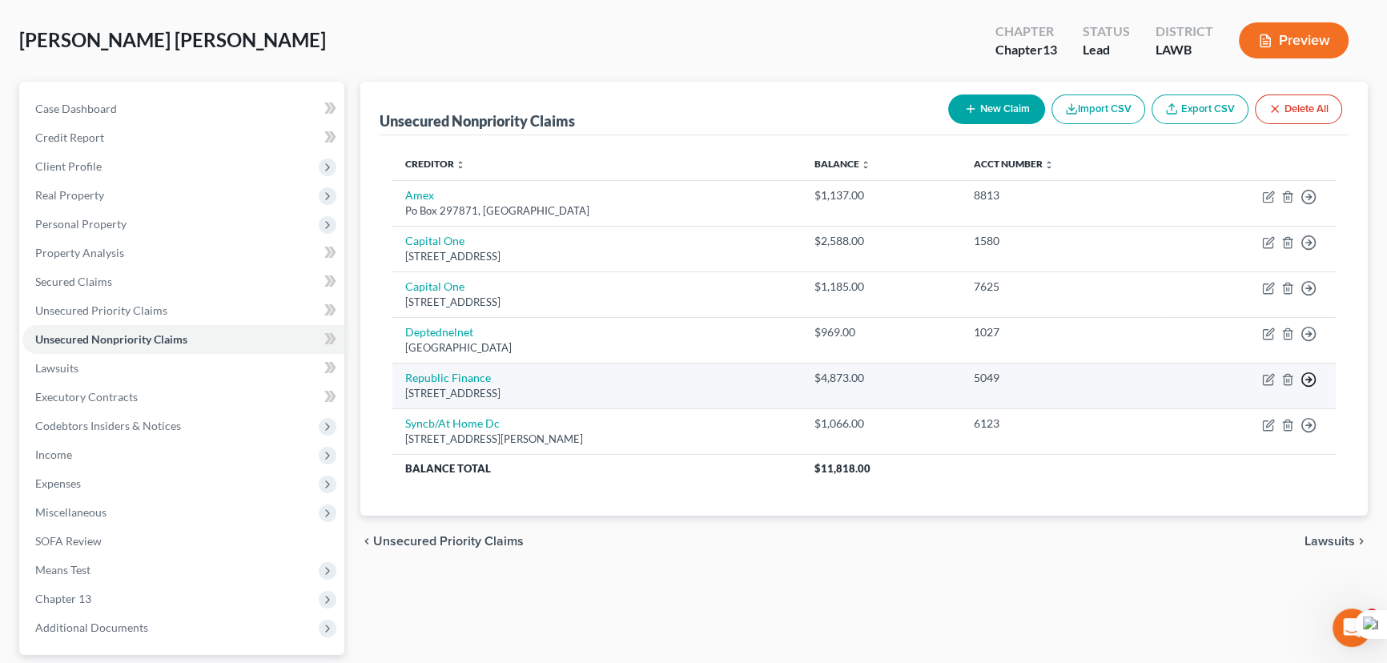
click at [1309, 376] on polyline "button" at bounding box center [1310, 379] width 2 height 6
click at [1259, 390] on link "Move to D" at bounding box center [1235, 391] width 134 height 27
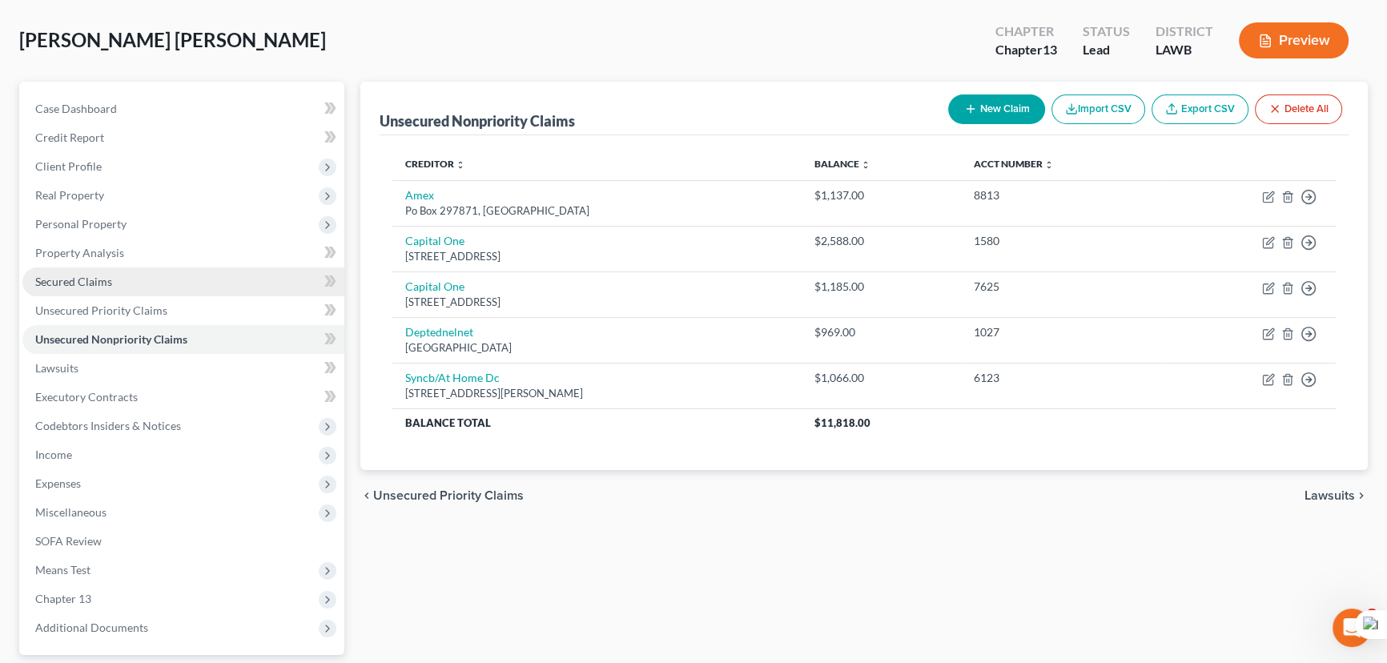
click at [136, 279] on link "Secured Claims" at bounding box center [183, 281] width 322 height 29
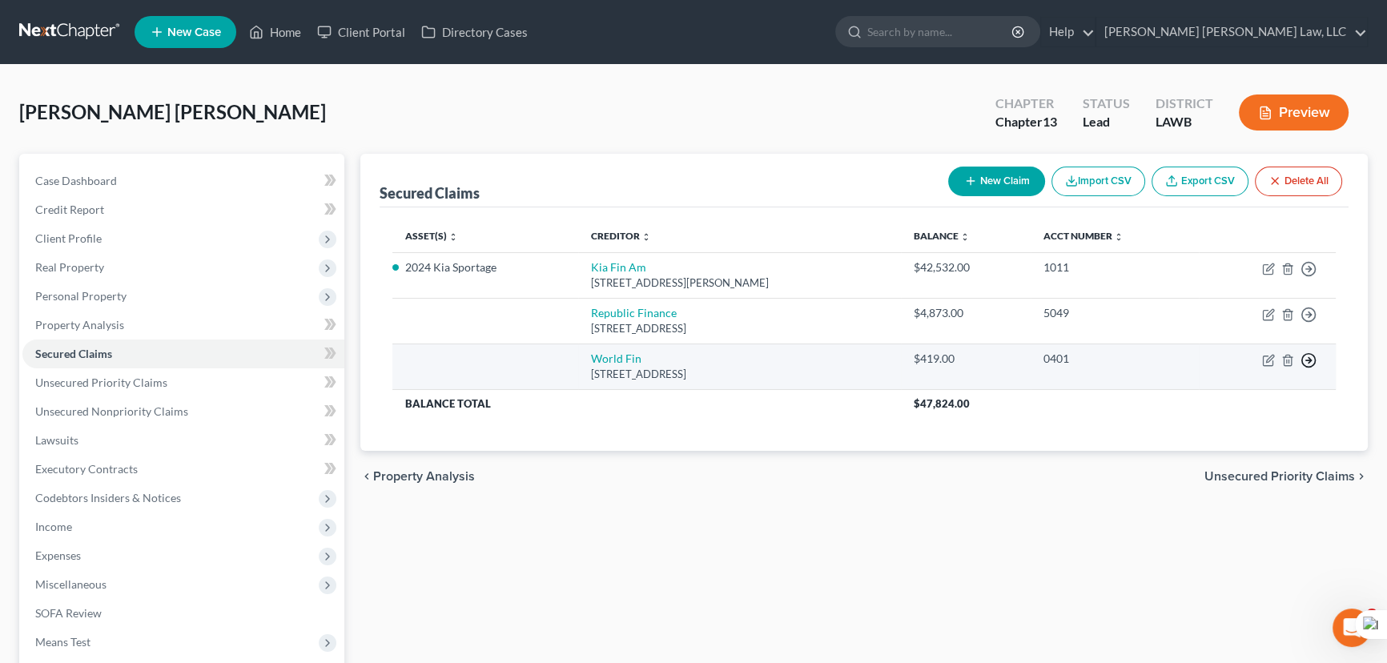
click at [1307, 358] on icon "button" at bounding box center [1309, 360] width 16 height 16
click at [1267, 406] on link "Move to F" at bounding box center [1235, 399] width 134 height 27
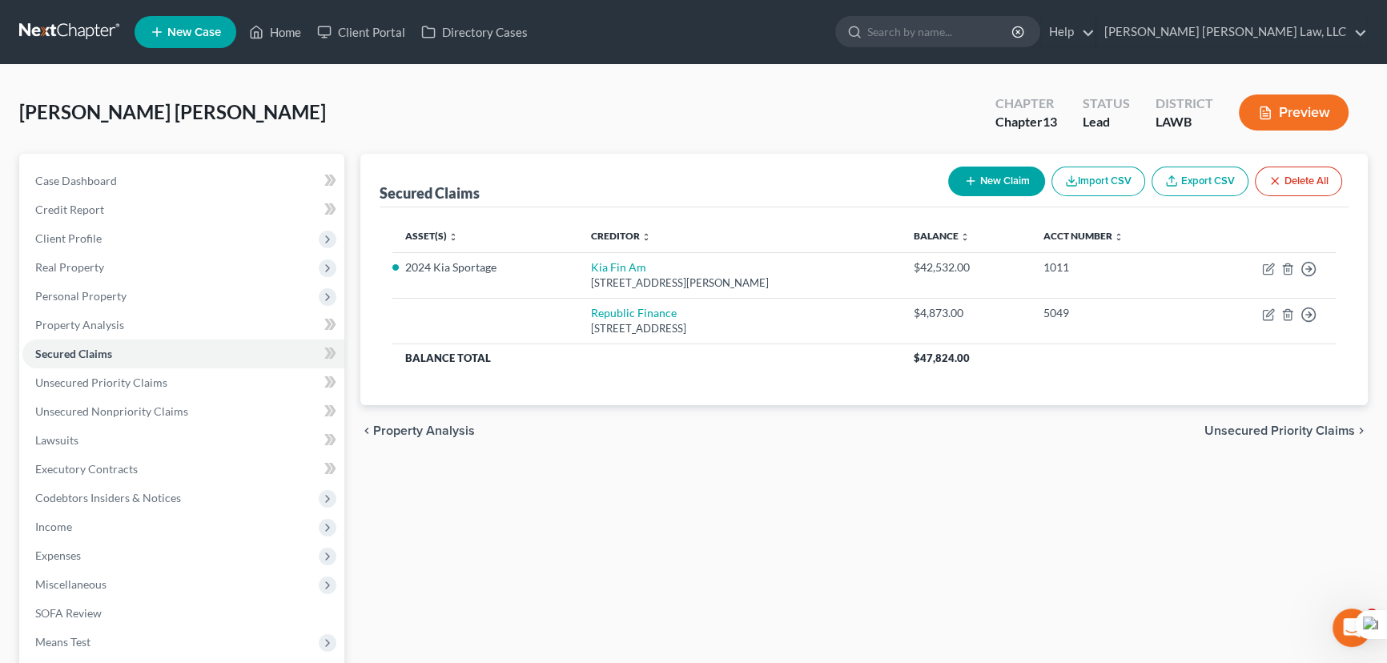
click at [98, 28] on link at bounding box center [70, 32] width 103 height 29
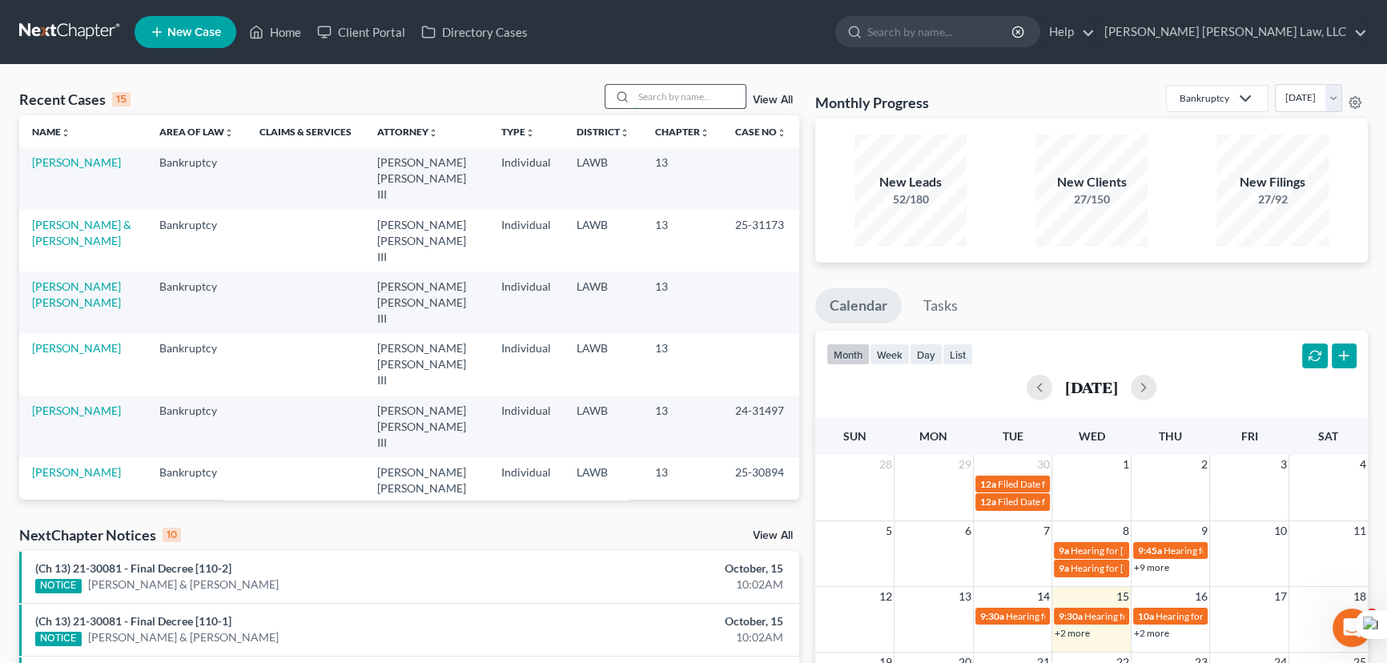
click at [649, 102] on input "search" at bounding box center [689, 96] width 112 height 23
type input "[PERSON_NAME]"
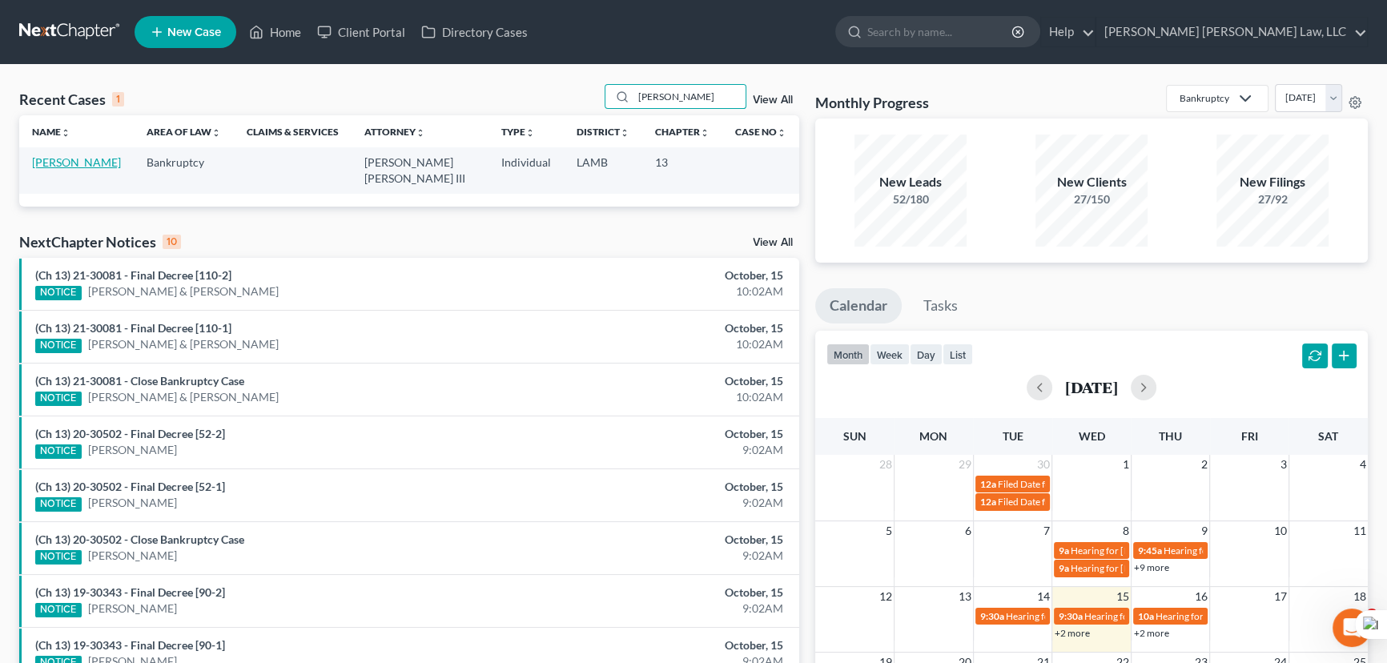
click at [60, 163] on link "[PERSON_NAME]" at bounding box center [76, 162] width 89 height 14
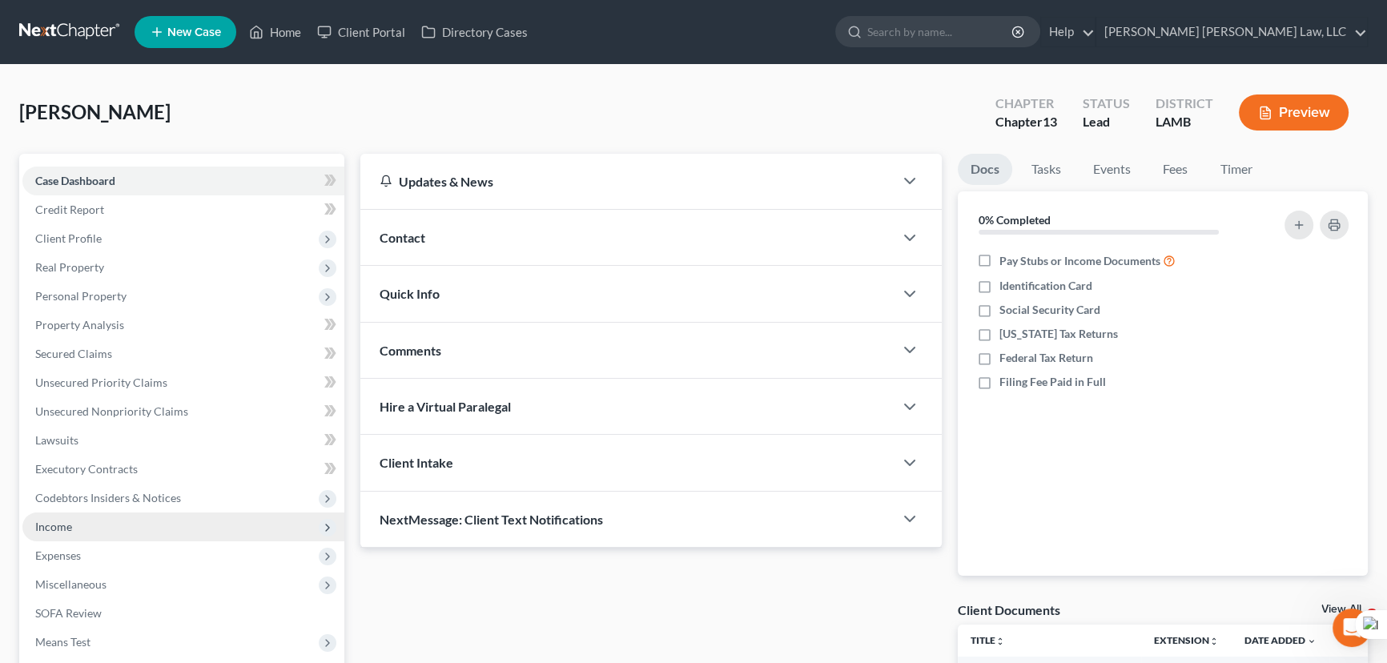
scroll to position [215, 0]
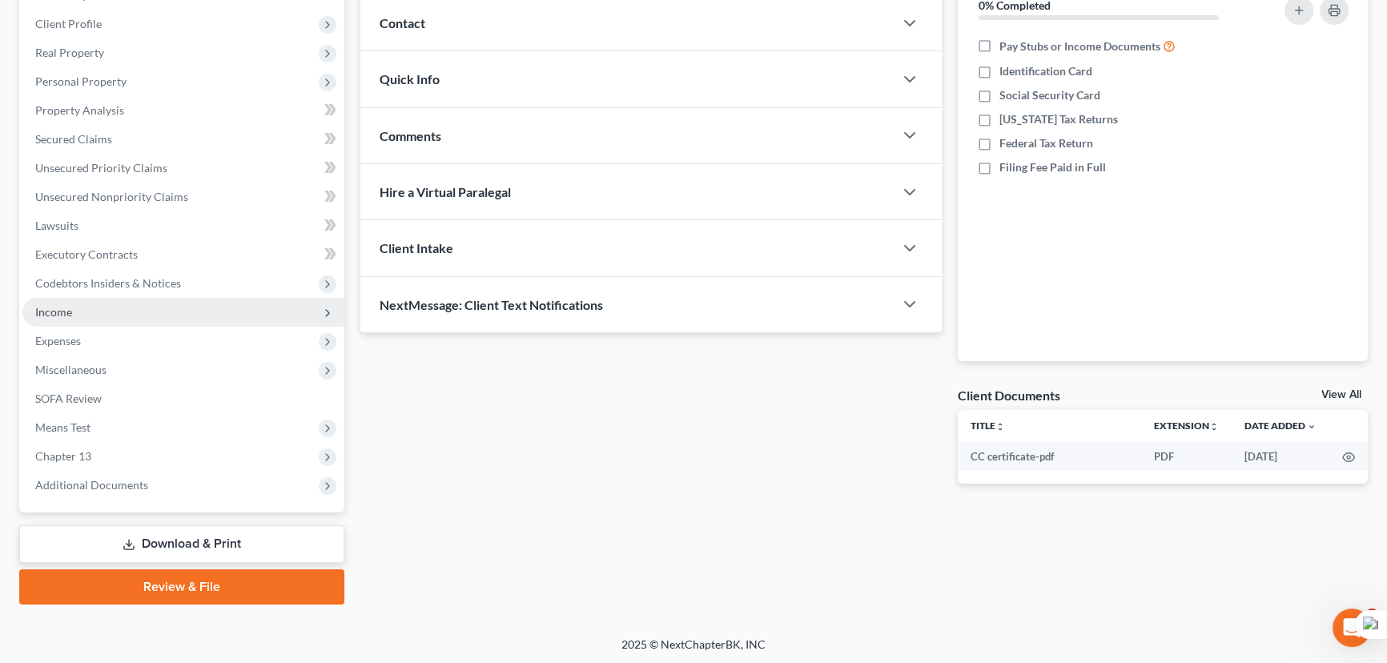
click at [139, 312] on span "Income" at bounding box center [183, 312] width 322 height 29
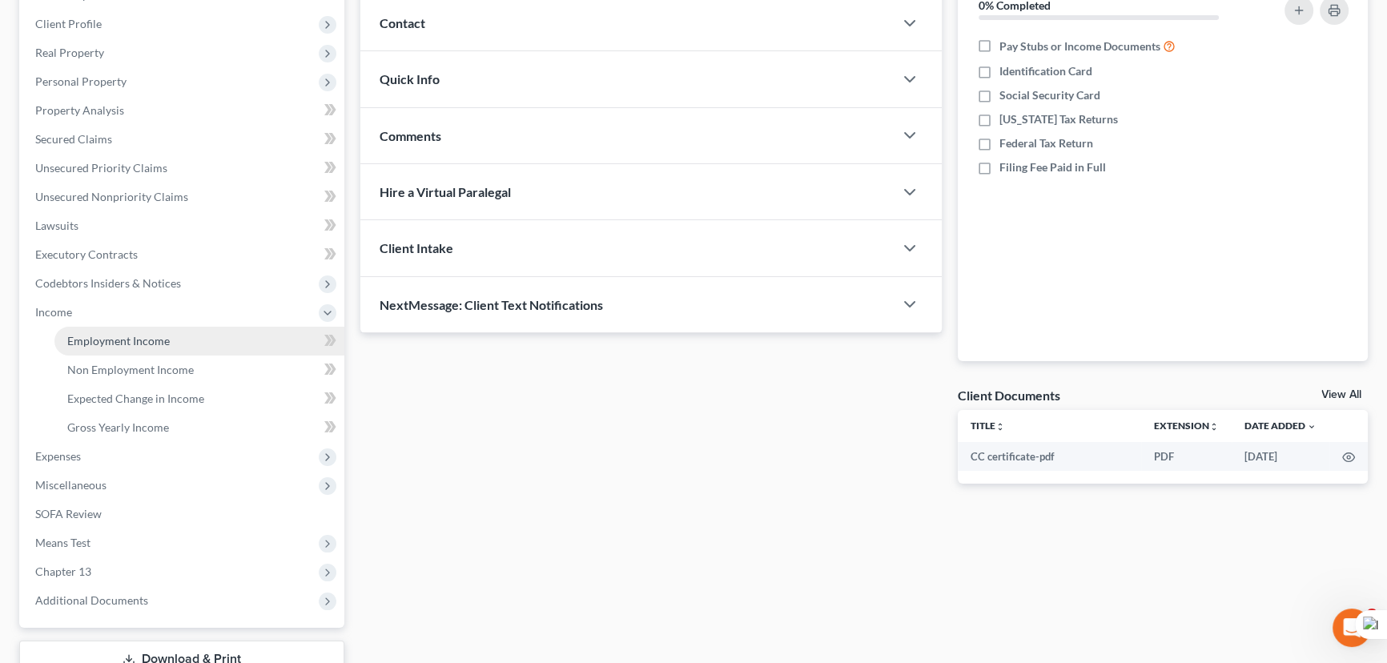
click at [140, 341] on span "Employment Income" at bounding box center [118, 341] width 103 height 14
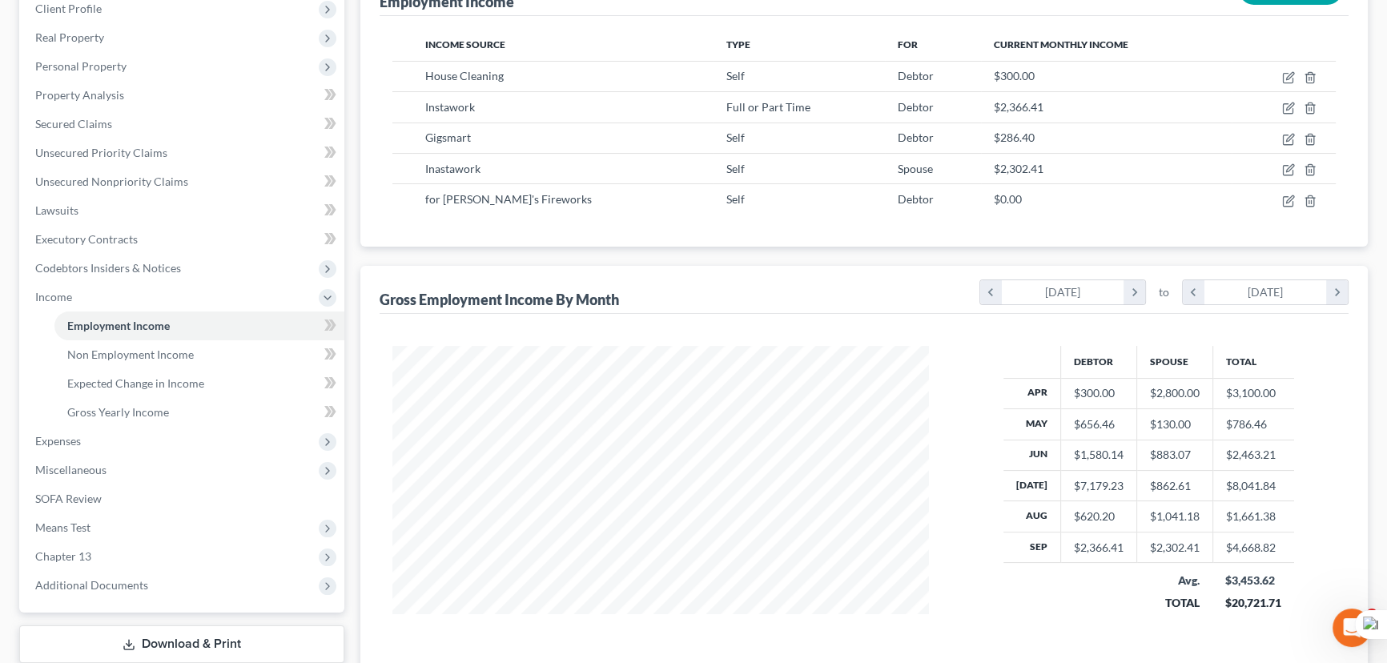
scroll to position [274, 0]
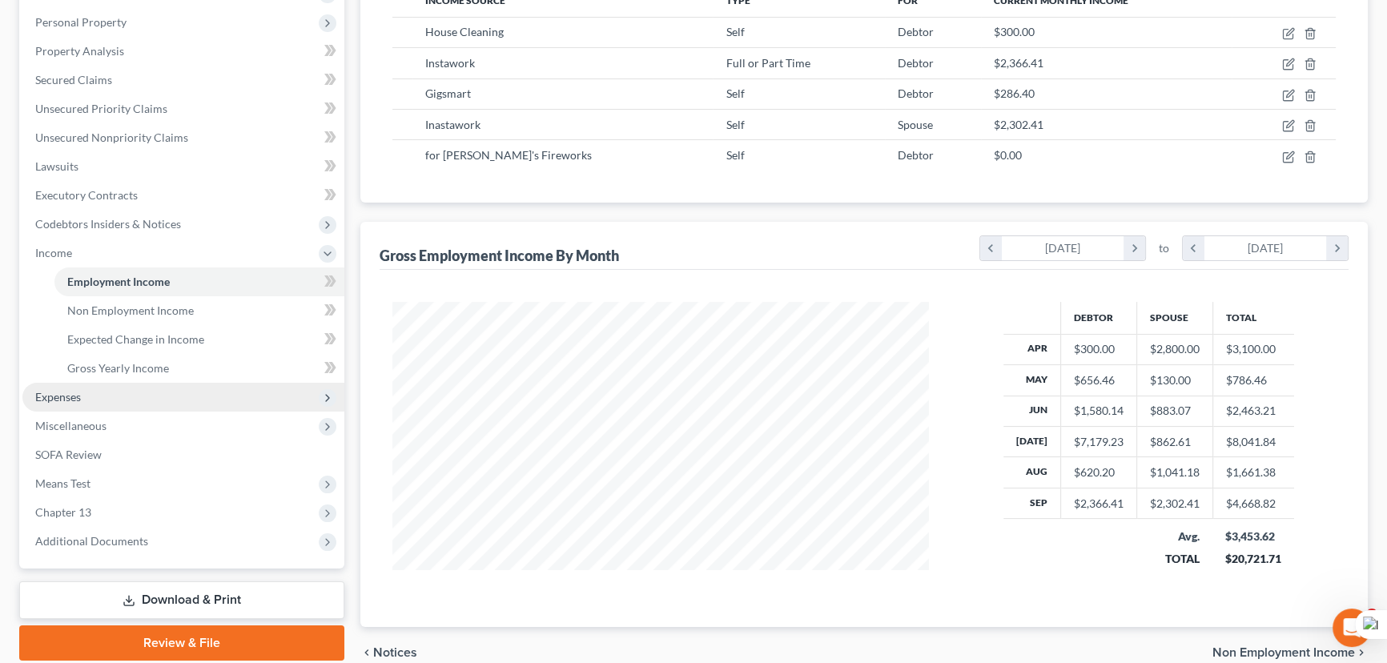
click at [163, 392] on span "Expenses" at bounding box center [183, 397] width 322 height 29
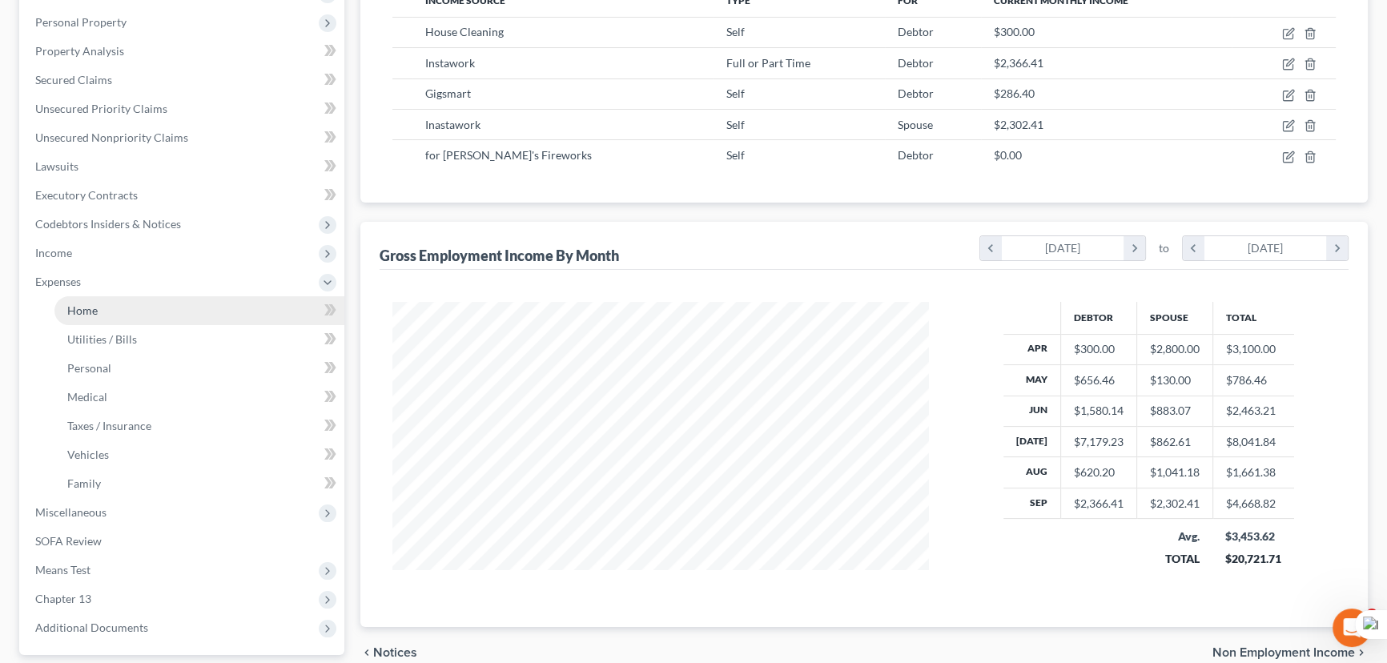
click at [155, 321] on link "Home" at bounding box center [199, 310] width 290 height 29
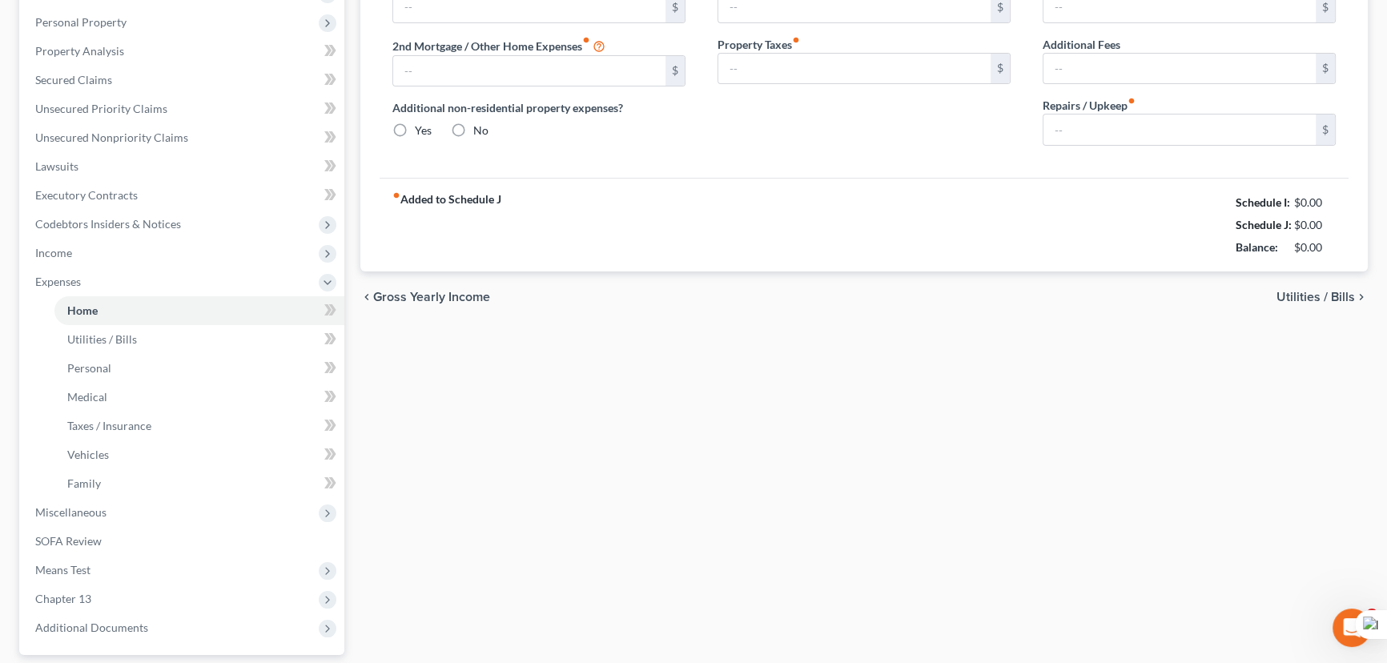
type input "0.00"
radio input "true"
type input "0.00"
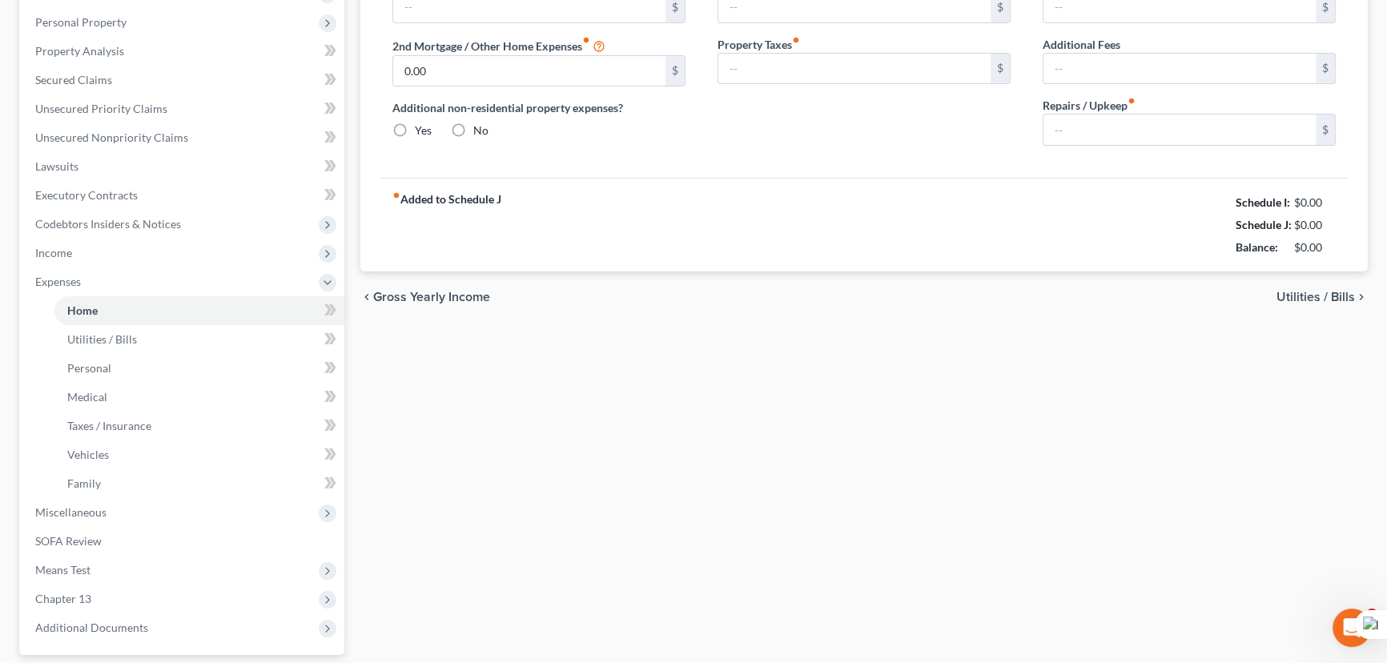
type input "0.00"
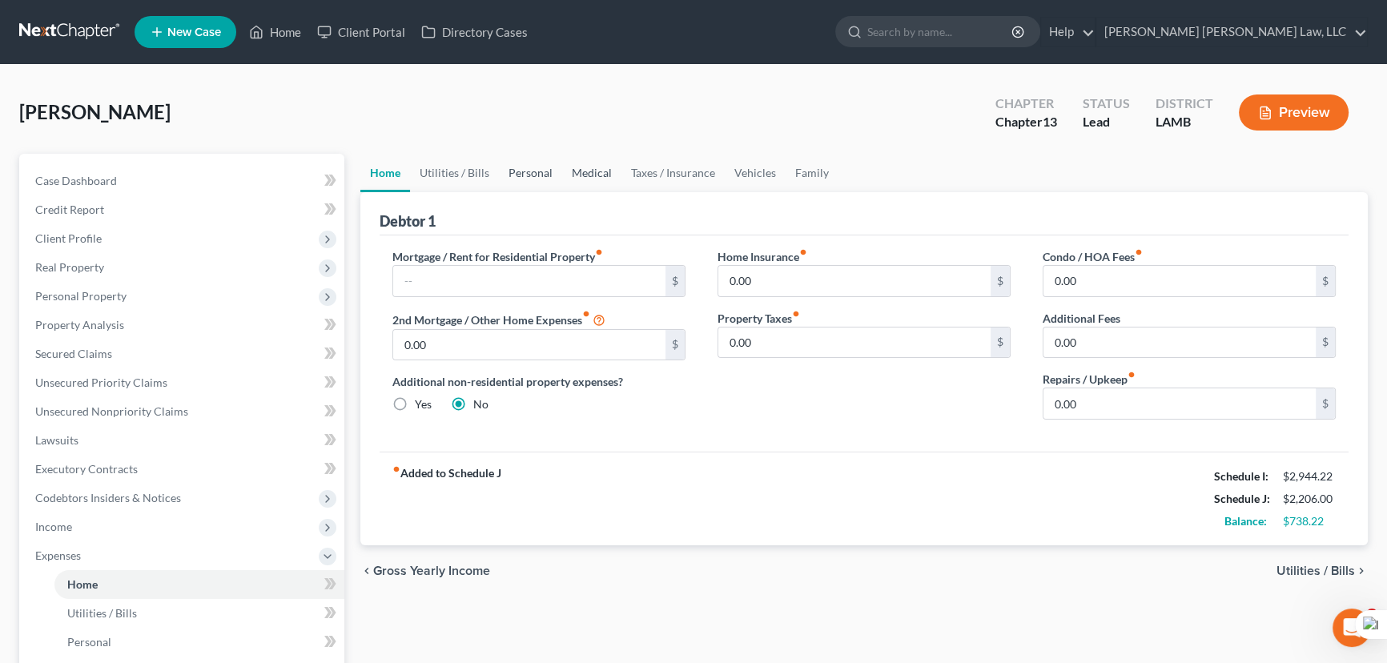
click at [524, 175] on link "Personal" at bounding box center [530, 173] width 63 height 38
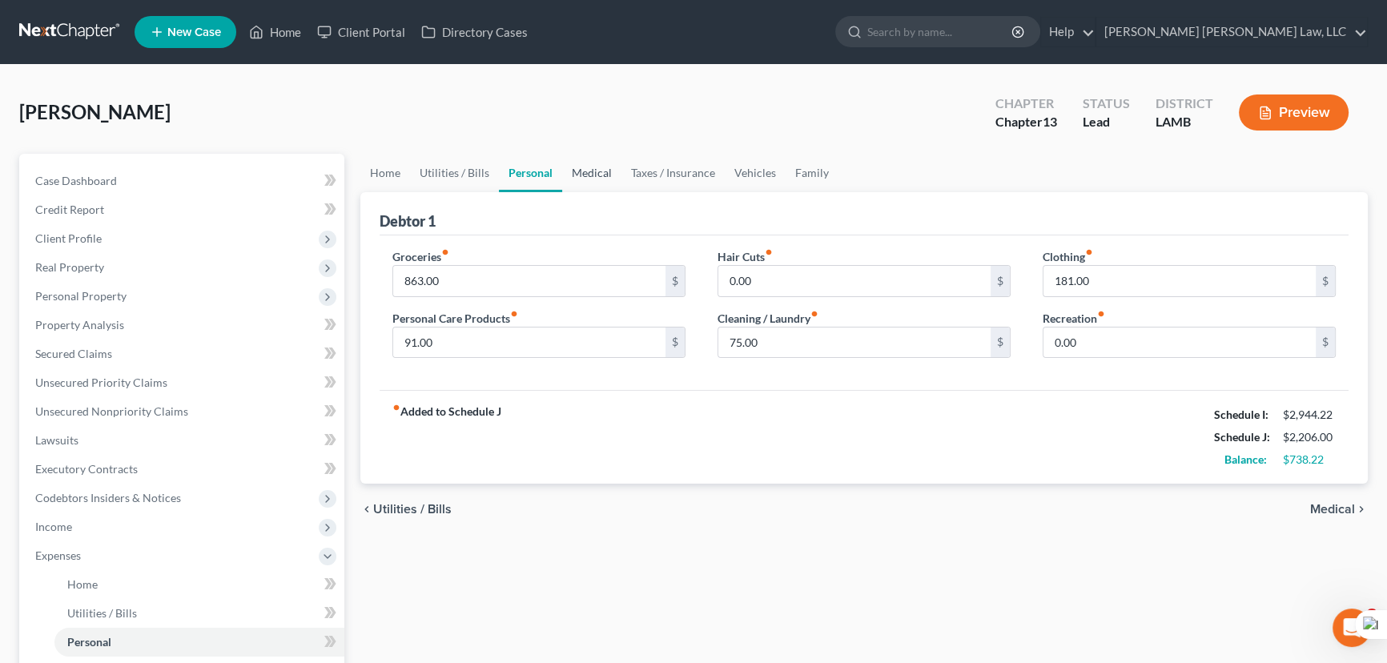
click at [569, 180] on link "Medical" at bounding box center [591, 173] width 59 height 38
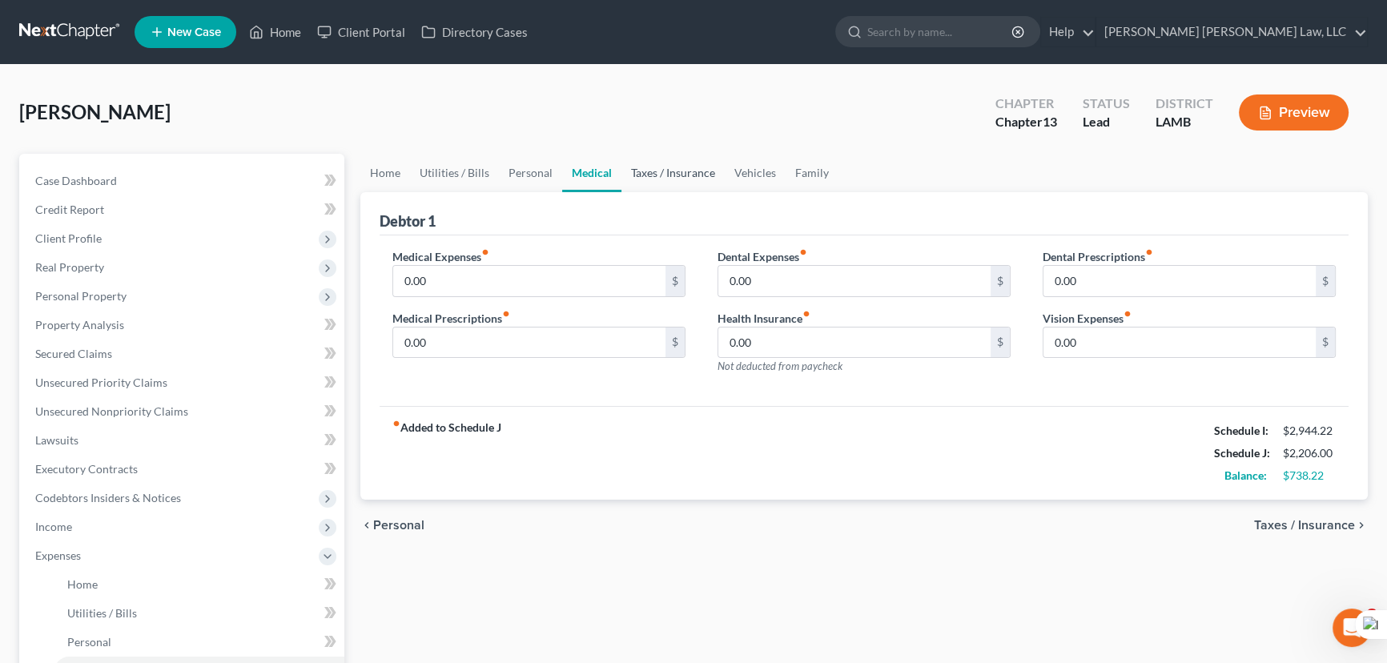
click at [692, 187] on link "Taxes / Insurance" at bounding box center [672, 173] width 103 height 38
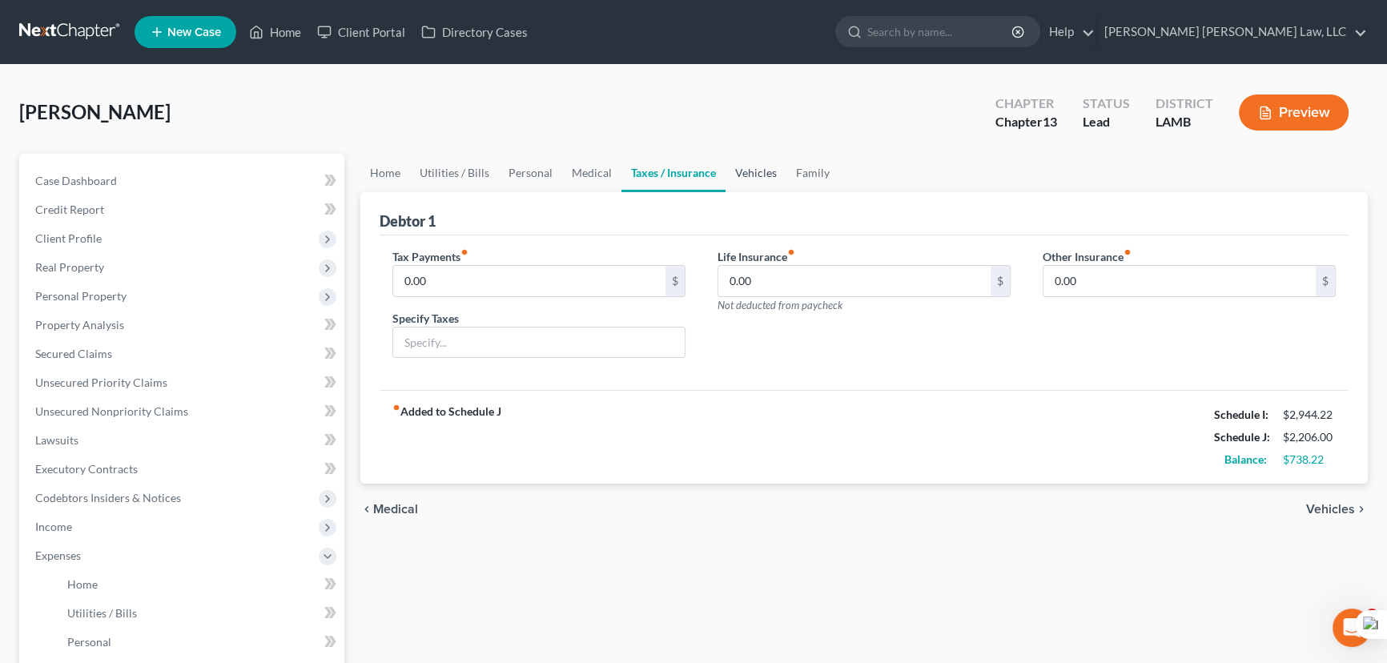
click at [773, 171] on link "Vehicles" at bounding box center [756, 173] width 61 height 38
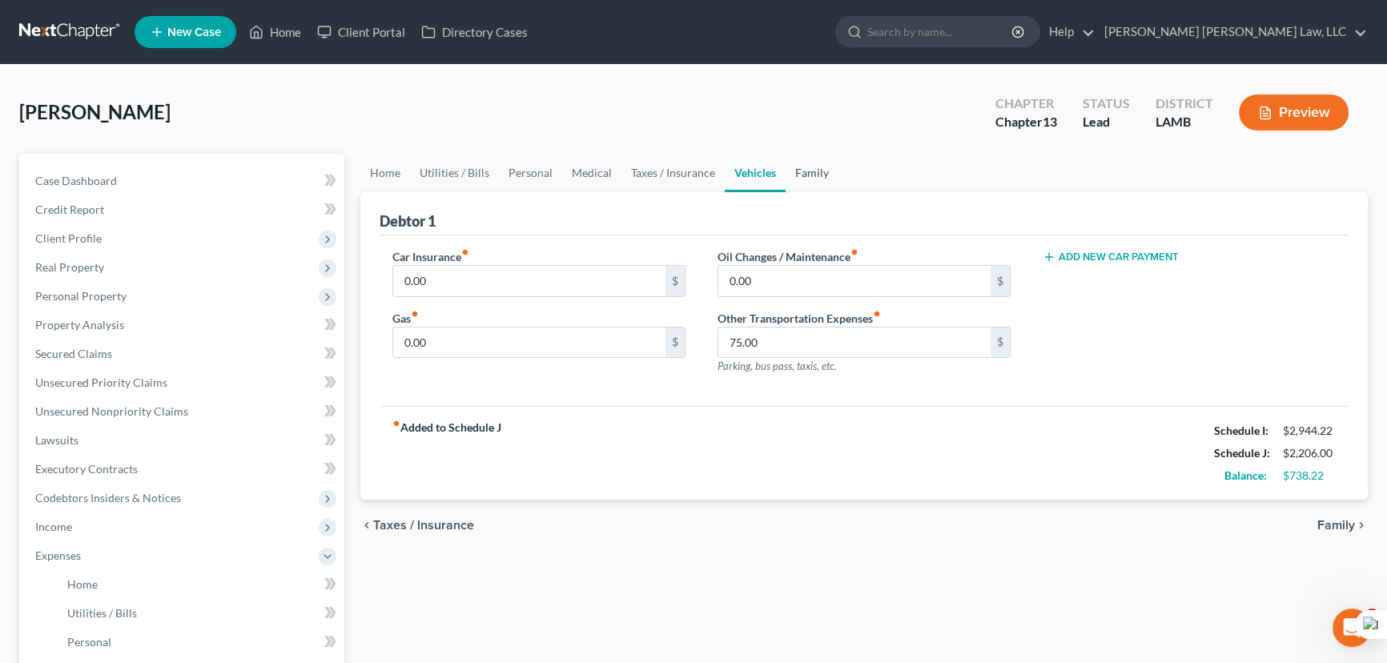
click at [814, 176] on link "Family" at bounding box center [812, 173] width 53 height 38
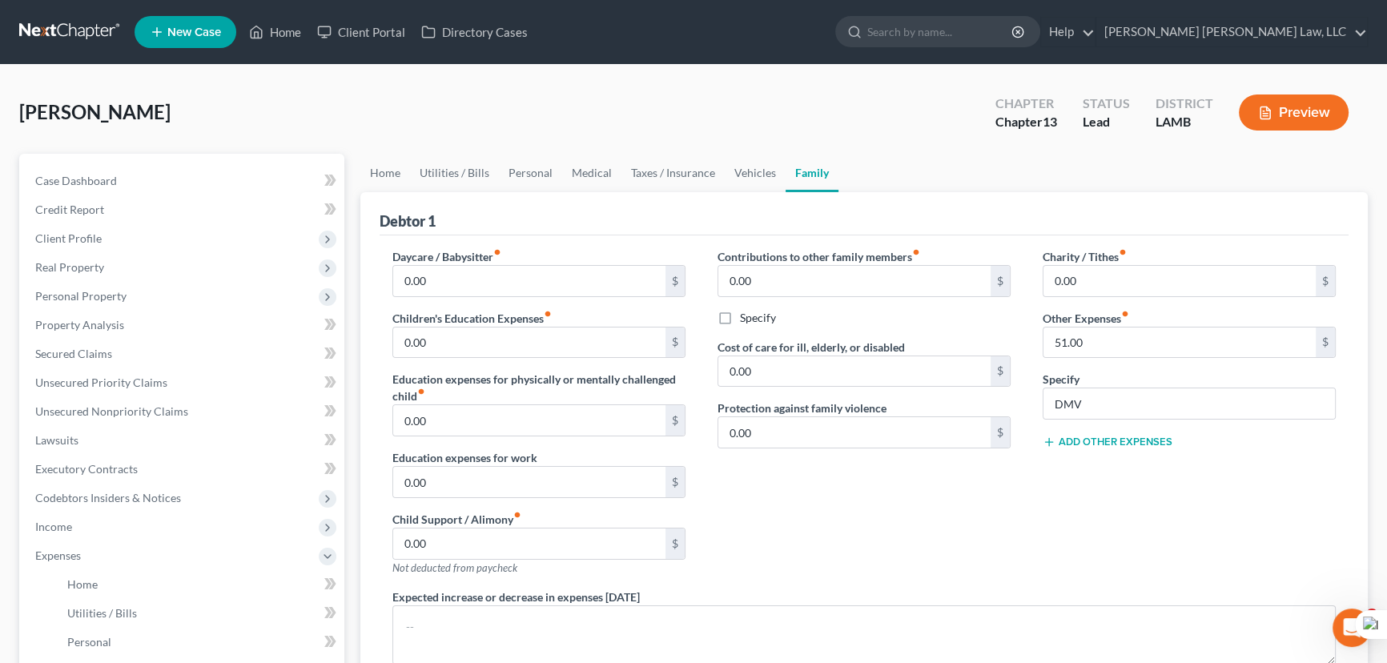
scroll to position [291, 0]
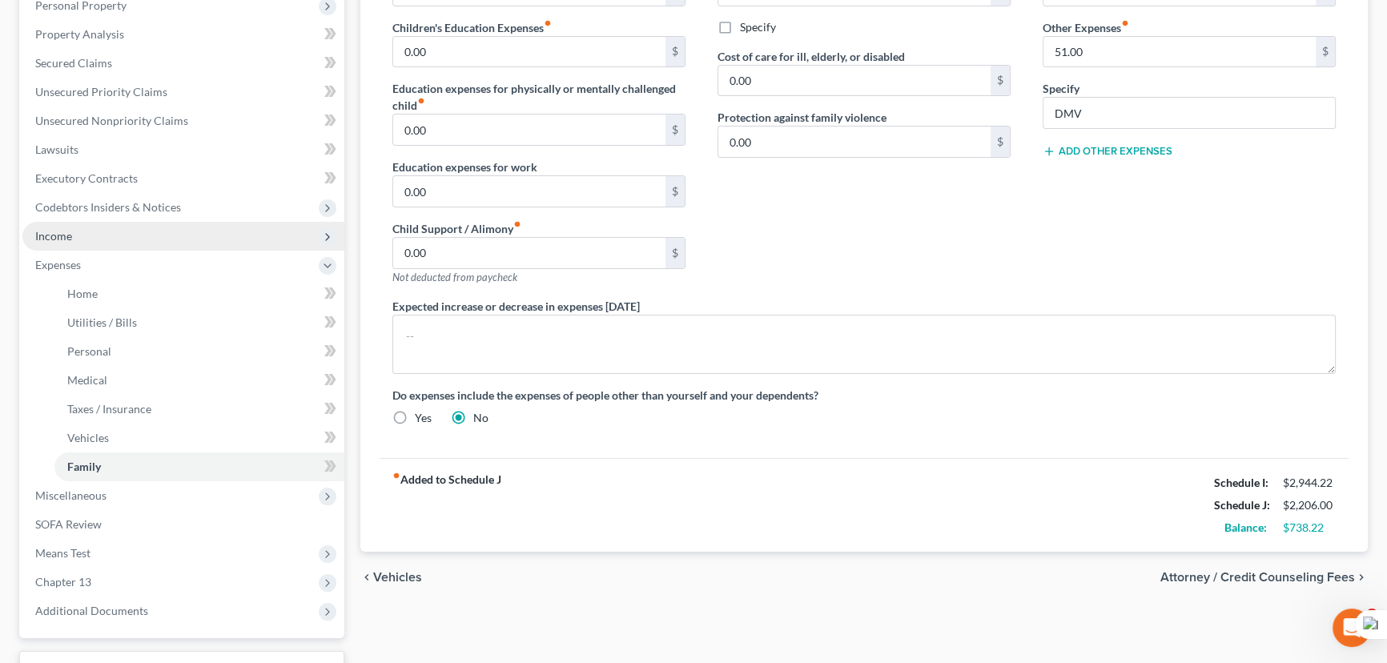
click at [136, 230] on span "Income" at bounding box center [183, 236] width 322 height 29
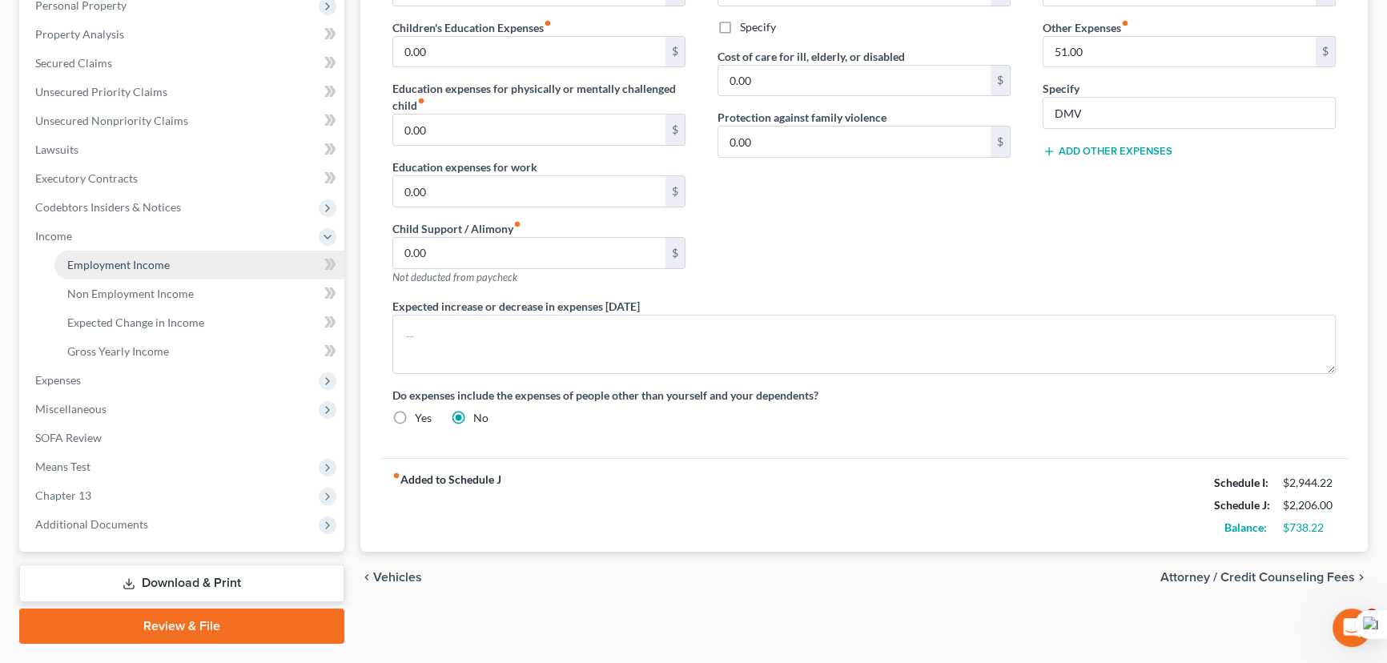
click at [155, 255] on link "Employment Income" at bounding box center [199, 265] width 290 height 29
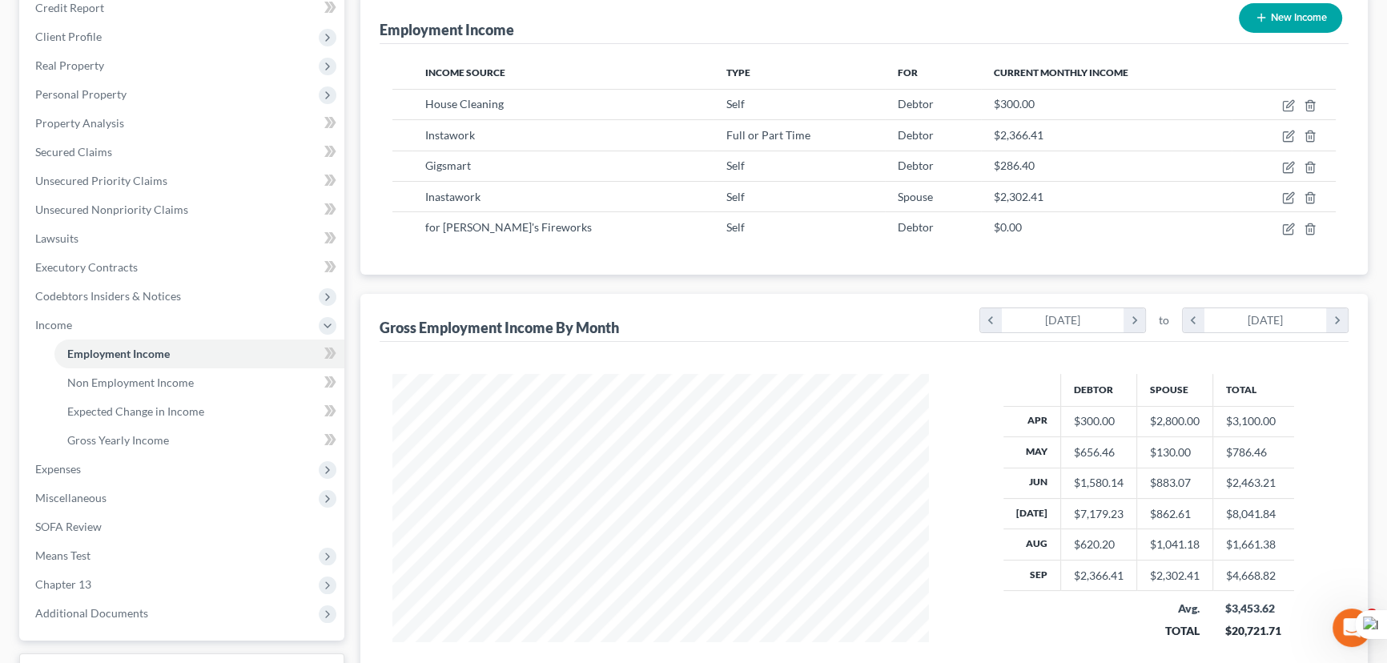
scroll to position [287, 569]
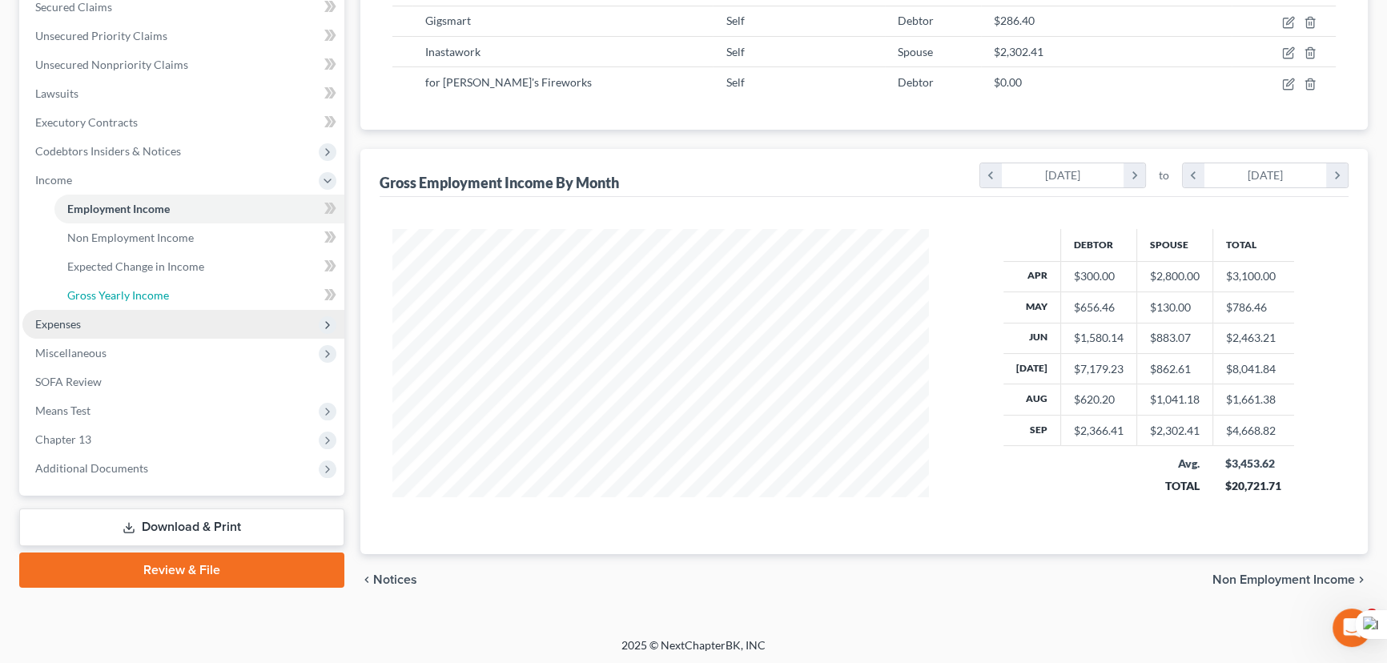
drag, startPoint x: 183, startPoint y: 298, endPoint x: 175, endPoint y: 330, distance: 33.0
click at [183, 299] on link "Gross Yearly Income" at bounding box center [199, 295] width 290 height 29
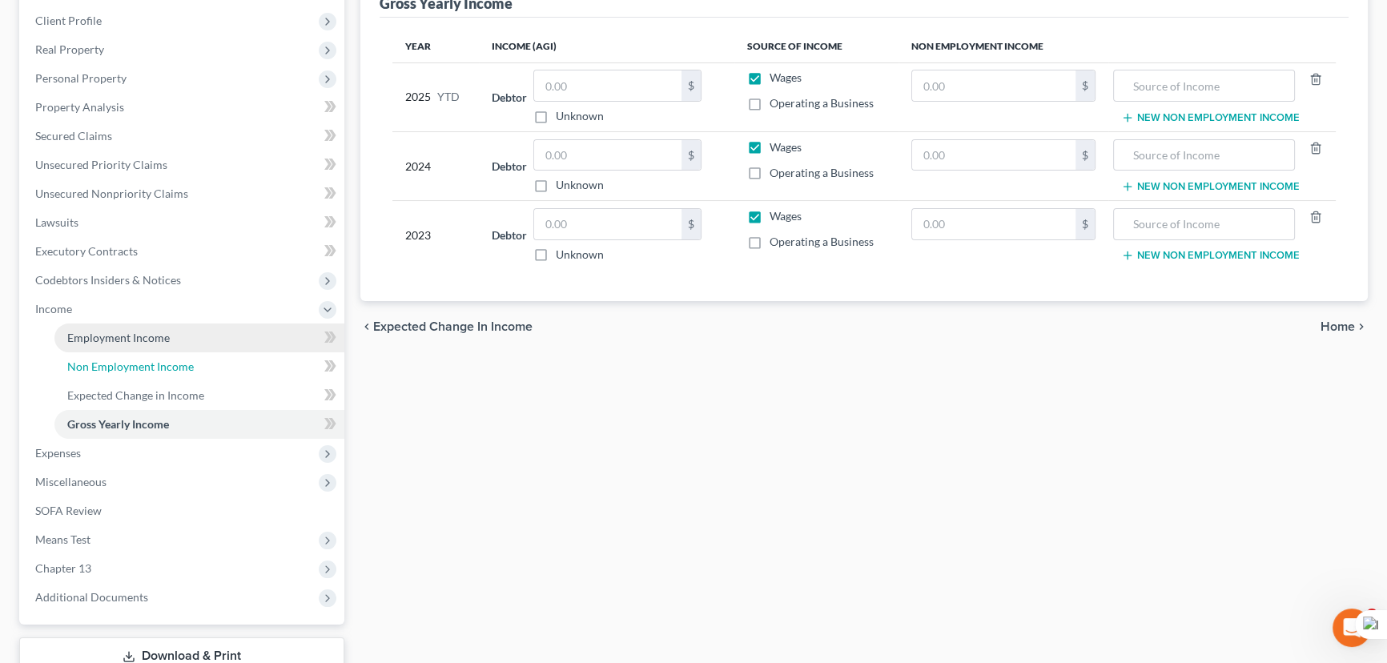
click at [155, 352] on link "Non Employment Income" at bounding box center [199, 366] width 290 height 29
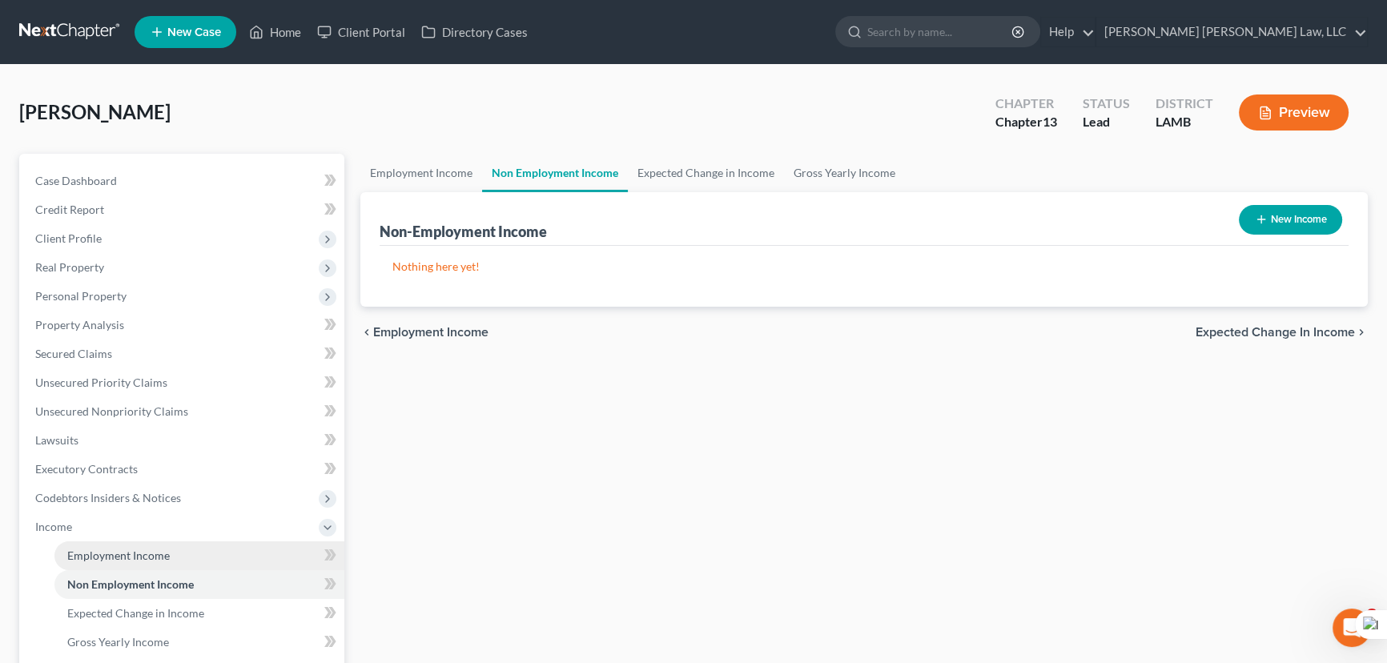
click at [159, 557] on span "Employment Income" at bounding box center [118, 556] width 103 height 14
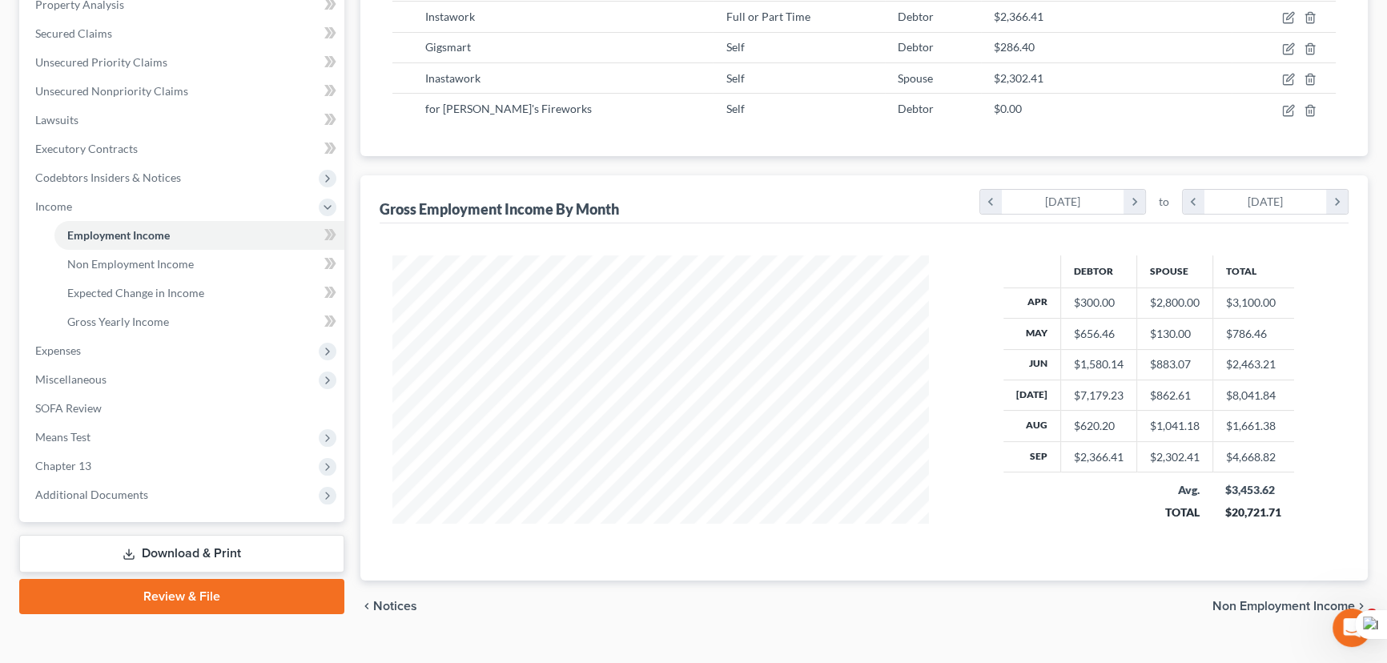
scroll to position [330, 0]
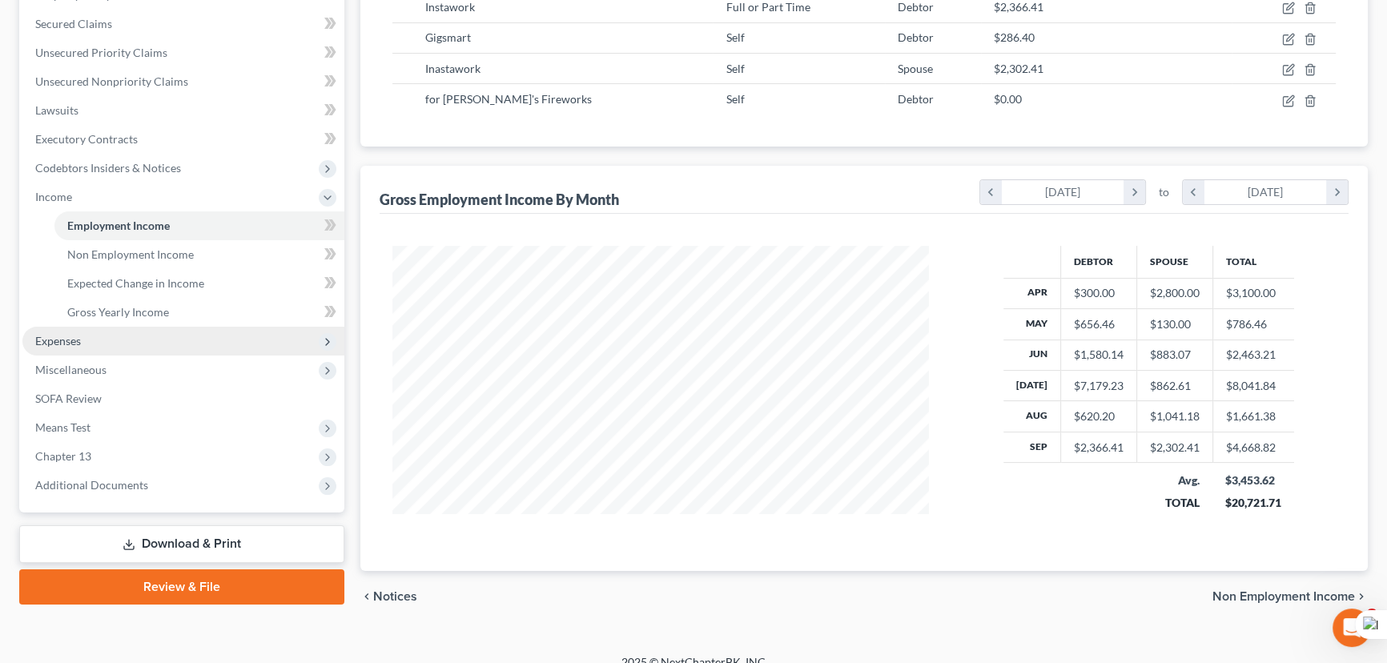
click at [186, 344] on span "Expenses" at bounding box center [183, 341] width 322 height 29
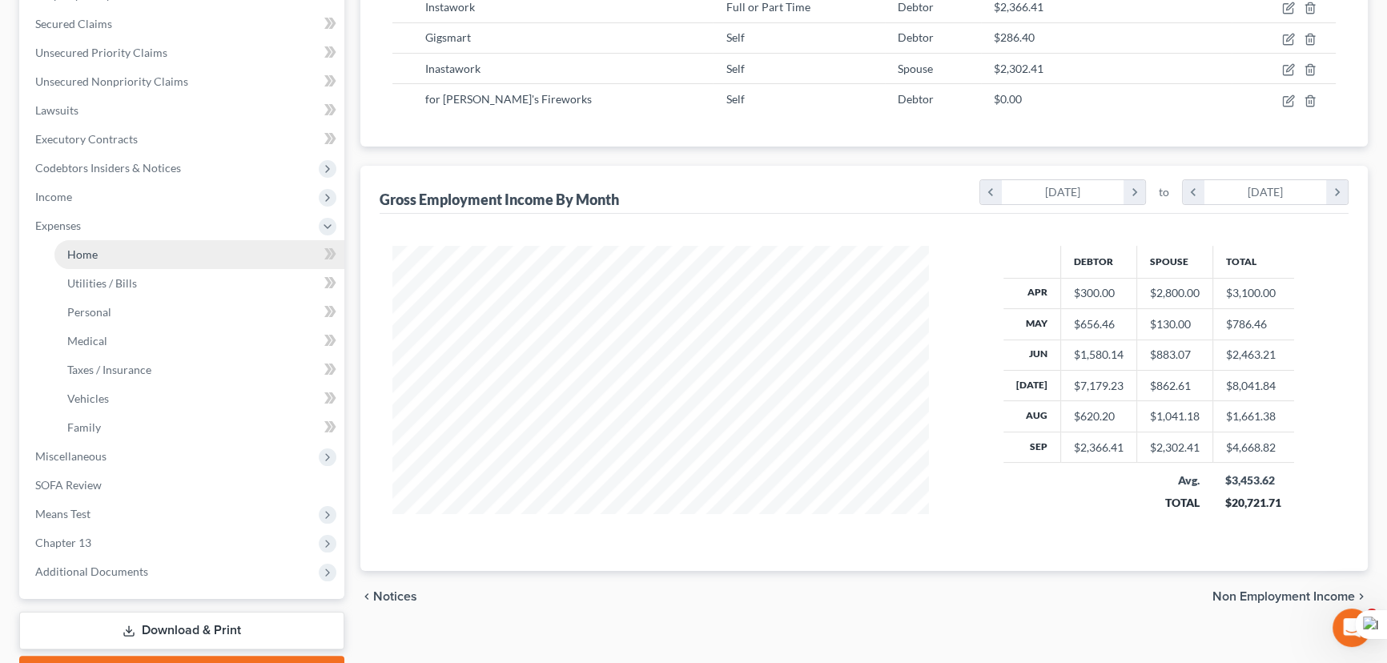
click at [173, 252] on link "Home" at bounding box center [199, 254] width 290 height 29
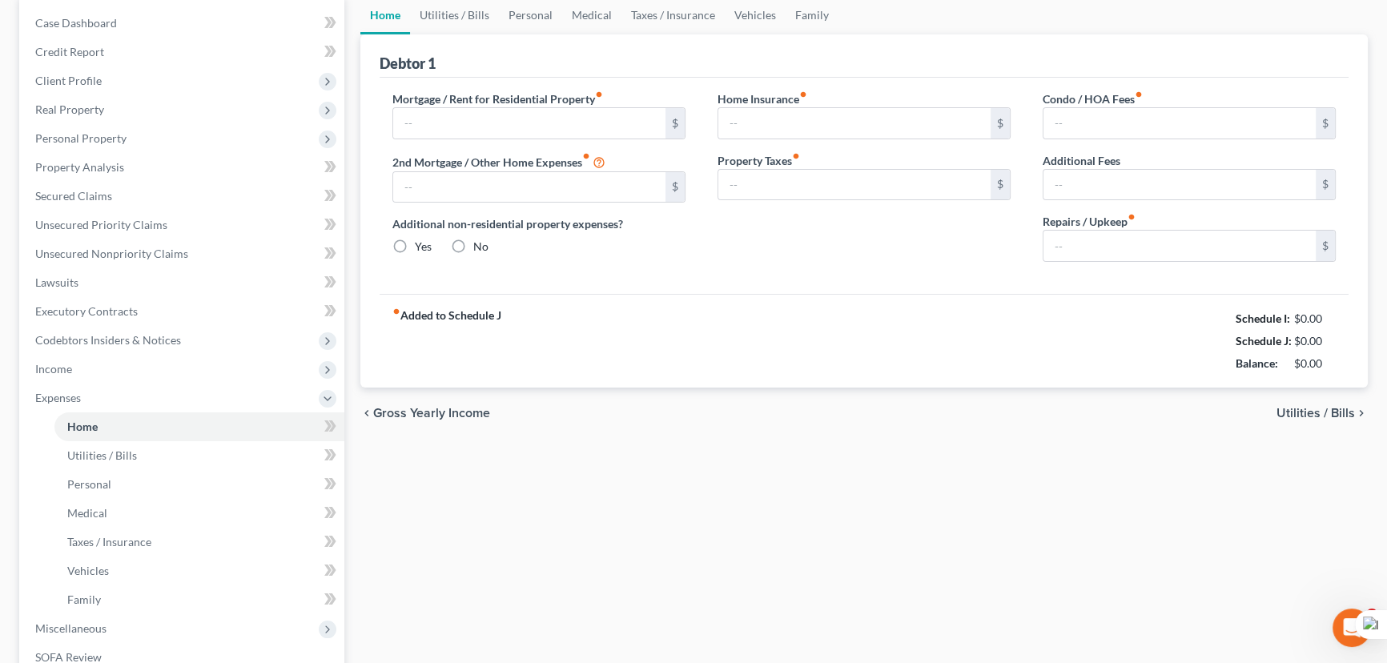
type input "0.00"
radio input "true"
type input "0.00"
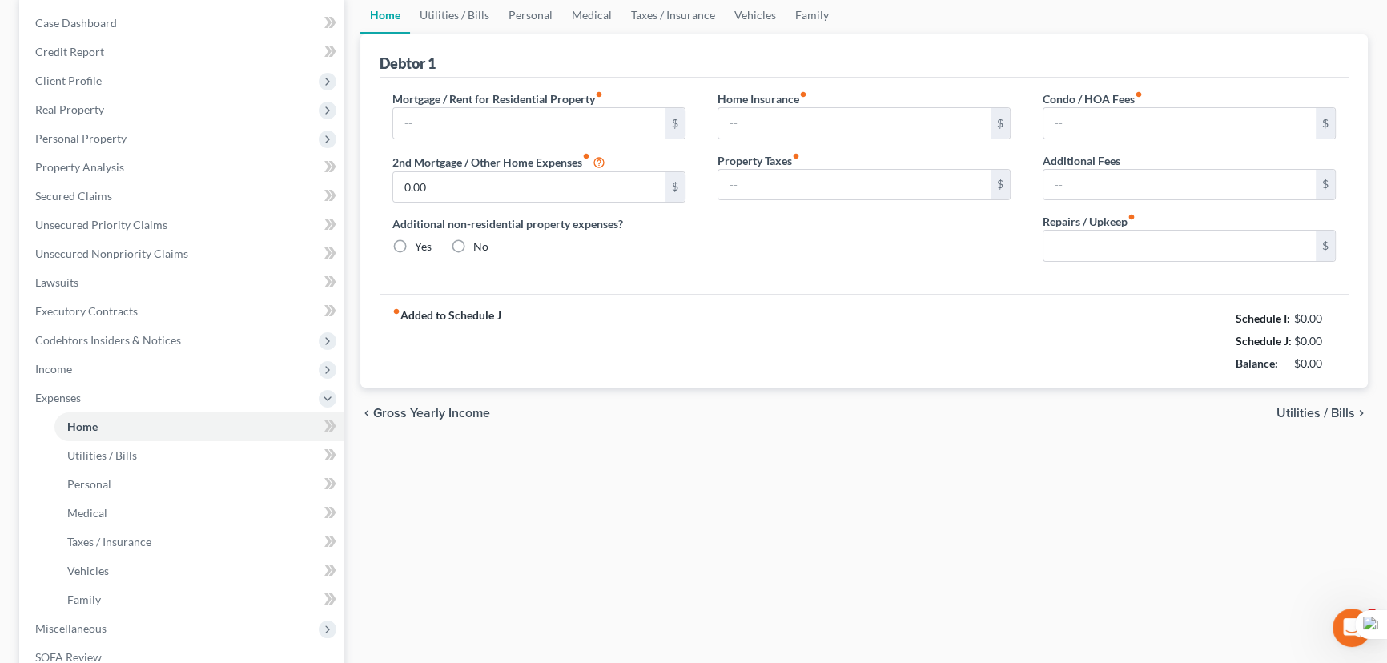
type input "0.00"
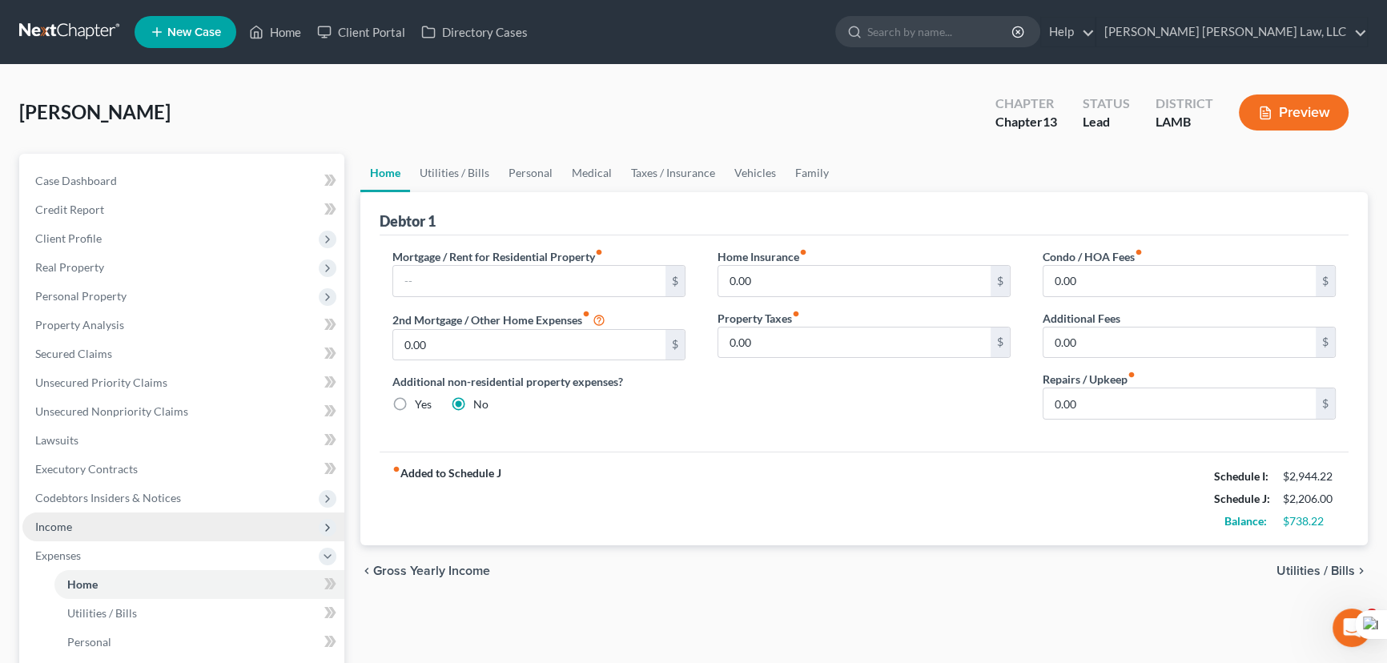
click at [61, 535] on span "Income" at bounding box center [183, 527] width 322 height 29
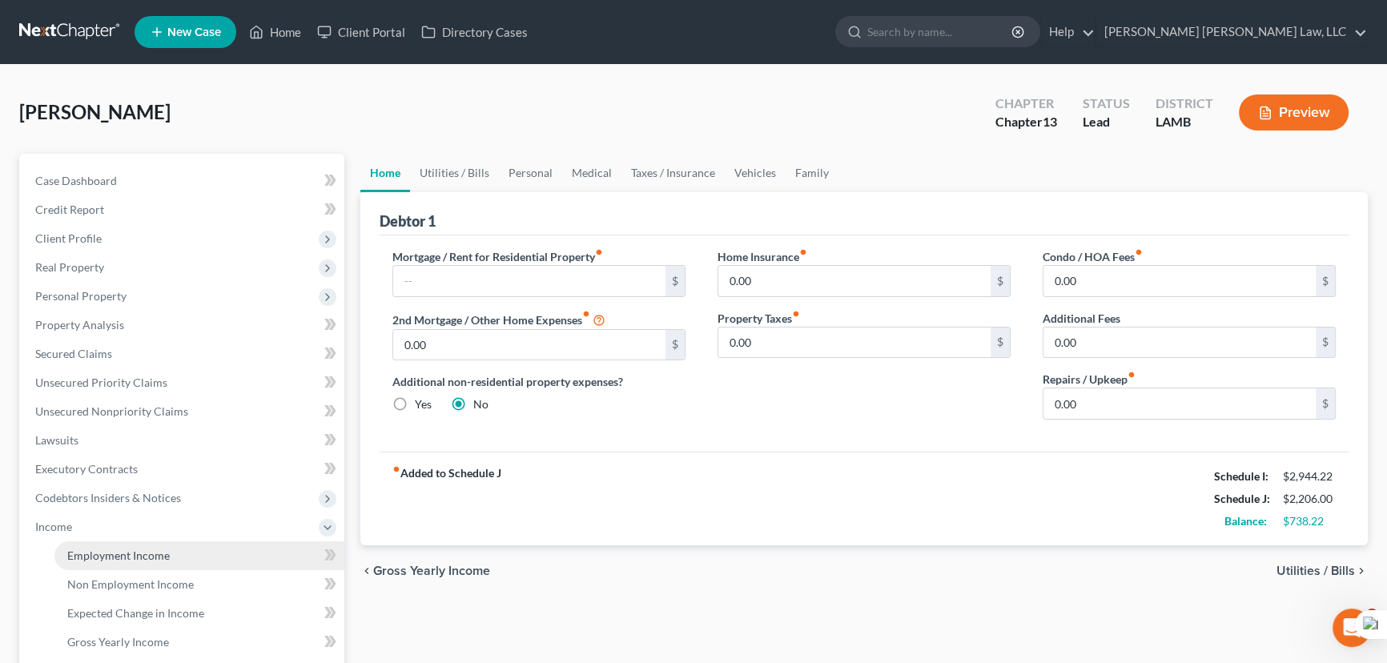
click at [120, 559] on span "Employment Income" at bounding box center [118, 556] width 103 height 14
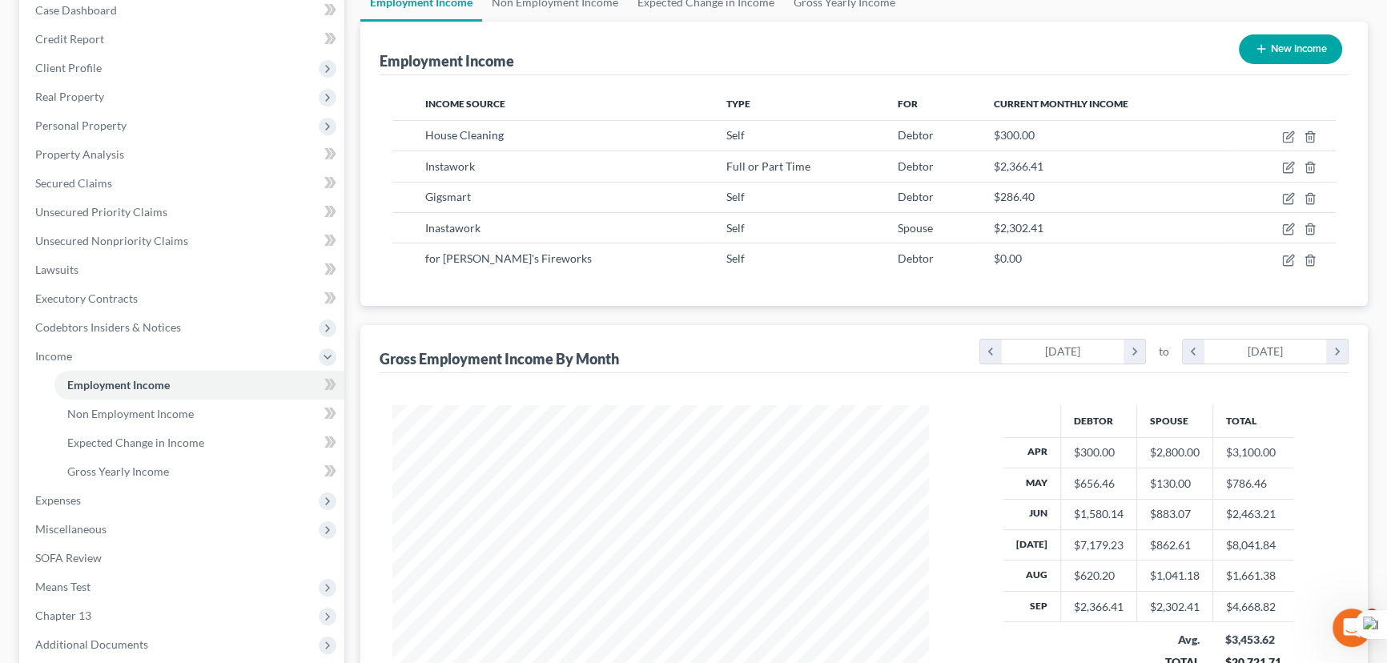
scroll to position [145, 0]
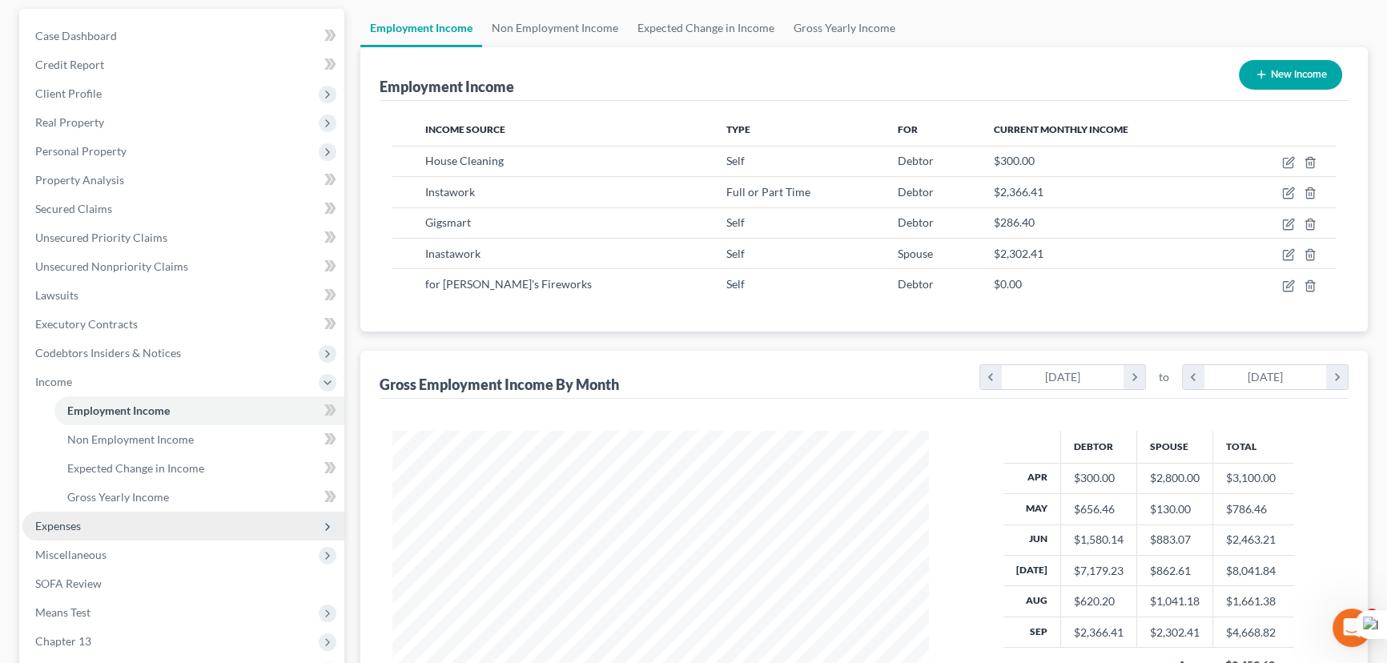
click at [196, 533] on span "Expenses" at bounding box center [183, 526] width 322 height 29
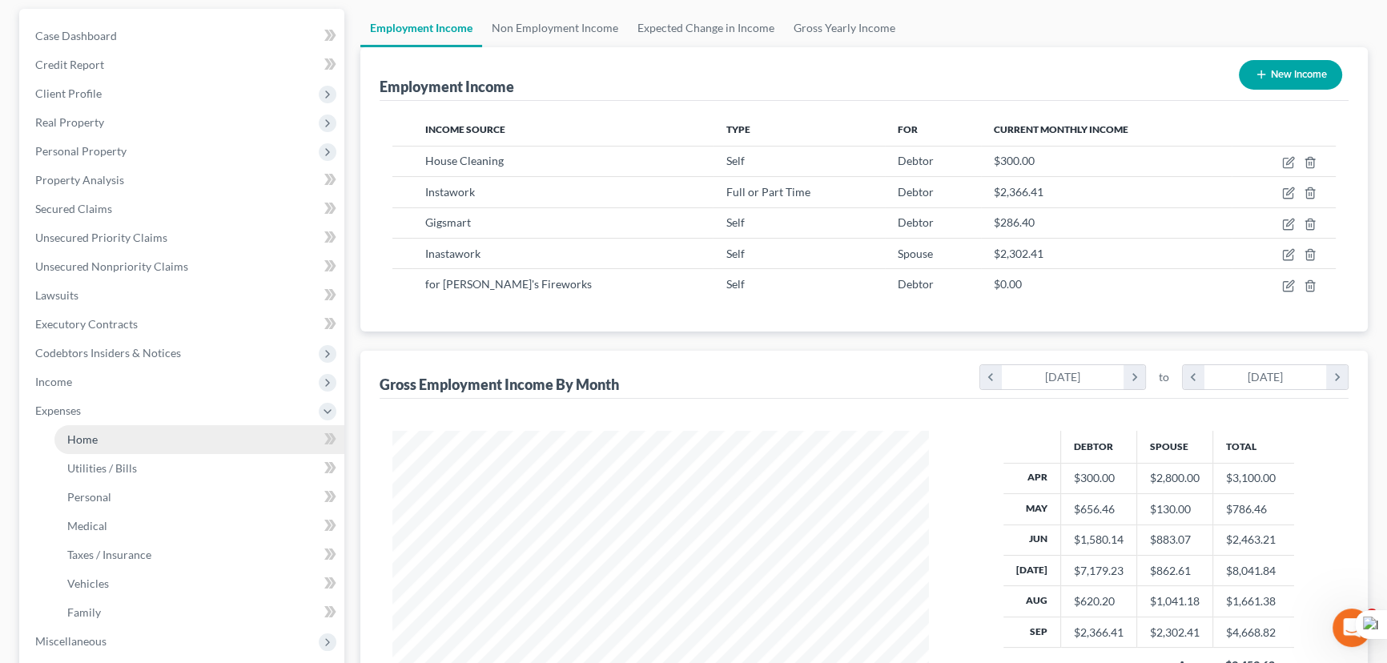
click at [156, 437] on link "Home" at bounding box center [199, 439] width 290 height 29
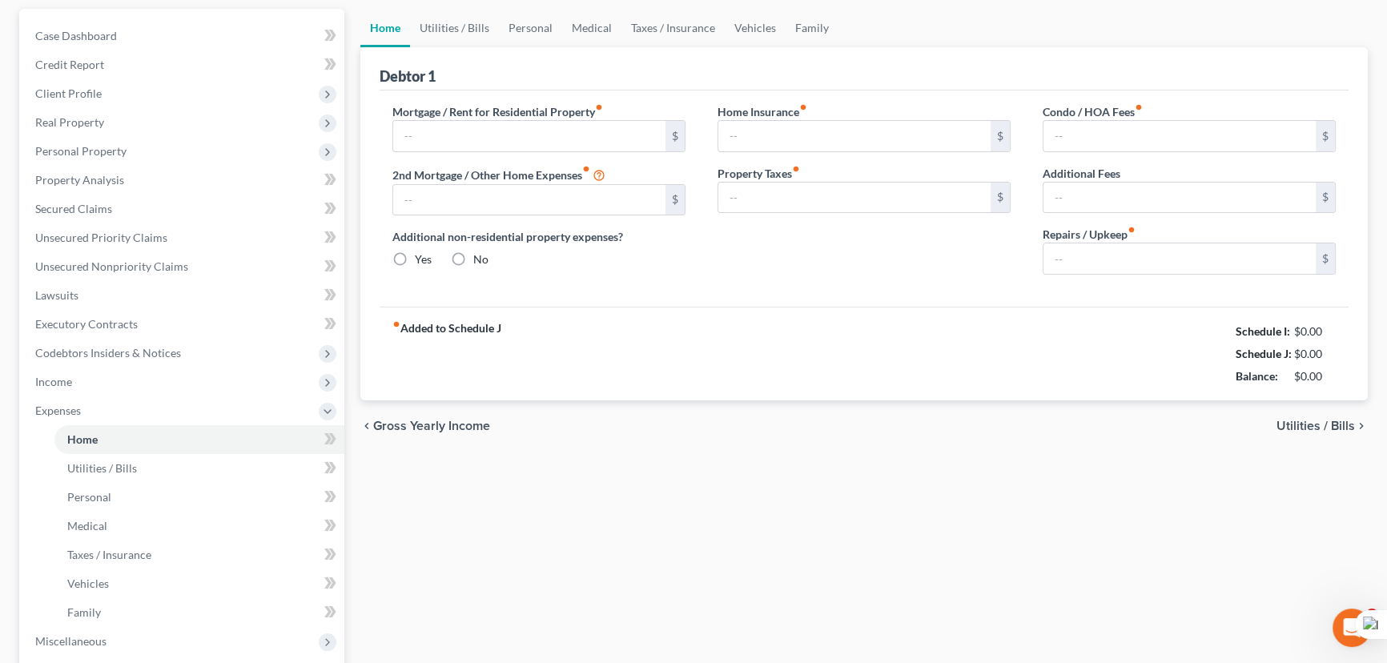
scroll to position [14, 0]
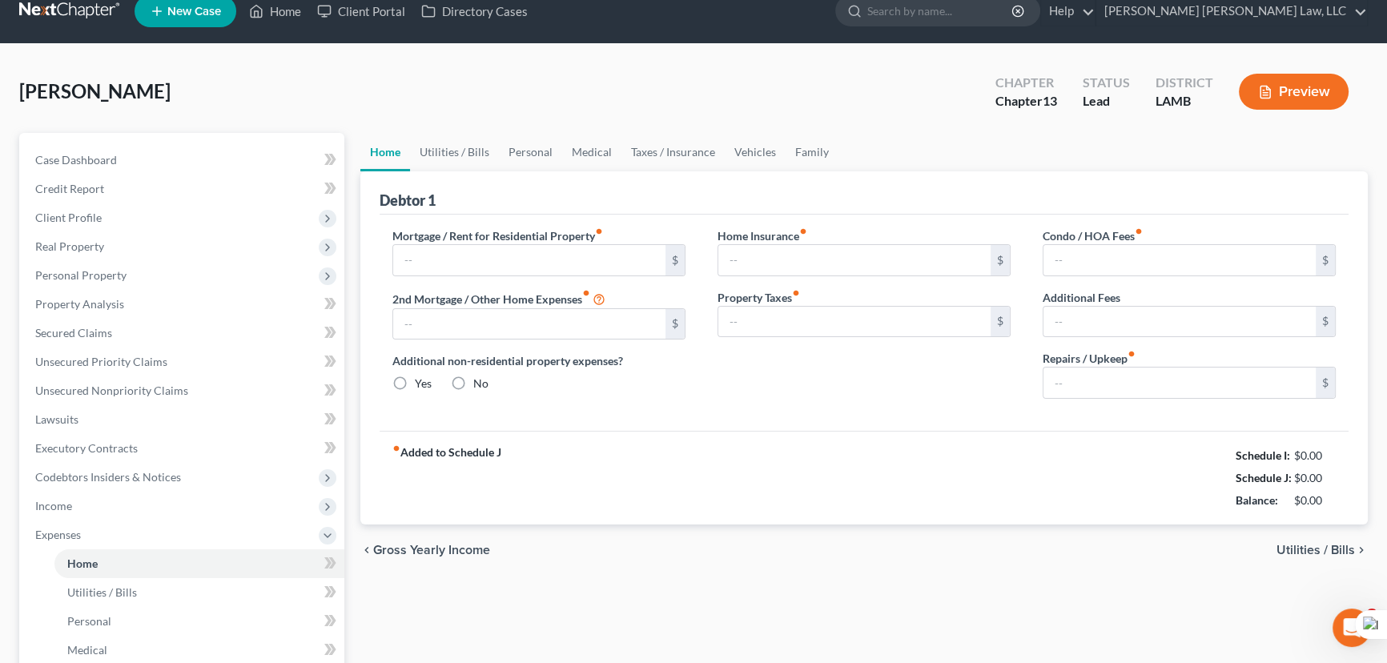
type input "0.00"
radio input "true"
type input "0.00"
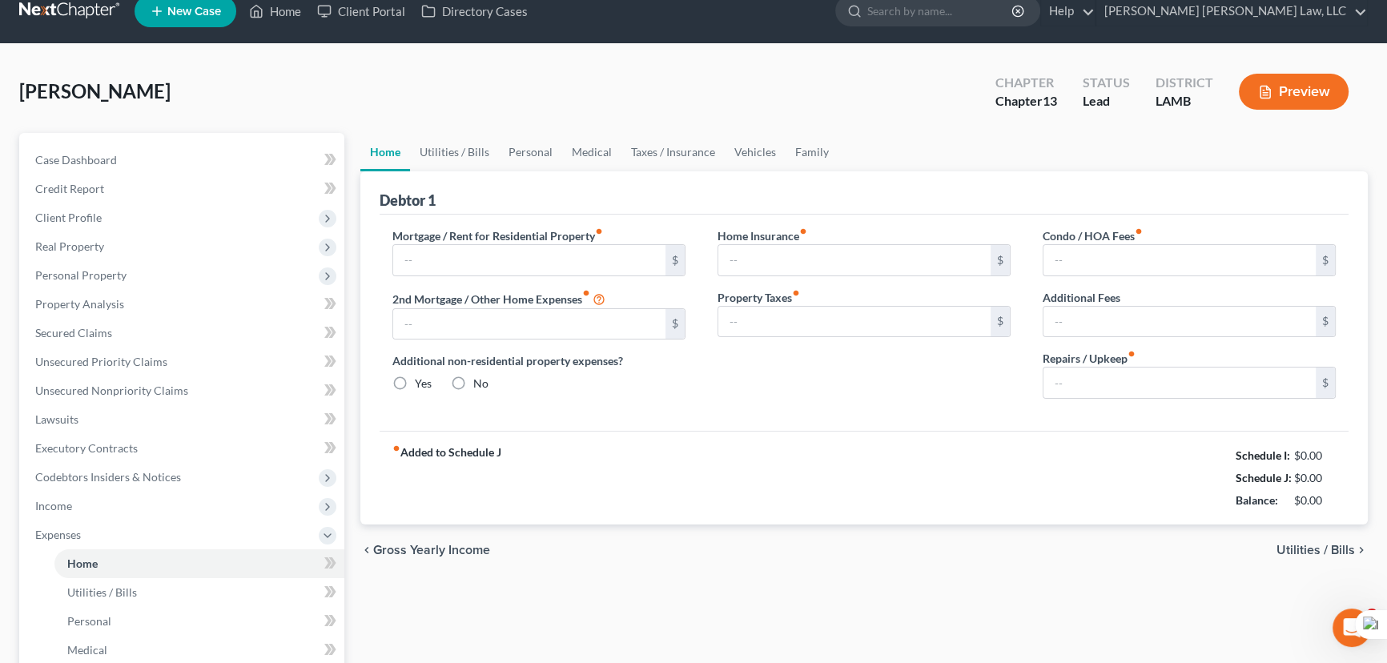
type input "0.00"
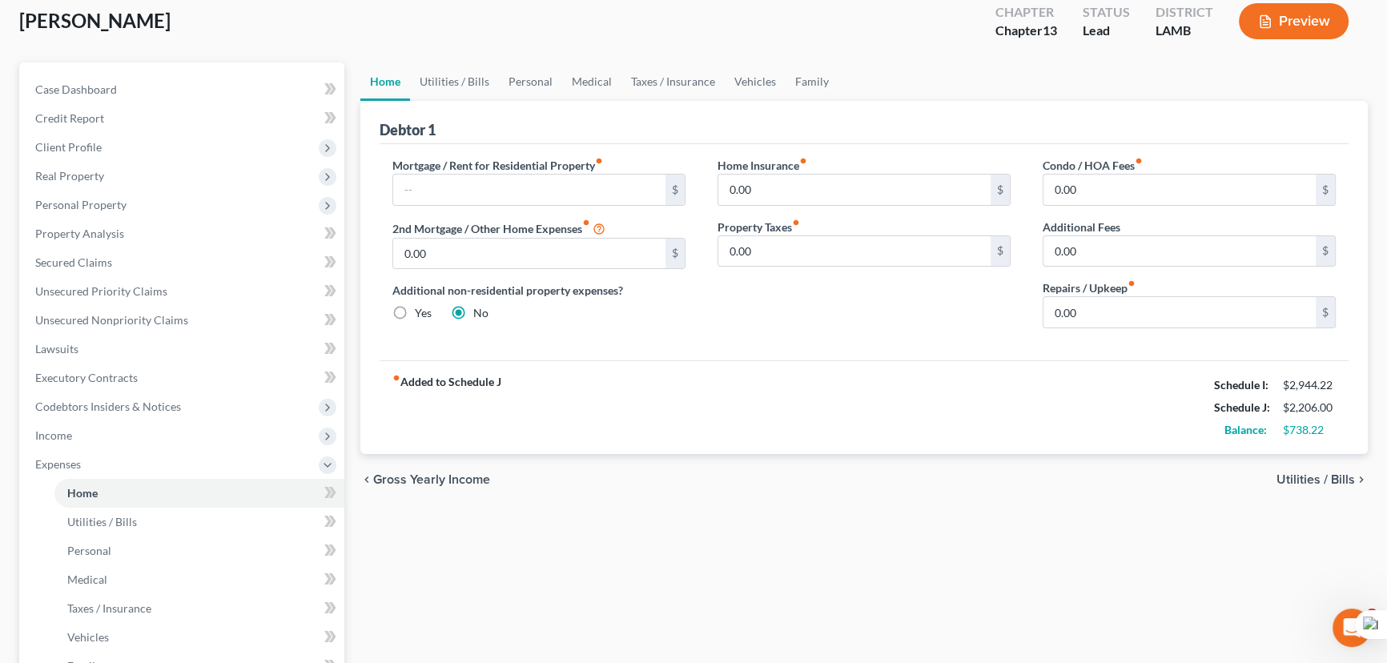
scroll to position [0, 0]
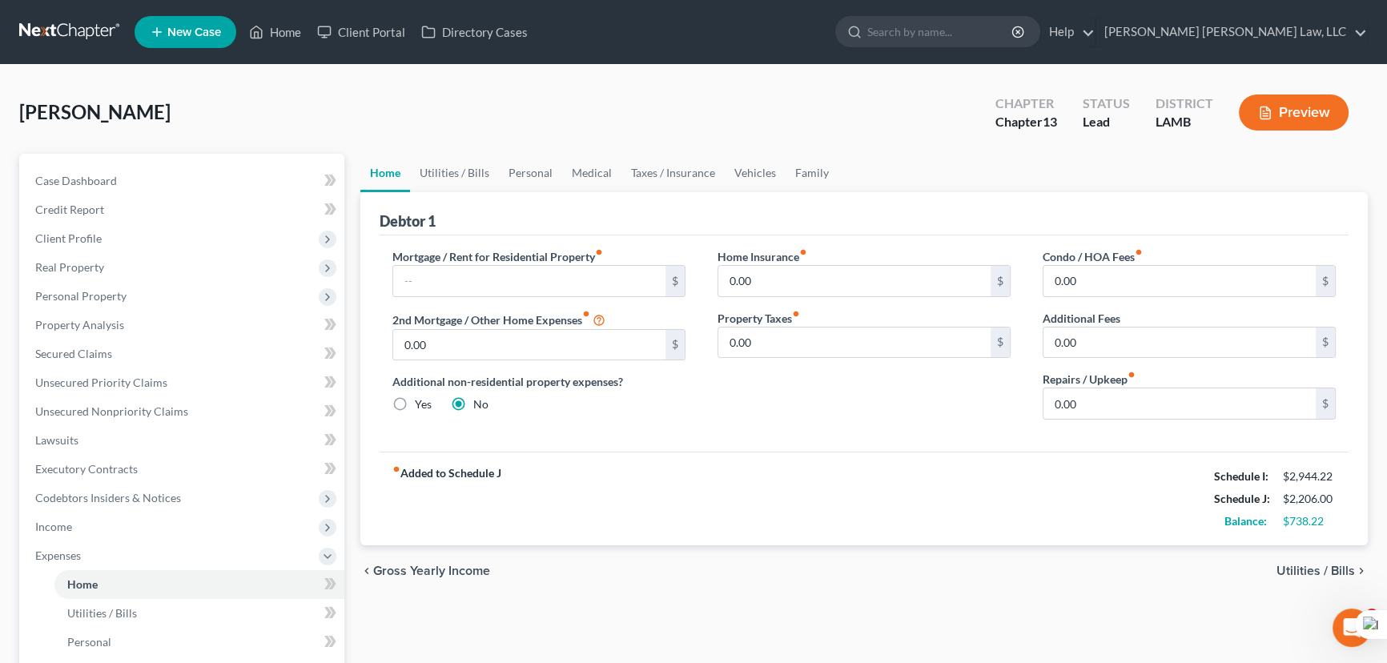
click at [57, 40] on link at bounding box center [70, 32] width 103 height 29
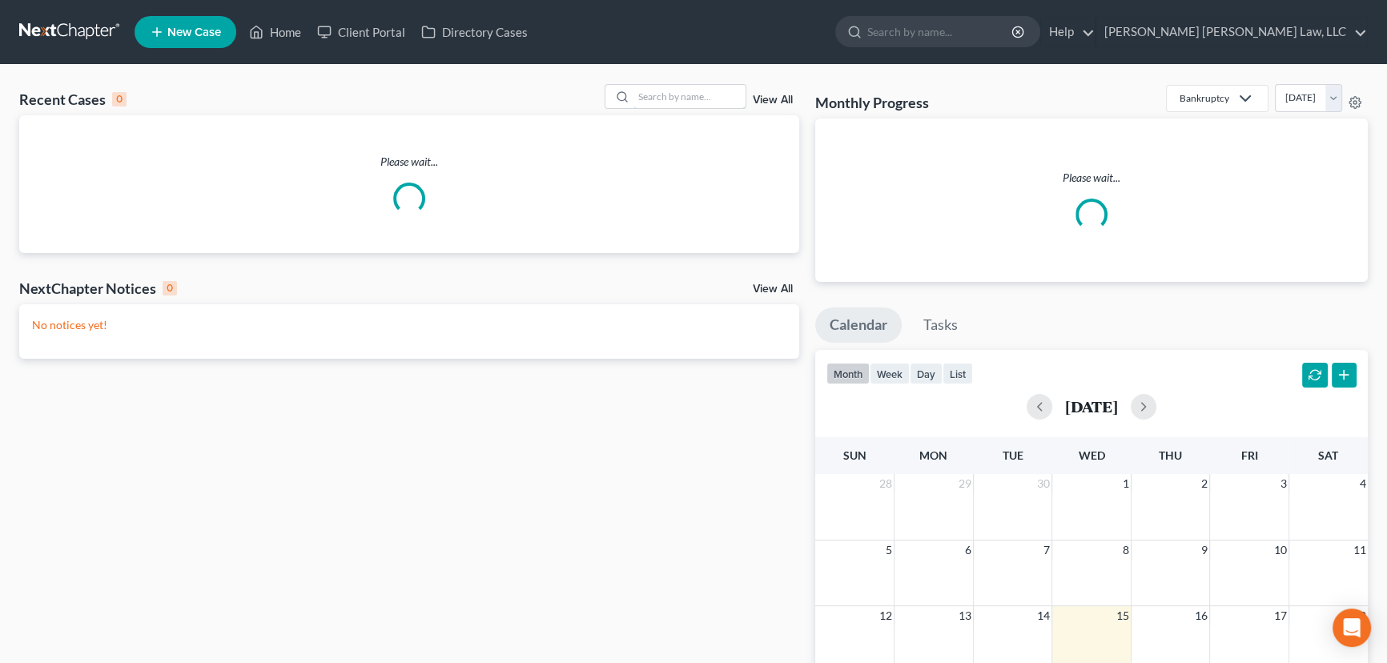
click at [659, 99] on input "search" at bounding box center [689, 96] width 112 height 23
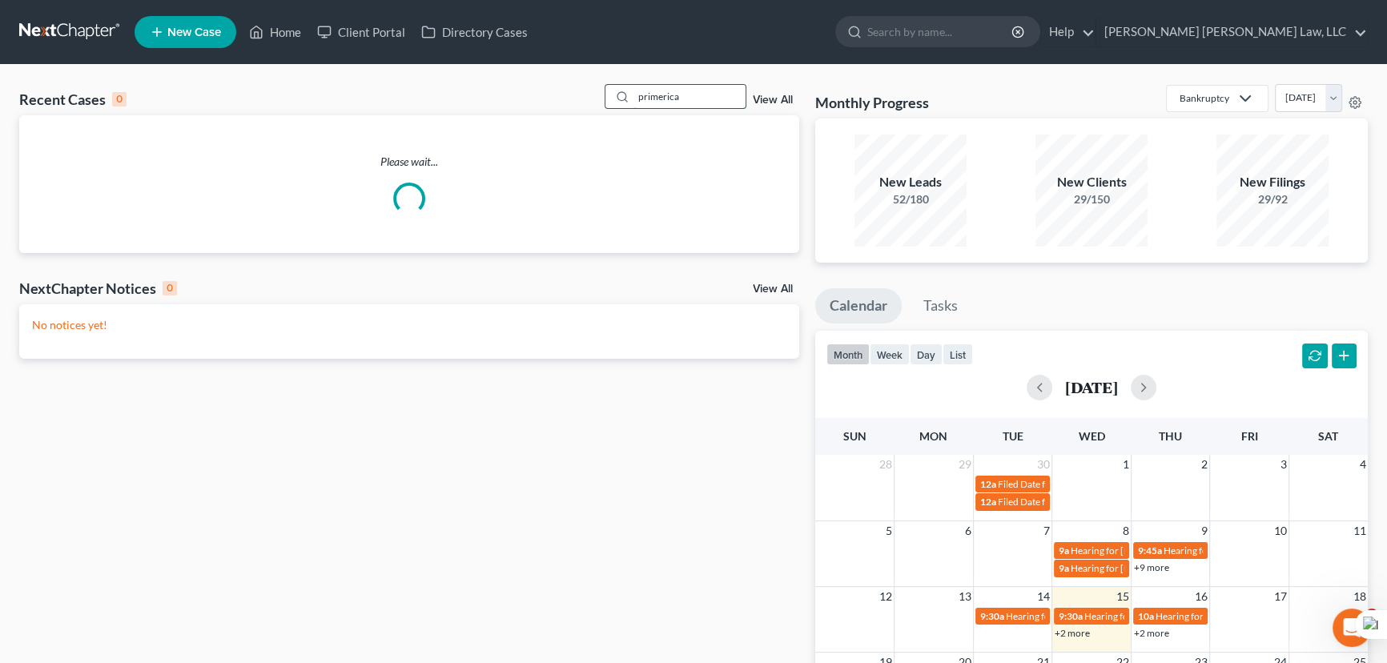
type input "primerica"
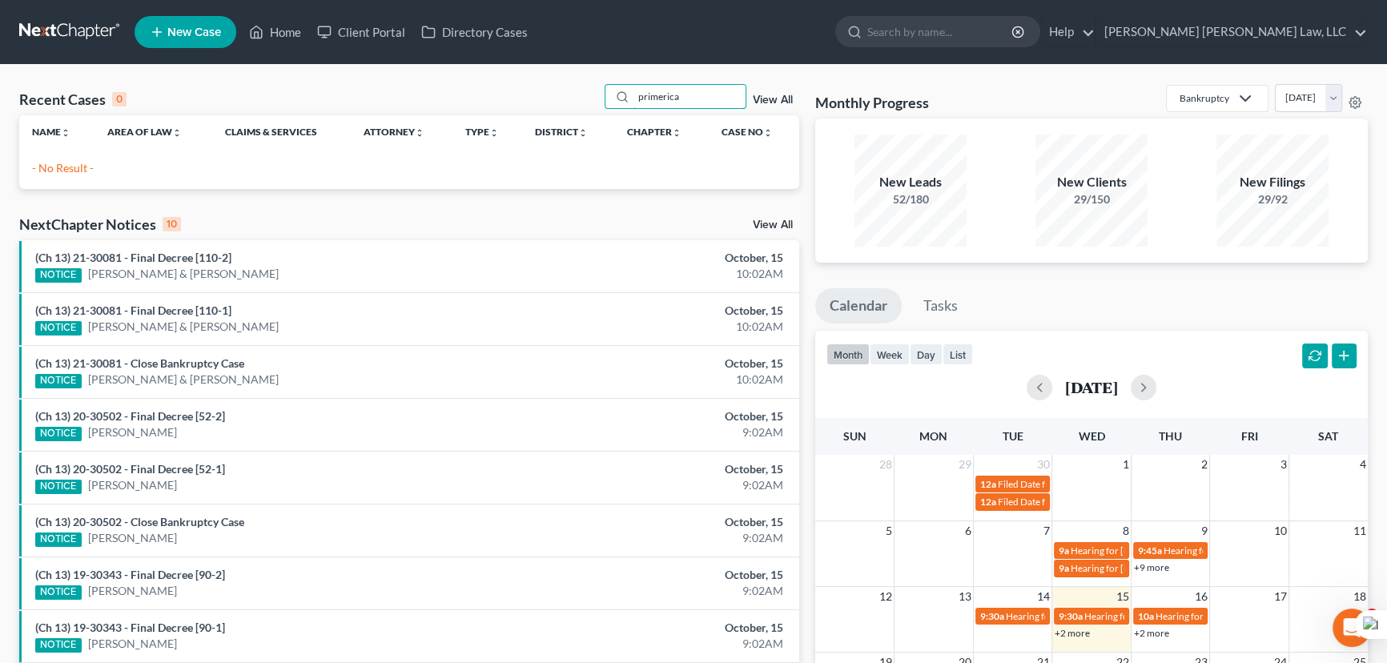
drag, startPoint x: 686, startPoint y: 103, endPoint x: 501, endPoint y: 108, distance: 184.3
click at [501, 108] on div "Recent Cases 0 primerica View All" at bounding box center [409, 99] width 780 height 31
type input "[PERSON_NAME]"
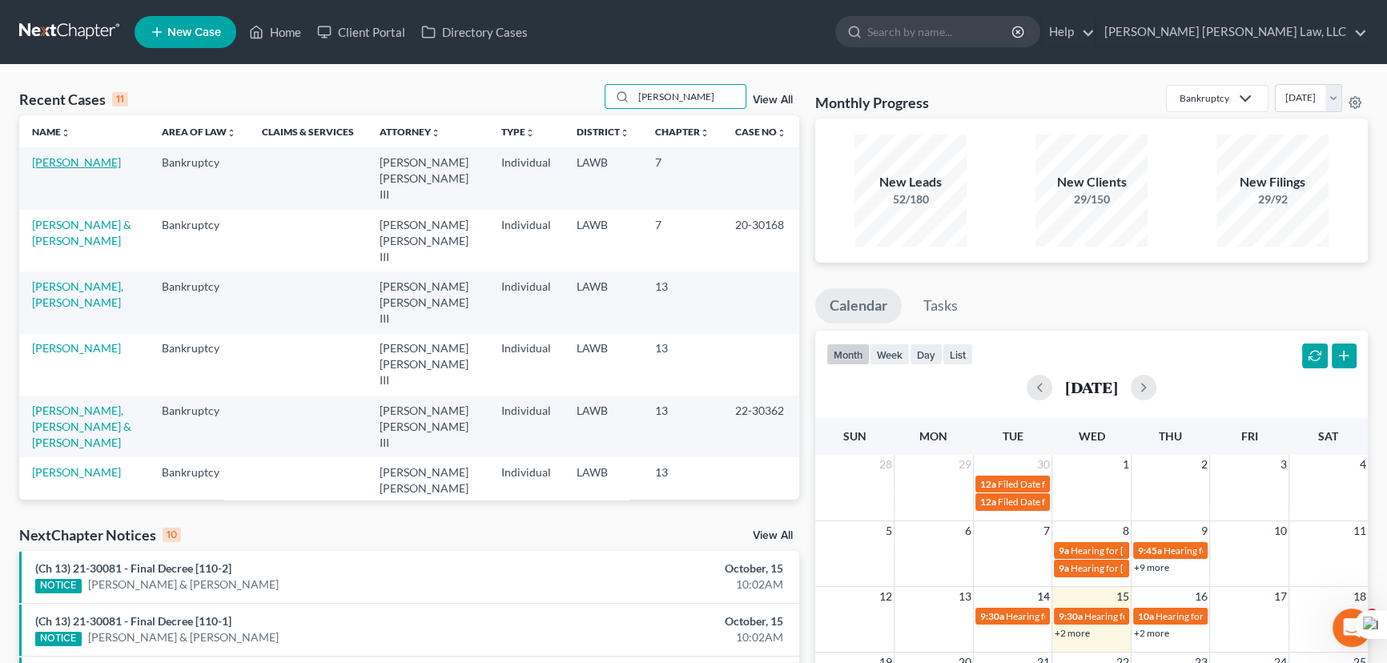
click at [91, 167] on link "[PERSON_NAME]" at bounding box center [76, 162] width 89 height 14
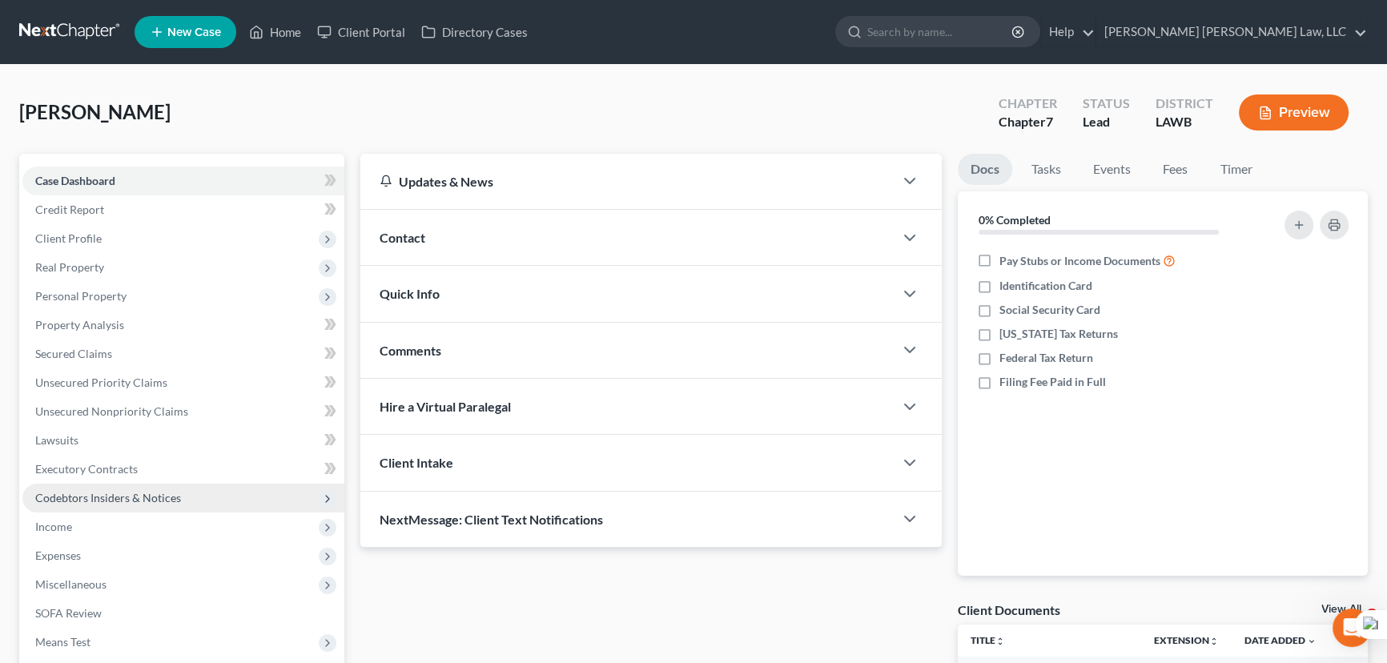
scroll to position [145, 0]
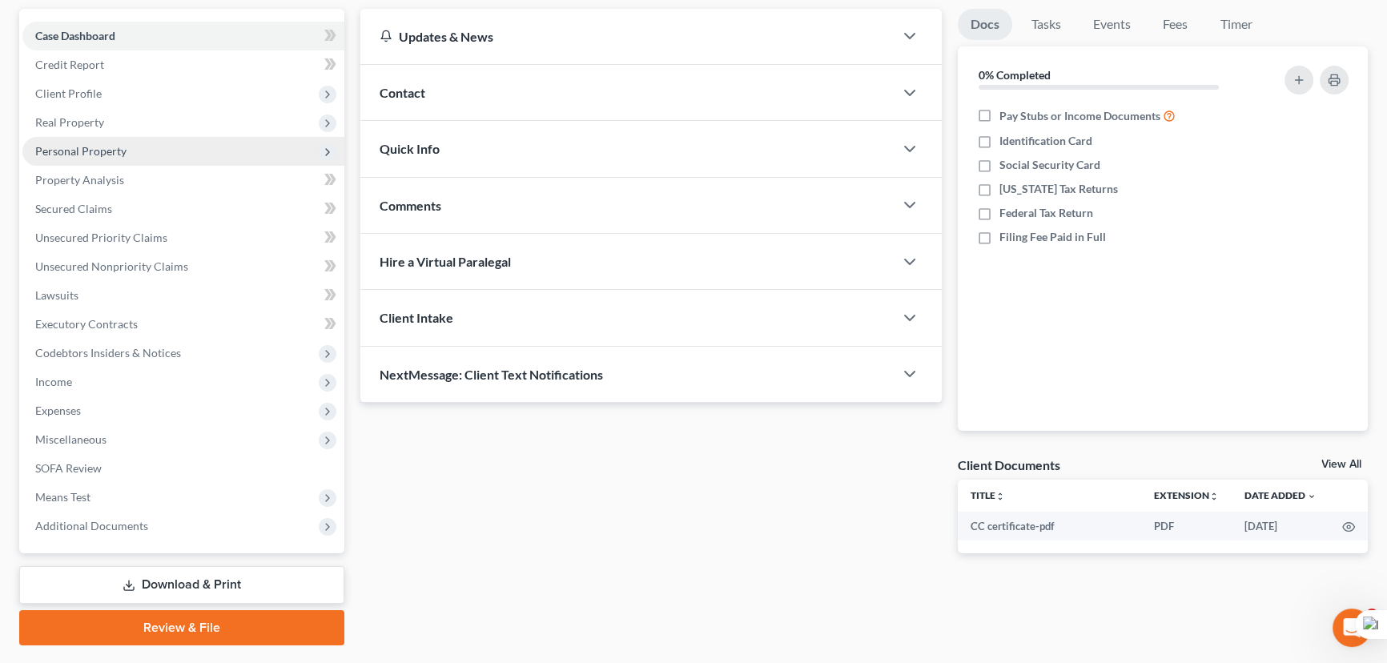
click at [135, 147] on span "Personal Property" at bounding box center [183, 151] width 322 height 29
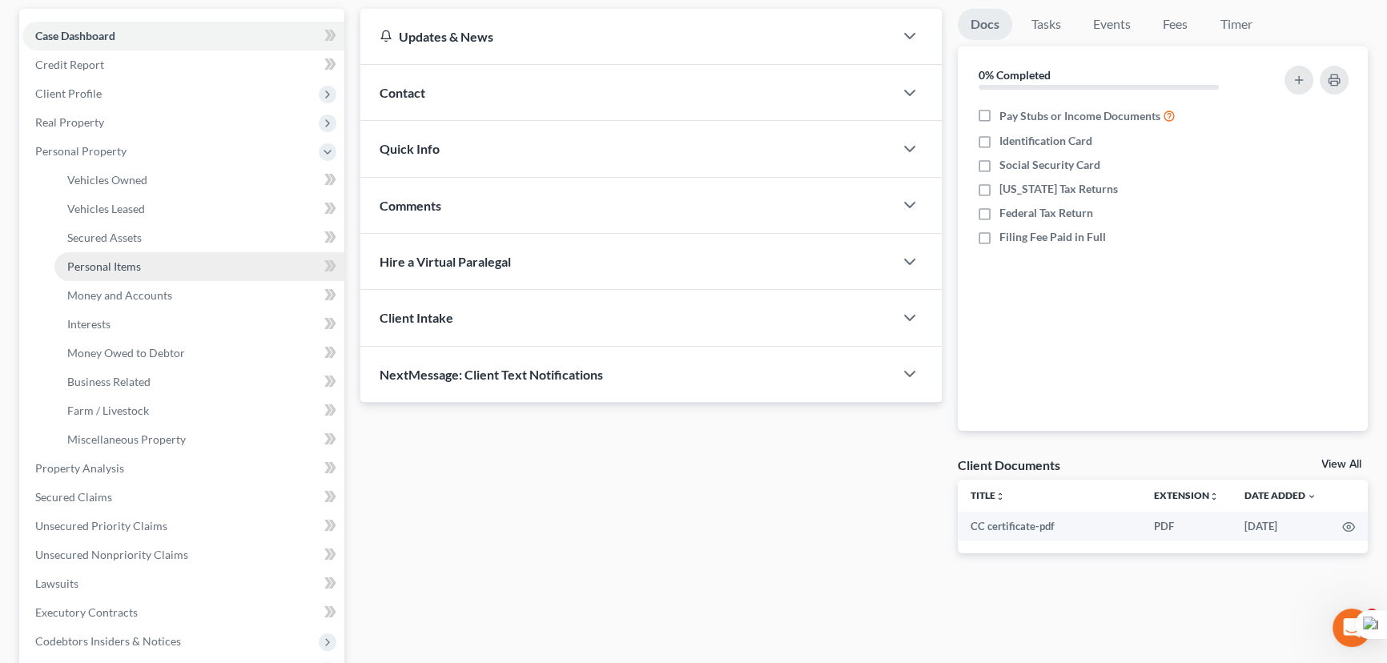
click at [160, 263] on link "Personal Items" at bounding box center [199, 266] width 290 height 29
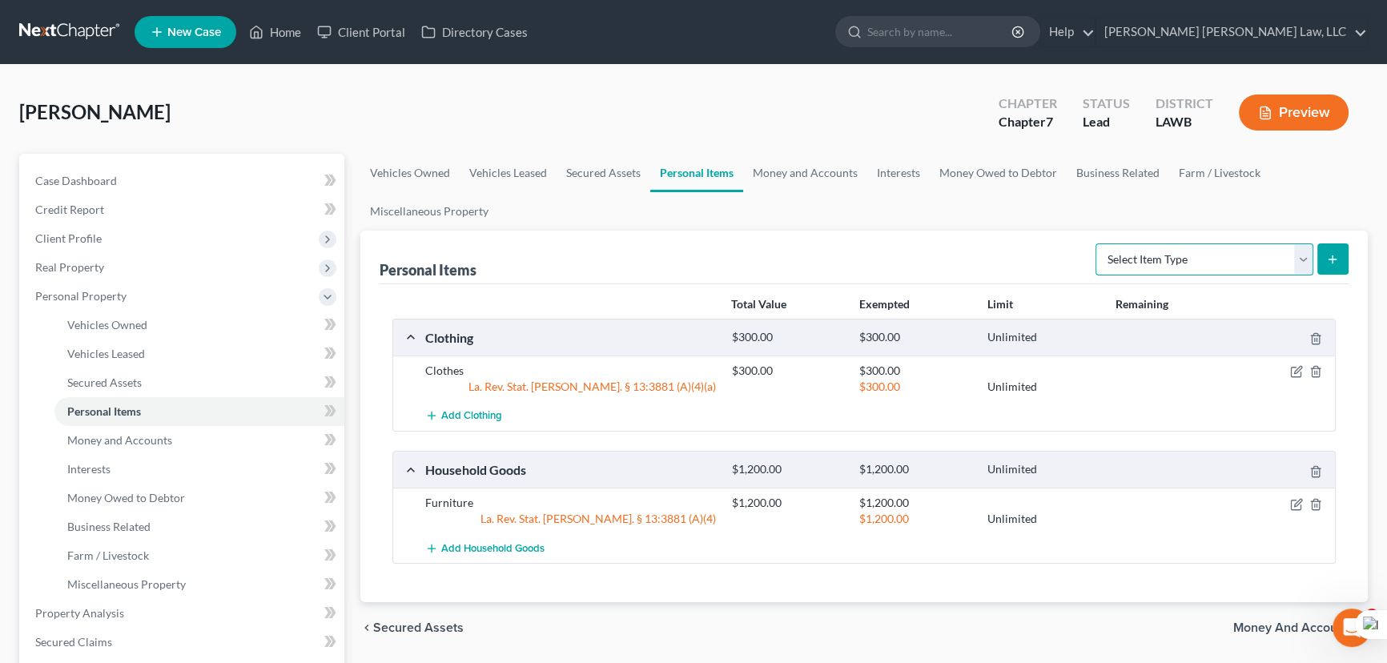
click at [1292, 270] on select "Select Item Type Clothing (A/B: 11) Collectibles Of Value (A/B: 8) Electronics …" at bounding box center [1205, 259] width 218 height 32
select select "household_goods"
click at [1098, 243] on select "Select Item Type Clothing (A/B: 11) Collectibles Of Value (A/B: 8) Electronics …" at bounding box center [1205, 259] width 218 height 32
click at [1329, 270] on button "submit" at bounding box center [1332, 258] width 31 height 31
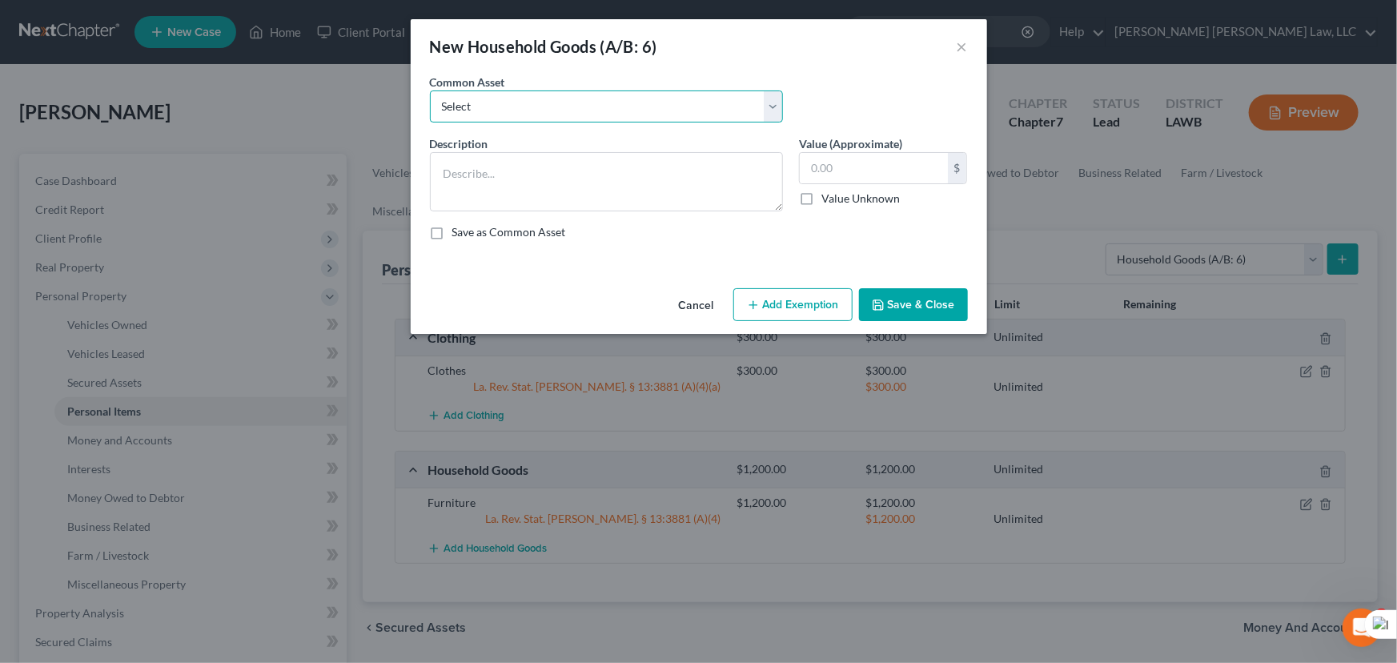
drag, startPoint x: 646, startPoint y: 104, endPoint x: 643, endPoint y: 118, distance: 14.0
click at [643, 118] on select "Select Furniture Movables 2002 Chevy Tahoe 231,000 miles Movables Movables Mova…" at bounding box center [606, 106] width 353 height 32
click at [963, 51] on button "×" at bounding box center [962, 46] width 11 height 19
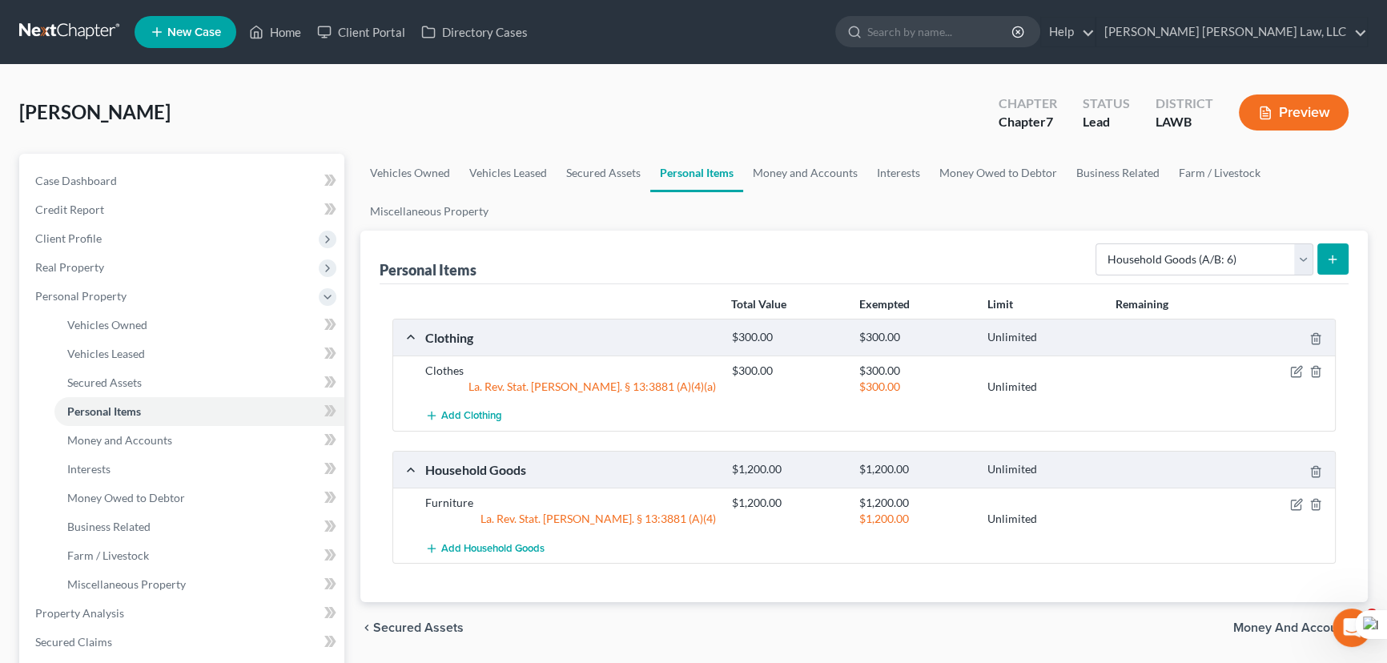
click at [97, 40] on link at bounding box center [70, 32] width 103 height 29
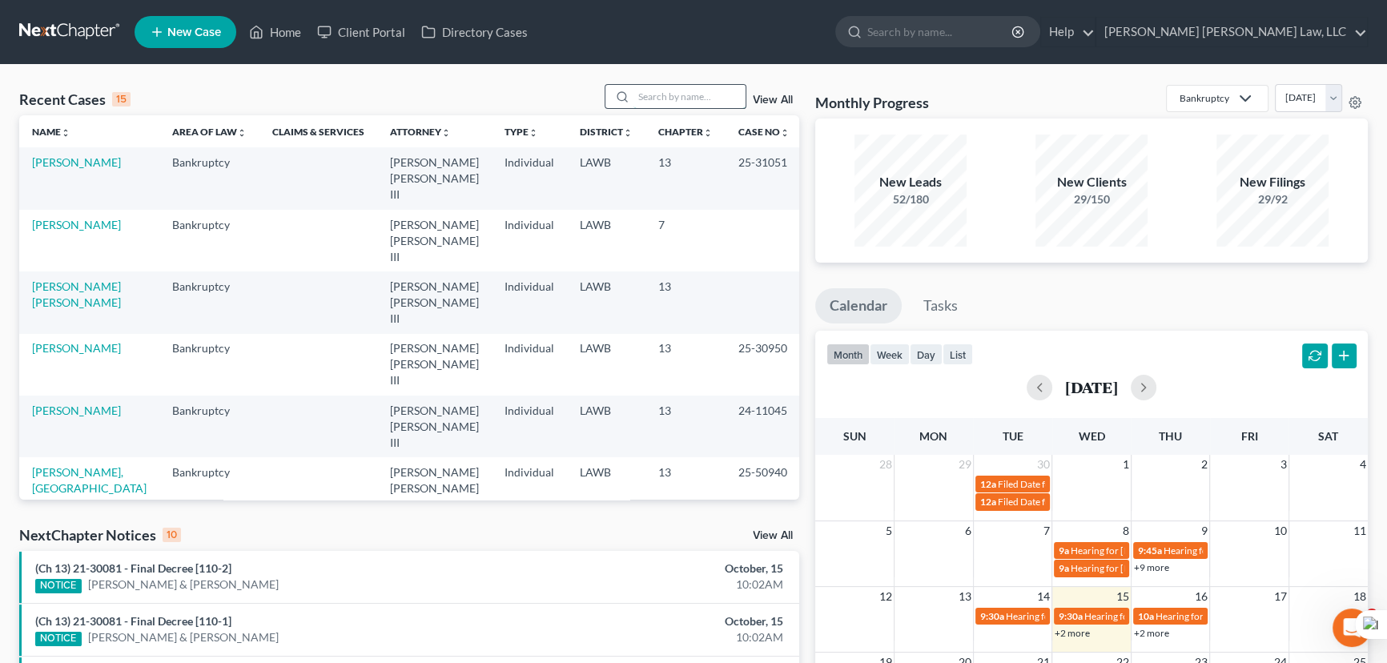
click at [641, 100] on input "search" at bounding box center [689, 96] width 112 height 23
type input "[PERSON_NAME]"
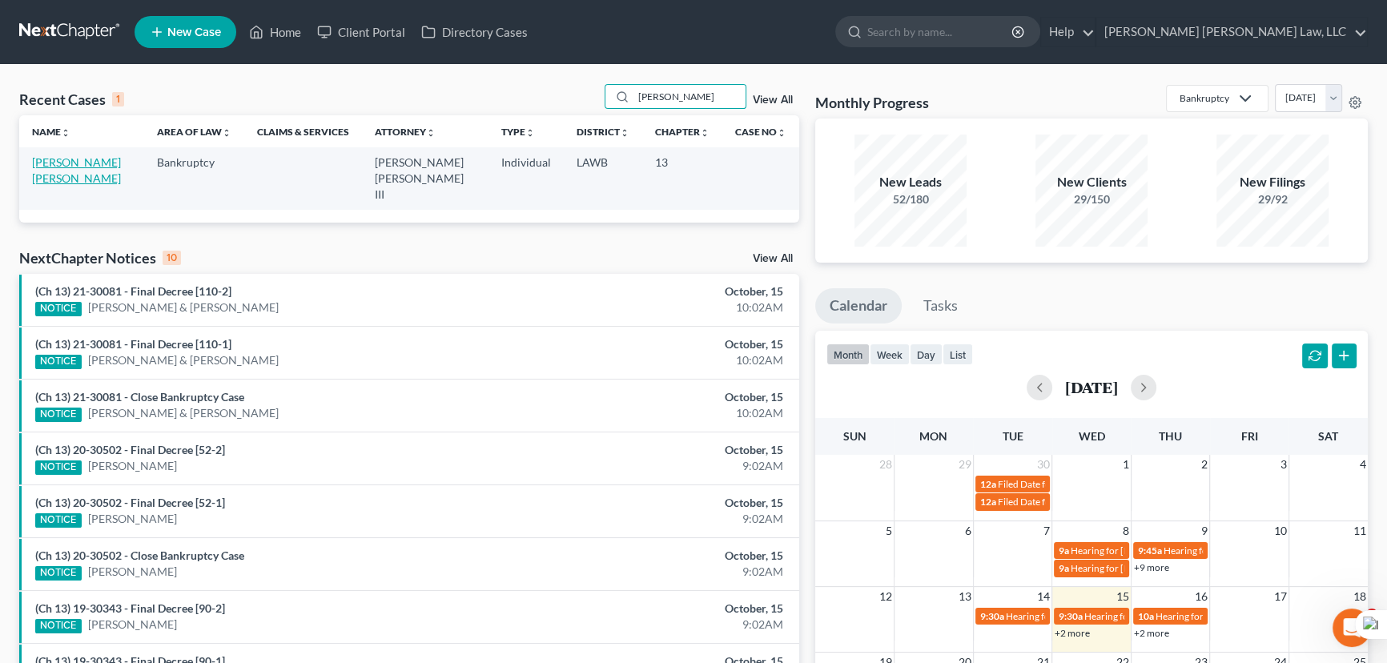
click at [73, 160] on link "[PERSON_NAME] [PERSON_NAME]" at bounding box center [76, 170] width 89 height 30
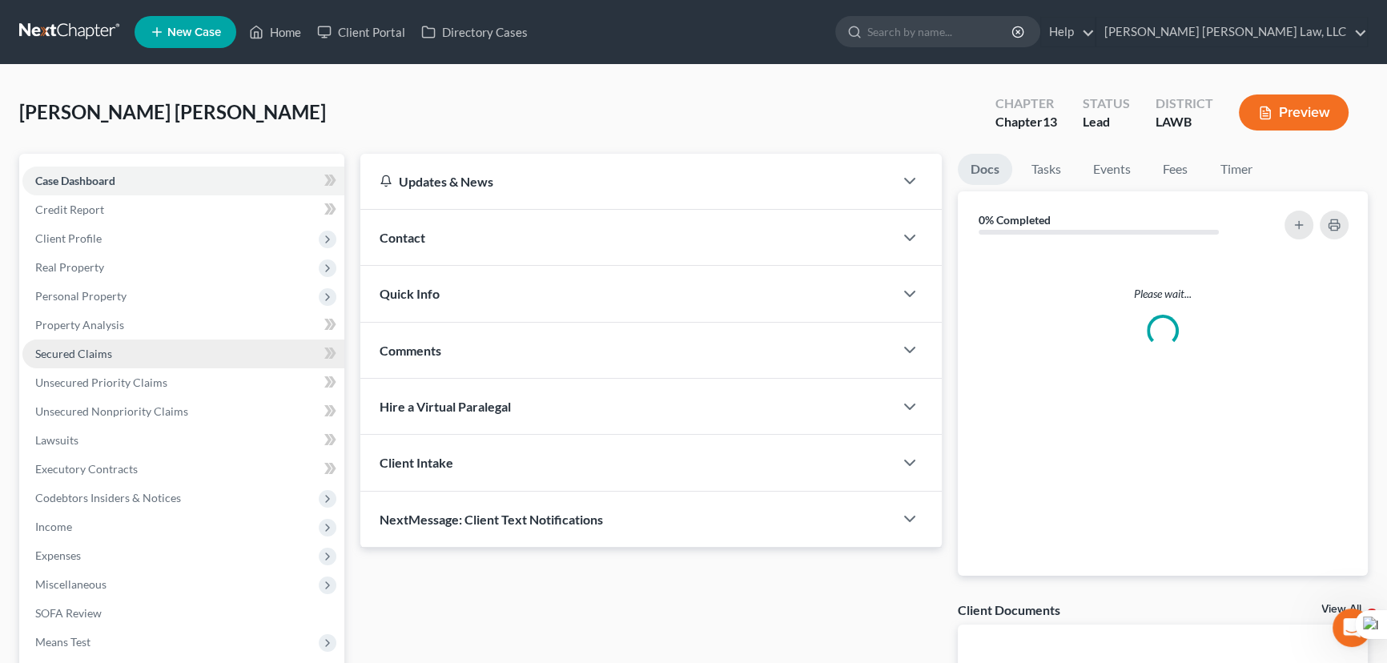
click at [154, 351] on link "Secured Claims" at bounding box center [183, 354] width 322 height 29
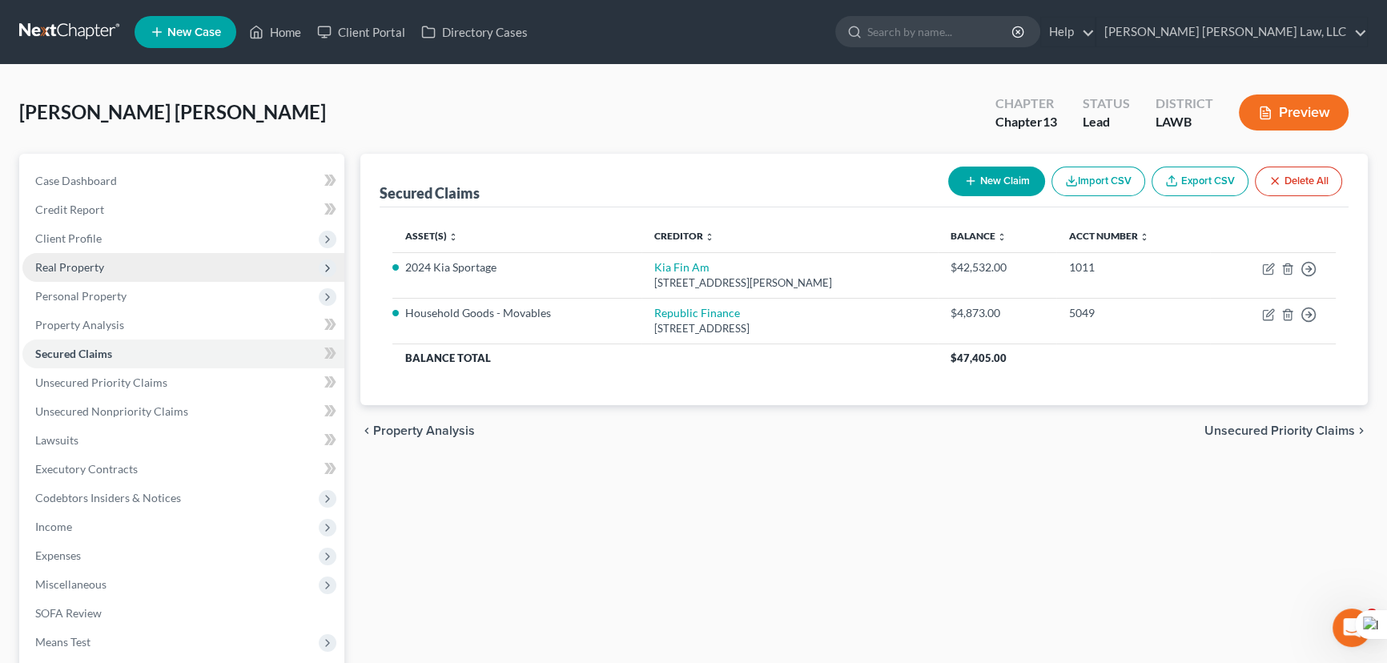
click at [173, 264] on span "Real Property" at bounding box center [183, 267] width 322 height 29
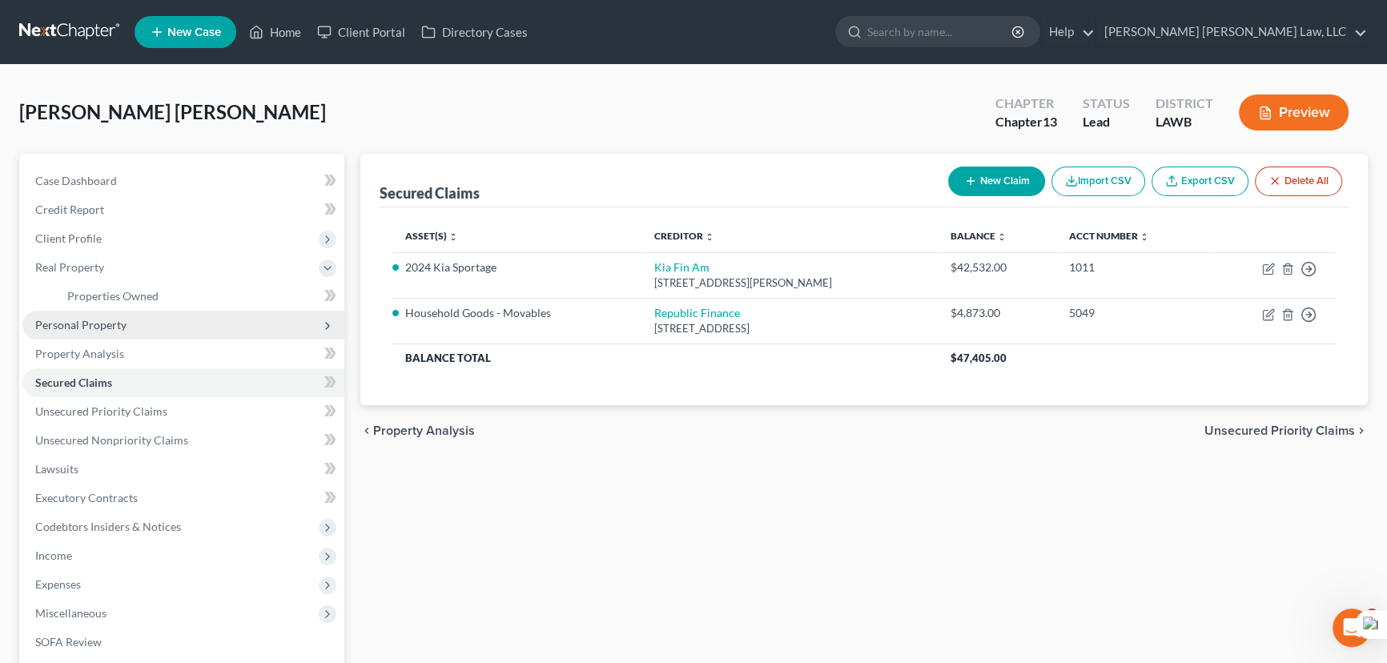
click at [166, 325] on span "Personal Property" at bounding box center [183, 325] width 322 height 29
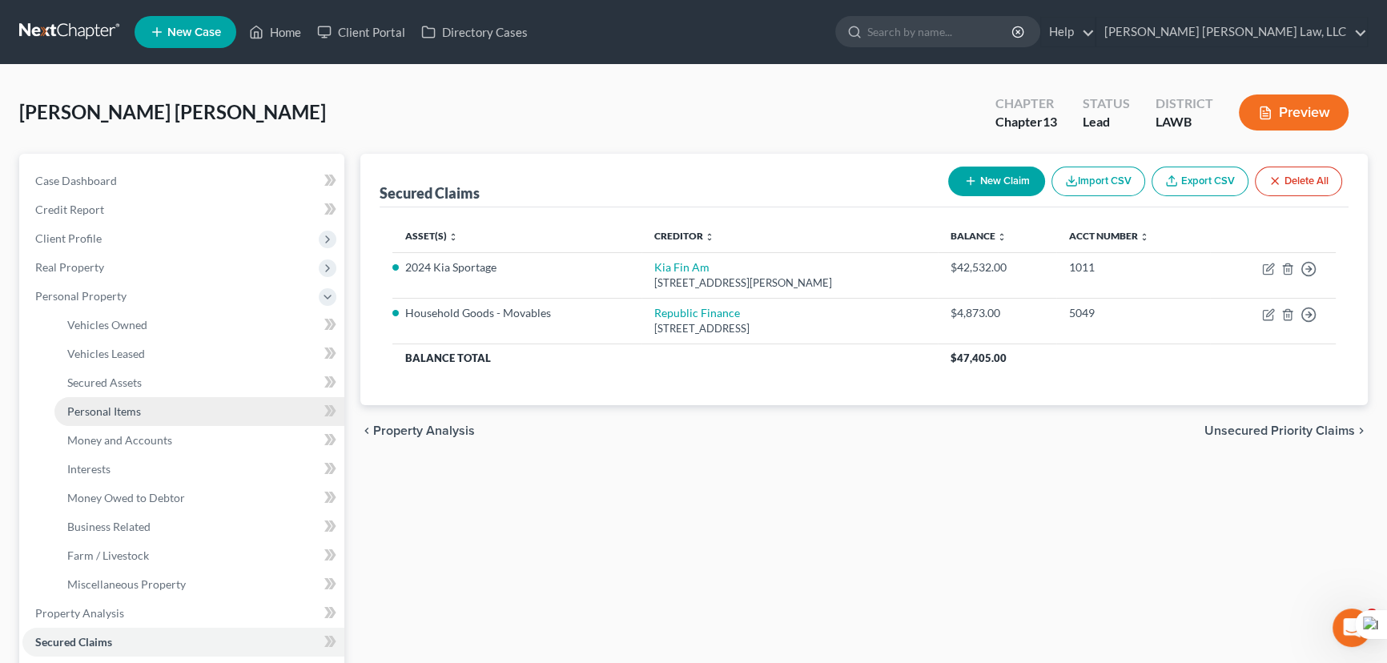
click at [160, 408] on link "Personal Items" at bounding box center [199, 411] width 290 height 29
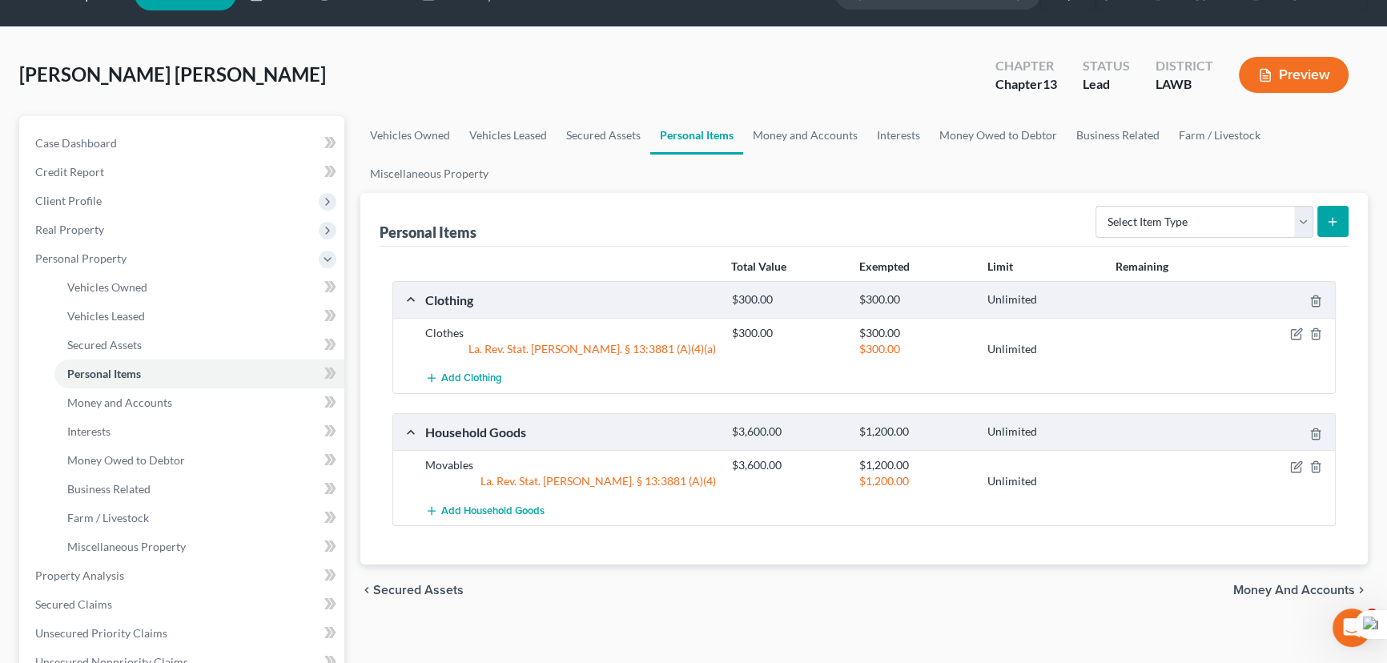
scroll to position [72, 0]
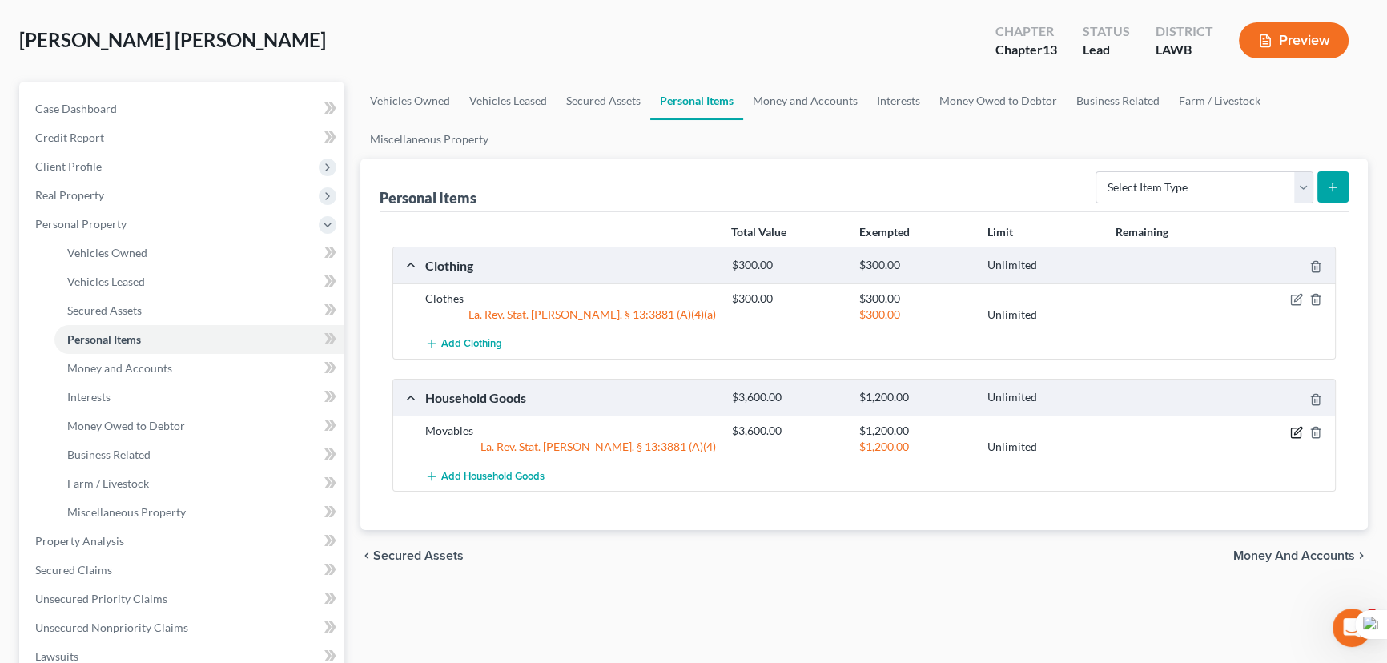
click at [1296, 426] on icon "button" at bounding box center [1296, 432] width 13 height 13
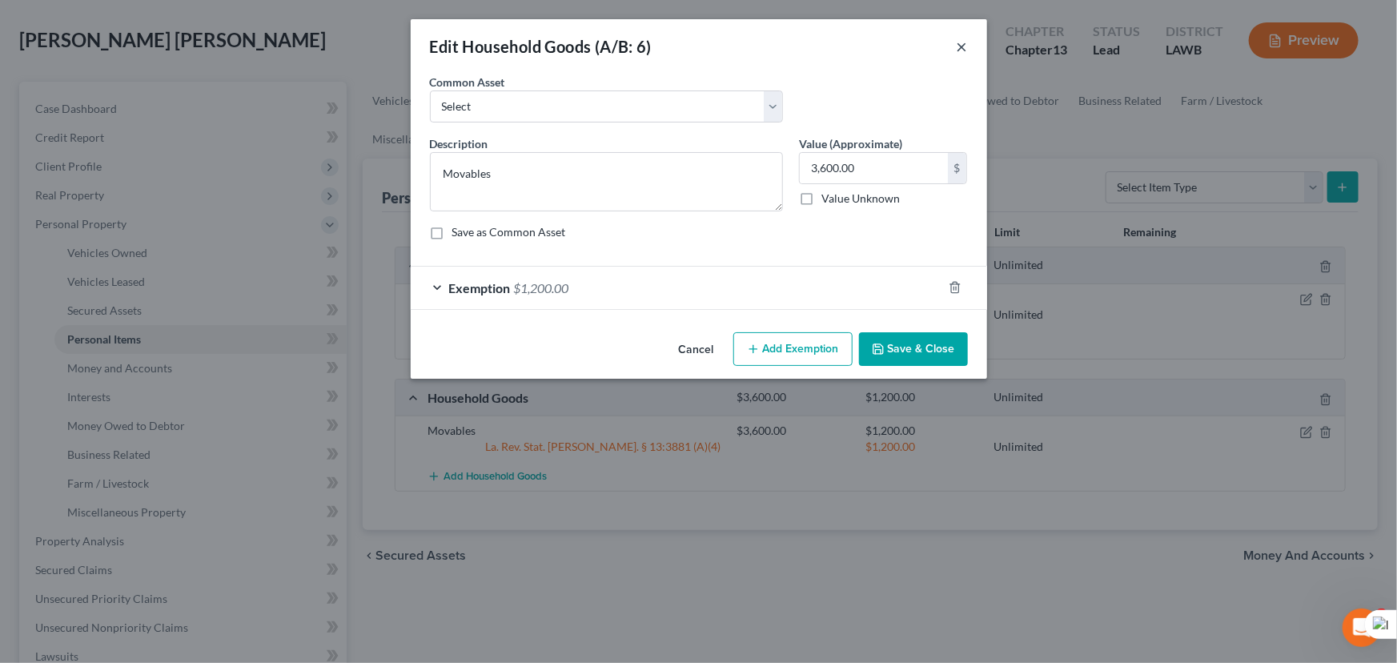
click at [961, 47] on button "×" at bounding box center [962, 46] width 11 height 19
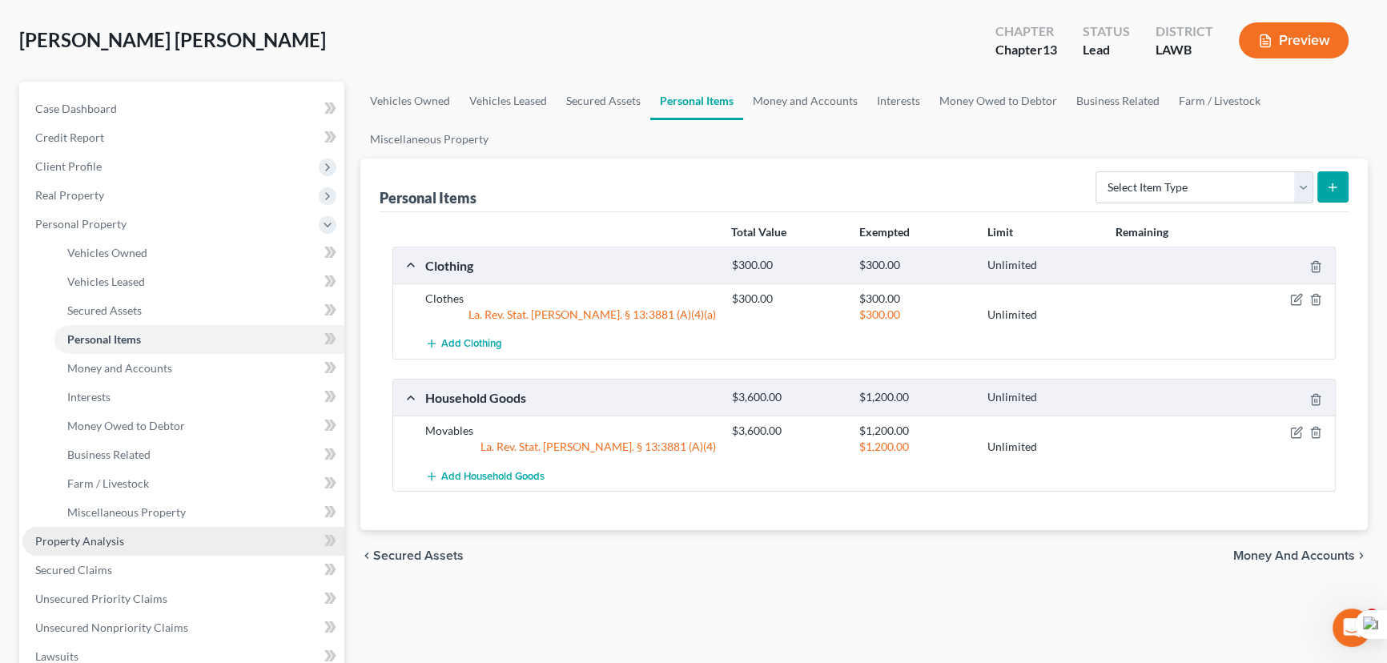
click at [171, 548] on link "Property Analysis" at bounding box center [183, 541] width 322 height 29
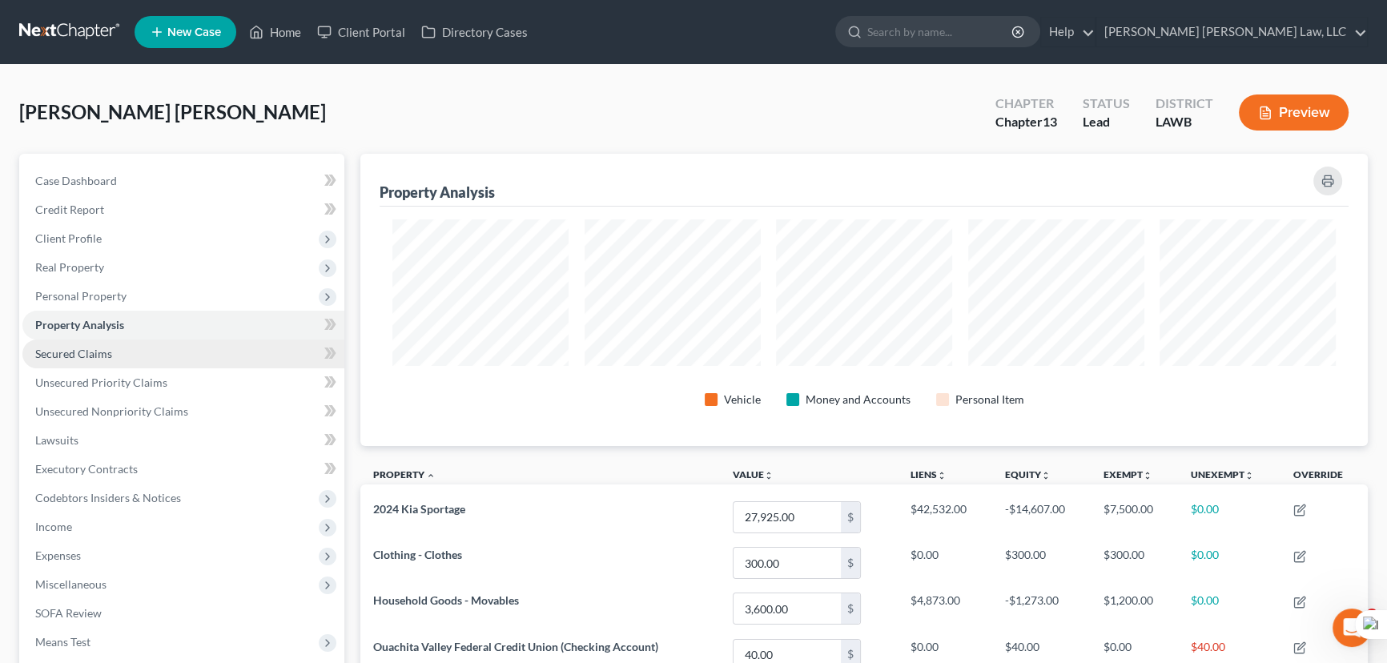
click at [130, 355] on link "Secured Claims" at bounding box center [183, 354] width 322 height 29
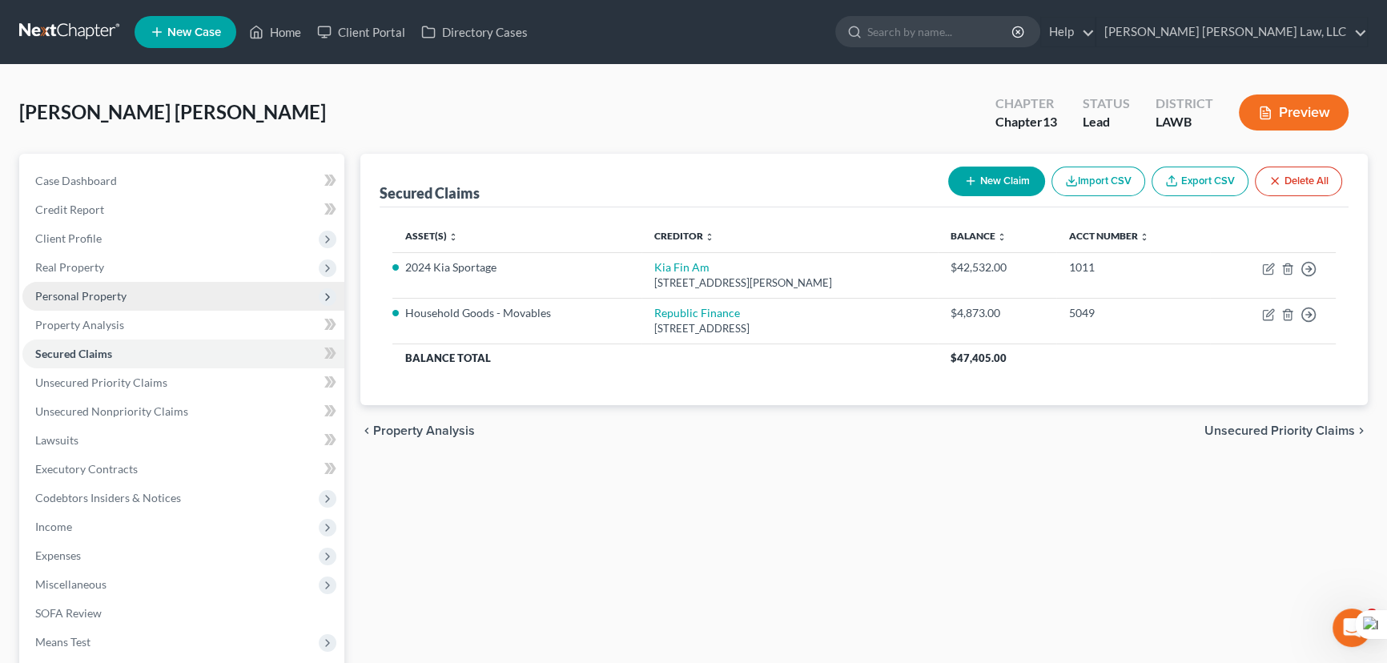
click at [141, 289] on span "Personal Property" at bounding box center [183, 296] width 322 height 29
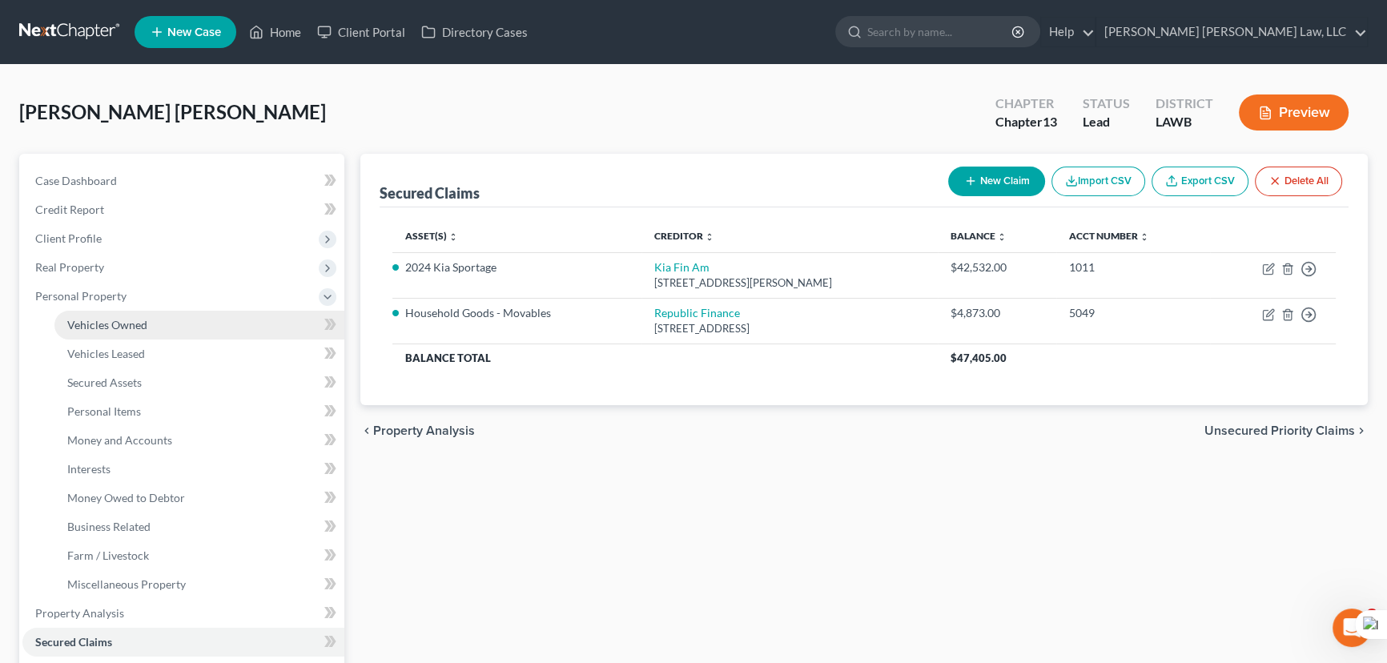
click at [152, 324] on link "Vehicles Owned" at bounding box center [199, 325] width 290 height 29
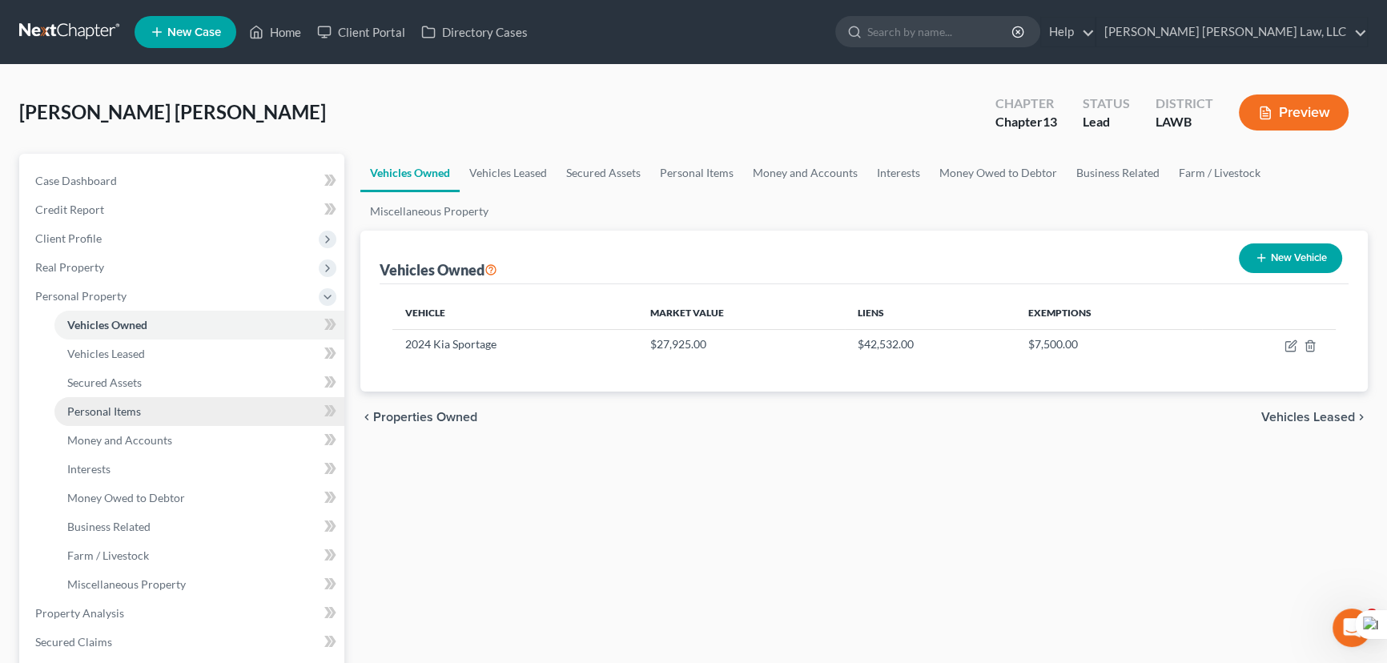
drag, startPoint x: 175, startPoint y: 418, endPoint x: 250, endPoint y: 410, distance: 75.7
click at [174, 419] on link "Personal Items" at bounding box center [199, 411] width 290 height 29
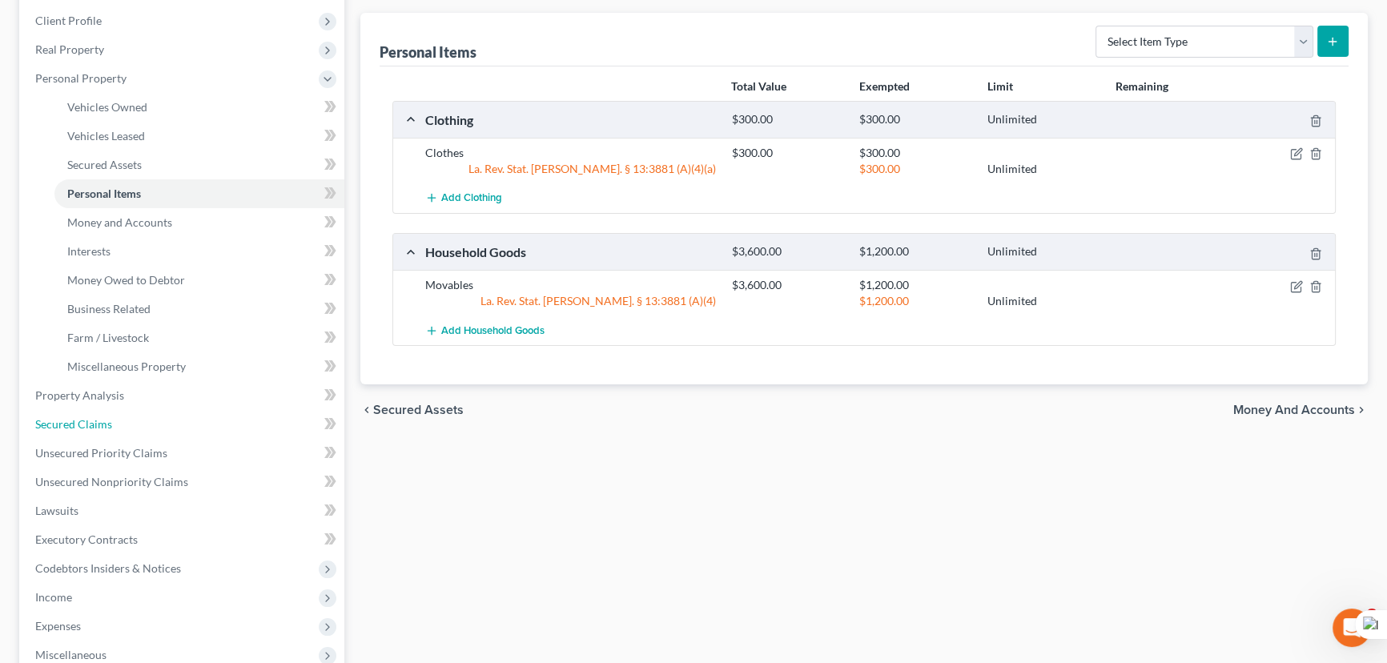
drag, startPoint x: 96, startPoint y: 428, endPoint x: 401, endPoint y: 434, distance: 305.2
click at [96, 428] on span "Secured Claims" at bounding box center [73, 424] width 77 height 14
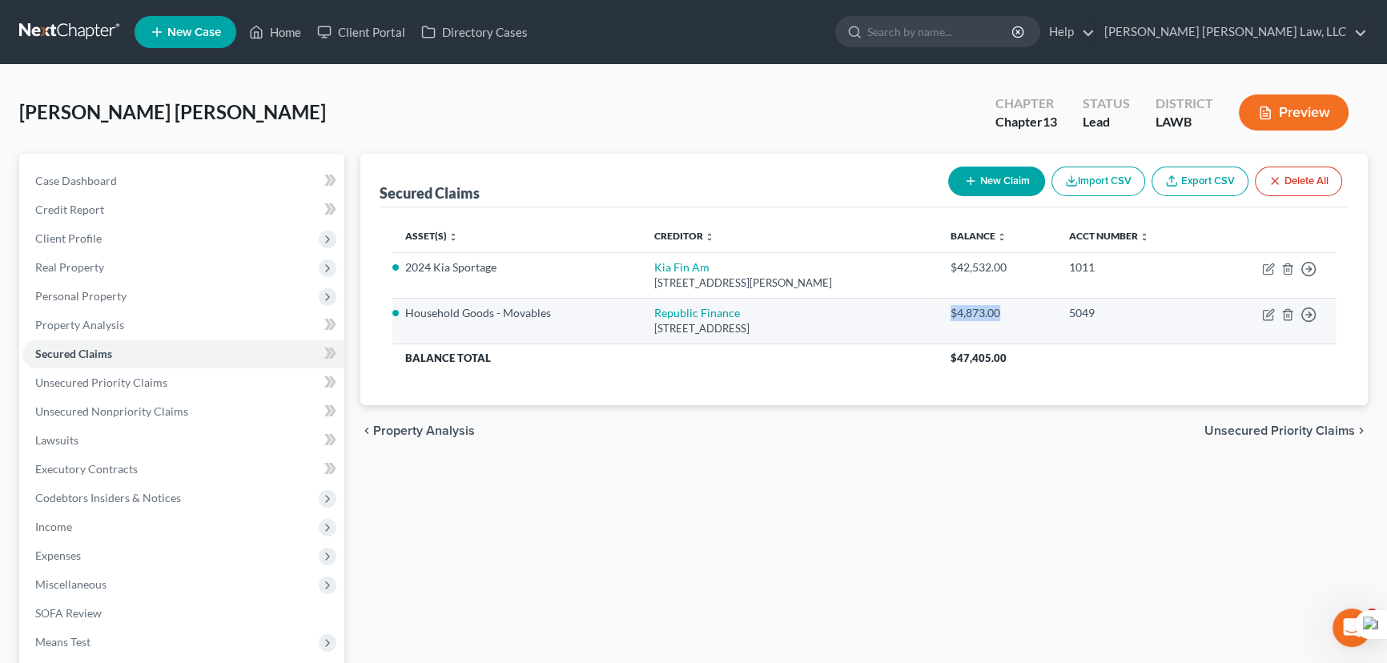
drag, startPoint x: 985, startPoint y: 310, endPoint x: 1037, endPoint y: 311, distance: 52.1
click at [1037, 311] on div "$4,873.00" at bounding box center [997, 313] width 93 height 16
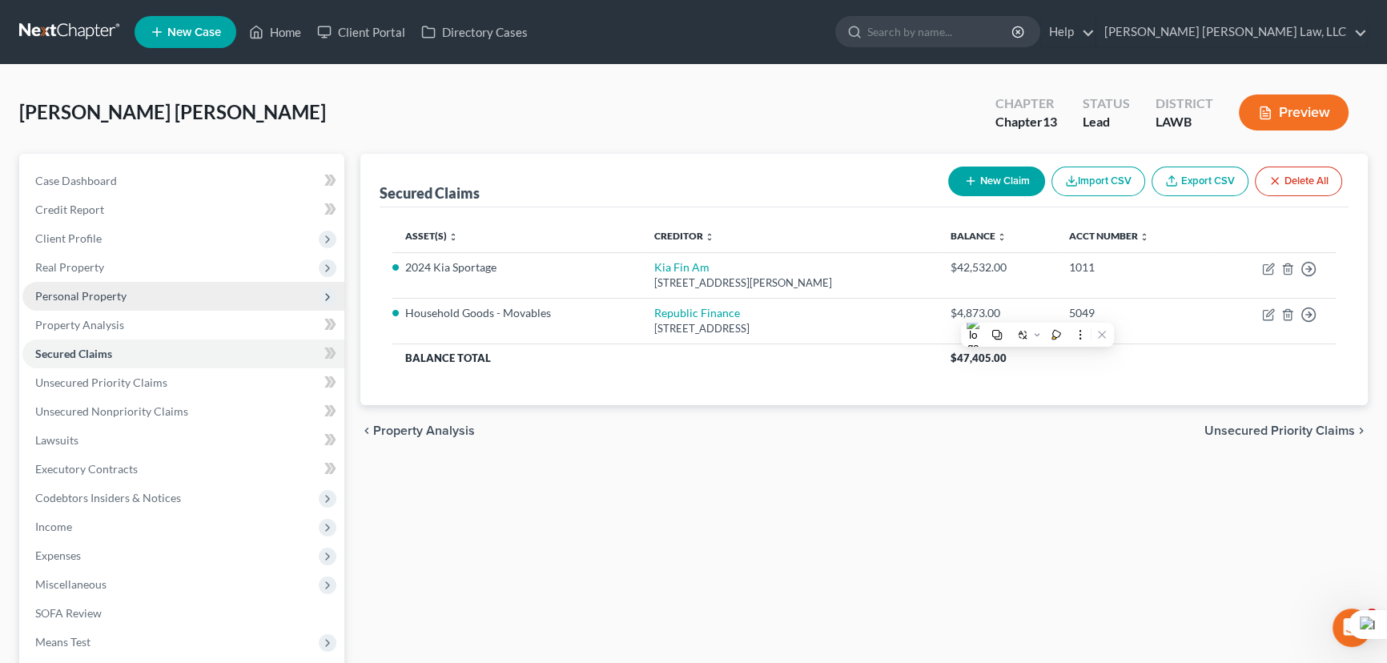
click at [64, 296] on span "Personal Property" at bounding box center [80, 296] width 91 height 14
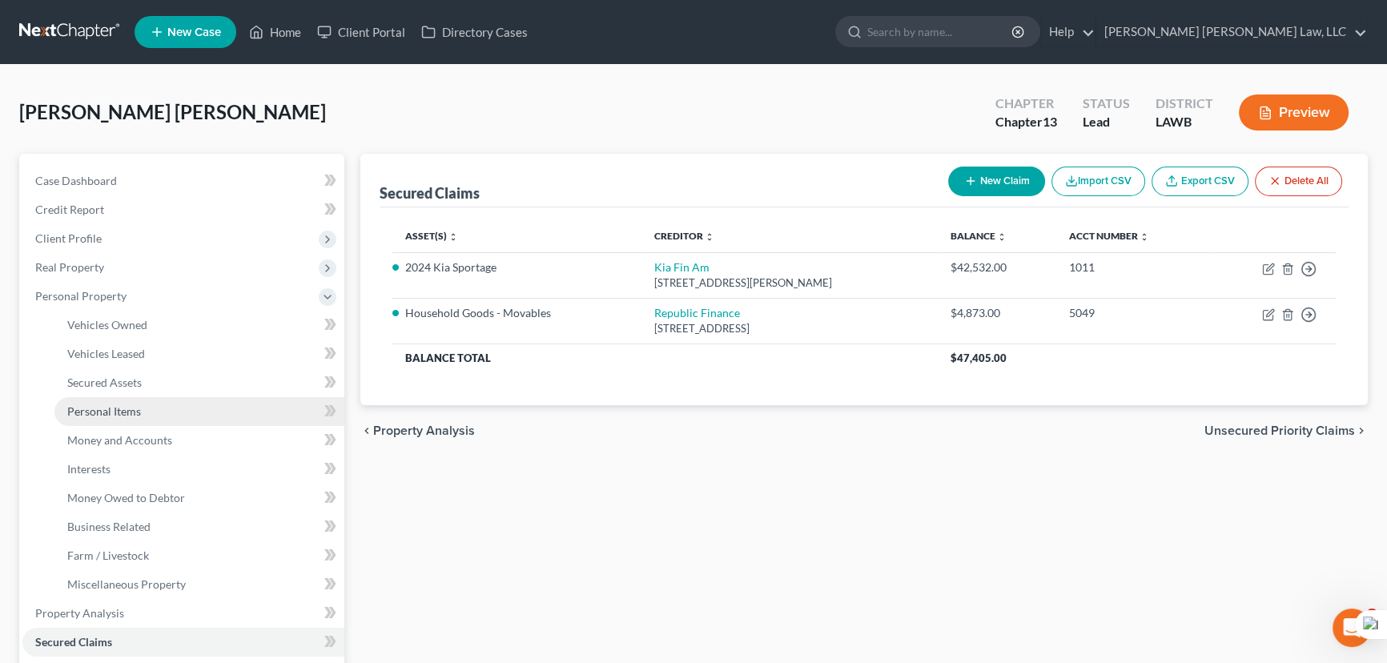
click at [113, 413] on span "Personal Items" at bounding box center [104, 411] width 74 height 14
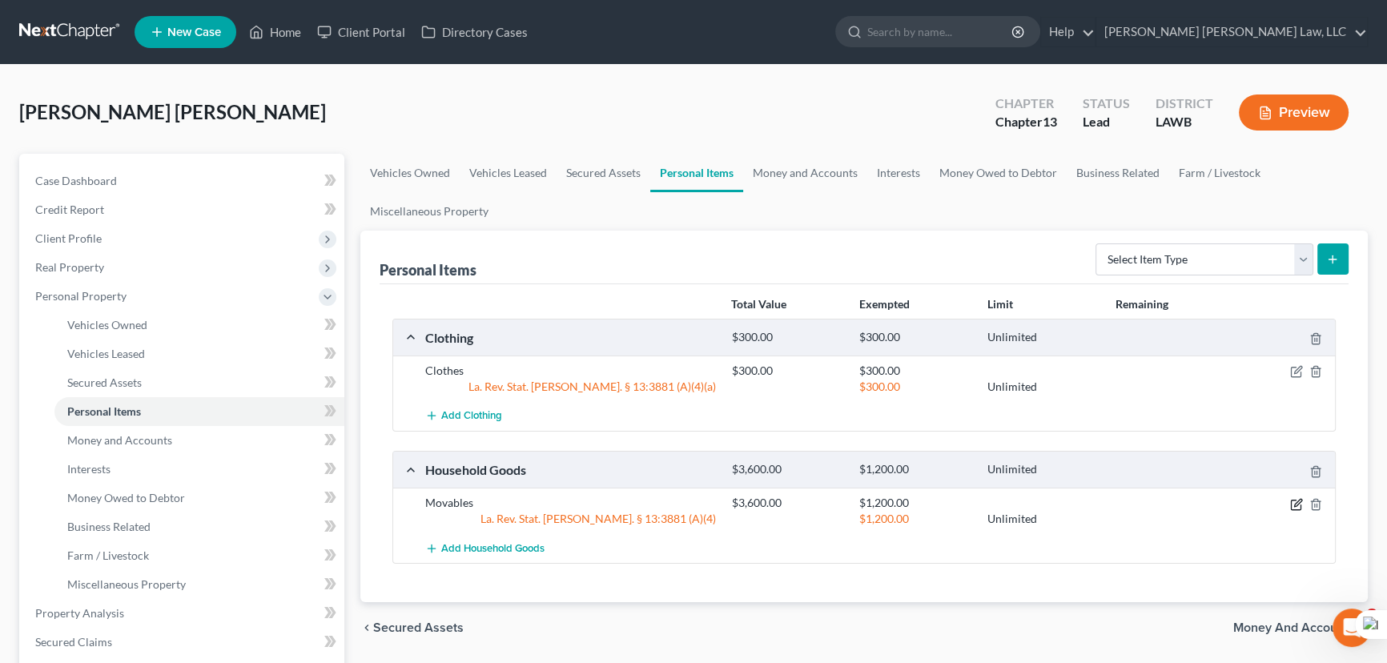
click at [1291, 503] on icon "button" at bounding box center [1296, 505] width 10 height 10
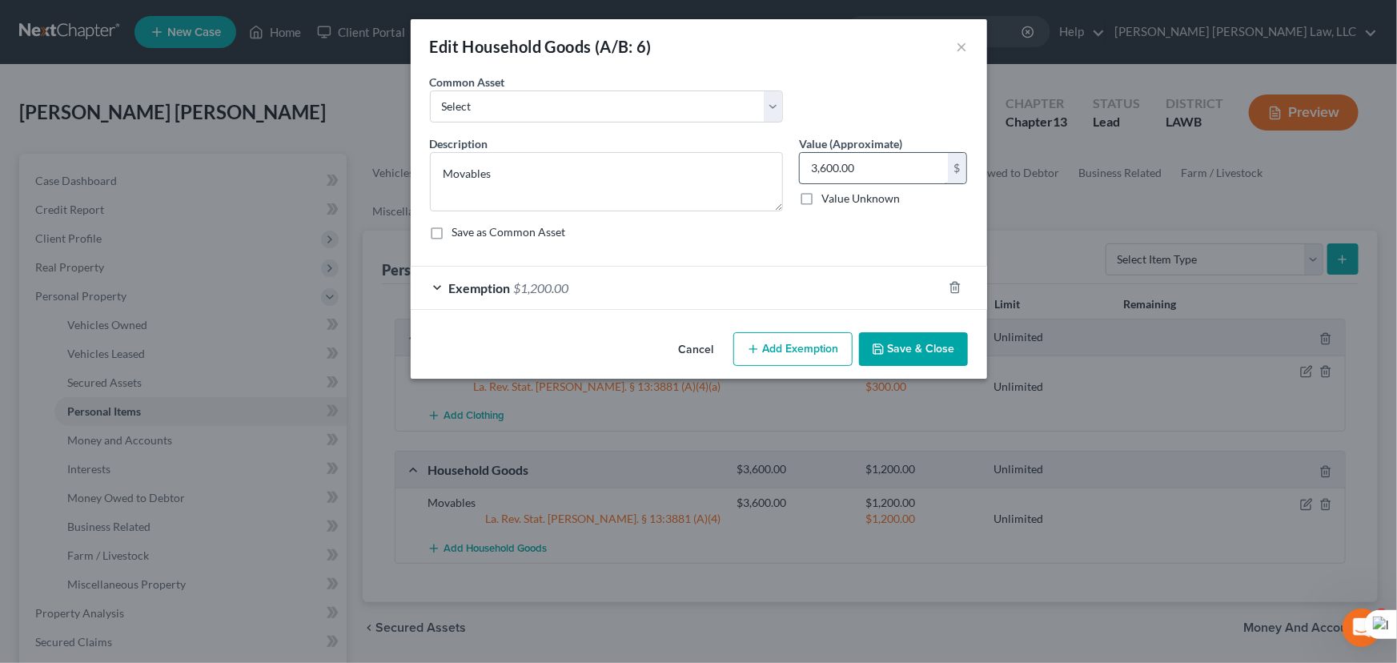
click at [881, 175] on input "3,600.00" at bounding box center [874, 168] width 148 height 30
type input "4,873"
click at [957, 288] on icon "button" at bounding box center [955, 287] width 13 height 13
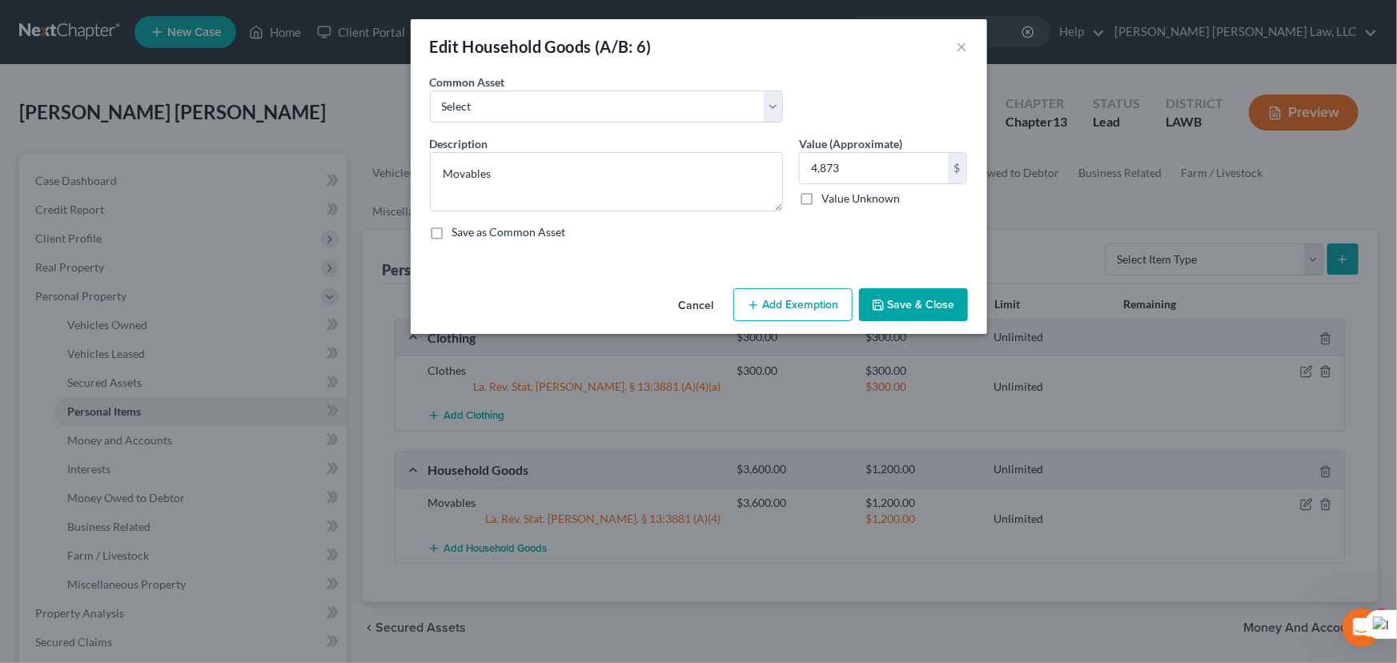
click at [909, 306] on button "Save & Close" at bounding box center [913, 305] width 109 height 34
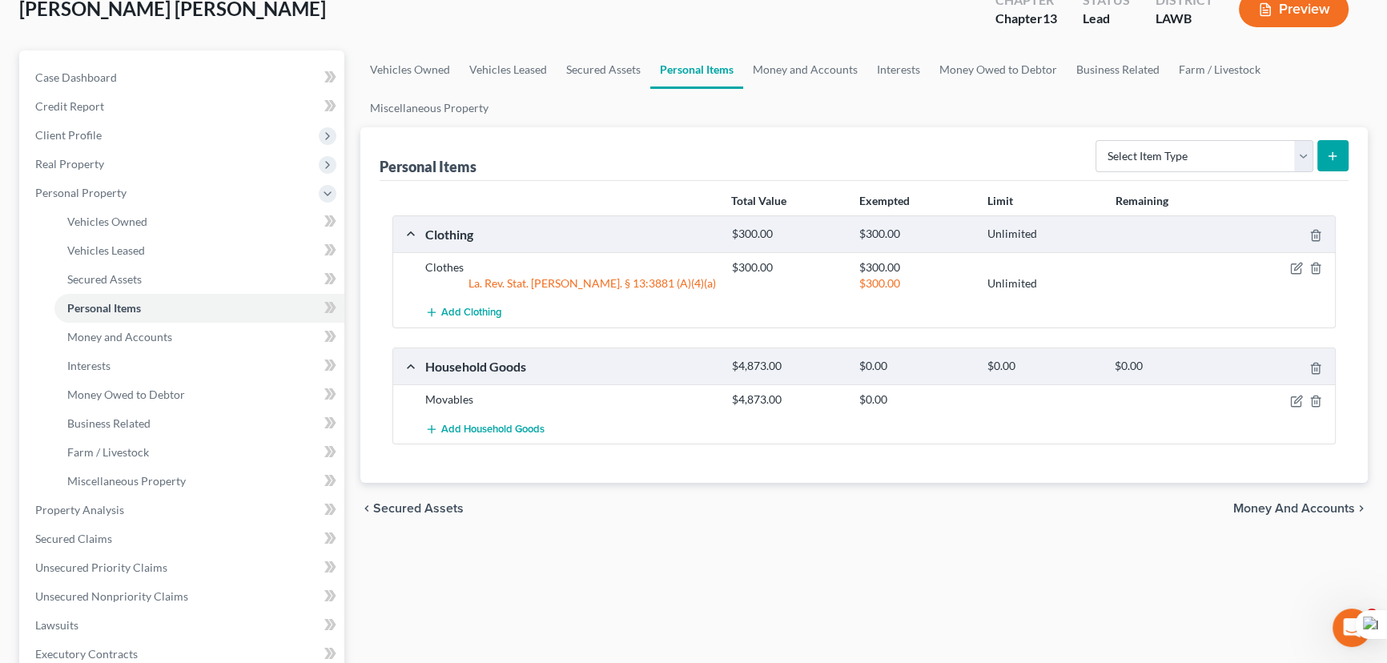
scroll to position [218, 0]
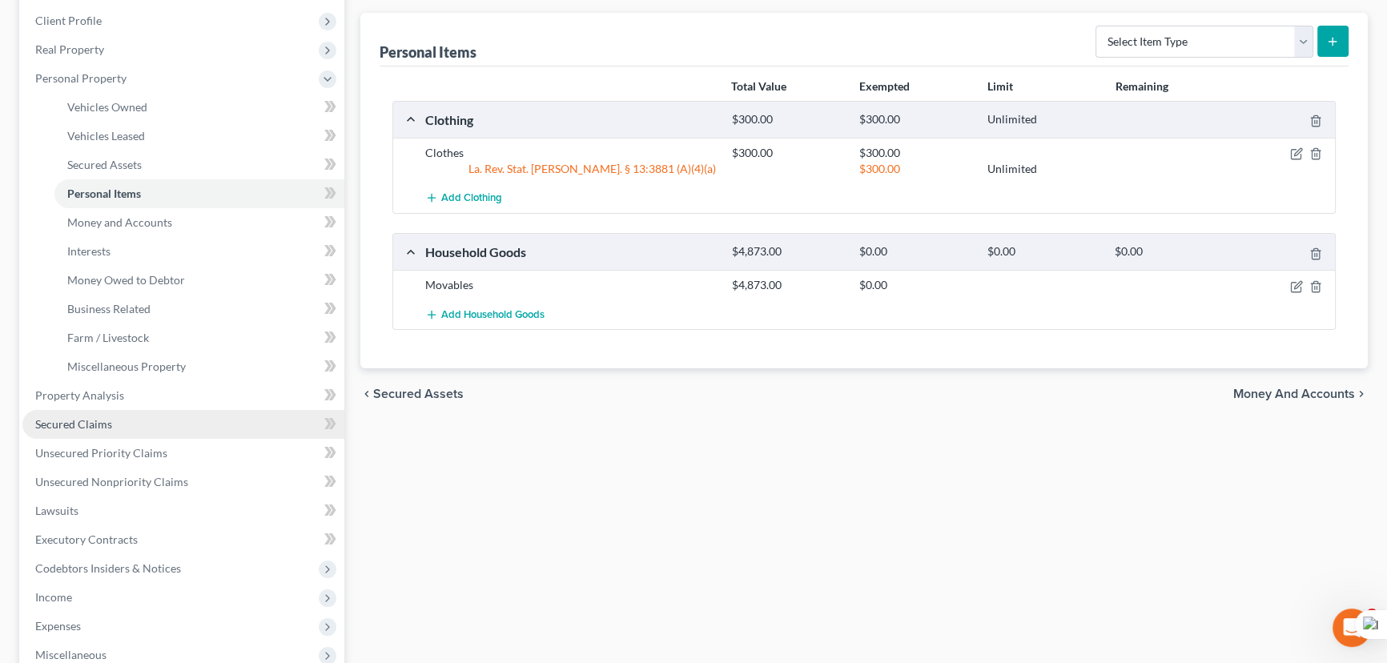
click at [135, 420] on link "Secured Claims" at bounding box center [183, 424] width 322 height 29
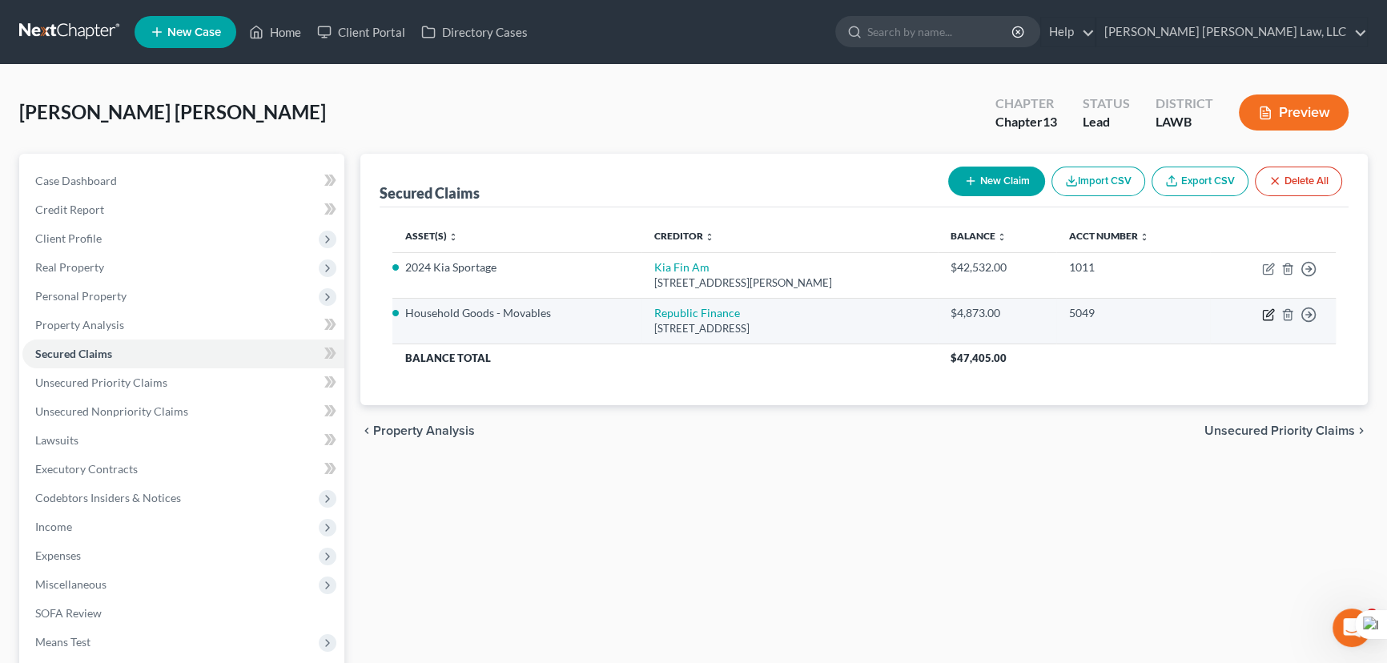
click at [1264, 312] on icon "button" at bounding box center [1268, 314] width 13 height 13
select select "19"
select select "0"
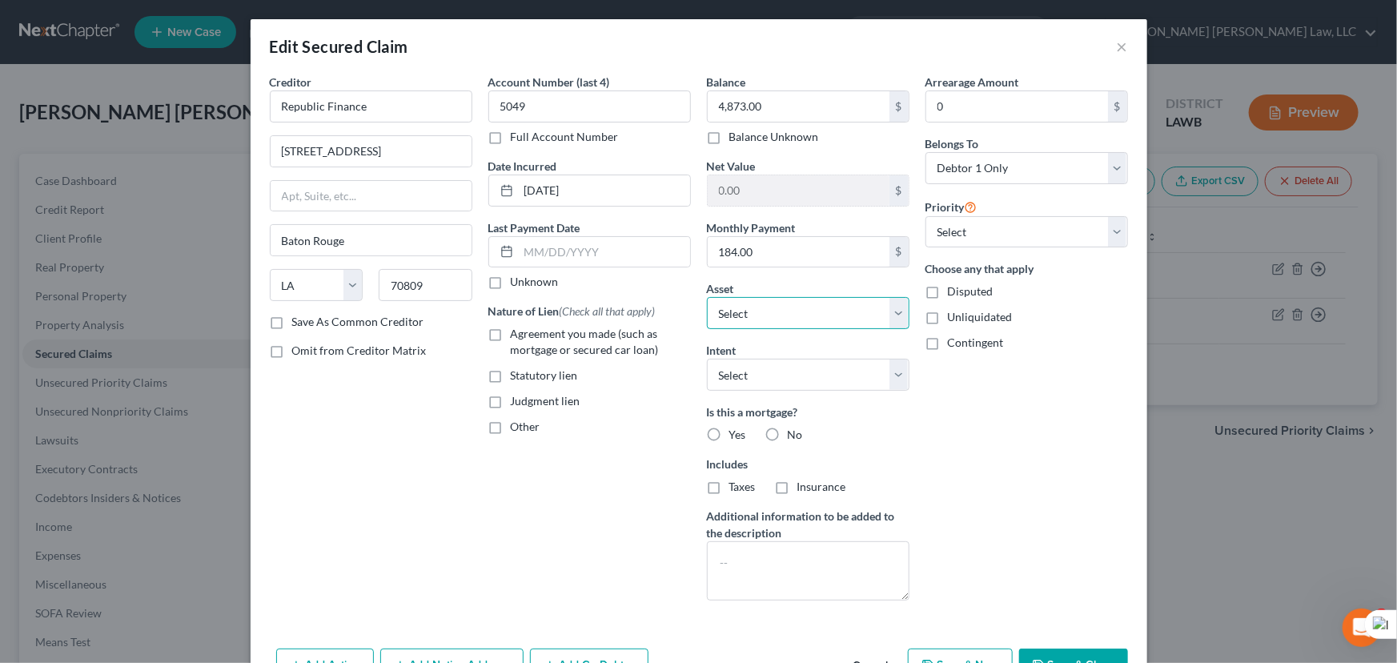
click at [839, 320] on select "Select Other Multiple Assets 2024 Kia Sportage - $27925.0 Ouachita Valley Feder…" at bounding box center [808, 313] width 203 height 32
click at [707, 297] on select "Select Other Multiple Assets 2024 Kia Sportage - $27925.0 Ouachita Valley Feder…" at bounding box center [808, 313] width 203 height 32
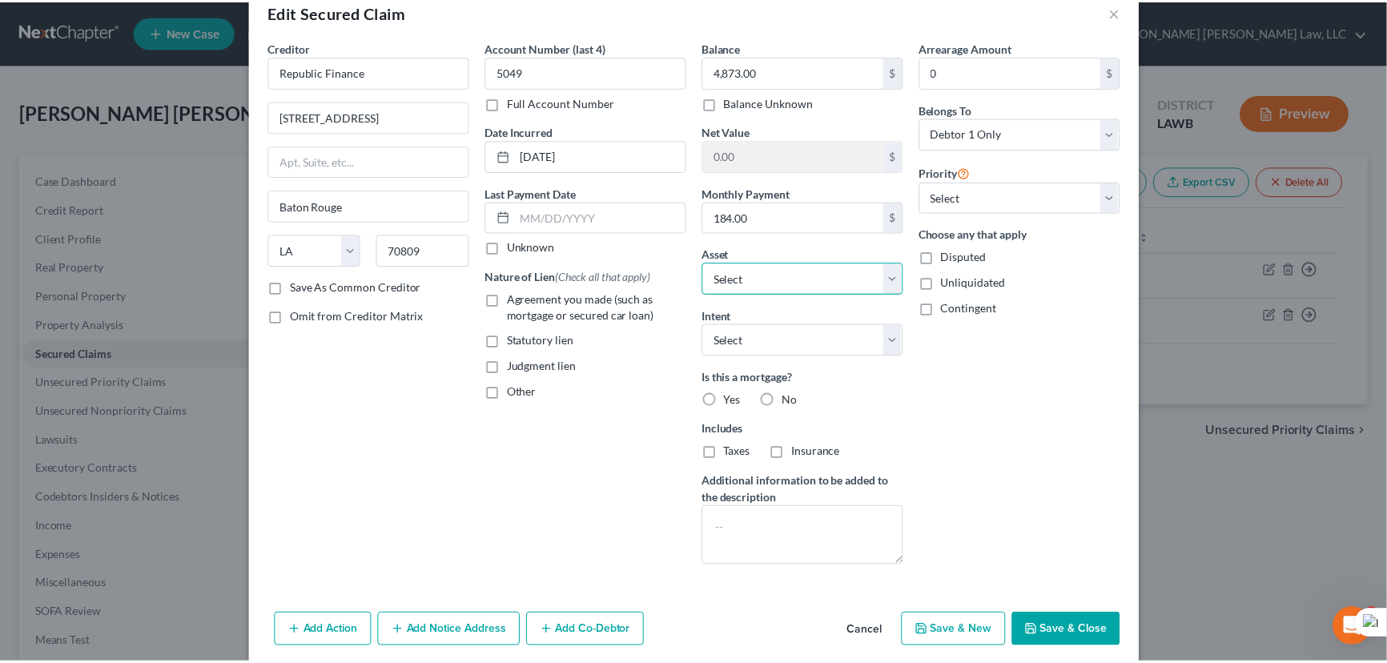
scroll to position [96, 0]
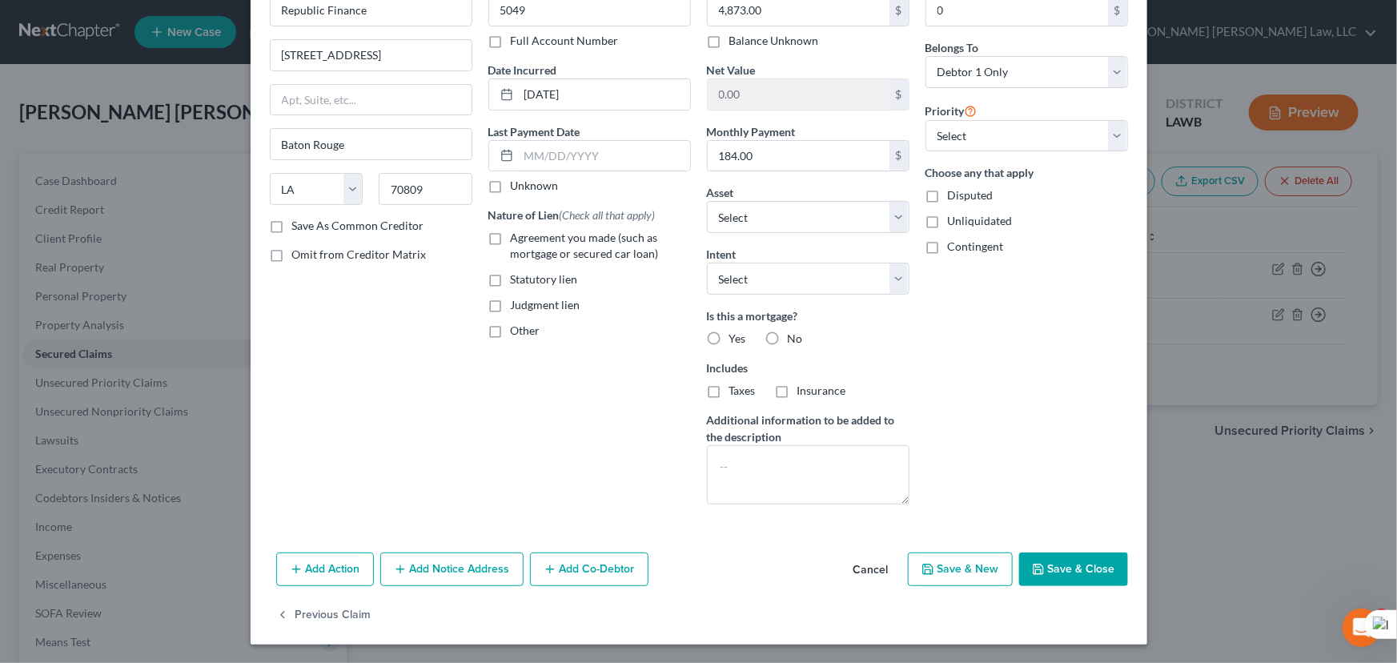
click at [1074, 577] on button "Save & Close" at bounding box center [1073, 570] width 109 height 34
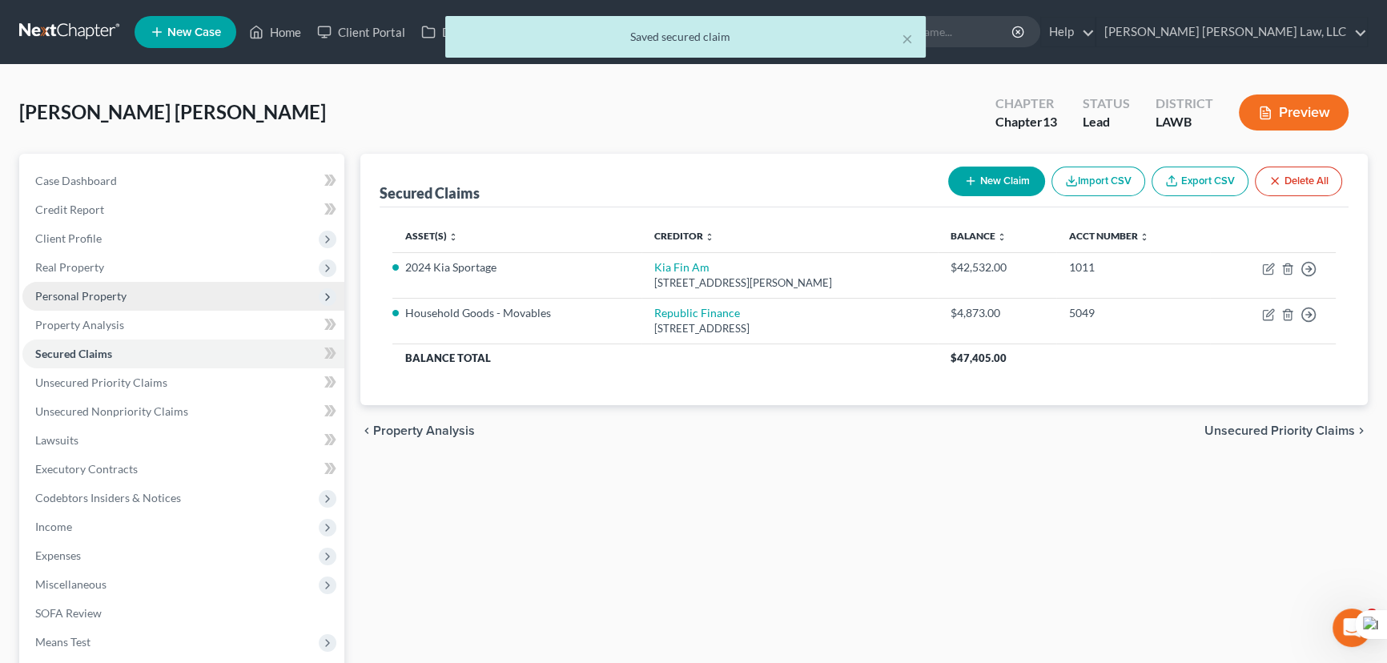
click at [82, 298] on span "Personal Property" at bounding box center [80, 296] width 91 height 14
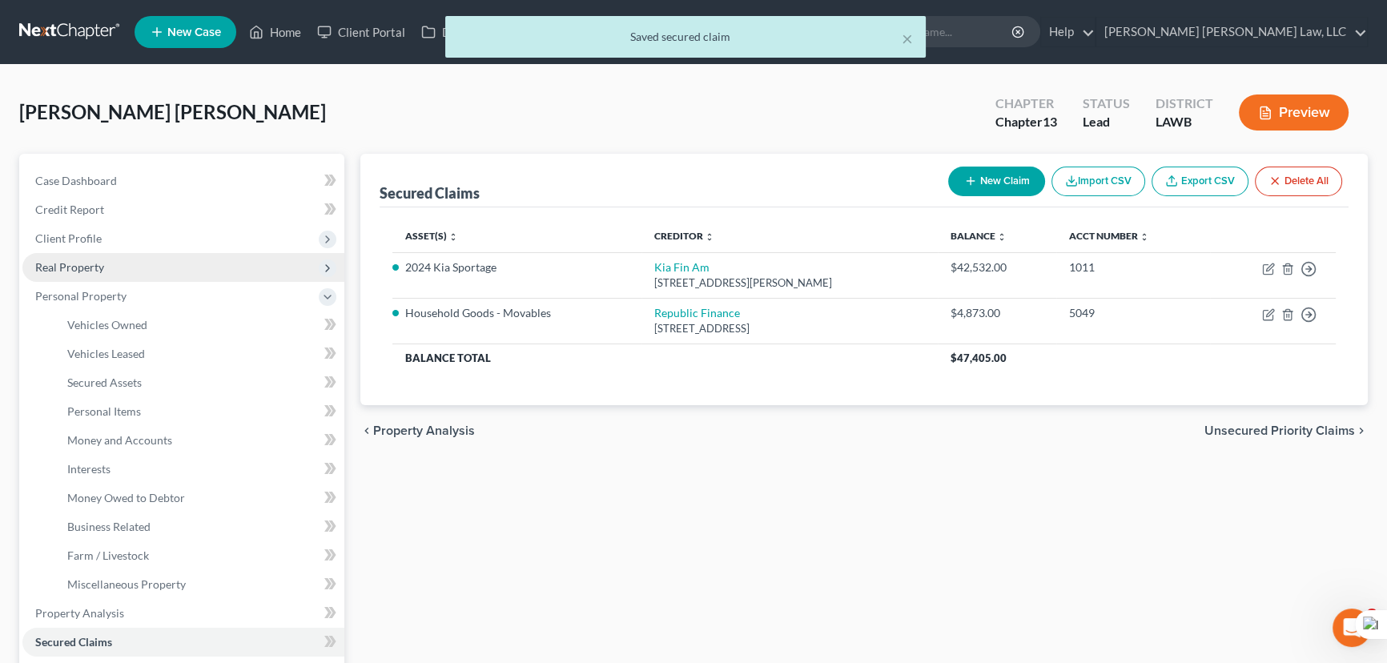
drag, startPoint x: 131, startPoint y: 264, endPoint x: 135, endPoint y: 275, distance: 12.2
click at [131, 264] on span "Real Property" at bounding box center [183, 267] width 322 height 29
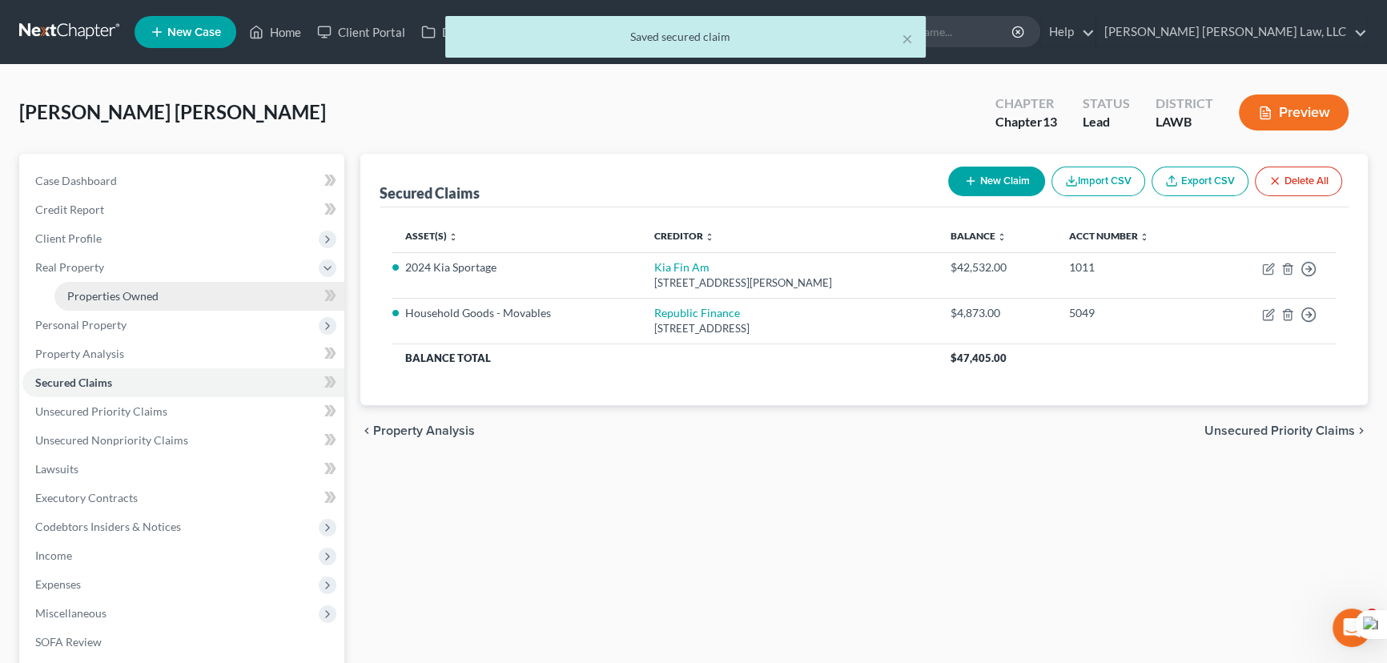
click at [155, 296] on span "Properties Owned" at bounding box center [112, 296] width 91 height 14
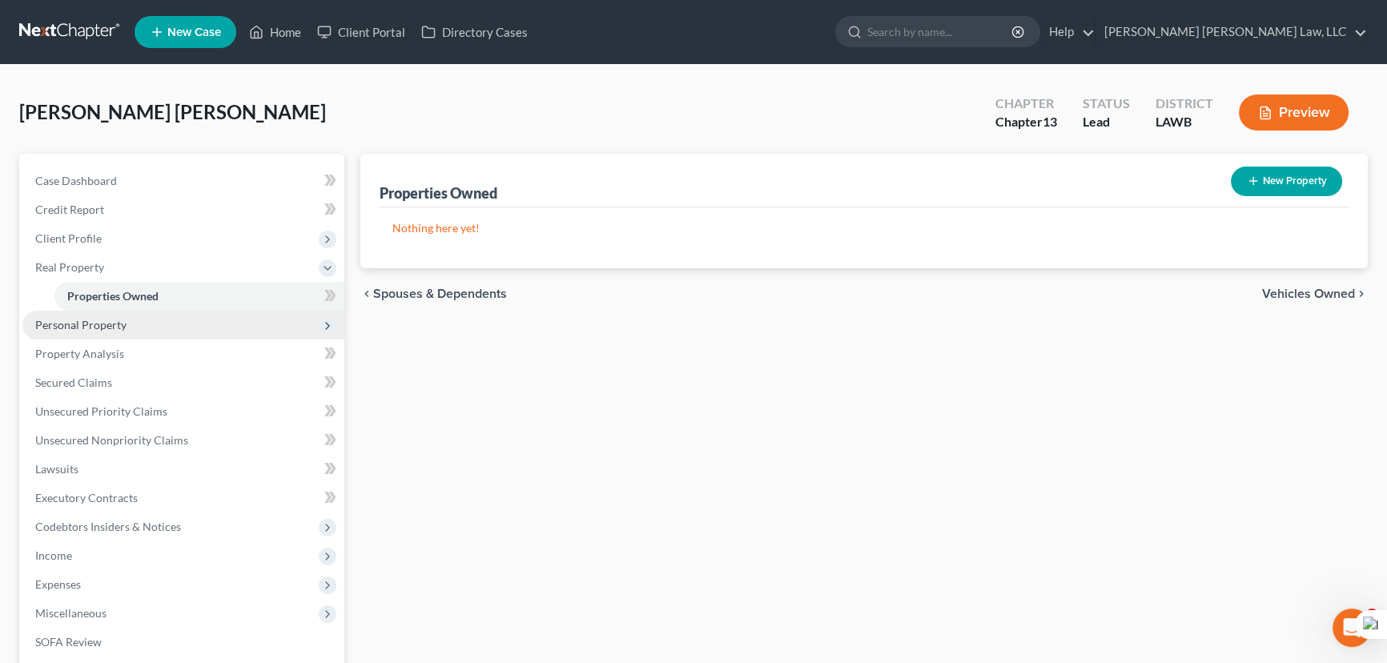
click at [165, 330] on span "Personal Property" at bounding box center [183, 325] width 322 height 29
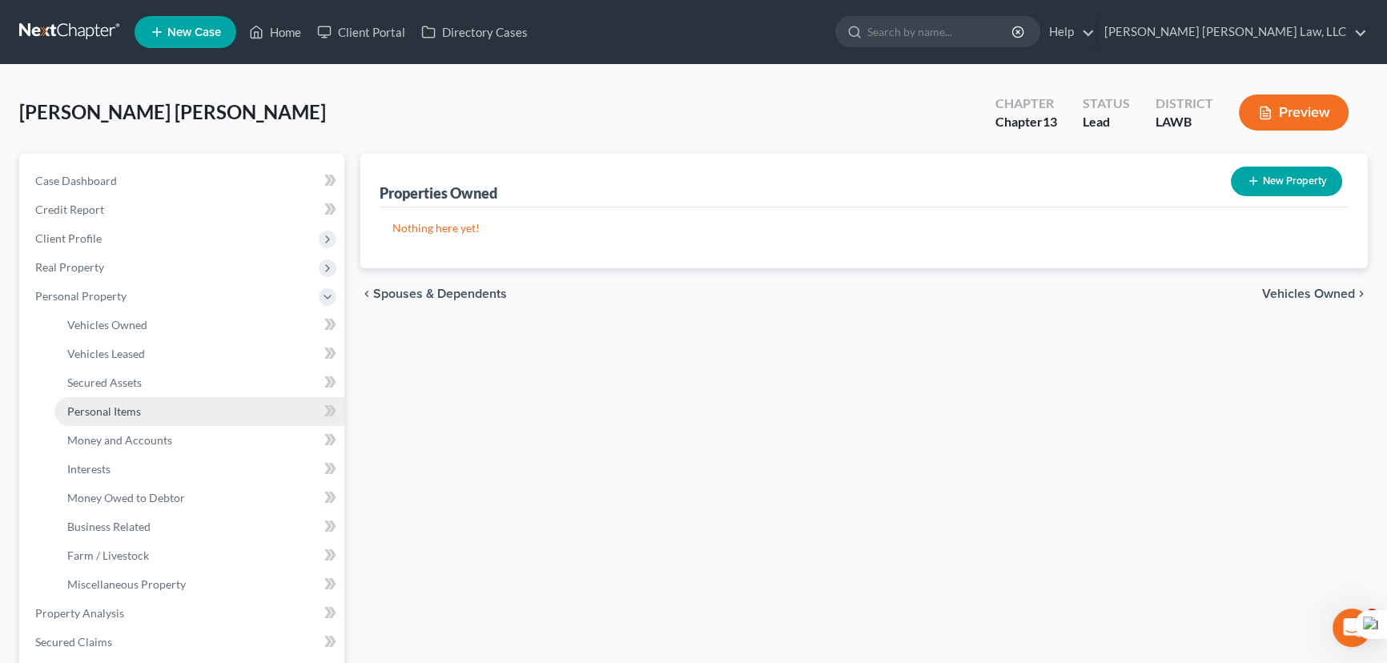
click at [186, 419] on link "Personal Items" at bounding box center [199, 411] width 290 height 29
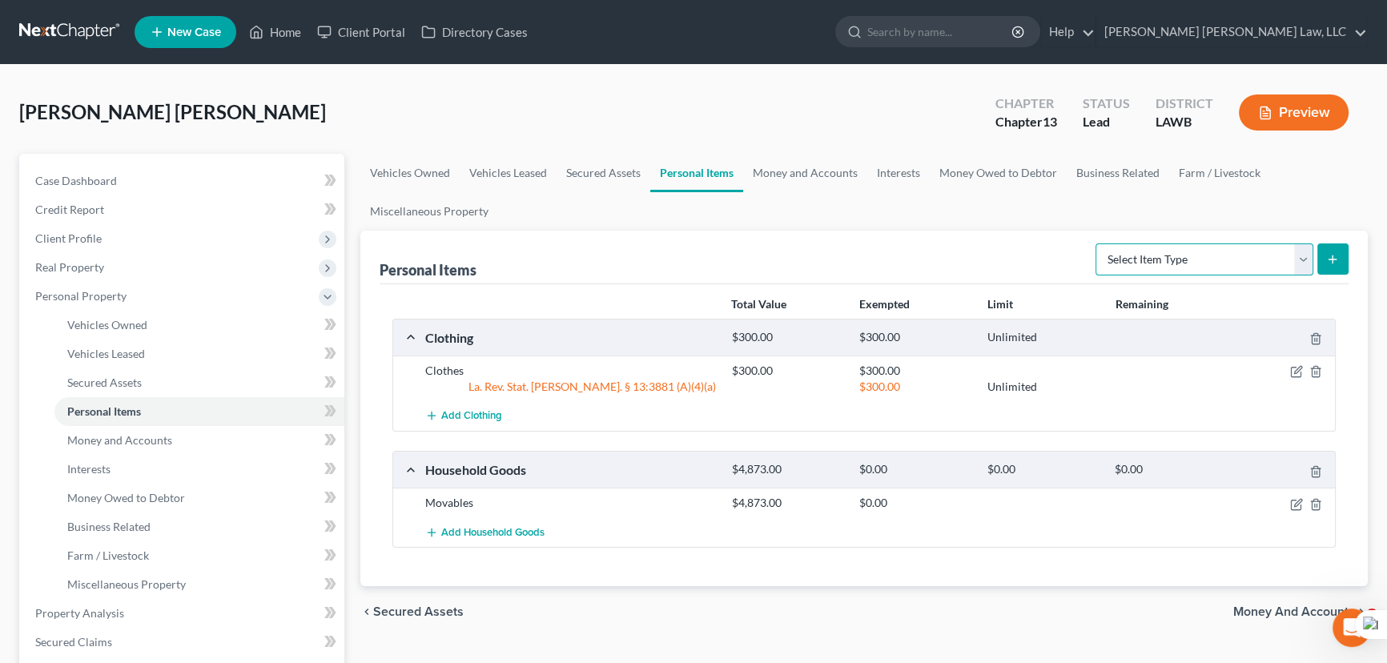
click at [1204, 251] on select "Select Item Type Clothing (A/B: 11) Collectibles Of Value (A/B: 8) Electronics …" at bounding box center [1205, 259] width 218 height 32
select select "household_goods"
click at [1098, 243] on select "Select Item Type Clothing (A/B: 11) Collectibles Of Value (A/B: 8) Electronics …" at bounding box center [1205, 259] width 218 height 32
click at [1337, 255] on icon "submit" at bounding box center [1332, 259] width 13 height 13
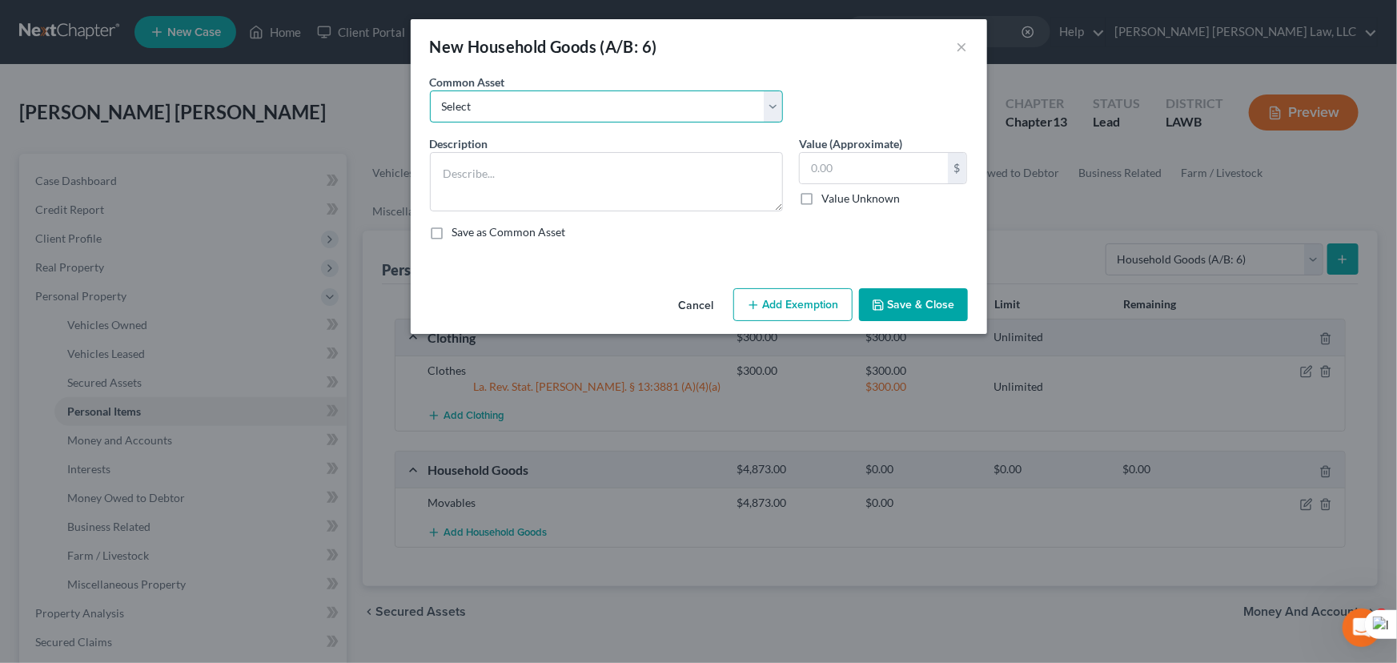
click at [698, 103] on select "Select Furniture Movables 2002 Chevy Tahoe 231,000 miles Movables Movables Mova…" at bounding box center [606, 106] width 353 height 32
select select "0"
click at [430, 90] on select "Select Furniture Movables 2002 Chevy Tahoe 231,000 miles Movables Movables Mova…" at bounding box center [606, 106] width 353 height 32
type textarea "Furniture"
type input "1,200.00"
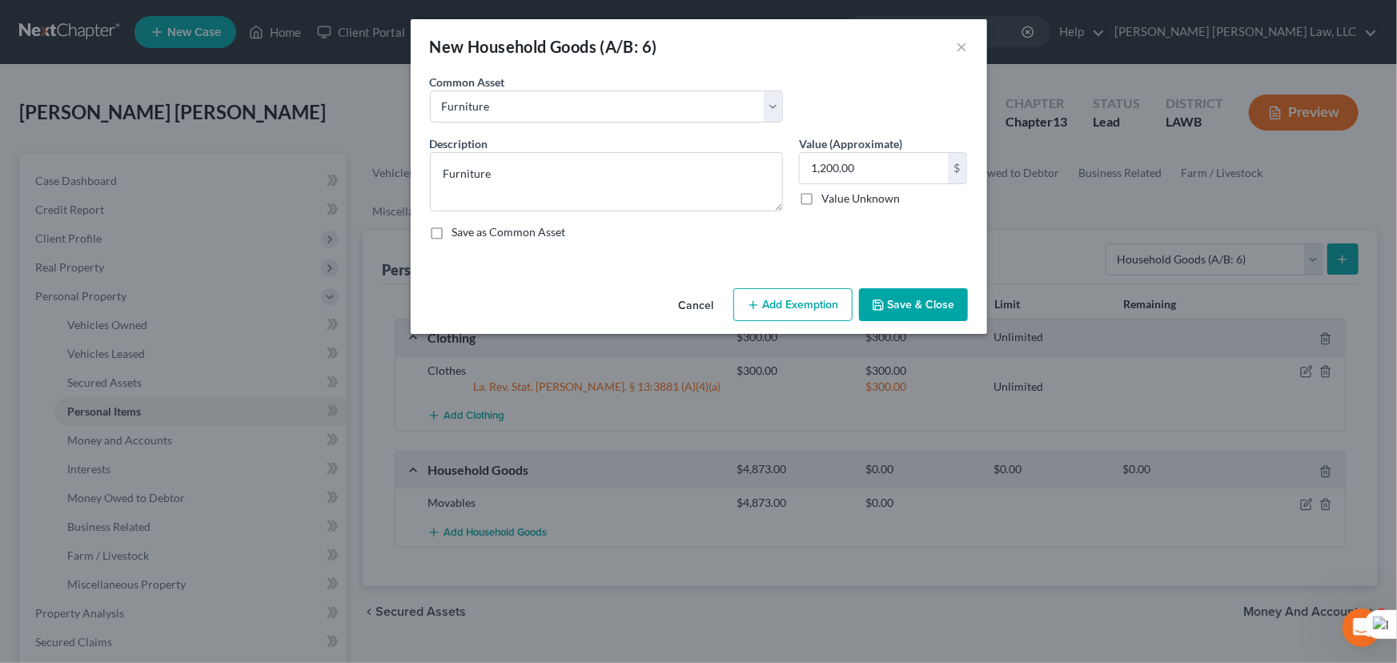
click at [822, 300] on button "Add Exemption" at bounding box center [793, 305] width 119 height 34
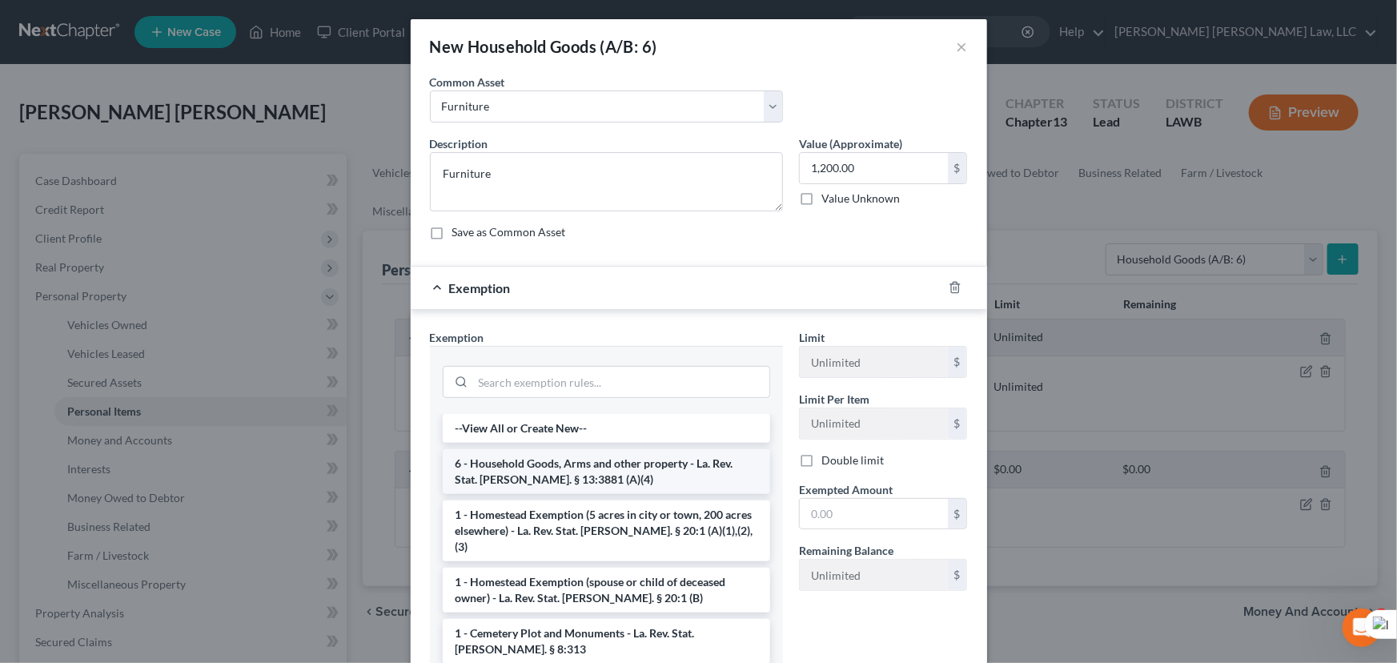
click at [603, 473] on li "6 - Household Goods, Arms and other property - La. Rev. Stat. Ann. § 13:3881 (A…" at bounding box center [607, 471] width 328 height 45
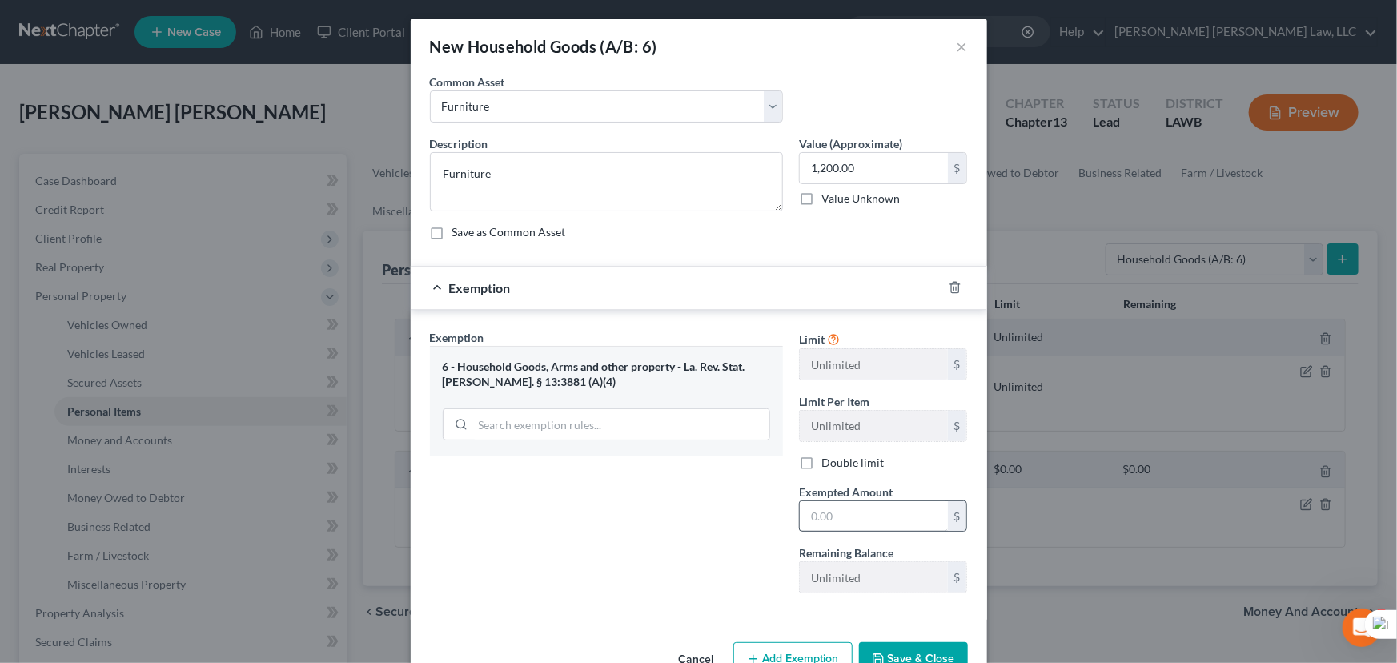
click at [887, 536] on div "Limit Unlimited $ Limit Per Item Unlimited $ Double limit Exempted Amount * $ R…" at bounding box center [883, 467] width 185 height 277
click at [873, 505] on input "text" at bounding box center [874, 516] width 148 height 30
type input "1,200.00"
click at [929, 648] on button "Save & Close" at bounding box center [913, 659] width 109 height 34
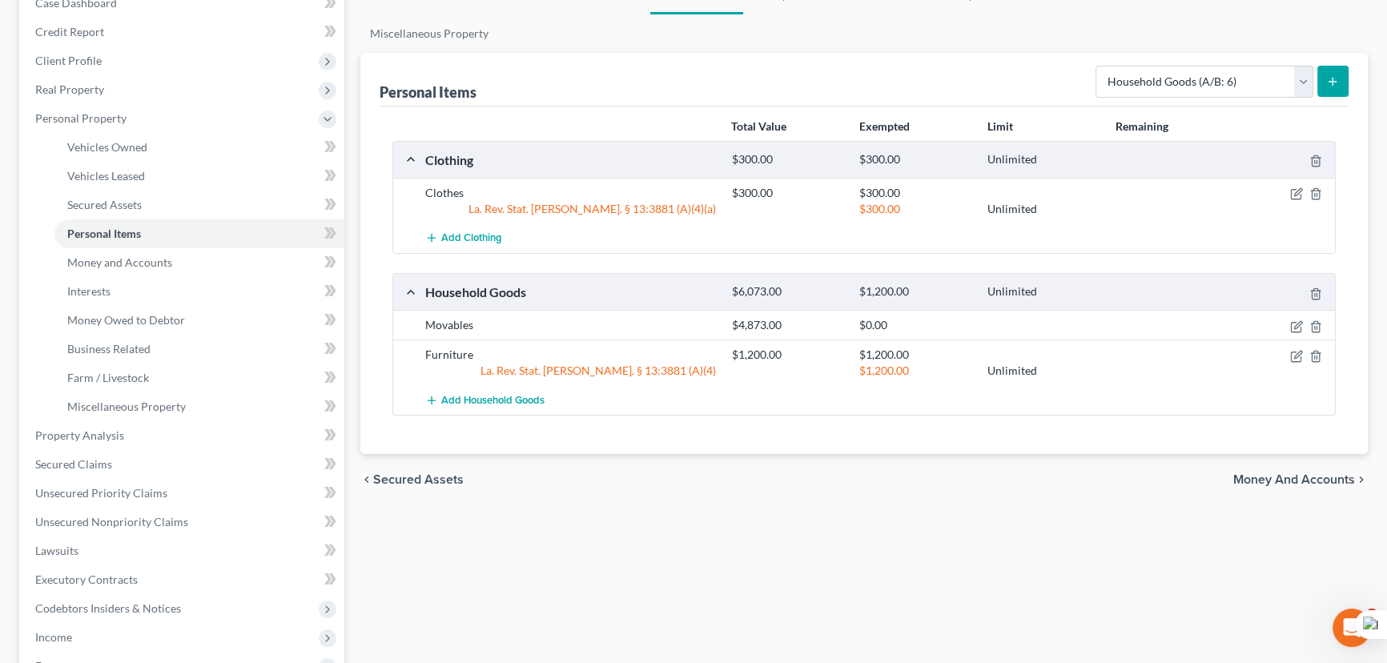
scroll to position [72, 0]
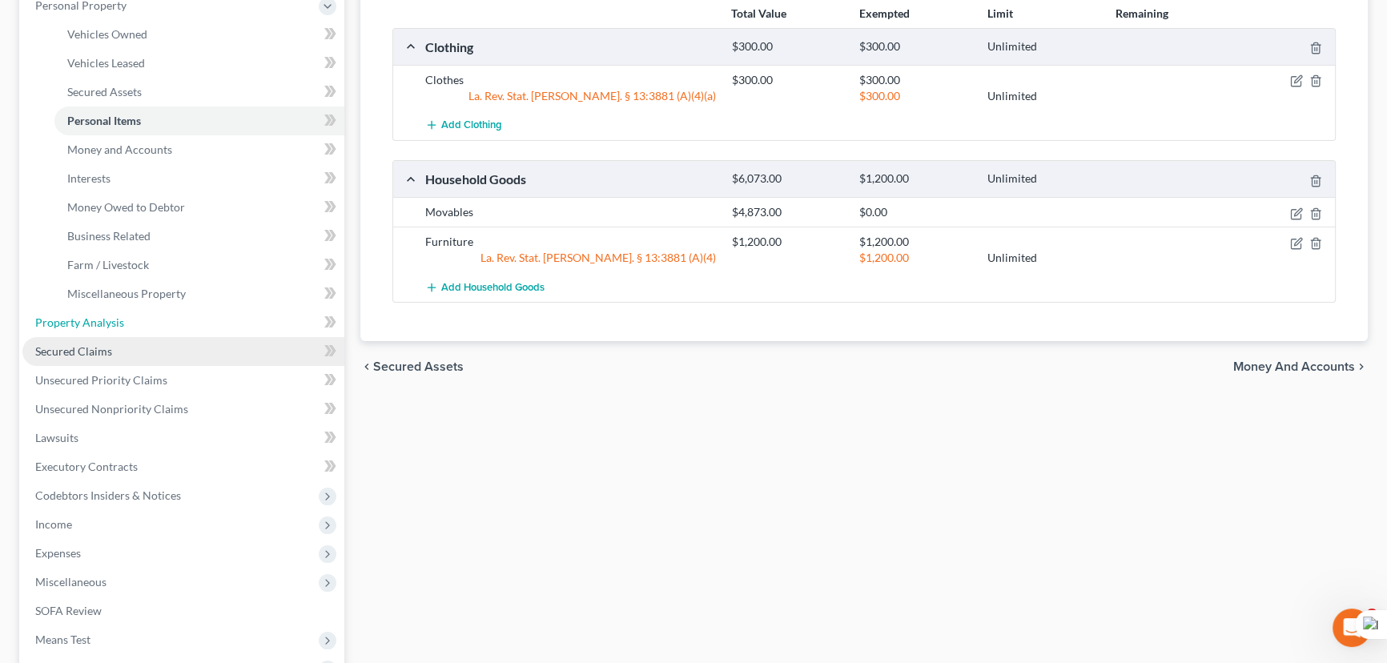
drag, startPoint x: 133, startPoint y: 331, endPoint x: 128, endPoint y: 352, distance: 21.4
click at [133, 331] on link "Property Analysis" at bounding box center [183, 322] width 322 height 29
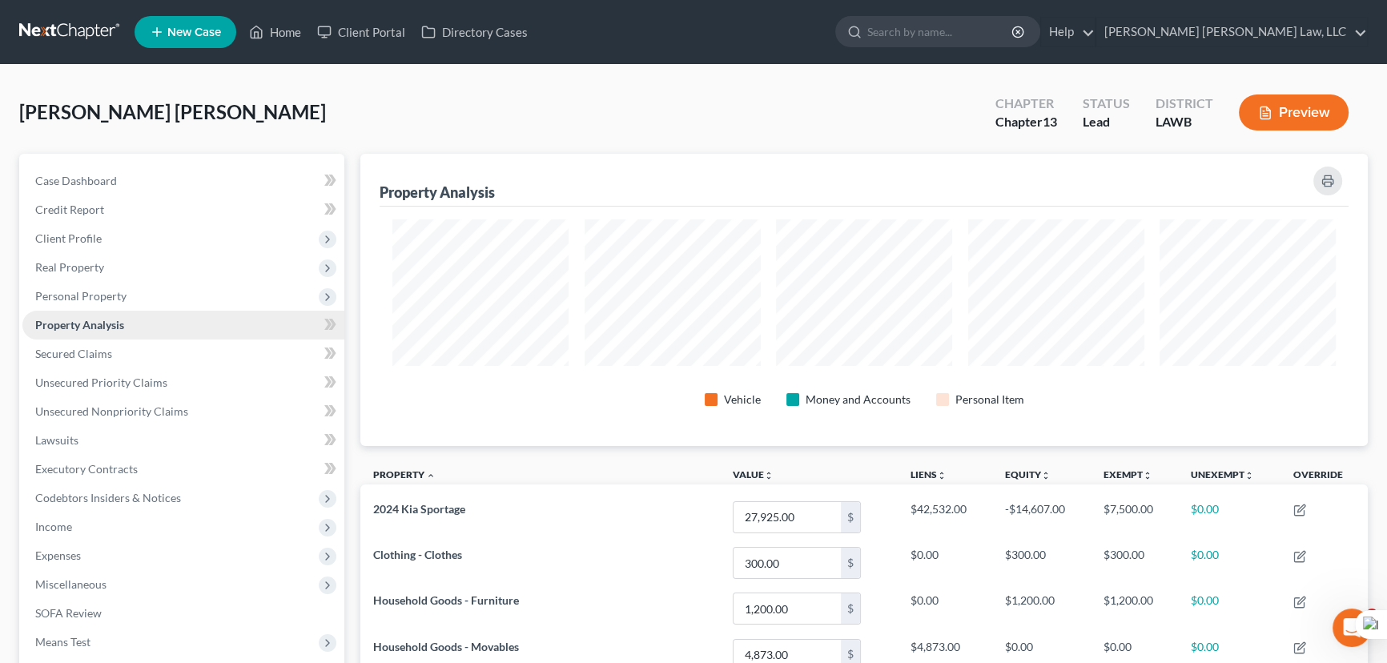
scroll to position [292, 1007]
drag, startPoint x: 107, startPoint y: 339, endPoint x: 117, endPoint y: 367, distance: 29.9
click at [106, 341] on link "Secured Claims" at bounding box center [183, 354] width 322 height 29
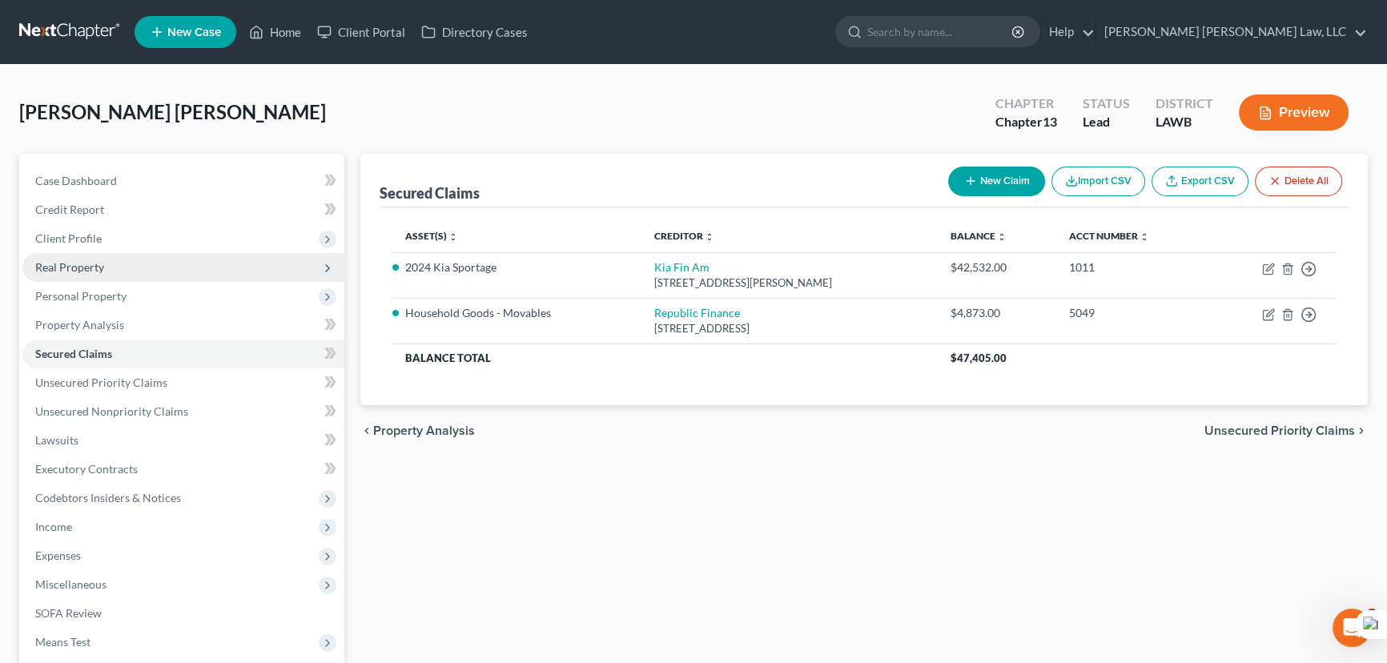
click at [134, 253] on span "Real Property" at bounding box center [183, 267] width 322 height 29
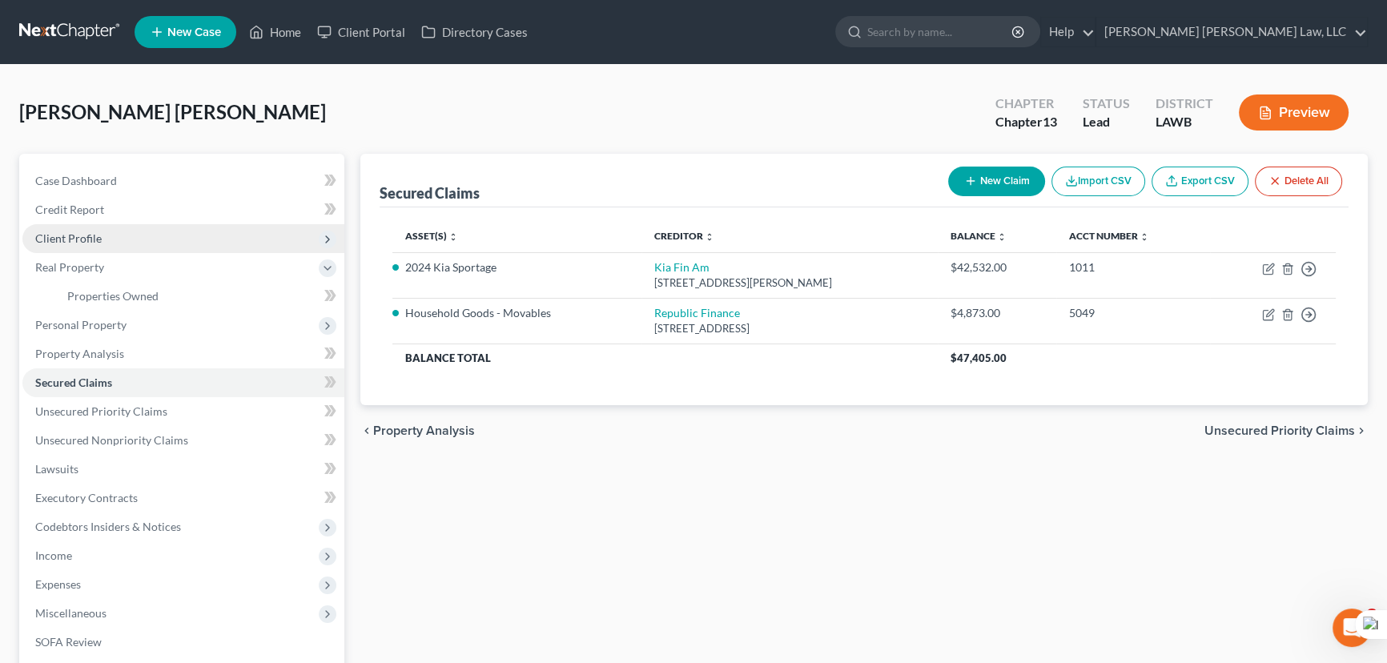
click at [139, 238] on span "Client Profile" at bounding box center [183, 238] width 322 height 29
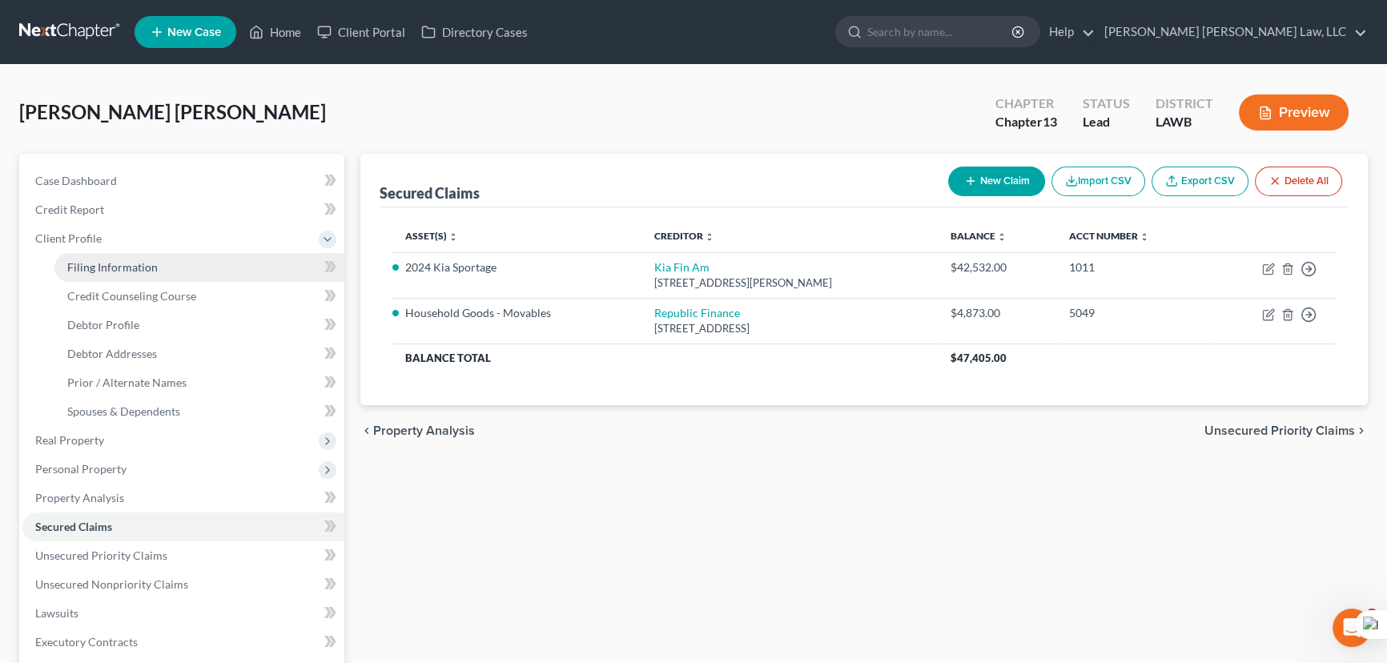
click at [145, 278] on link "Filing Information" at bounding box center [199, 267] width 290 height 29
select select "1"
select select "0"
select select "3"
select select "19"
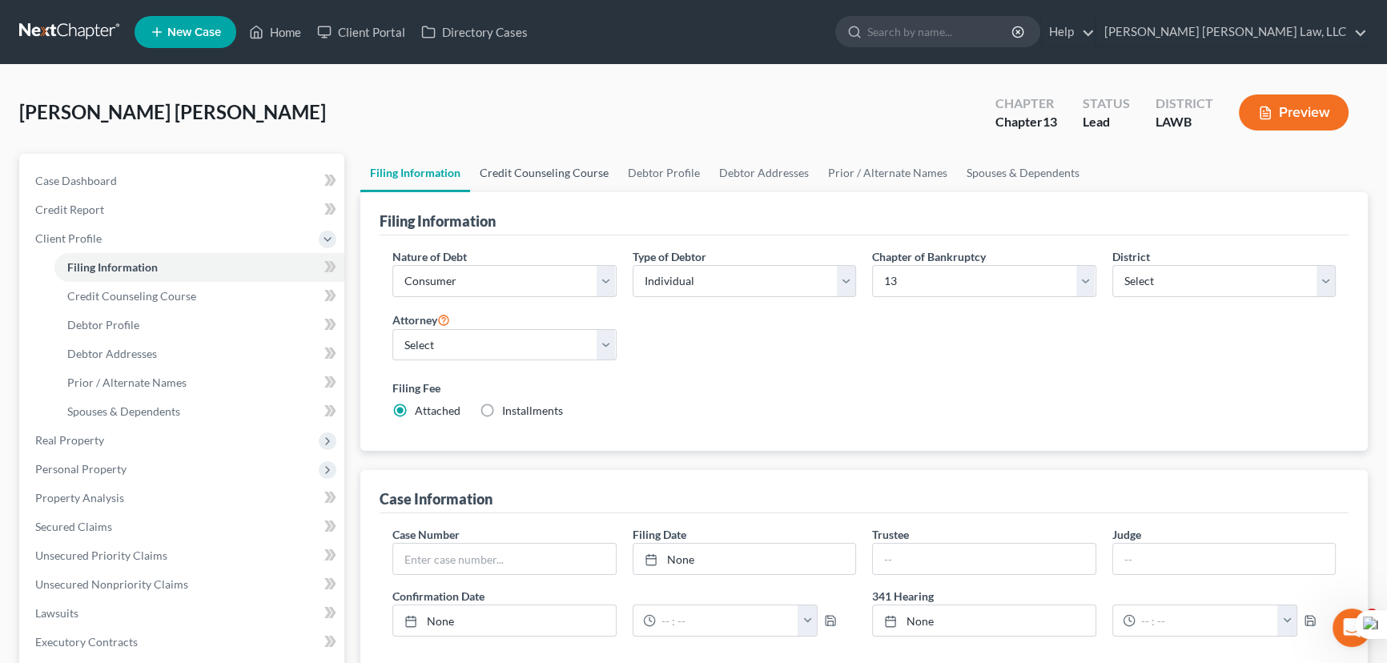
click at [529, 163] on link "Credit Counseling Course" at bounding box center [544, 173] width 148 height 38
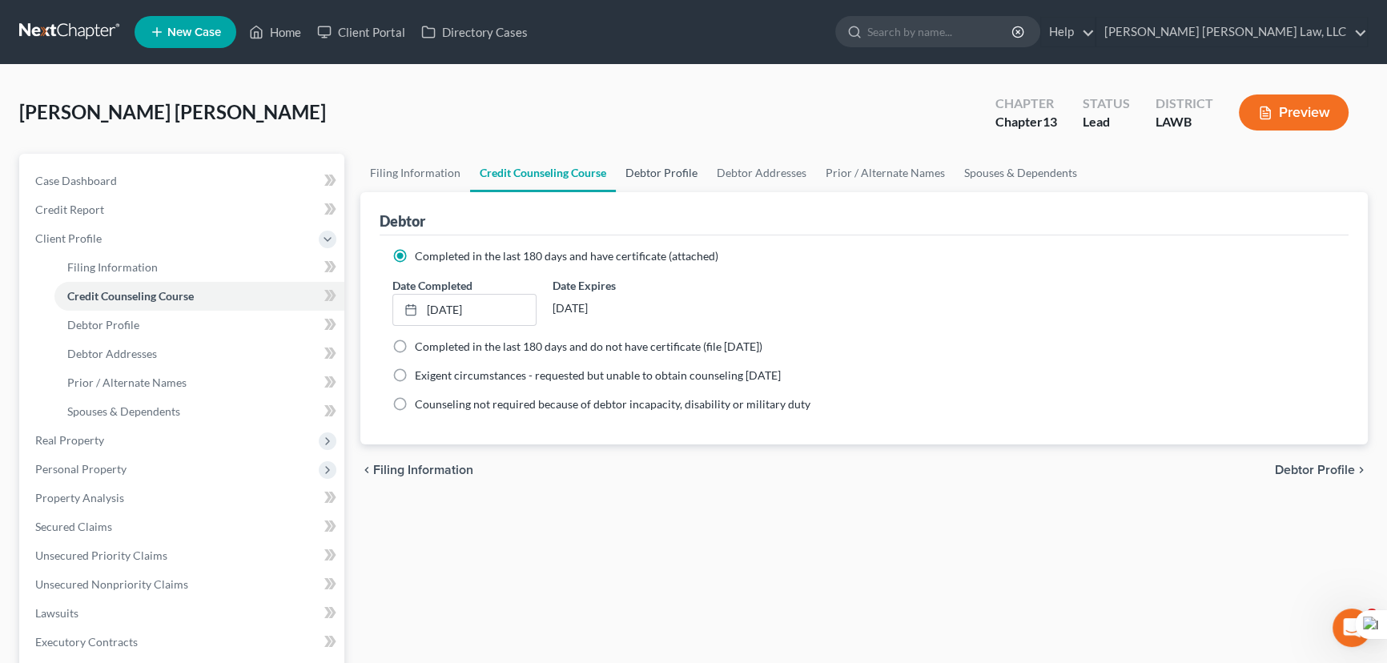
click at [656, 177] on link "Debtor Profile" at bounding box center [661, 173] width 91 height 38
select select "2"
select select "0"
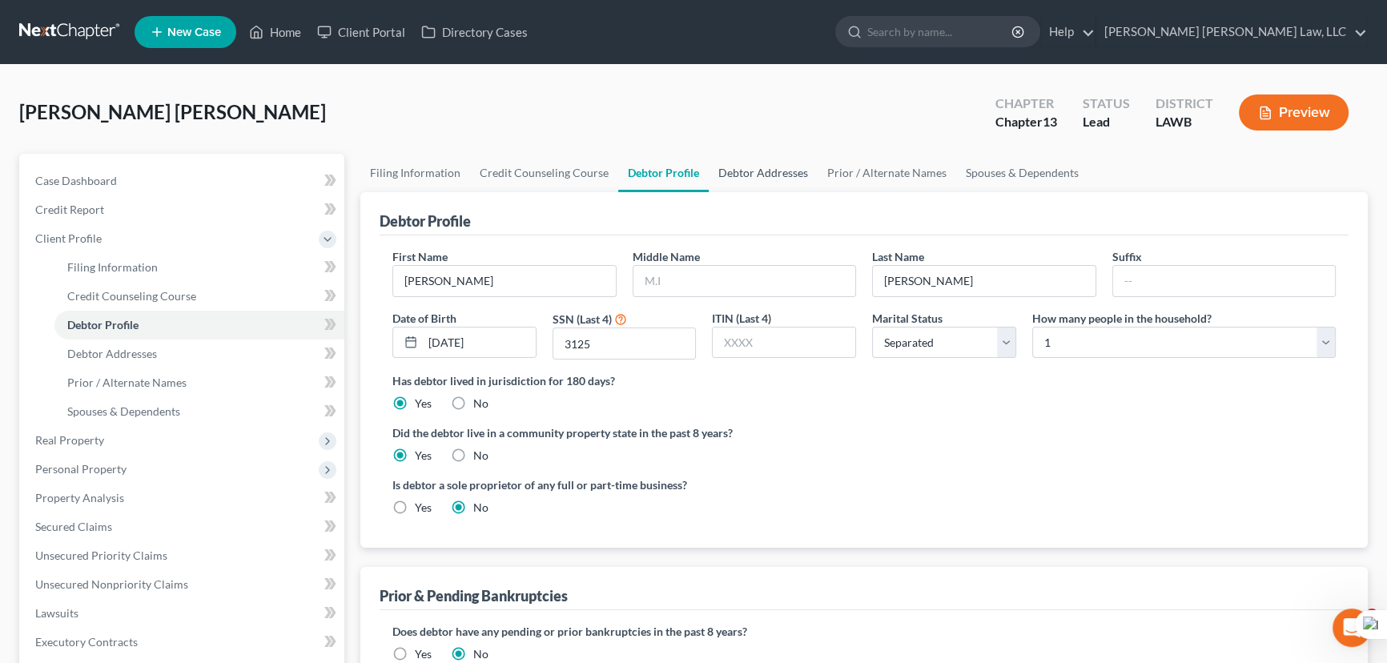
click at [743, 183] on link "Debtor Addresses" at bounding box center [763, 173] width 109 height 38
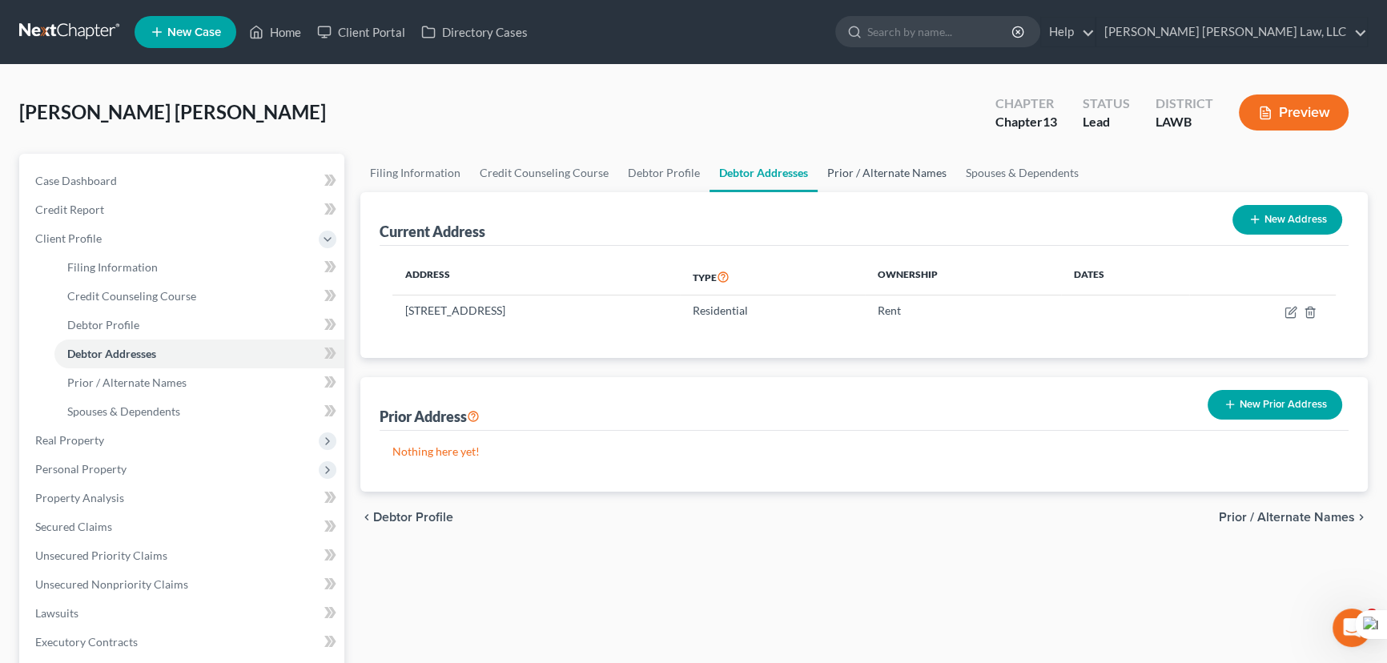
click at [863, 175] on link "Prior / Alternate Names" at bounding box center [887, 173] width 139 height 38
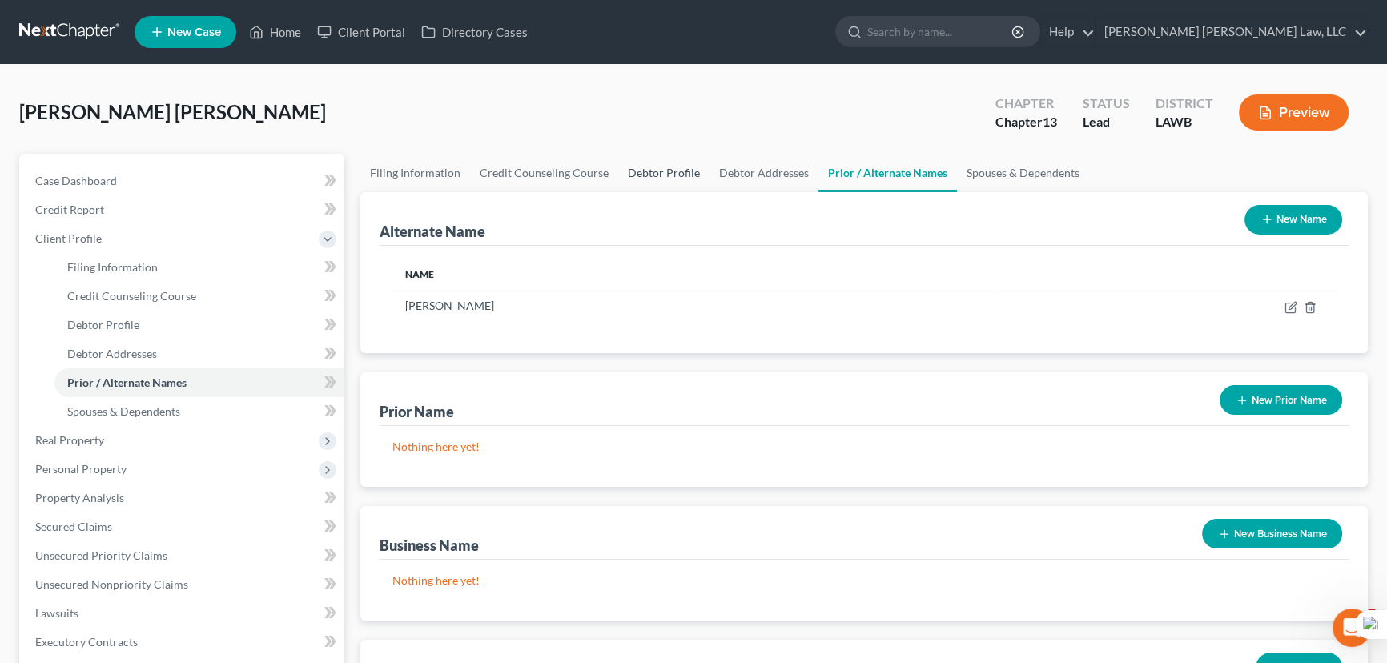
click at [681, 167] on link "Debtor Profile" at bounding box center [663, 173] width 91 height 38
select select "2"
select select "0"
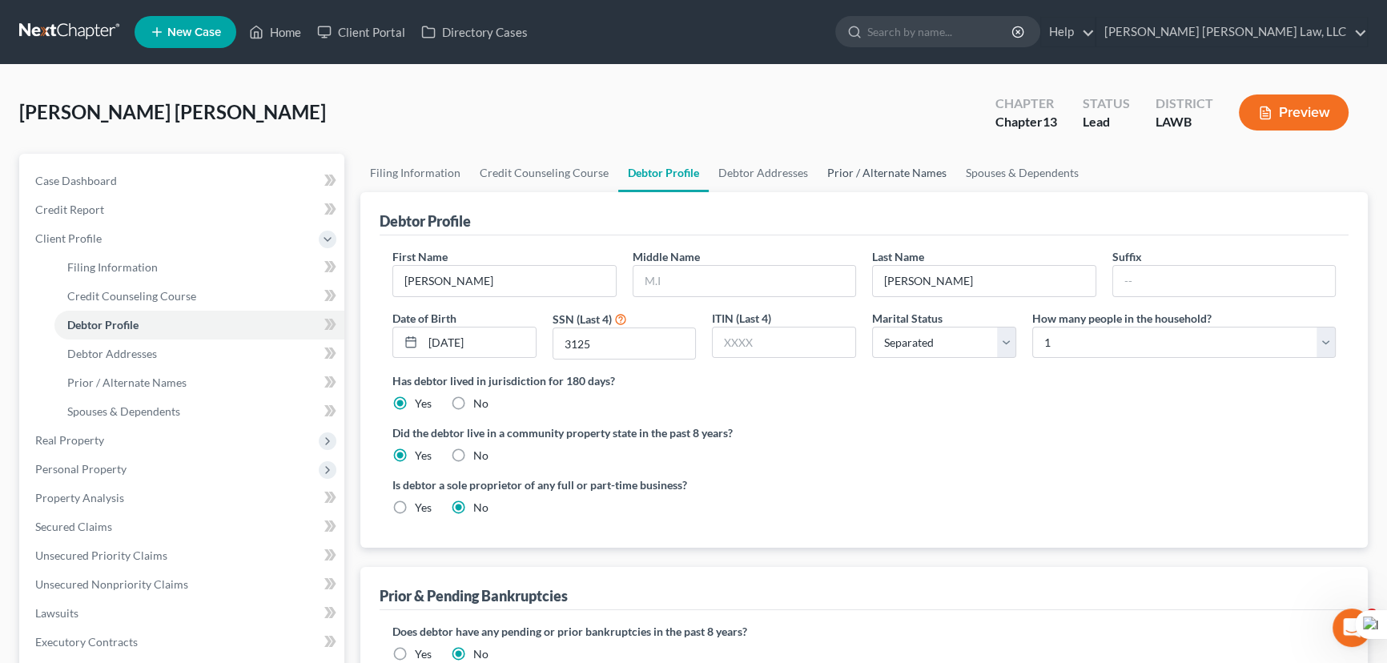
click at [882, 171] on link "Prior / Alternate Names" at bounding box center [887, 173] width 139 height 38
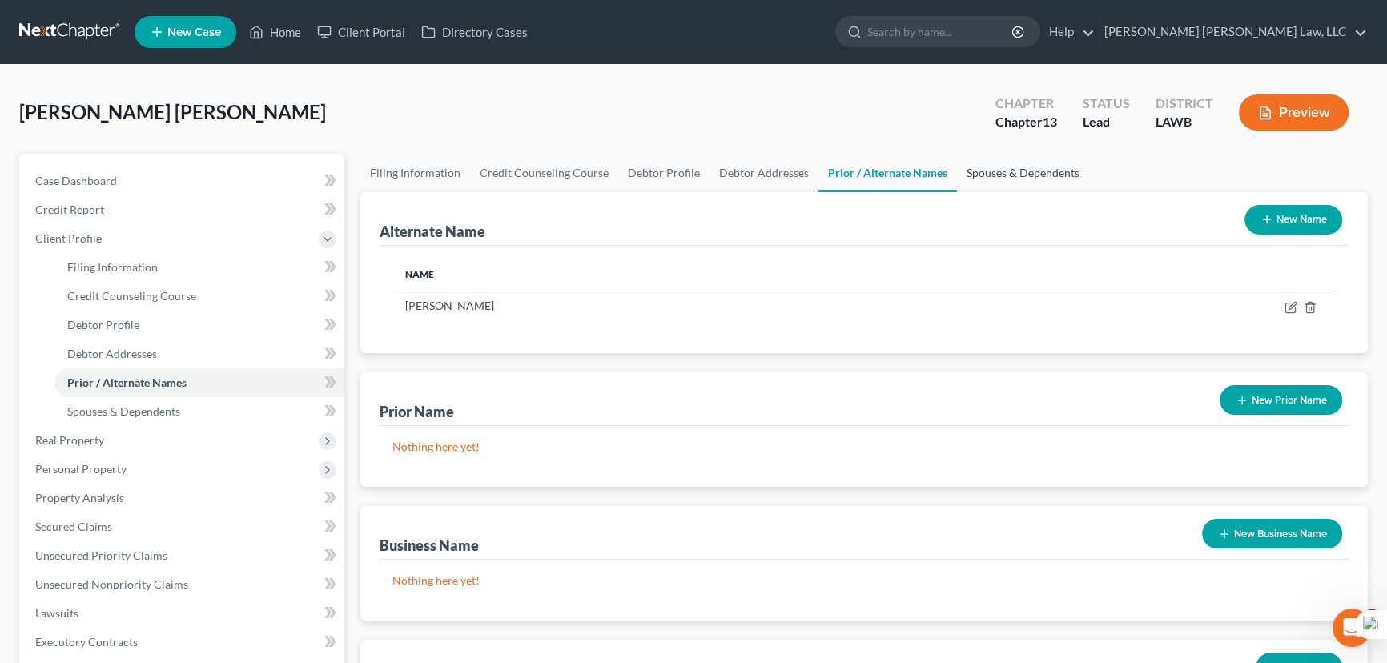
click at [1007, 174] on link "Spouses & Dependents" at bounding box center [1023, 173] width 132 height 38
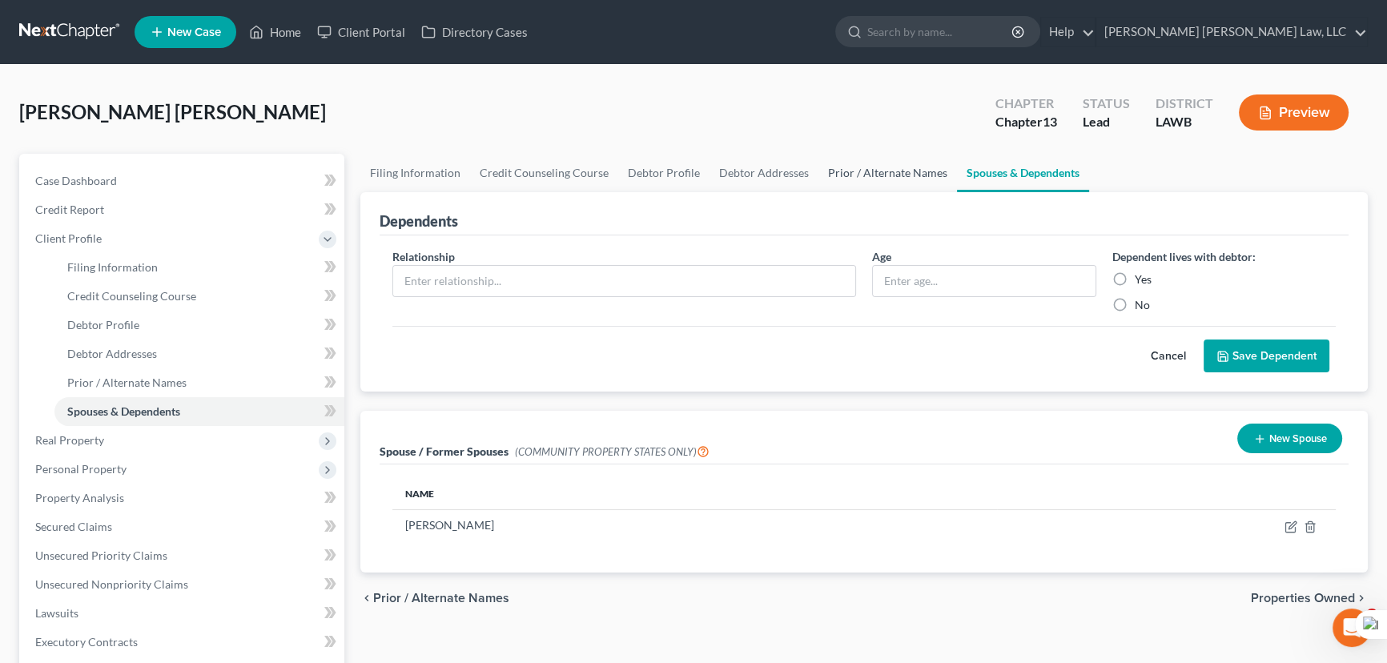
click at [881, 175] on link "Prior / Alternate Names" at bounding box center [887, 173] width 139 height 38
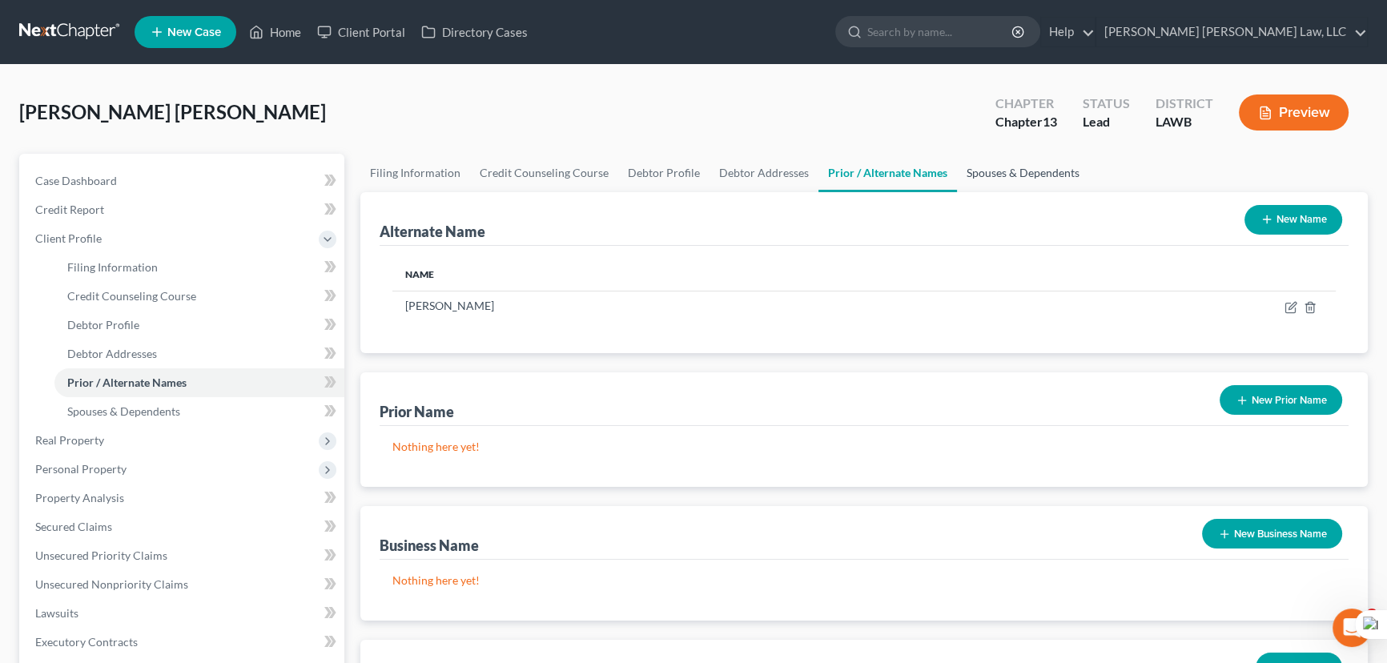
click at [1020, 168] on link "Spouses & Dependents" at bounding box center [1023, 173] width 132 height 38
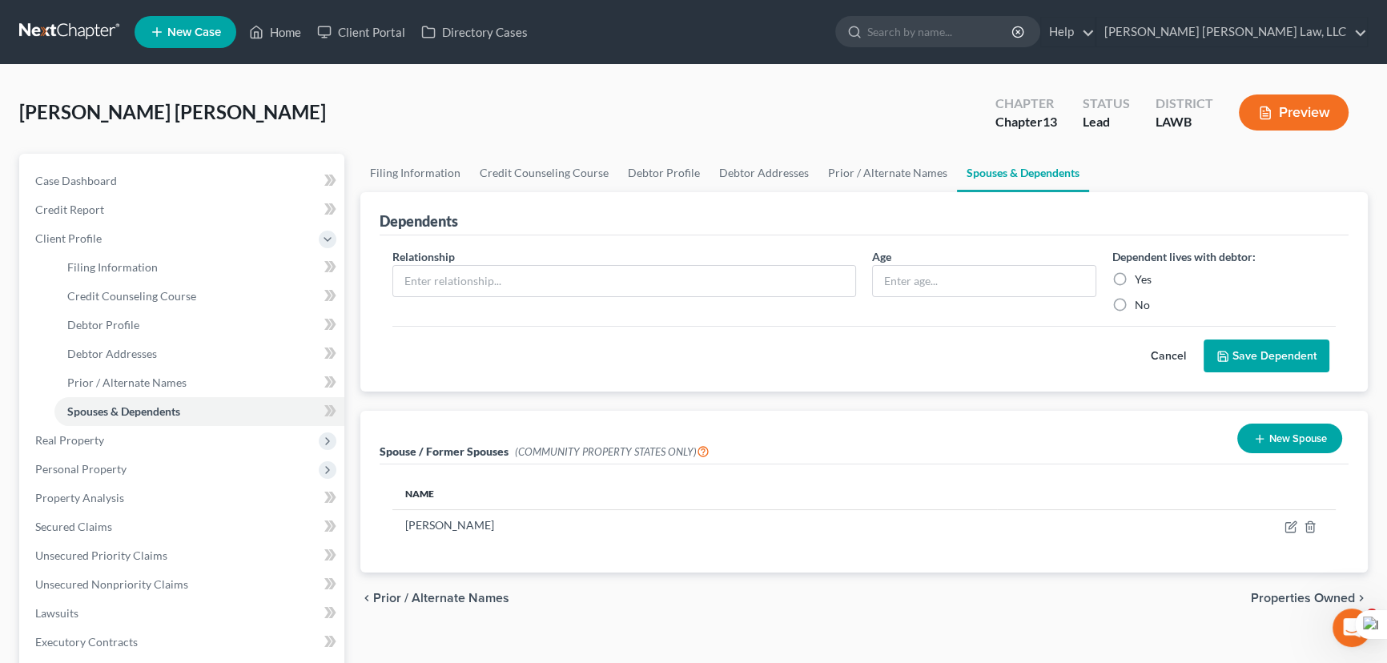
scroll to position [145, 0]
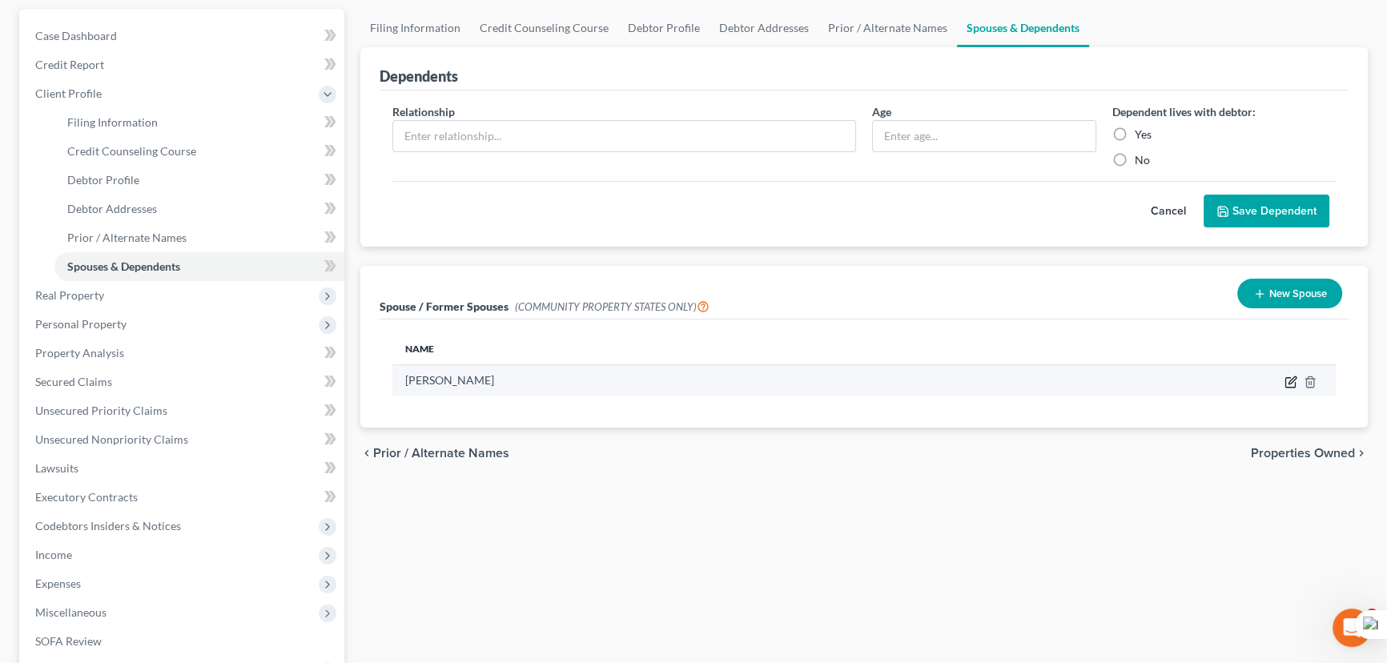
click at [1289, 380] on icon "button" at bounding box center [1292, 379] width 7 height 7
select select "4"
select select "19"
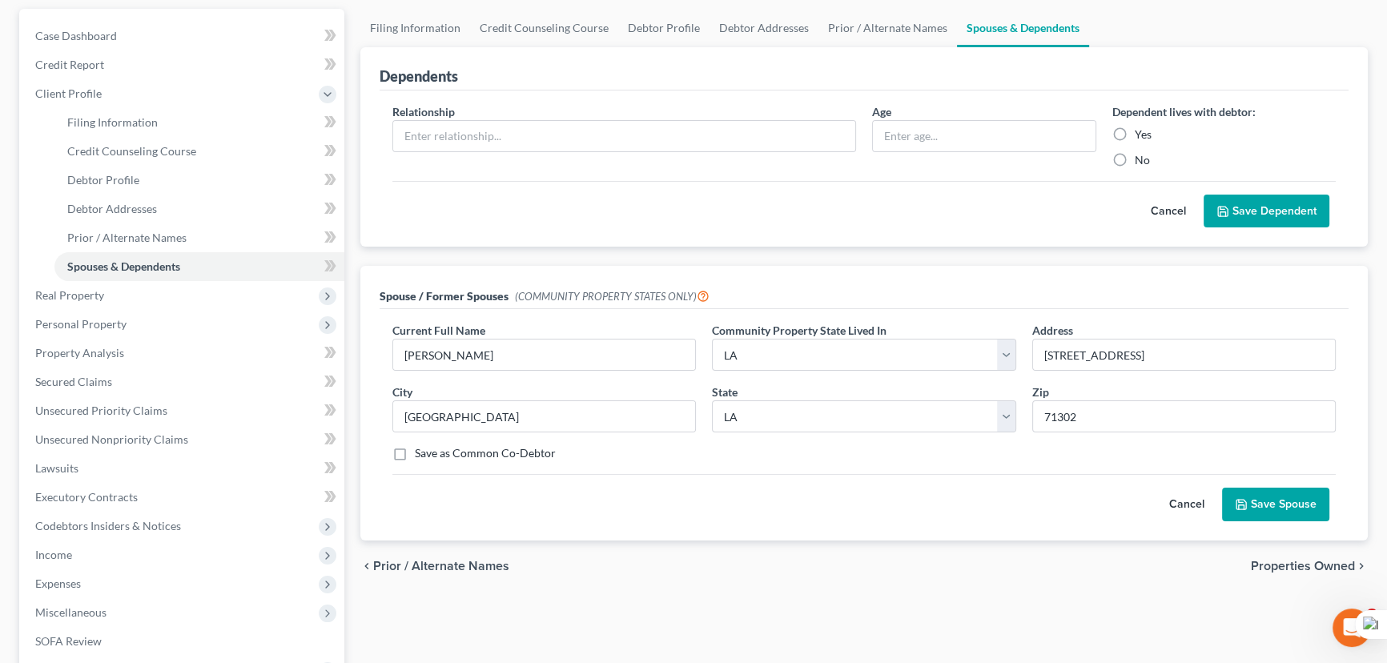
click at [1256, 493] on button "Save Spouse" at bounding box center [1275, 505] width 107 height 34
click at [152, 323] on span "Personal Property" at bounding box center [183, 324] width 322 height 29
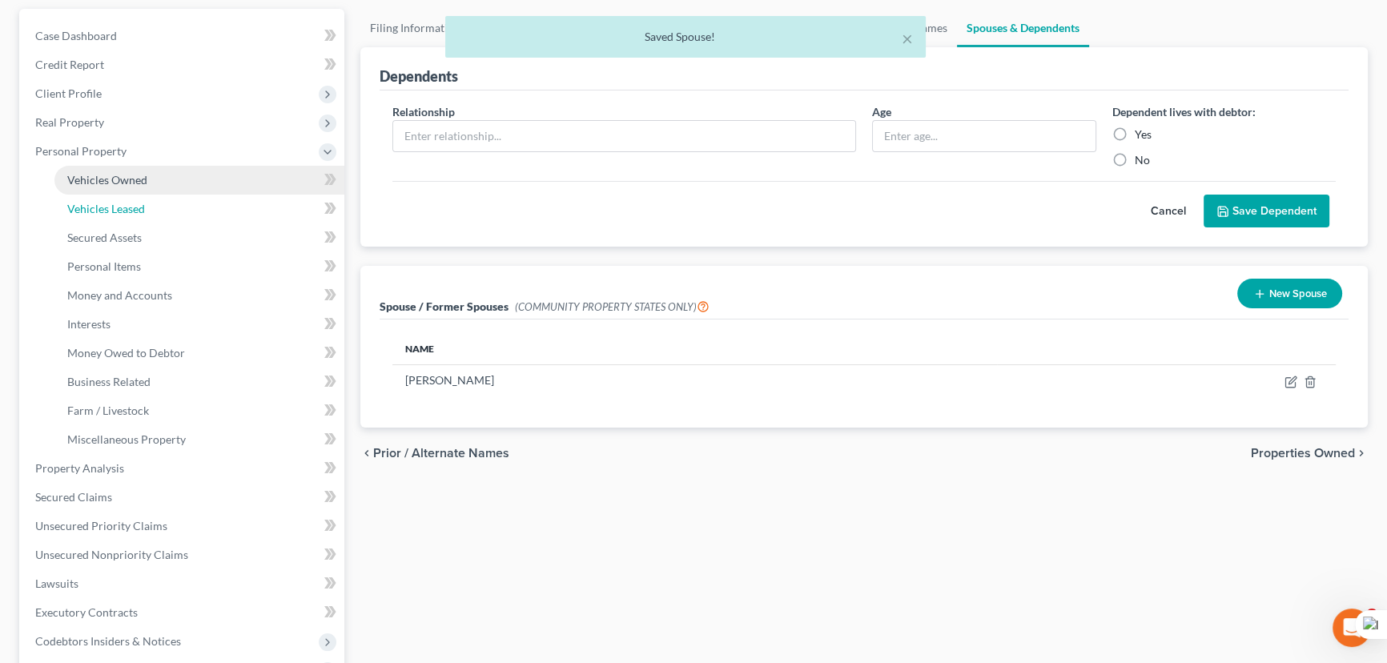
click at [160, 196] on link "Vehicles Leased" at bounding box center [199, 209] width 290 height 29
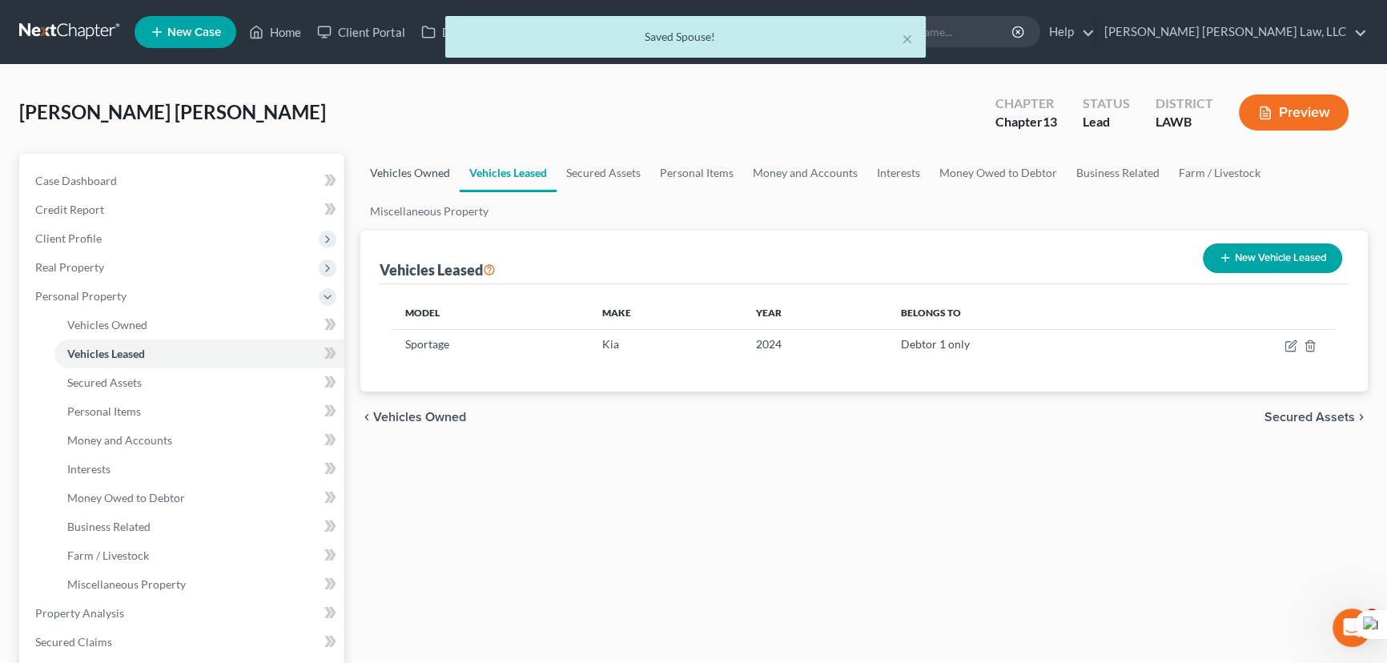
click at [422, 178] on link "Vehicles Owned" at bounding box center [409, 173] width 99 height 38
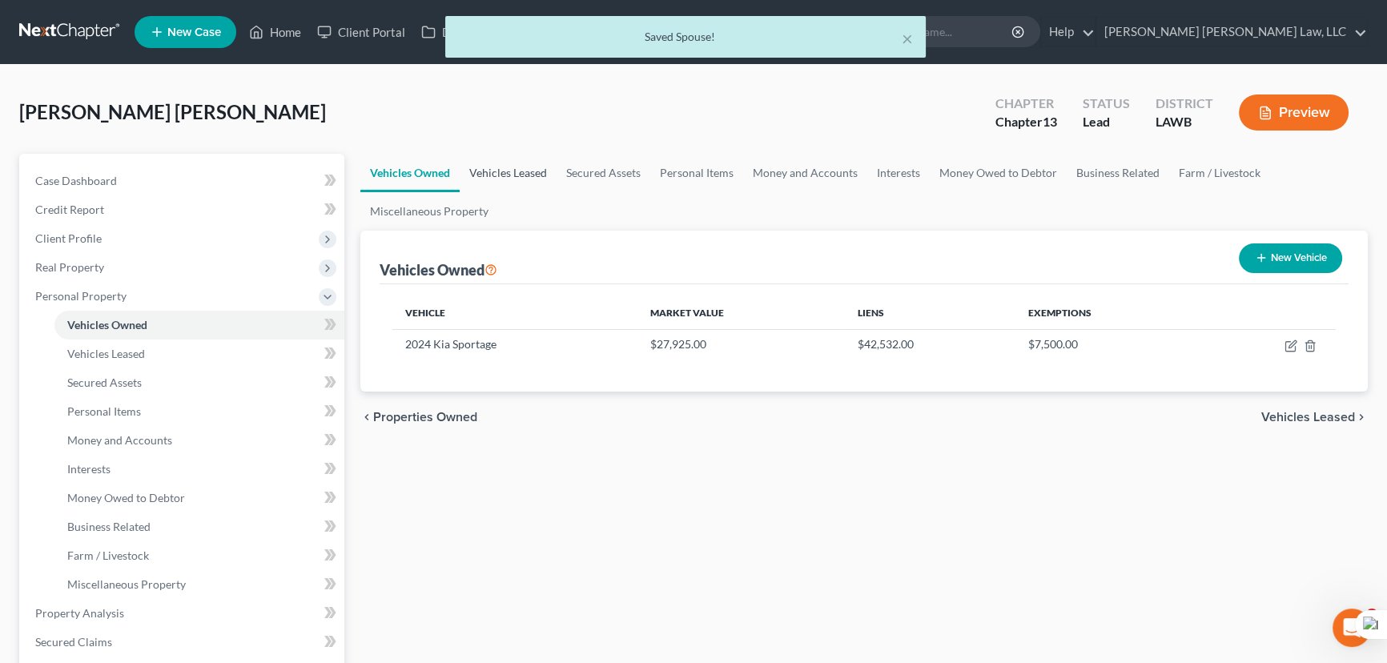
click at [541, 180] on link "Vehicles Leased" at bounding box center [508, 173] width 97 height 38
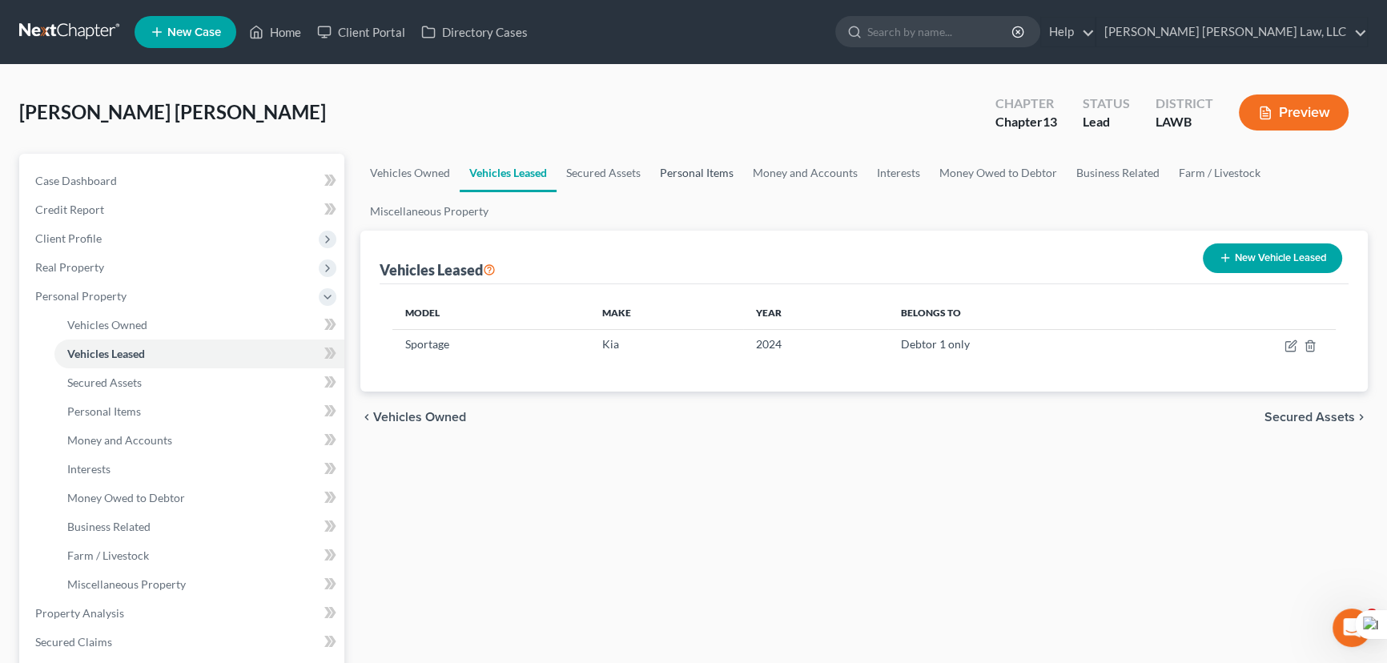
click at [705, 181] on link "Personal Items" at bounding box center [696, 173] width 93 height 38
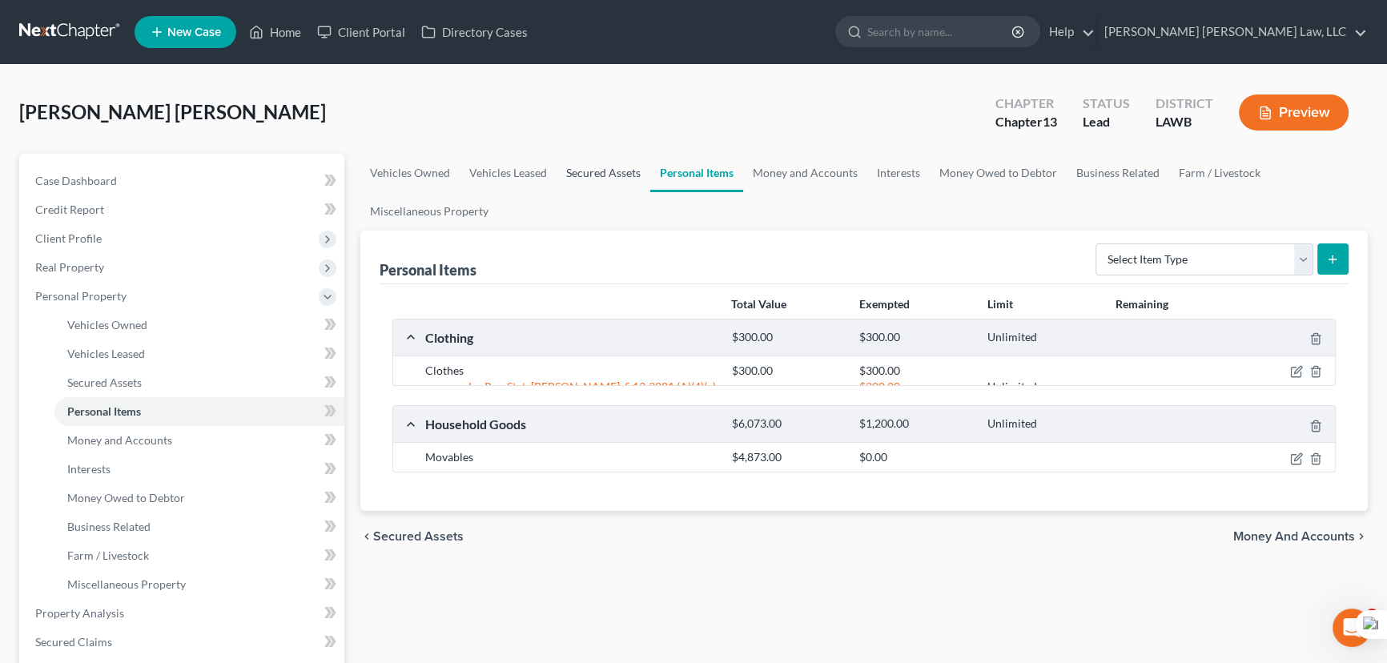
click at [625, 185] on link "Secured Assets" at bounding box center [604, 173] width 94 height 38
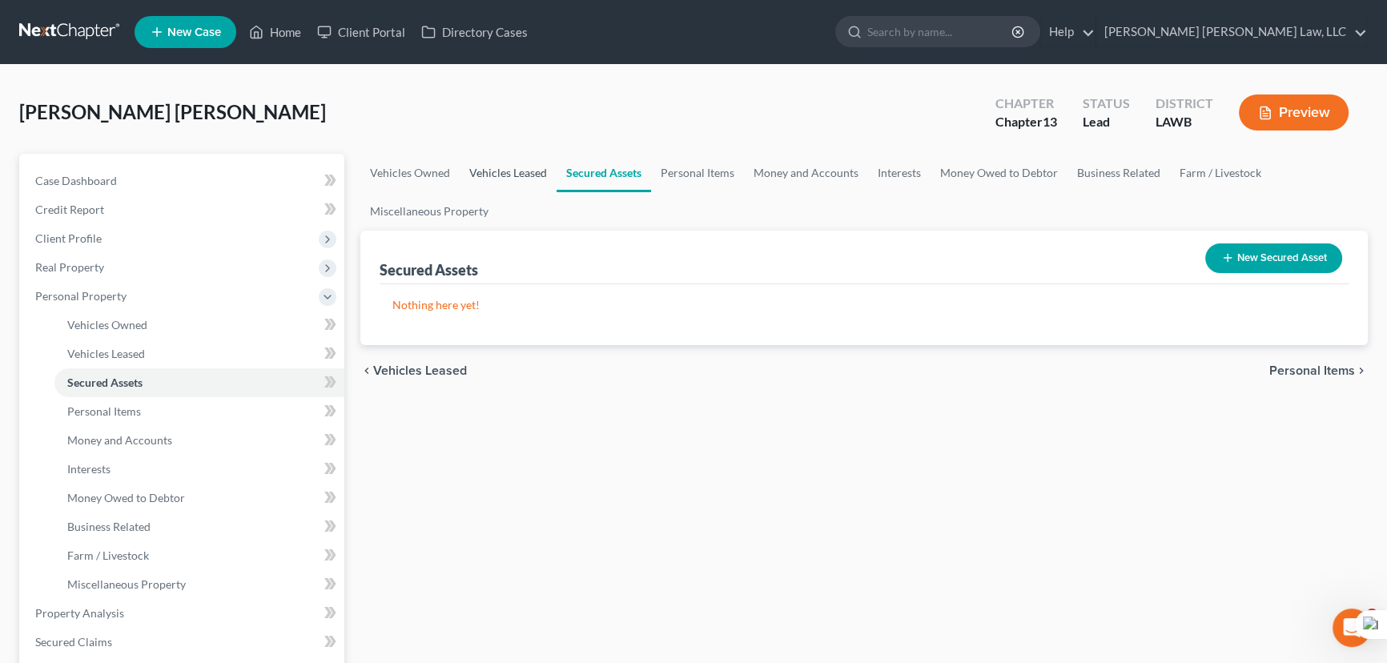
drag, startPoint x: 552, startPoint y: 167, endPoint x: 489, endPoint y: 176, distance: 63.1
click at [550, 167] on link "Vehicles Leased" at bounding box center [508, 173] width 97 height 38
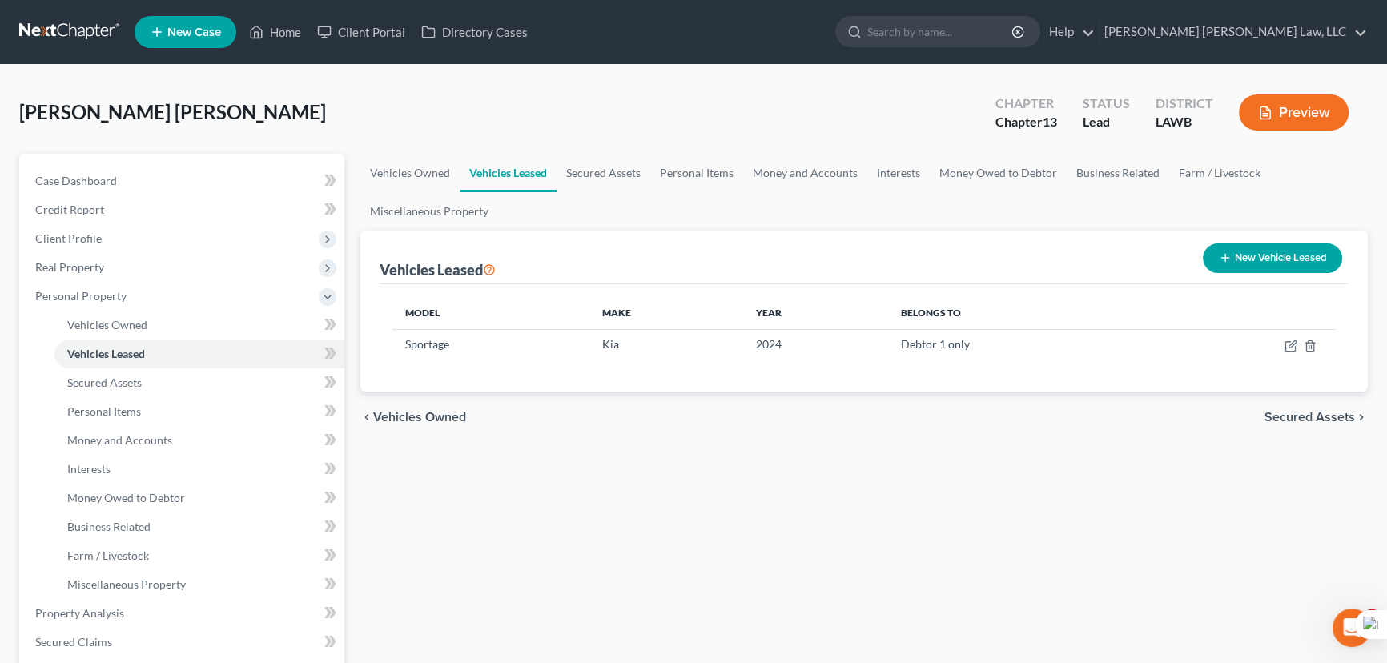
click at [513, 172] on link "Vehicles Leased" at bounding box center [508, 173] width 97 height 38
click at [440, 163] on link "Vehicles Owned" at bounding box center [409, 173] width 99 height 38
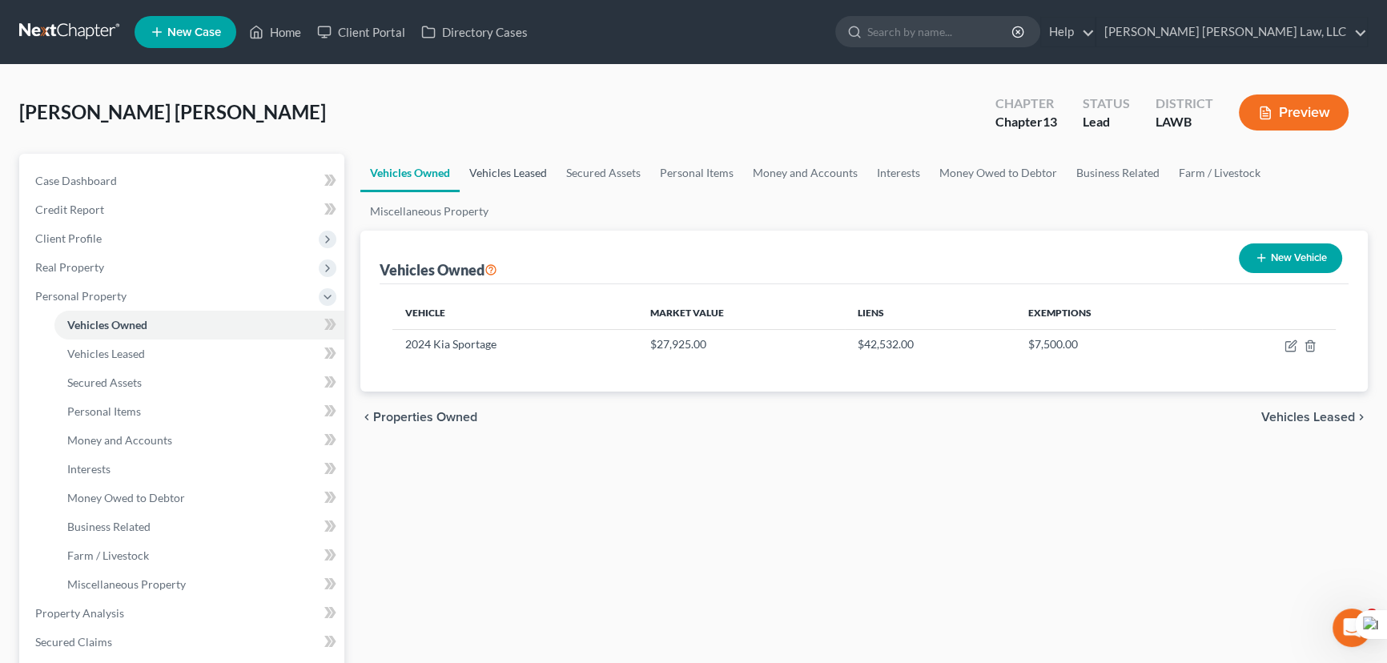
click at [543, 173] on link "Vehicles Leased" at bounding box center [508, 173] width 97 height 38
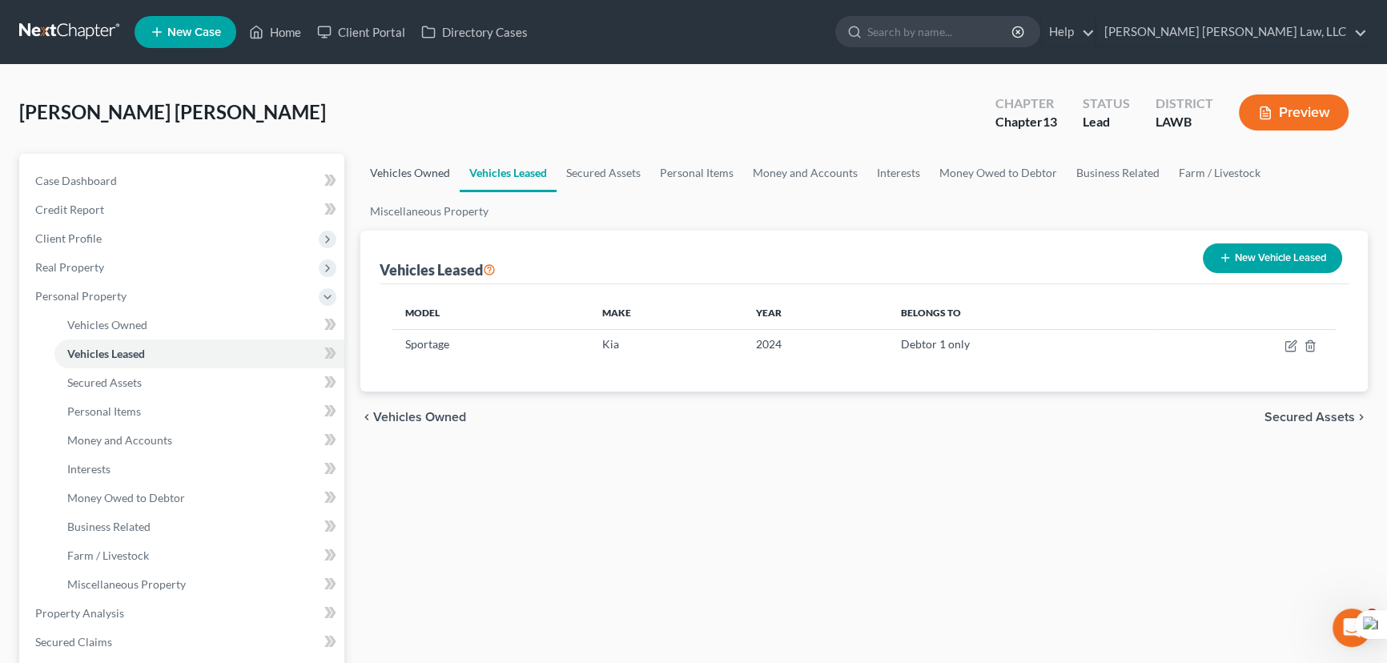
click at [436, 175] on link "Vehicles Owned" at bounding box center [409, 173] width 99 height 38
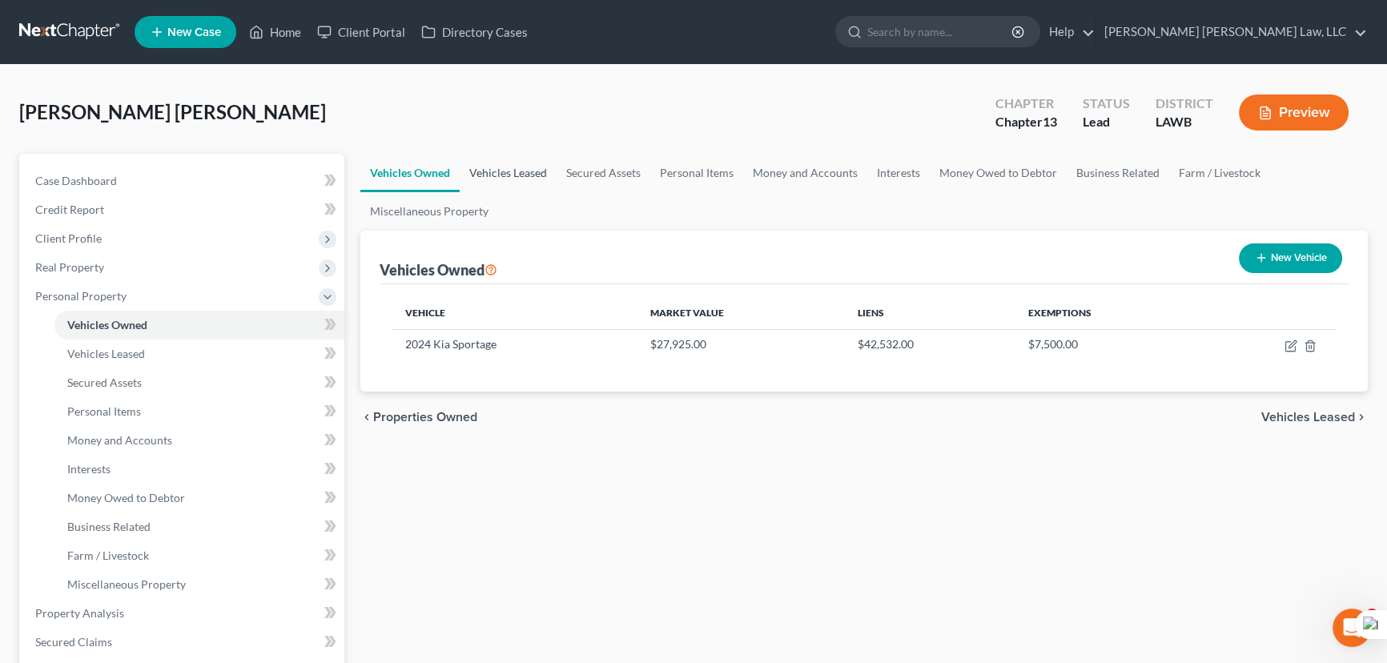
click at [521, 178] on link "Vehicles Leased" at bounding box center [508, 173] width 97 height 38
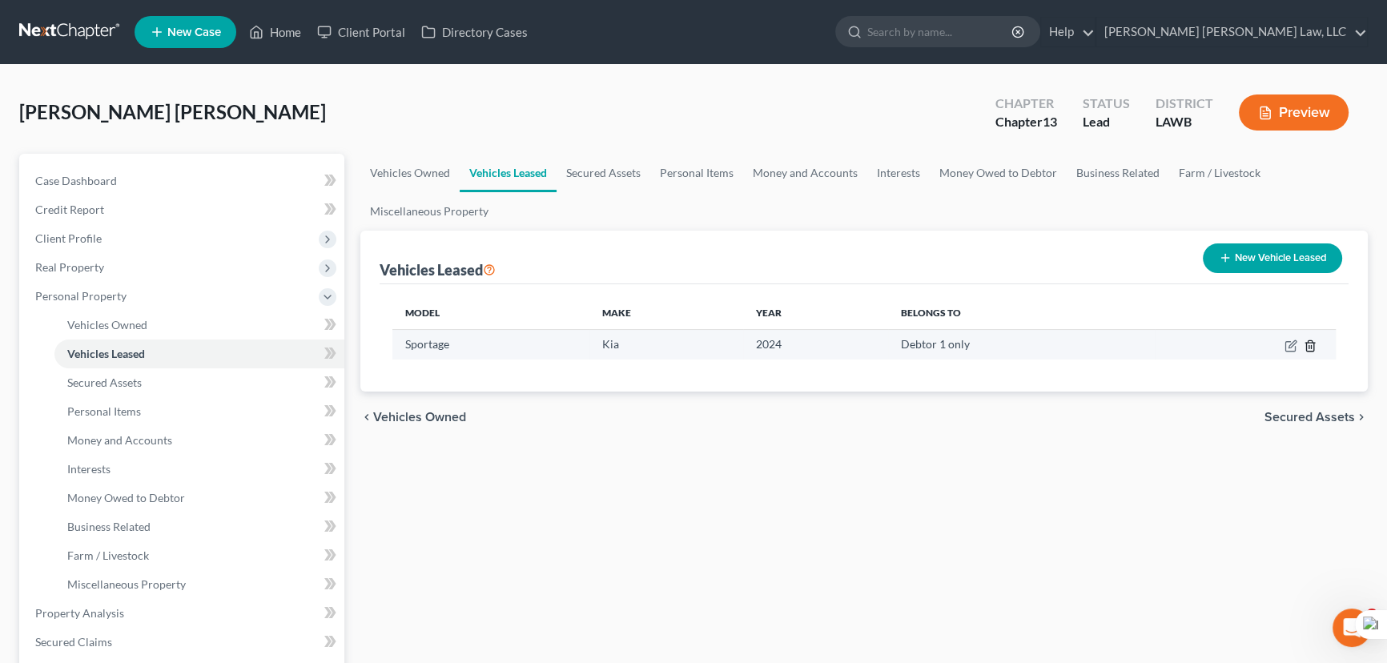
click at [1313, 349] on icon "button" at bounding box center [1309, 345] width 7 height 10
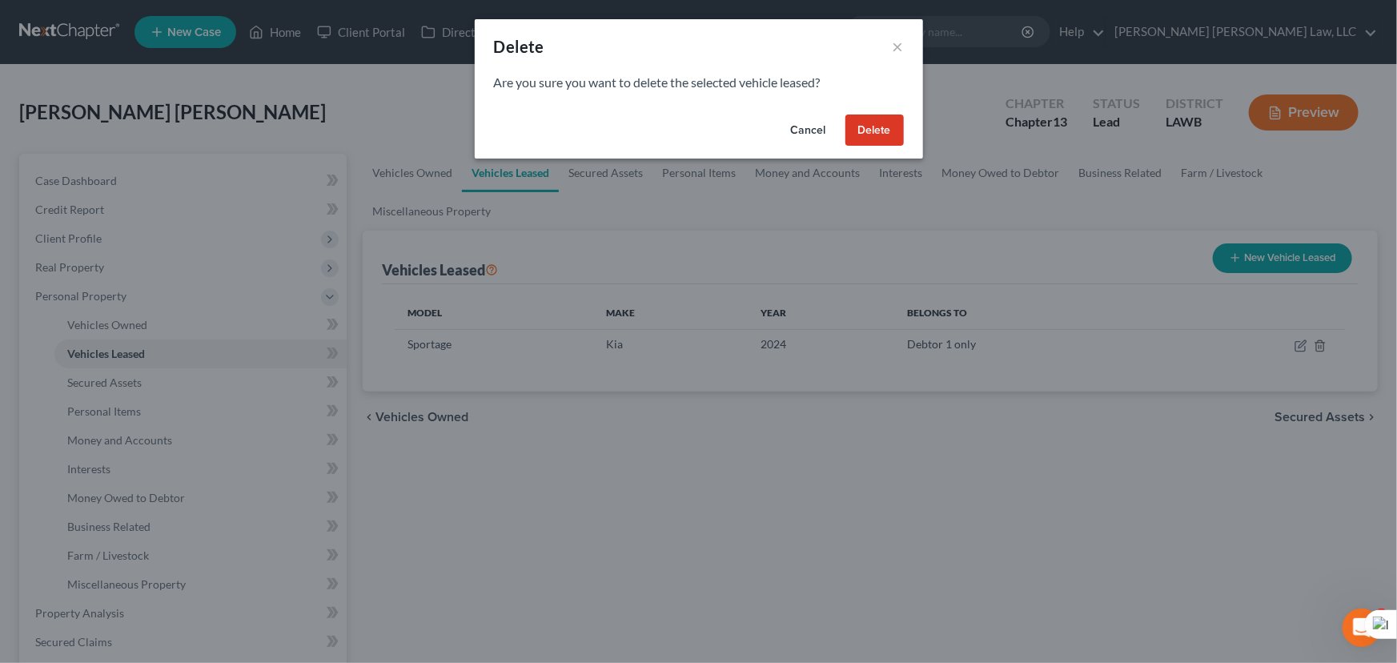
click at [880, 151] on div "Cancel Delete" at bounding box center [699, 133] width 448 height 51
click at [875, 137] on button "Delete" at bounding box center [875, 131] width 58 height 32
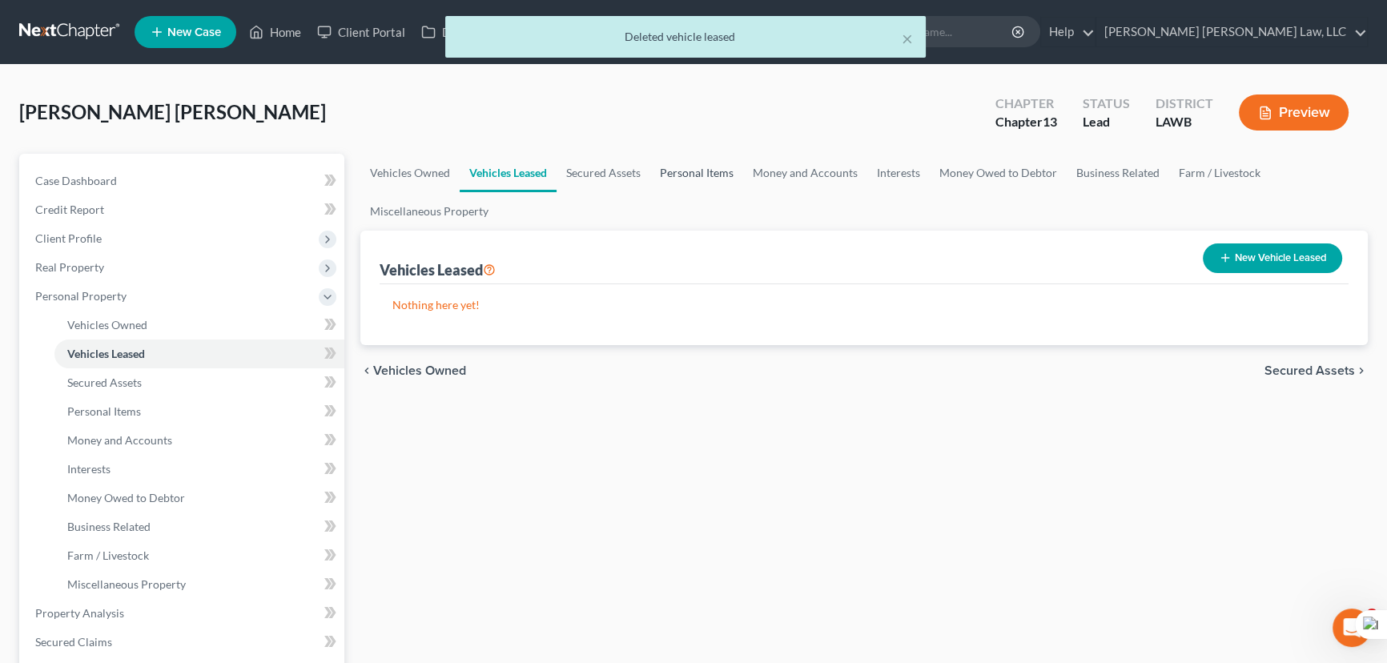
click at [710, 170] on link "Personal Items" at bounding box center [696, 173] width 93 height 38
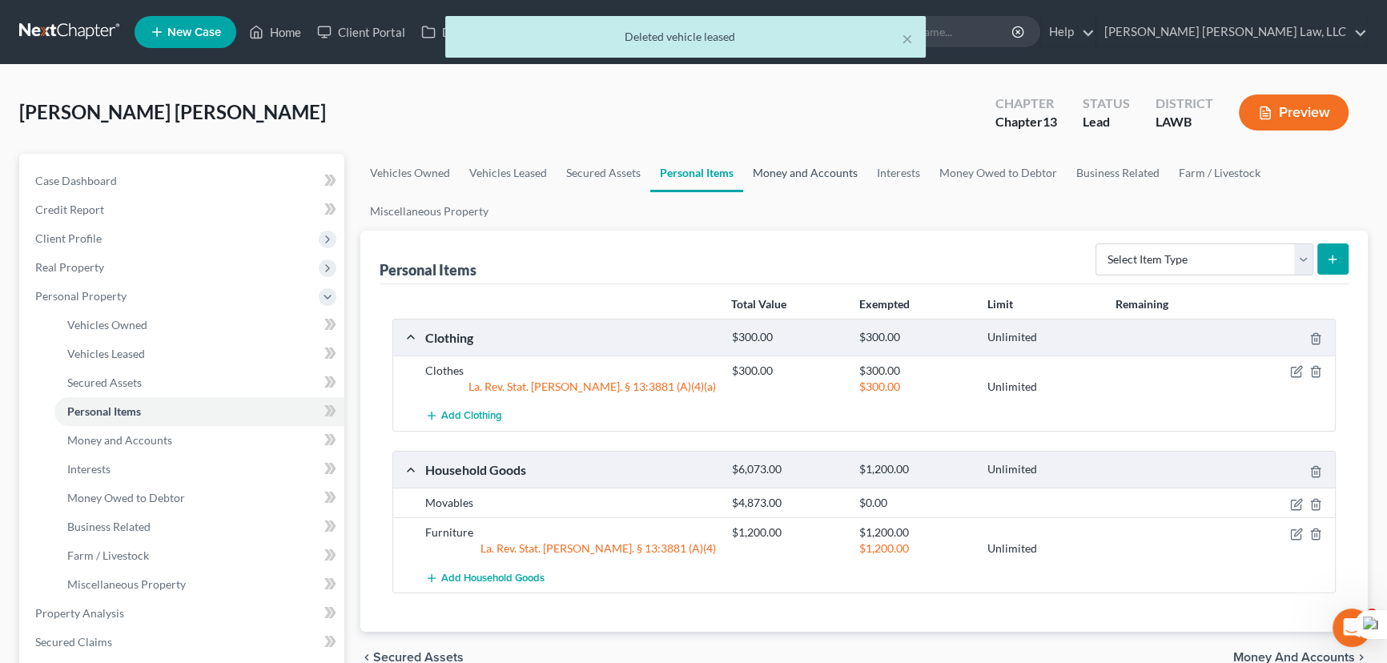
click at [794, 174] on link "Money and Accounts" at bounding box center [805, 173] width 124 height 38
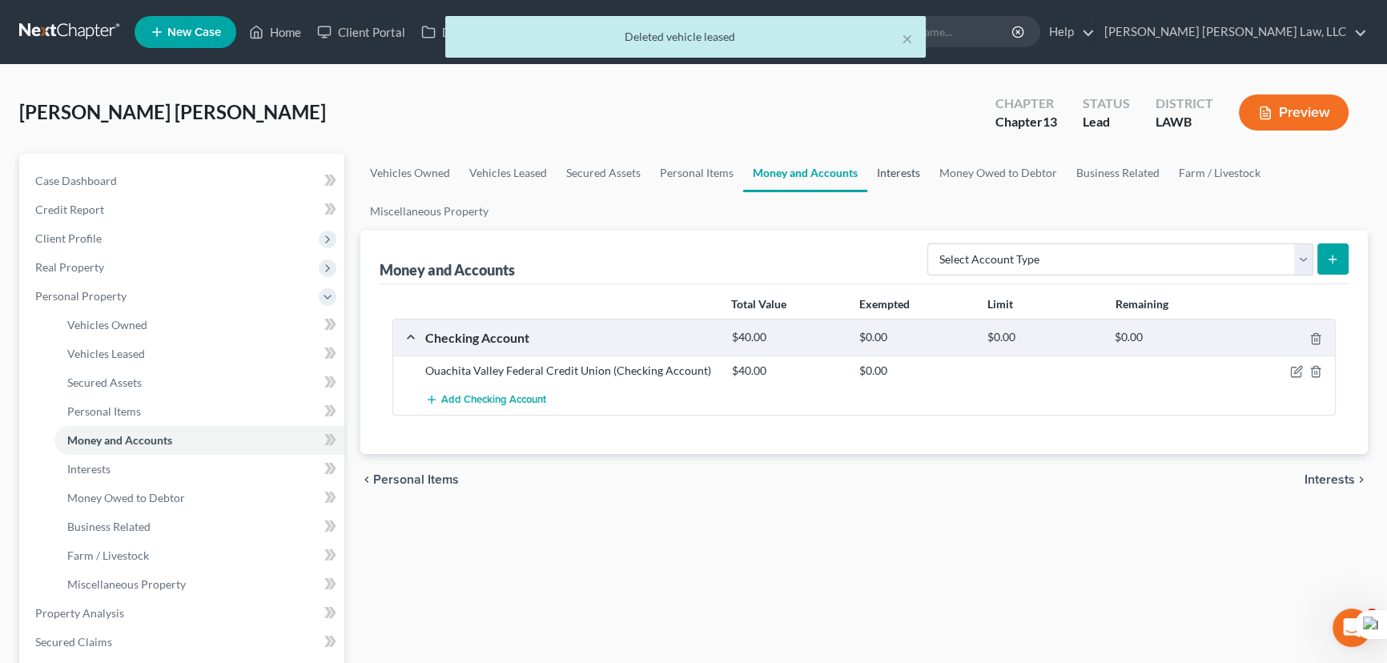
click at [908, 175] on link "Interests" at bounding box center [898, 173] width 62 height 38
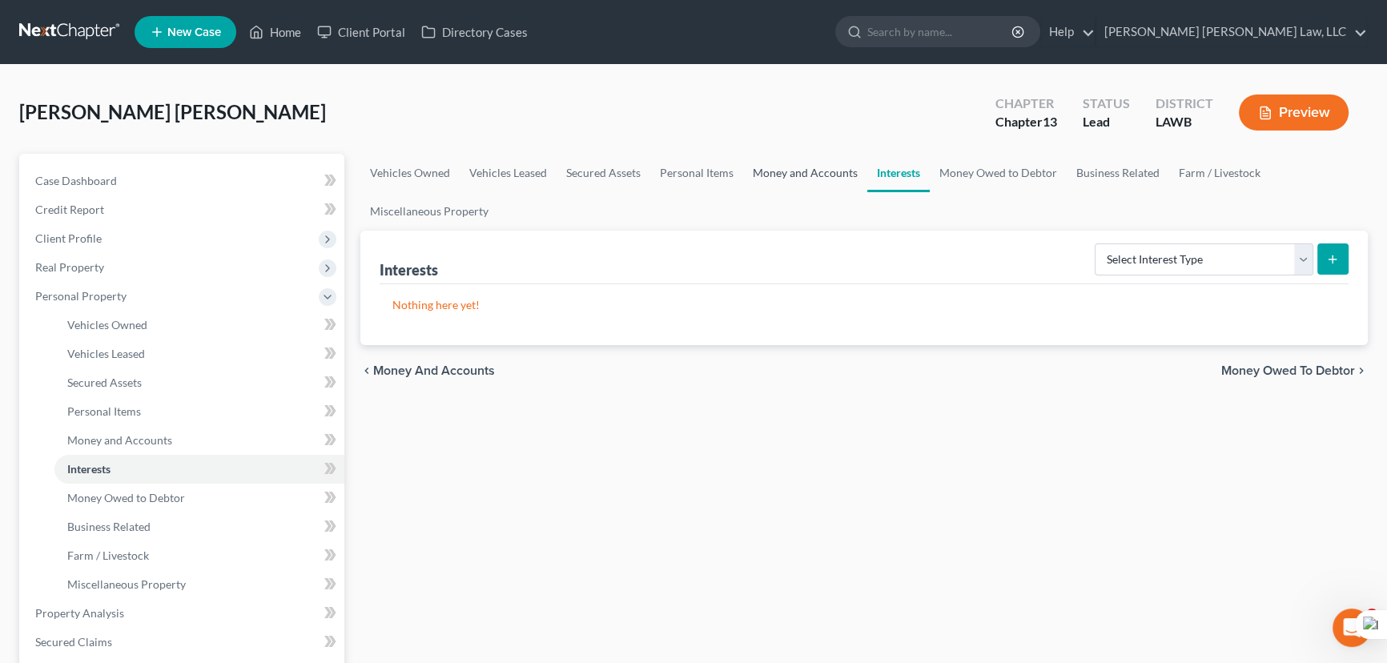
click at [814, 154] on link "Money and Accounts" at bounding box center [805, 173] width 124 height 38
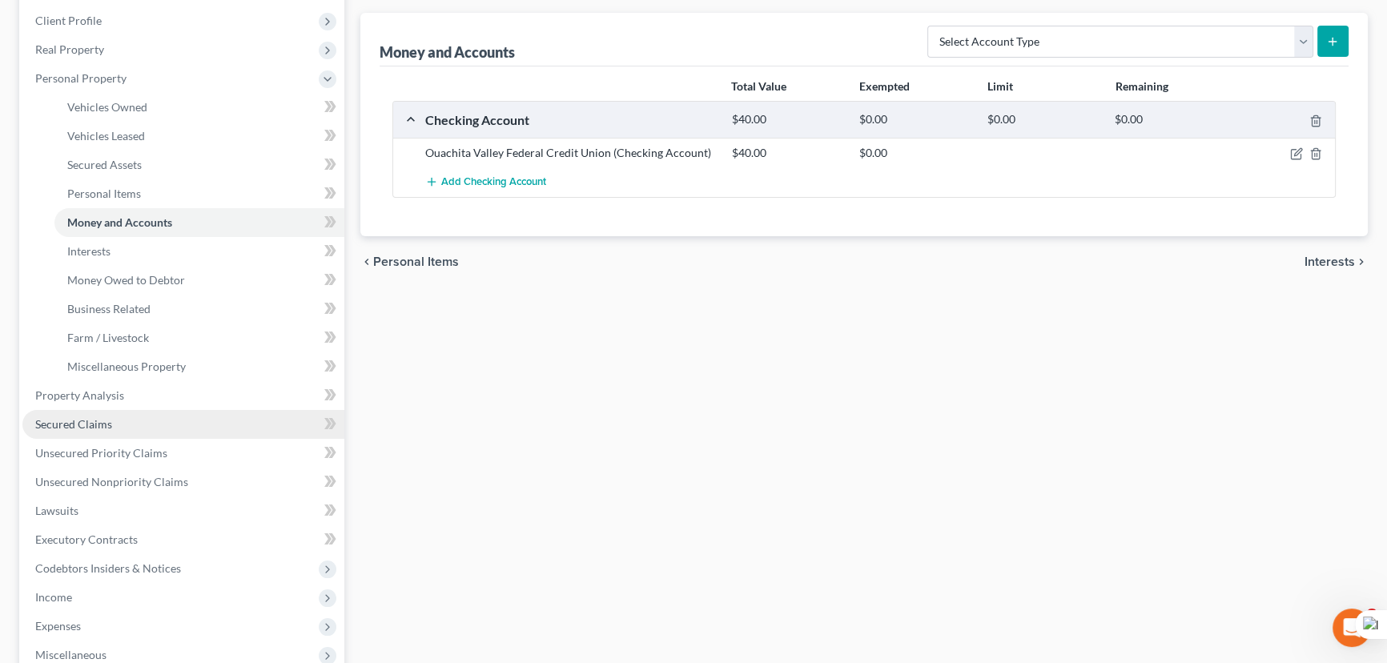
click at [114, 432] on link "Secured Claims" at bounding box center [183, 424] width 322 height 29
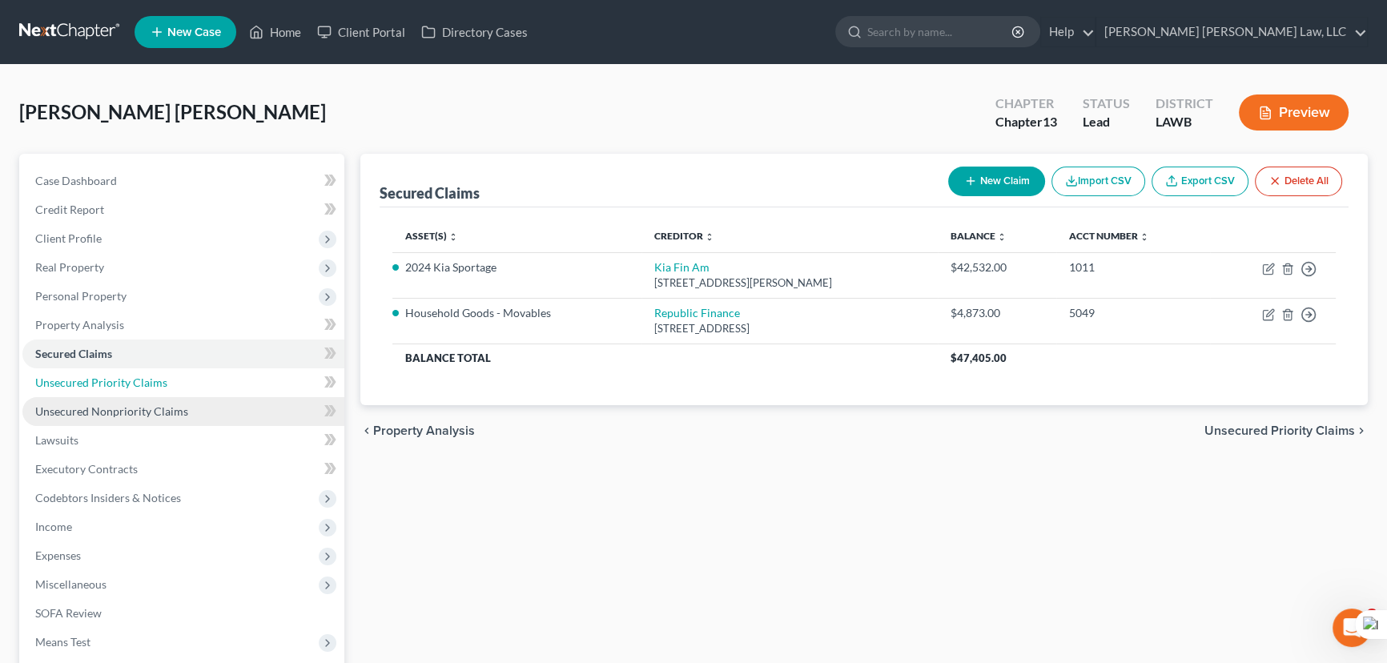
click at [114, 382] on span "Unsecured Priority Claims" at bounding box center [101, 383] width 132 height 14
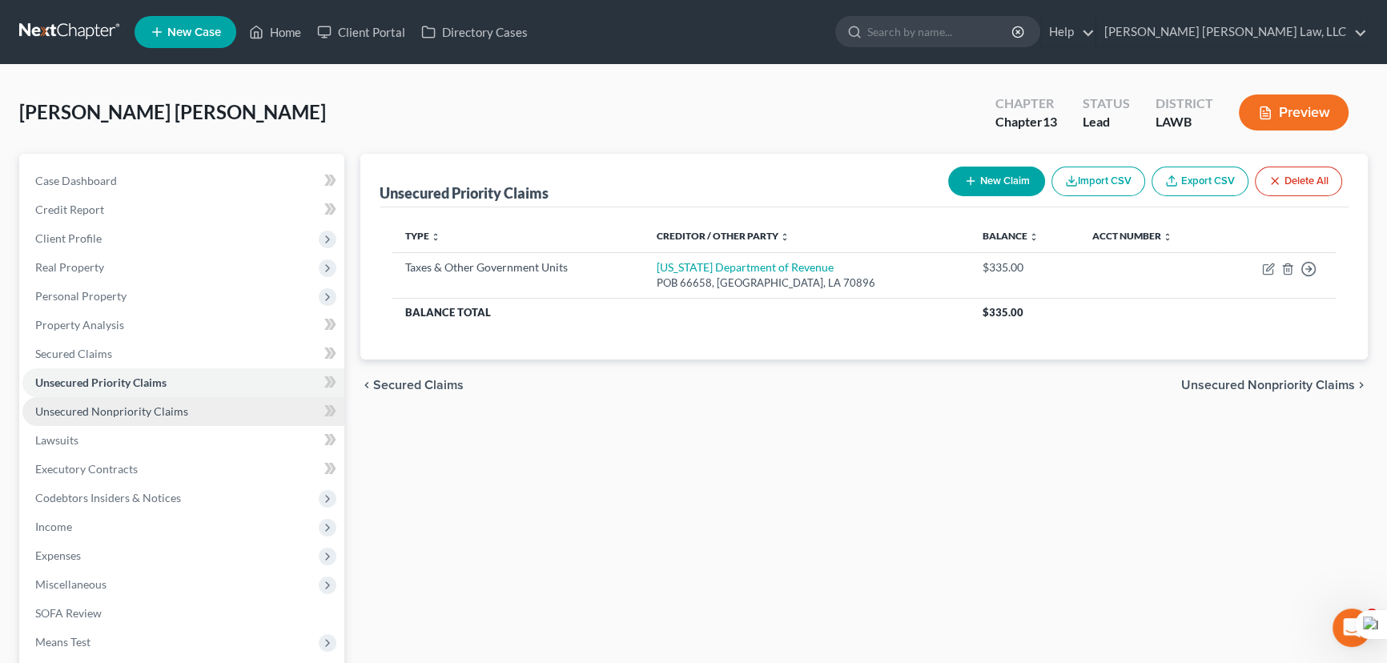
click at [128, 404] on span "Unsecured Nonpriority Claims" at bounding box center [111, 411] width 153 height 14
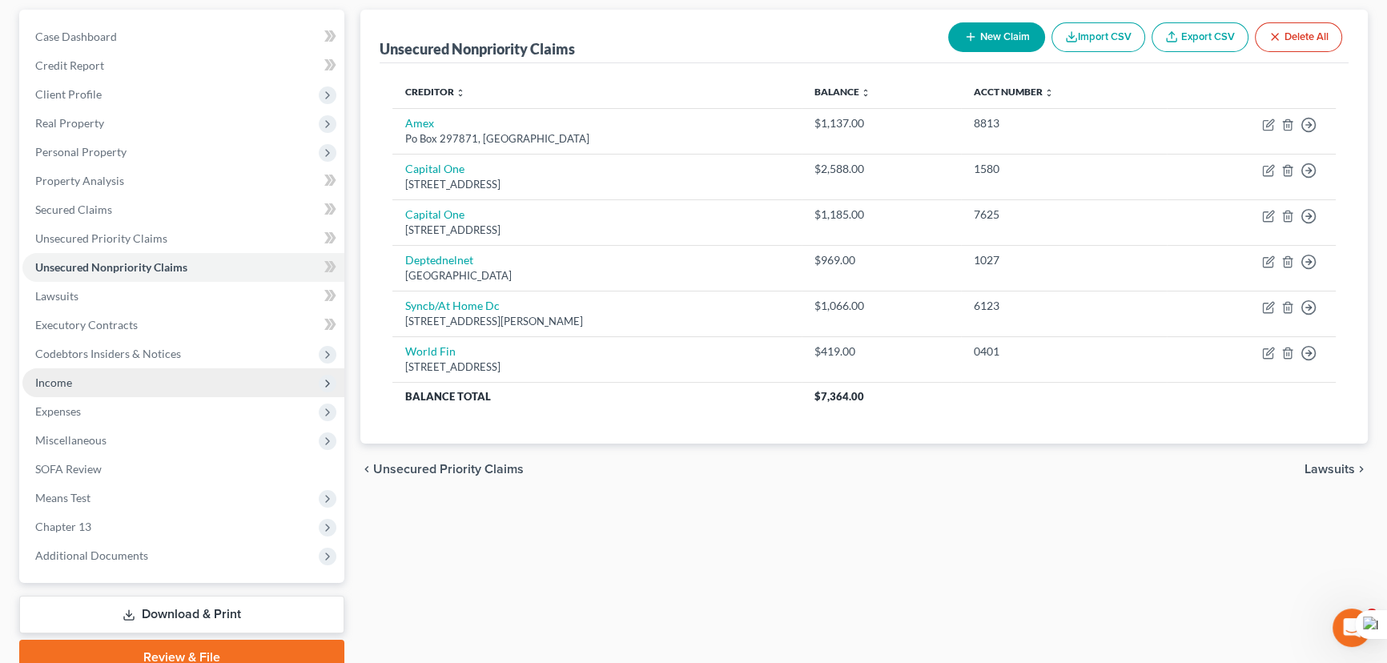
scroll to position [145, 0]
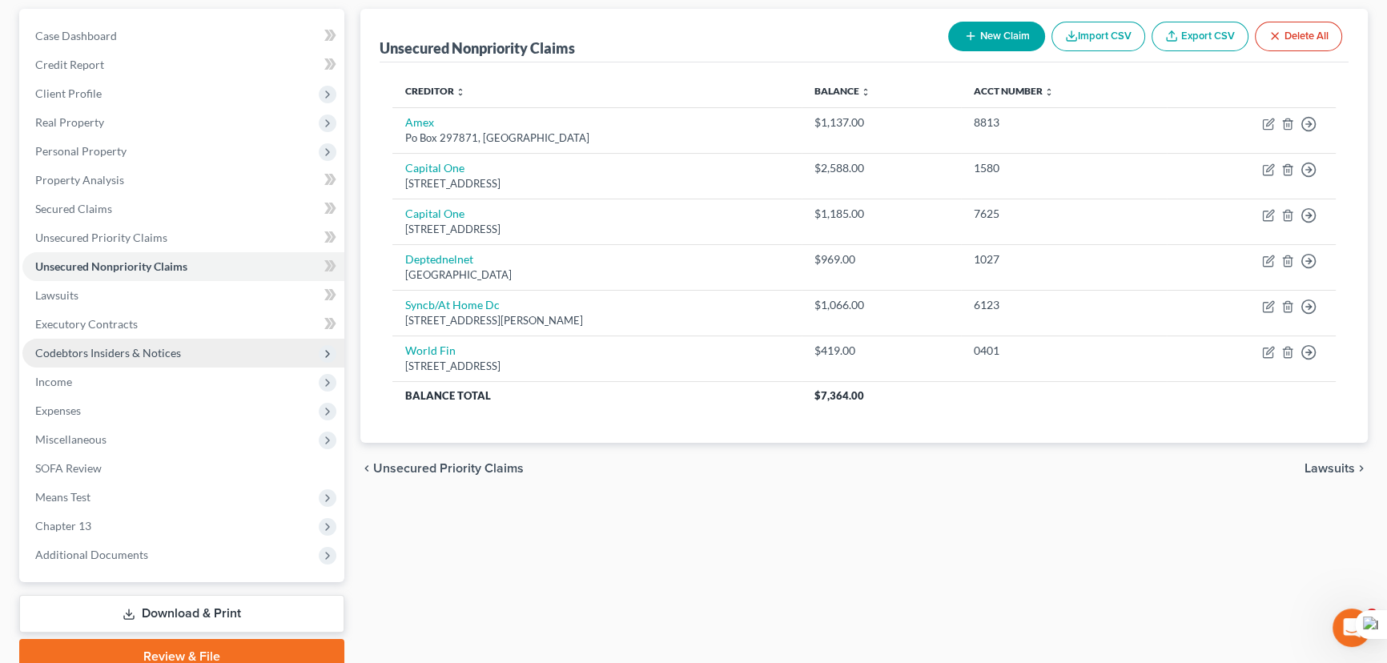
click at [150, 349] on span "Codebtors Insiders & Notices" at bounding box center [108, 353] width 146 height 14
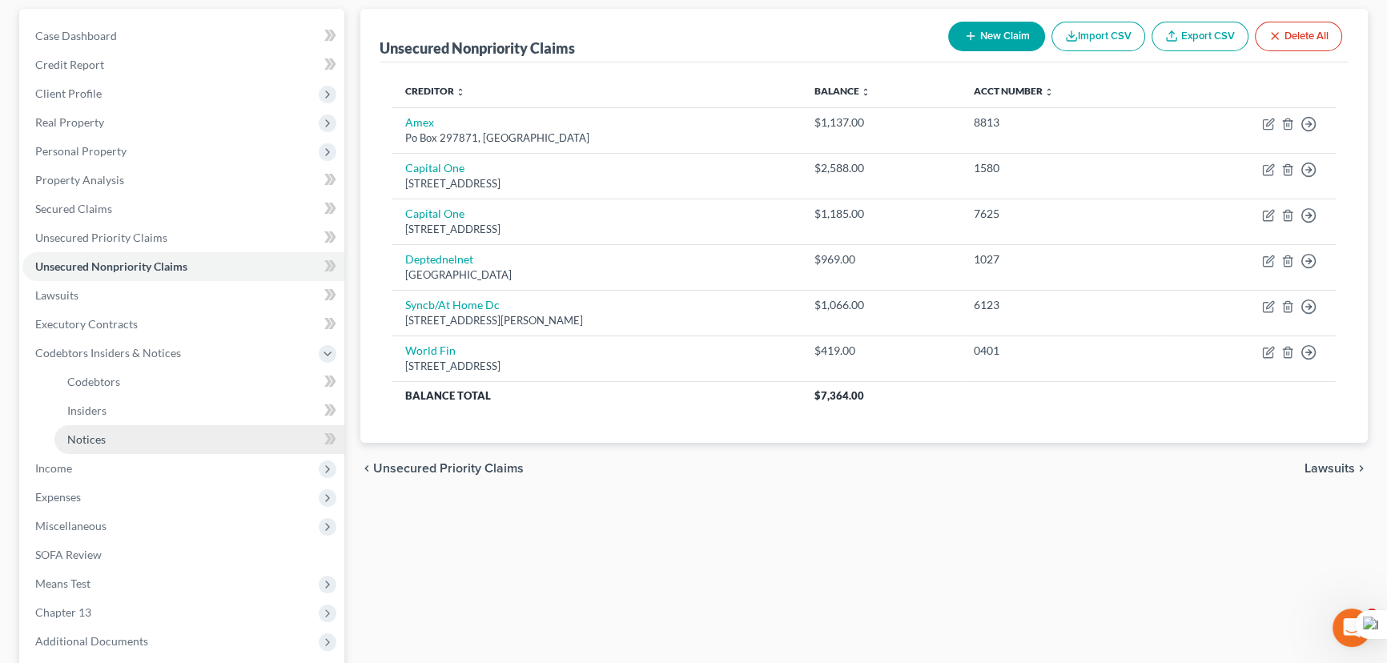
click at [135, 440] on link "Notices" at bounding box center [199, 439] width 290 height 29
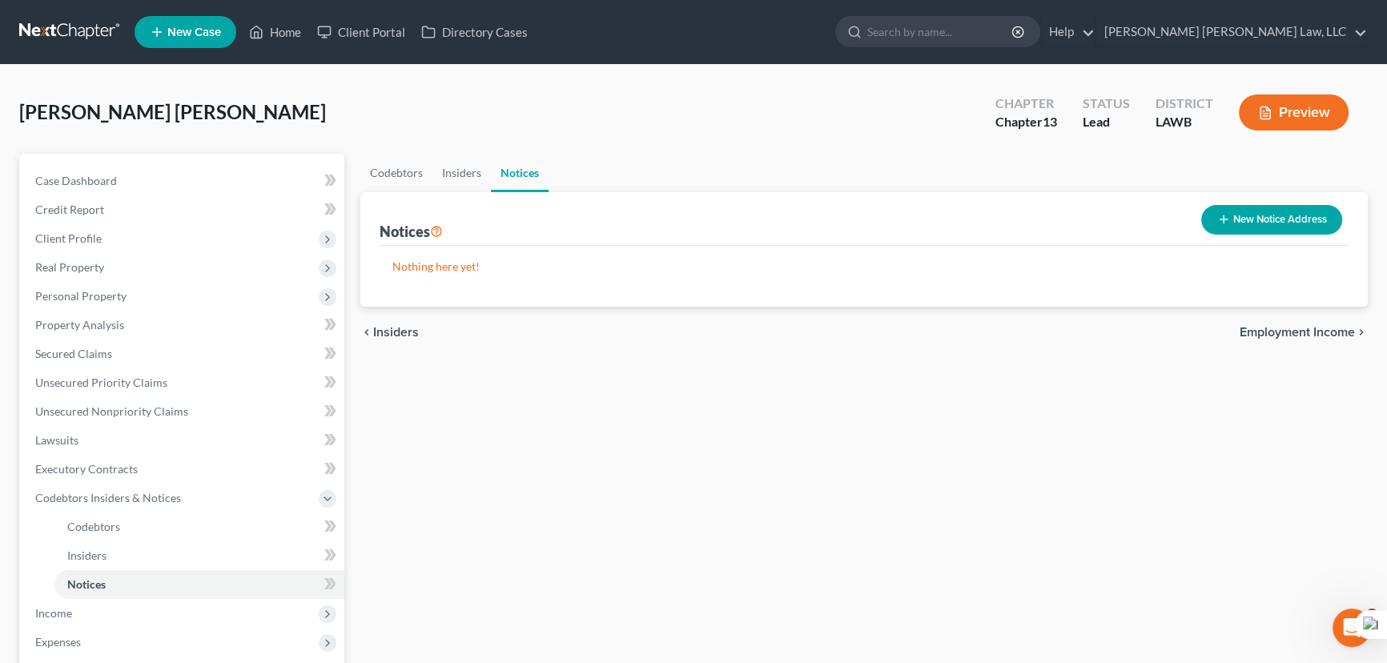
click at [1225, 209] on button "New Notice Address" at bounding box center [1271, 220] width 141 height 30
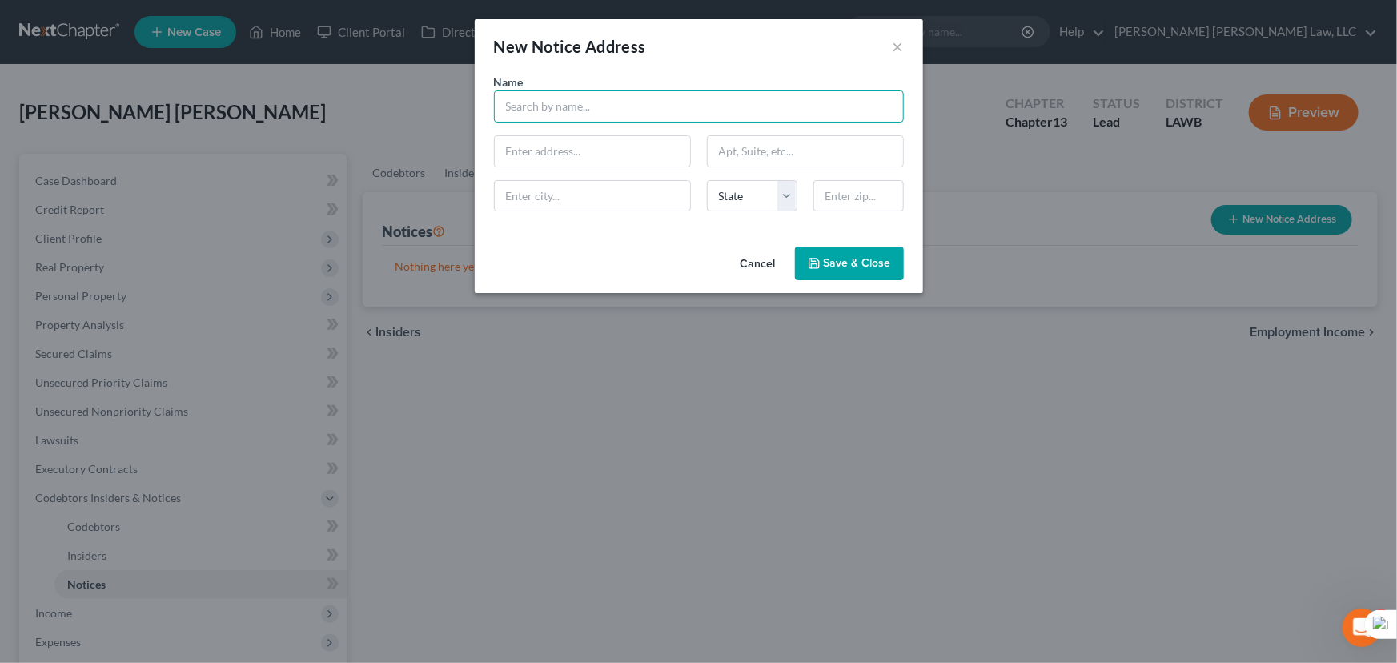
click at [536, 90] on input "text" at bounding box center [699, 106] width 410 height 32
type input "Ouachita Parish Sheriff's Office"
type input "400 St. John Street"
type input "Suite 301"
type input "Monroe"
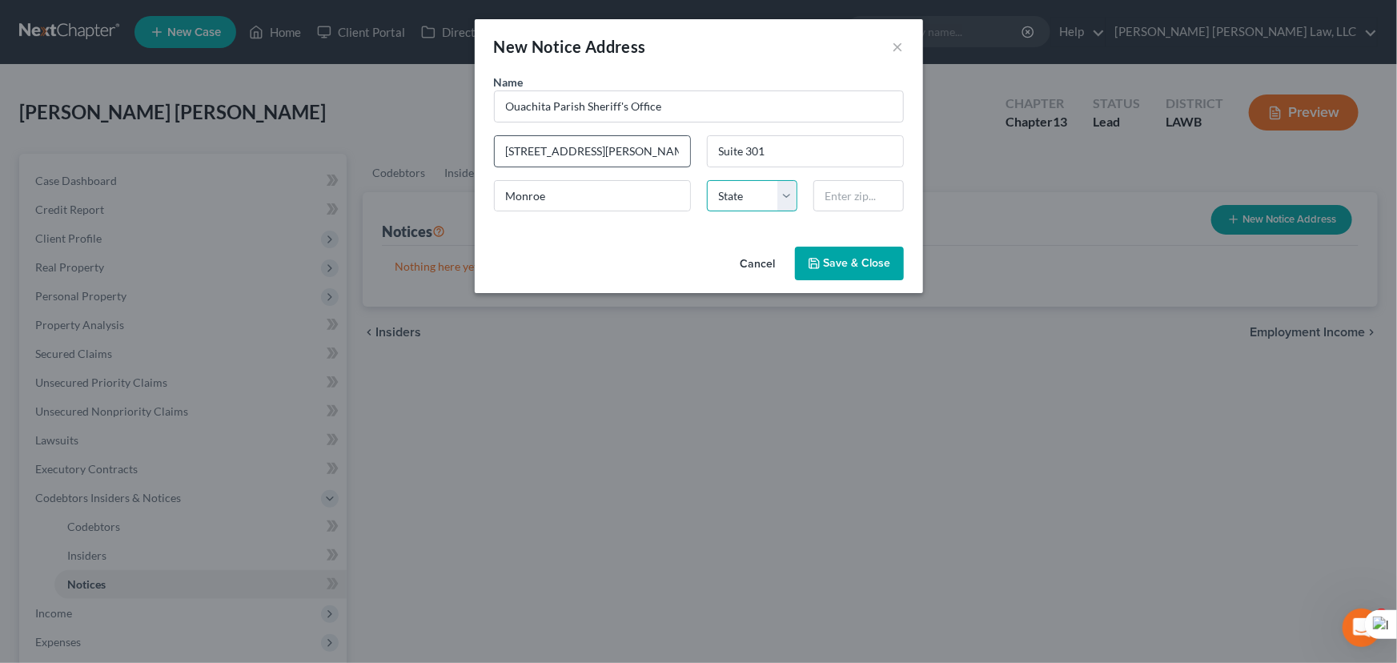
select select "19"
type input "71201"
click at [833, 270] on button "Save & Close" at bounding box center [849, 264] width 109 height 34
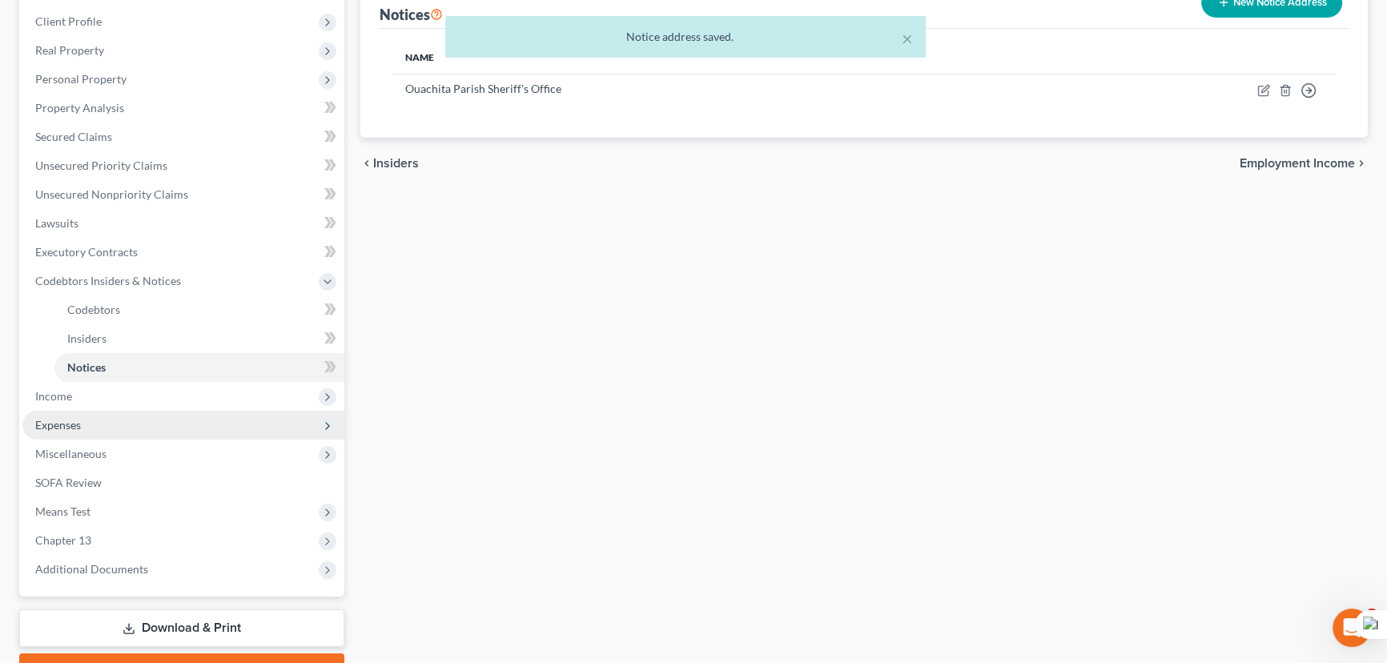
scroll to position [218, 0]
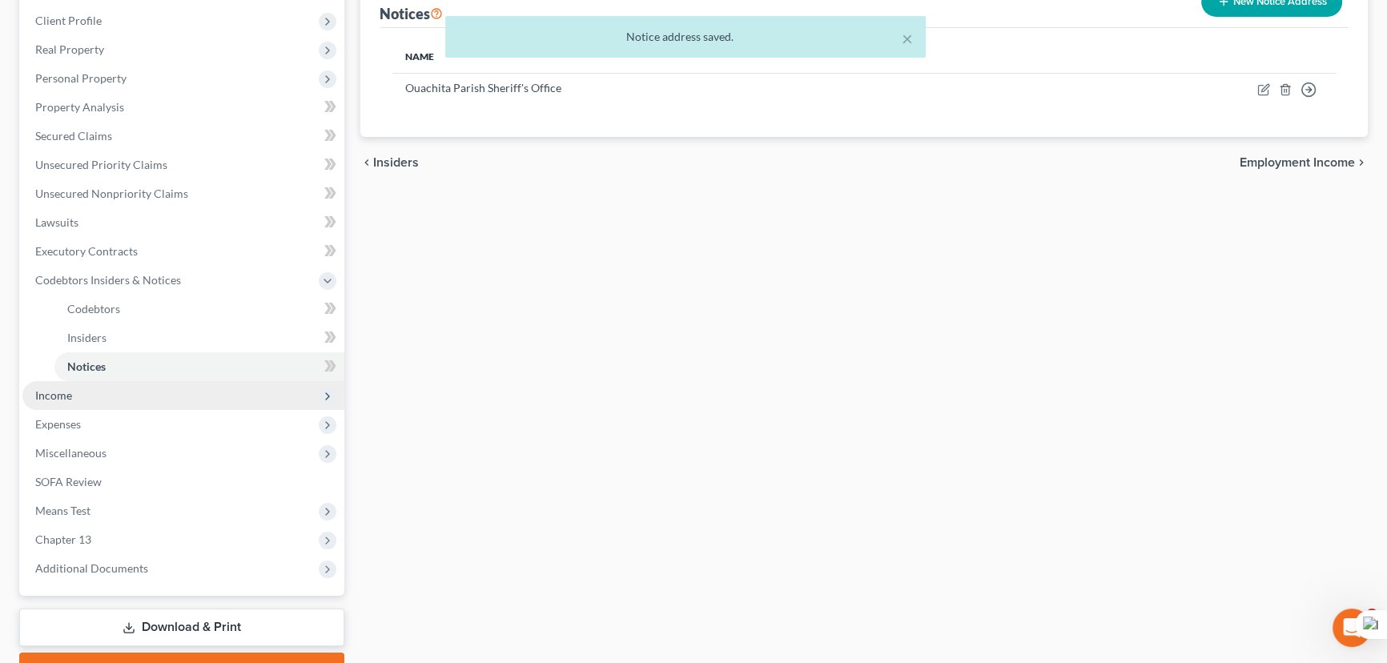
click at [120, 401] on span "Income" at bounding box center [183, 395] width 322 height 29
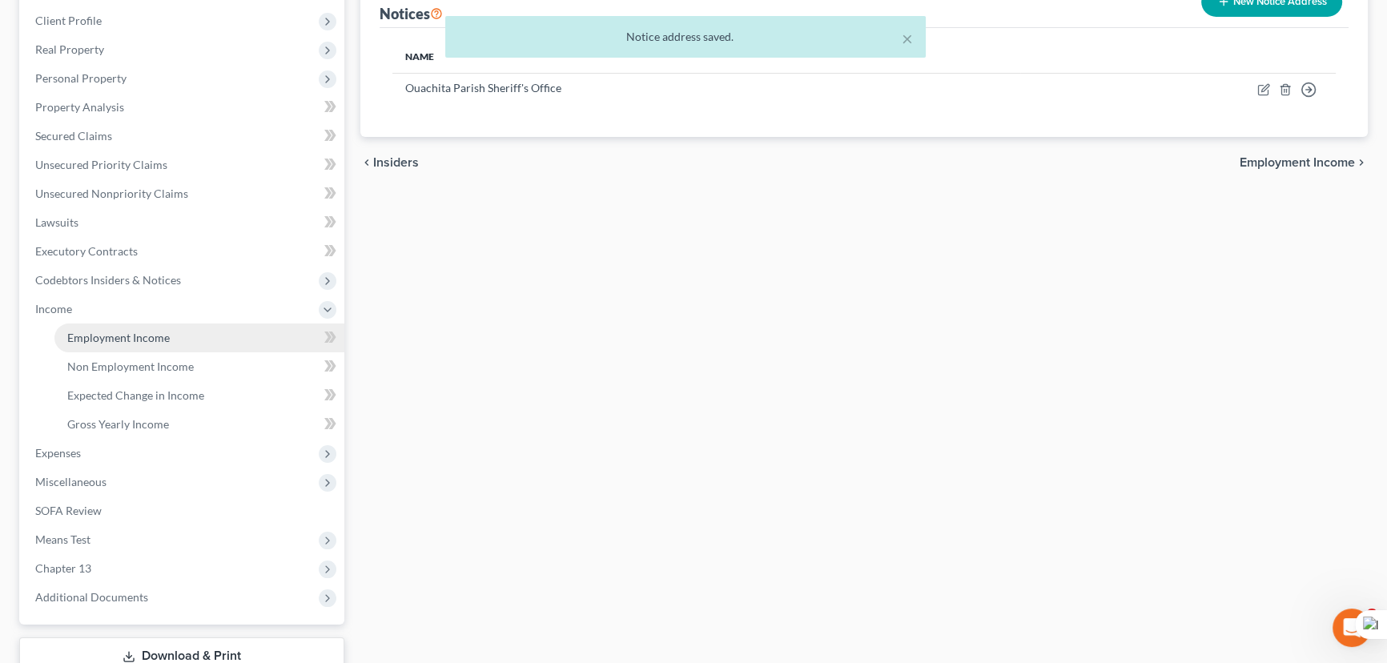
click at [121, 326] on link "Employment Income" at bounding box center [199, 338] width 290 height 29
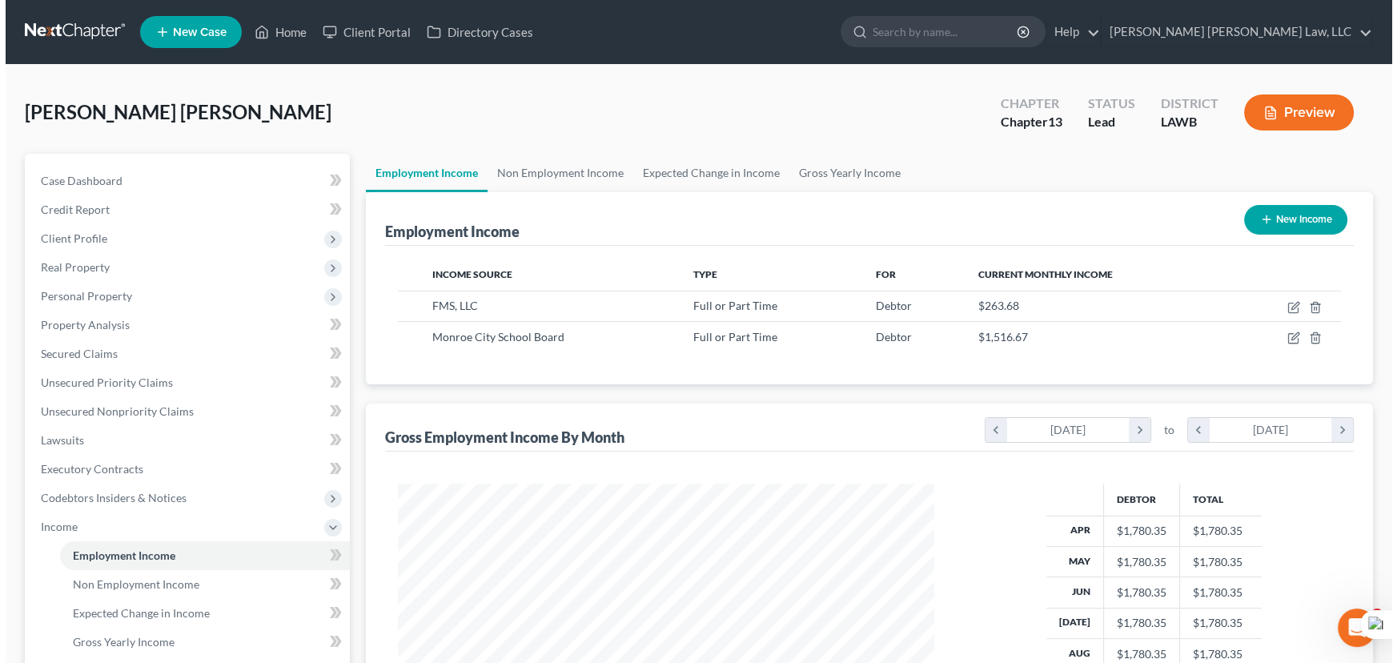
scroll to position [145, 0]
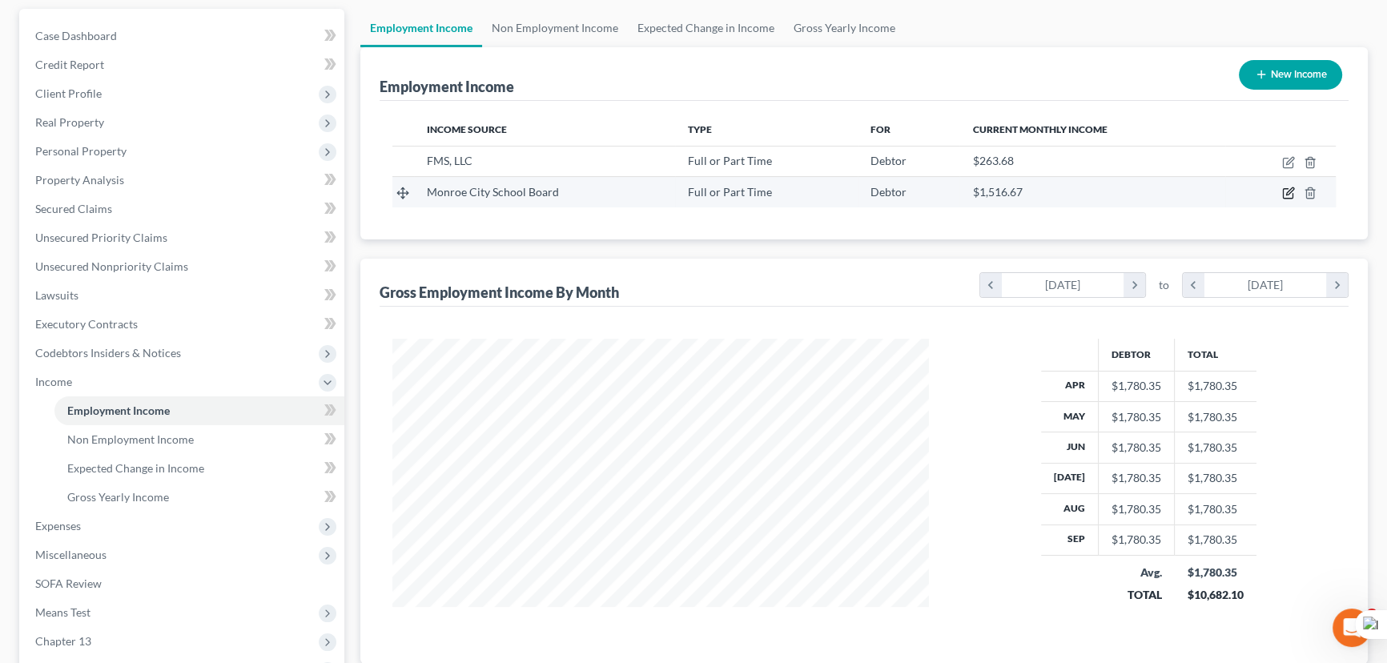
click at [1285, 189] on icon "button" at bounding box center [1288, 193] width 13 height 13
select select "0"
select select "19"
select select "2"
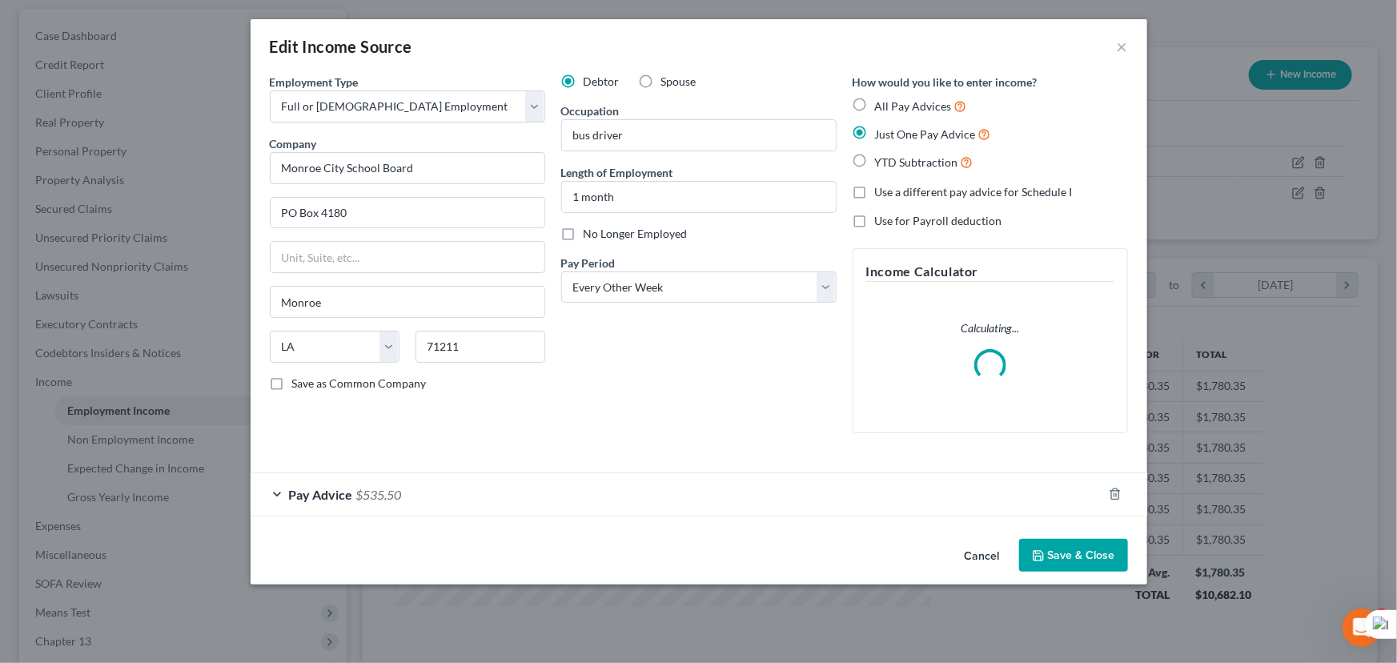
scroll to position [287, 573]
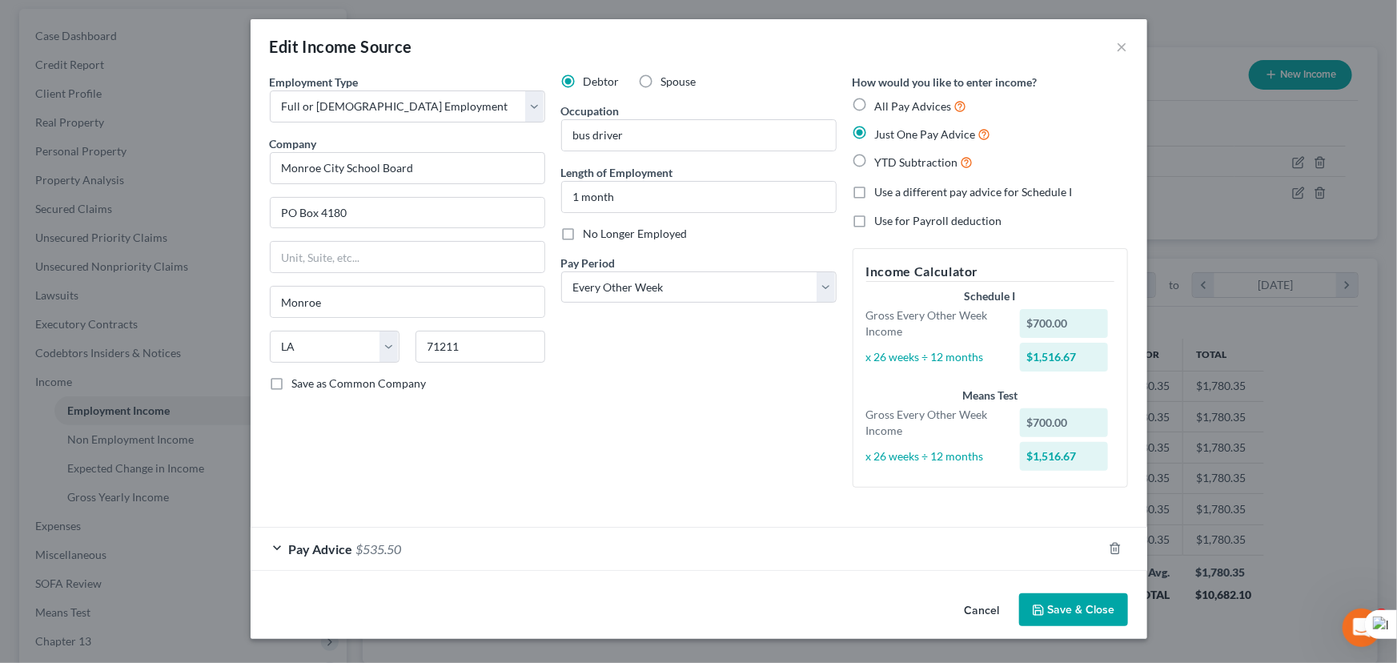
click at [633, 557] on div "Pay Advice $535.50" at bounding box center [677, 549] width 852 height 42
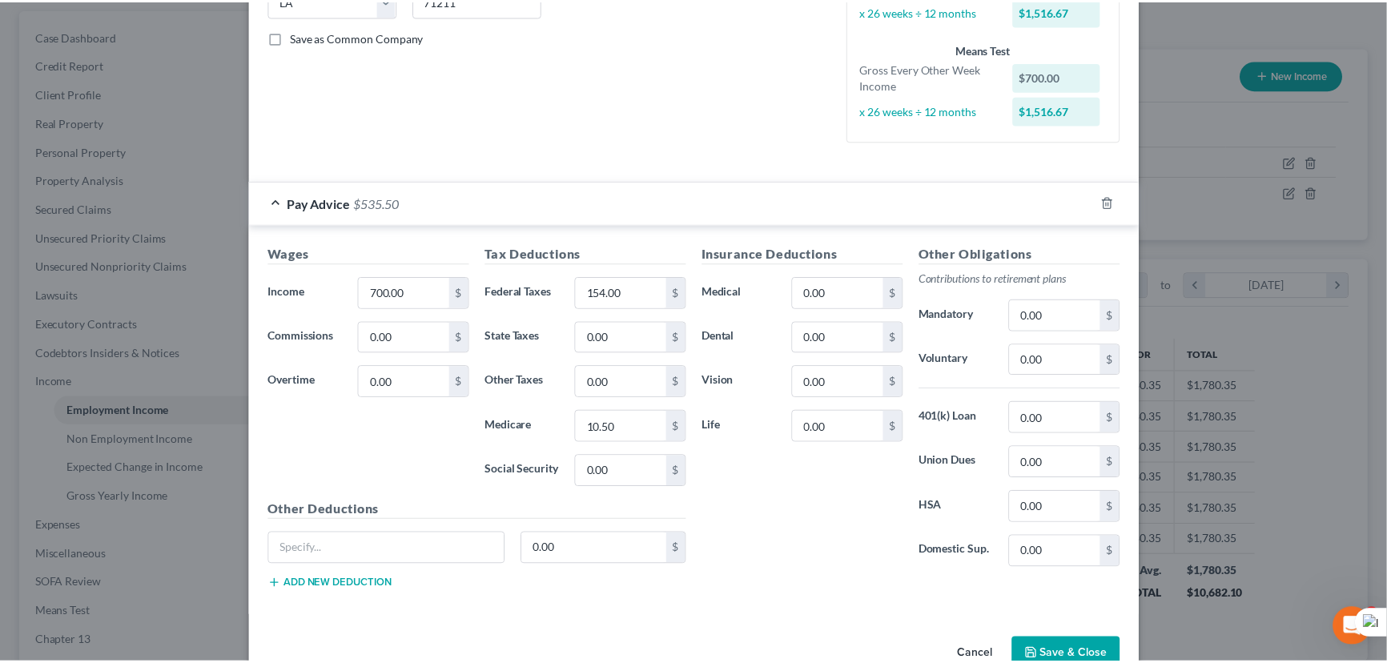
scroll to position [384, 0]
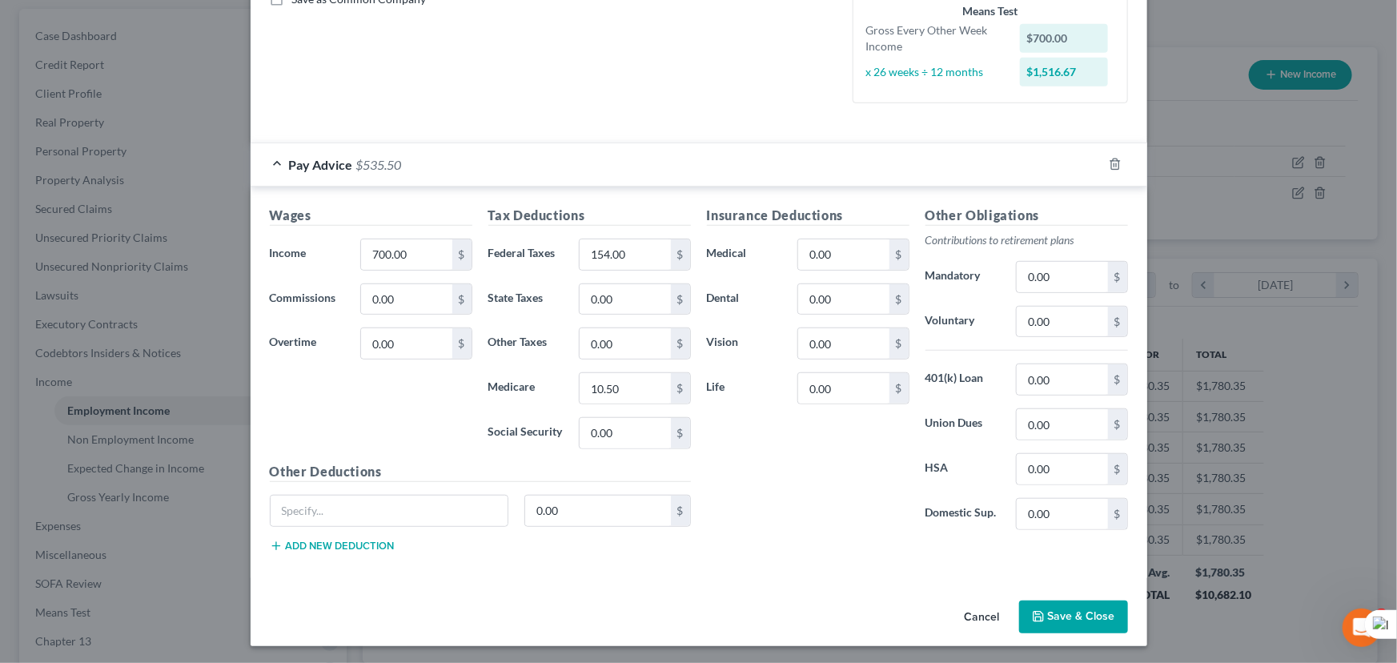
click at [1061, 607] on button "Save & Close" at bounding box center [1073, 618] width 109 height 34
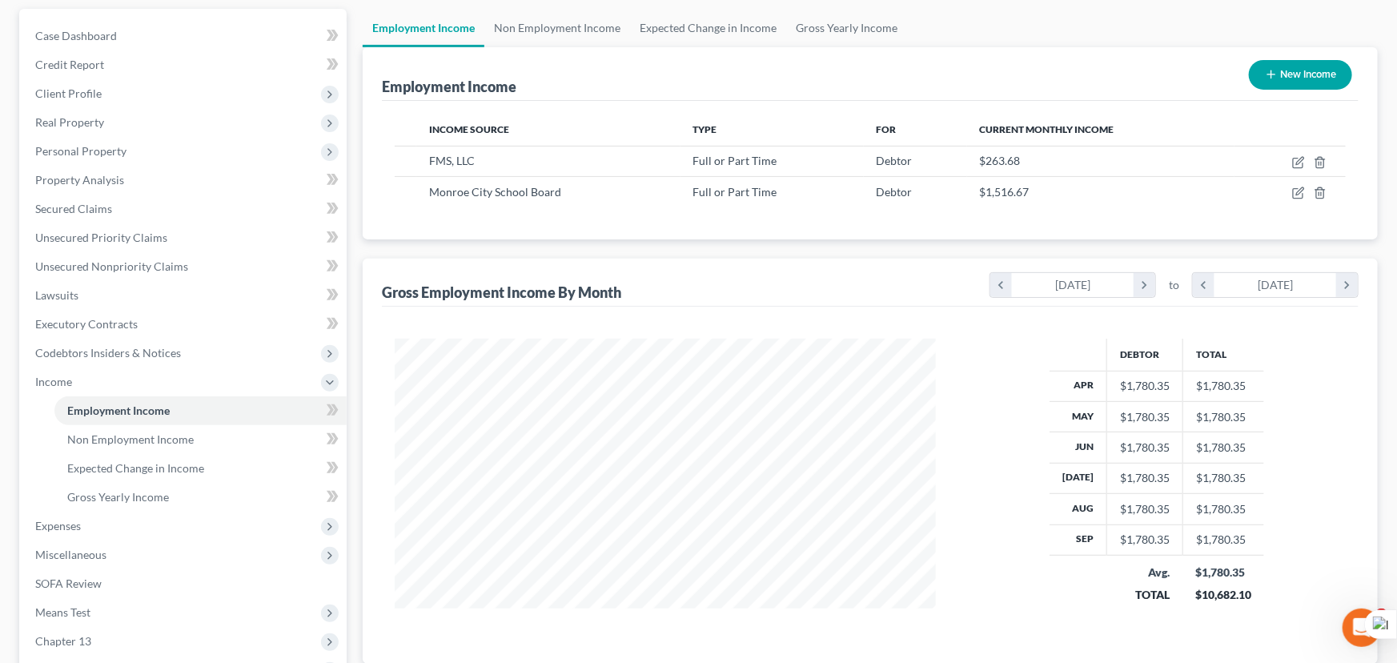
scroll to position [800570, 800288]
click at [1289, 156] on icon "button" at bounding box center [1288, 162] width 13 height 13
select select "0"
select select "19"
select select "2"
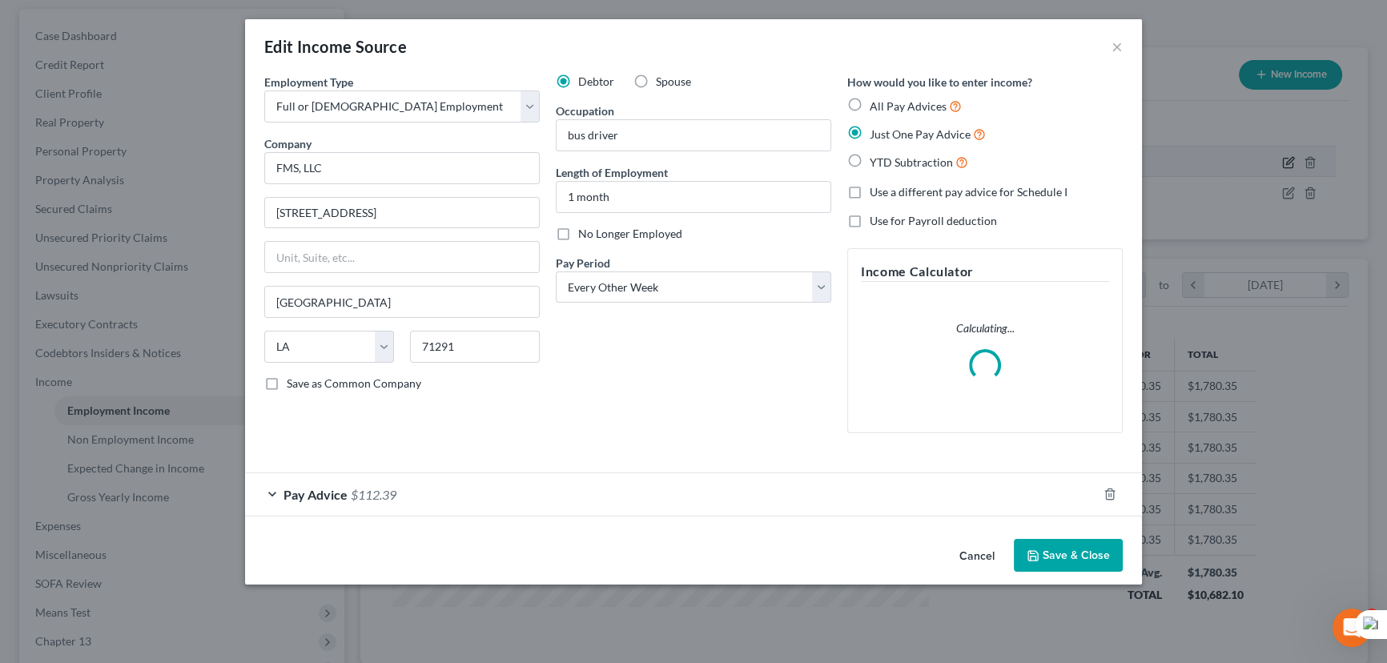
scroll to position [287, 573]
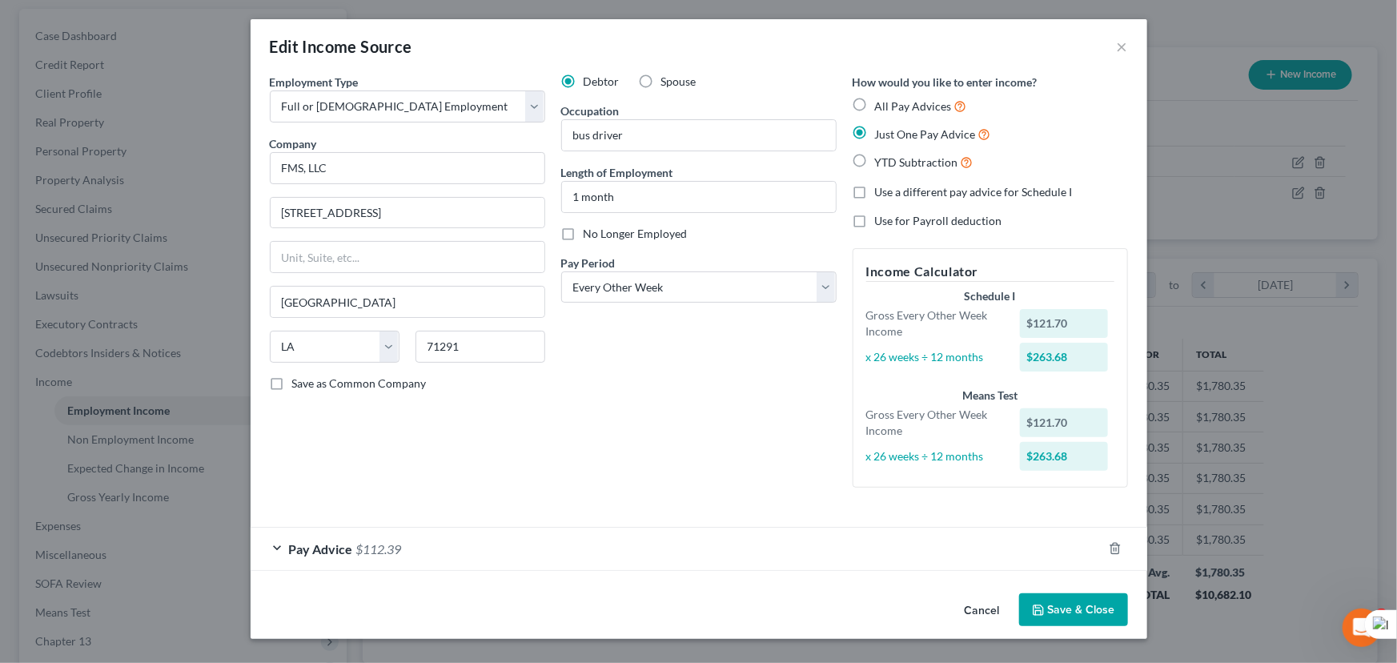
click at [1069, 601] on button "Save & Close" at bounding box center [1073, 610] width 109 height 34
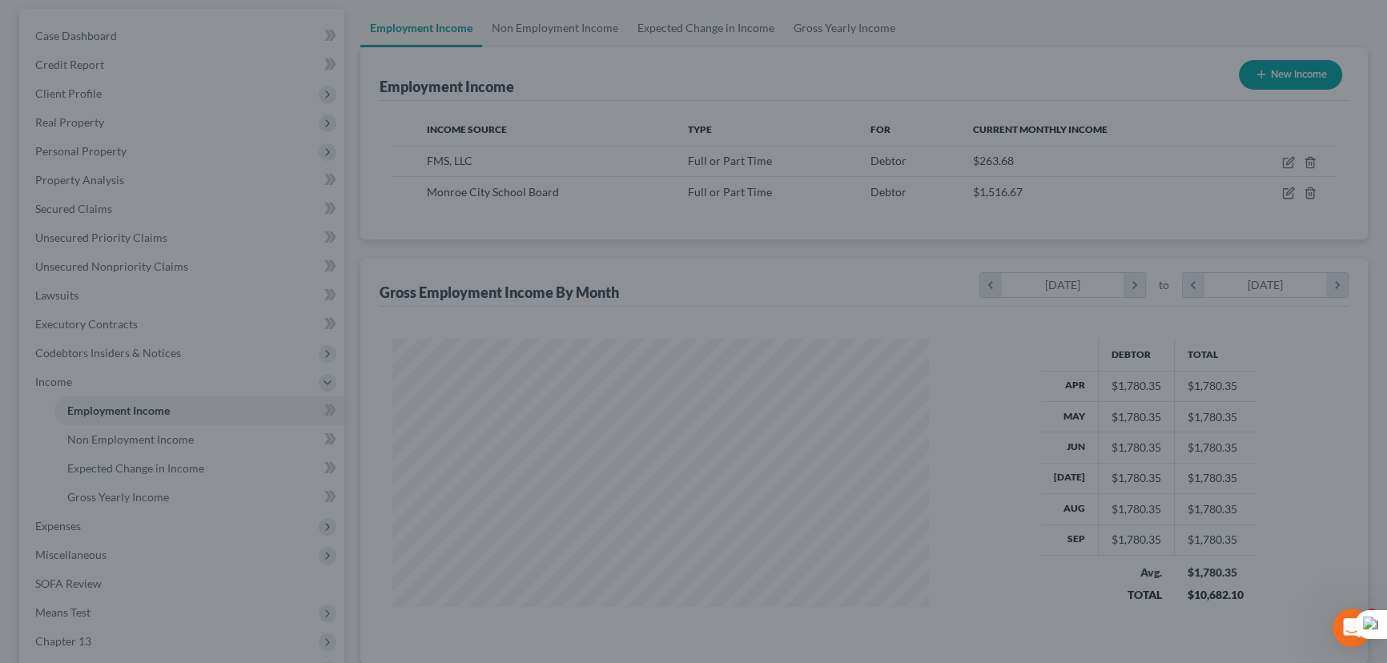
scroll to position [800570, 800288]
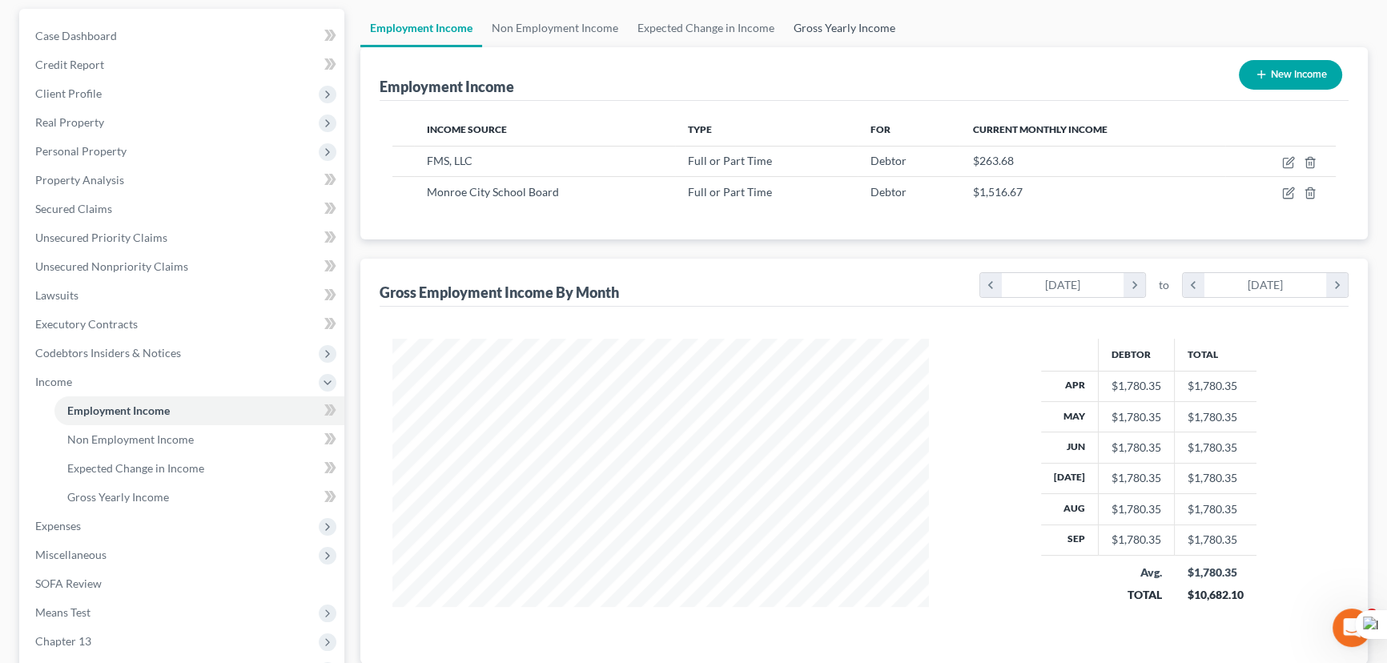
click at [866, 28] on link "Gross Yearly Income" at bounding box center [844, 28] width 121 height 38
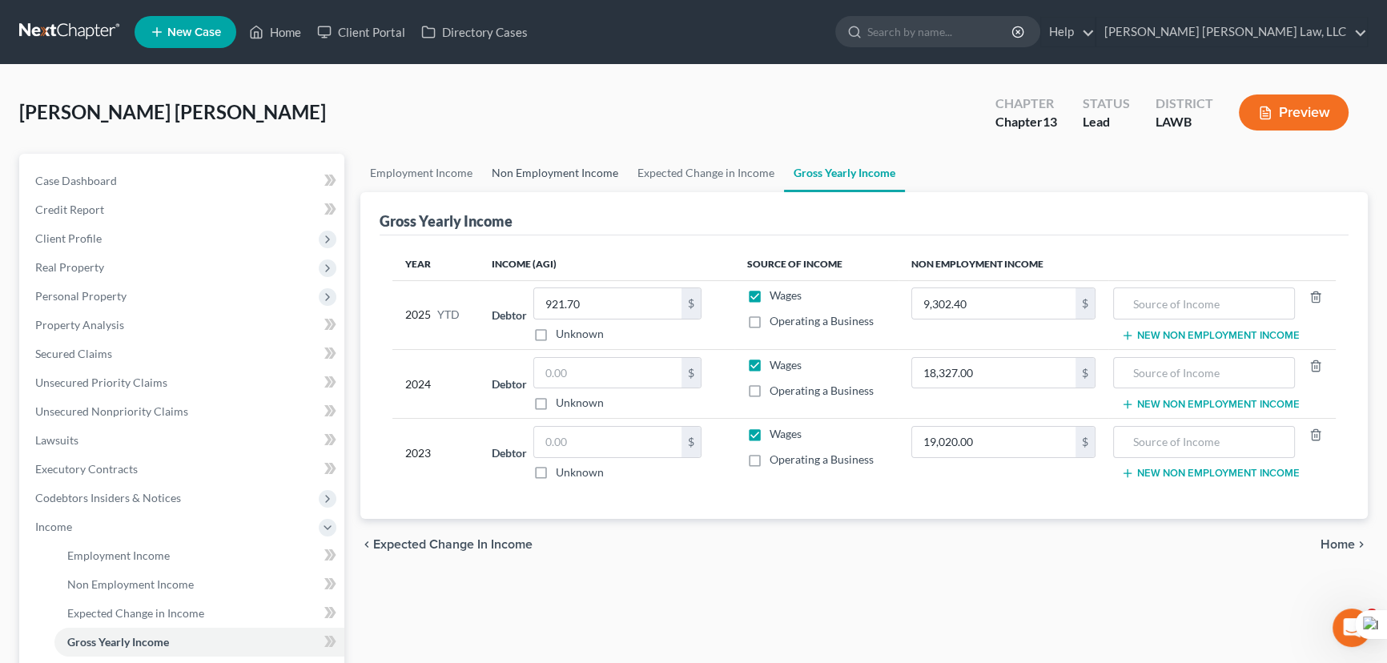
click at [561, 178] on link "Non Employment Income" at bounding box center [555, 173] width 146 height 38
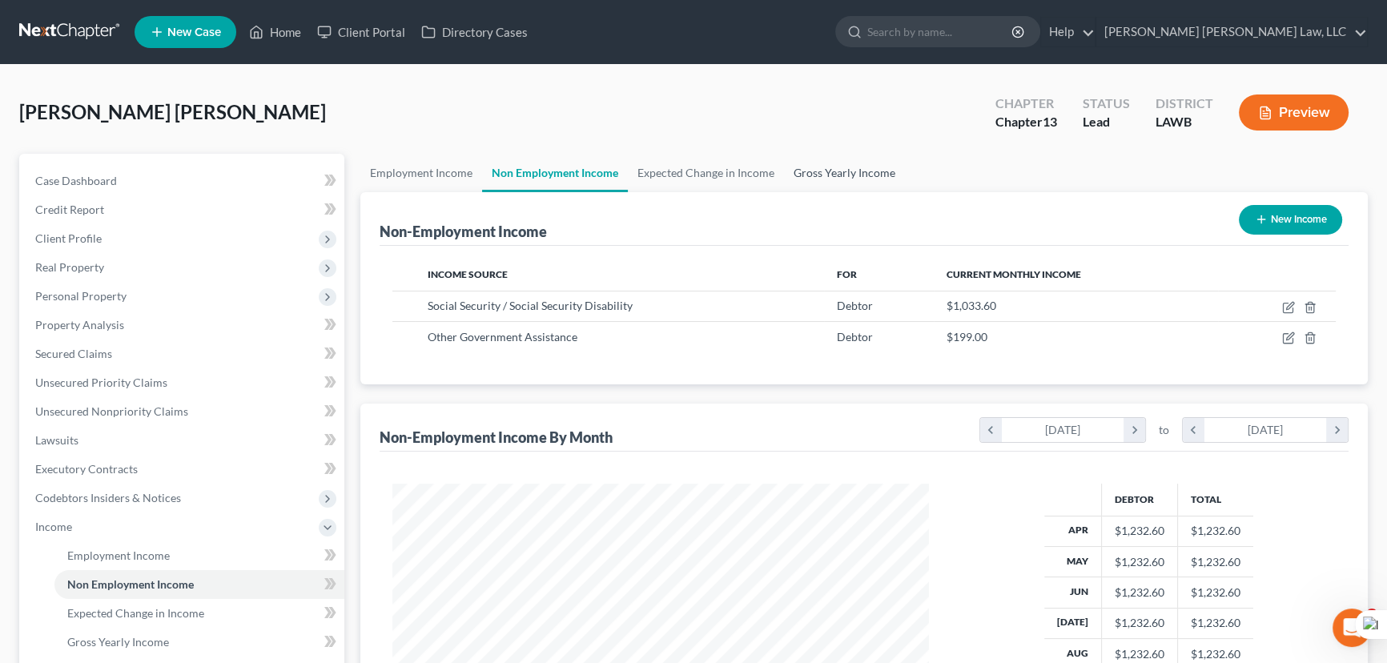
scroll to position [287, 569]
click at [860, 176] on link "Gross Yearly Income" at bounding box center [844, 173] width 121 height 38
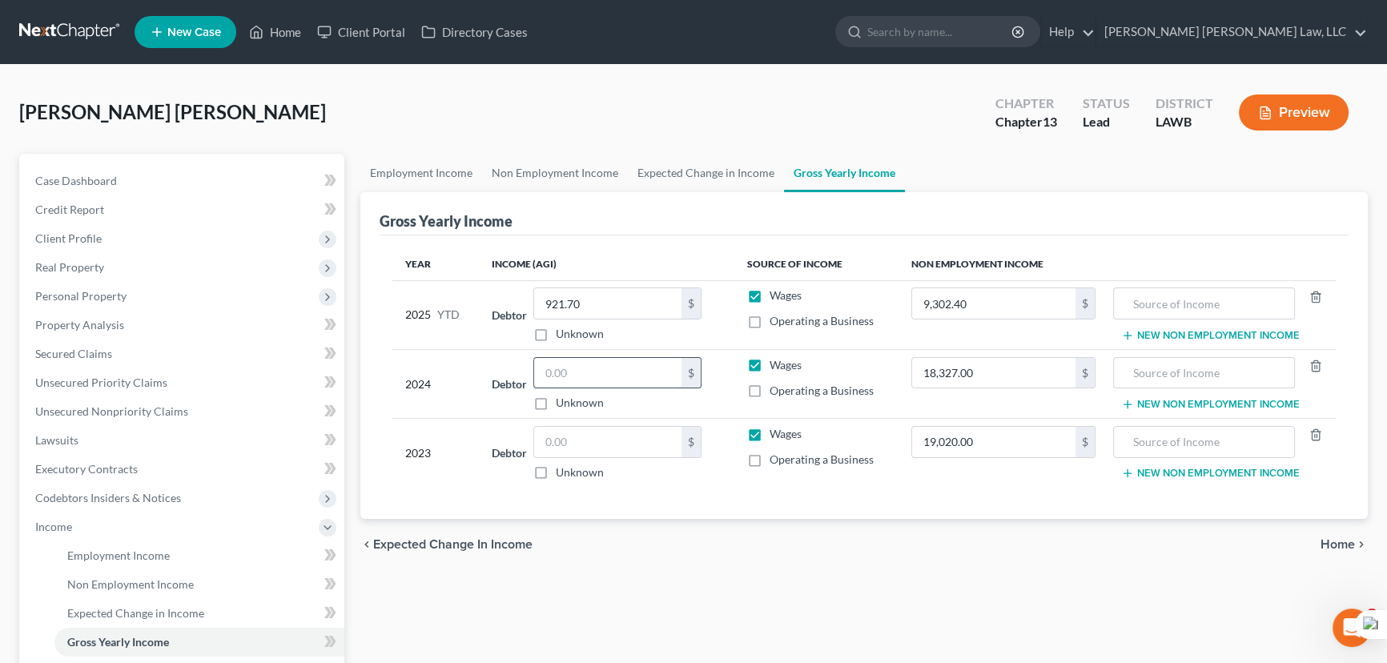
click at [558, 382] on input "text" at bounding box center [607, 373] width 147 height 30
type input "18,327"
click at [582, 421] on td "Debtor $ Unknown Balance Undetermined $ Unknown" at bounding box center [606, 453] width 255 height 69
click at [585, 441] on input "text" at bounding box center [607, 442] width 147 height 30
type input "19,020"
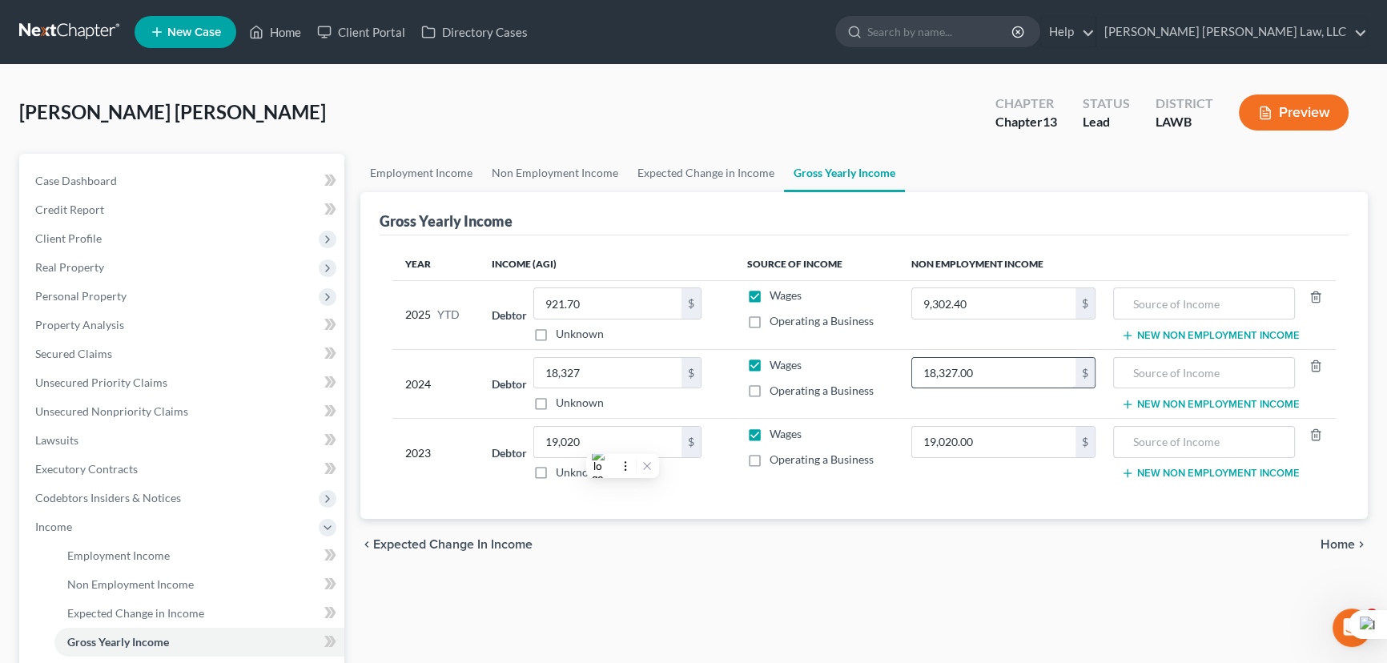
click at [985, 369] on input "18,327.00" at bounding box center [993, 373] width 163 height 30
type input "0"
click at [1033, 428] on input "19,020.00" at bounding box center [993, 442] width 163 height 30
type input "0"
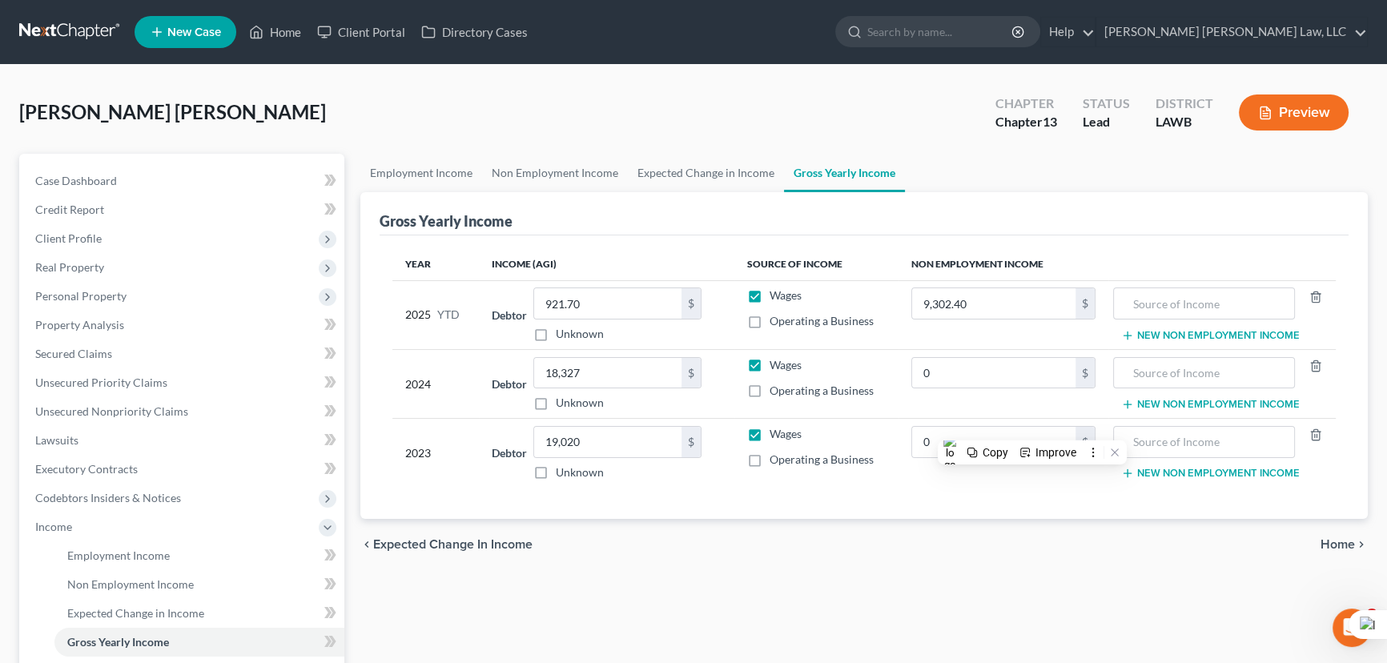
click at [844, 541] on div "chevron_left Expected Change in Income Home chevron_right" at bounding box center [863, 544] width 1007 height 51
click at [560, 148] on div "Carter Armstead, Joan Upgraded Chapter Chapter 13 Status Lead District LAWB Pre…" at bounding box center [693, 119] width 1349 height 70
click at [561, 173] on link "Non Employment Income" at bounding box center [555, 173] width 146 height 38
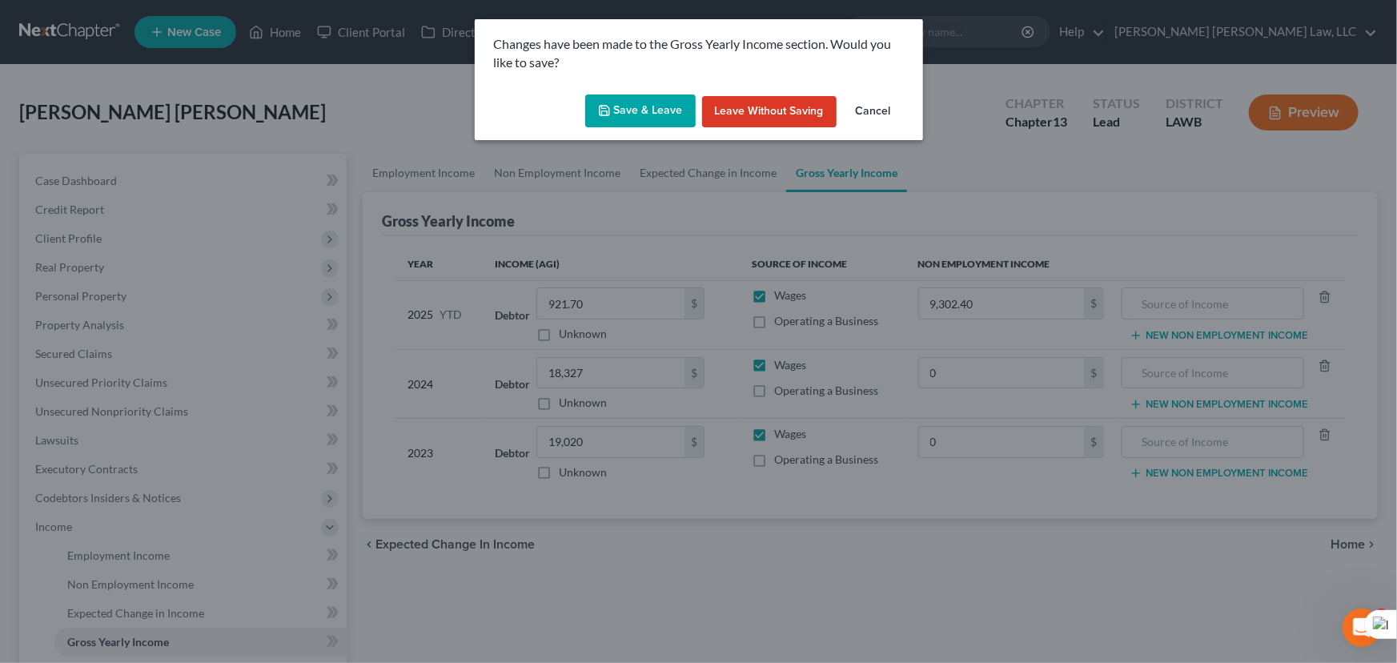
click at [645, 112] on button "Save & Leave" at bounding box center [640, 112] width 111 height 34
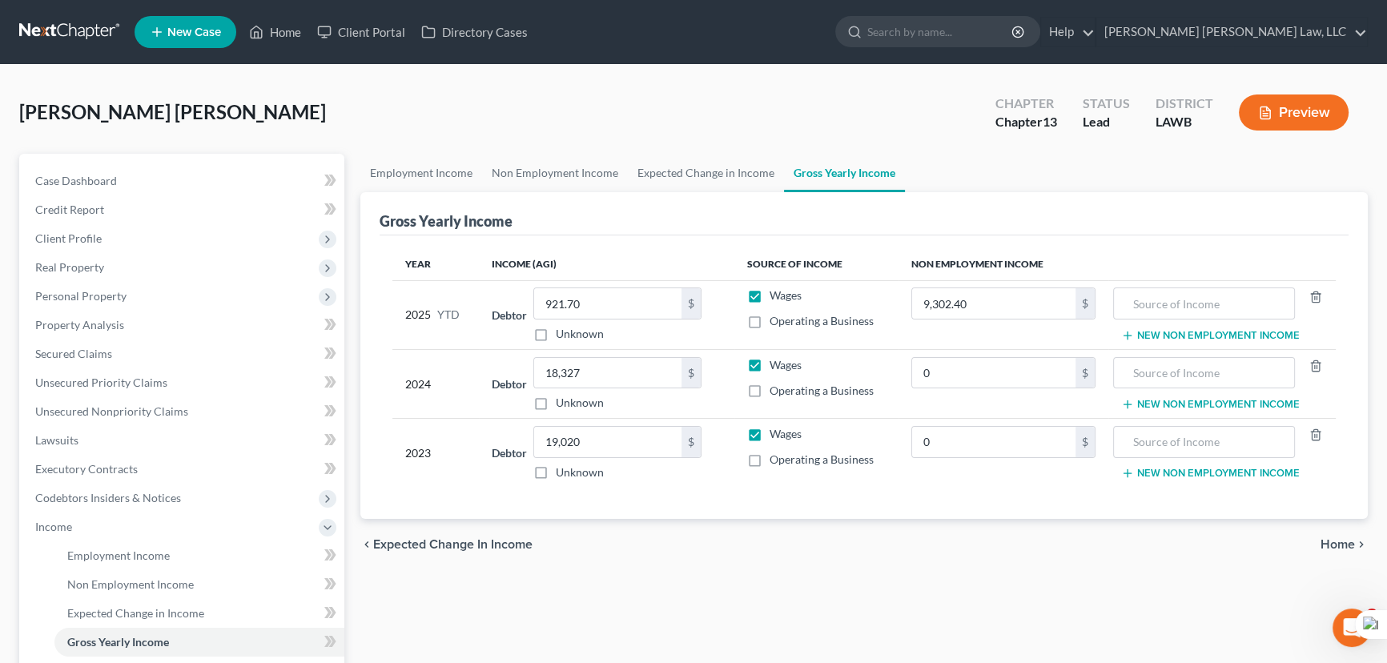
type input "0.00"
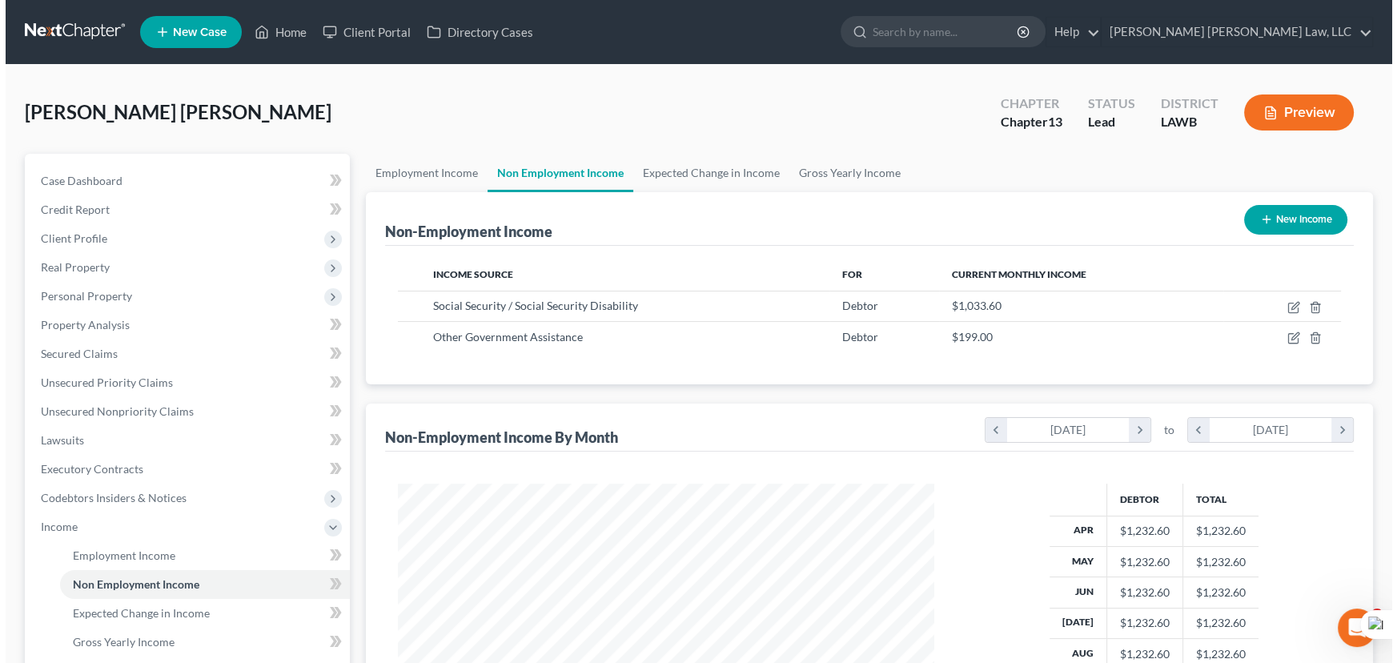
scroll to position [287, 569]
click at [835, 178] on link "Gross Yearly Income" at bounding box center [844, 173] width 121 height 38
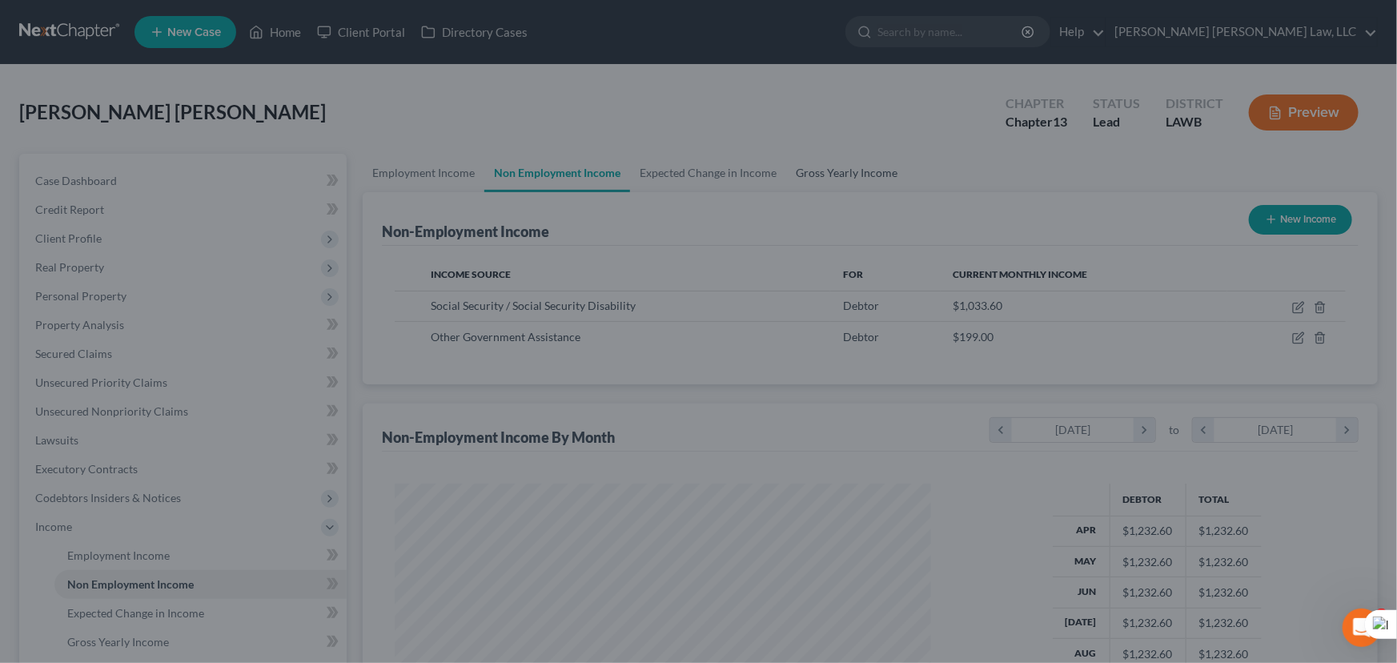
scroll to position [287, 573]
click at [842, 179] on div at bounding box center [698, 331] width 1397 height 663
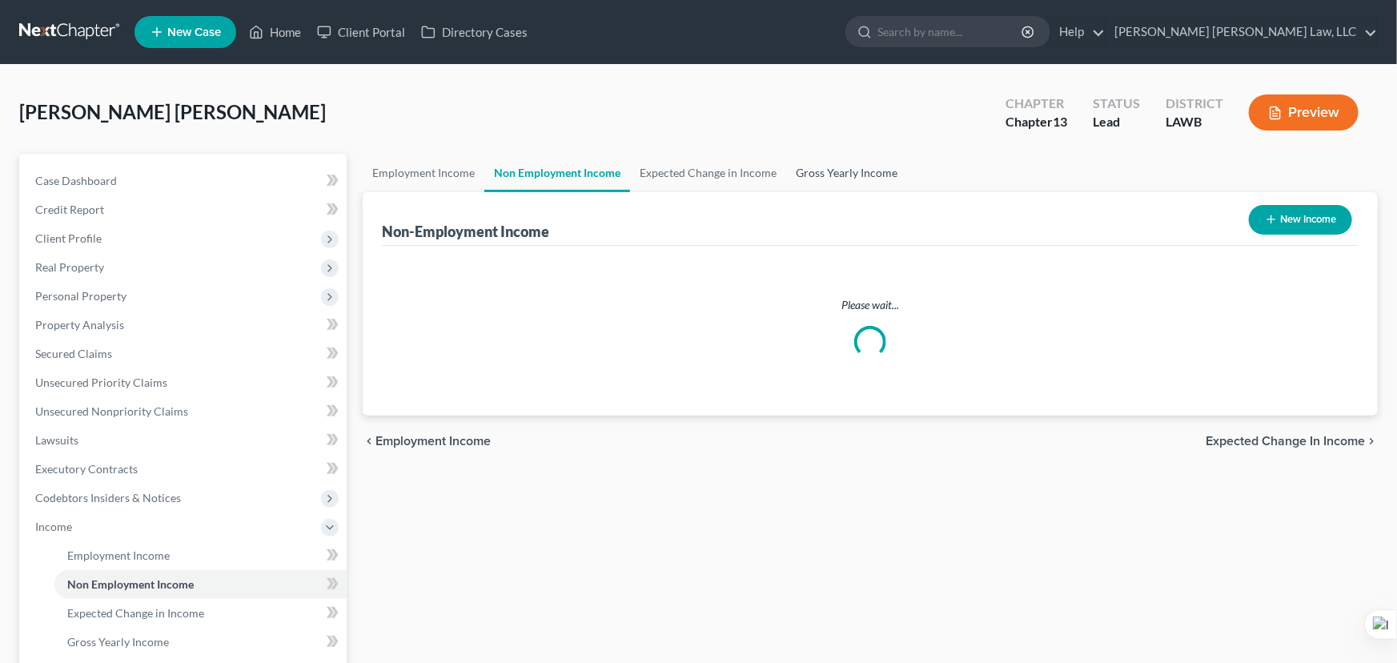
click at [807, 178] on link "Gross Yearly Income" at bounding box center [846, 173] width 121 height 38
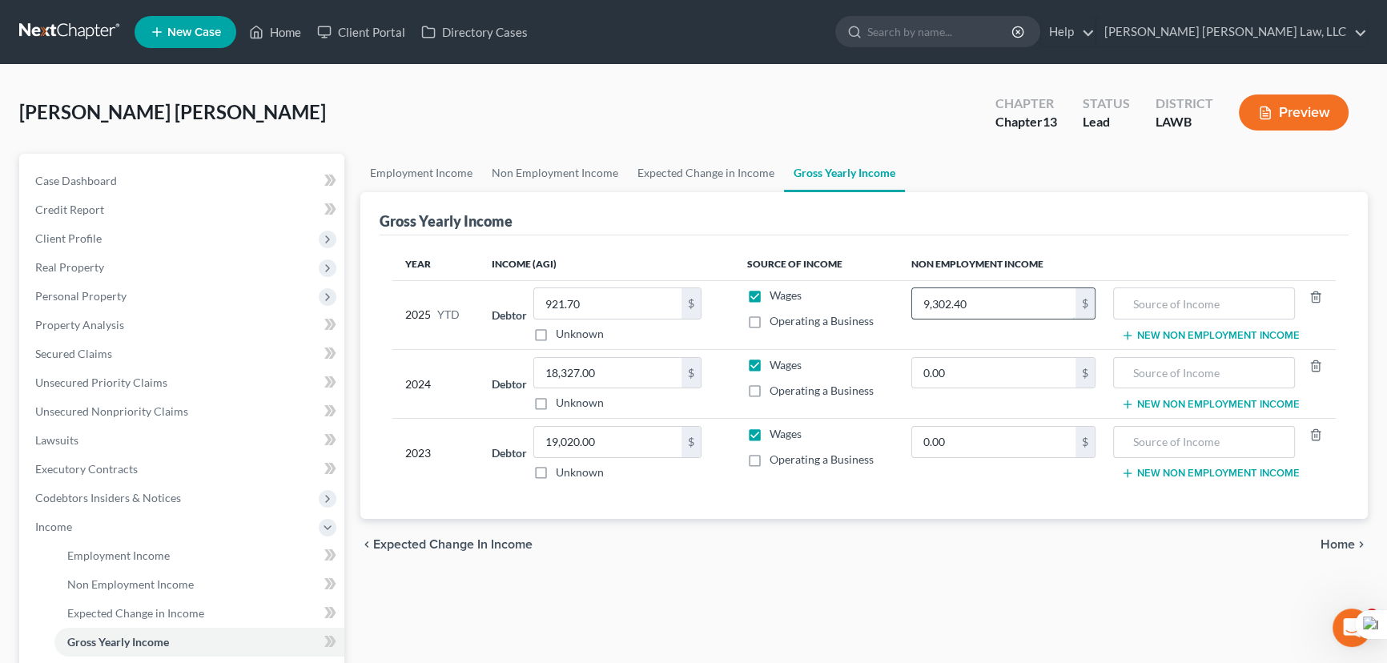
click at [987, 300] on input "9,302.40" at bounding box center [993, 303] width 163 height 30
click at [549, 168] on link "Non Employment Income" at bounding box center [555, 173] width 146 height 38
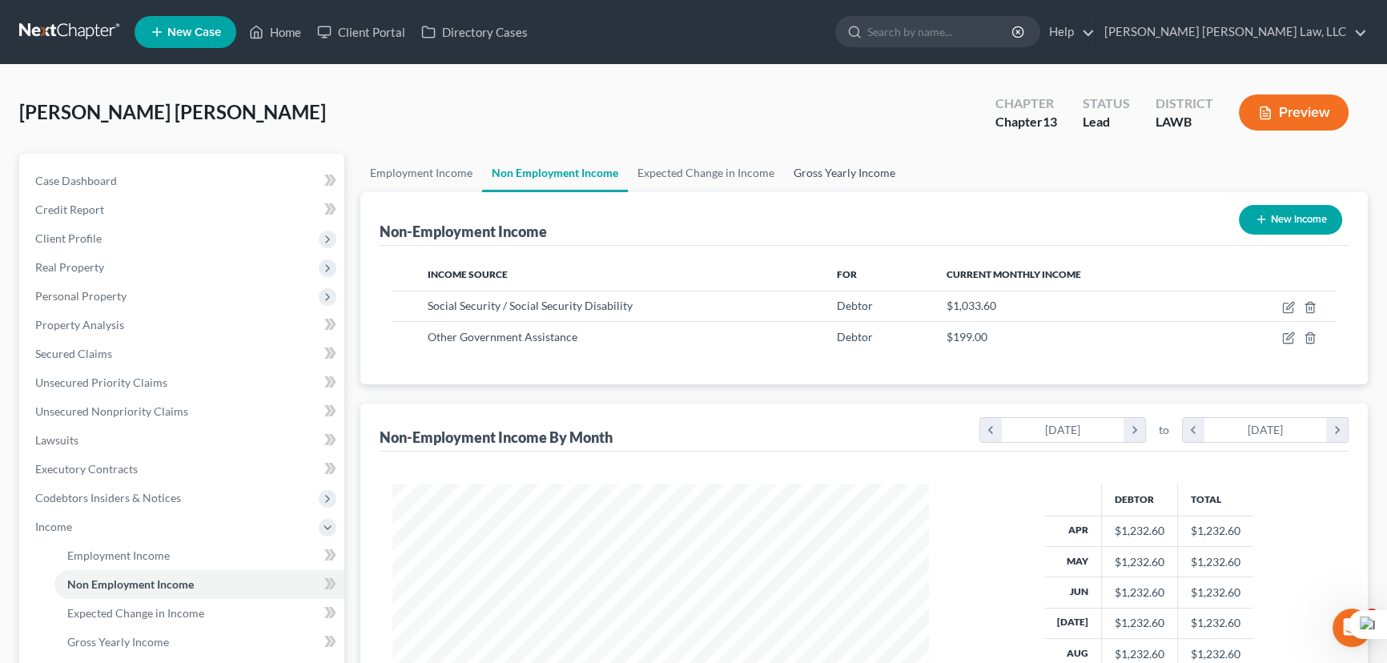
scroll to position [287, 569]
click at [847, 171] on link "Gross Yearly Income" at bounding box center [844, 173] width 121 height 38
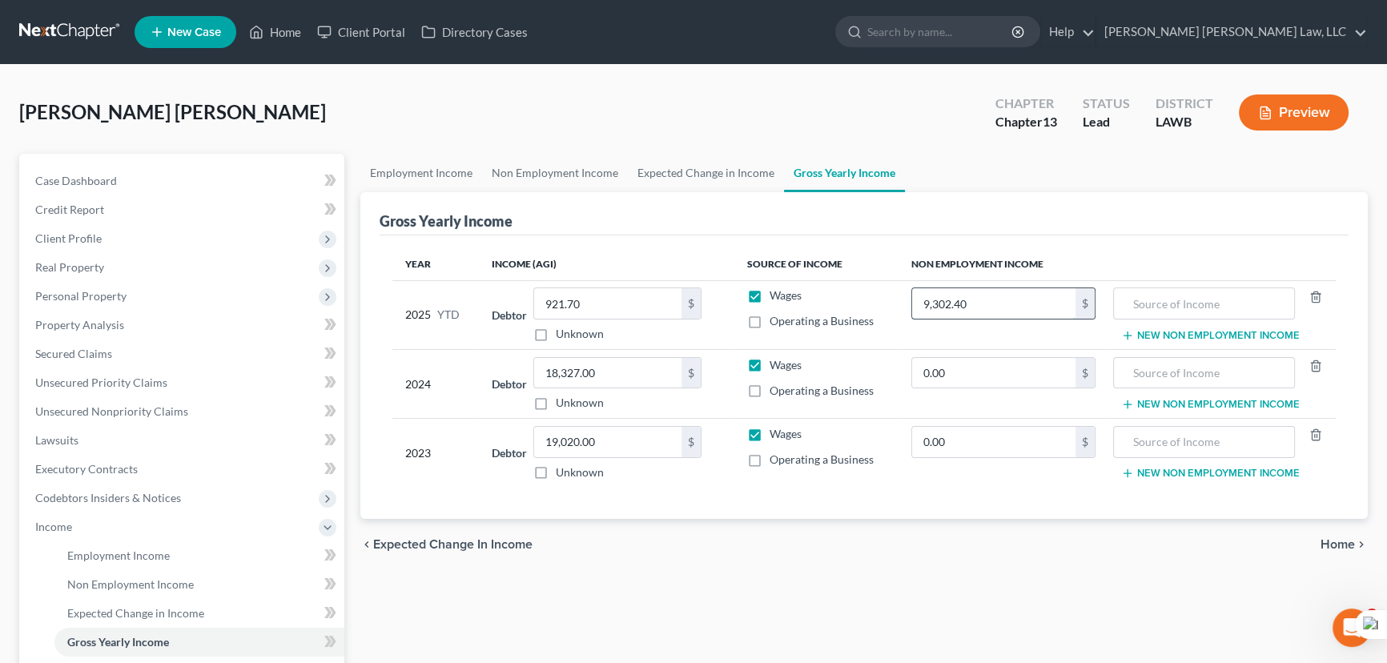
click at [992, 294] on input "9,302.40" at bounding box center [993, 303] width 163 height 30
click at [1147, 299] on input "text" at bounding box center [1203, 303] width 163 height 30
type input "social security"
click at [1159, 329] on button "New Non Employment Income" at bounding box center [1210, 335] width 179 height 13
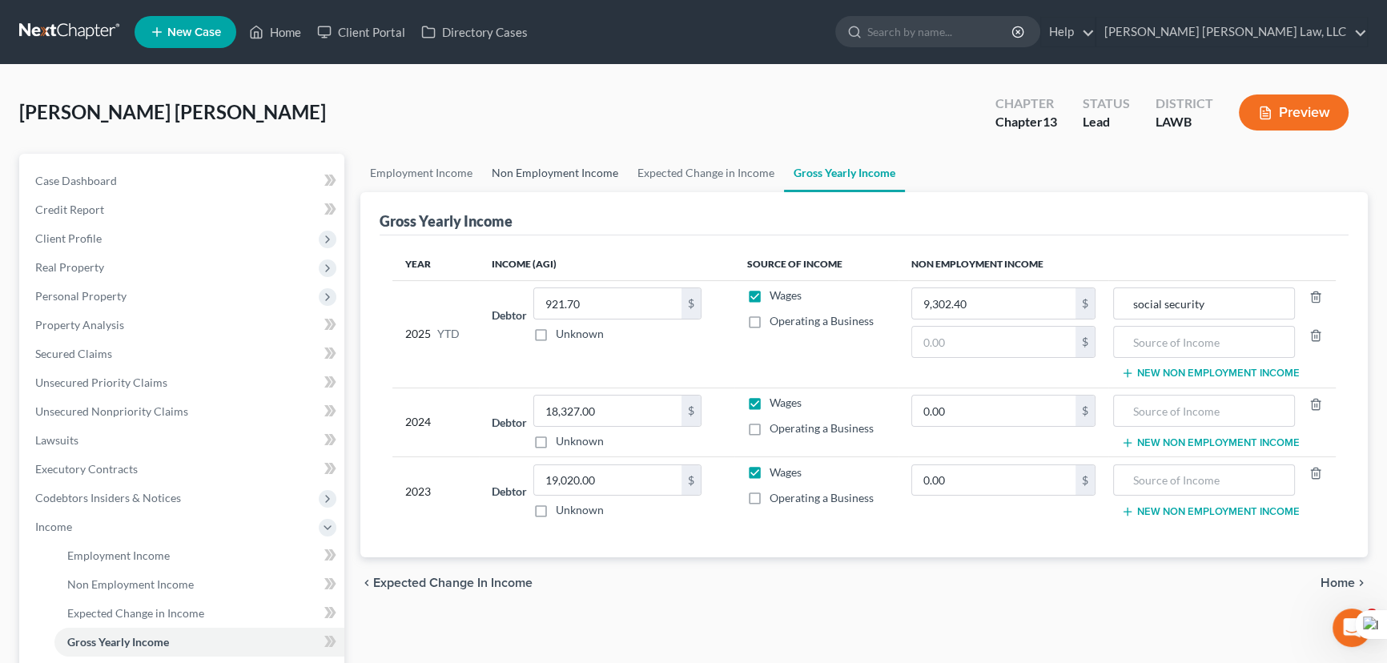
click at [567, 174] on link "Non Employment Income" at bounding box center [555, 173] width 146 height 38
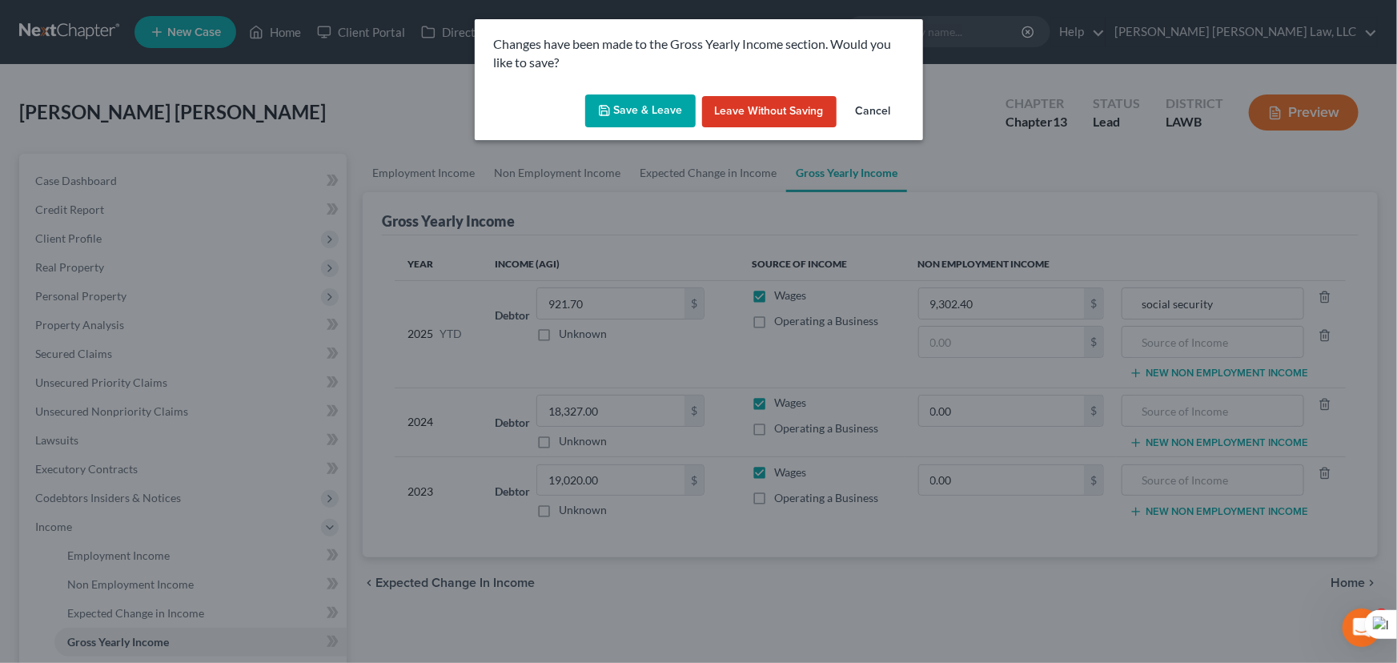
click at [678, 119] on button "Save & Leave" at bounding box center [640, 112] width 111 height 34
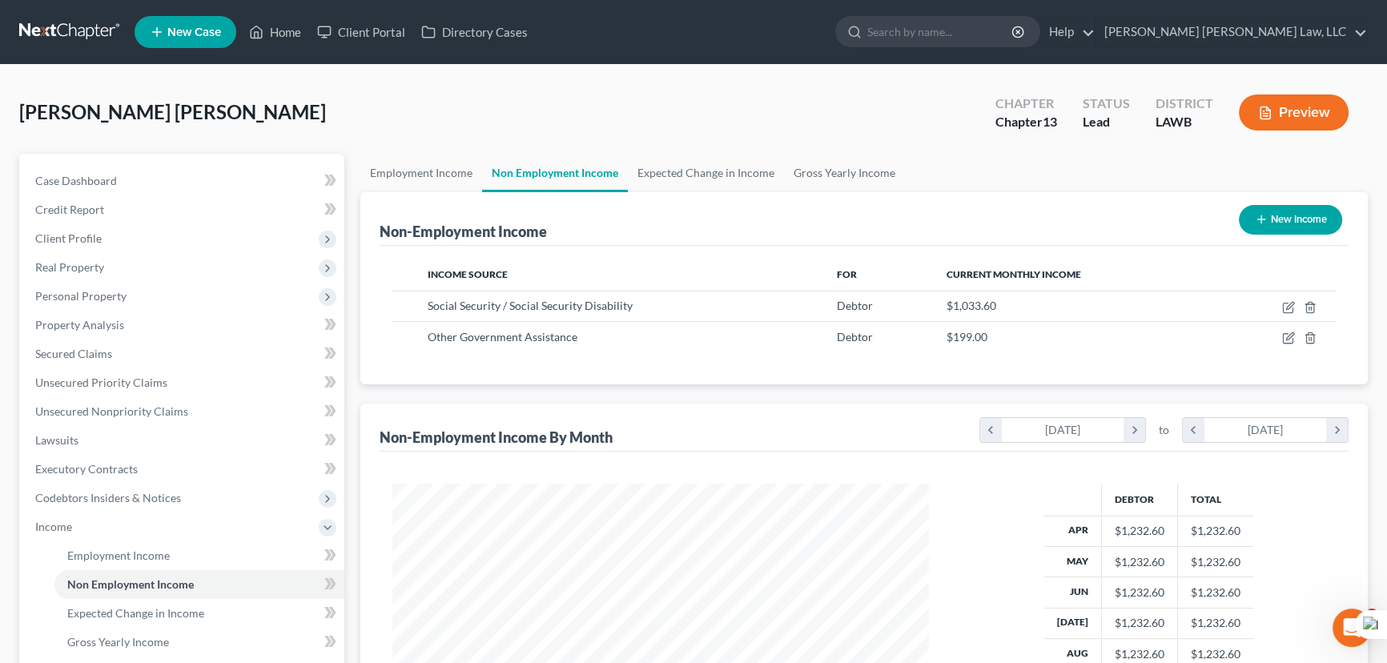
scroll to position [287, 569]
click at [818, 183] on link "Gross Yearly Income" at bounding box center [844, 173] width 121 height 38
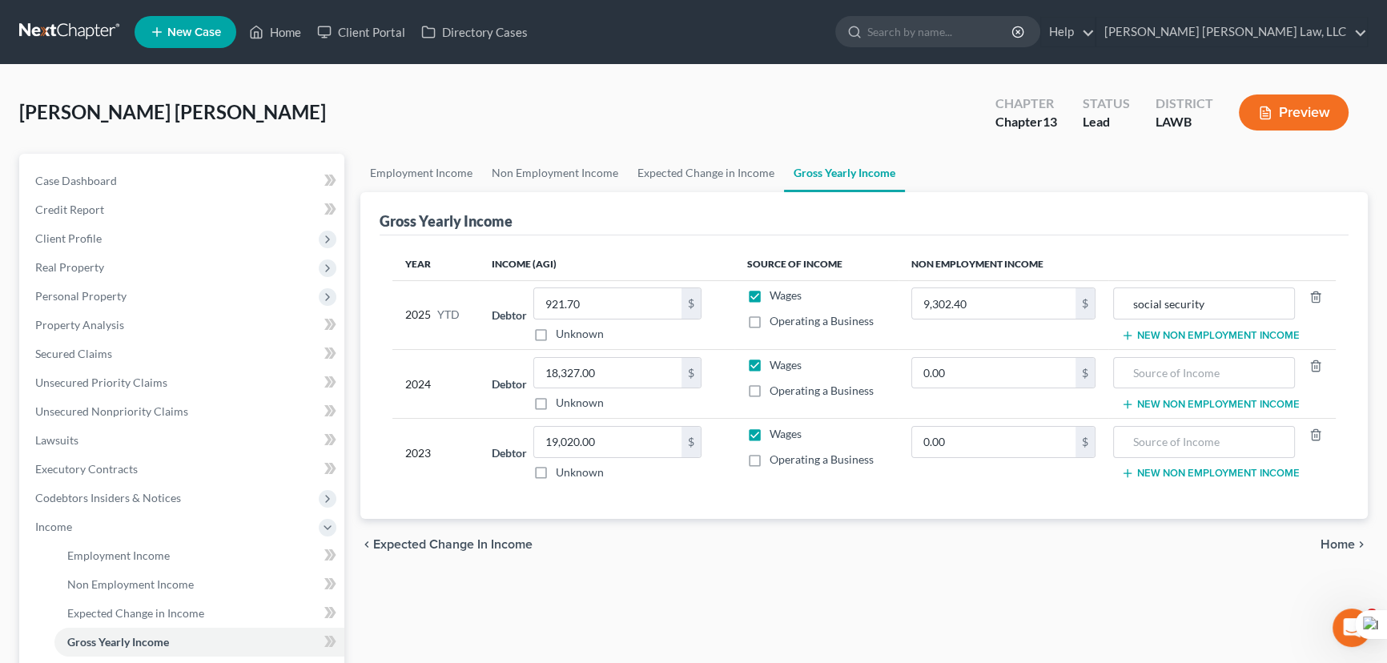
click at [1182, 324] on td "social security New Non Employment Income" at bounding box center [1221, 314] width 227 height 69
click at [1182, 332] on button "New Non Employment Income" at bounding box center [1210, 335] width 179 height 13
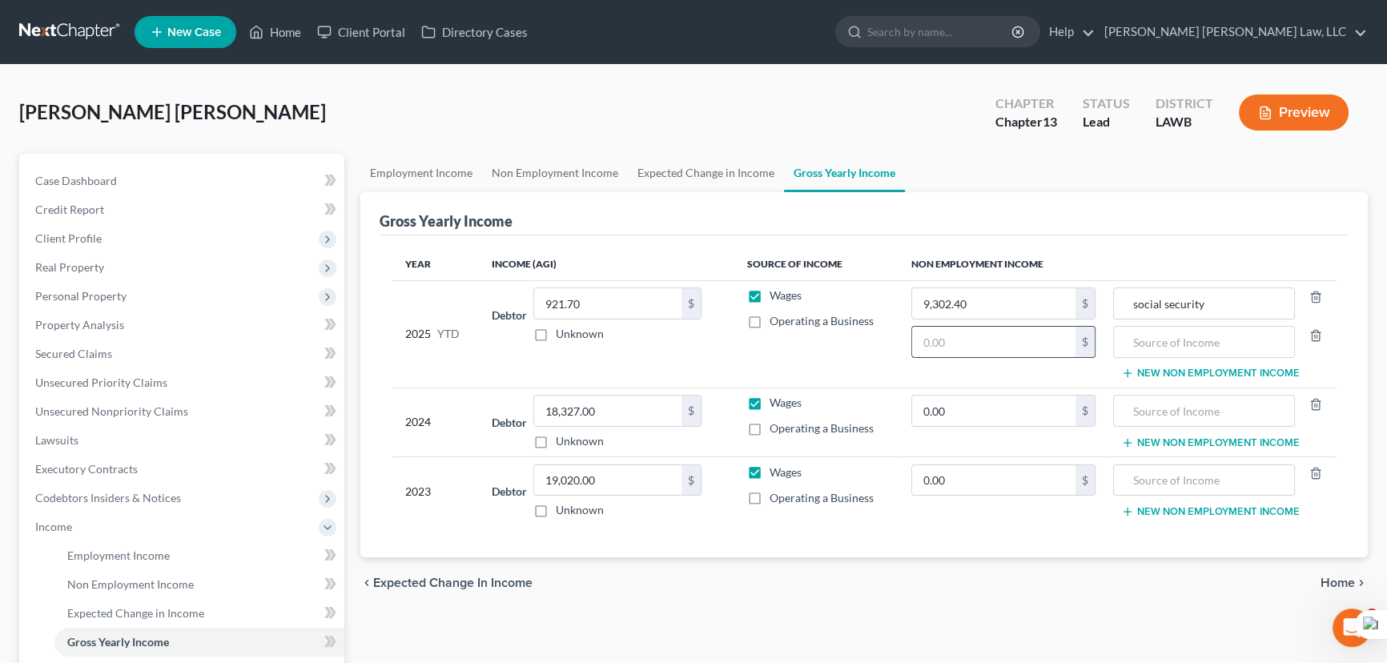
click at [999, 352] on input "text" at bounding box center [993, 342] width 163 height 30
type input "1,791"
type input "SNAP"
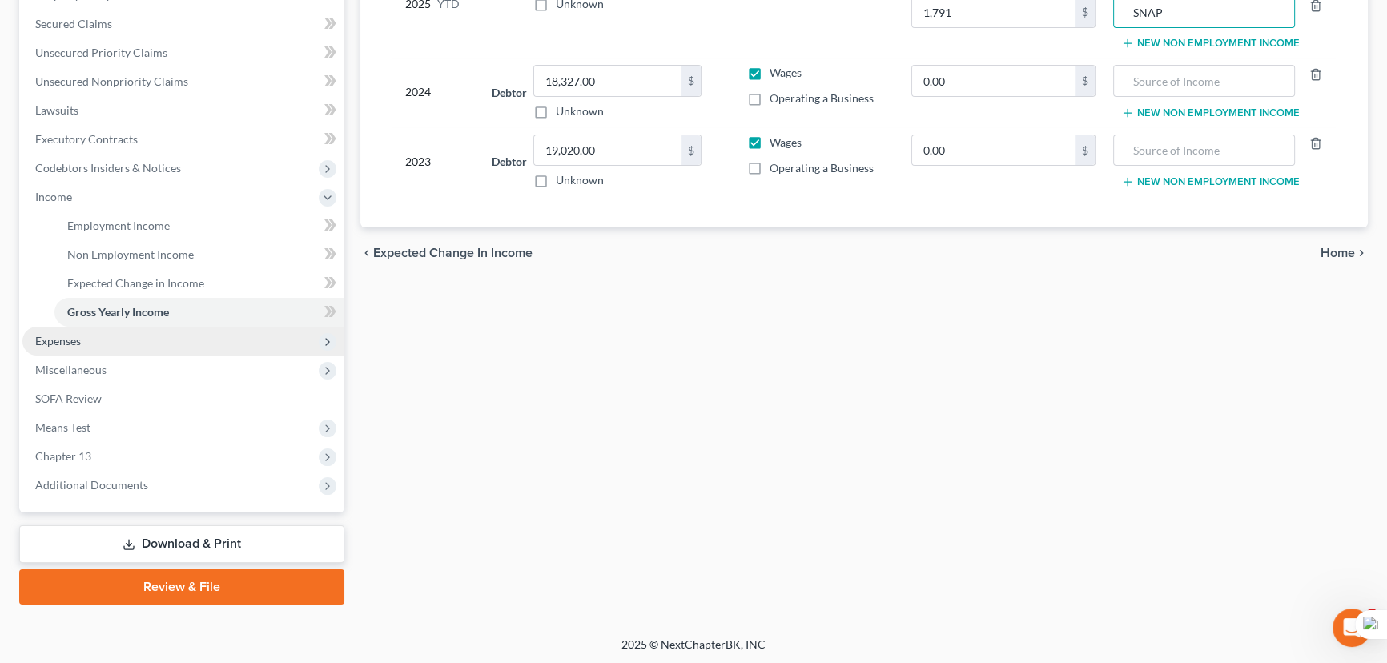
drag, startPoint x: 107, startPoint y: 334, endPoint x: 107, endPoint y: 344, distance: 9.6
click at [107, 334] on span "Expenses" at bounding box center [183, 341] width 322 height 29
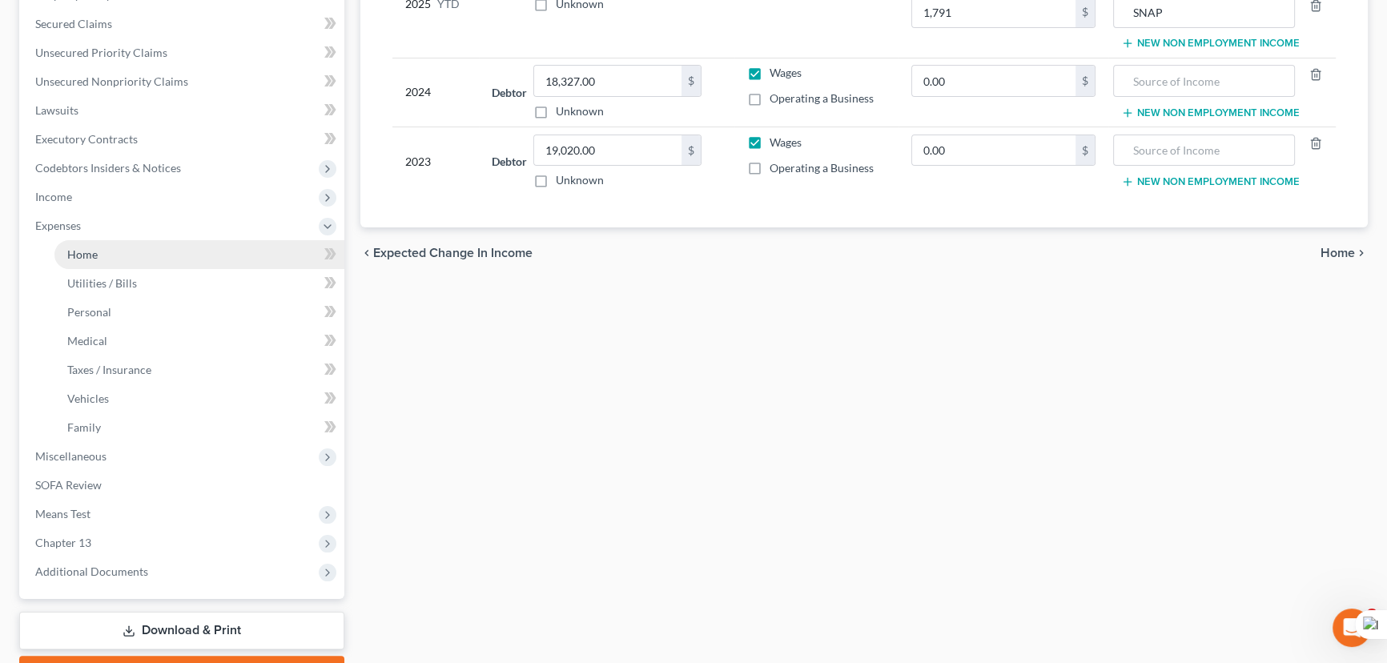
click at [99, 254] on link "Home" at bounding box center [199, 254] width 290 height 29
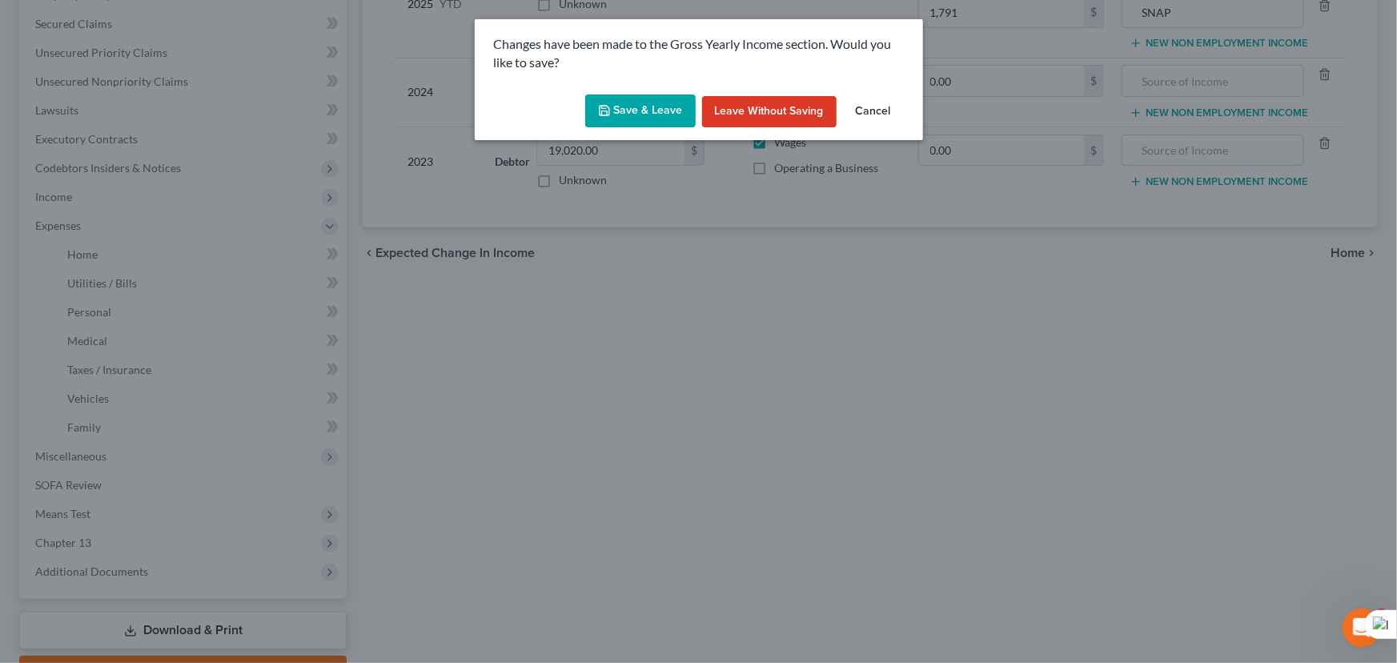
click at [616, 118] on button "Save & Leave" at bounding box center [640, 112] width 111 height 34
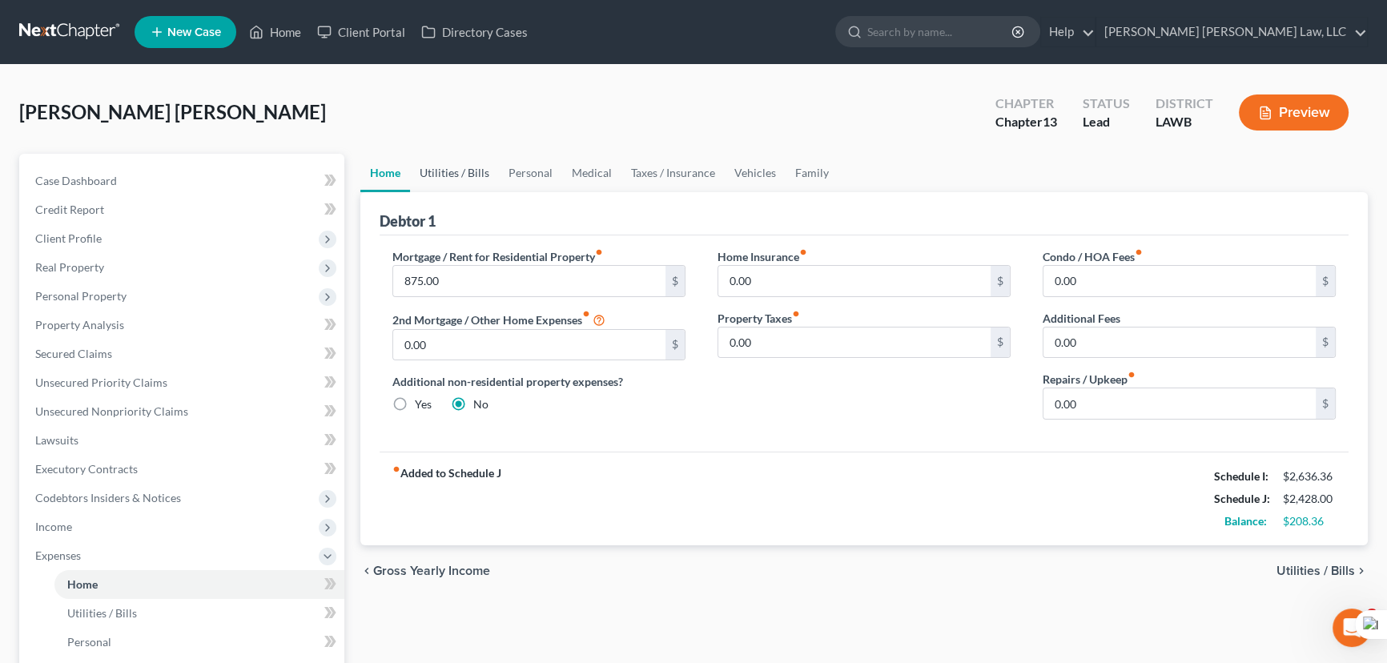
click at [478, 154] on link "Utilities / Bills" at bounding box center [454, 173] width 89 height 38
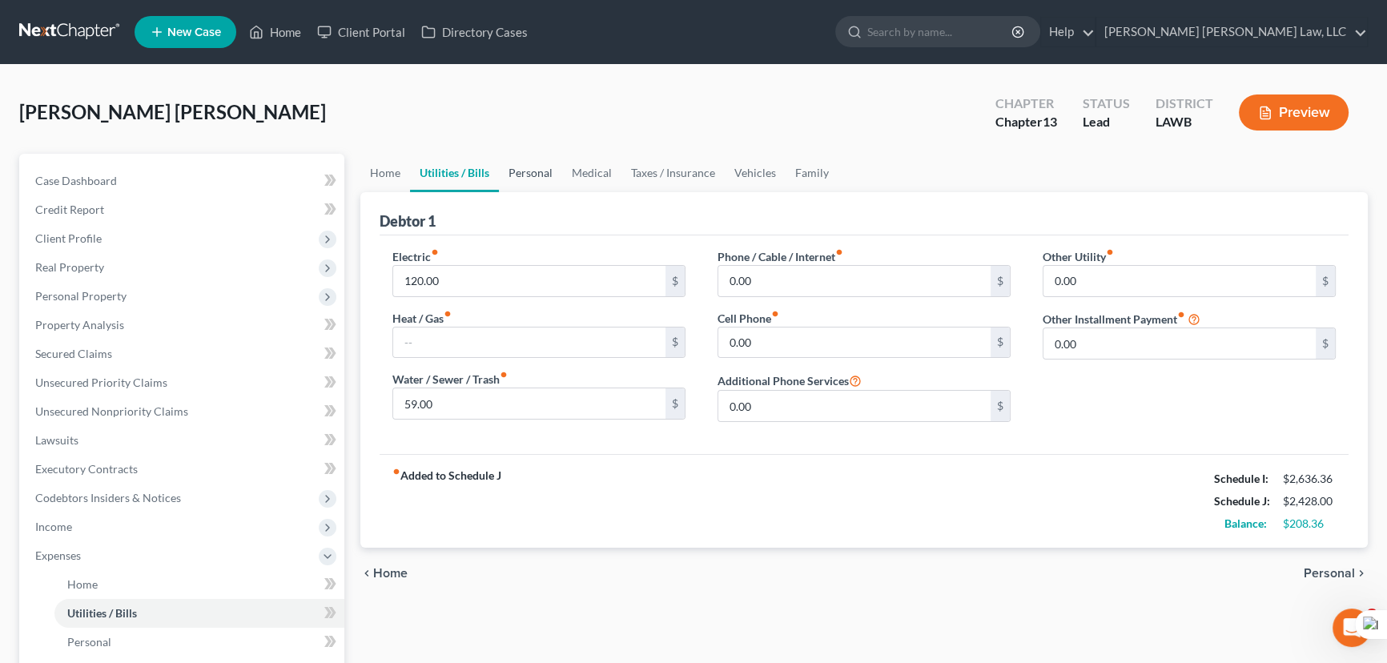
click at [544, 168] on link "Personal" at bounding box center [530, 173] width 63 height 38
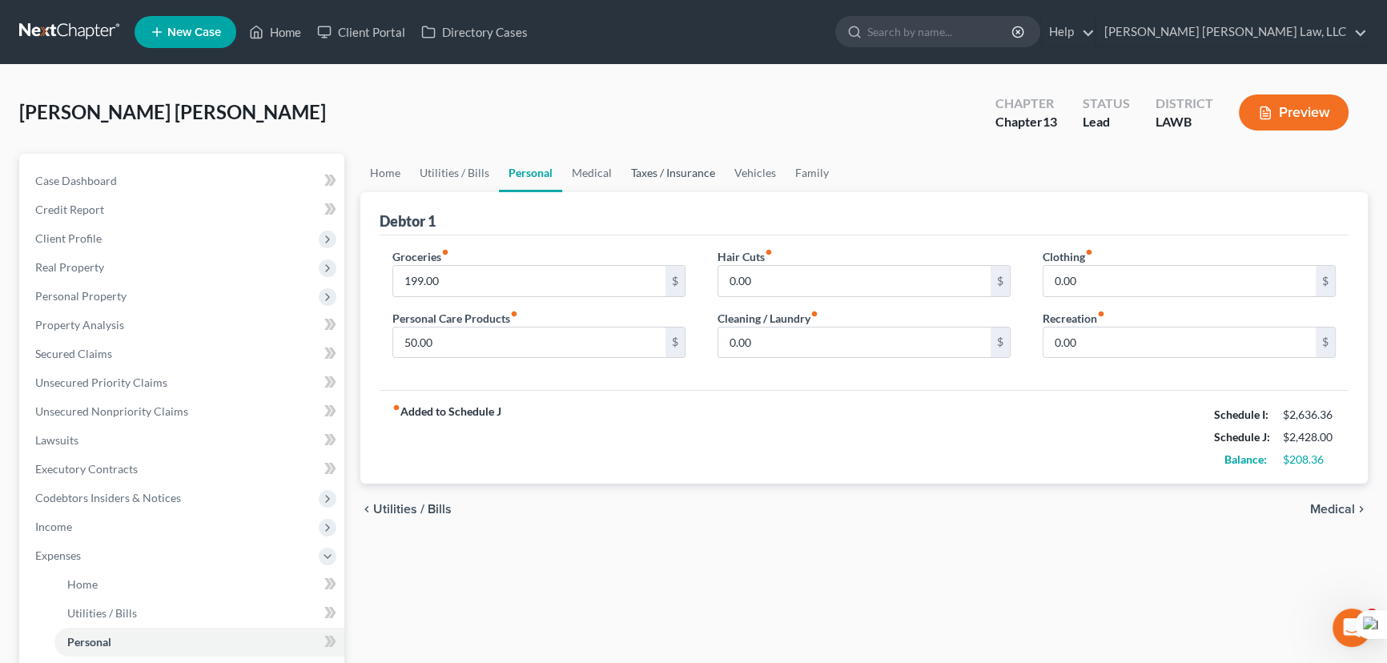
click at [675, 181] on link "Taxes / Insurance" at bounding box center [672, 173] width 103 height 38
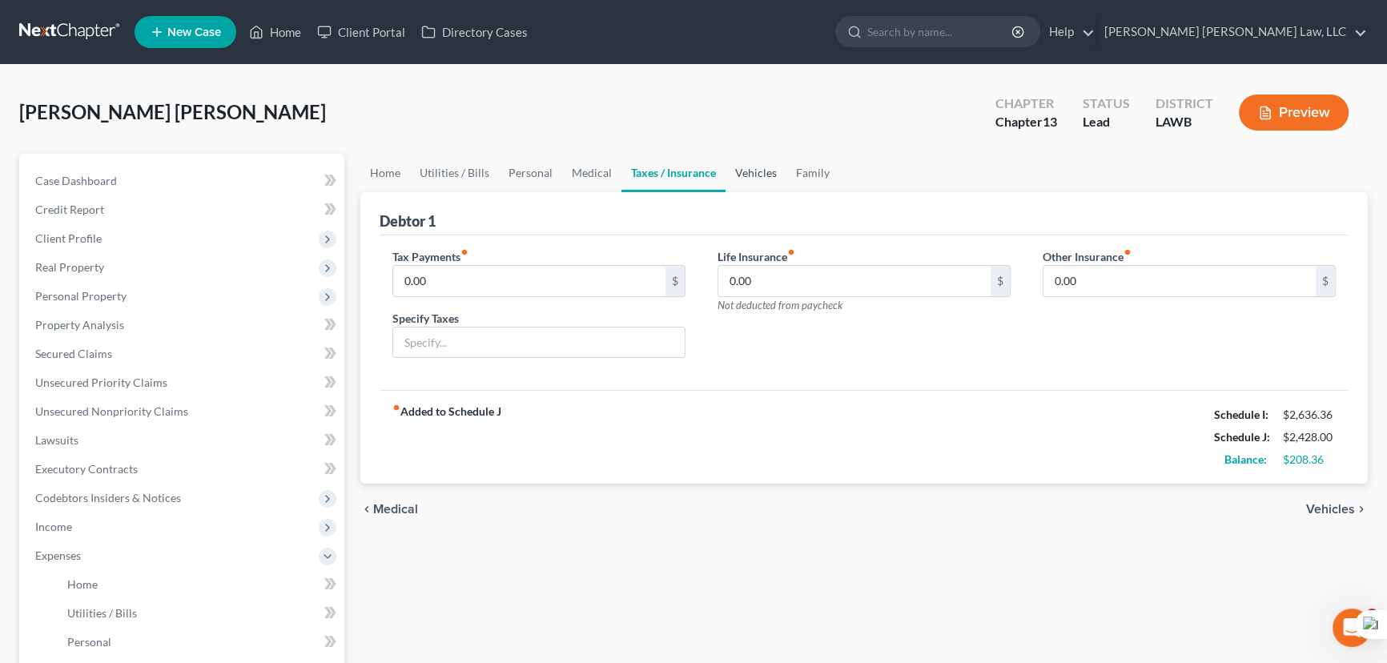
click at [744, 180] on link "Vehicles" at bounding box center [756, 173] width 61 height 38
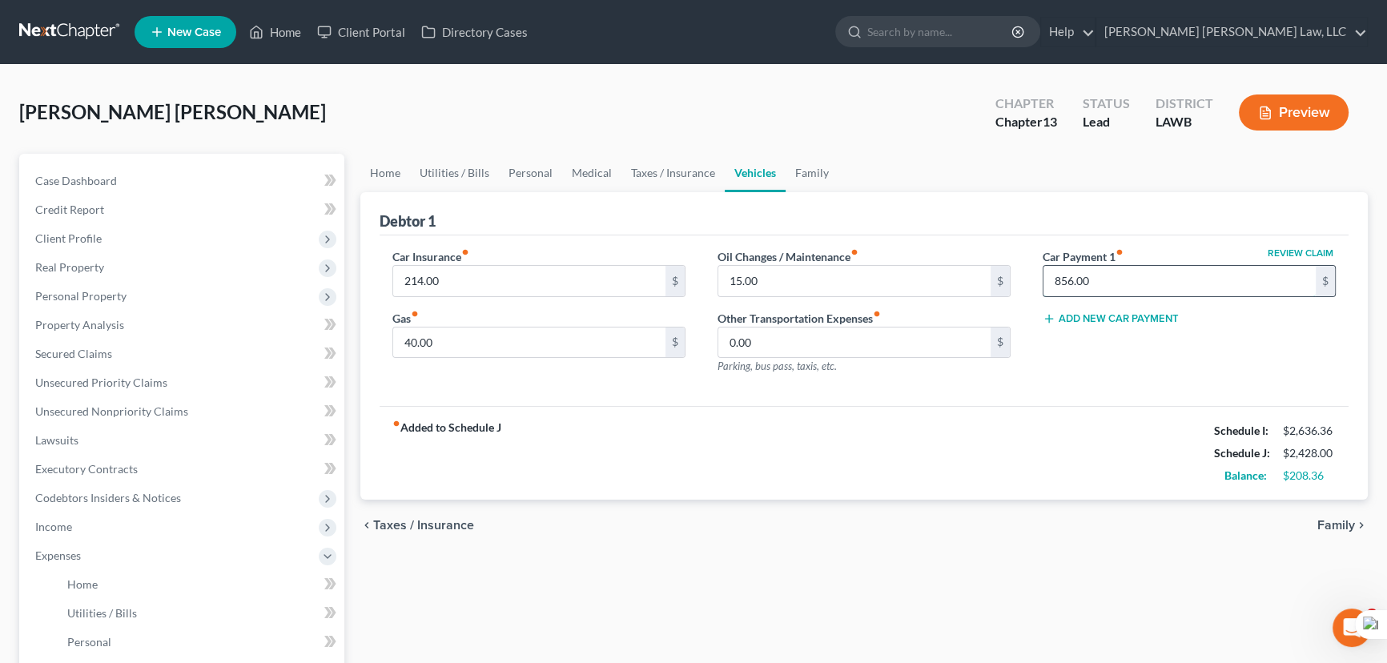
click at [1136, 291] on input "856.00" at bounding box center [1180, 281] width 272 height 30
click at [1120, 199] on div "Debtor 1" at bounding box center [864, 213] width 969 height 43
click at [782, 268] on input "15.00" at bounding box center [854, 281] width 272 height 30
type input "10"
click at [545, 163] on link "Personal" at bounding box center [530, 173] width 63 height 38
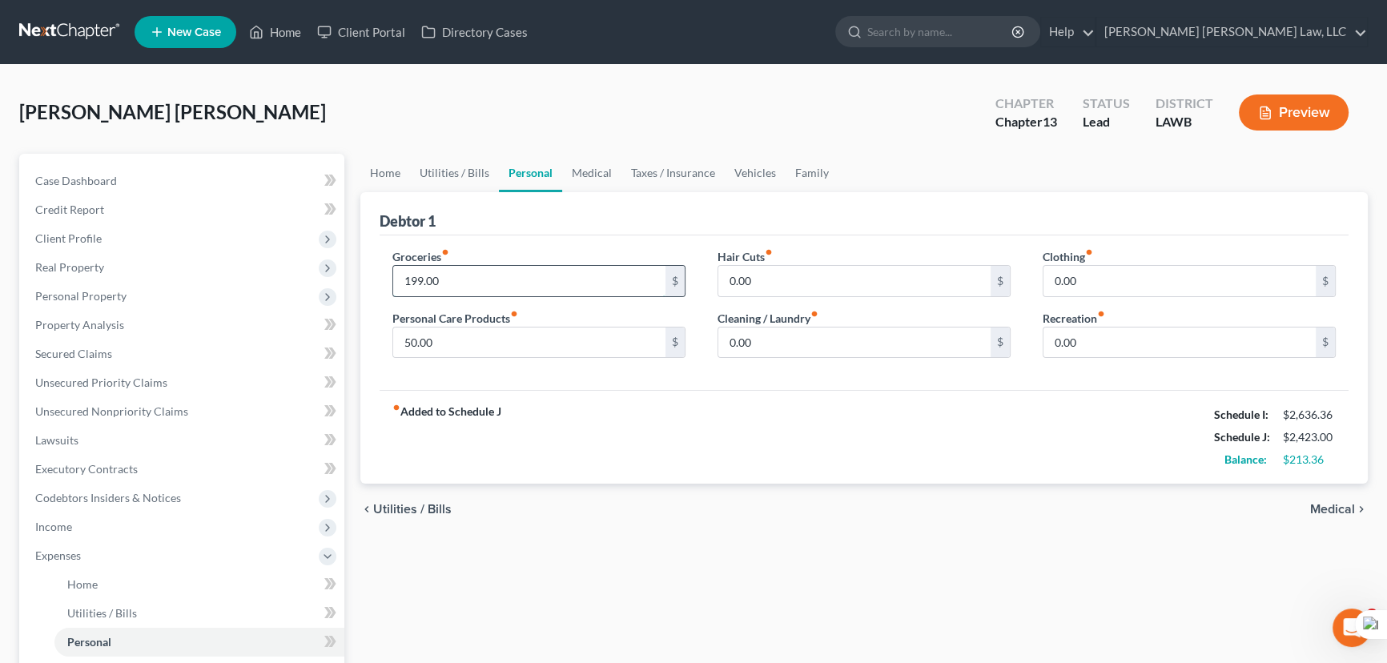
click at [462, 281] on input "199.00" at bounding box center [529, 281] width 272 height 30
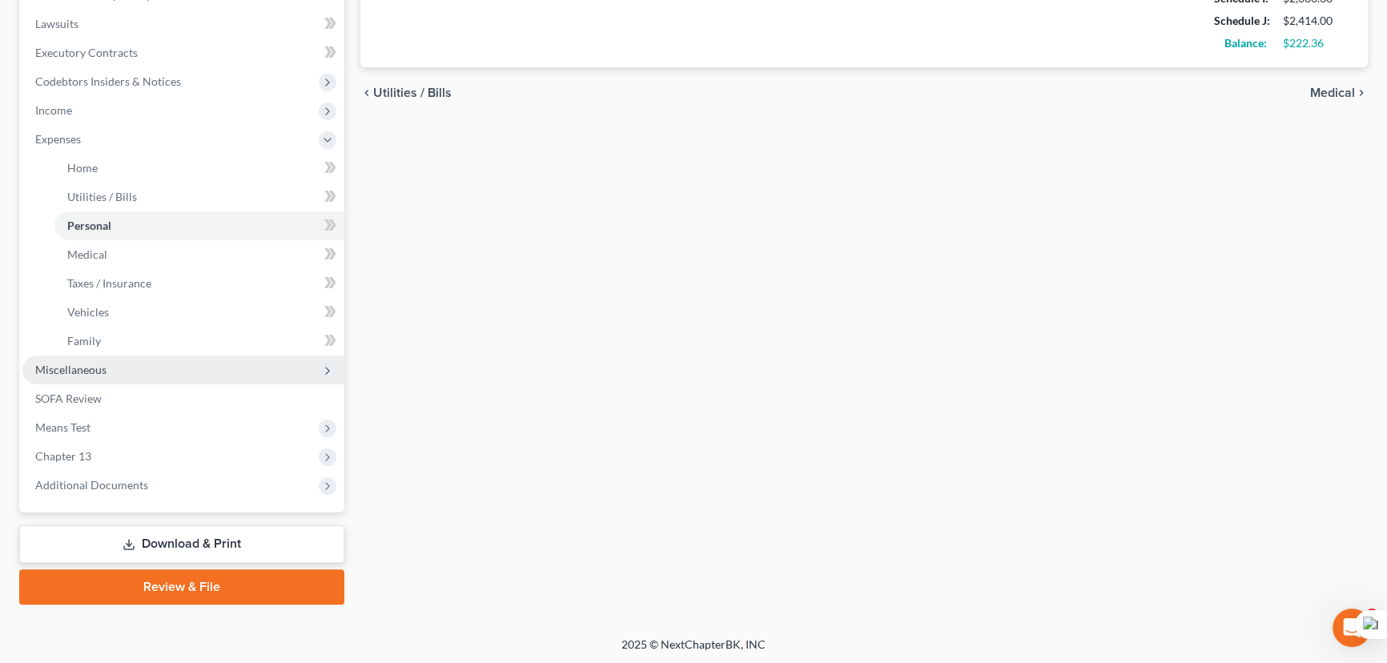
click at [96, 368] on span "Miscellaneous" at bounding box center [70, 370] width 71 height 14
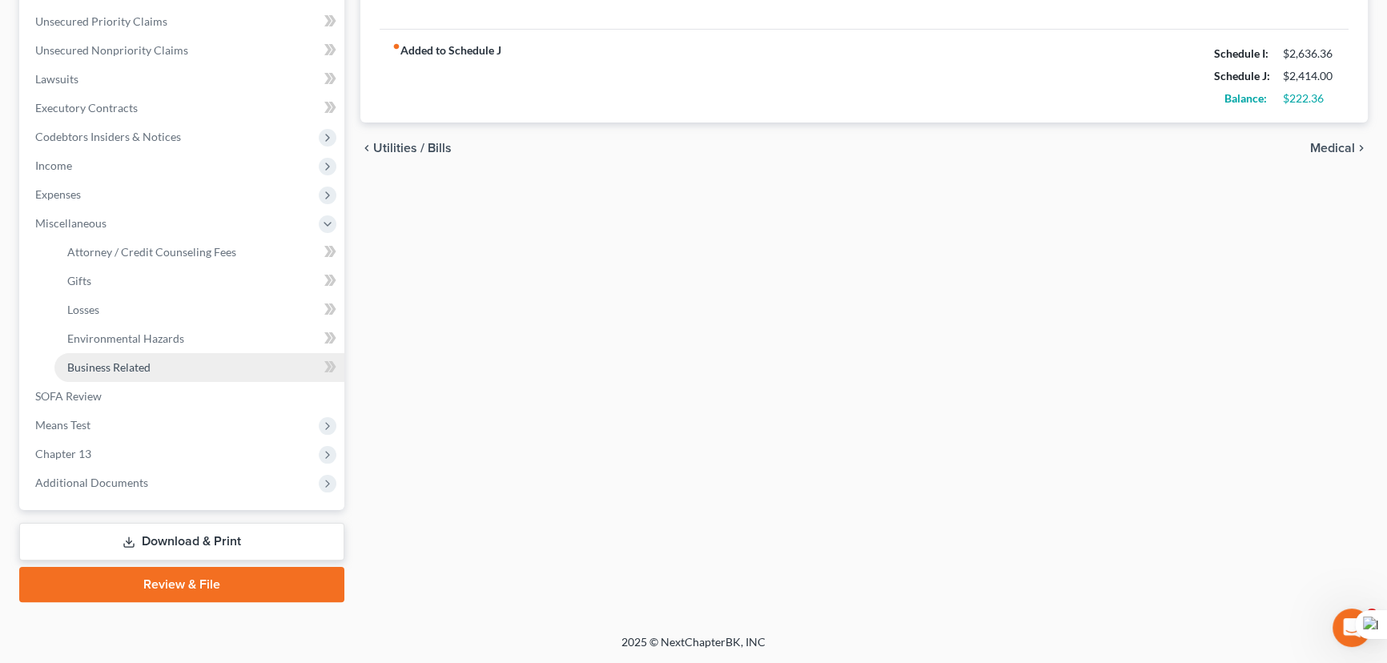
scroll to position [359, 0]
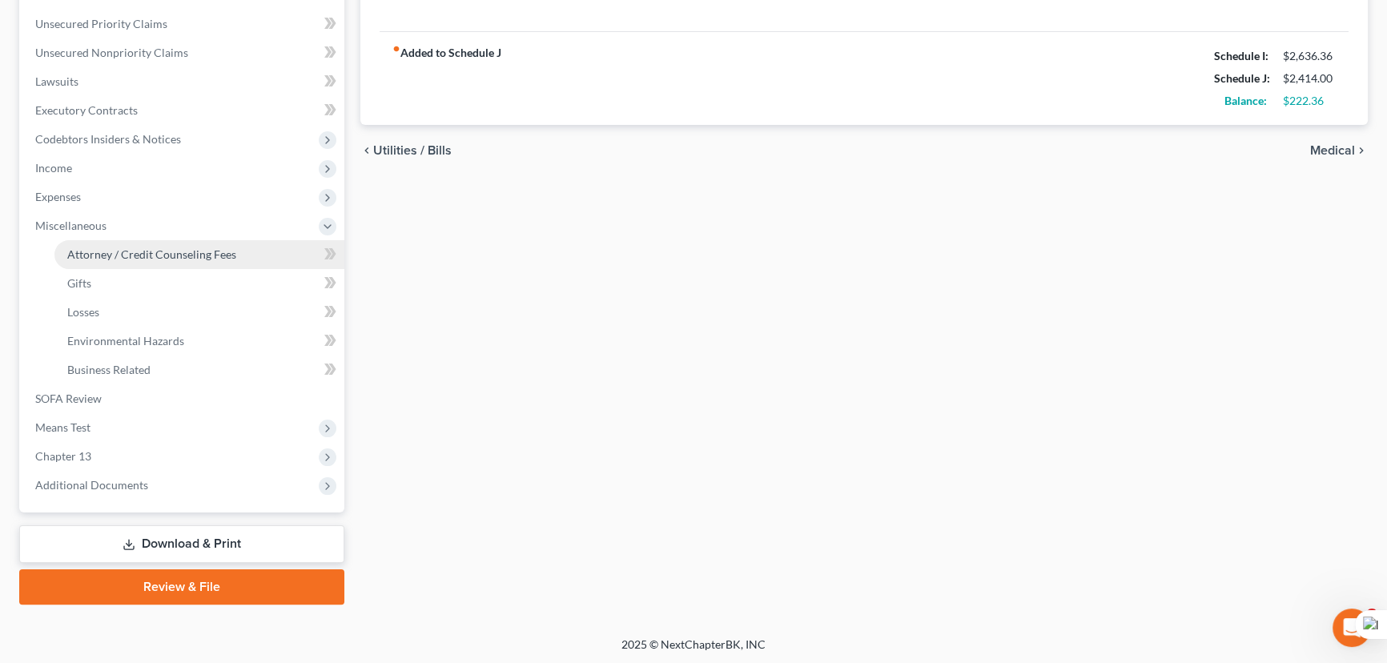
click at [144, 257] on span "Attorney / Credit Counseling Fees" at bounding box center [151, 254] width 169 height 14
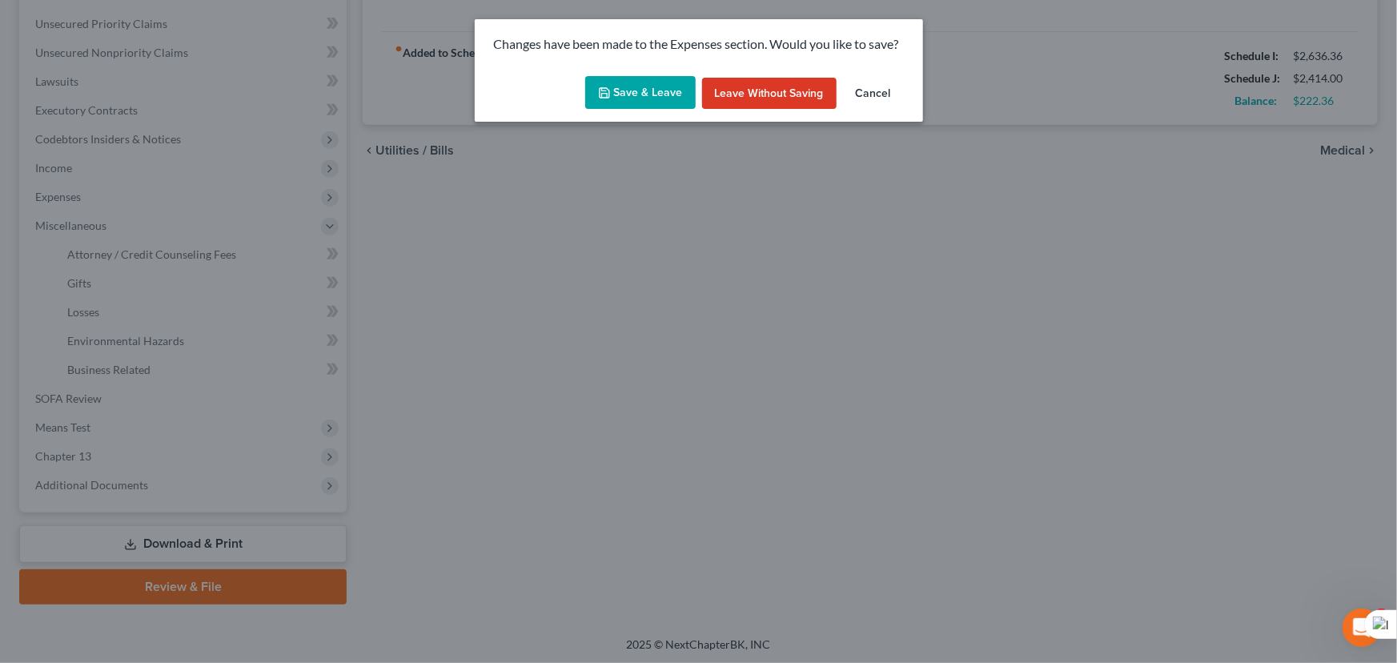
click at [654, 73] on div "Save & Leave Leave without Saving Cancel" at bounding box center [699, 96] width 448 height 53
click at [653, 90] on button "Save & Leave" at bounding box center [640, 93] width 111 height 34
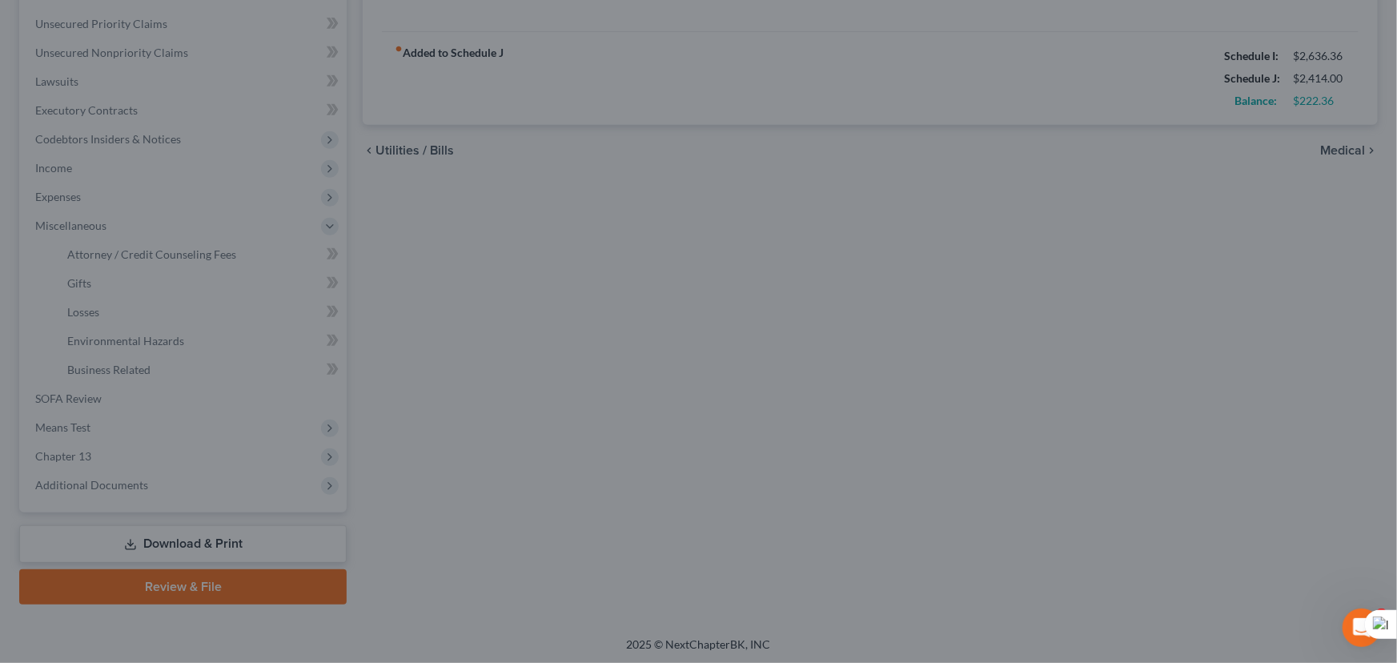
type input "190.00"
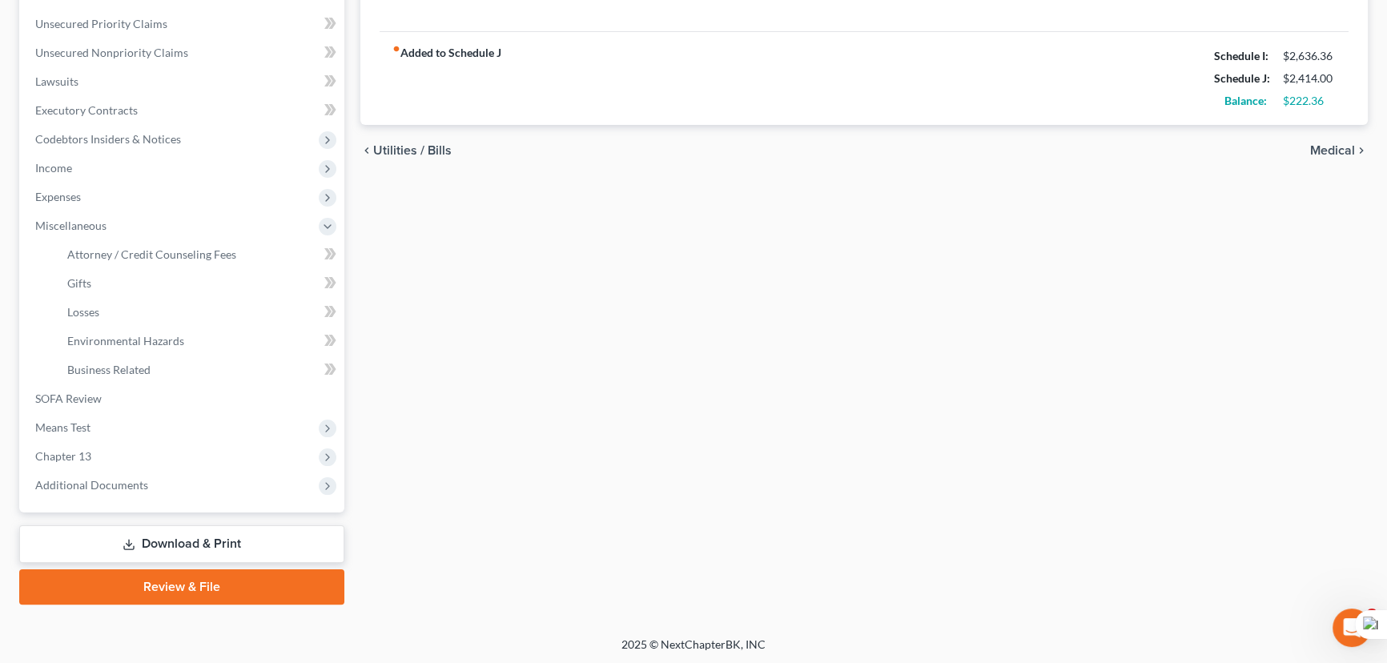
select select "1"
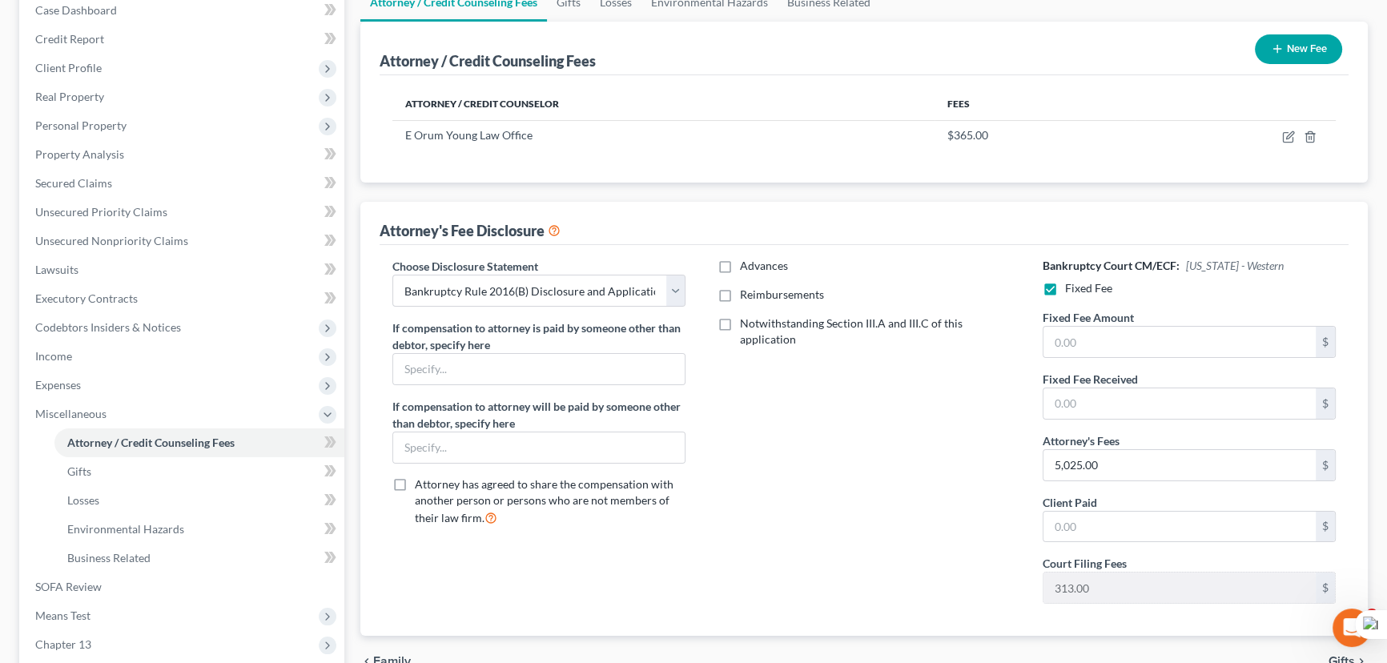
scroll to position [145, 0]
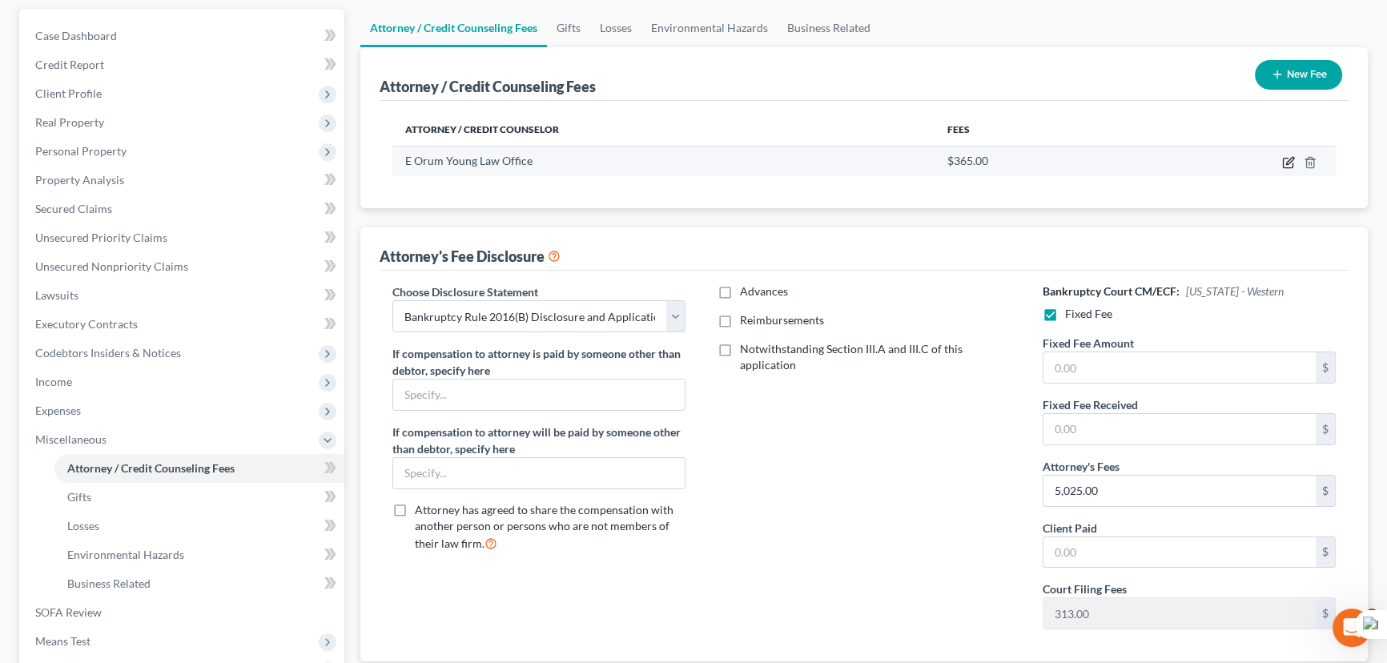
click at [1287, 160] on icon "button" at bounding box center [1288, 162] width 13 height 13
select select "19"
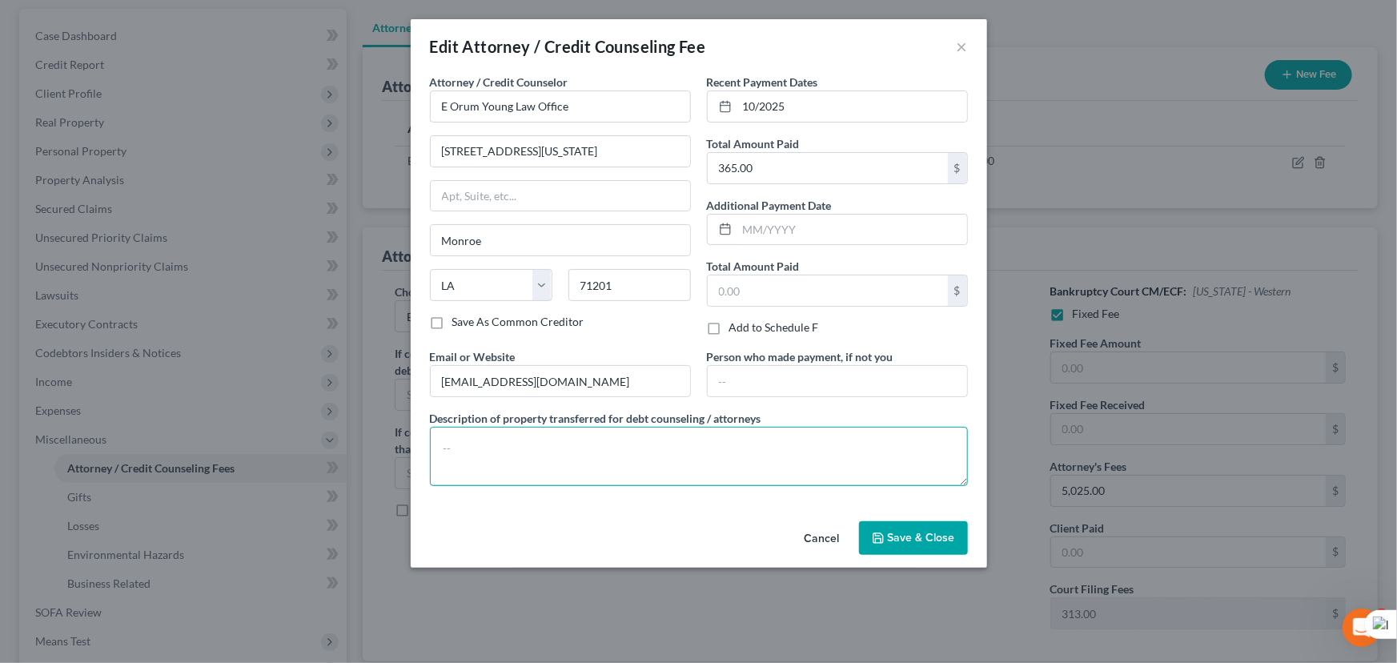
click at [645, 464] on textarea at bounding box center [699, 456] width 538 height 59
type textarea "c"
click at [670, 427] on textarea at bounding box center [699, 456] width 538 height 59
type textarea "x"
type textarea "credit report, credit counseling, filing fee"
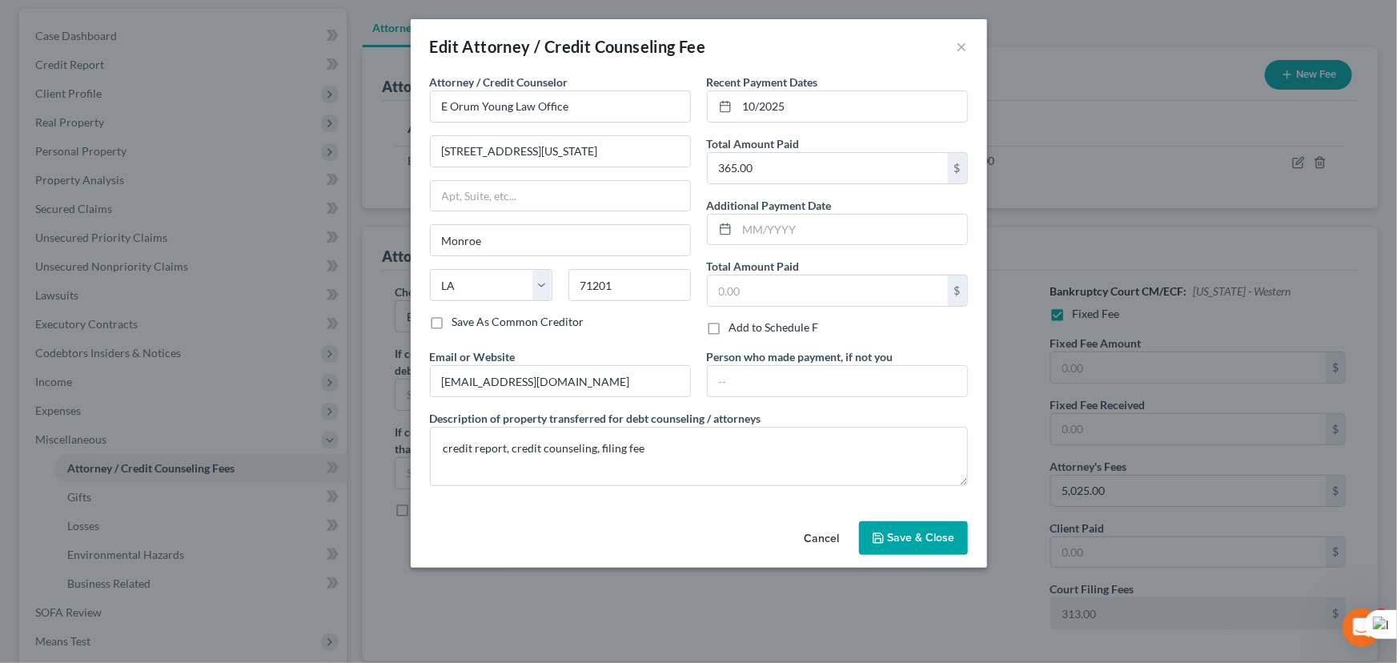
click at [884, 554] on div "Cancel Save & Close" at bounding box center [699, 541] width 577 height 53
click at [888, 545] on button "Save & Close" at bounding box center [913, 538] width 109 height 34
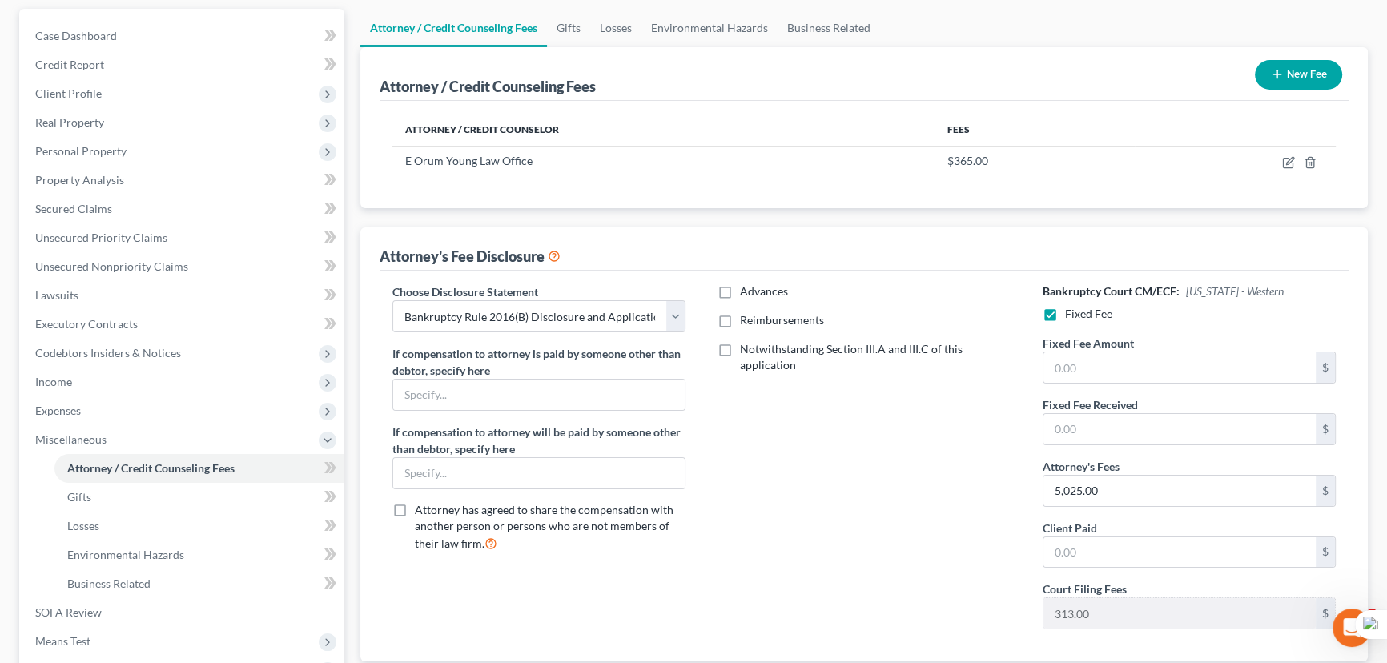
click at [740, 320] on label "Reimbursements" at bounding box center [782, 320] width 84 height 16
click at [746, 320] on input "Reimbursements" at bounding box center [751, 317] width 10 height 10
checkbox input "true"
click at [1110, 364] on input "text" at bounding box center [1180, 367] width 272 height 30
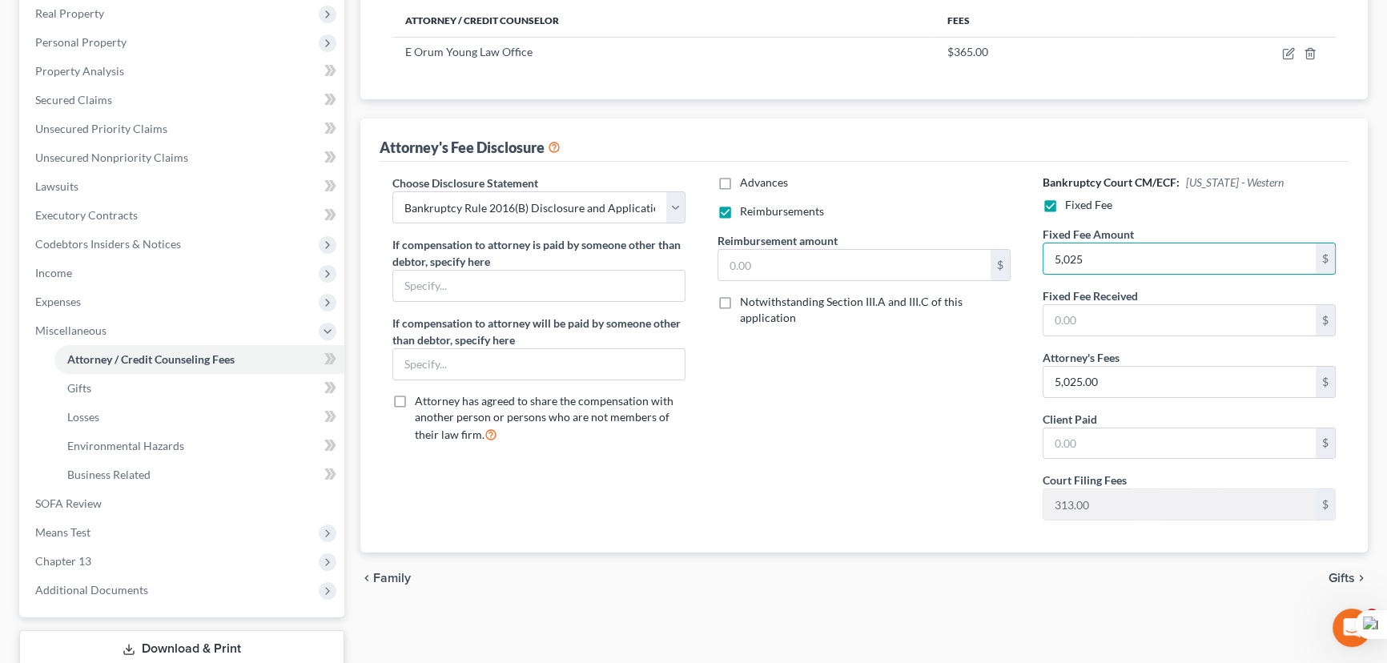
scroll to position [359, 0]
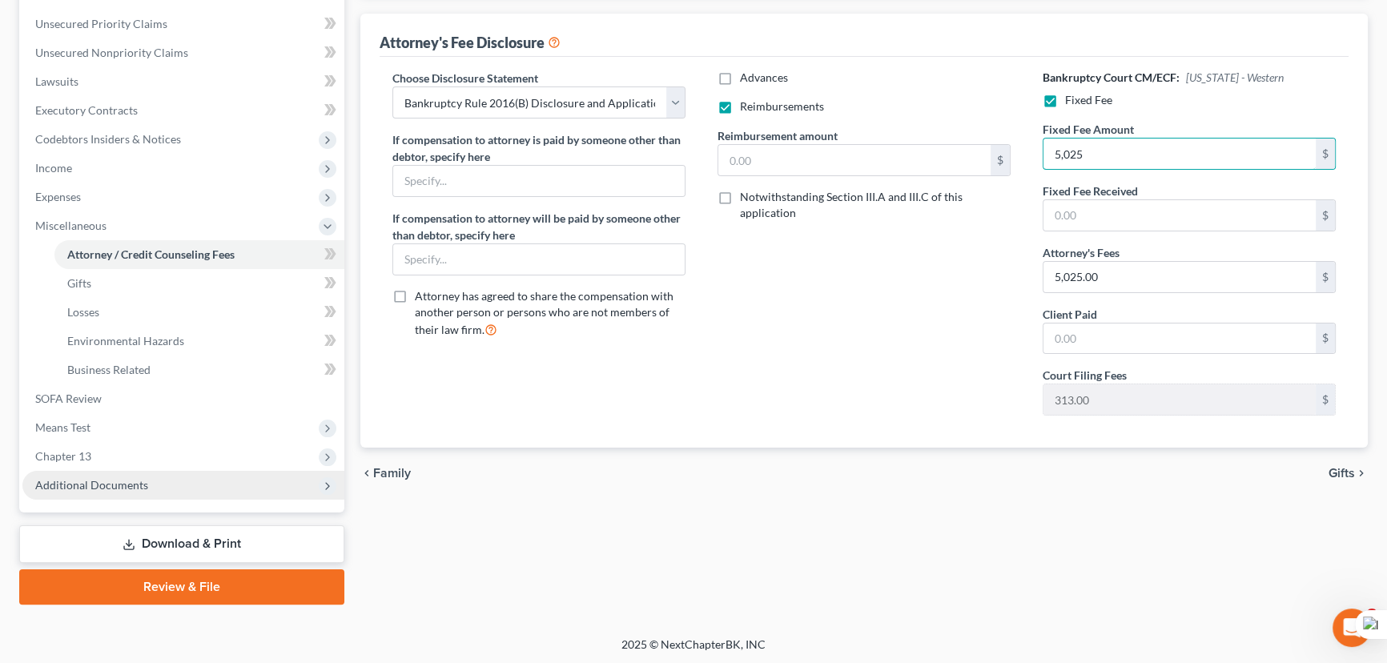
type input "5,025"
click at [114, 482] on span "Additional Documents" at bounding box center [91, 485] width 113 height 14
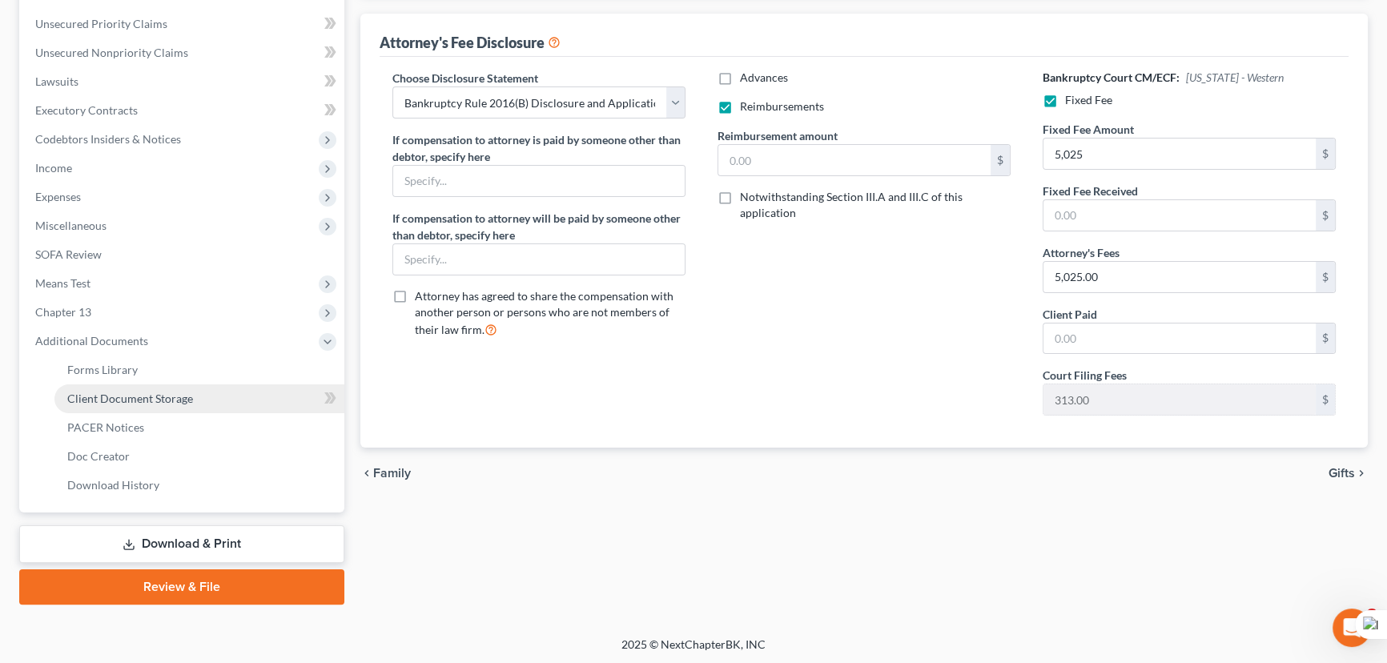
click at [139, 393] on span "Client Document Storage" at bounding box center [130, 399] width 126 height 14
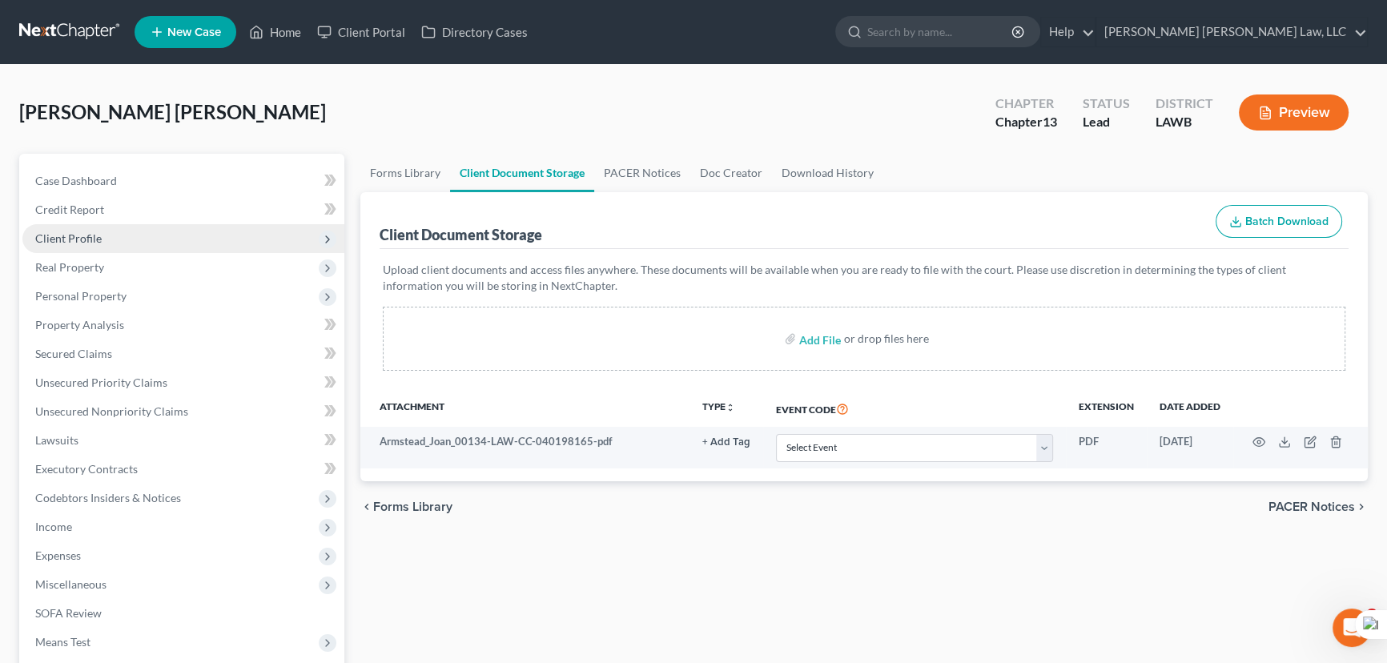
click at [117, 232] on span "Client Profile" at bounding box center [183, 238] width 322 height 29
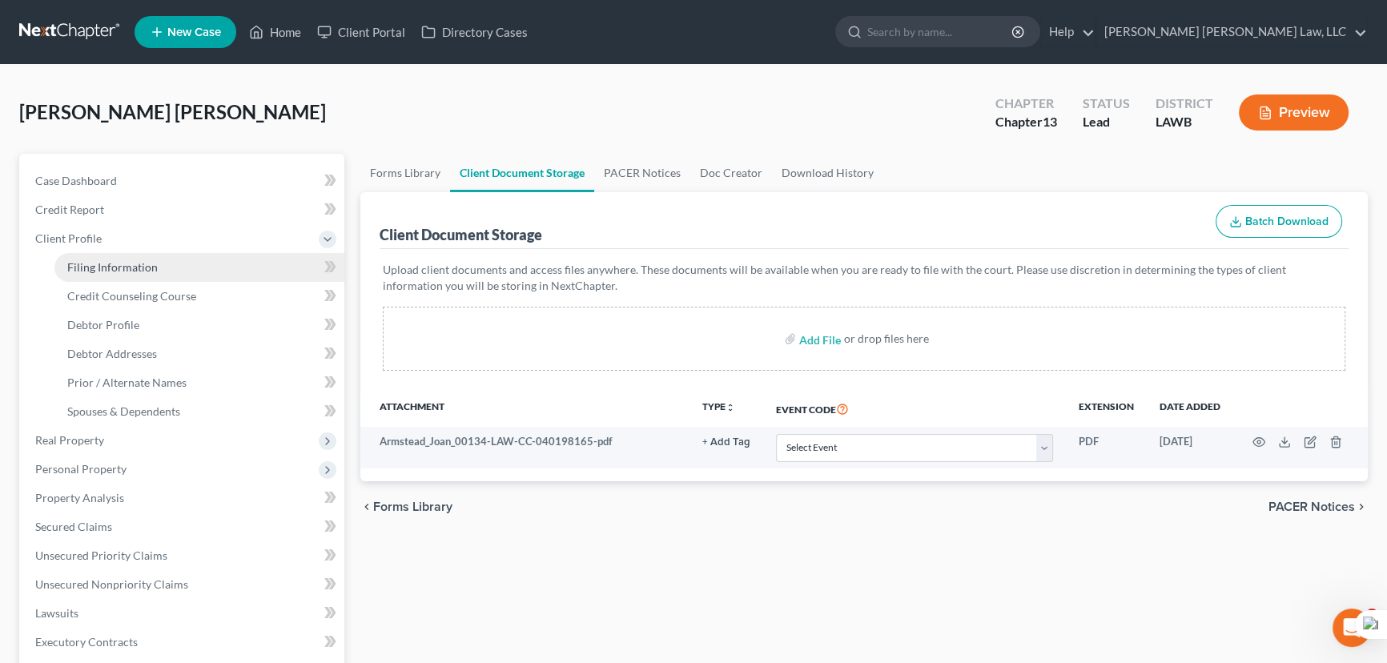
click at [124, 263] on span "Filing Information" at bounding box center [112, 267] width 90 height 14
select select "1"
select select "0"
select select "3"
select select "19"
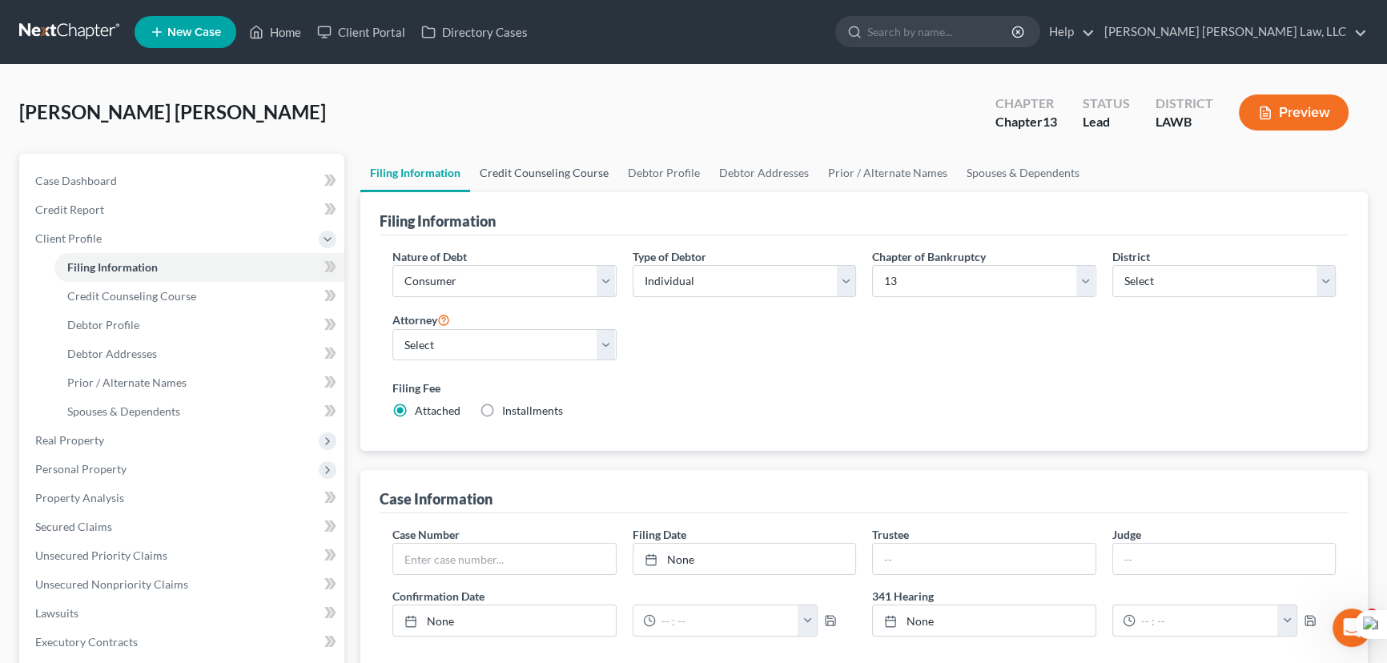
click at [588, 174] on link "Credit Counseling Course" at bounding box center [544, 173] width 148 height 38
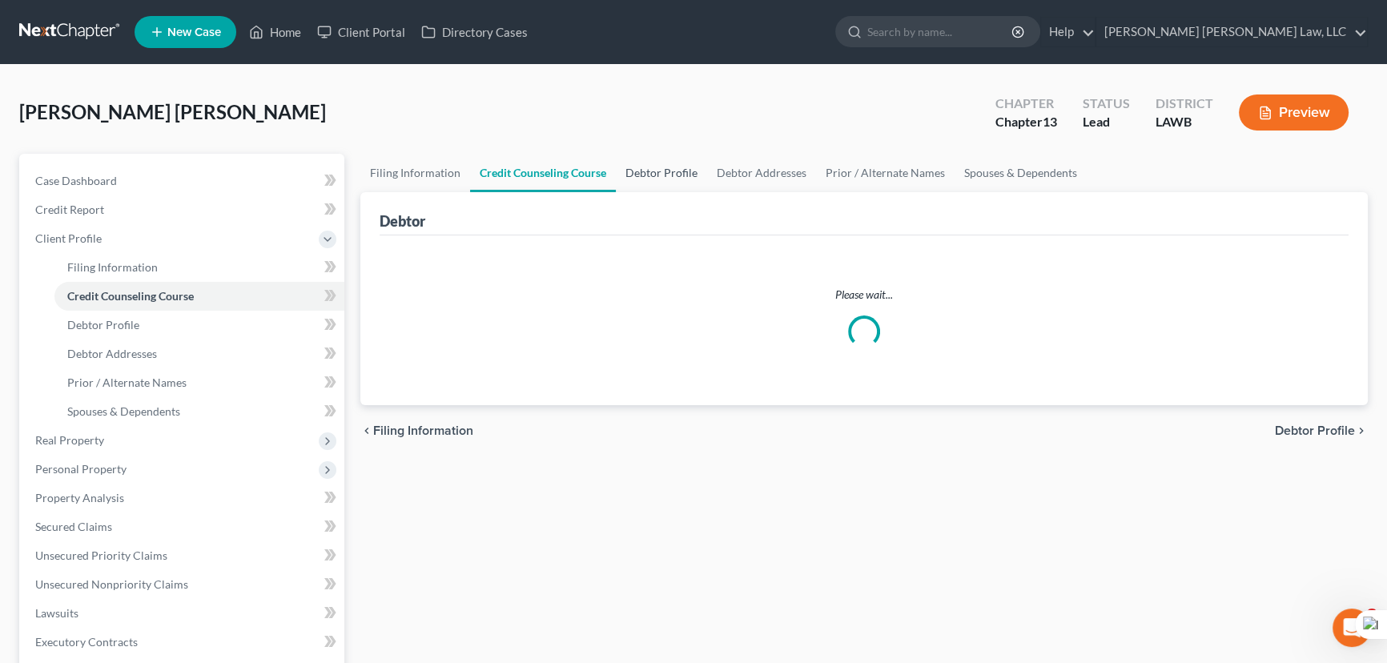
click at [657, 170] on link "Debtor Profile" at bounding box center [661, 173] width 91 height 38
select select "2"
select select "0"
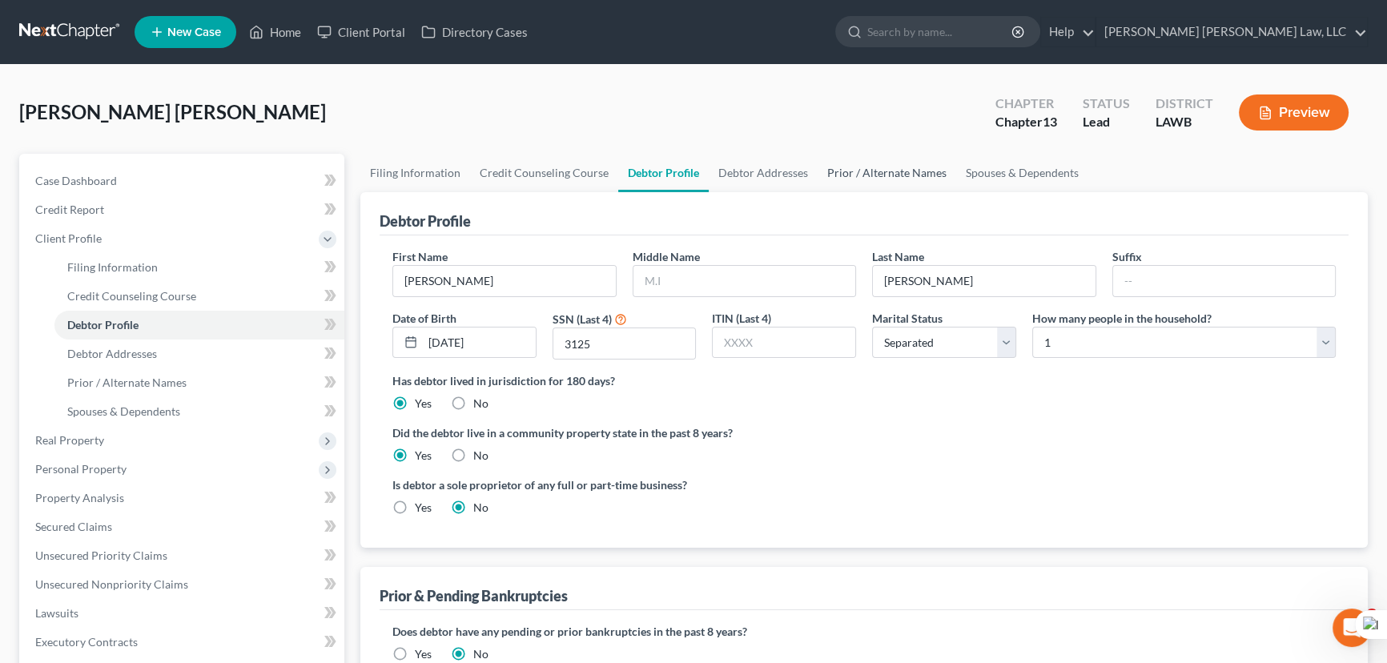
click at [818, 167] on link "Prior / Alternate Names" at bounding box center [887, 173] width 139 height 38
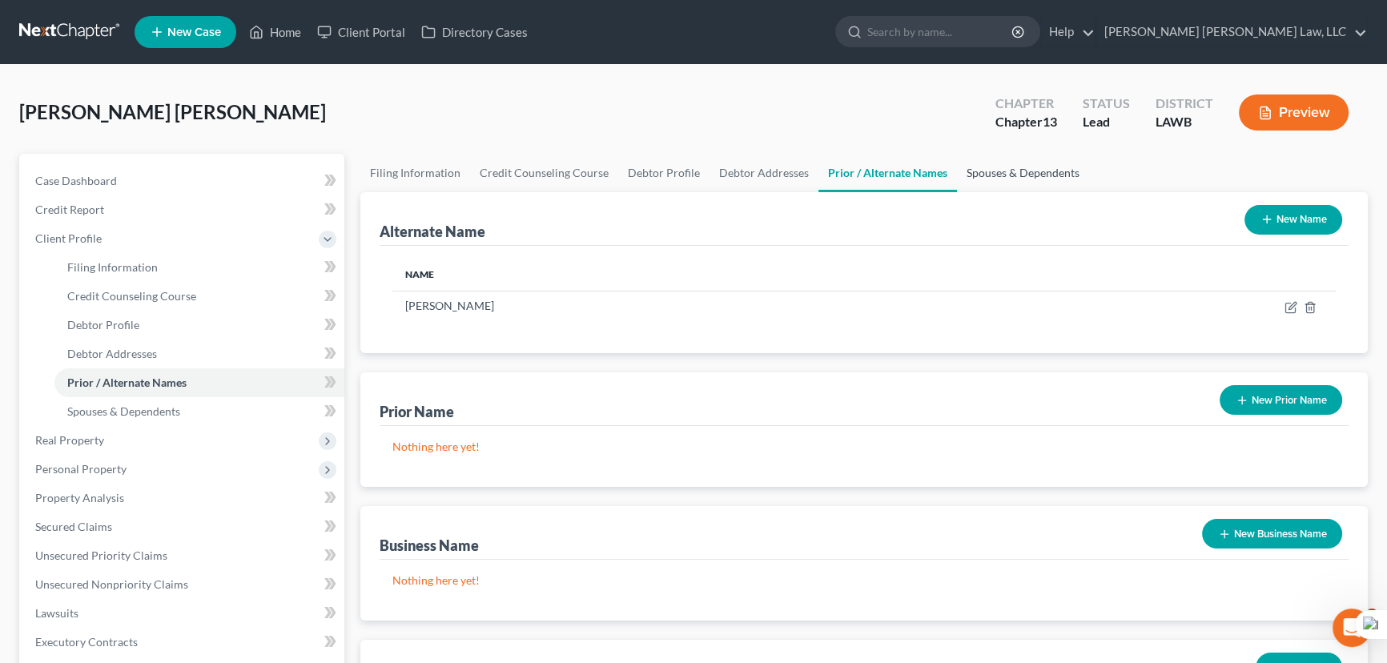
click at [957, 160] on link "Spouses & Dependents" at bounding box center [1023, 173] width 132 height 38
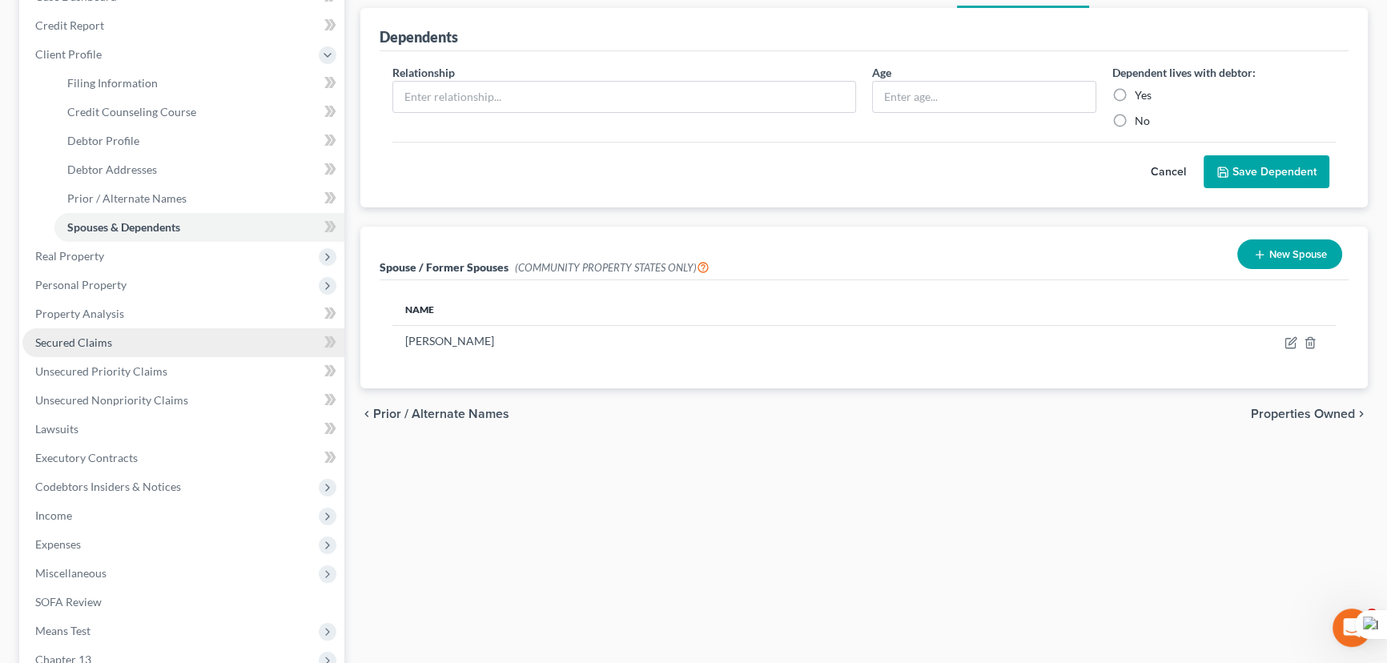
scroll to position [218, 0]
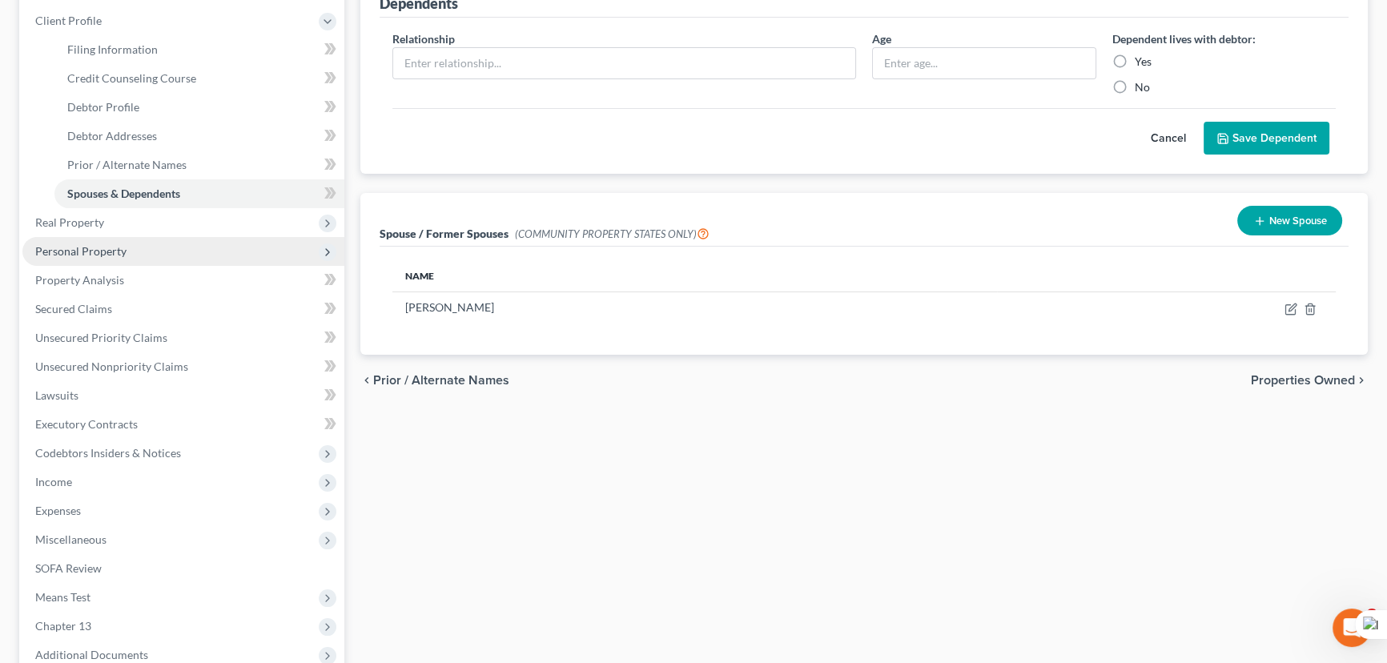
click at [168, 251] on span "Personal Property" at bounding box center [183, 251] width 322 height 29
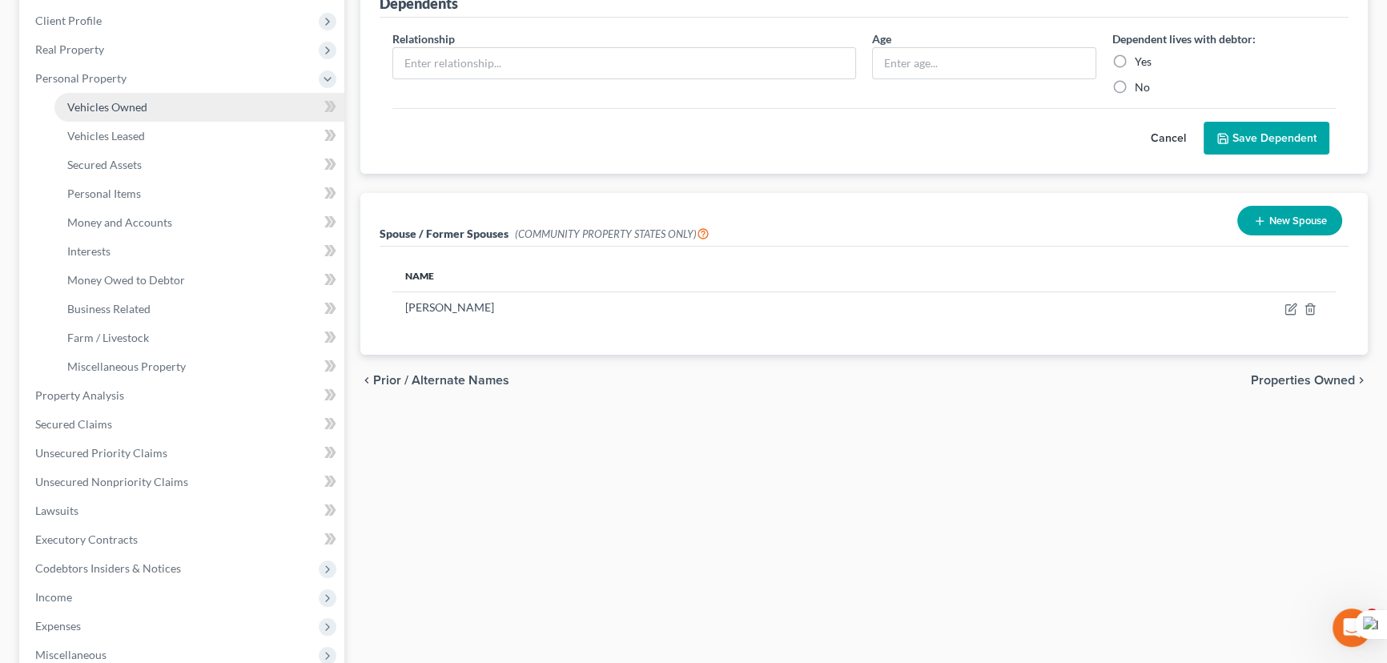
click at [160, 112] on link "Vehicles Owned" at bounding box center [199, 107] width 290 height 29
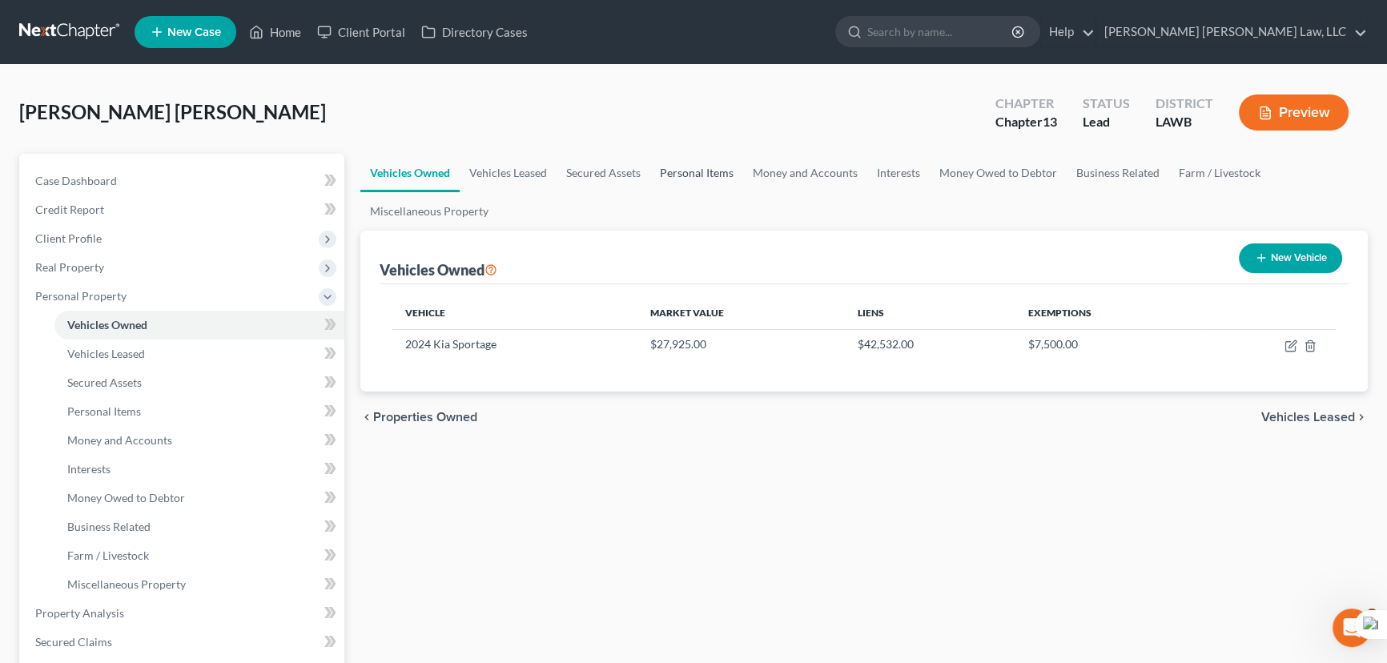
click at [723, 178] on link "Personal Items" at bounding box center [696, 173] width 93 height 38
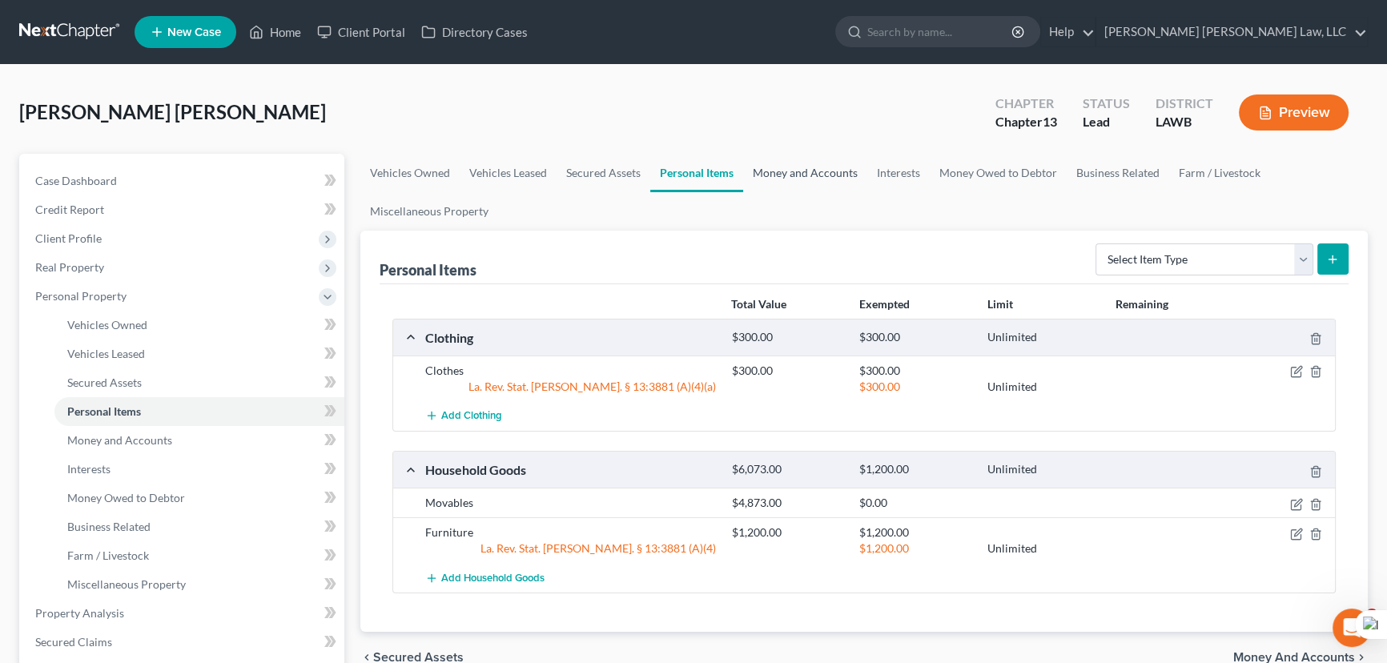
click at [817, 175] on link "Money and Accounts" at bounding box center [805, 173] width 124 height 38
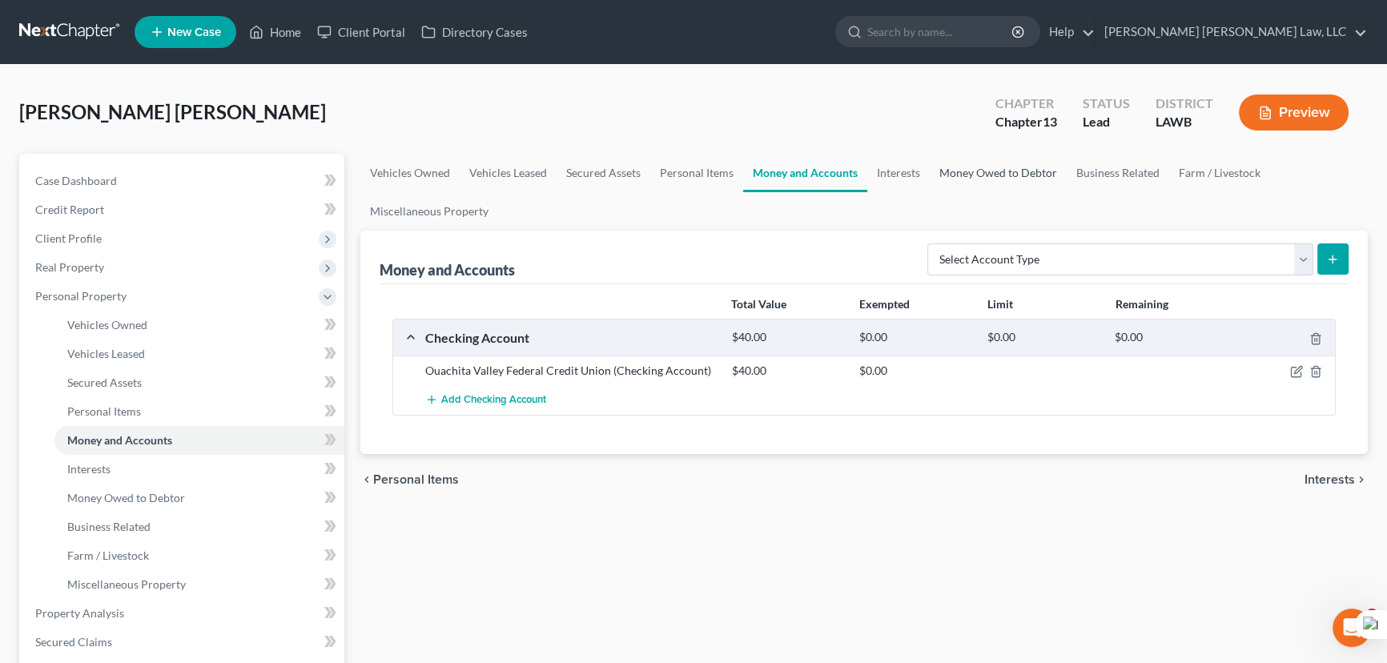
drag, startPoint x: 939, startPoint y: 172, endPoint x: 959, endPoint y: 172, distance: 19.2
click at [939, 171] on link "Money Owed to Debtor" at bounding box center [998, 173] width 137 height 38
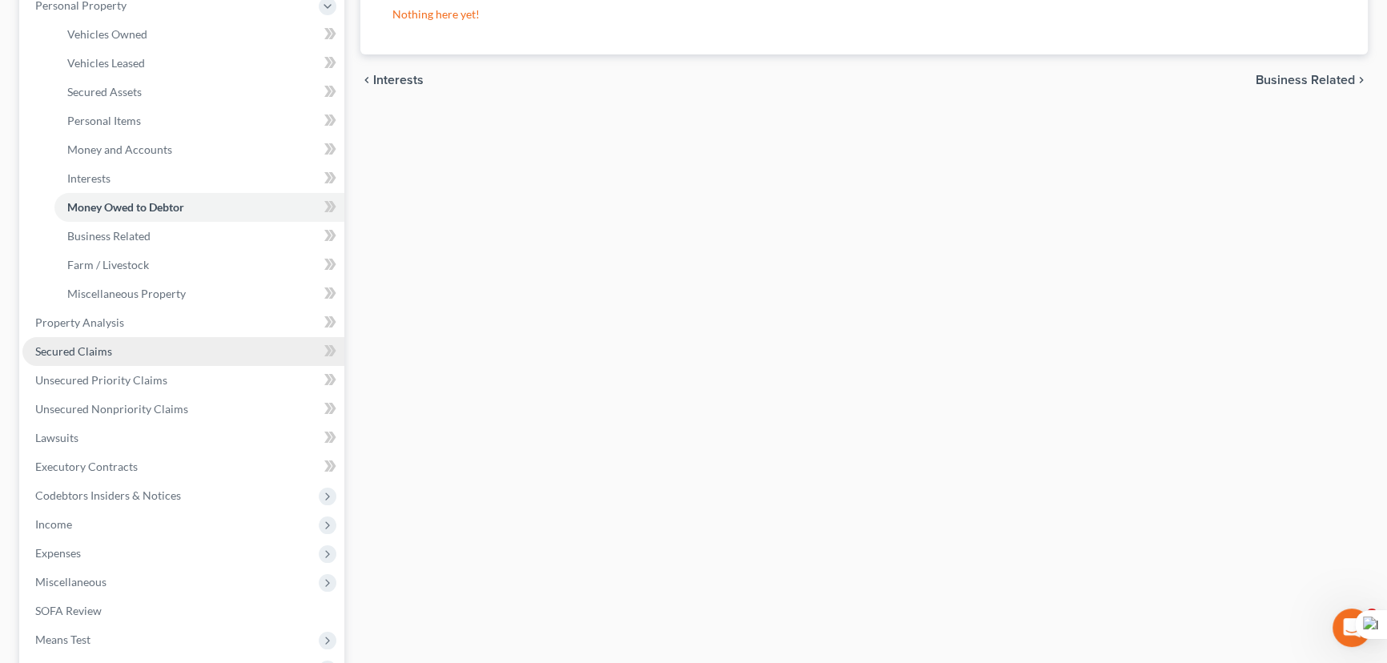
click at [119, 345] on link "Secured Claims" at bounding box center [183, 351] width 322 height 29
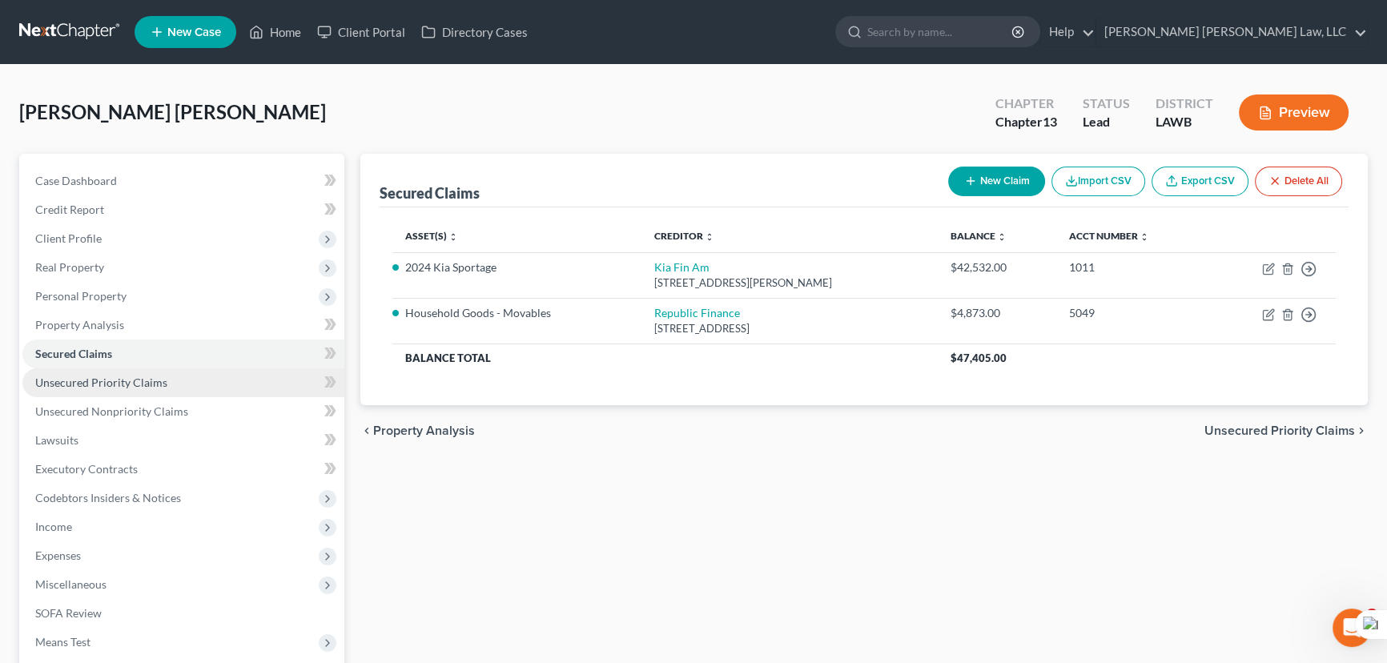
click at [157, 388] on link "Unsecured Priority Claims" at bounding box center [183, 382] width 322 height 29
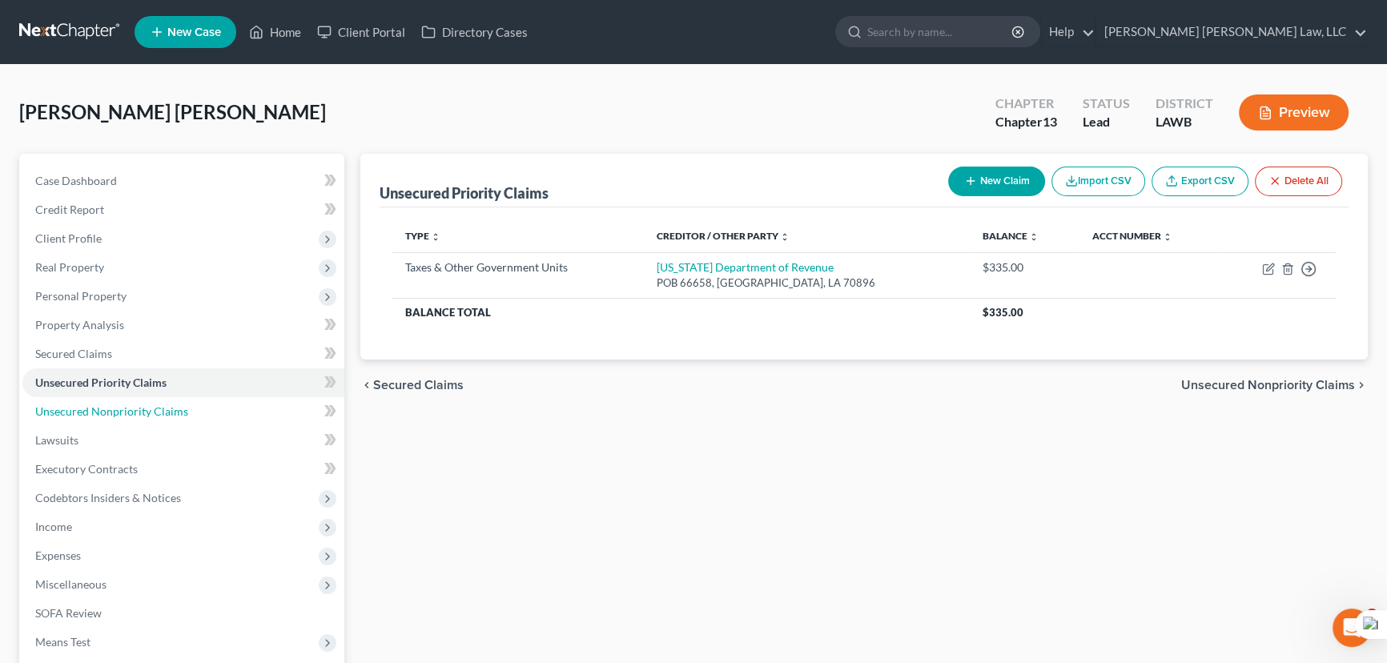
click at [196, 408] on link "Unsecured Nonpriority Claims" at bounding box center [183, 411] width 322 height 29
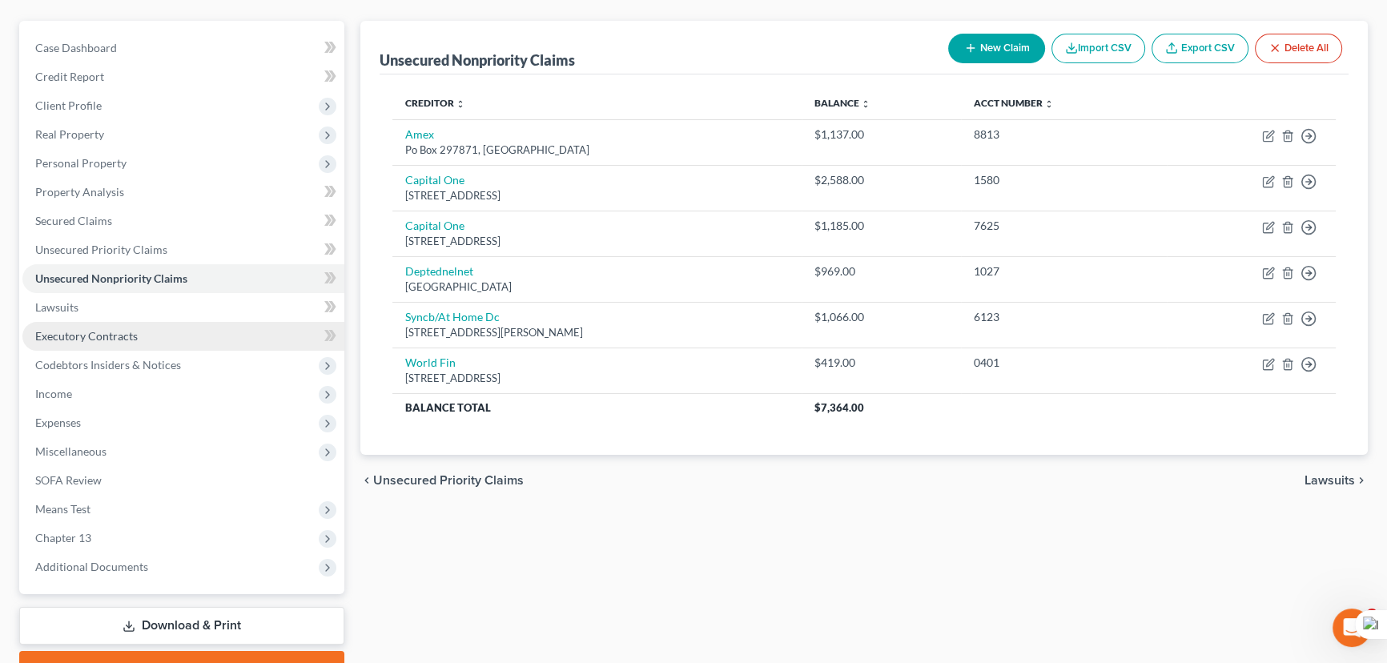
scroll to position [145, 0]
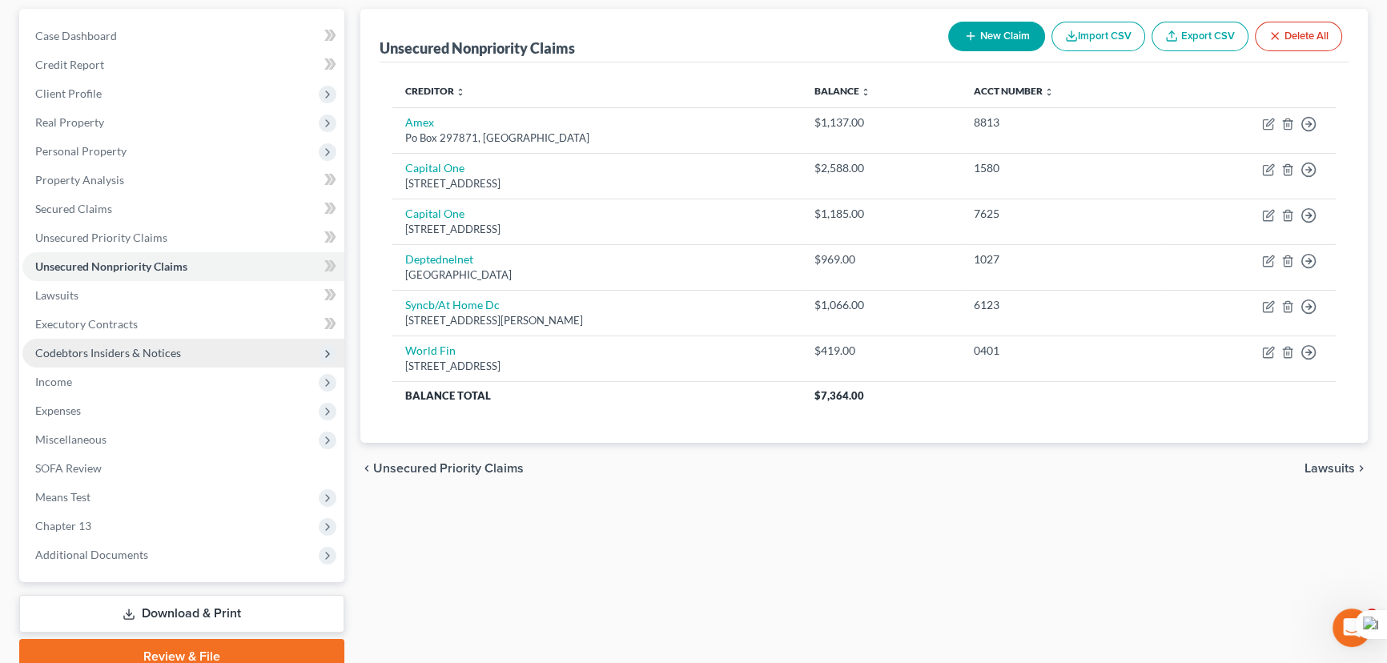
click at [122, 339] on span "Codebtors Insiders & Notices" at bounding box center [183, 353] width 322 height 29
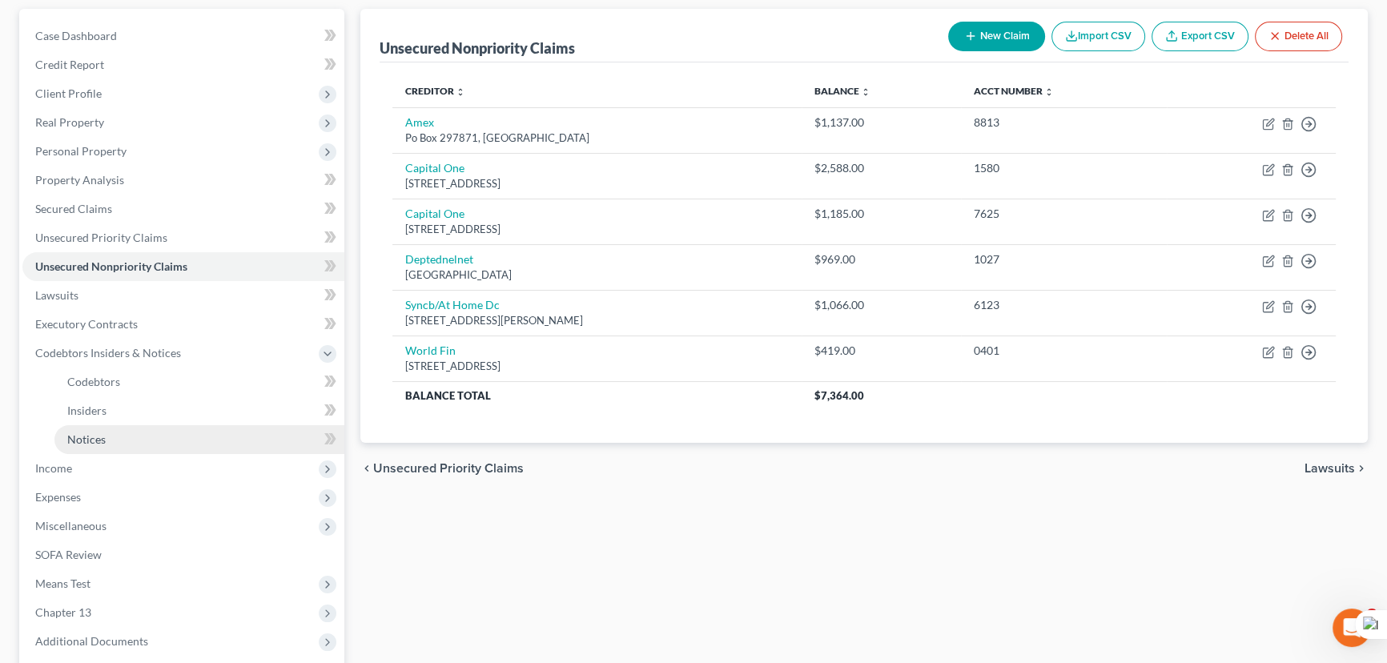
click at [136, 432] on link "Notices" at bounding box center [199, 439] width 290 height 29
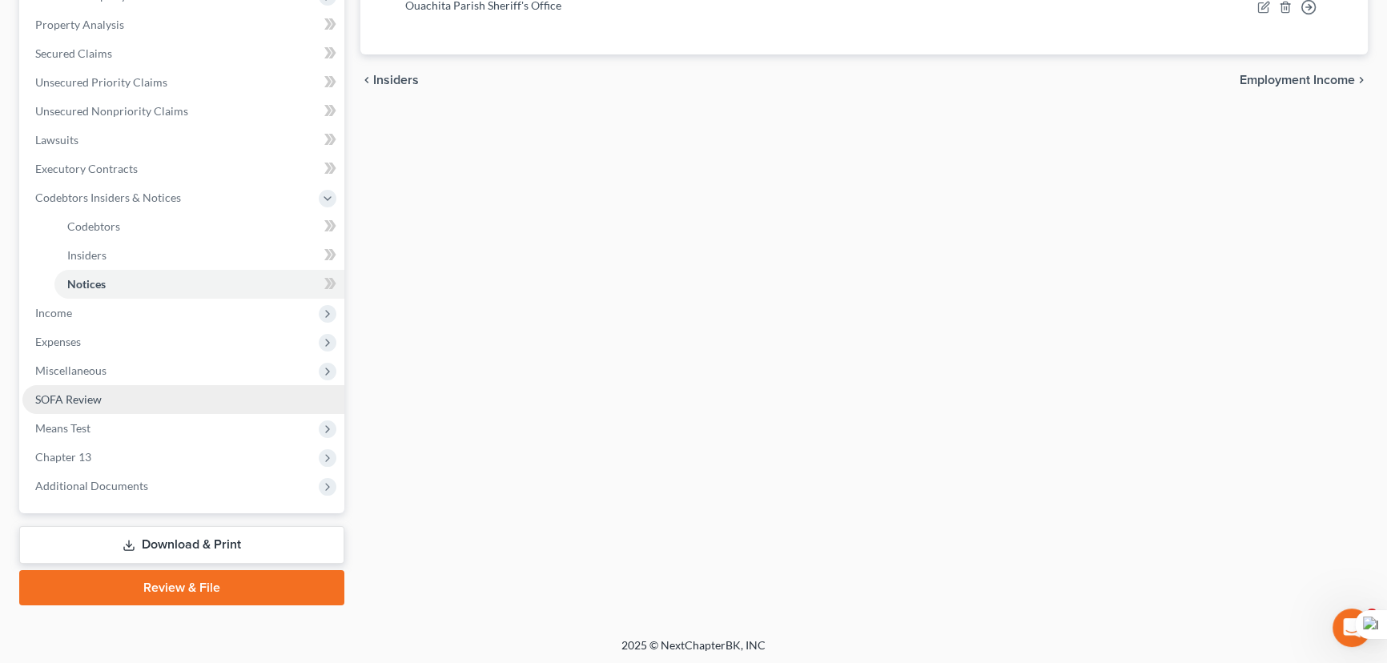
scroll to position [301, 0]
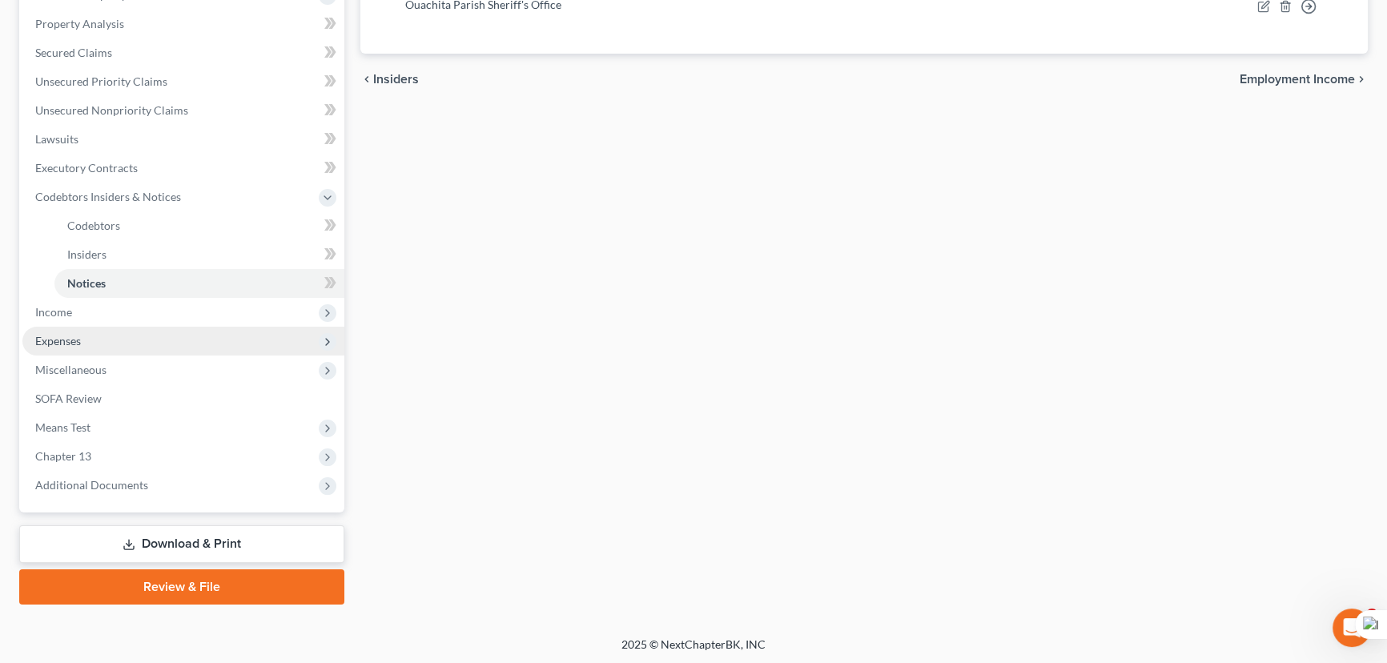
click at [179, 328] on span "Expenses" at bounding box center [183, 341] width 322 height 29
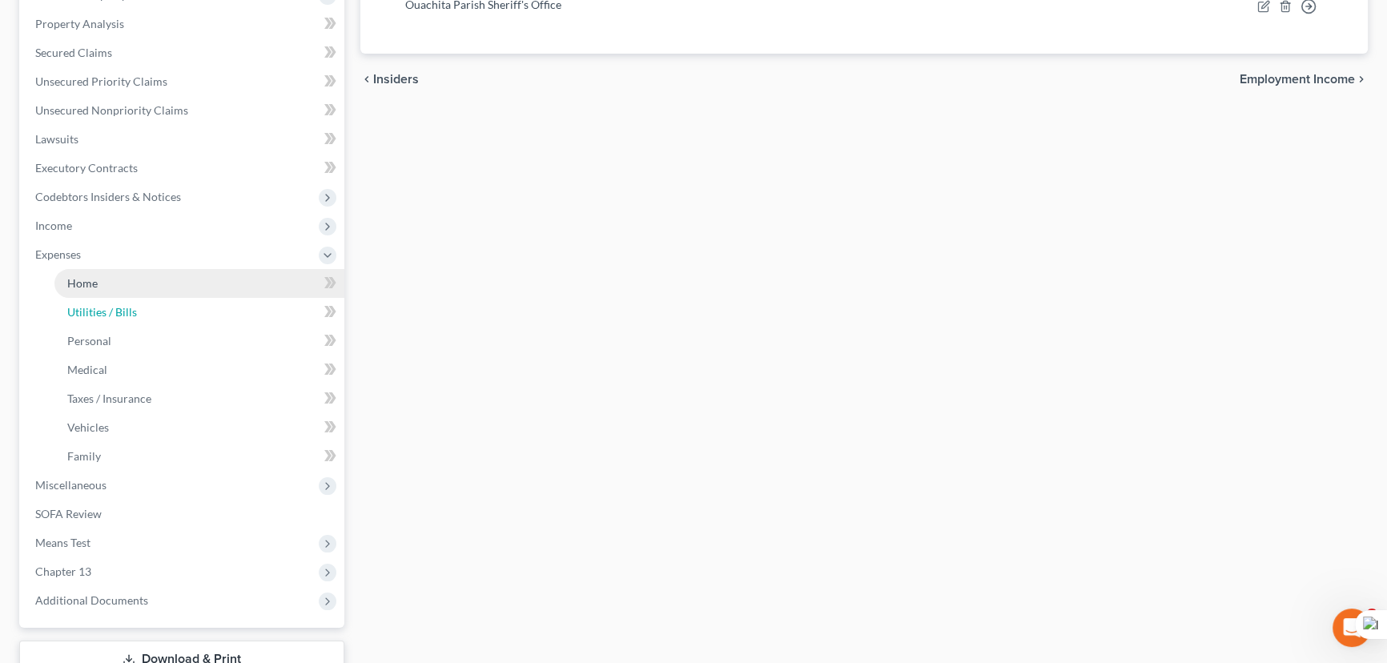
click at [173, 312] on link "Utilities / Bills" at bounding box center [199, 312] width 290 height 29
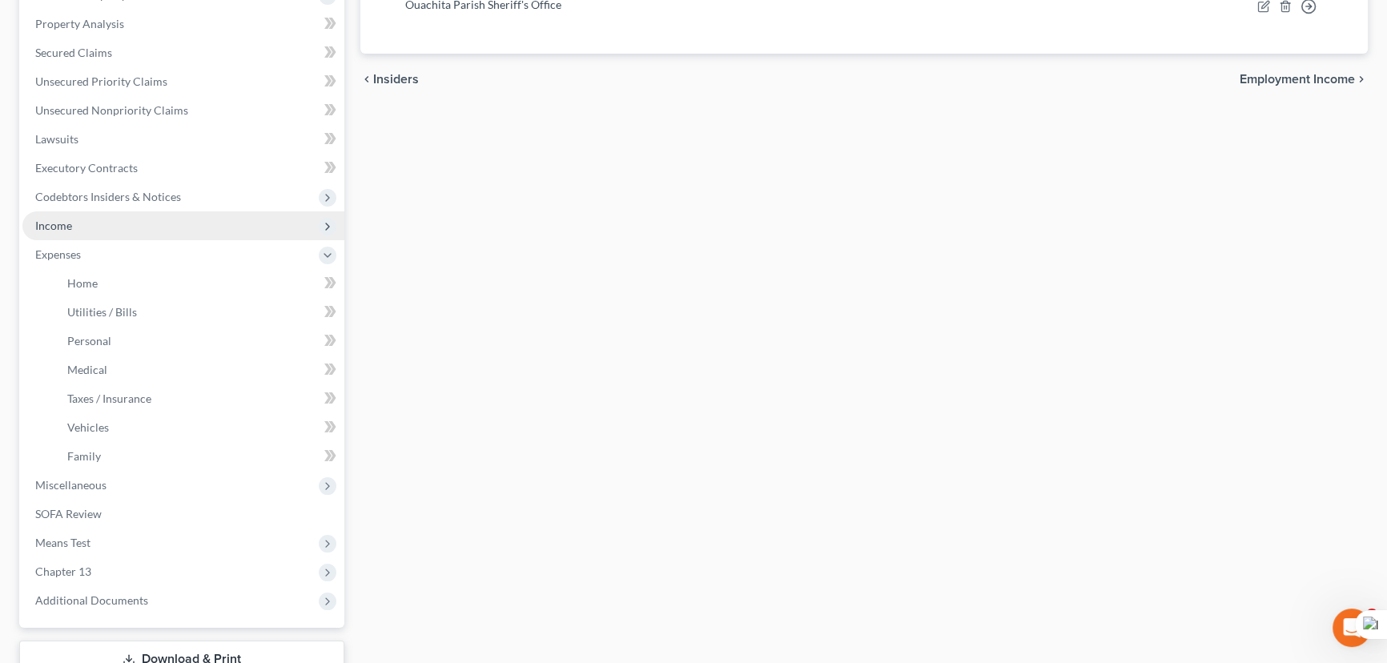
click at [147, 218] on span "Income" at bounding box center [183, 225] width 322 height 29
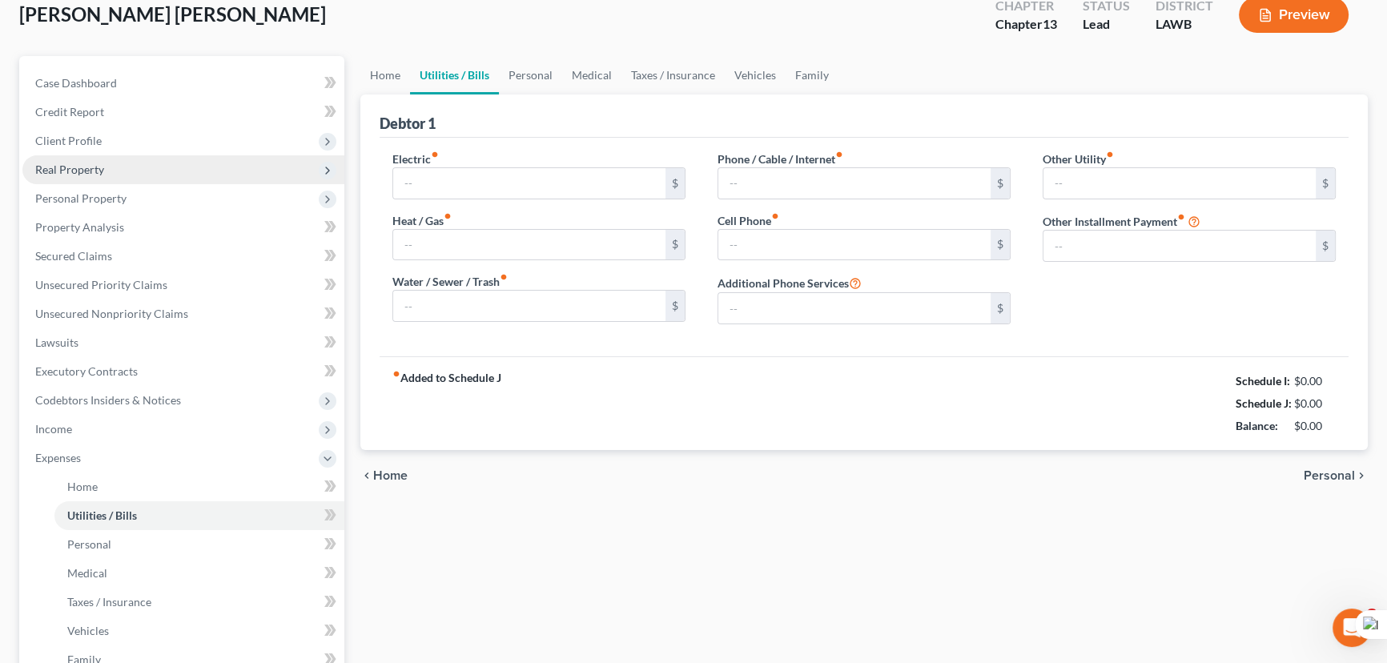
scroll to position [13, 0]
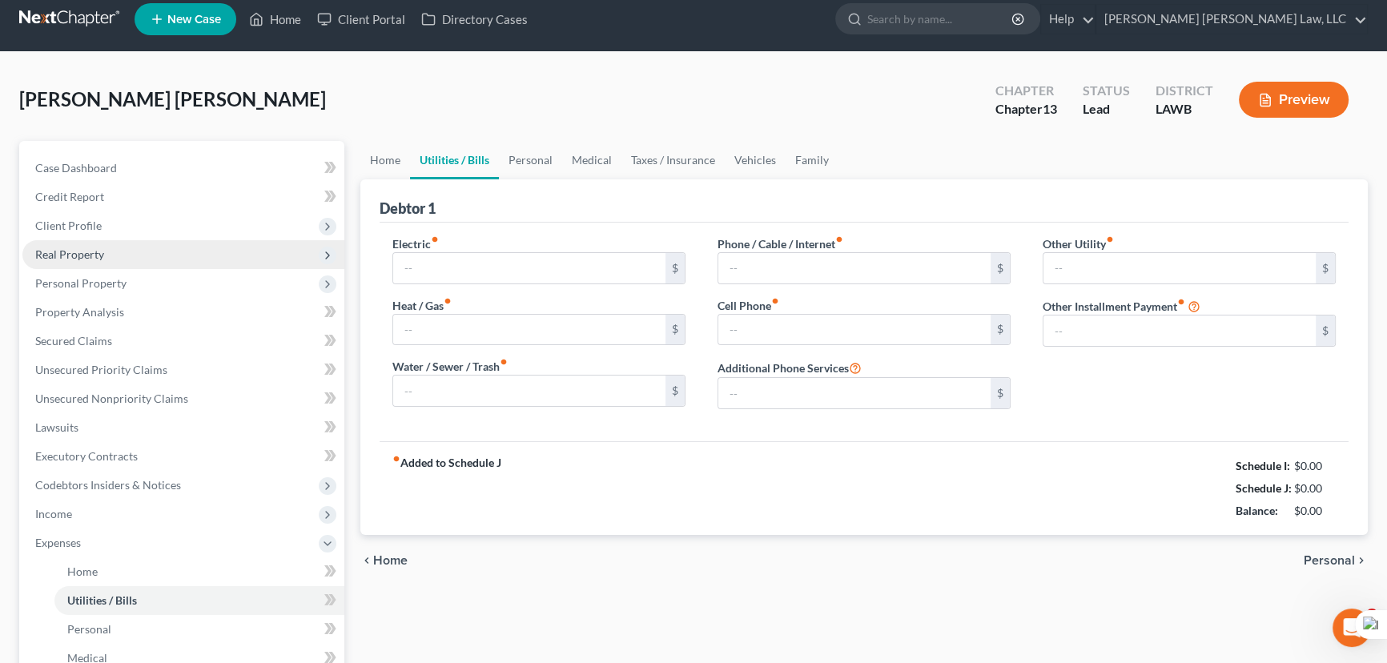
type input "120.00"
type input "59.00"
type input "0.00"
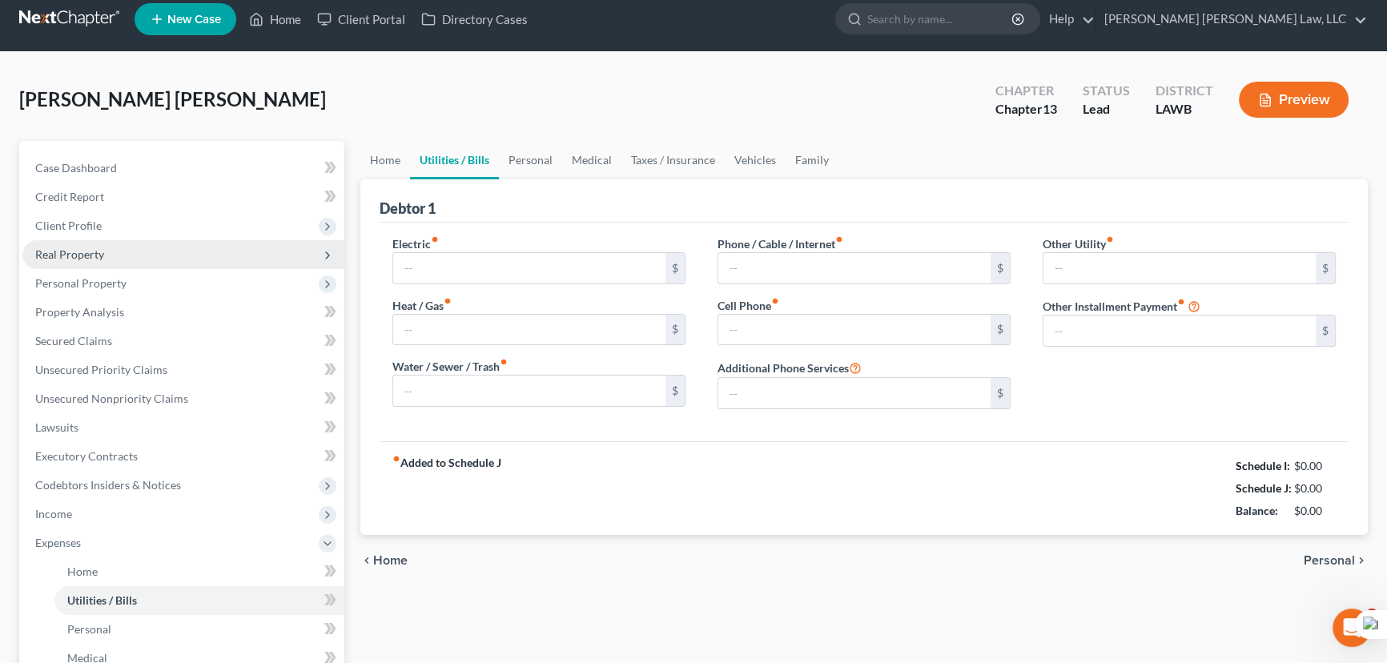
type input "0.00"
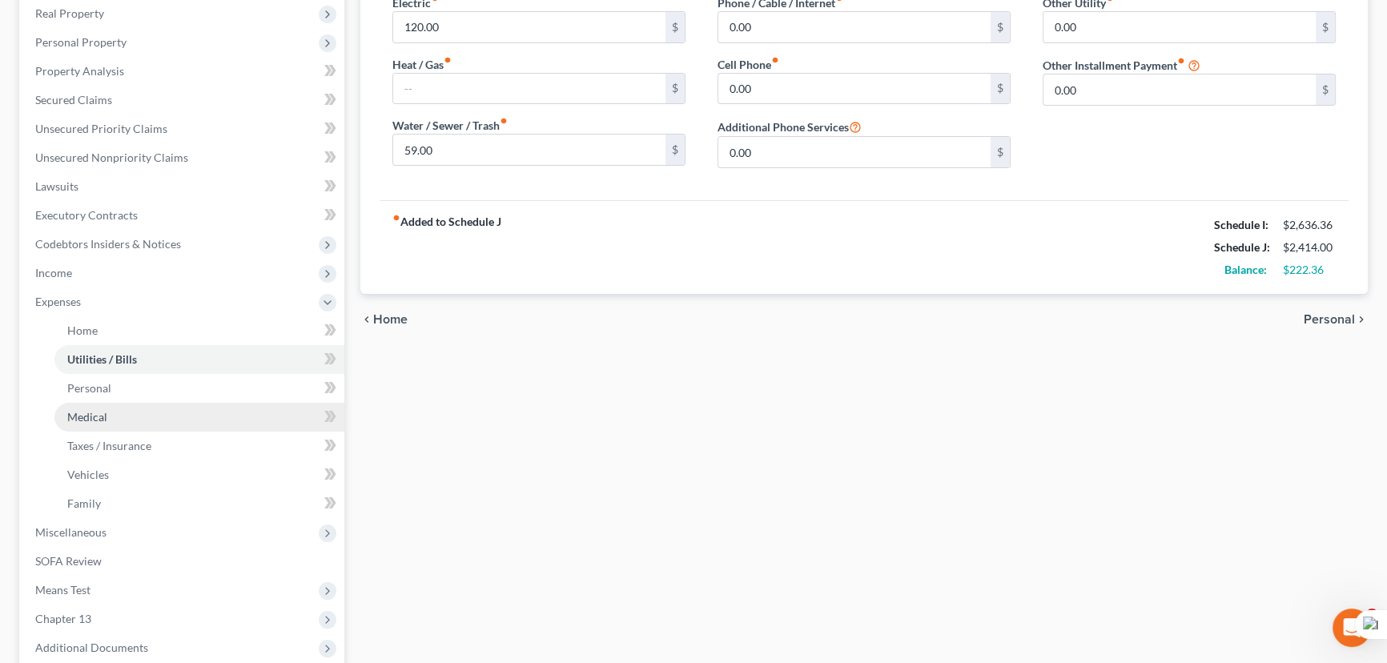
scroll to position [364, 0]
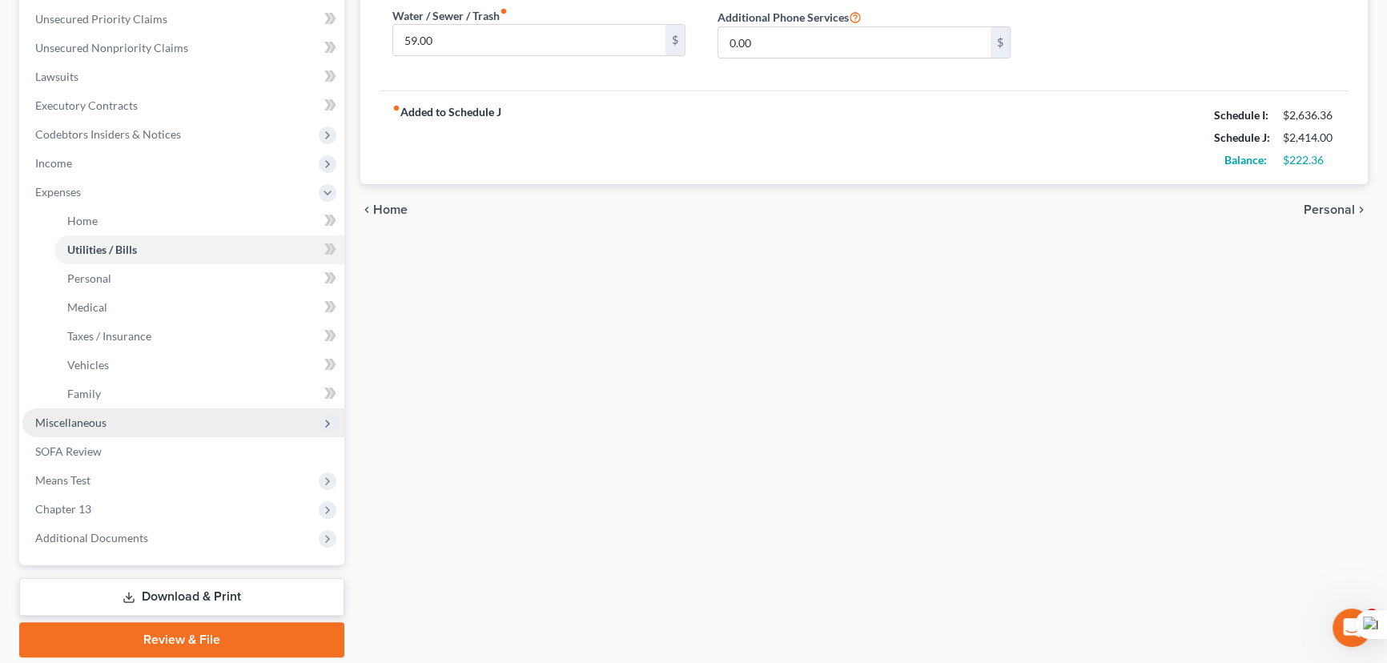
click at [135, 432] on span "Miscellaneous" at bounding box center [183, 422] width 322 height 29
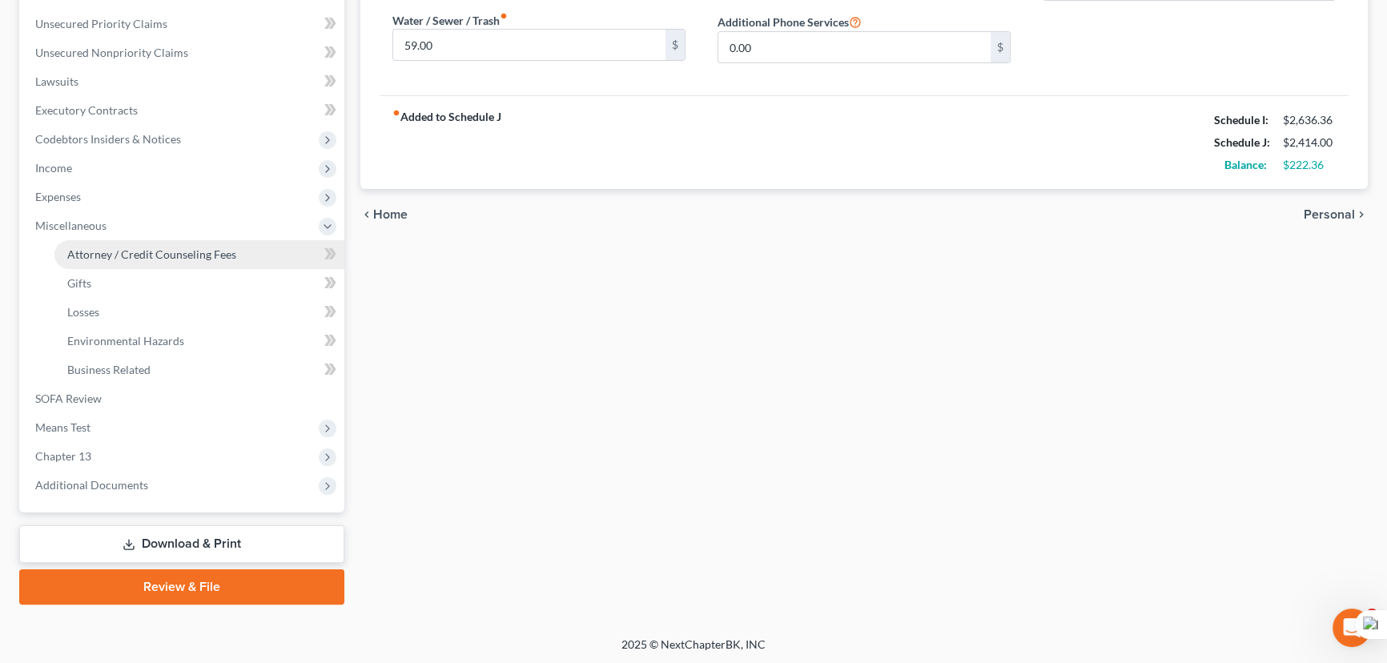
click at [159, 256] on span "Attorney / Credit Counseling Fees" at bounding box center [151, 254] width 169 height 14
select select "1"
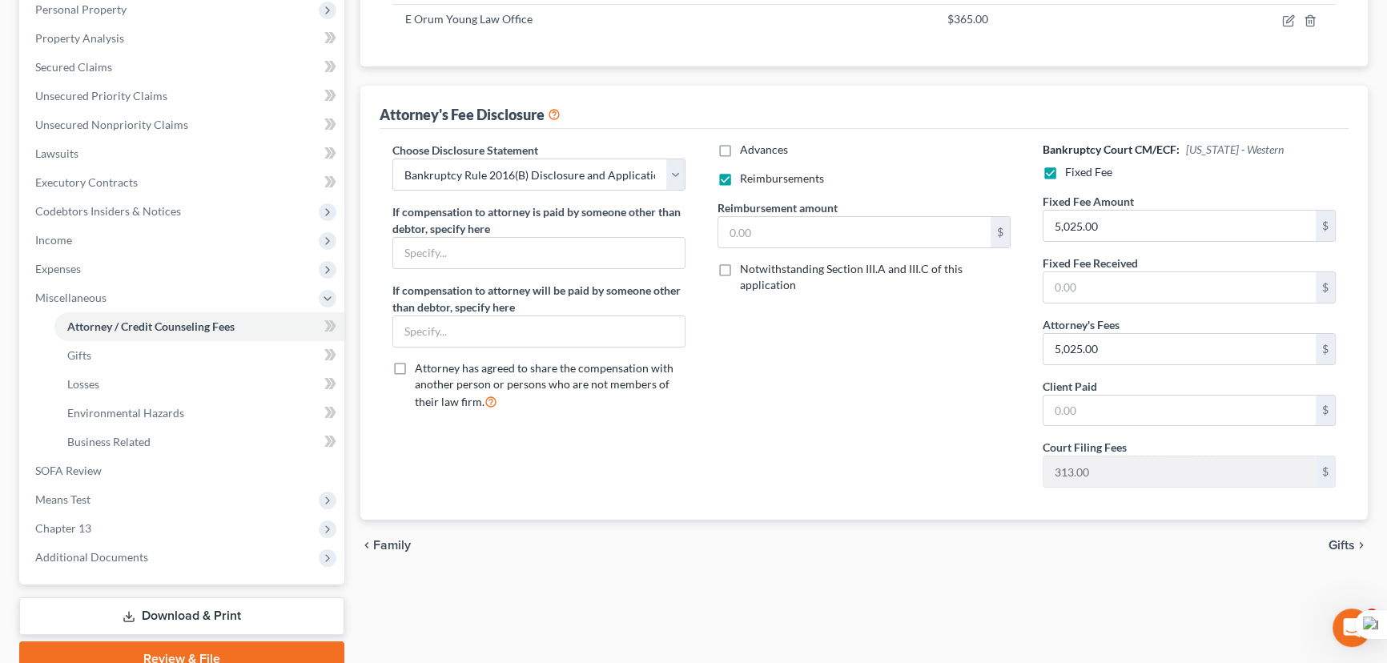
scroll to position [359, 0]
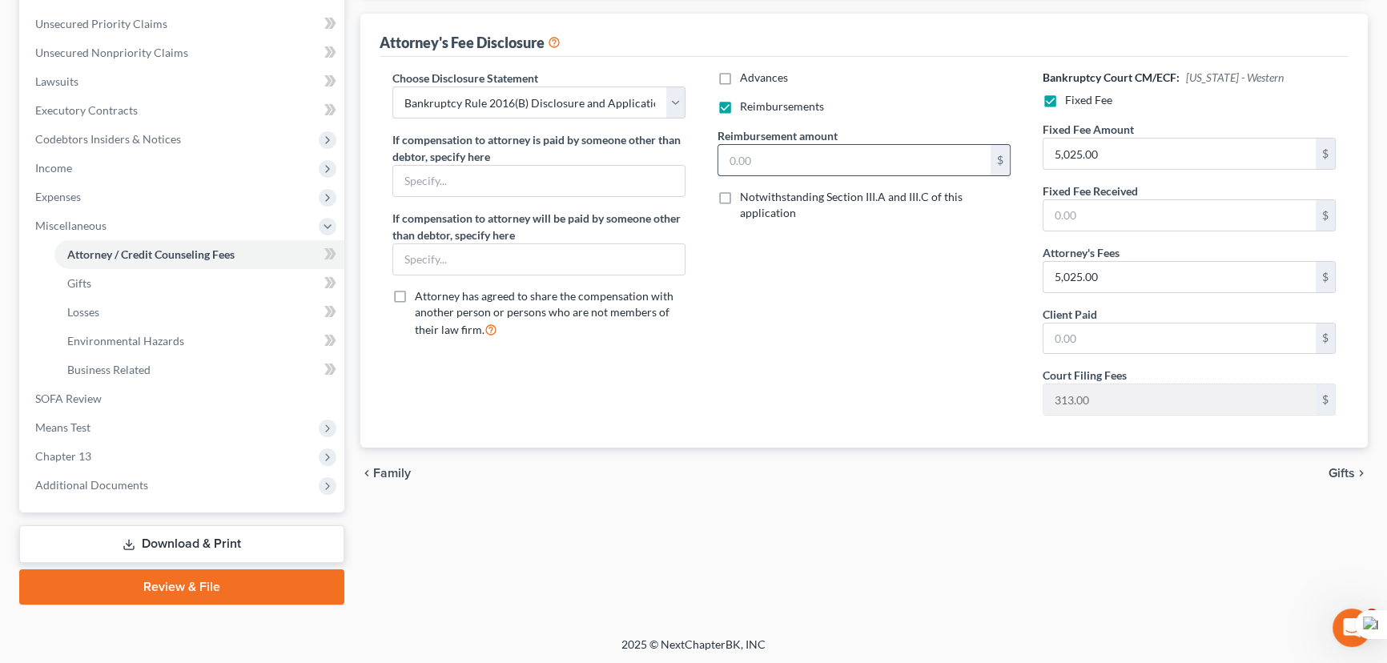
click at [822, 155] on input "text" at bounding box center [854, 160] width 272 height 30
type input "250"
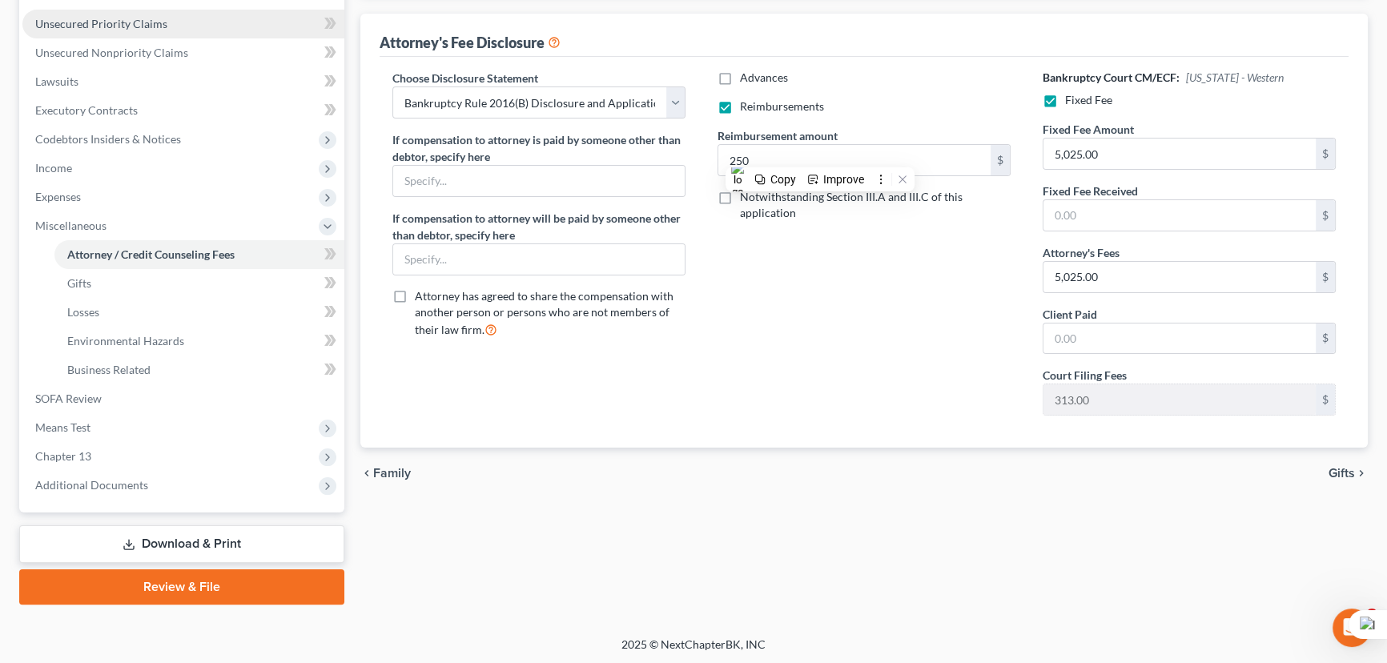
click at [96, 23] on span "Unsecured Priority Claims" at bounding box center [101, 24] width 132 height 14
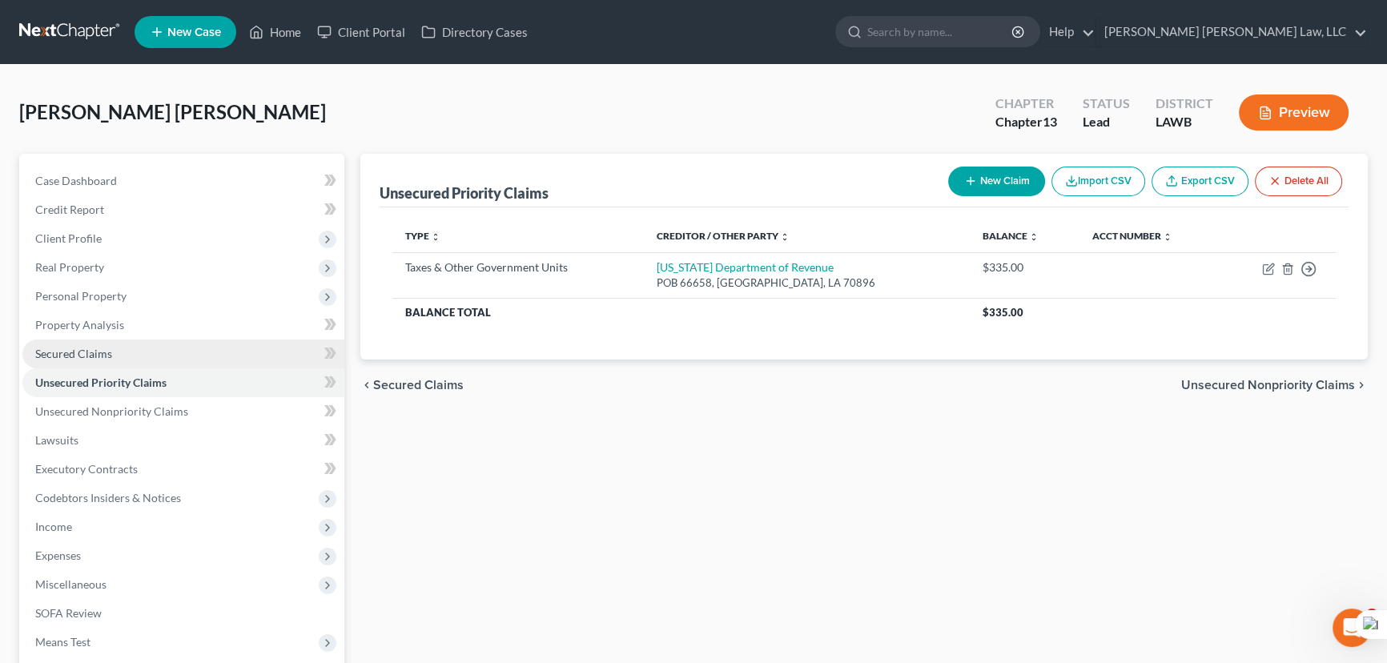
click at [95, 354] on span "Secured Claims" at bounding box center [73, 354] width 77 height 14
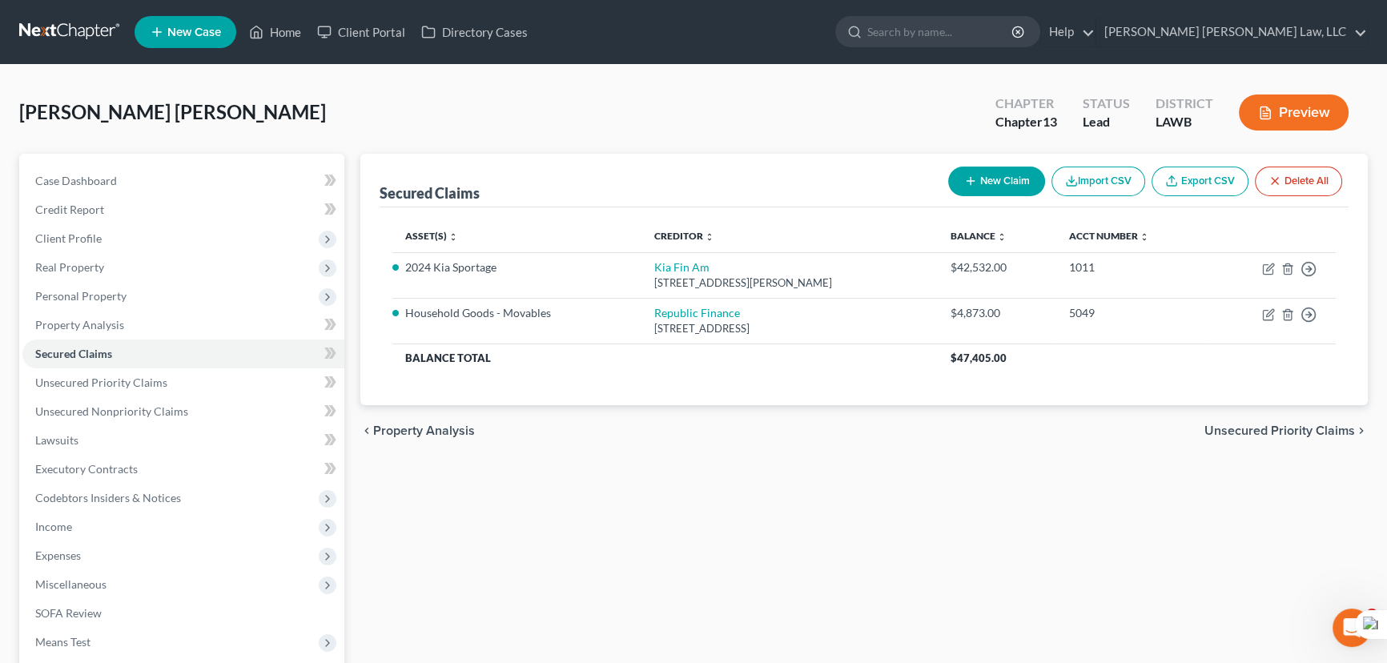
scroll to position [215, 0]
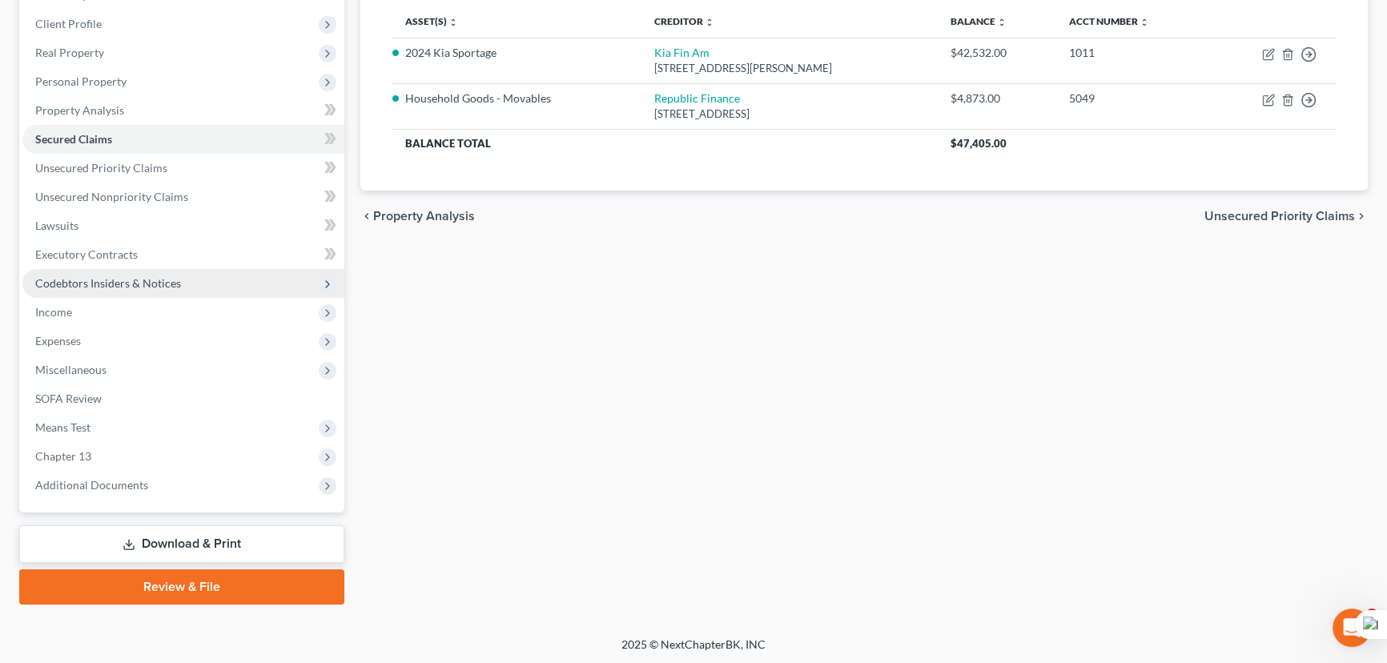
click at [164, 279] on span "Codebtors Insiders & Notices" at bounding box center [108, 283] width 146 height 14
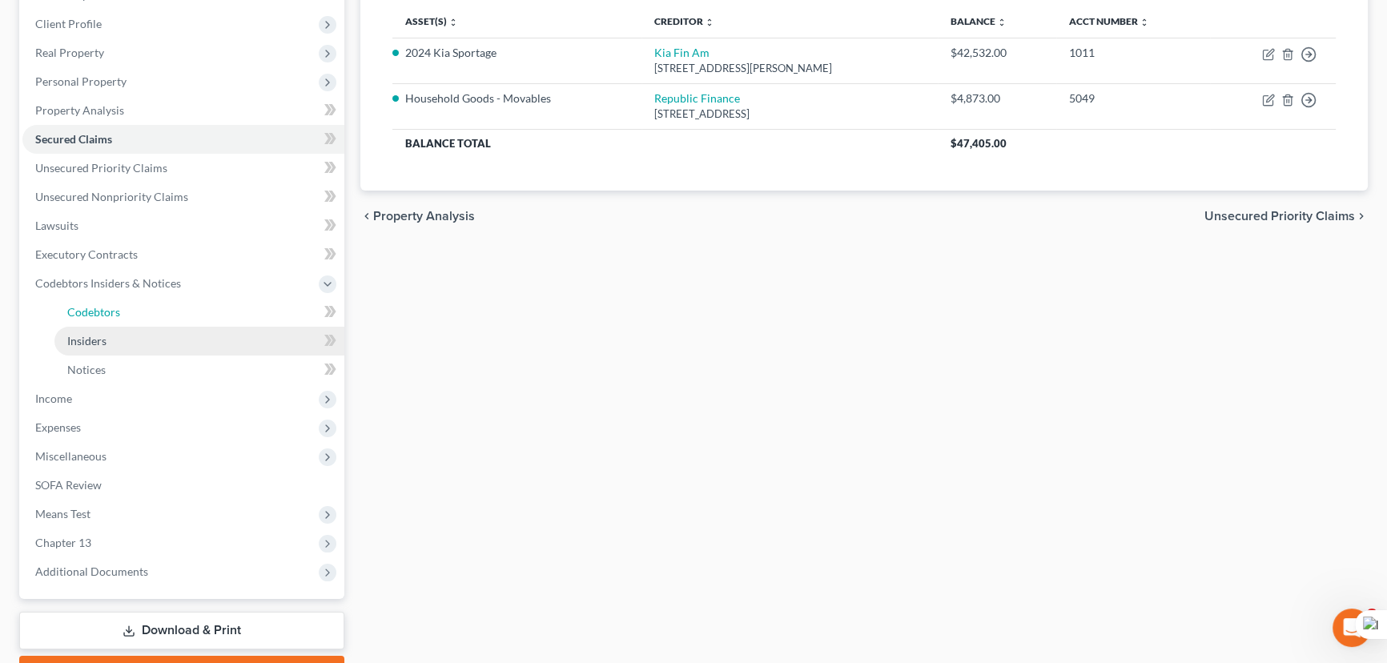
click at [161, 311] on link "Codebtors" at bounding box center [199, 312] width 290 height 29
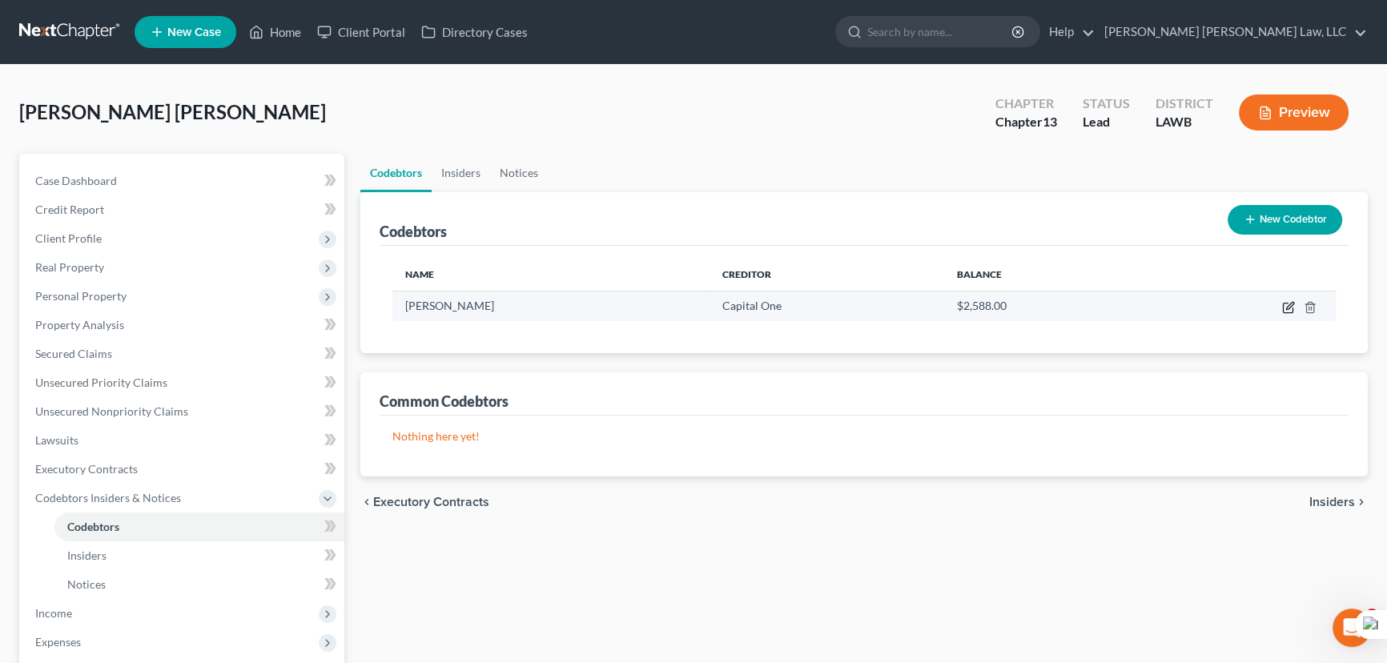
click at [1284, 305] on icon "button" at bounding box center [1288, 307] width 13 height 13
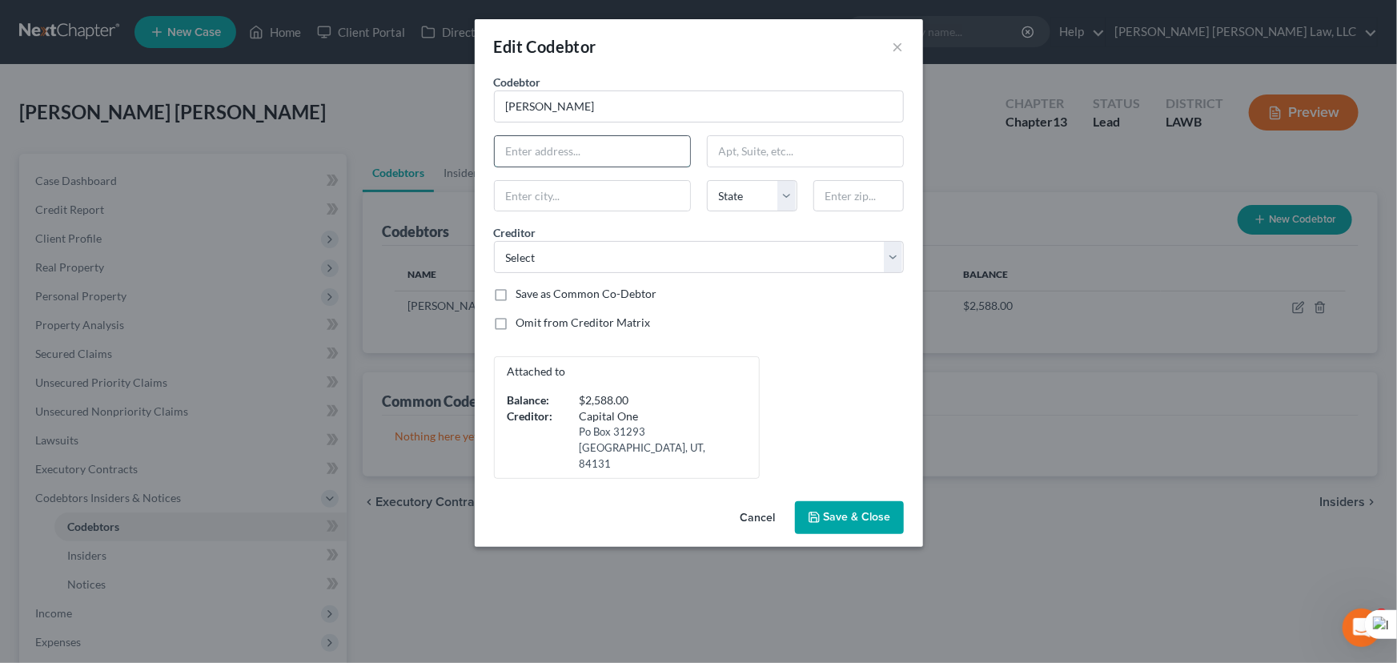
click at [615, 159] on input "text" at bounding box center [592, 151] width 195 height 30
type input "[STREET_ADDRESS]"
type input "Monroe"
select select "19"
type input "71201"
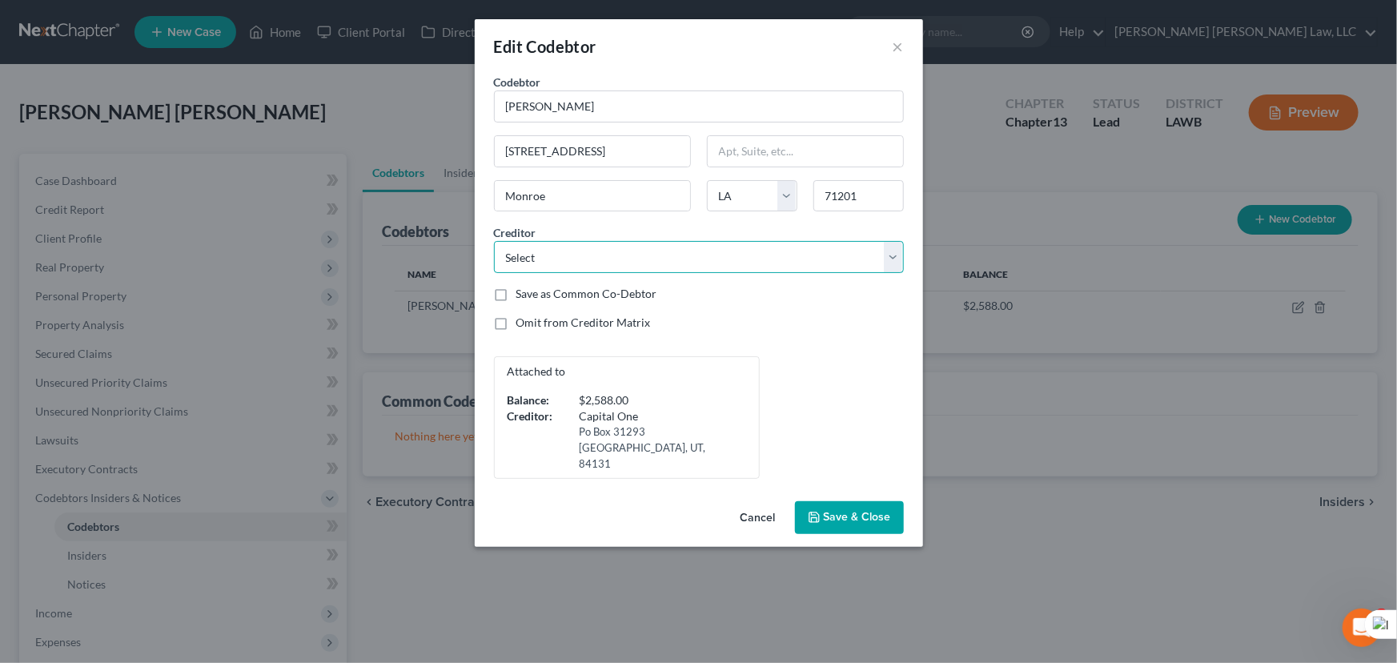
click at [756, 249] on select "Select Republic Finance Capital One Capital One Amex Syncb/At Home Dc Deptednel…" at bounding box center [699, 257] width 410 height 32
click at [494, 241] on select "Select Republic Finance Capital One Capital One Amex Syncb/At Home Dc Deptednel…" at bounding box center [699, 257] width 410 height 32
drag, startPoint x: 694, startPoint y: 251, endPoint x: 694, endPoint y: 269, distance: 17.6
click at [694, 251] on select "Select Republic Finance Capital One Capital One Amex Syncb/At Home Dc Deptednel…" at bounding box center [699, 257] width 410 height 32
select select "1"
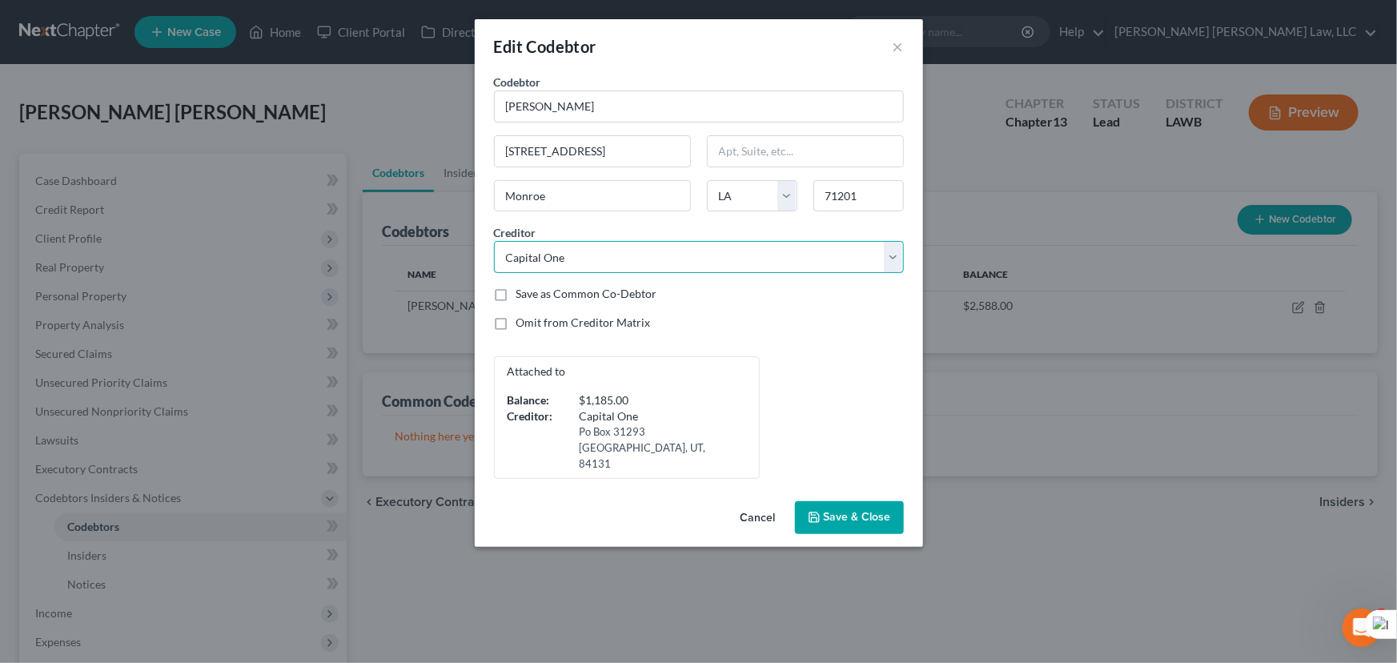
click at [494, 241] on select "Select Republic Finance Capital One Capital One Amex Syncb/At Home Dc Deptednel…" at bounding box center [699, 257] width 410 height 32
click at [851, 501] on button "Save & Close" at bounding box center [849, 518] width 109 height 34
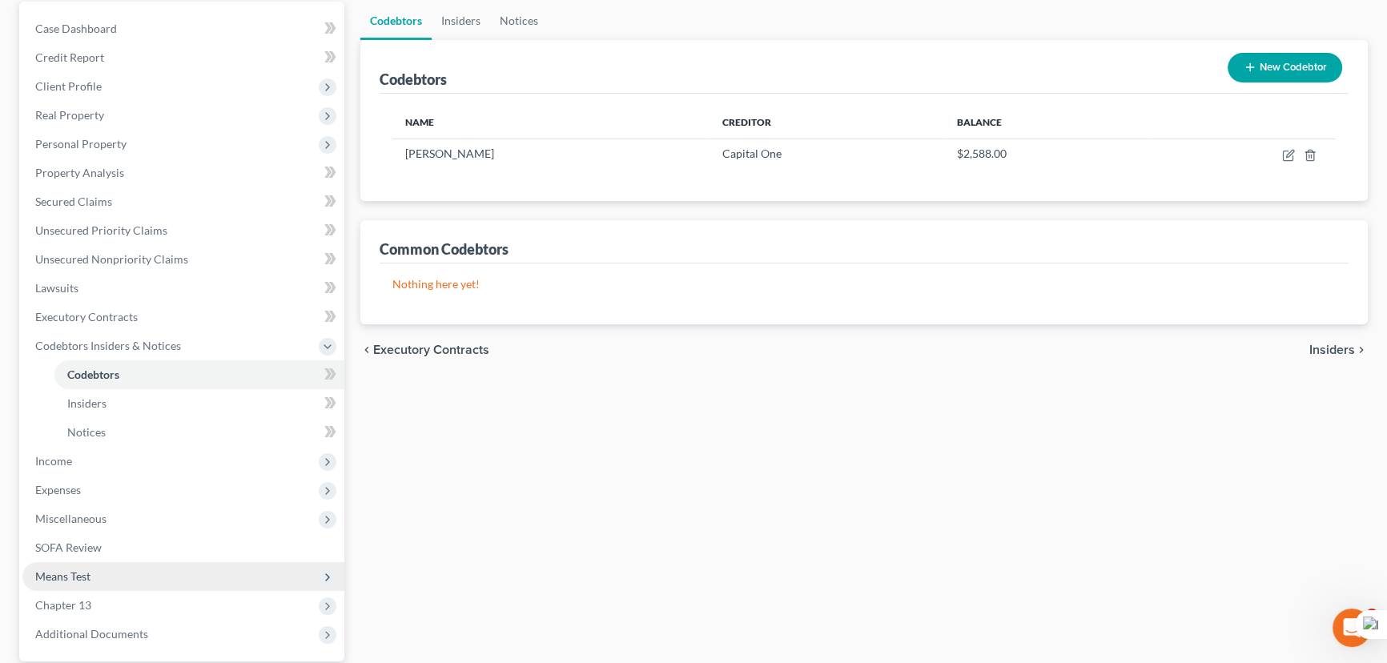
scroll to position [301, 0]
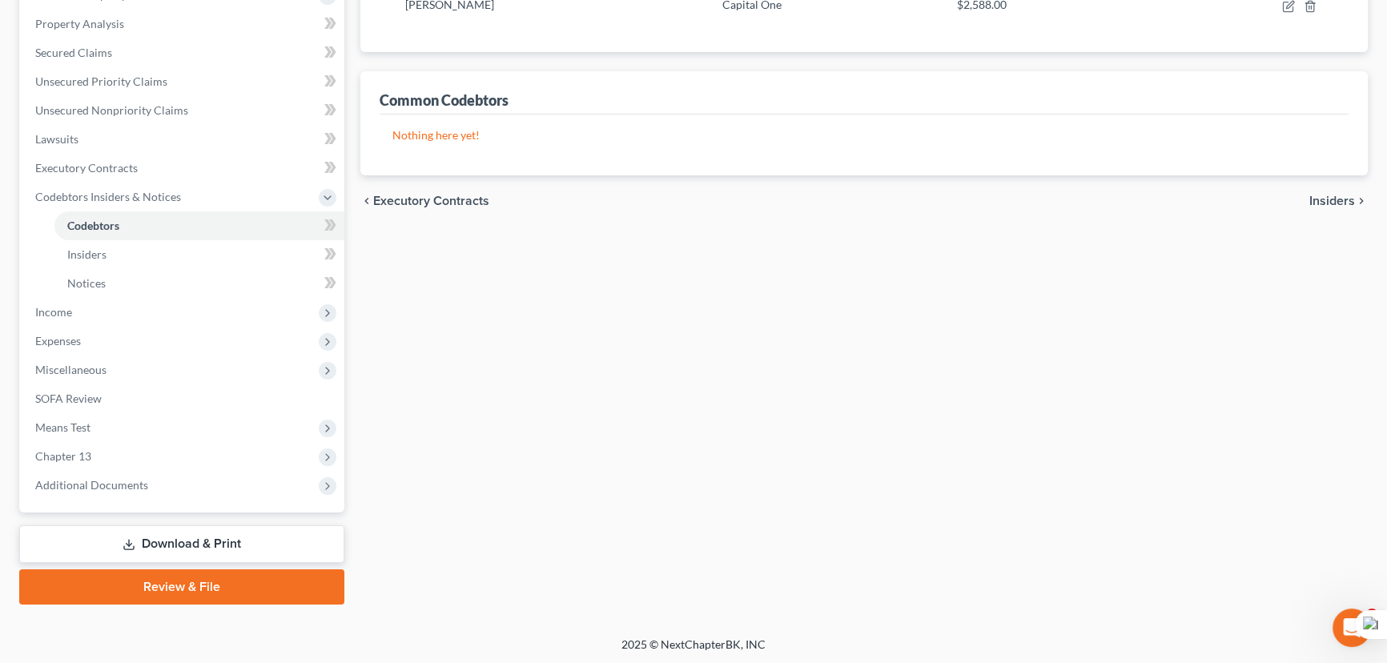
click at [120, 360] on span "Miscellaneous" at bounding box center [183, 370] width 322 height 29
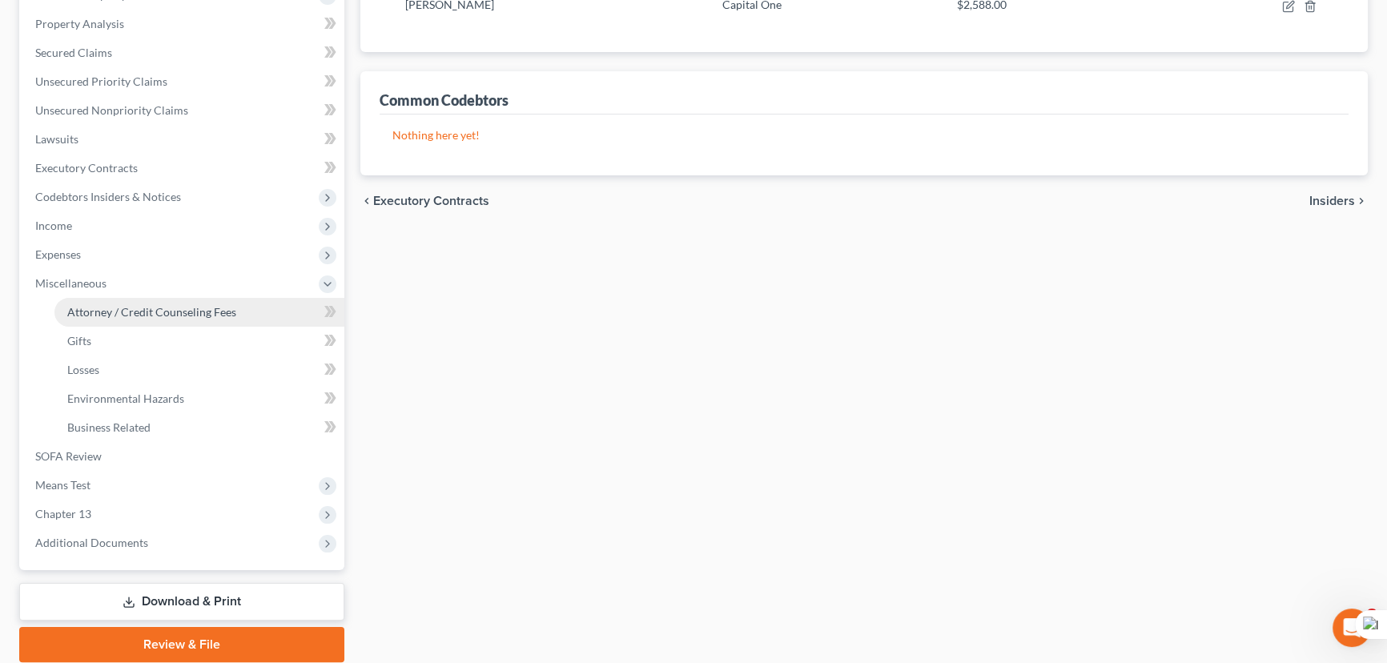
click at [146, 303] on link "Attorney / Credit Counseling Fees" at bounding box center [199, 312] width 290 height 29
select select "1"
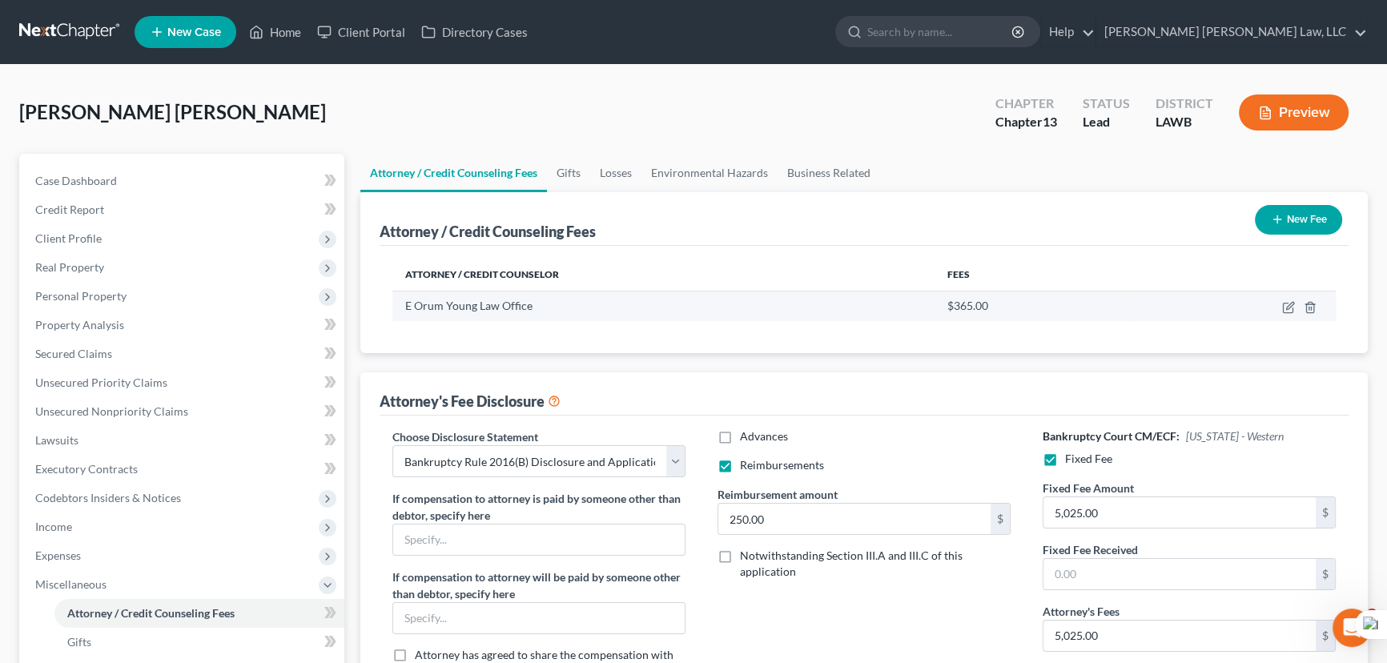
click at [1290, 298] on td at bounding box center [1235, 306] width 201 height 30
click at [1286, 306] on icon "button" at bounding box center [1288, 307] width 13 height 13
select select "19"
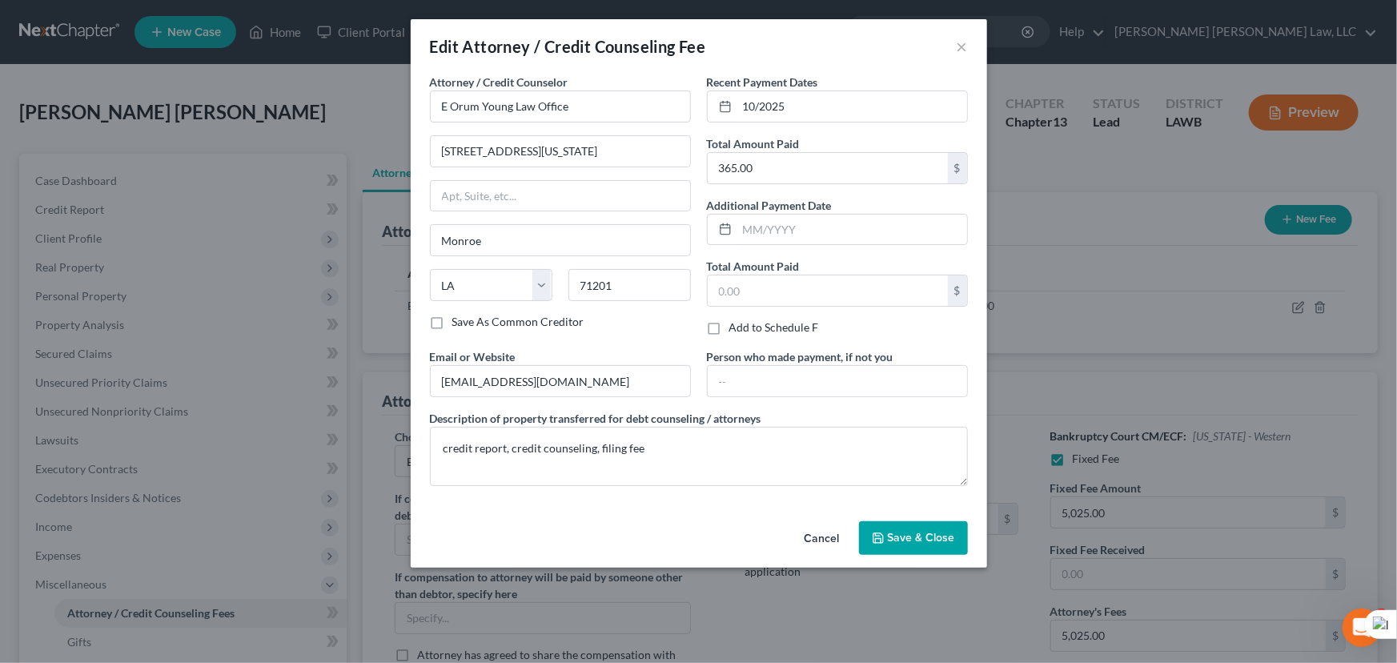
click at [867, 47] on div "Edit Attorney / Credit Counseling Fee ×" at bounding box center [699, 46] width 577 height 54
click at [910, 544] on button "Save & Close" at bounding box center [913, 538] width 109 height 34
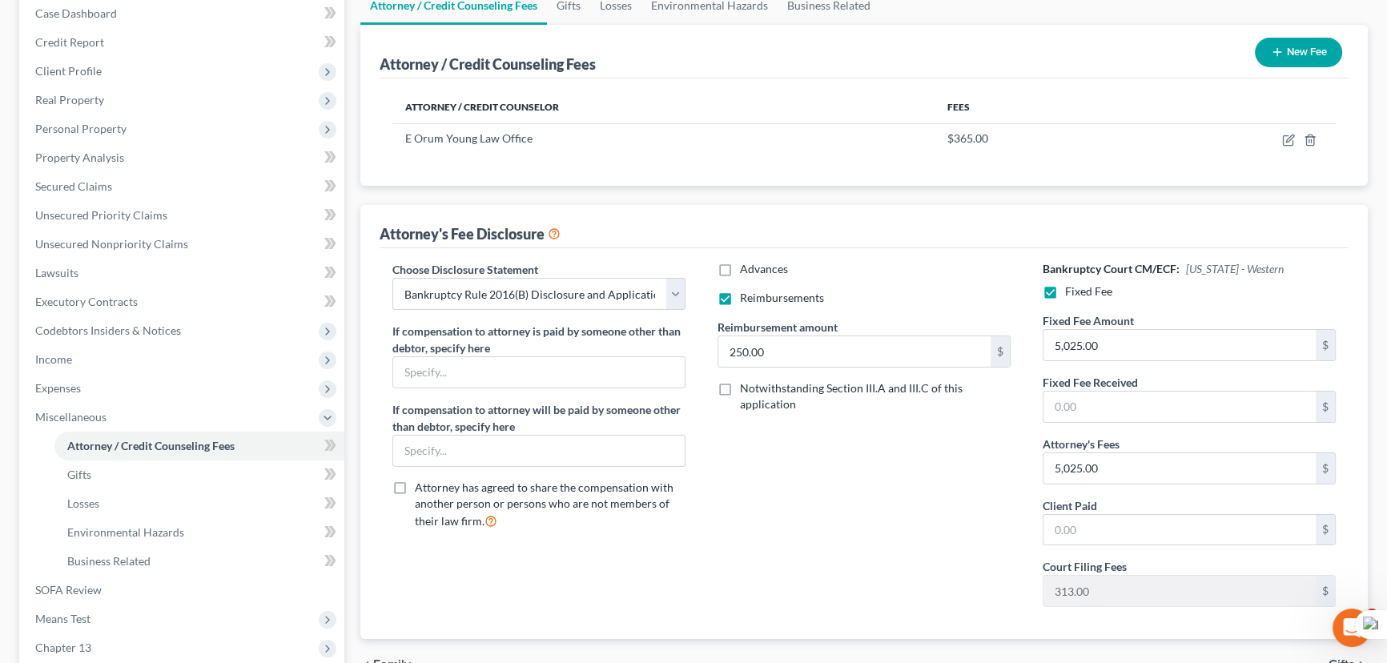
scroll to position [218, 0]
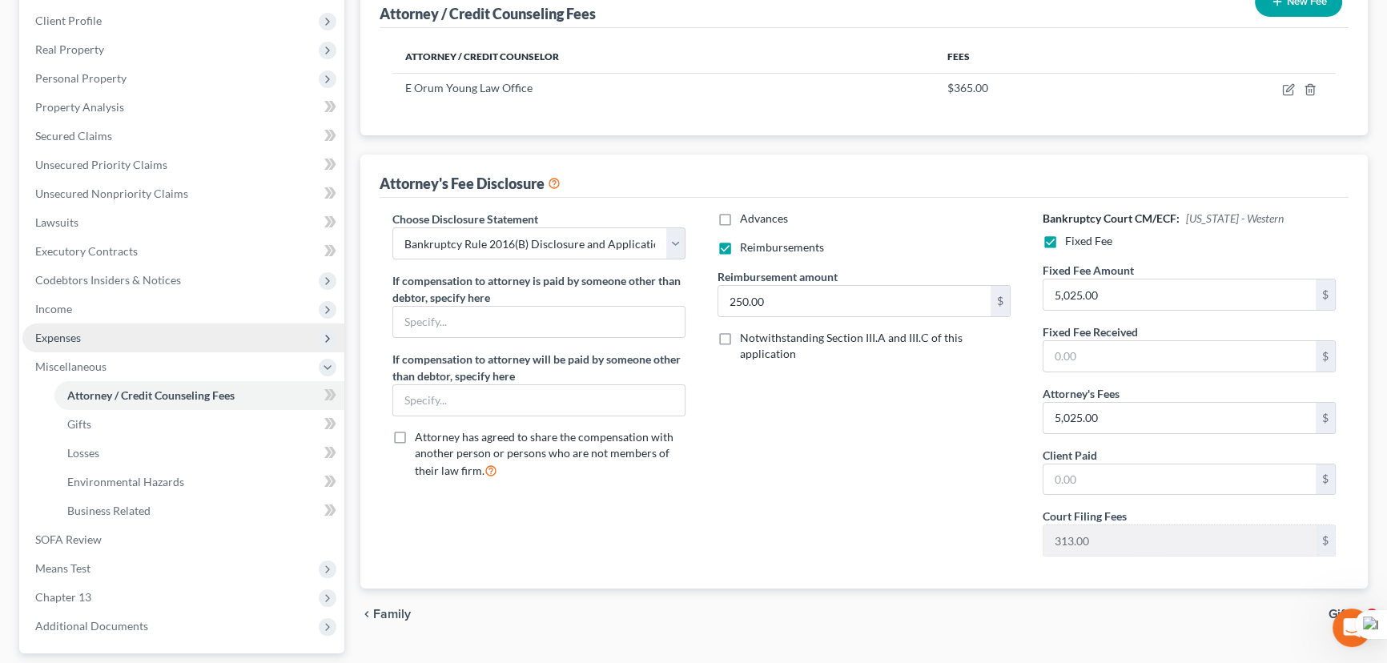
drag, startPoint x: 152, startPoint y: 285, endPoint x: 159, endPoint y: 328, distance: 43.1
click at [152, 285] on span "Codebtors Insiders & Notices" at bounding box center [183, 280] width 322 height 29
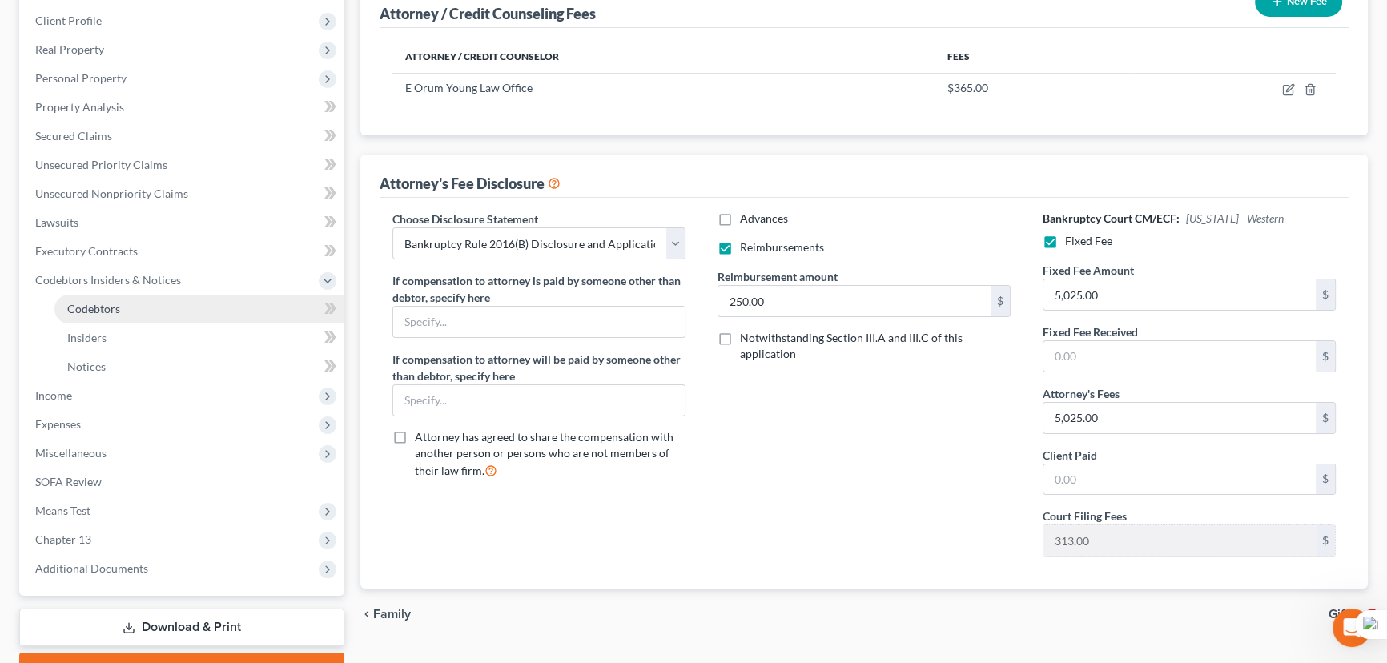
drag, startPoint x: 129, startPoint y: 304, endPoint x: 315, endPoint y: 304, distance: 185.8
click at [129, 306] on link "Codebtors" at bounding box center [199, 309] width 290 height 29
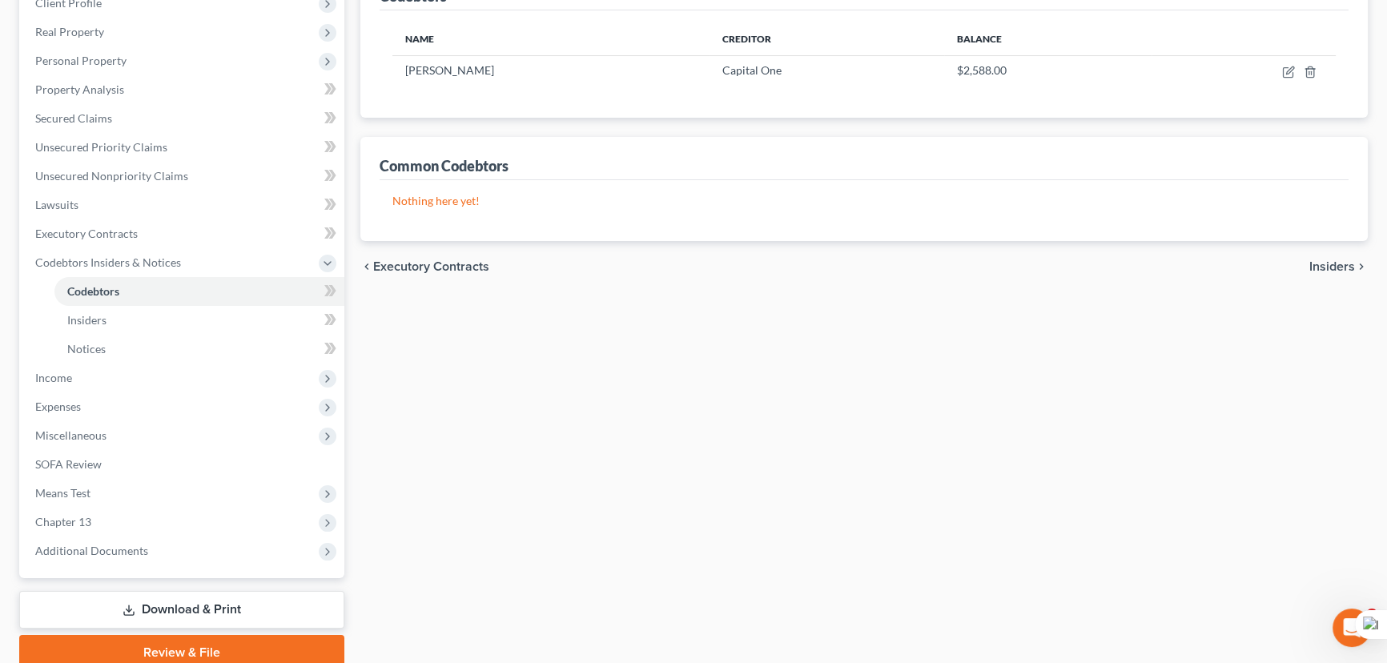
scroll to position [291, 0]
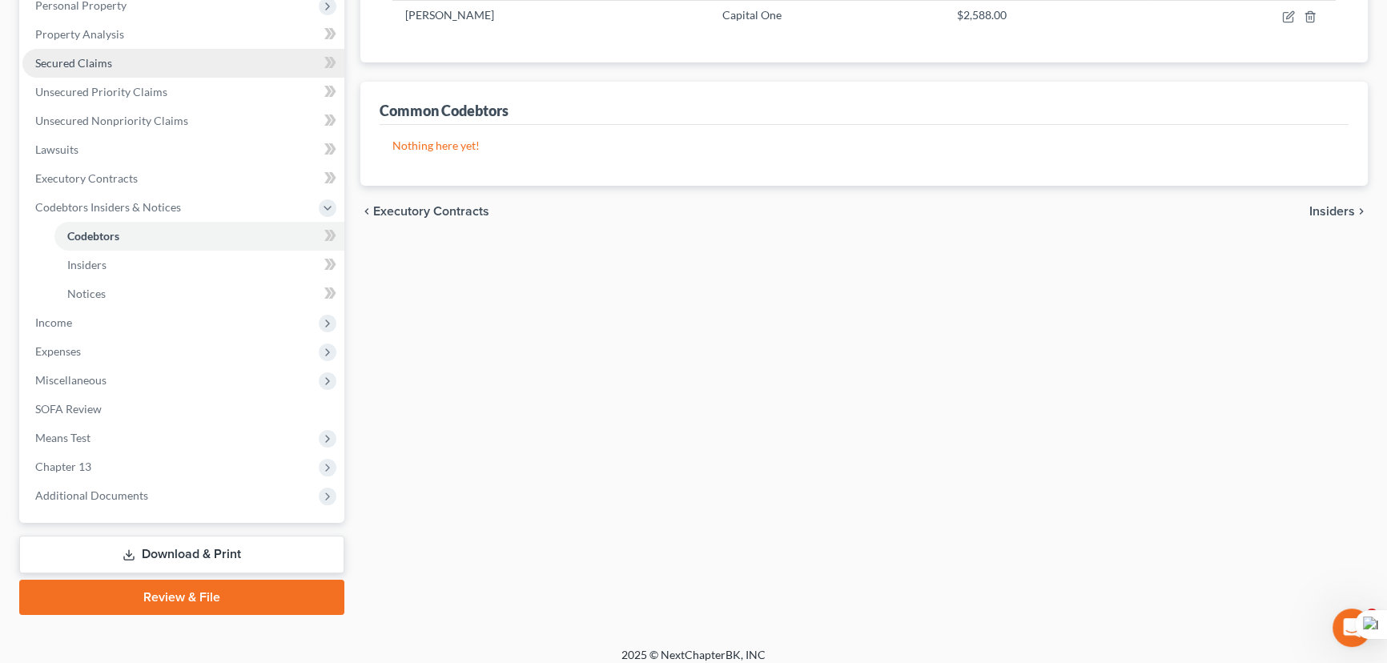
click at [128, 64] on link "Secured Claims" at bounding box center [183, 63] width 322 height 29
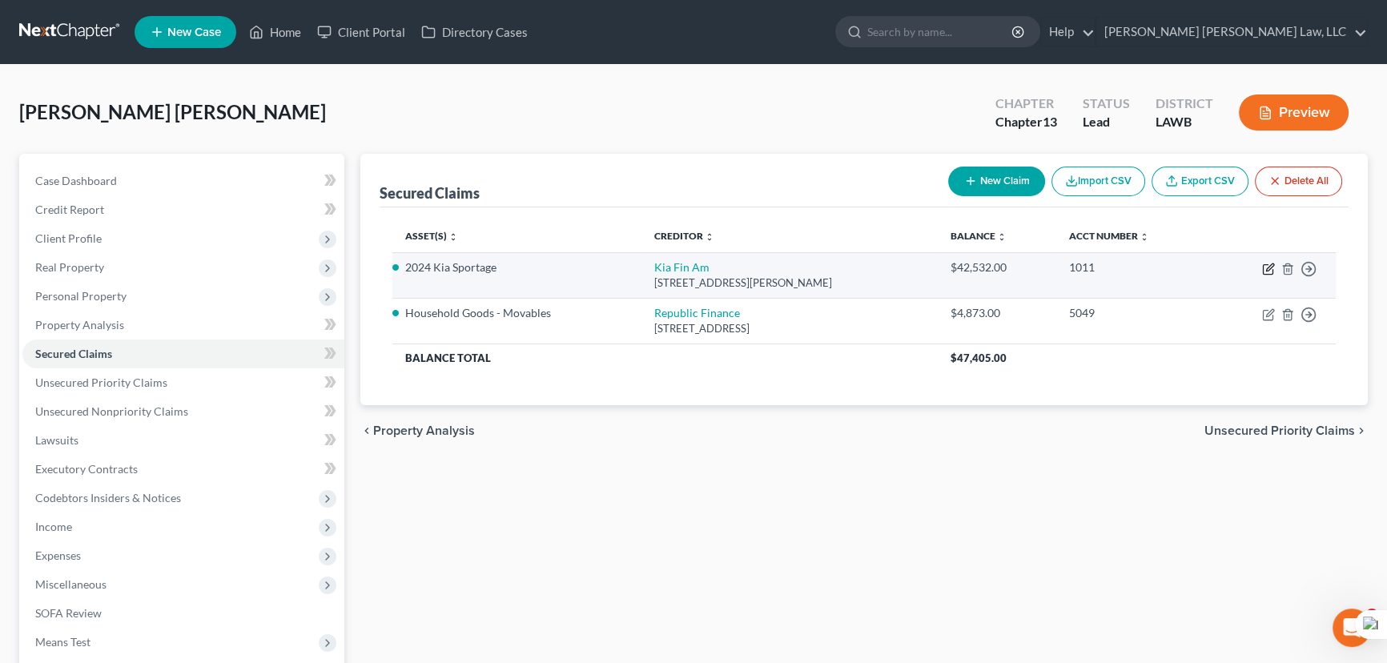
click at [1265, 268] on icon "button" at bounding box center [1268, 269] width 13 height 13
select select "4"
select select "0"
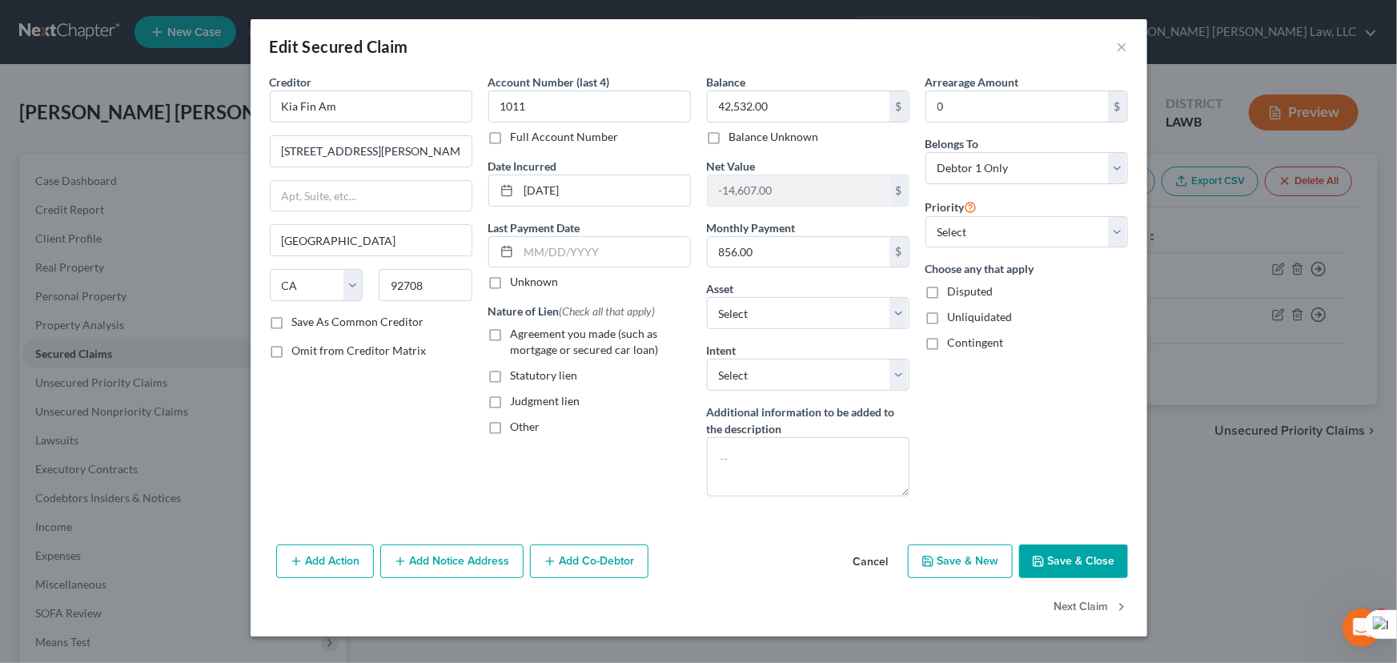
click at [307, 559] on button "Add Action" at bounding box center [325, 562] width 98 height 34
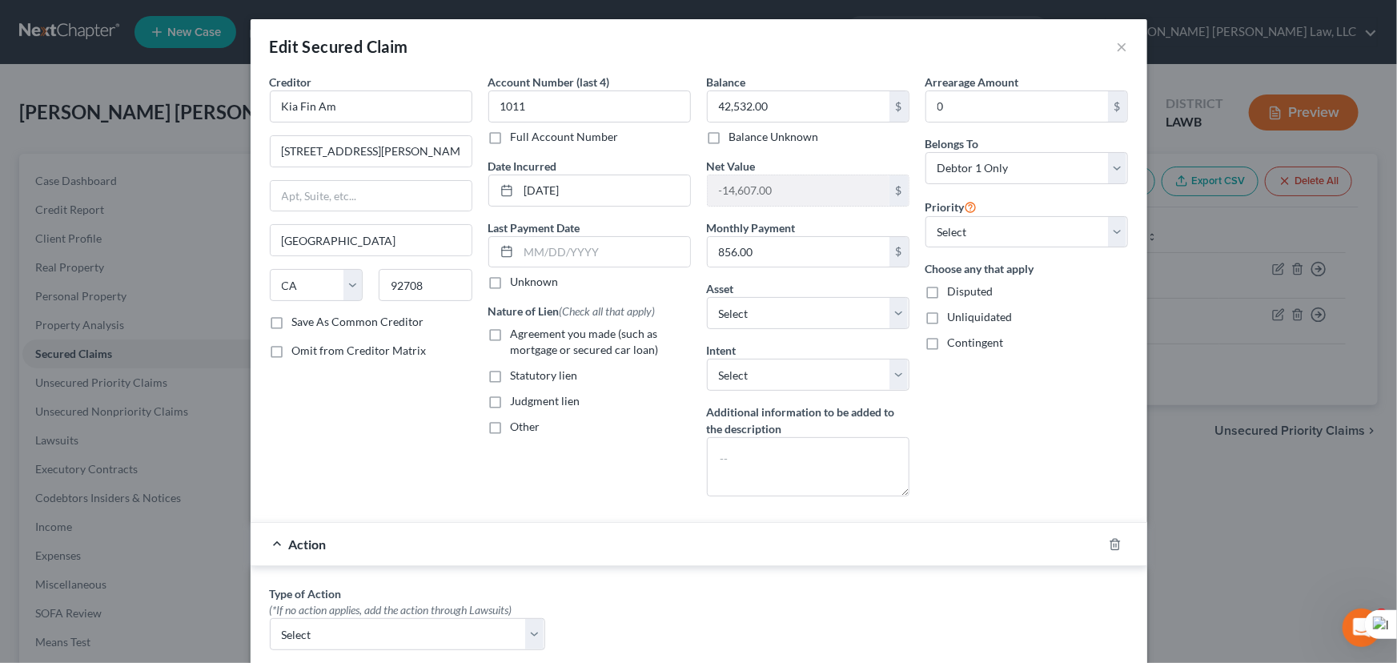
scroll to position [436, 0]
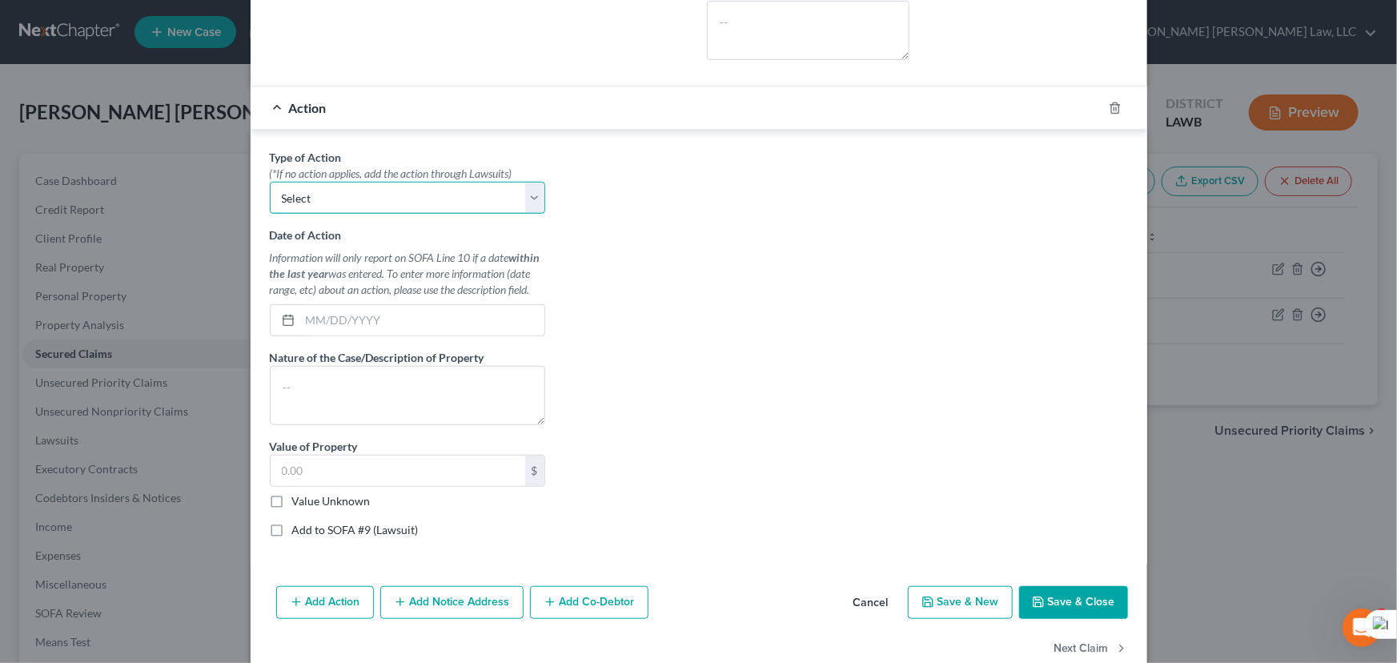
drag, startPoint x: 374, startPoint y: 183, endPoint x: 374, endPoint y: 209, distance: 25.6
click at [374, 183] on select "Select Repossession Garnishment Foreclosure Personal Injury Attached, Seized, O…" at bounding box center [407, 198] width 275 height 32
select select "0"
click at [270, 182] on select "Select Repossession Garnishment Foreclosure Personal Injury Attached, Seized, O…" at bounding box center [407, 198] width 275 height 32
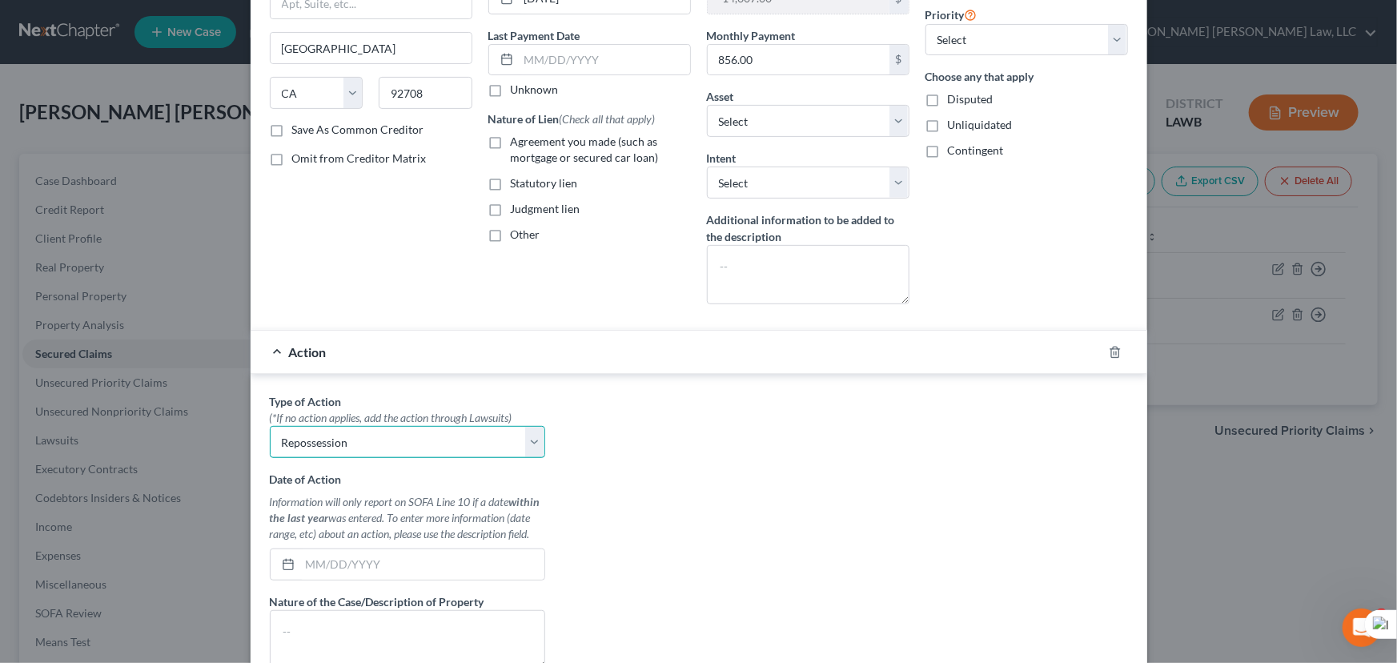
scroll to position [72, 0]
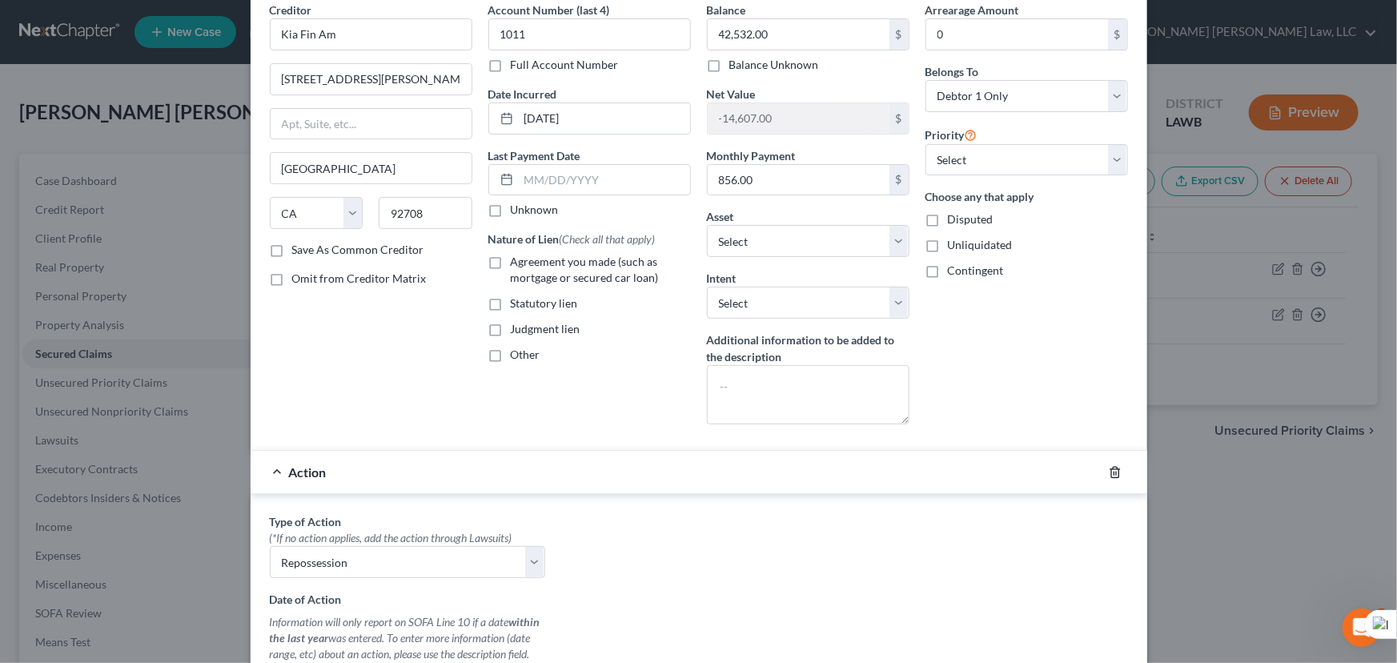
click at [1109, 474] on icon "button" at bounding box center [1115, 472] width 13 height 13
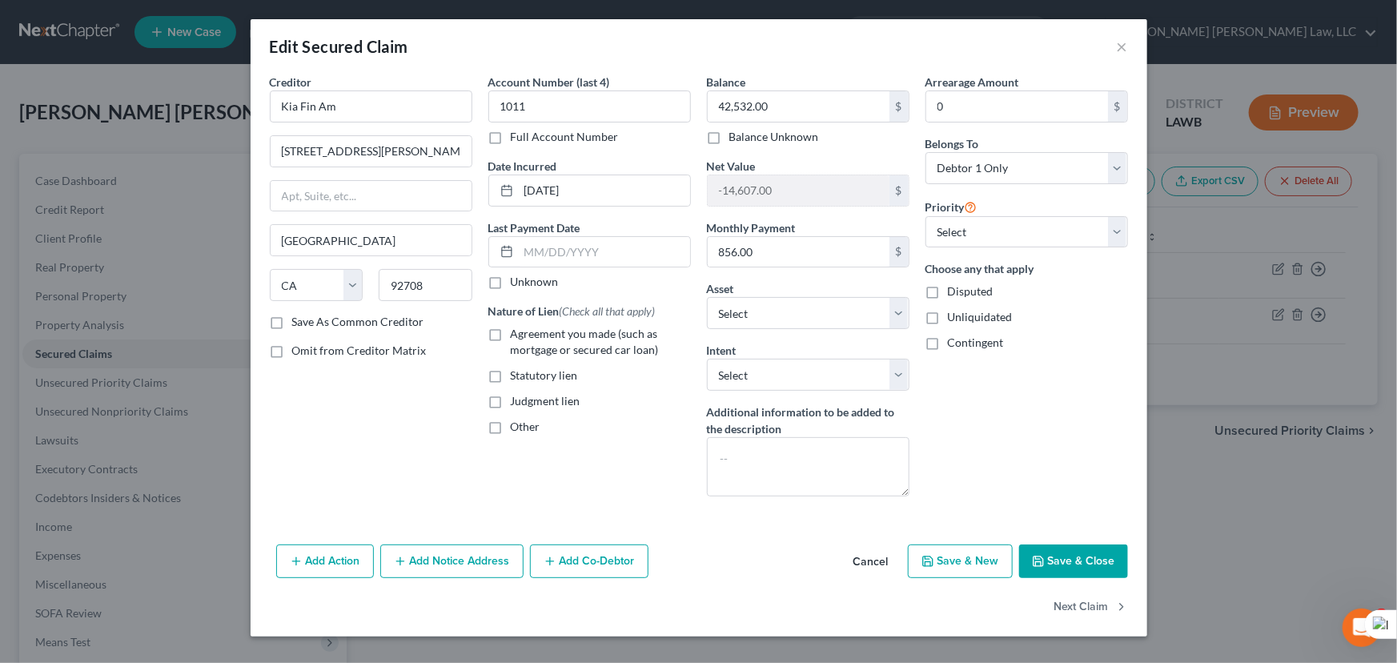
scroll to position [0, 0]
click at [1060, 562] on button "Save & Close" at bounding box center [1073, 562] width 109 height 34
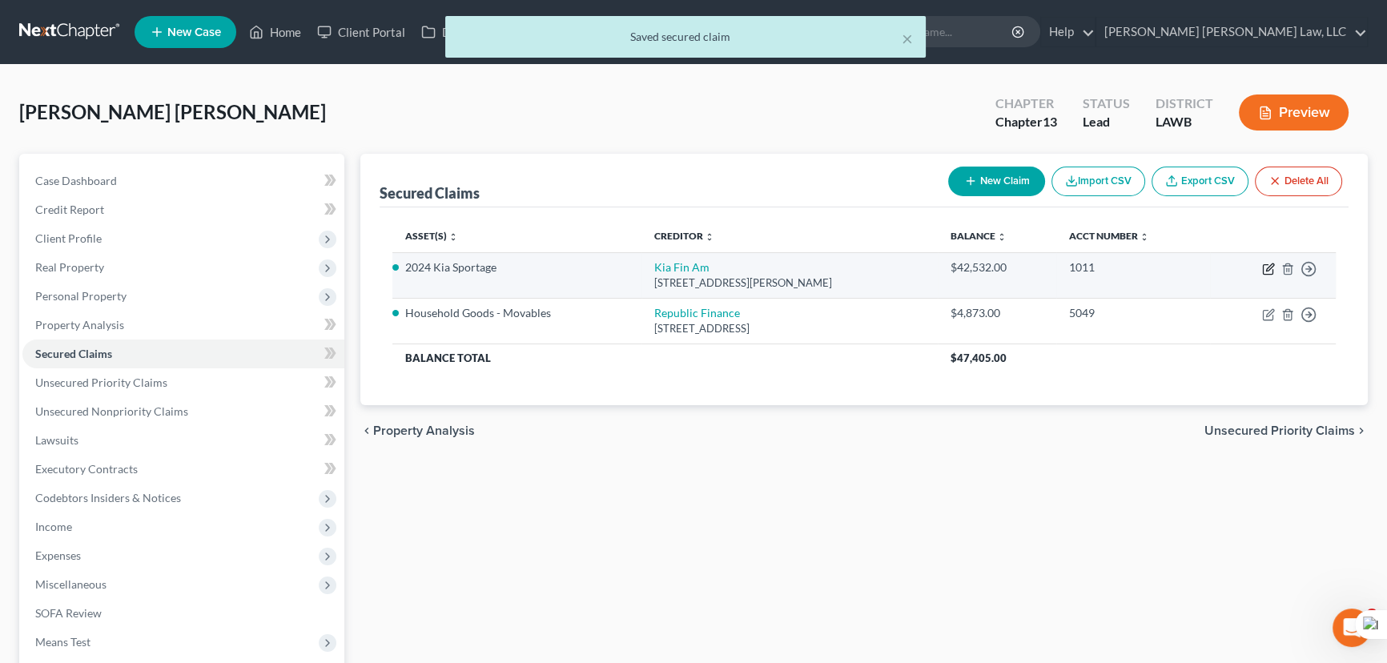
click at [1269, 267] on icon "button" at bounding box center [1268, 269] width 13 height 13
select select "4"
select select "2"
select select "0"
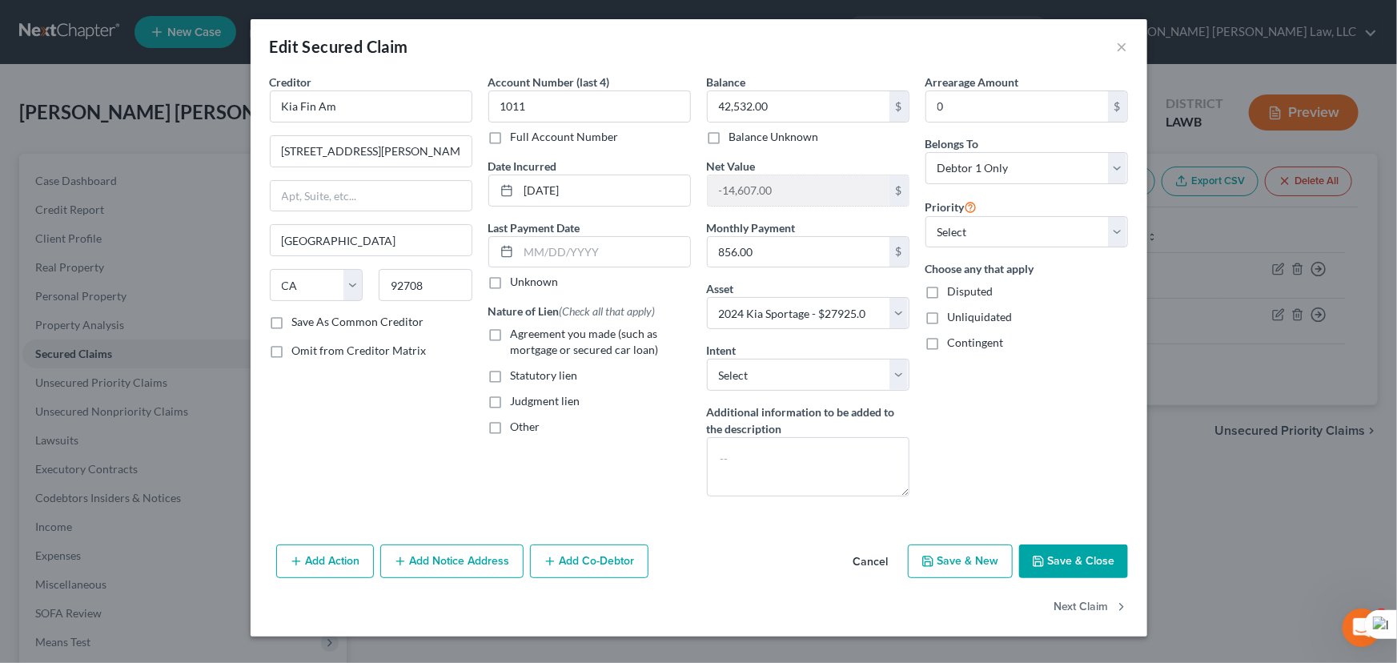
click at [349, 562] on button "Add Action" at bounding box center [325, 562] width 98 height 34
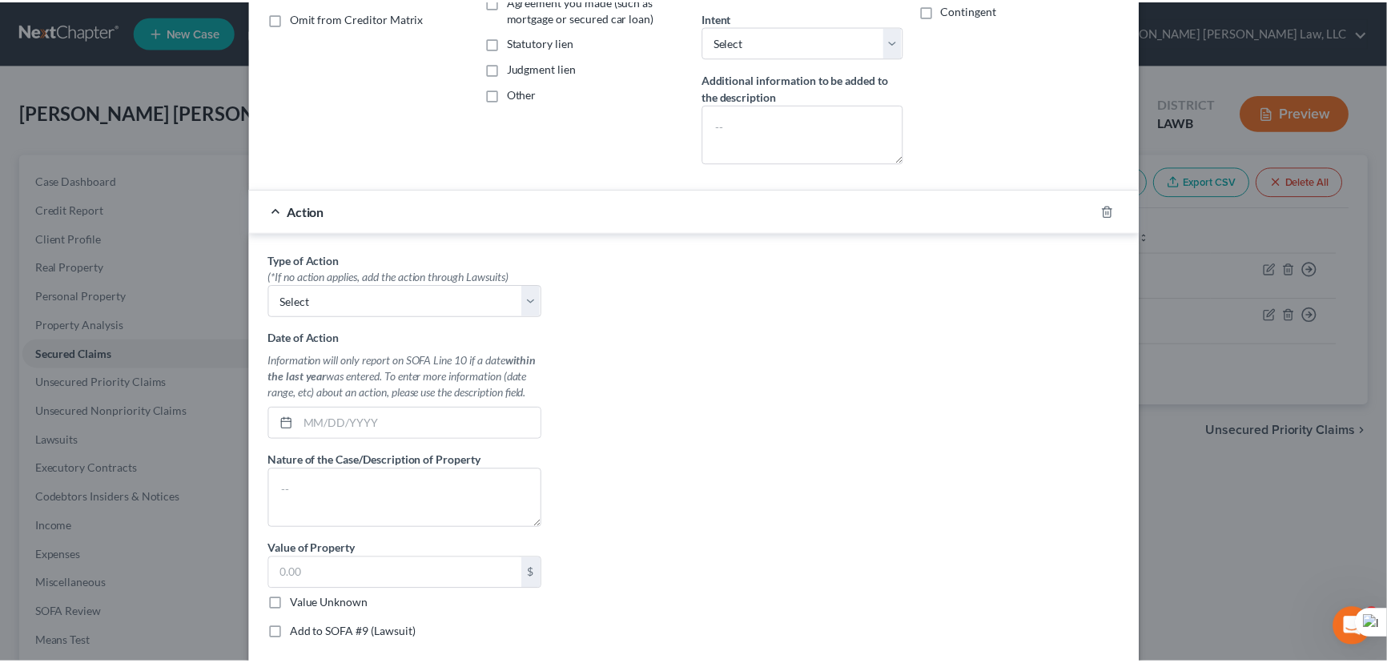
scroll to position [469, 0]
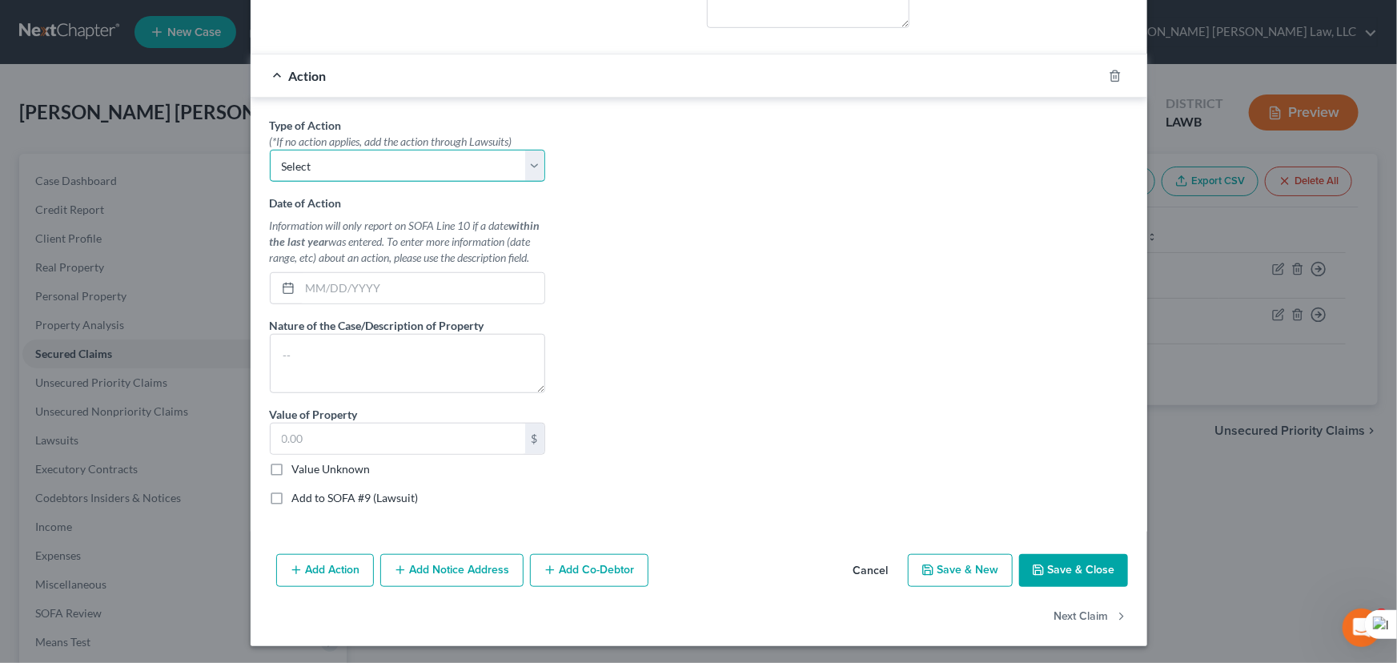
click at [344, 156] on select "Select Repossession Garnishment Foreclosure Personal Injury Attached, Seized, O…" at bounding box center [407, 166] width 275 height 32
select select "0"
click at [270, 150] on select "Select Repossession Garnishment Foreclosure Personal Injury Attached, Seized, O…" at bounding box center [407, 166] width 275 height 32
click at [344, 275] on input "text" at bounding box center [422, 288] width 244 height 30
click at [370, 297] on input "text" at bounding box center [422, 288] width 244 height 30
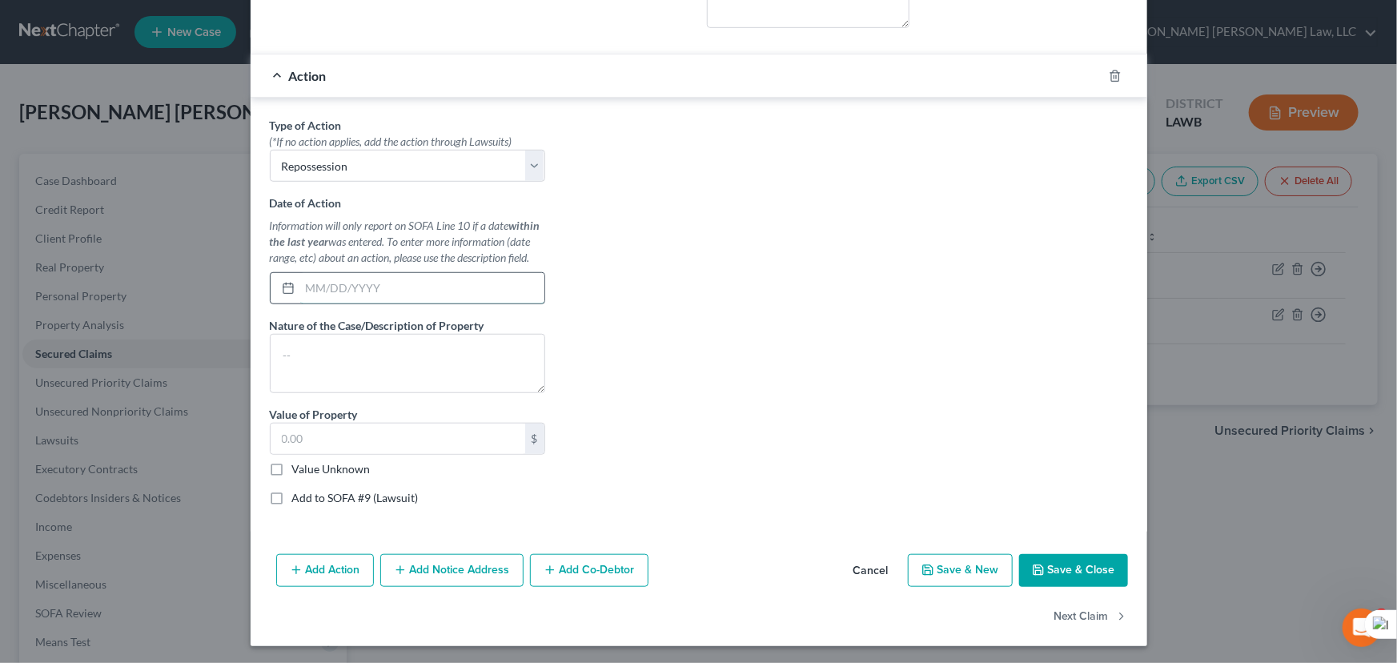
click at [360, 284] on input "text" at bounding box center [422, 288] width 244 height 30
type input "[DATE]"
click at [398, 360] on textarea at bounding box center [407, 363] width 275 height 59
click at [354, 369] on textarea at bounding box center [407, 363] width 275 height 59
type textarea "2024 Kia Sportage"
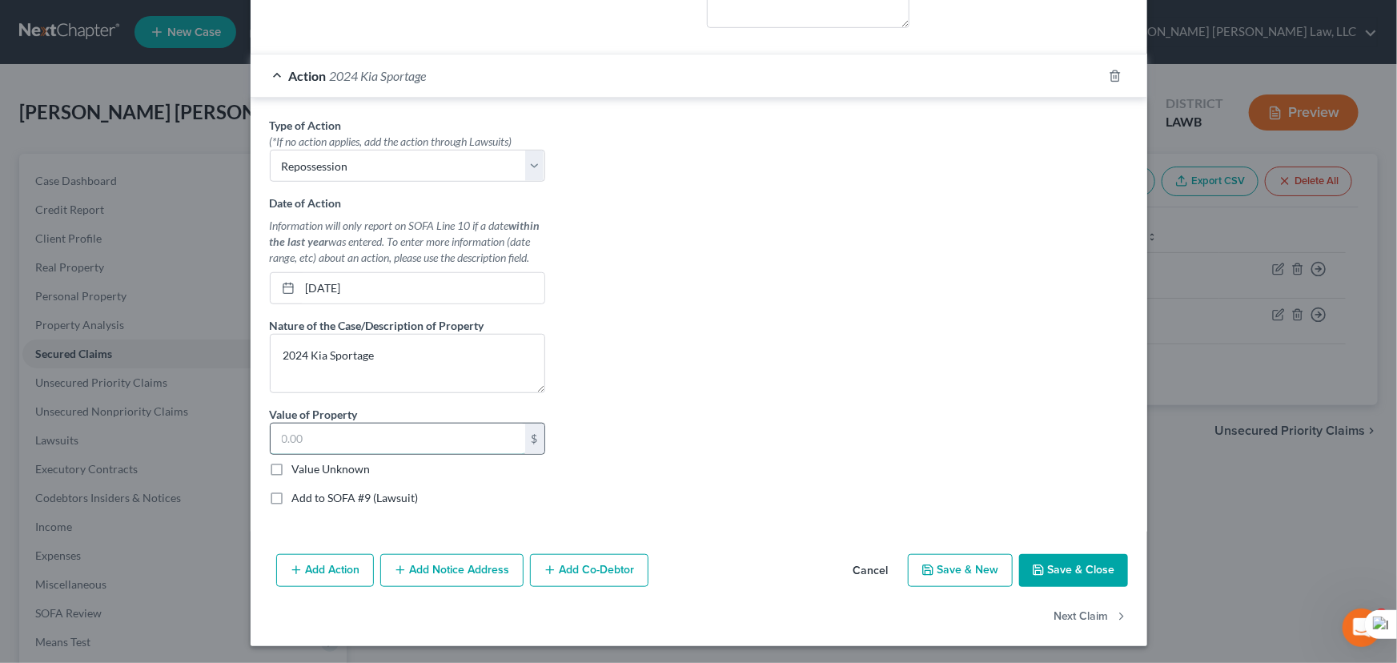
click at [337, 446] on input "text" at bounding box center [398, 439] width 255 height 30
drag, startPoint x: 1054, startPoint y: 557, endPoint x: 637, endPoint y: 435, distance: 434.1
click at [1054, 557] on button "Save & Close" at bounding box center [1073, 571] width 109 height 34
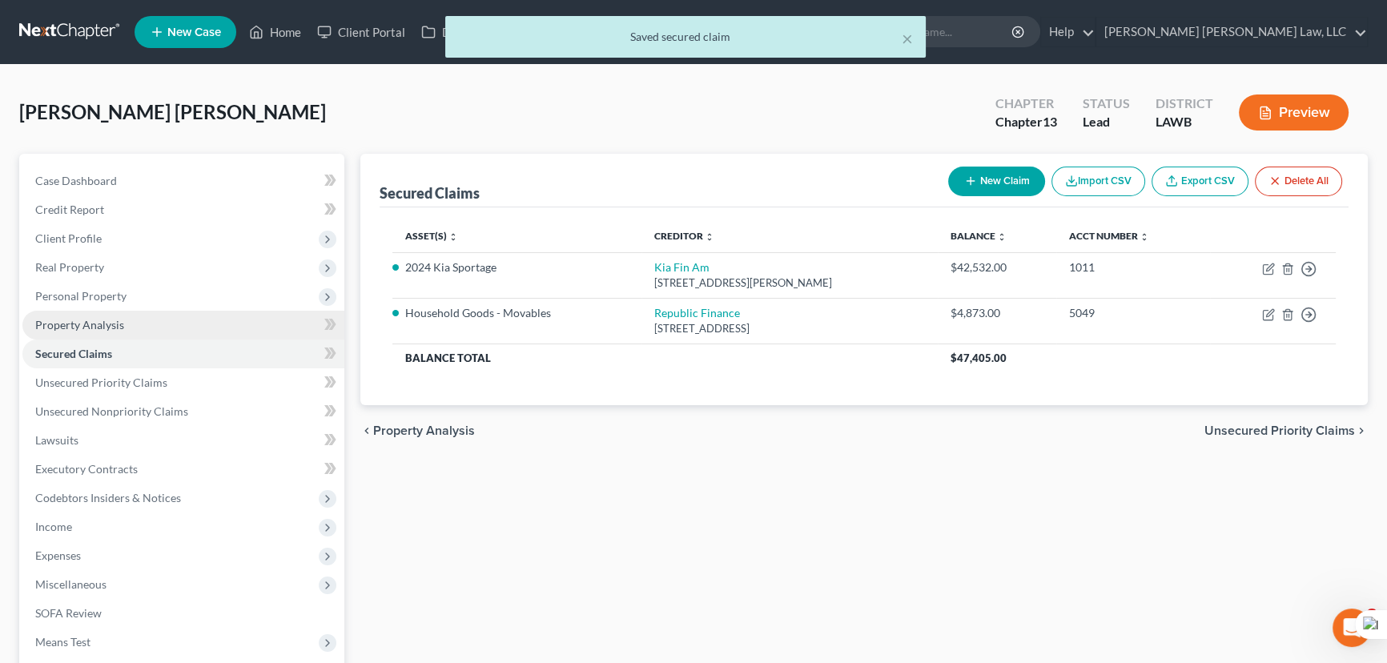
click at [131, 303] on span "Personal Property" at bounding box center [183, 296] width 322 height 29
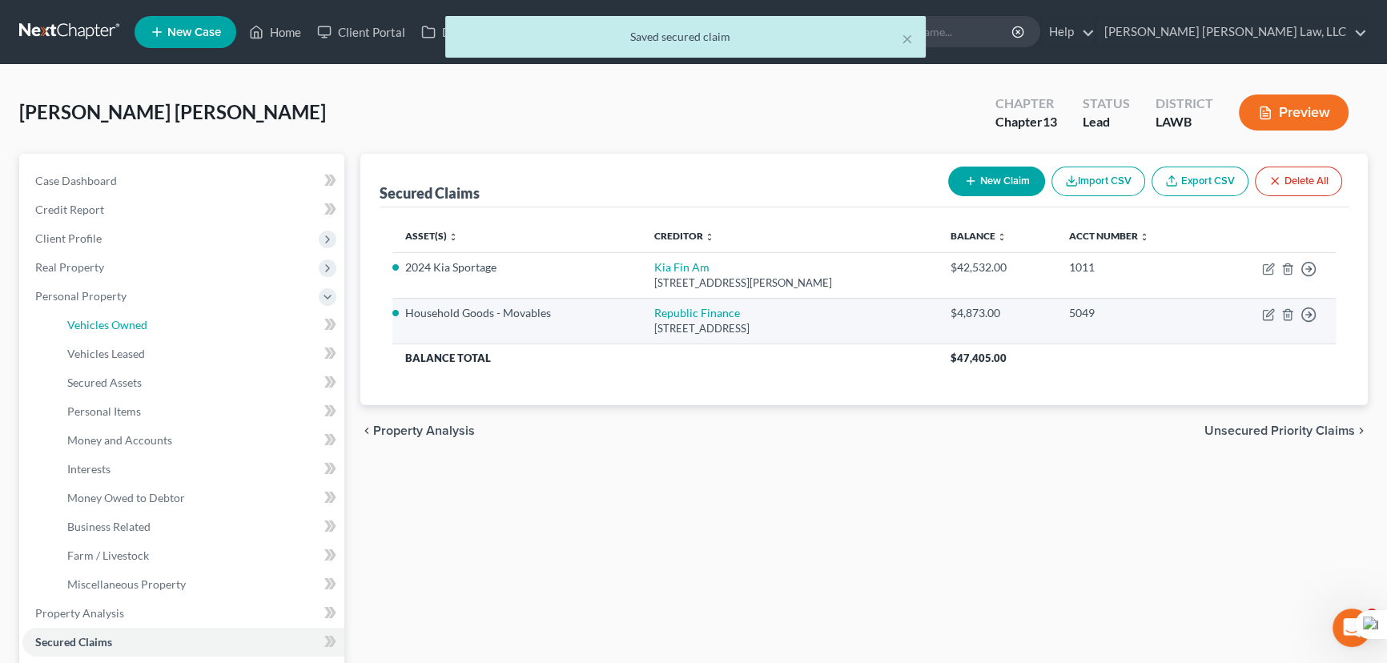
drag, startPoint x: 140, startPoint y: 321, endPoint x: 400, endPoint y: 296, distance: 260.7
click at [140, 321] on span "Vehicles Owned" at bounding box center [107, 325] width 80 height 14
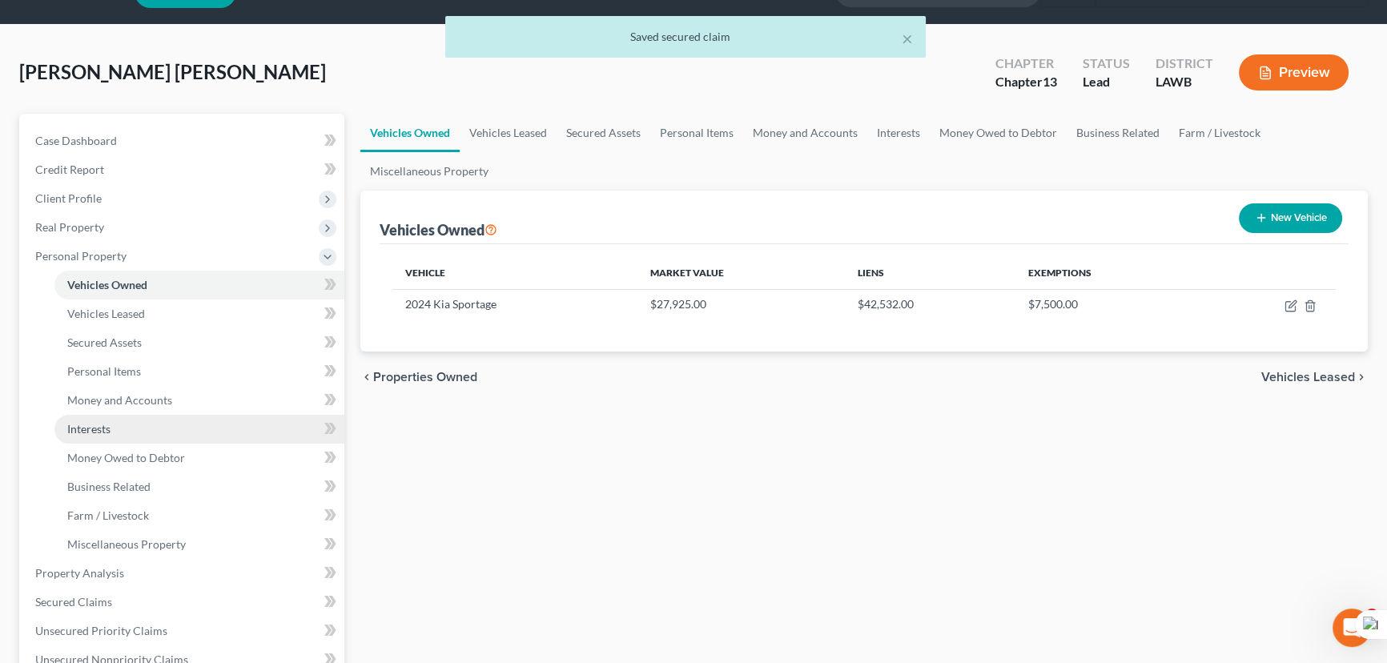
scroll to position [72, 0]
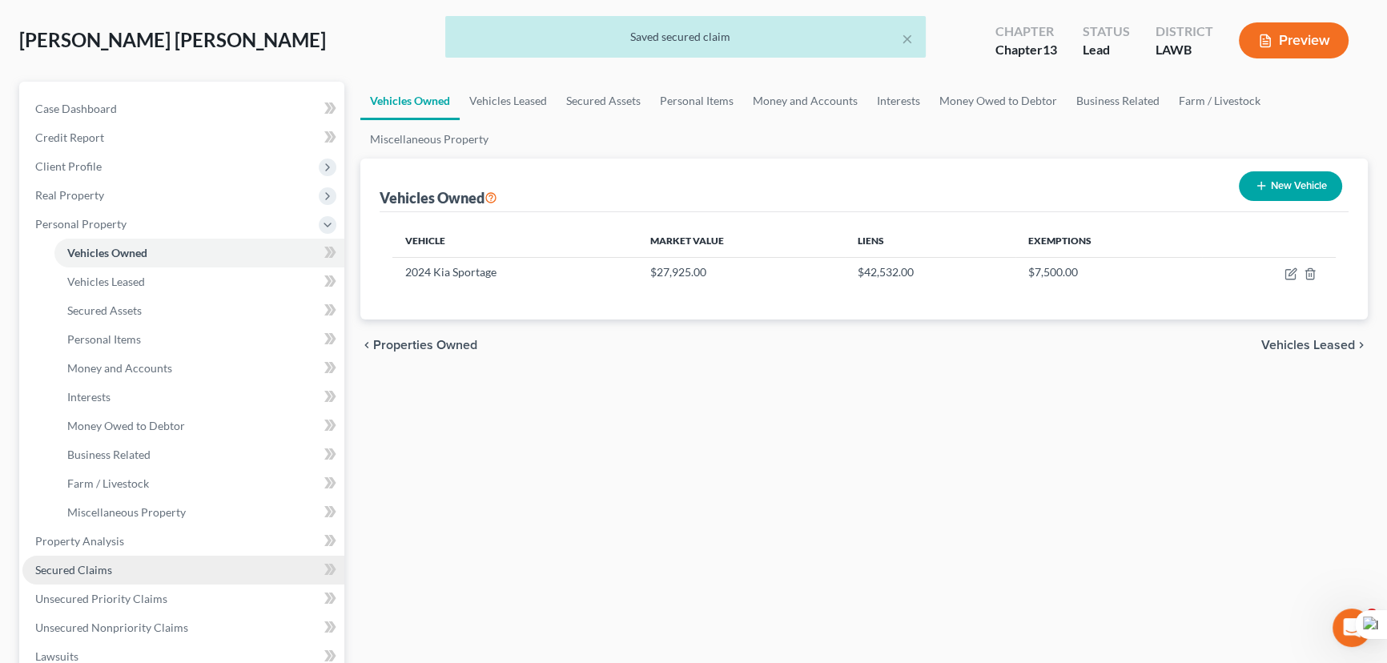
click at [99, 569] on span "Secured Claims" at bounding box center [73, 570] width 77 height 14
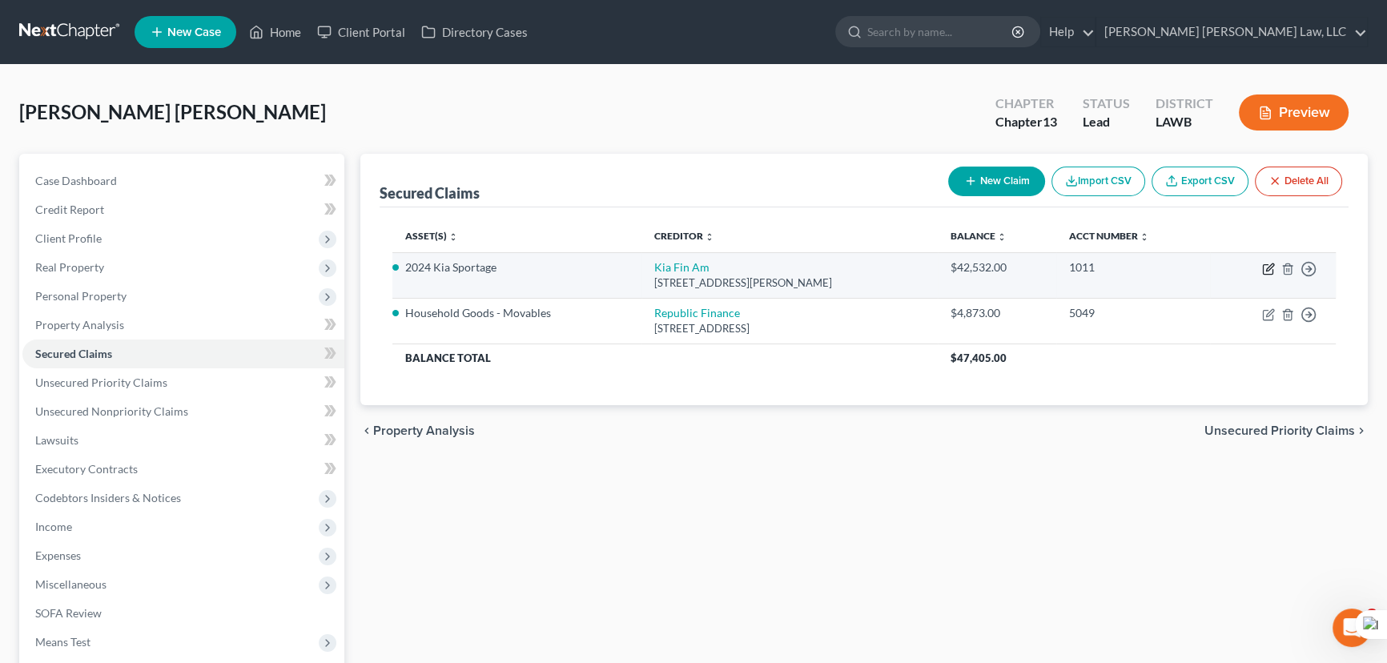
click at [1270, 267] on icon "button" at bounding box center [1269, 266] width 7 height 7
select select "4"
select select "2"
select select "0"
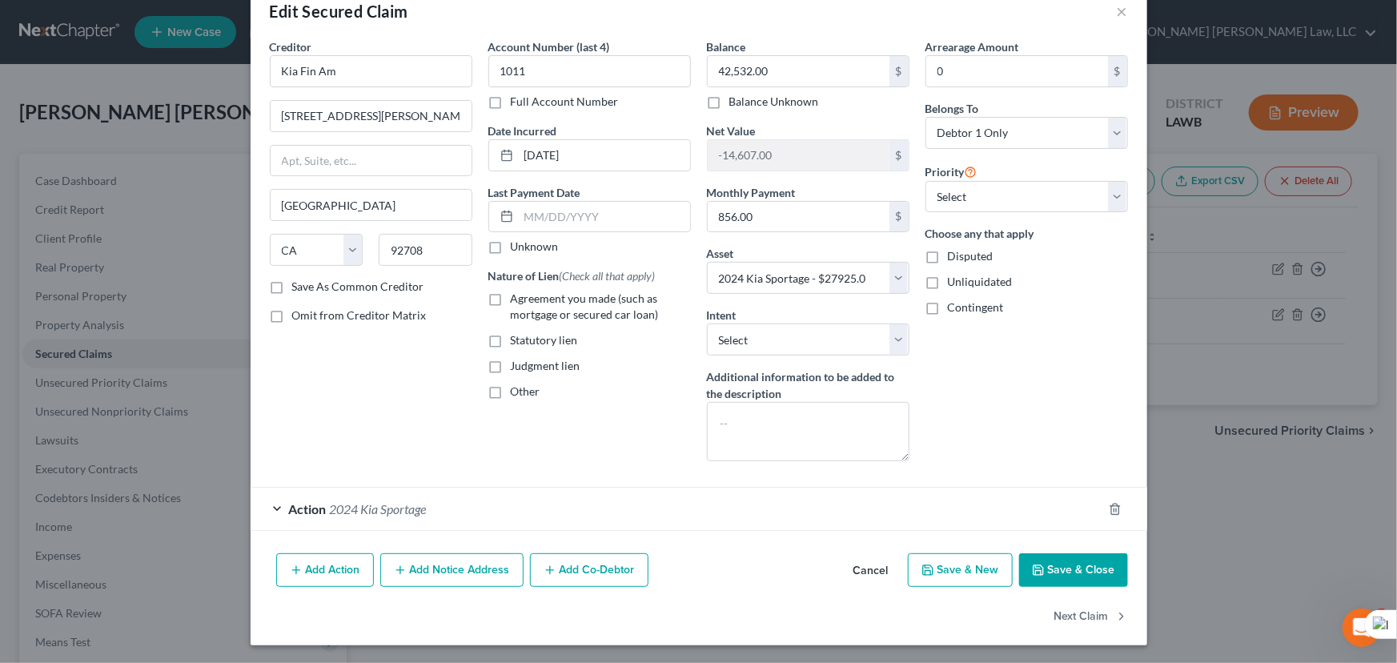
click at [466, 490] on div "Action 2024 Kia Sportage" at bounding box center [677, 509] width 852 height 42
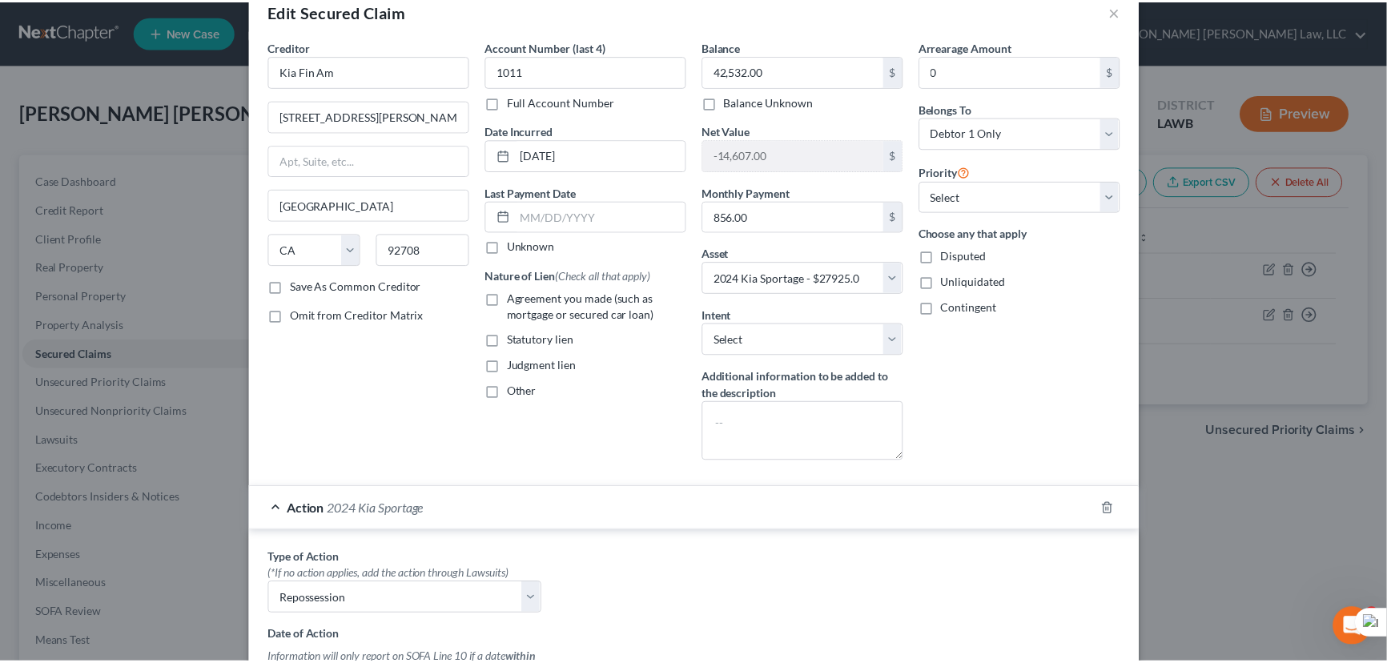
scroll to position [469, 0]
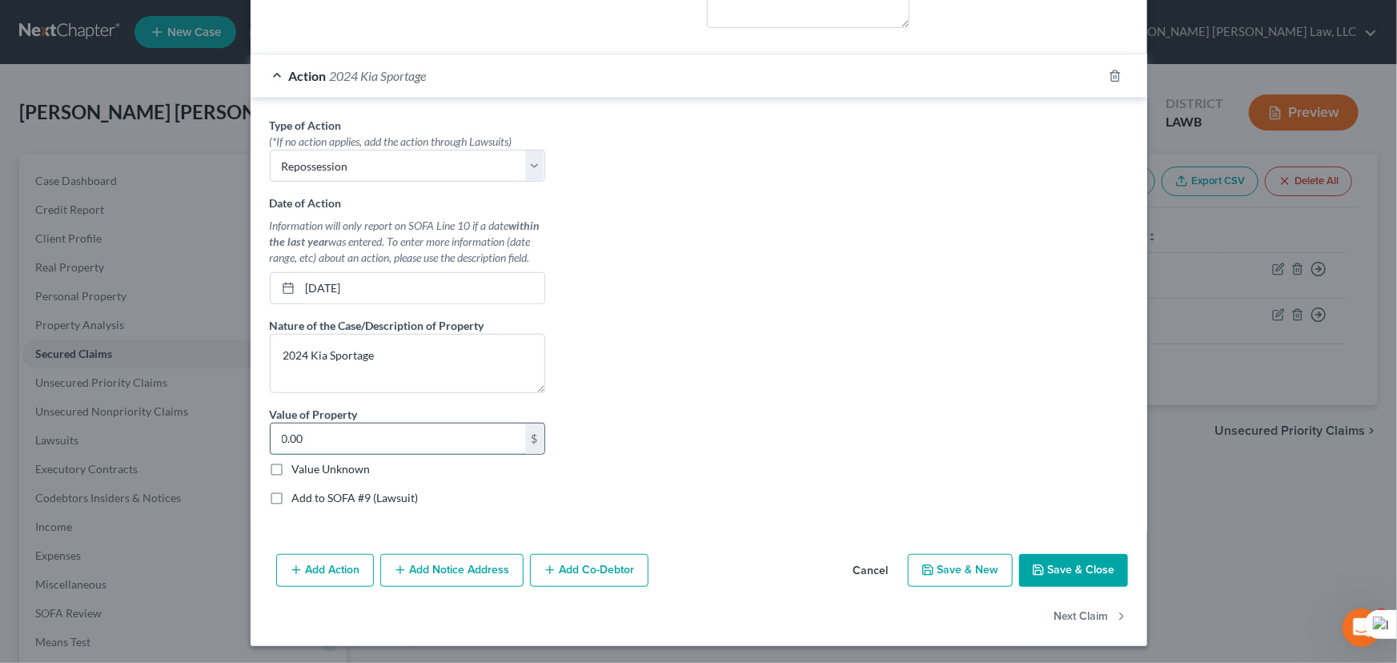
click at [408, 439] on input "0.00" at bounding box center [398, 439] width 255 height 30
type input "27,925"
click at [1065, 559] on button "Save & Close" at bounding box center [1073, 571] width 109 height 34
